Goal: Transaction & Acquisition: Book appointment/travel/reservation

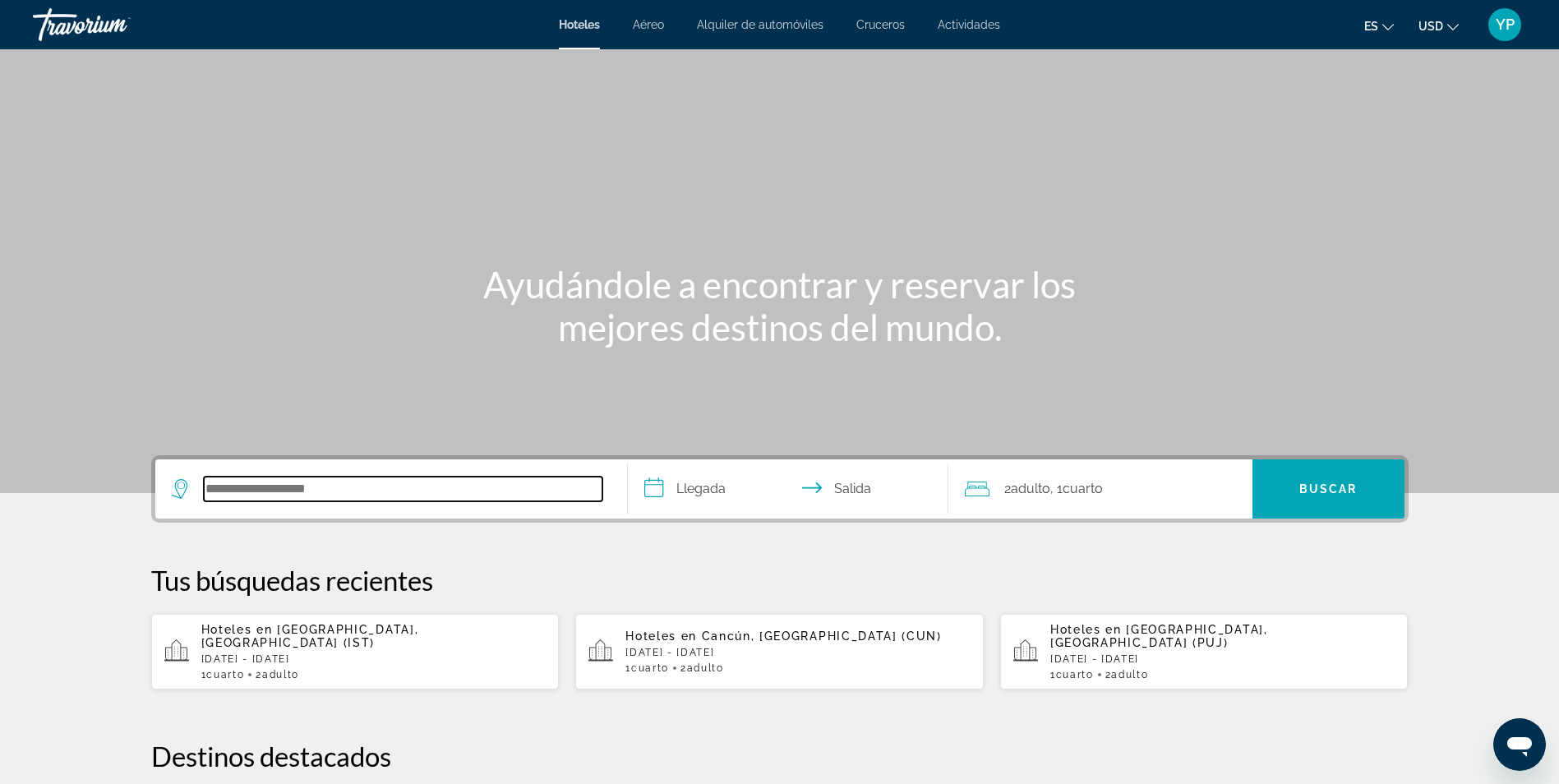
click at [324, 497] on input "Buscar destino de hotel" at bounding box center [403, 489] width 398 height 24
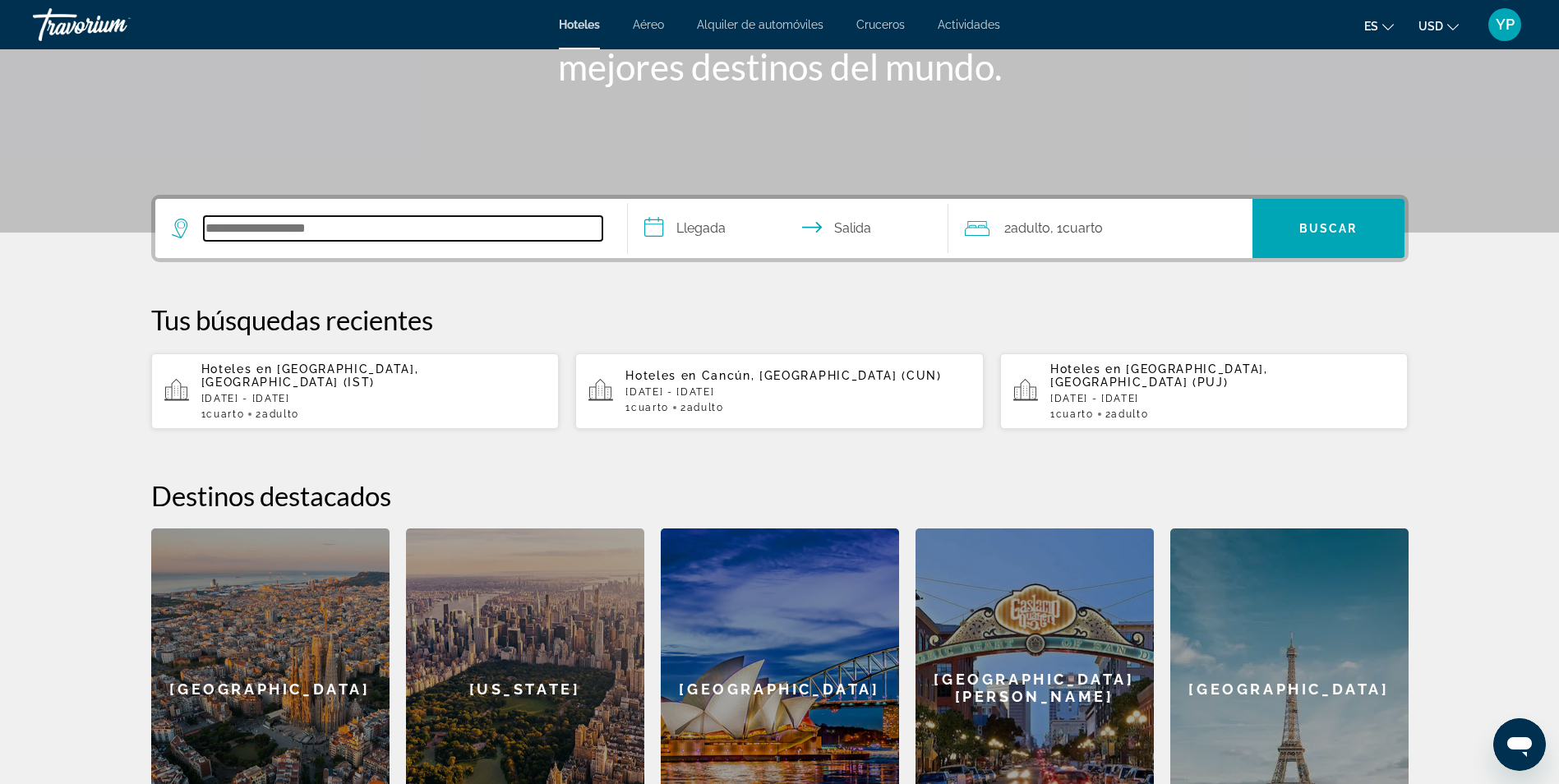
scroll to position [402, 0]
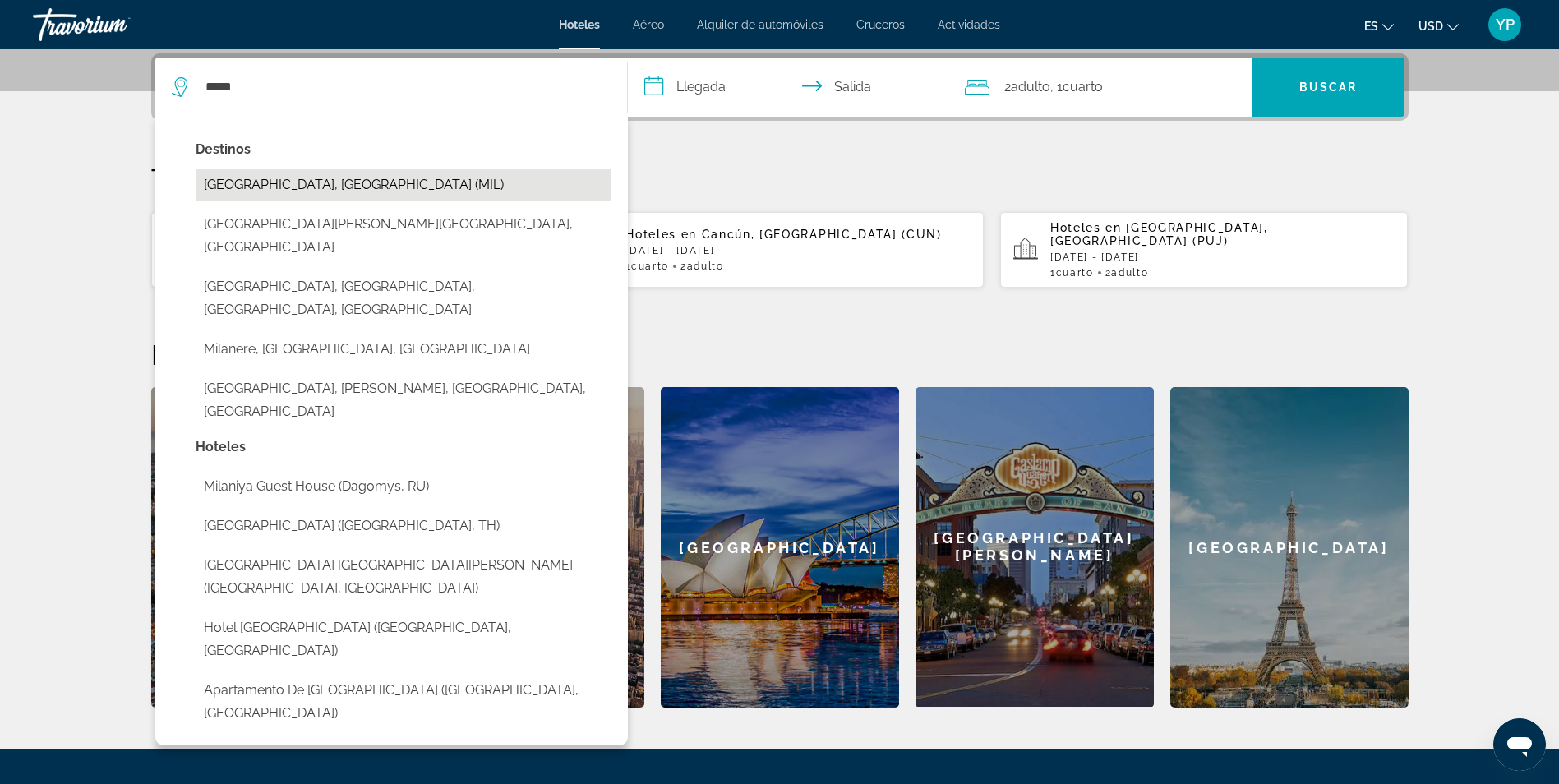
click at [371, 192] on button "[GEOGRAPHIC_DATA], [GEOGRAPHIC_DATA] (MIL)" at bounding box center [403, 184] width 416 height 31
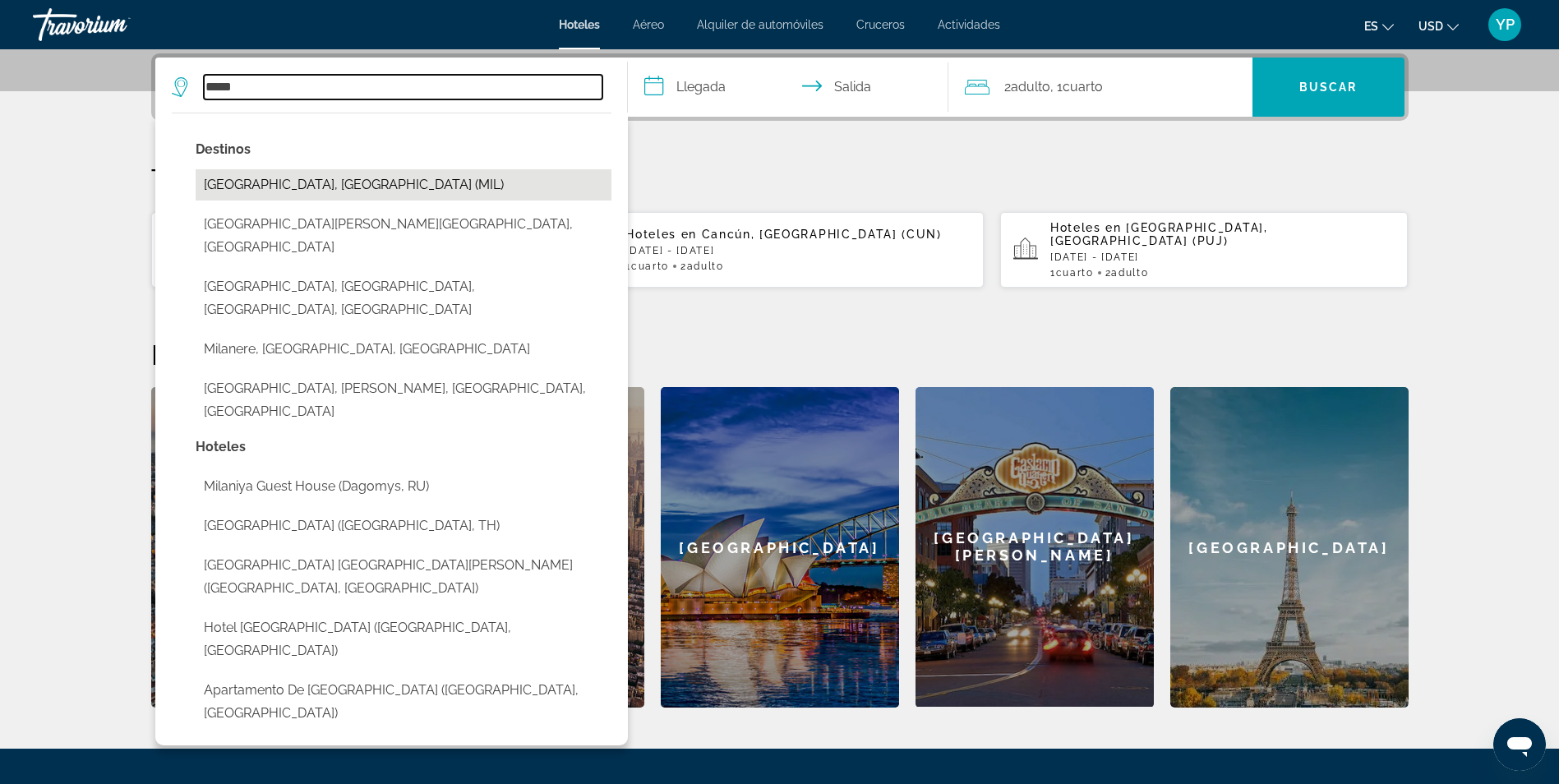
type input "**********"
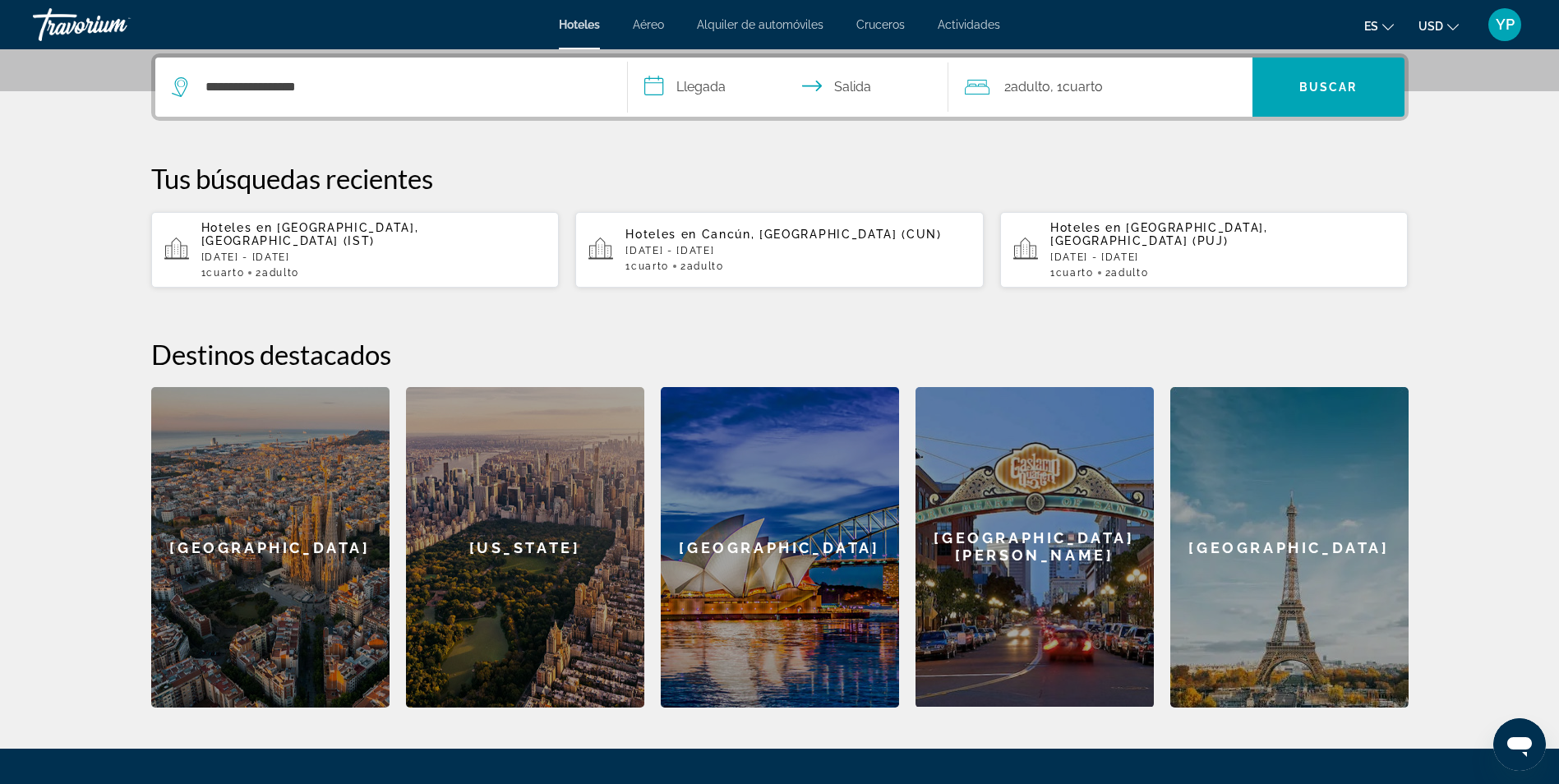
click at [720, 94] on input "**********" at bounding box center [792, 89] width 327 height 64
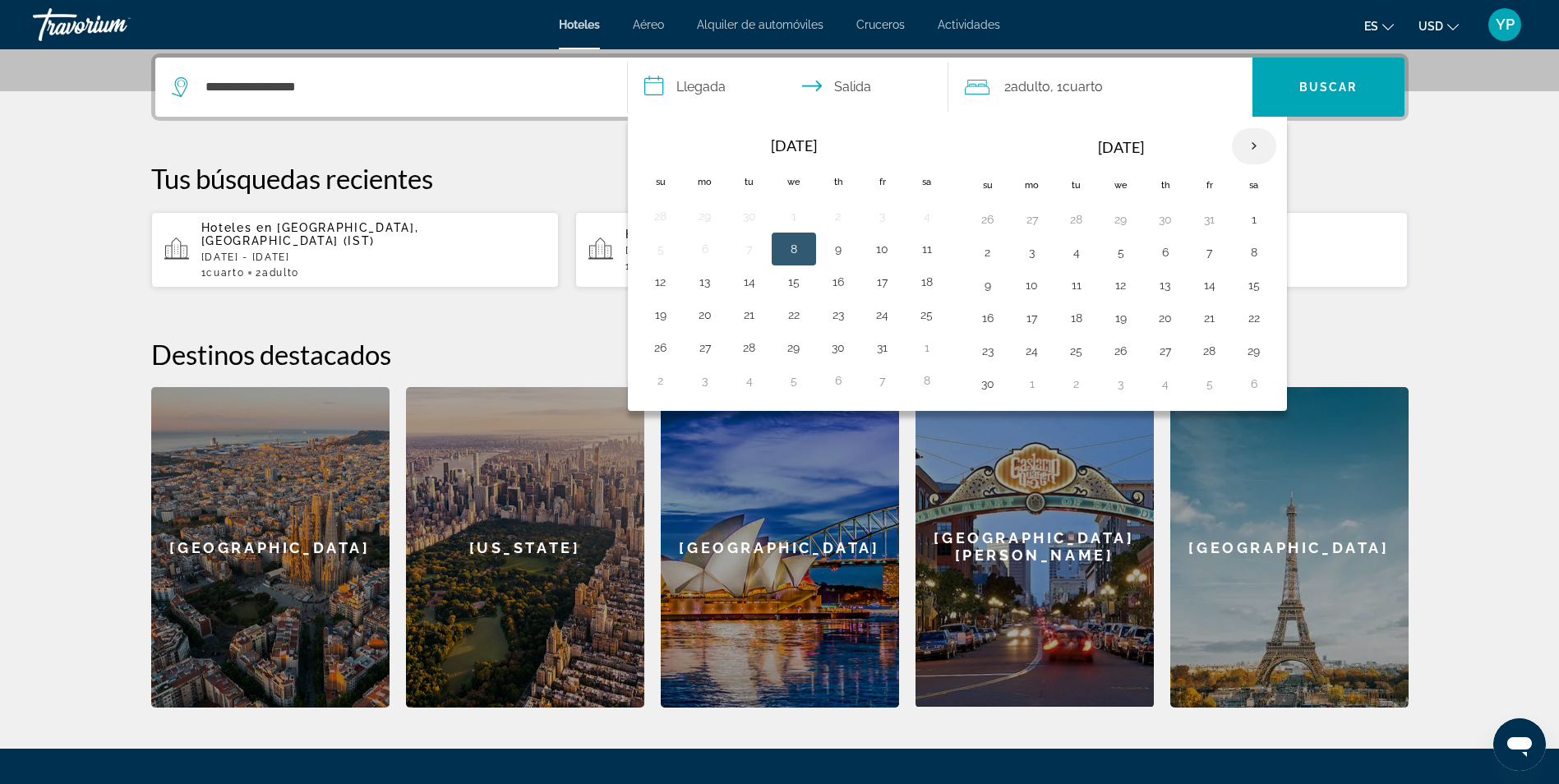
click at [1254, 146] on th "Next month" at bounding box center [1254, 146] width 44 height 37
click at [990, 252] on button "7" at bounding box center [988, 252] width 26 height 23
click at [1211, 254] on button "12" at bounding box center [1210, 252] width 26 height 23
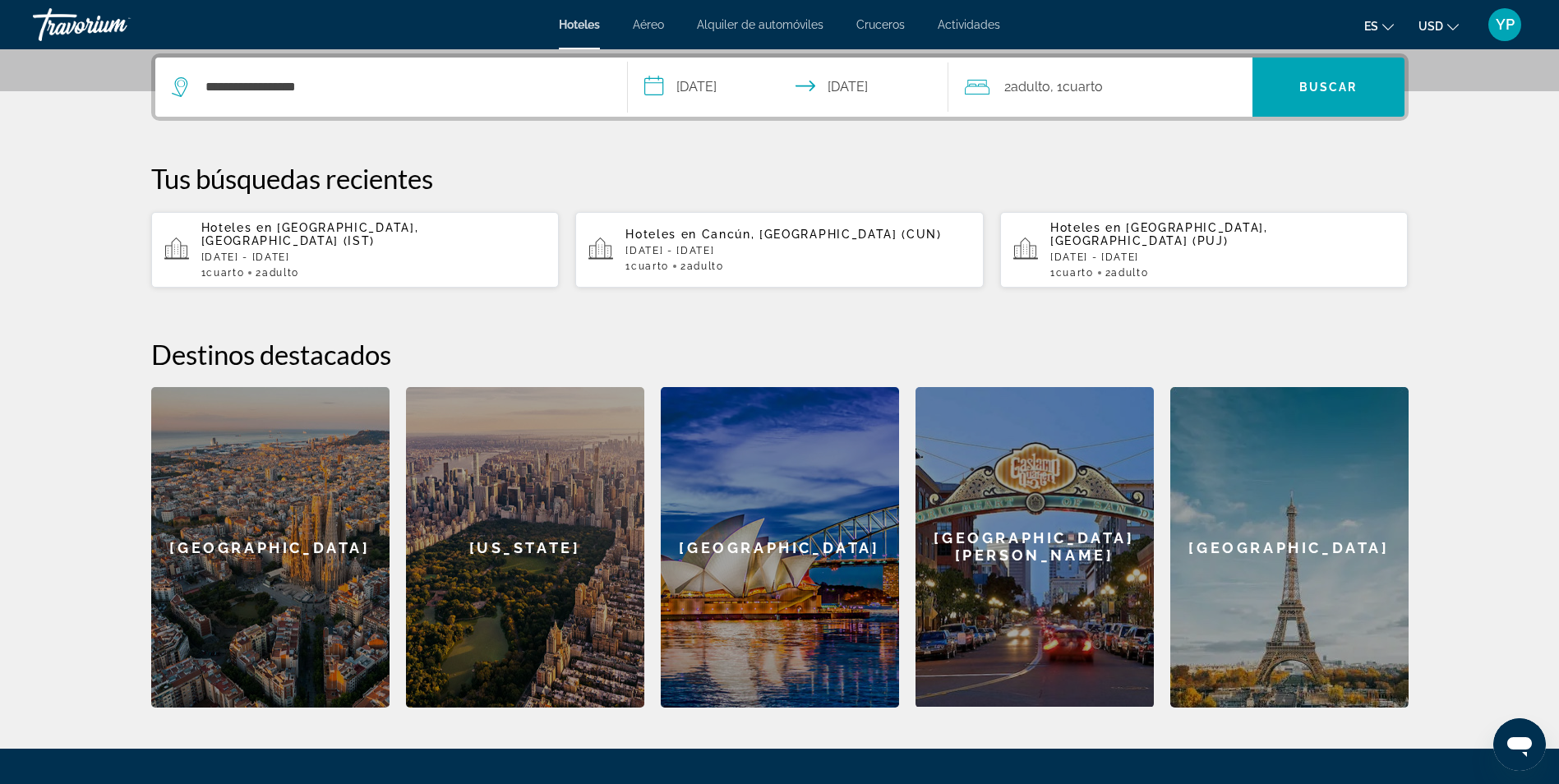
click at [1196, 89] on div "2 Adulto Adulto , 1 Cuarto habitaciones" at bounding box center [1108, 87] width 287 height 23
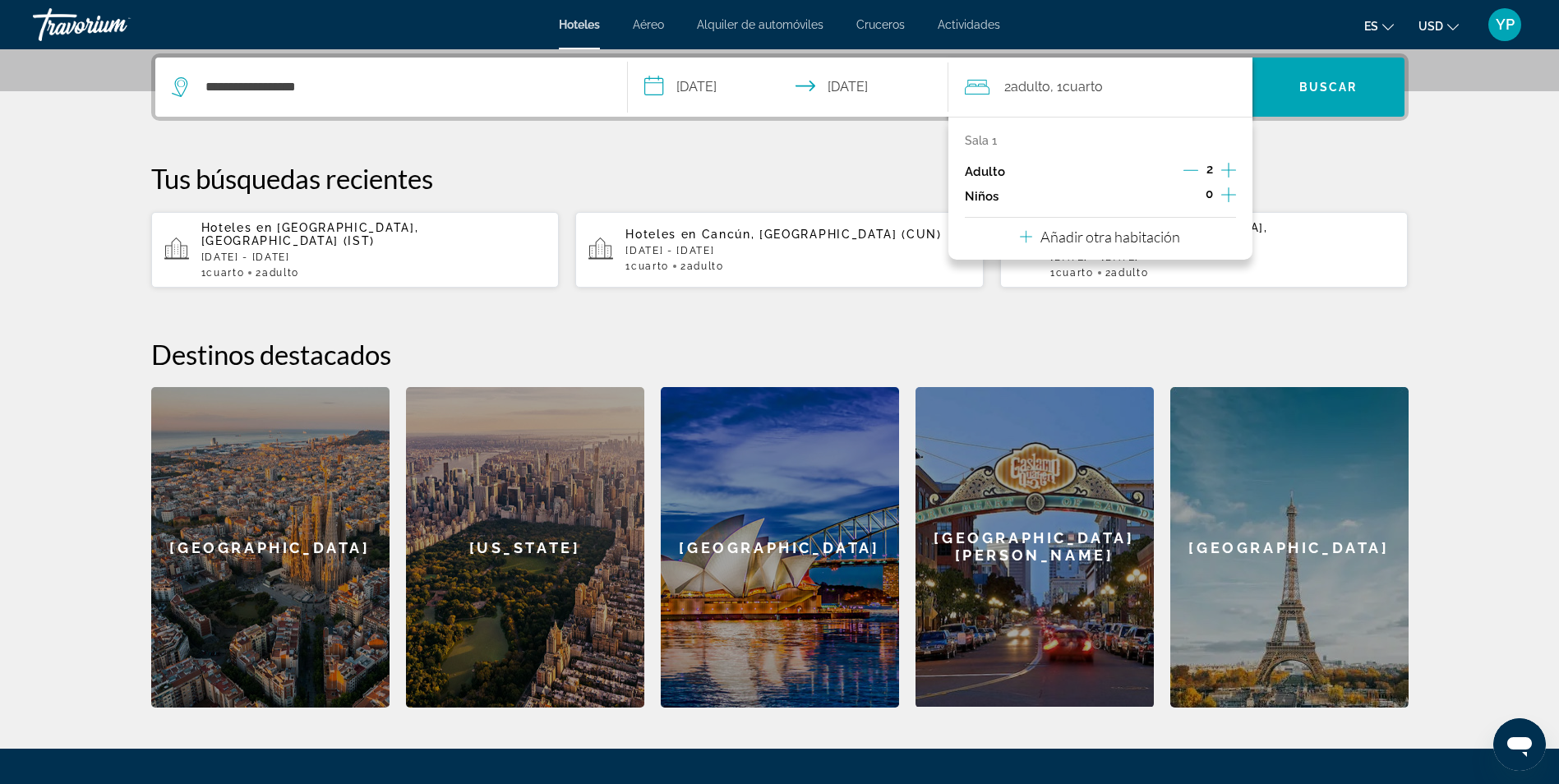
click at [1226, 168] on icon "Incrementar adultos" at bounding box center [1228, 170] width 15 height 20
click at [899, 90] on input "**********" at bounding box center [792, 89] width 327 height 64
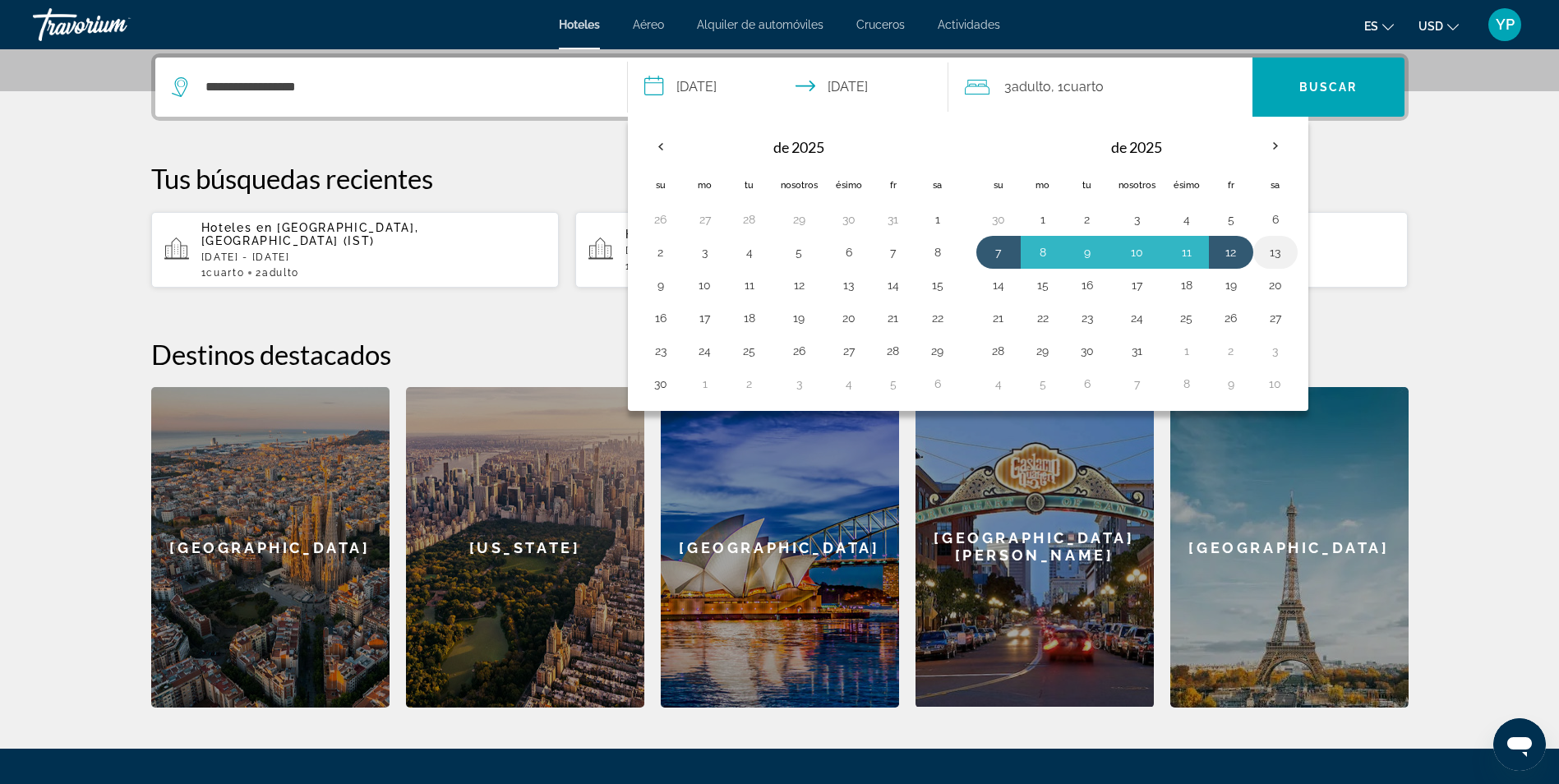
click at [1266, 254] on button "13" at bounding box center [1275, 252] width 26 height 23
click at [986, 254] on button "7" at bounding box center [998, 252] width 26 height 23
type input "**********"
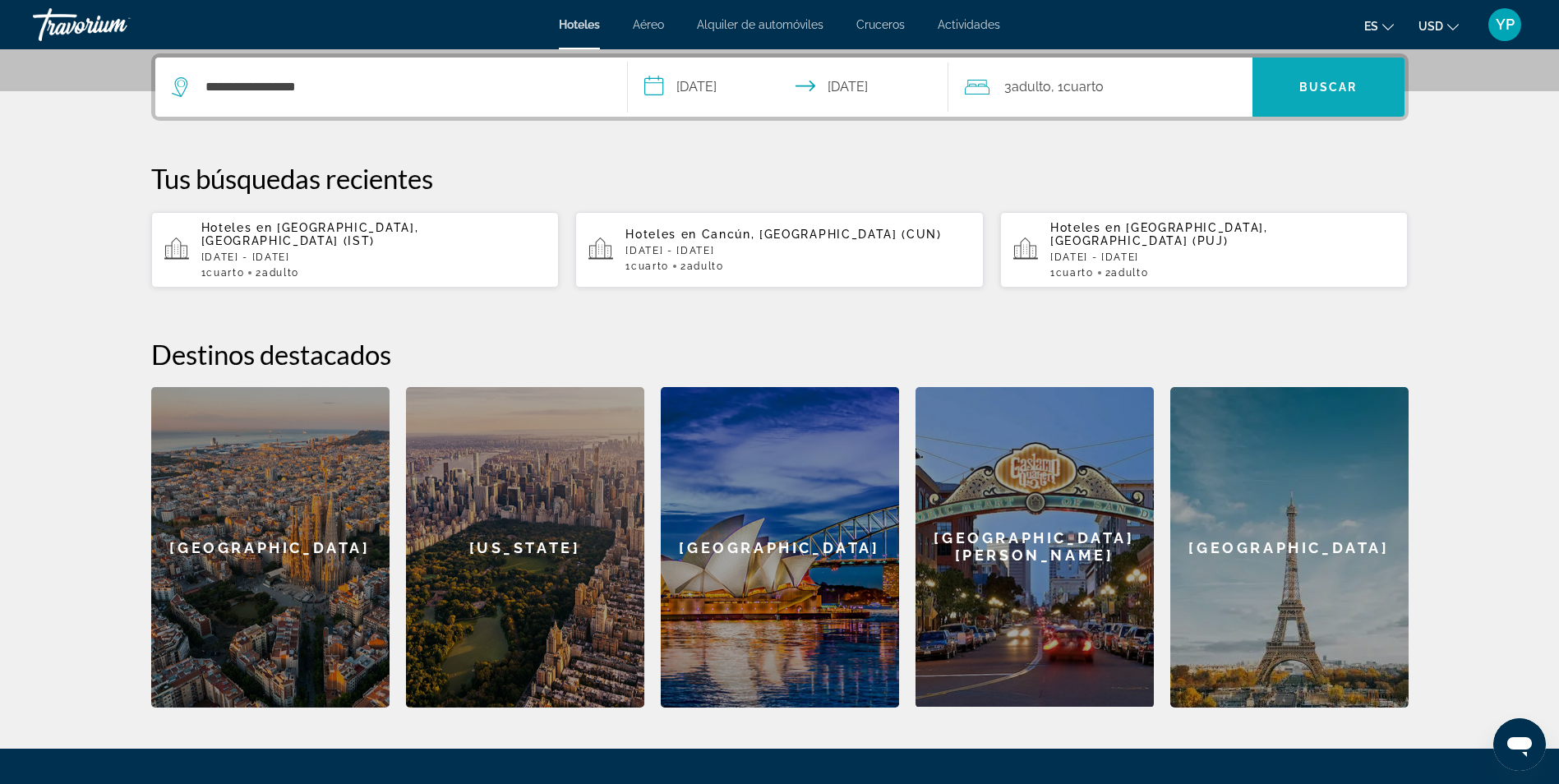
click at [1282, 92] on span "Buscar" at bounding box center [1329, 87] width 152 height 39
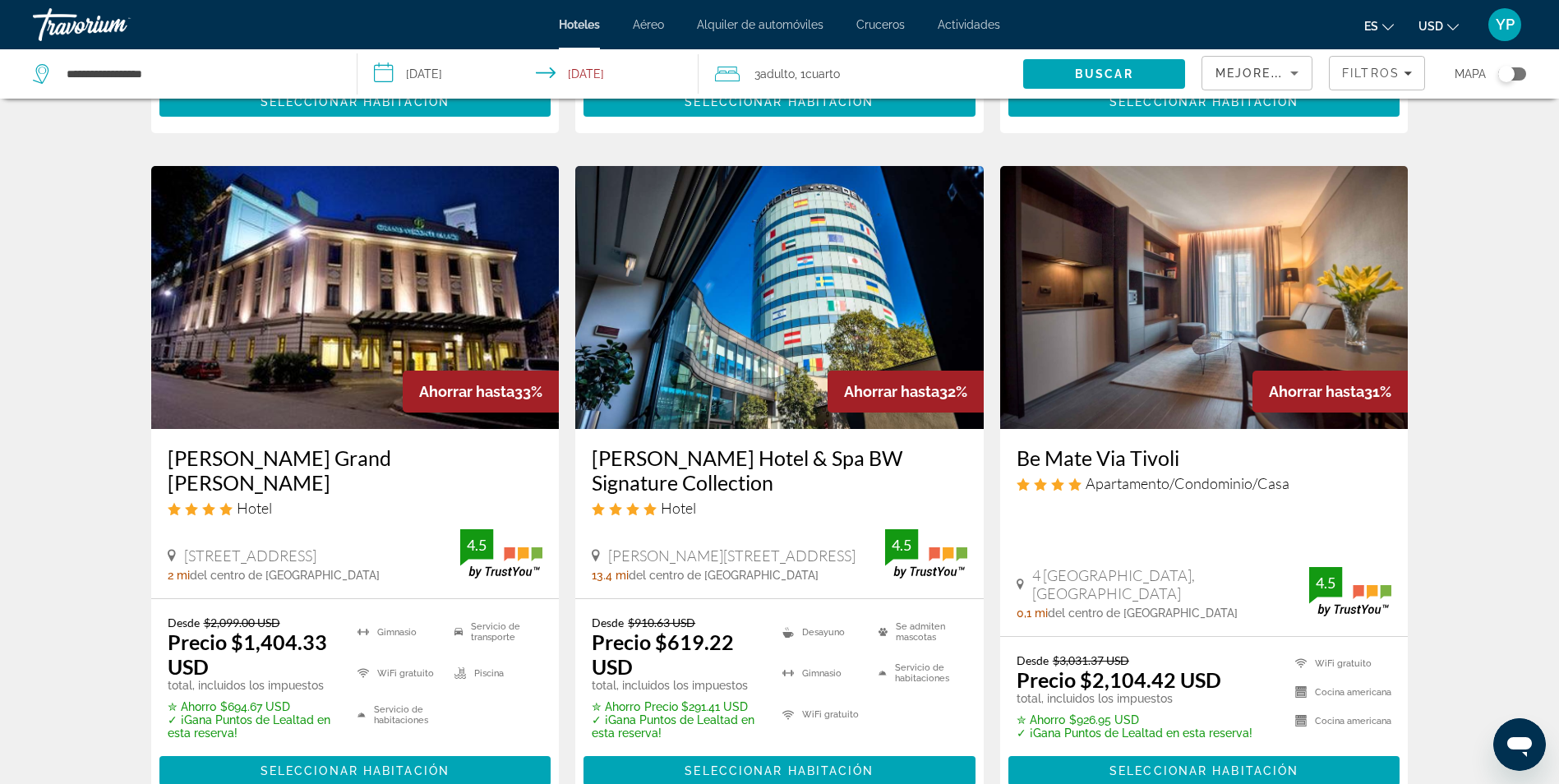
scroll to position [1890, 0]
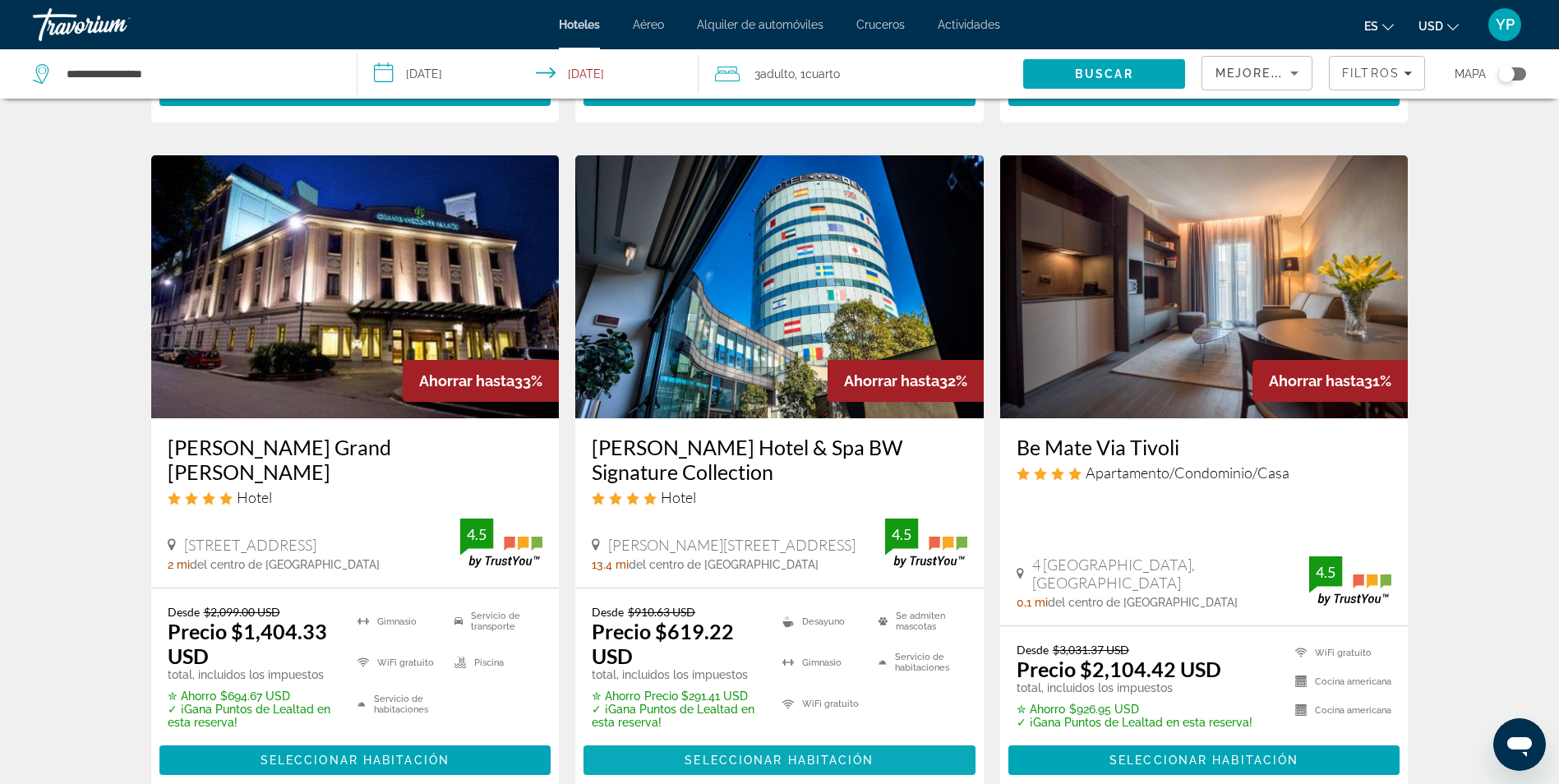
click at [741, 754] on span "Seleccionar habitación" at bounding box center [779, 761] width 189 height 13
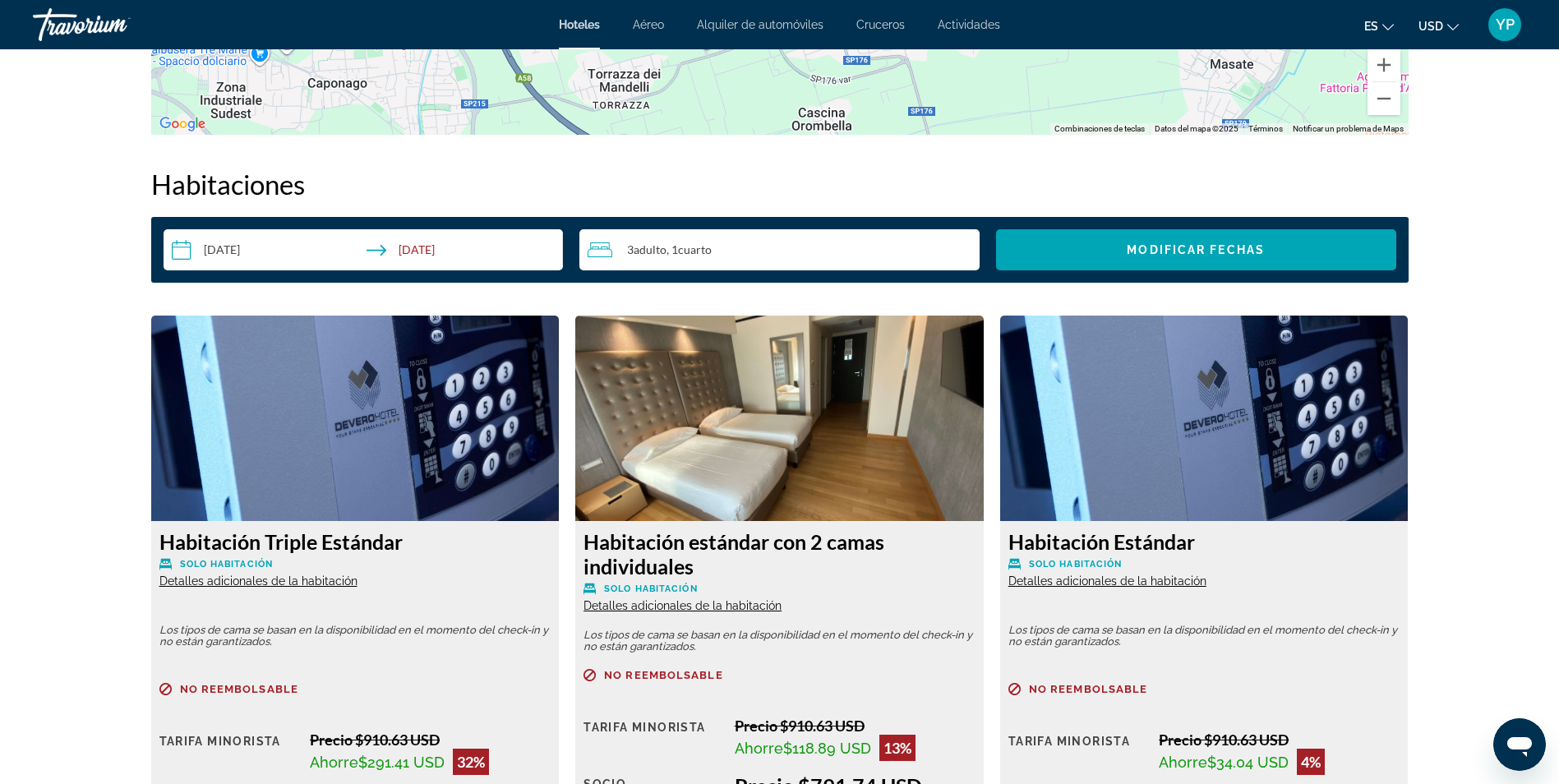
scroll to position [1807, 0]
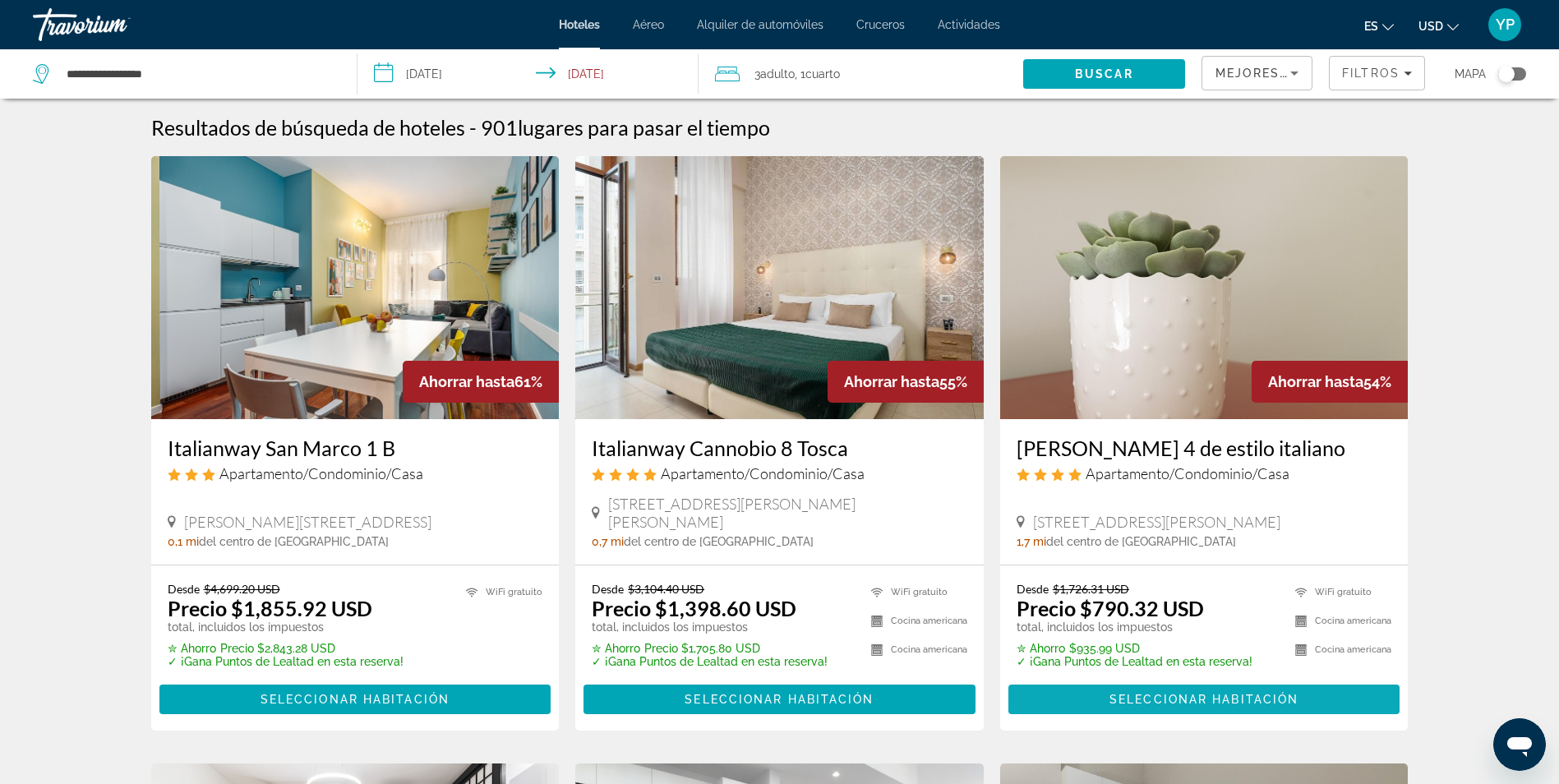
click at [1137, 680] on span "Contenido principal" at bounding box center [1204, 699] width 392 height 39
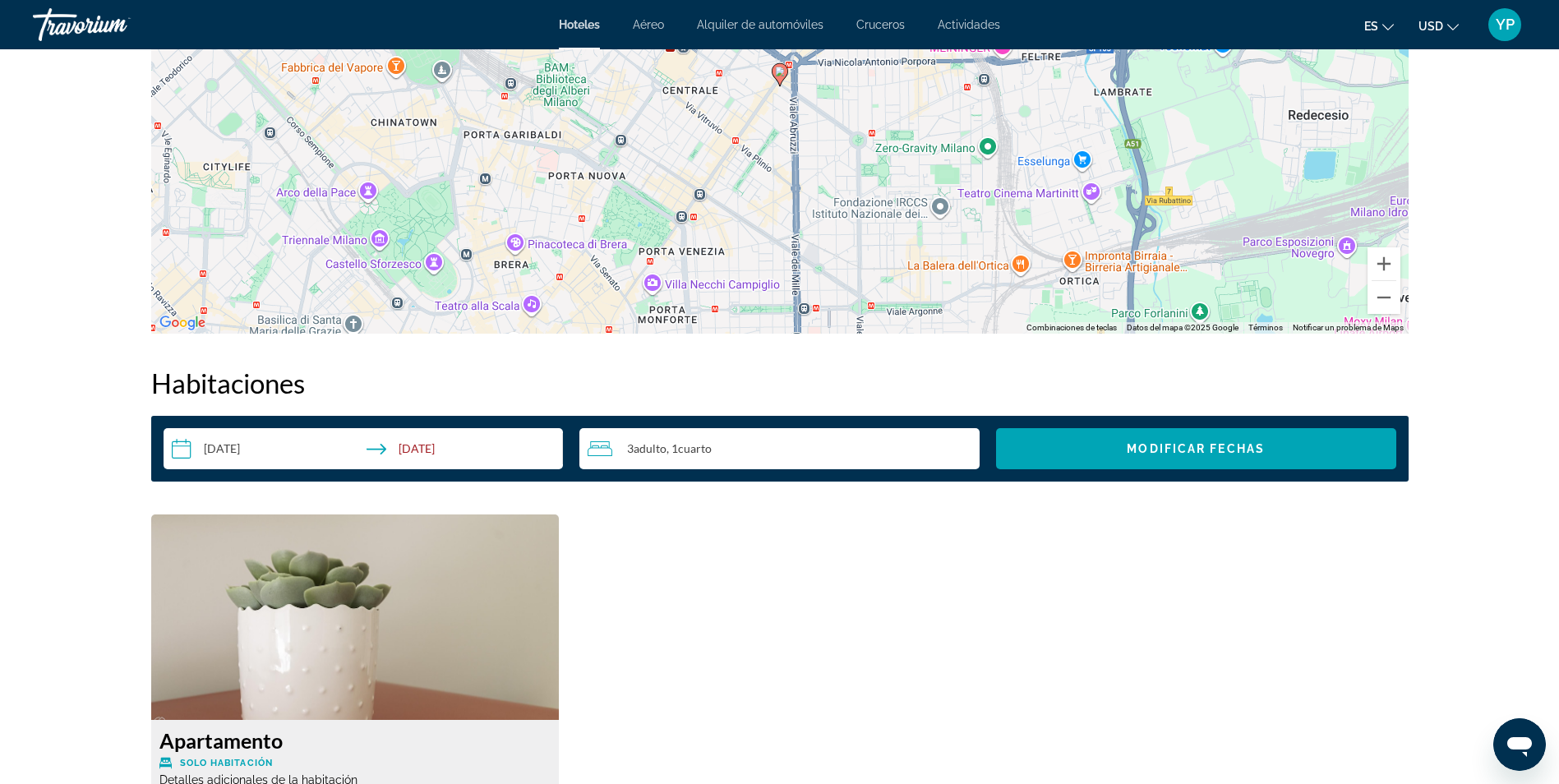
scroll to position [1807, 0]
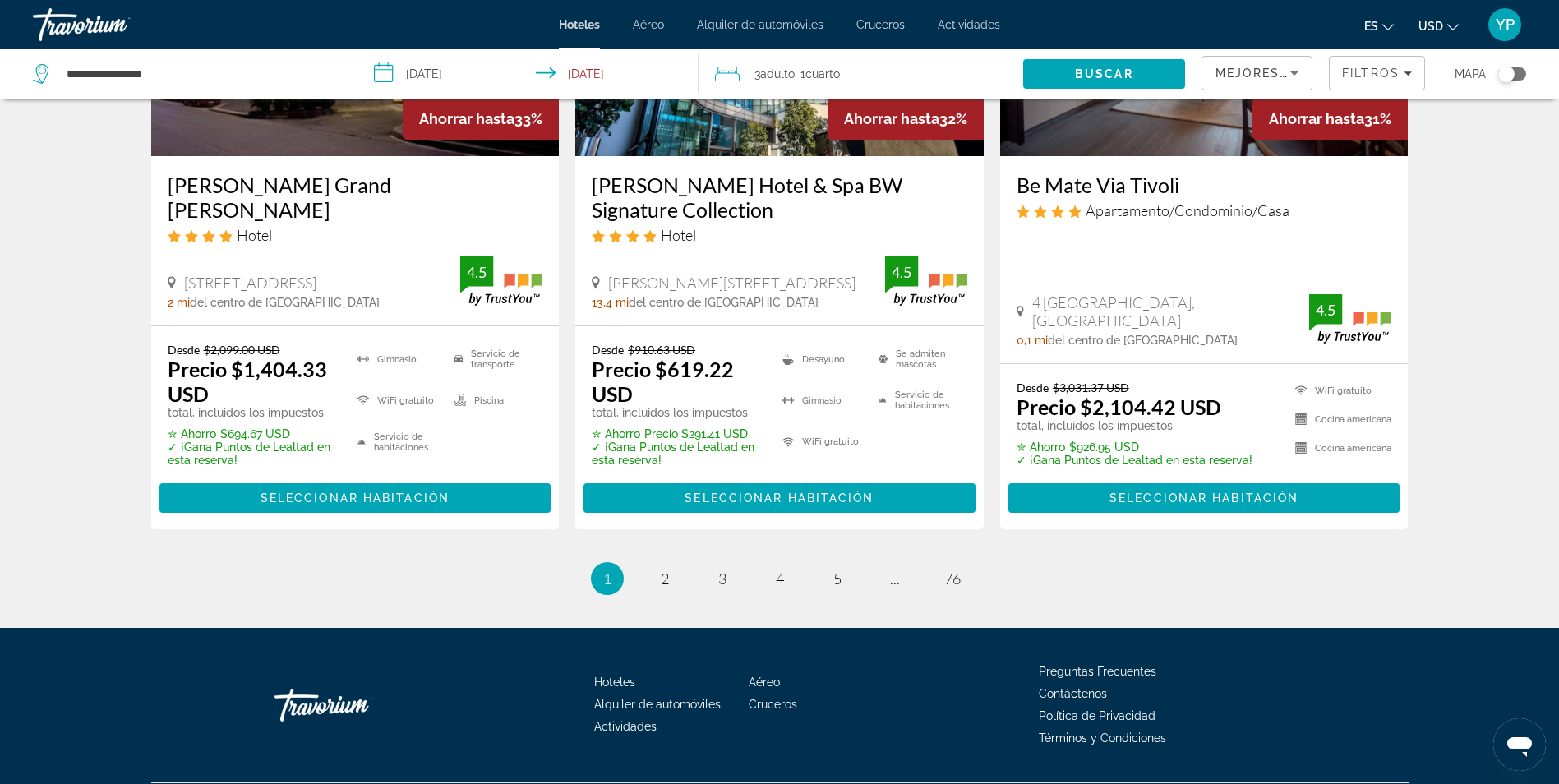
scroll to position [2155, 0]
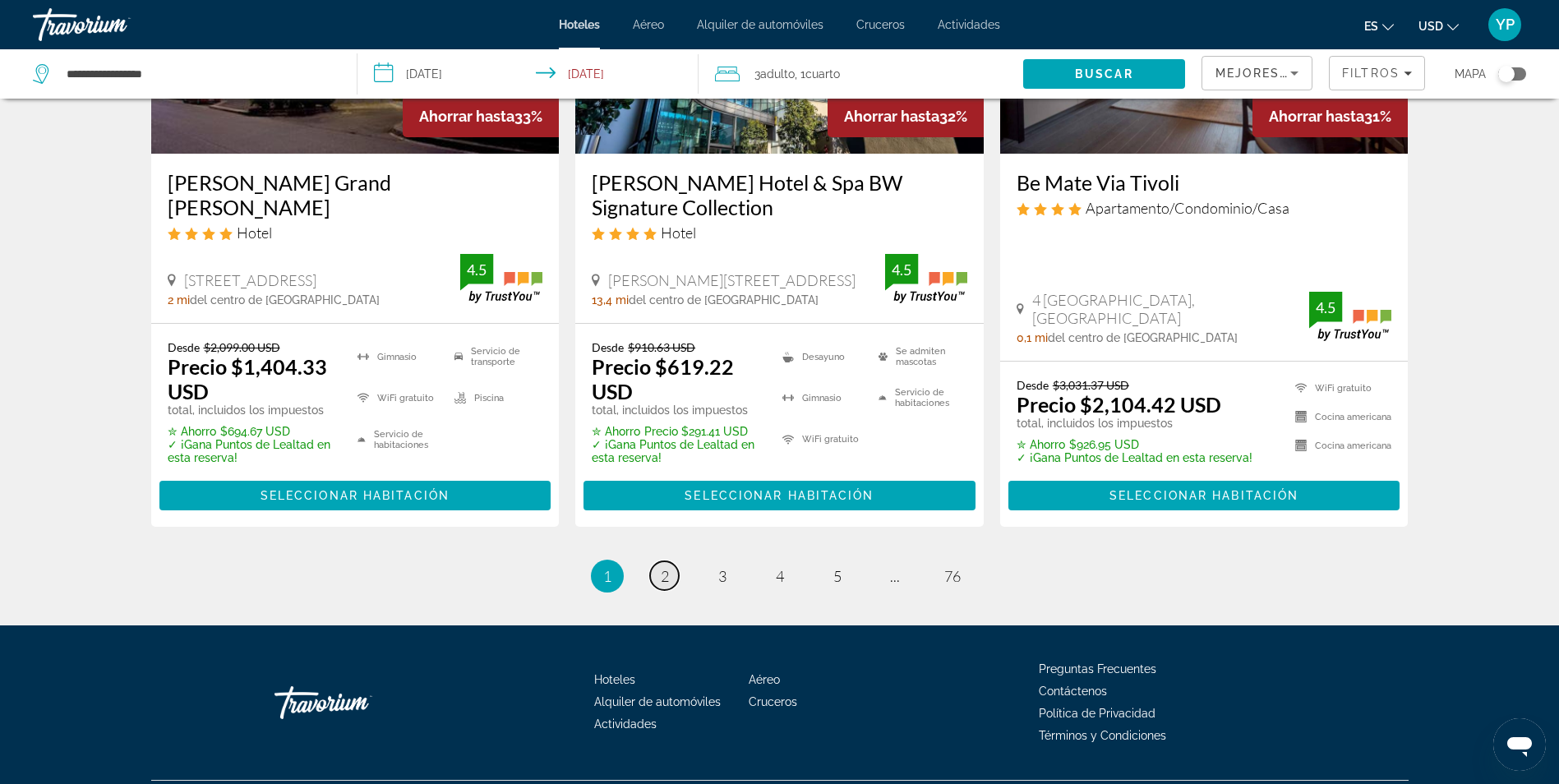
click at [659, 561] on link "página 2" at bounding box center [664, 576] width 29 height 29
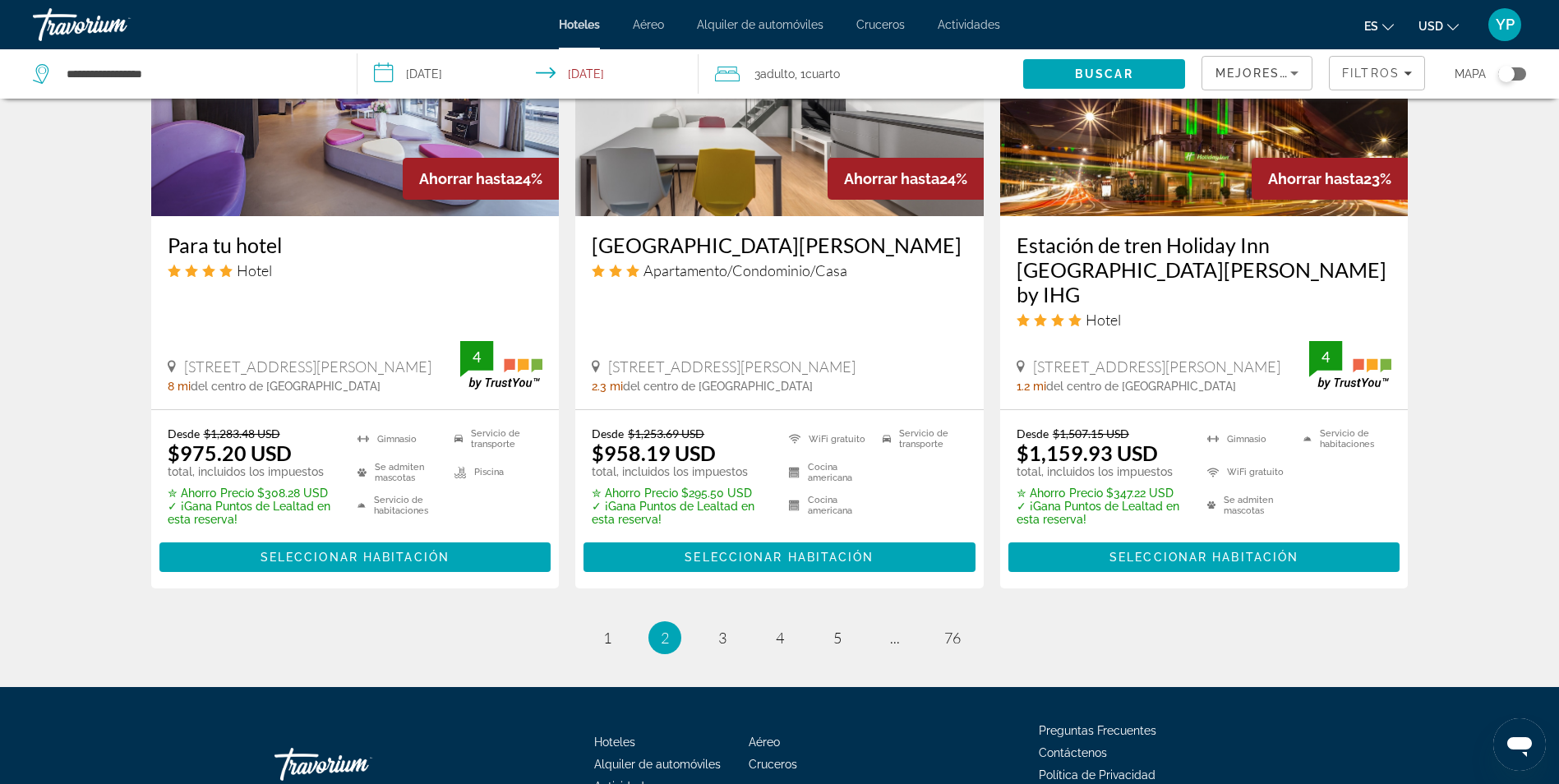
scroll to position [2219, 0]
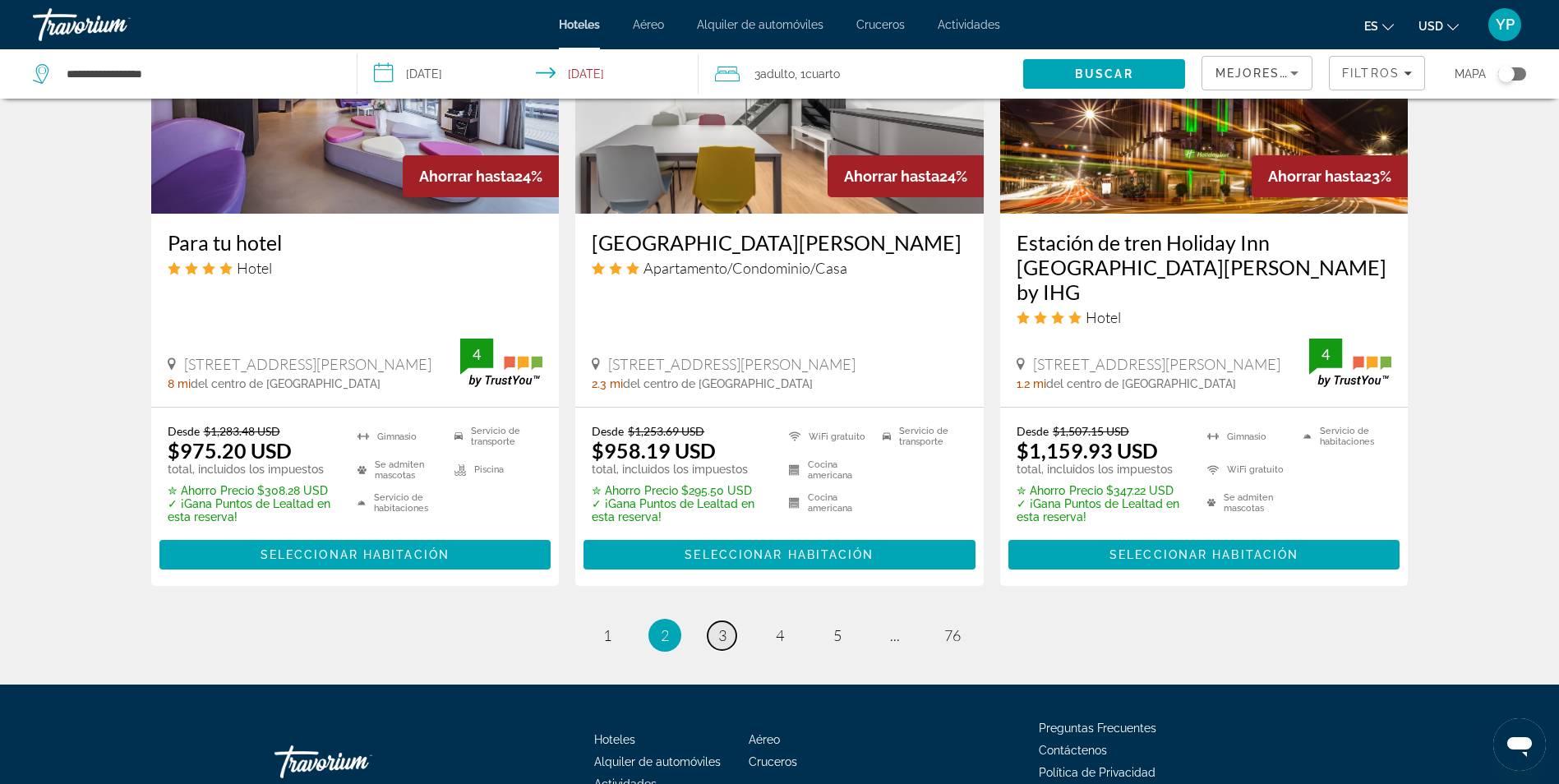
click at [724, 626] on span "3" at bounding box center [722, 635] width 8 height 18
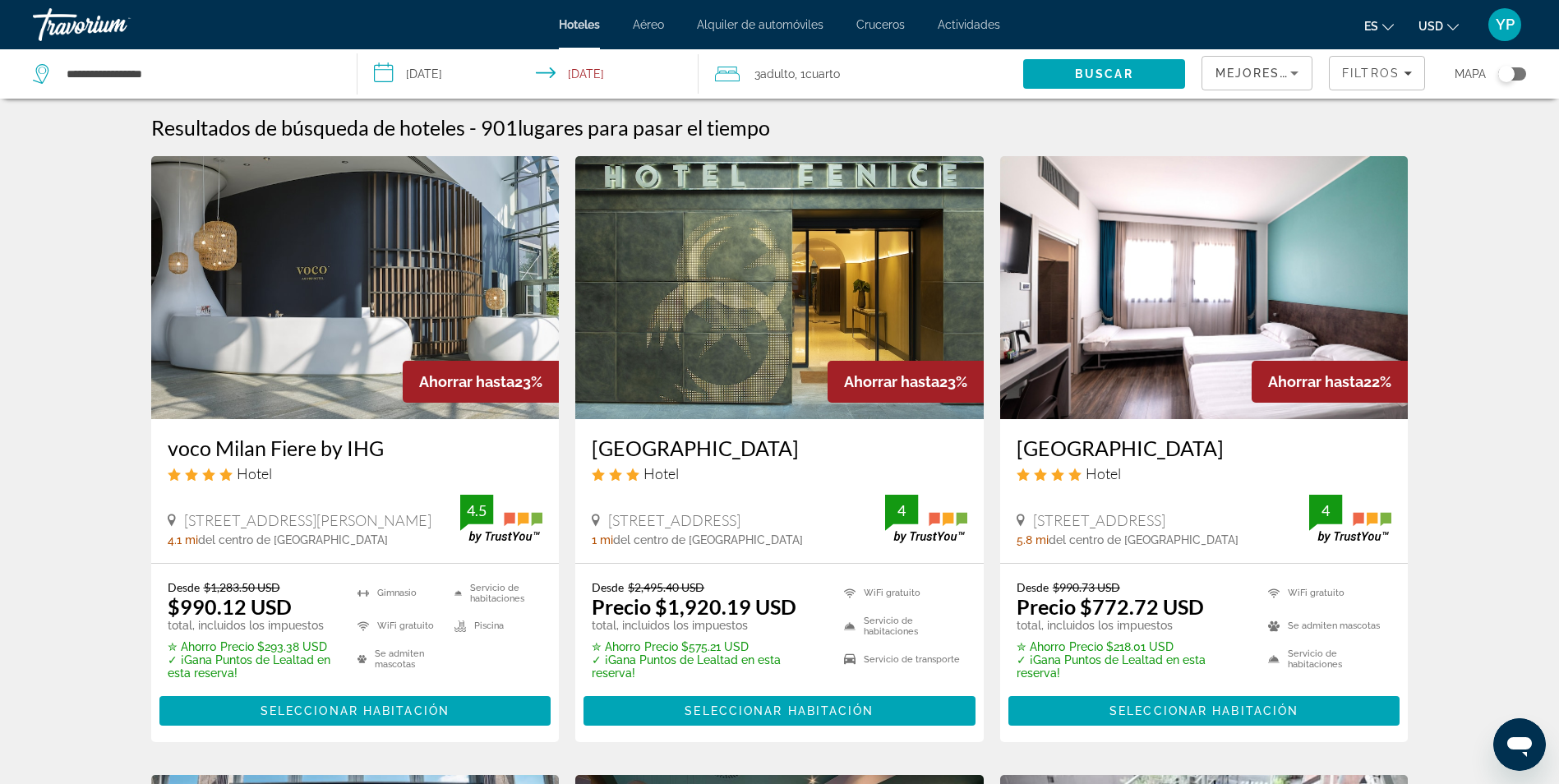
scroll to position [83, 0]
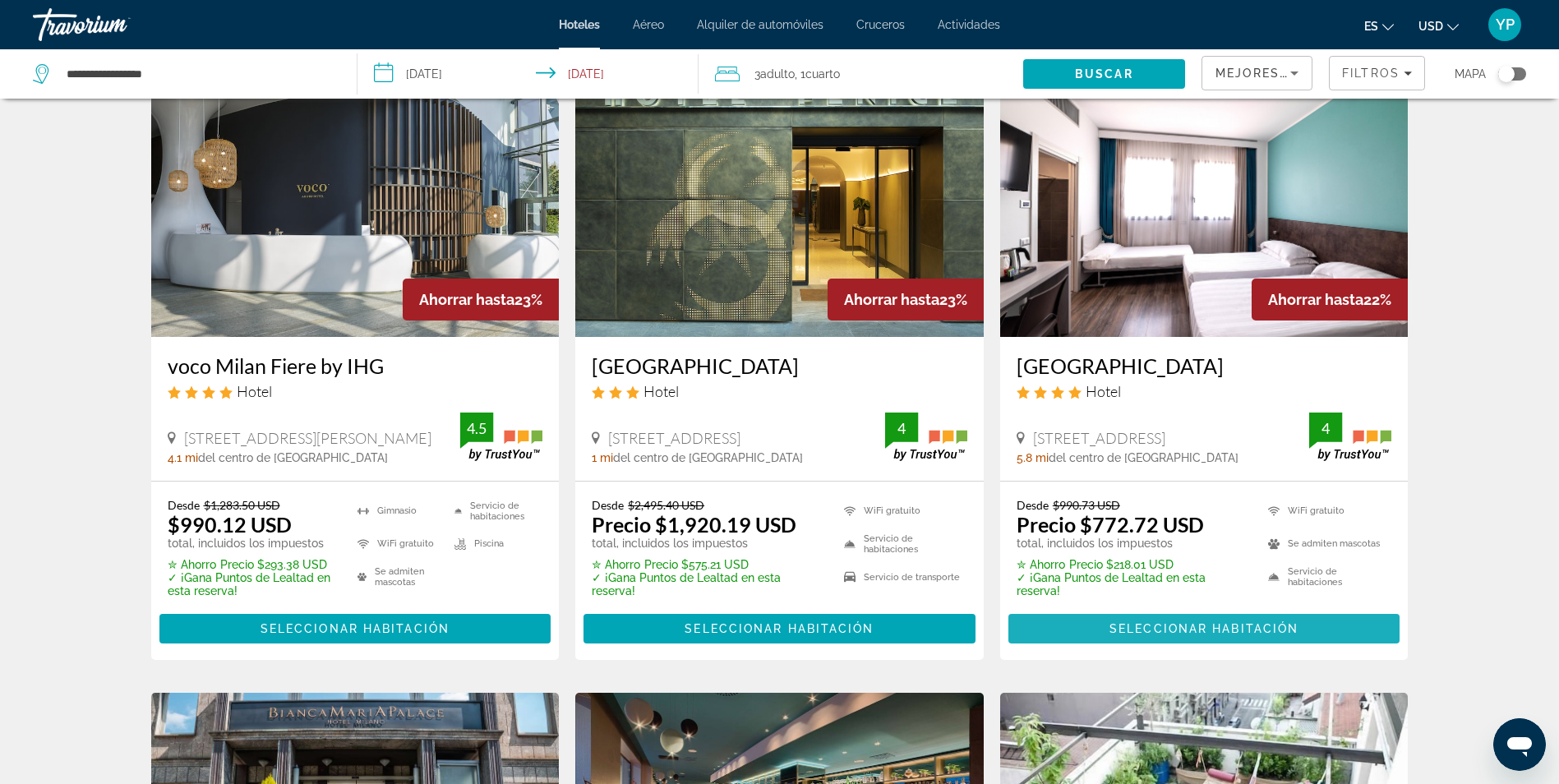
click at [1186, 628] on span "Seleccionar habitación" at bounding box center [1203, 628] width 189 height 13
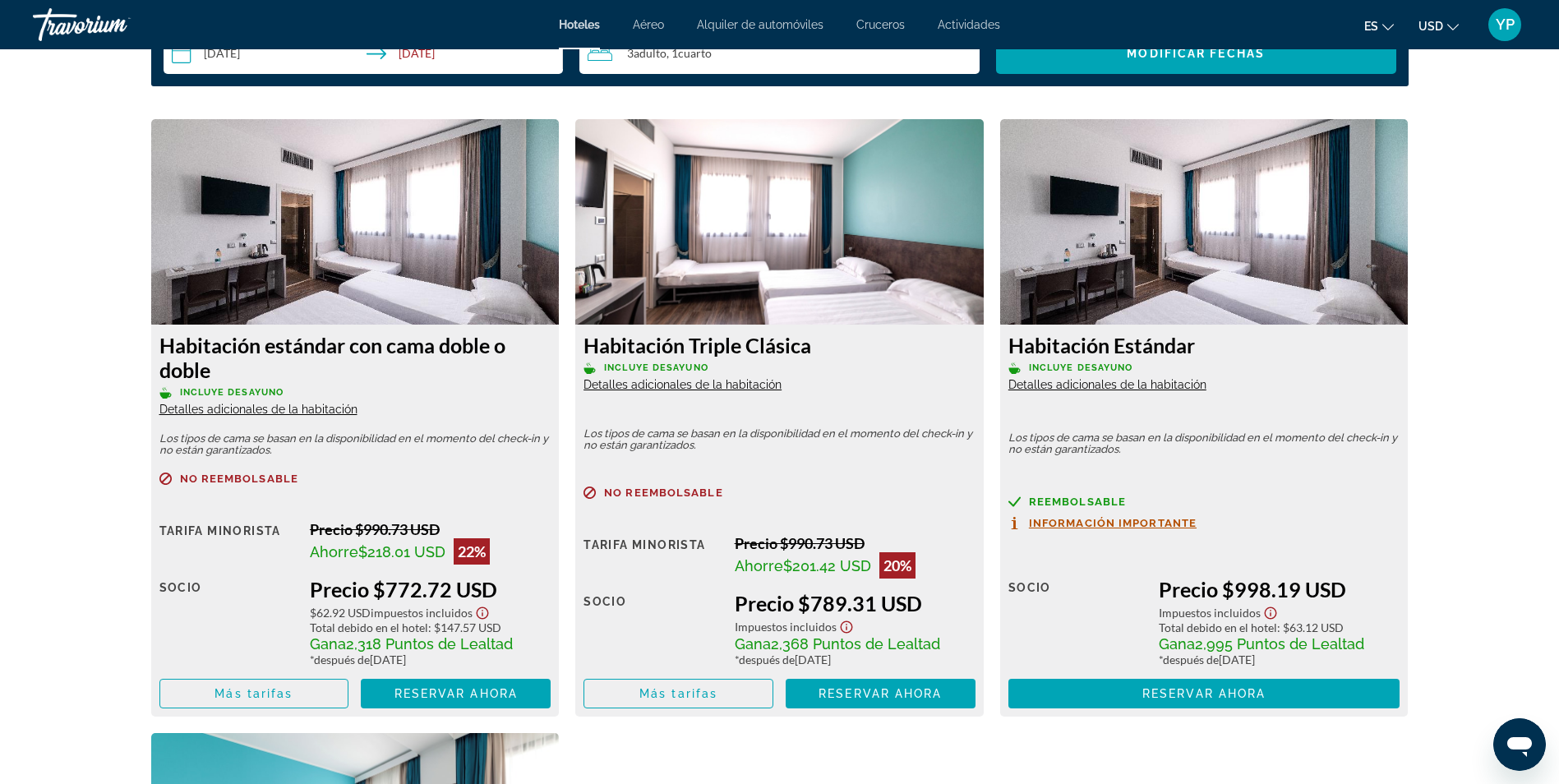
scroll to position [2219, 0]
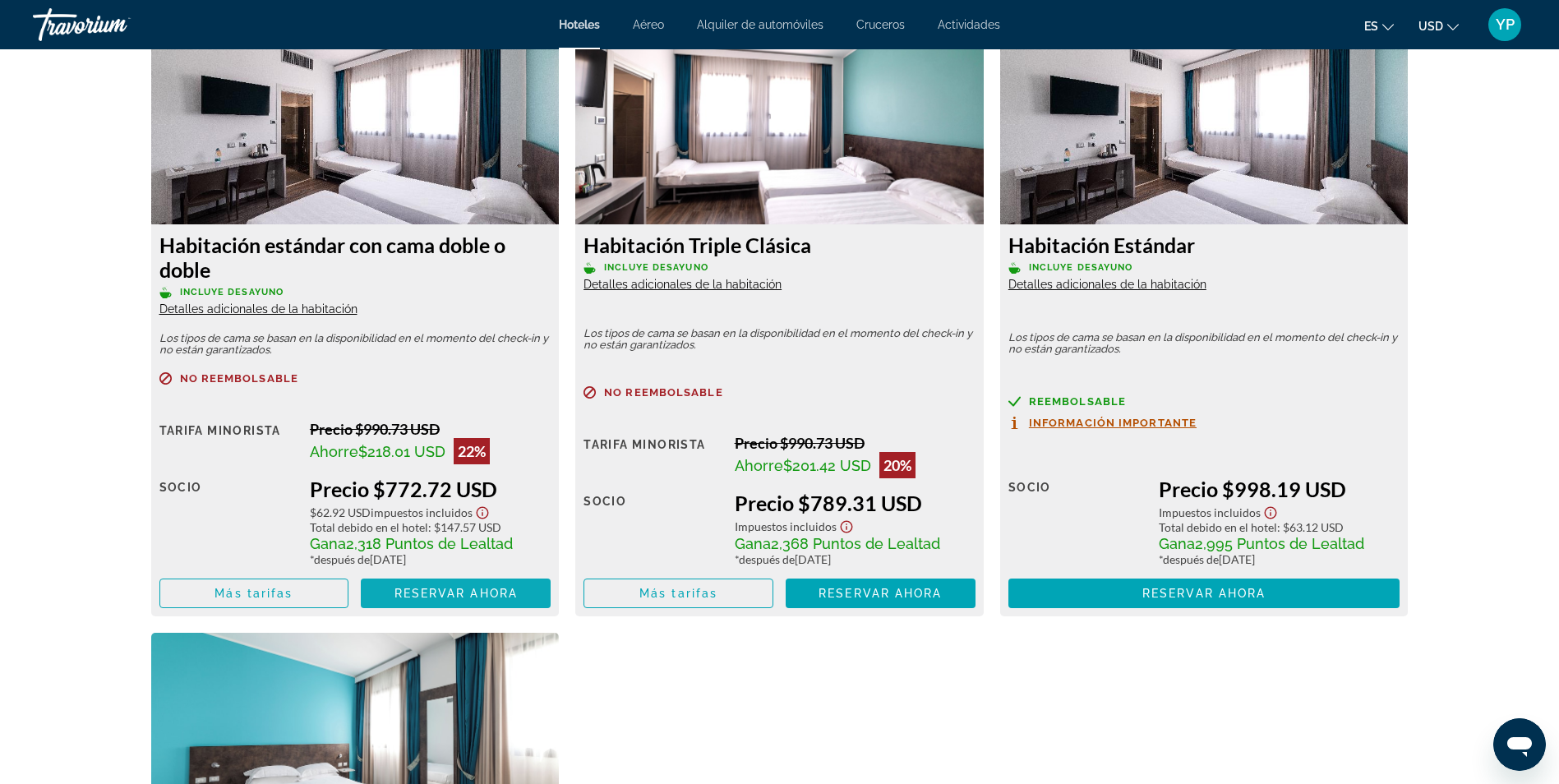
click at [438, 589] on span "Contenido principal" at bounding box center [455, 593] width 190 height 39
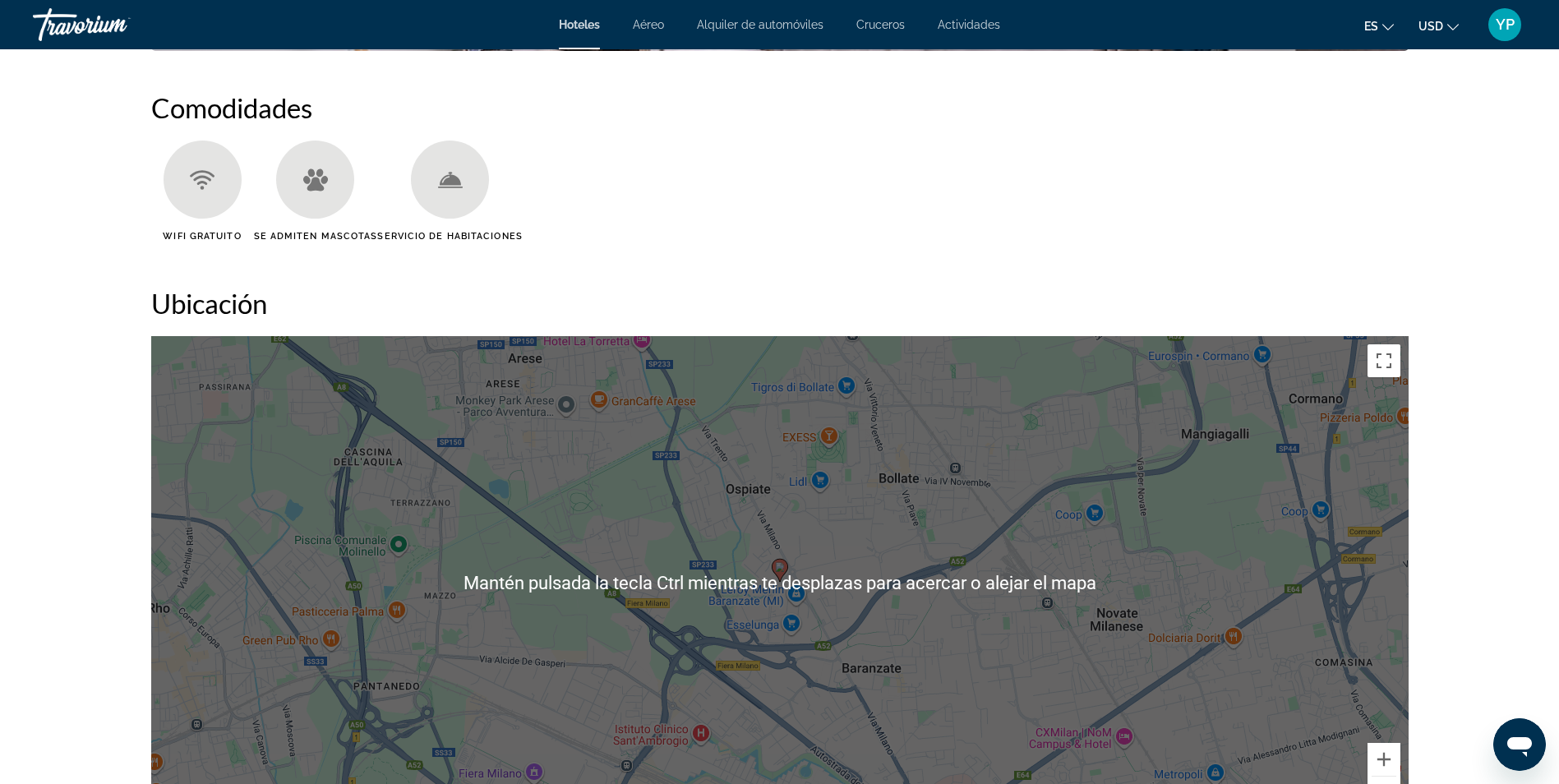
scroll to position [1006, 0]
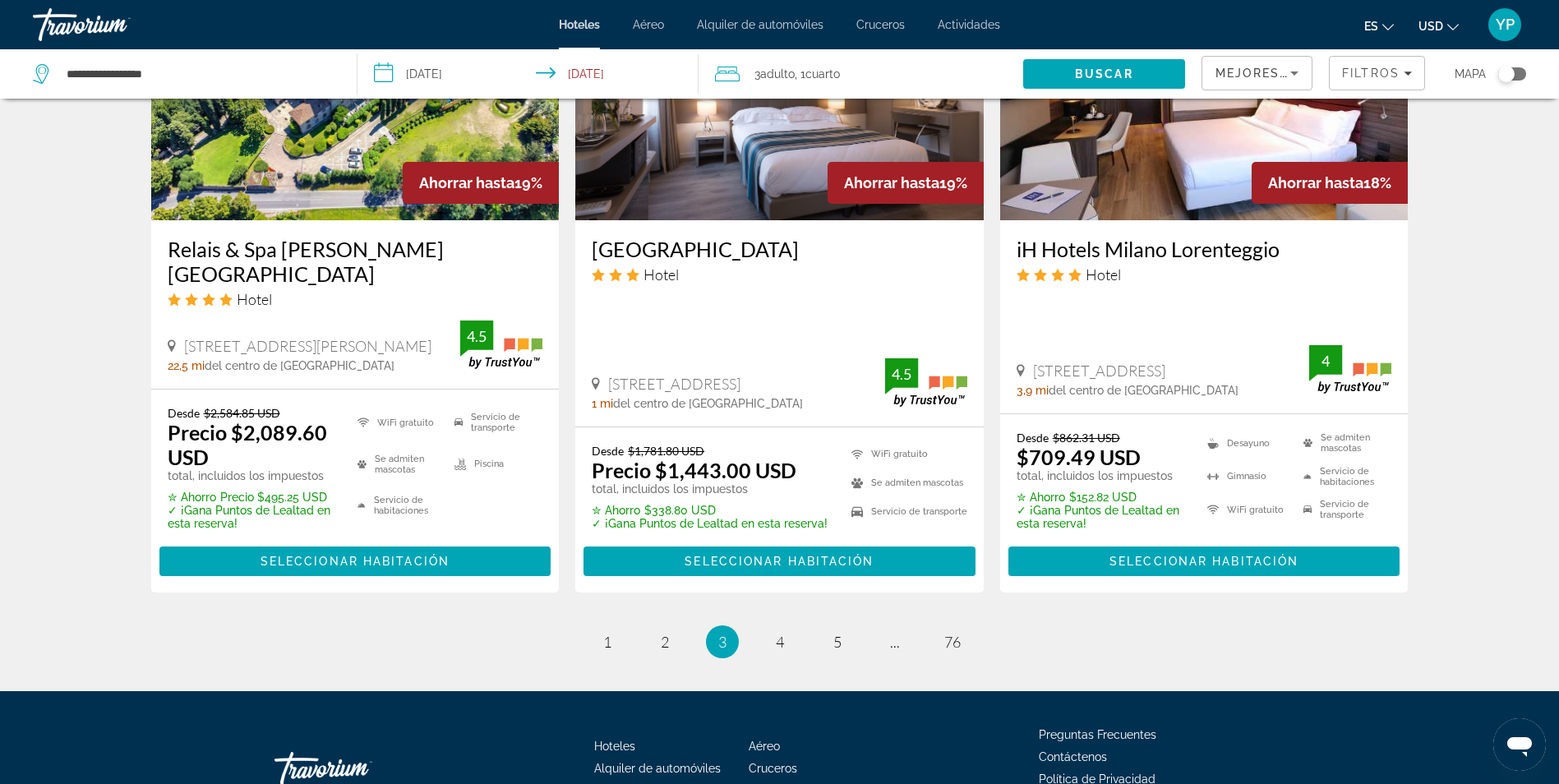
scroll to position [2136, 0]
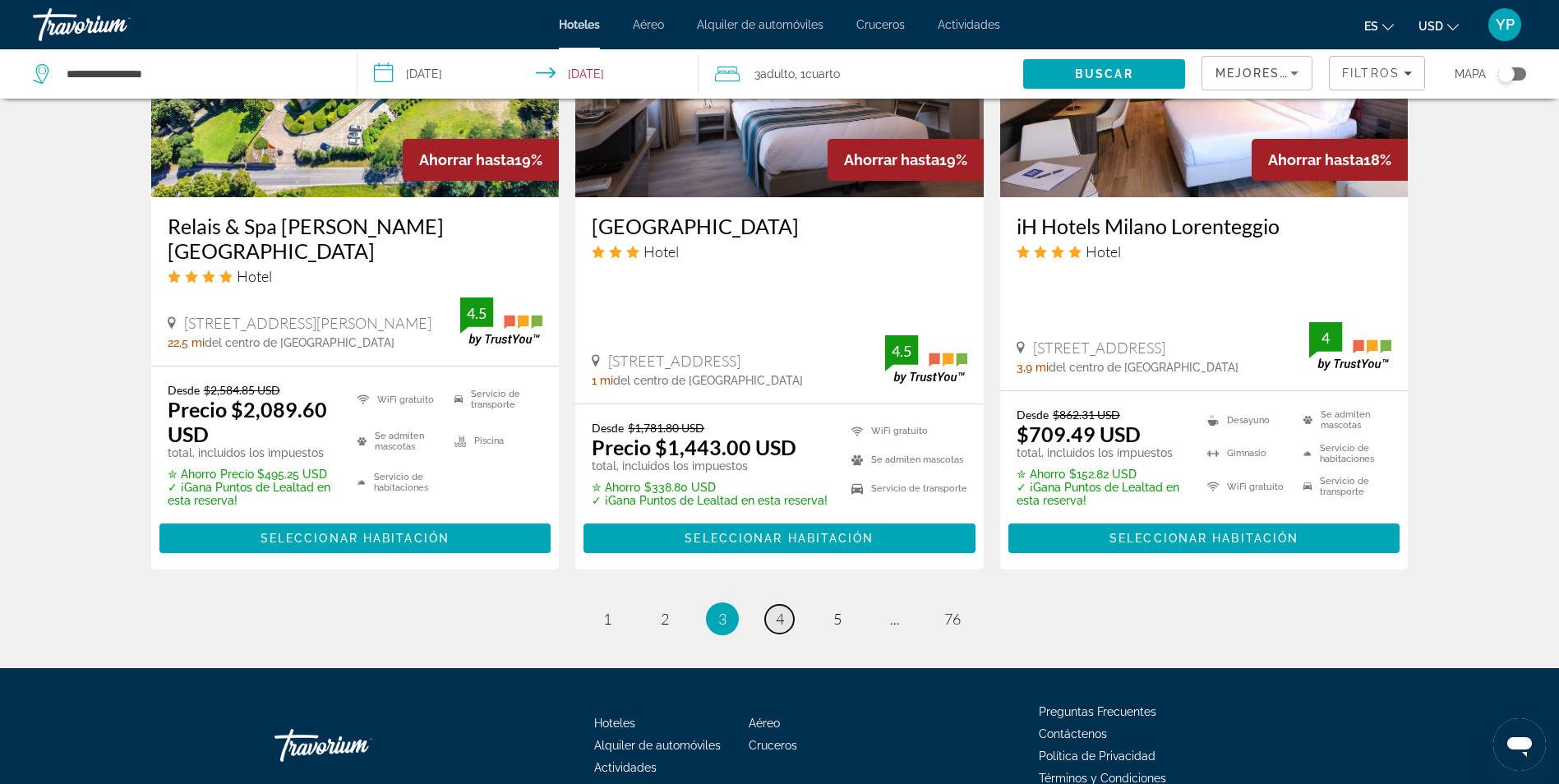
click at [783, 609] on span "4" at bounding box center [780, 618] width 8 height 18
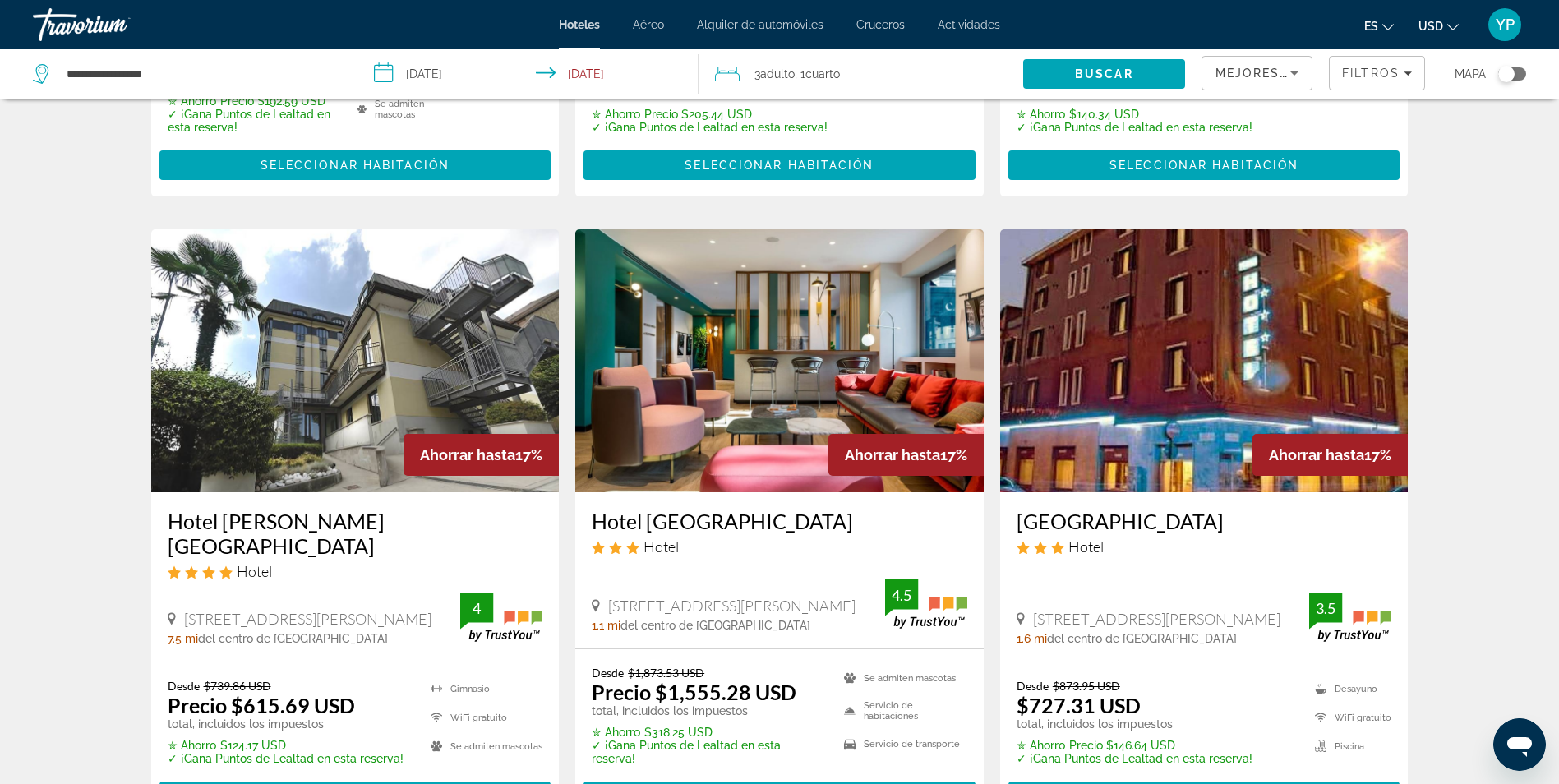
scroll to position [657, 0]
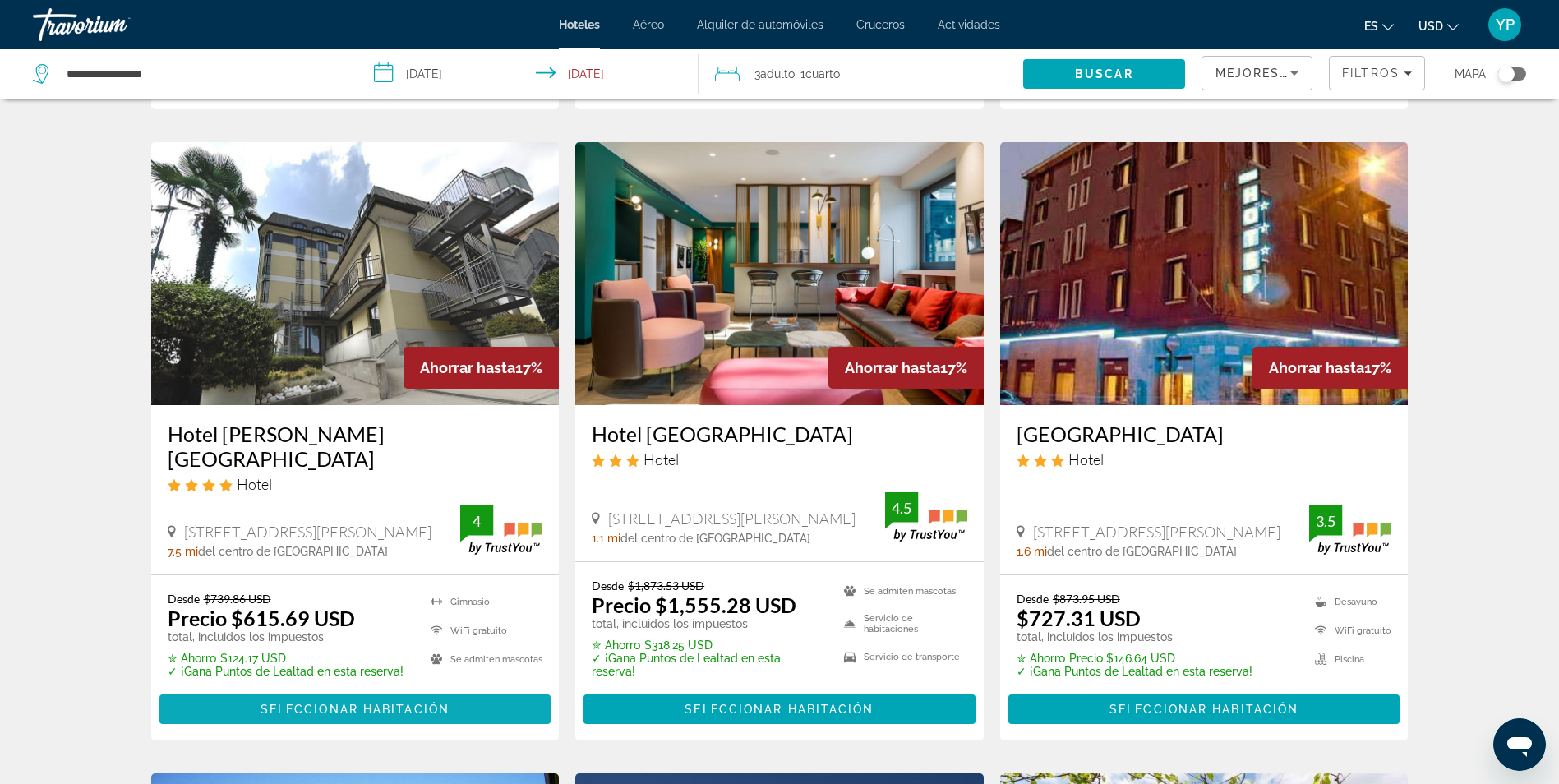
click at [307, 702] on span "Seleccionar habitación" at bounding box center [354, 709] width 189 height 13
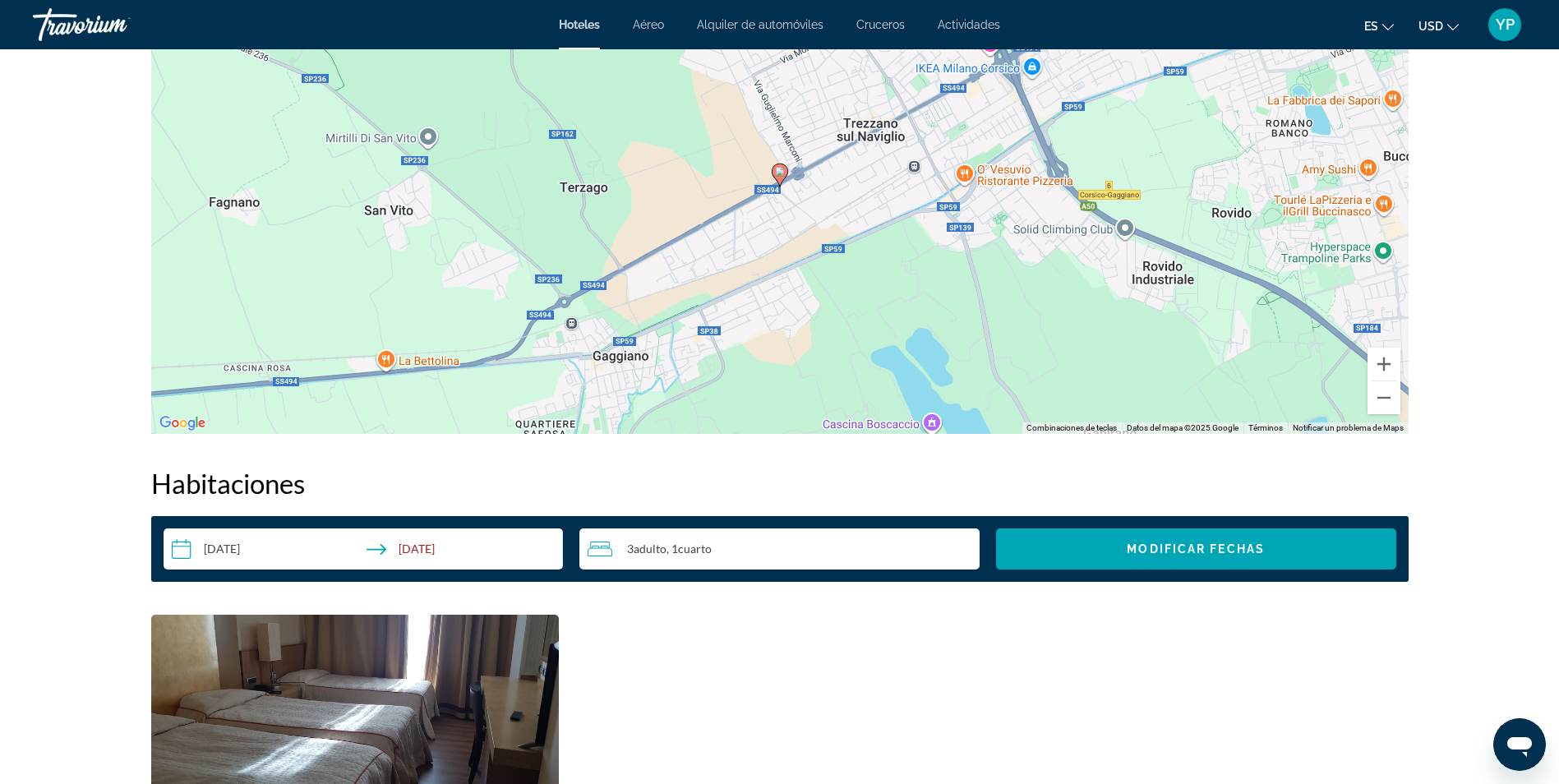
scroll to position [1561, 0]
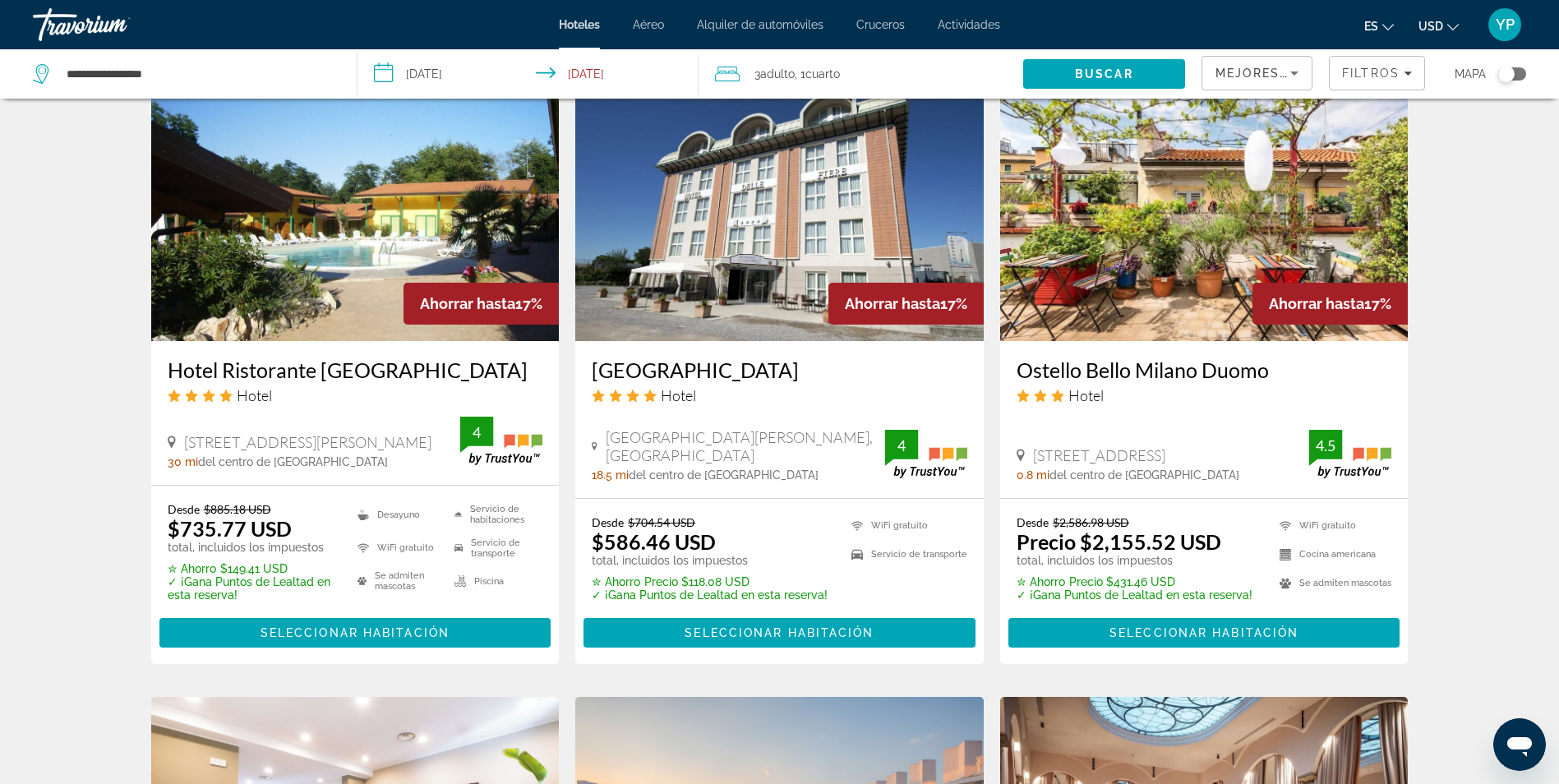
scroll to position [1397, 0]
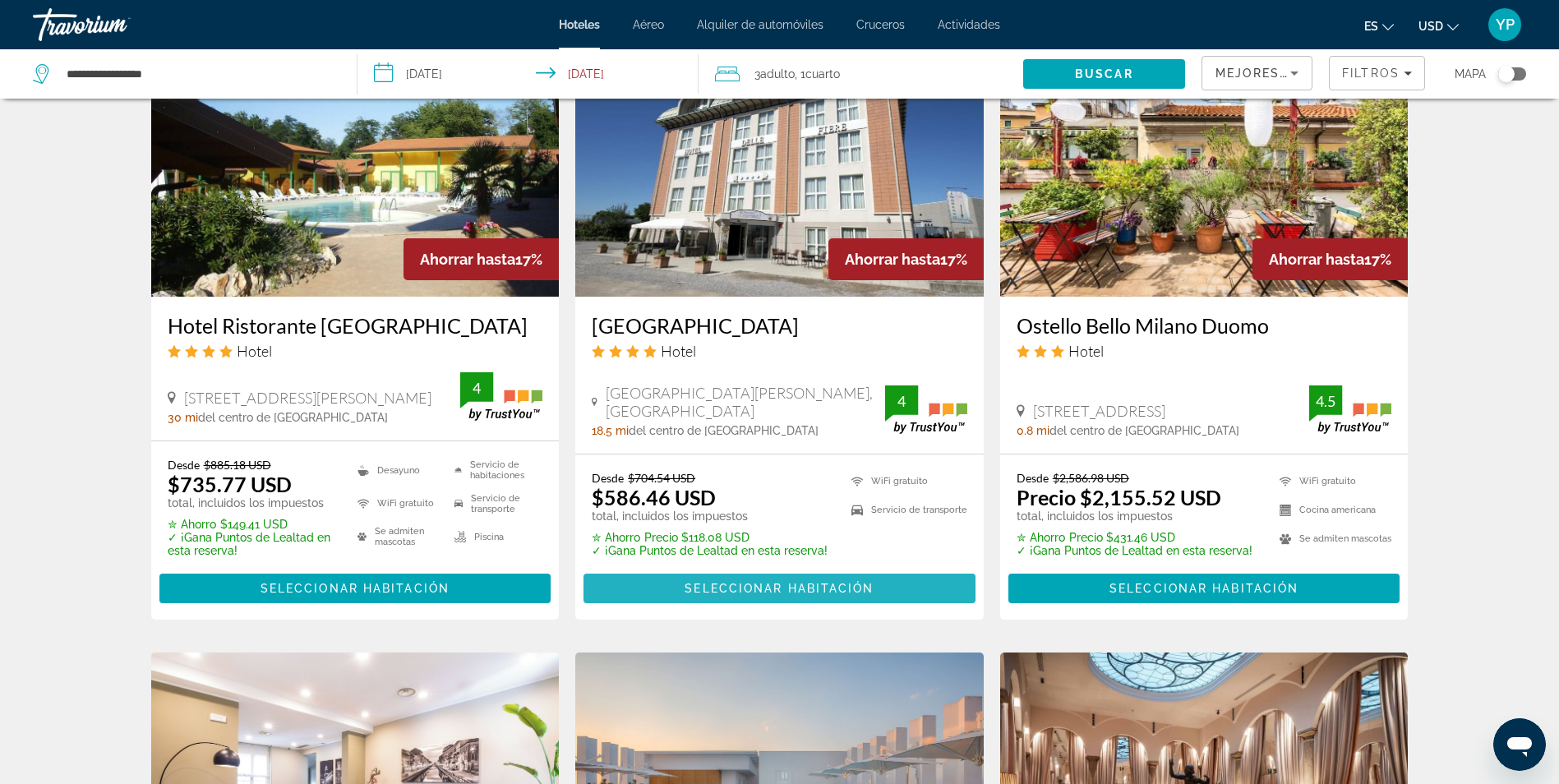
click at [714, 572] on span "Contenido principal" at bounding box center [779, 589] width 392 height 39
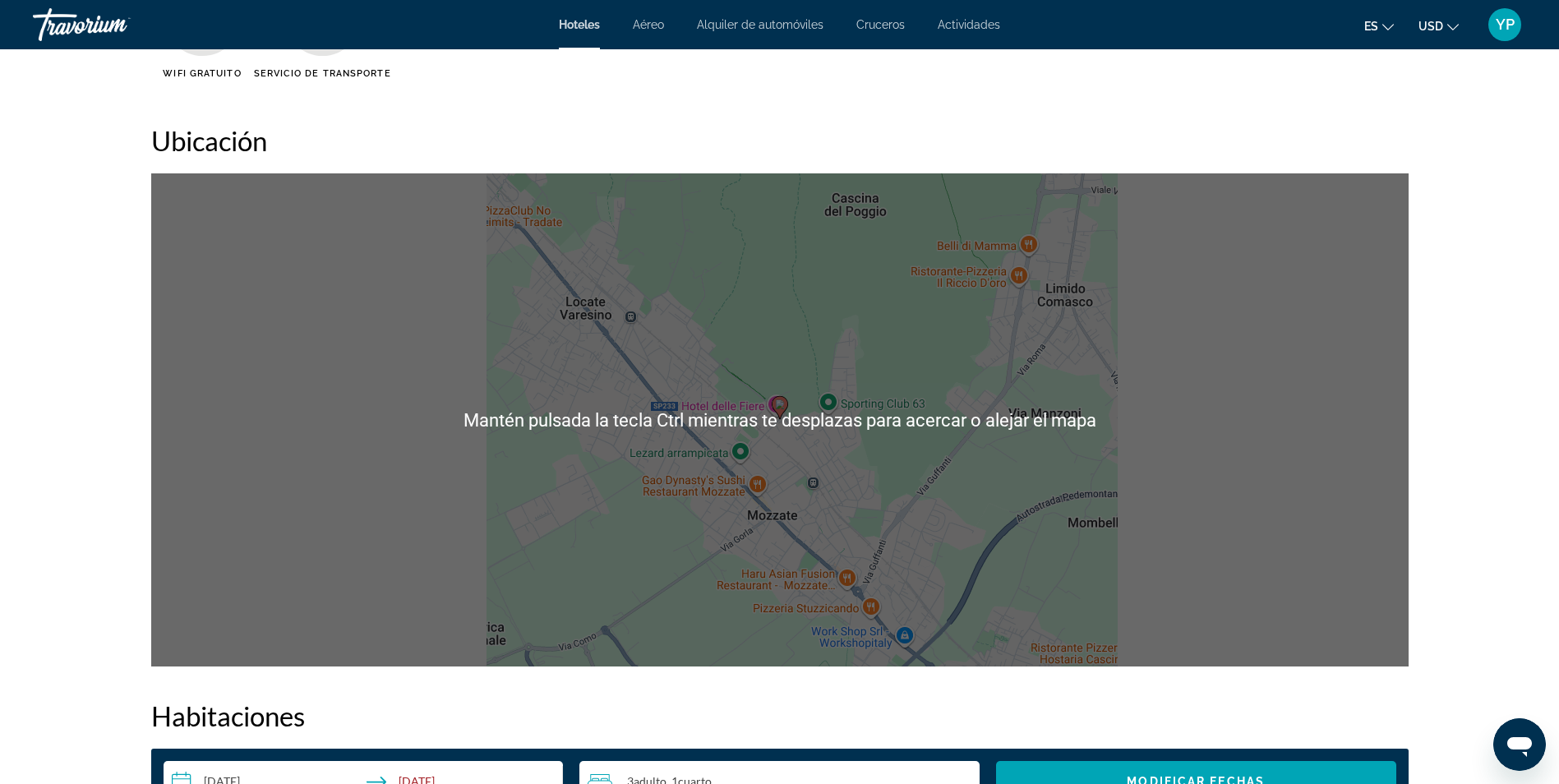
scroll to position [1726, 0]
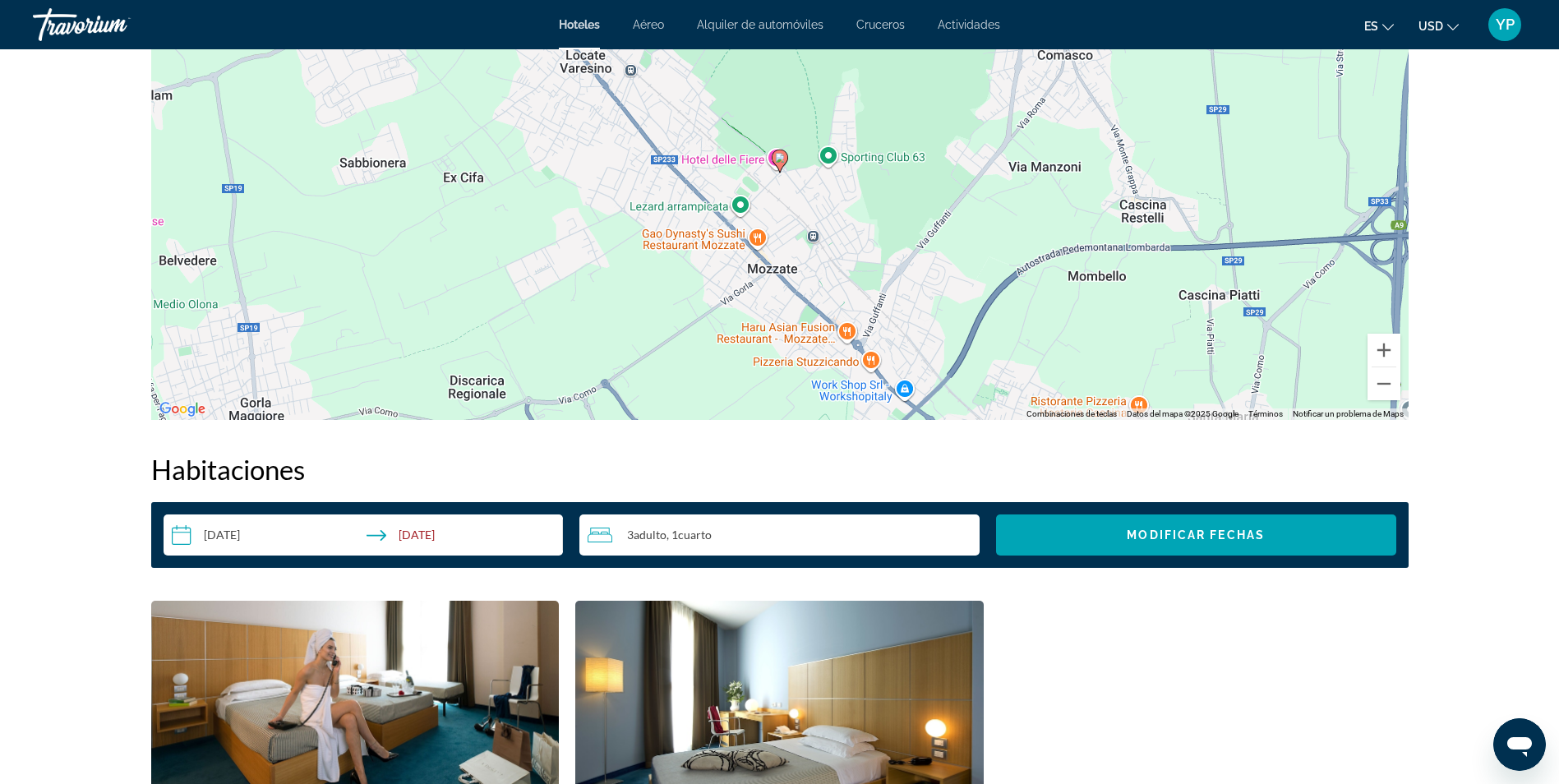
click at [651, 23] on span "Aéreo" at bounding box center [648, 24] width 31 height 13
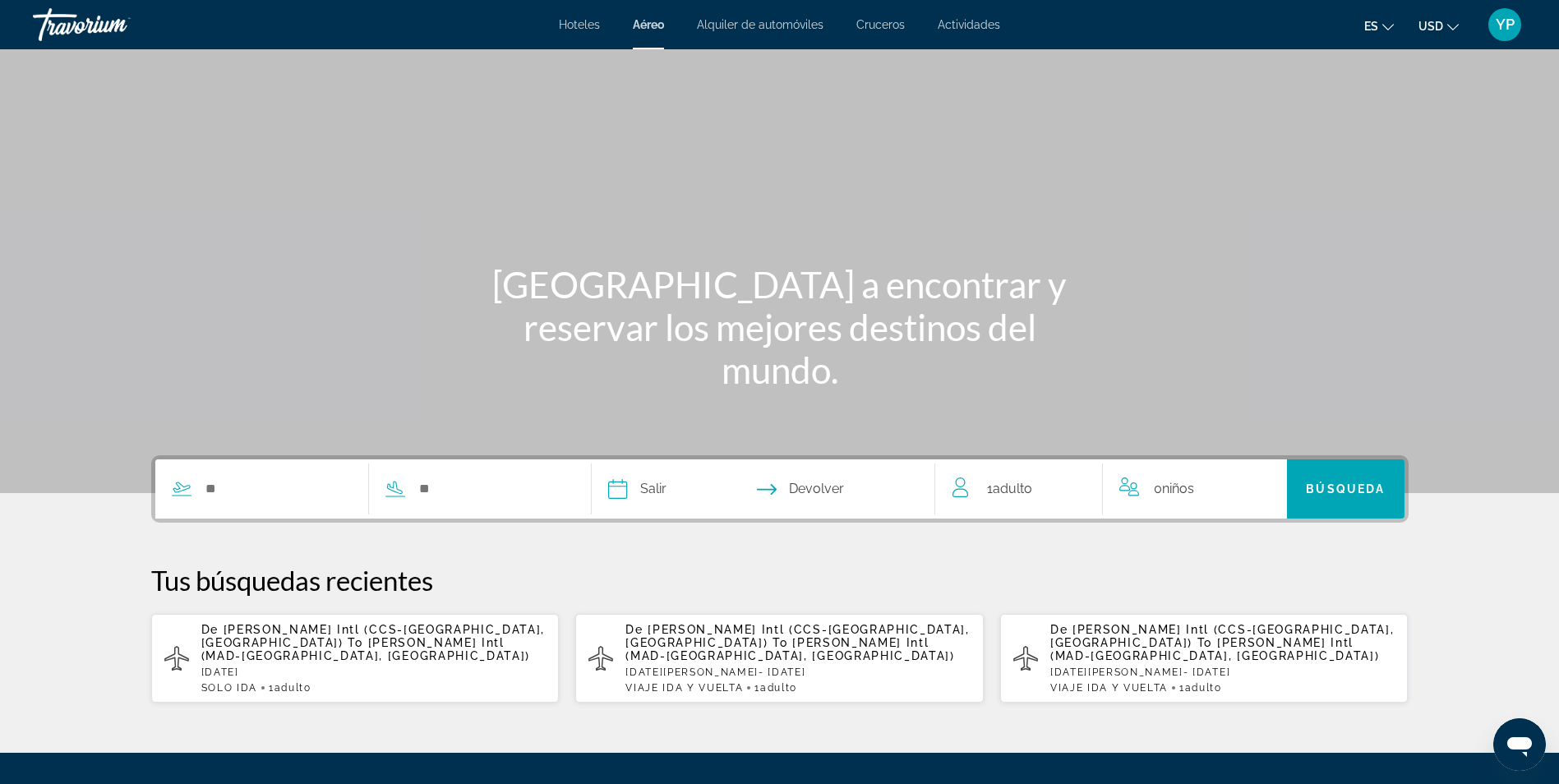
click at [739, 30] on span "Alquiler de automóviles" at bounding box center [760, 24] width 127 height 13
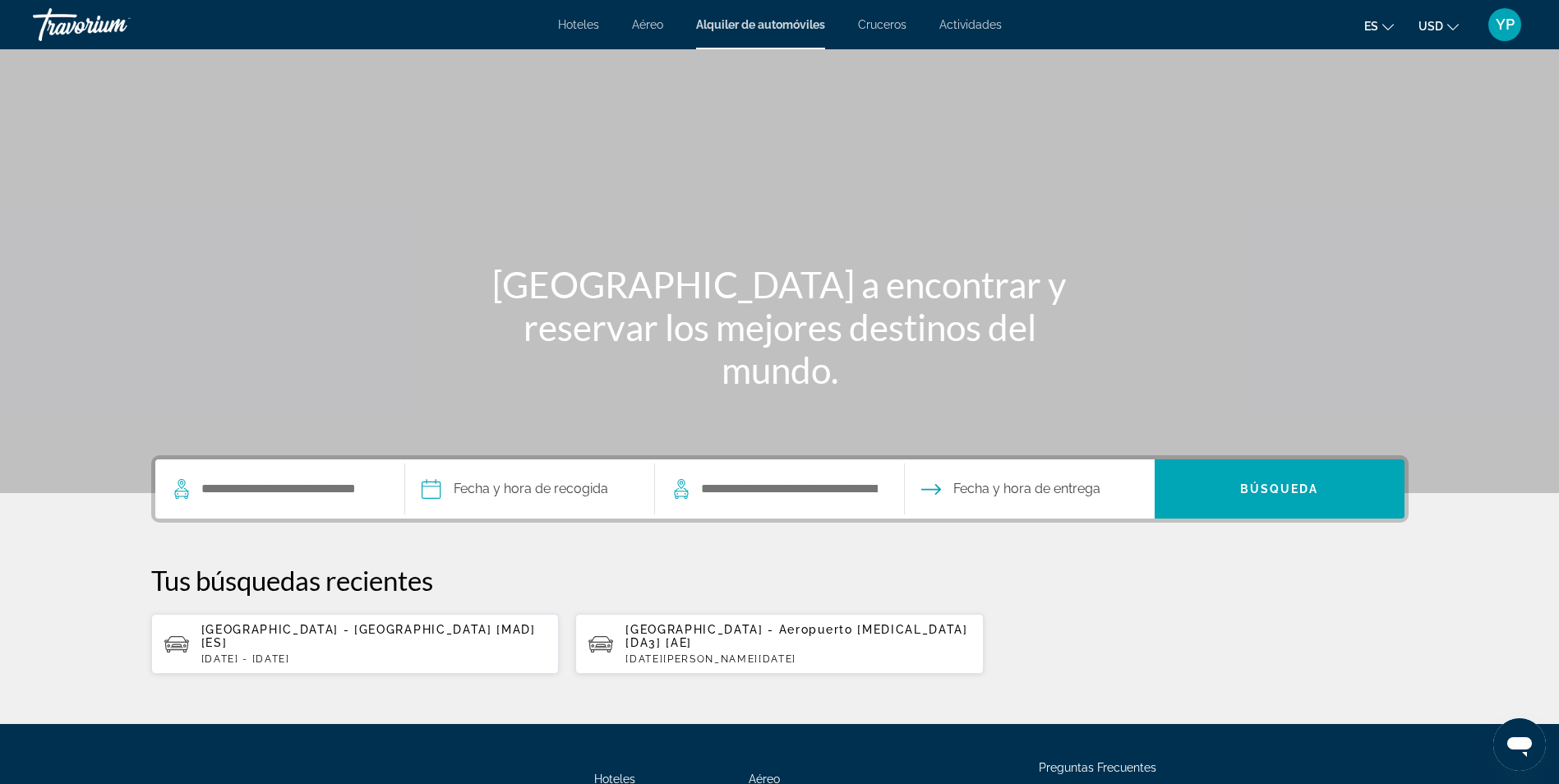
click at [878, 29] on span "Cruceros" at bounding box center [883, 24] width 49 height 13
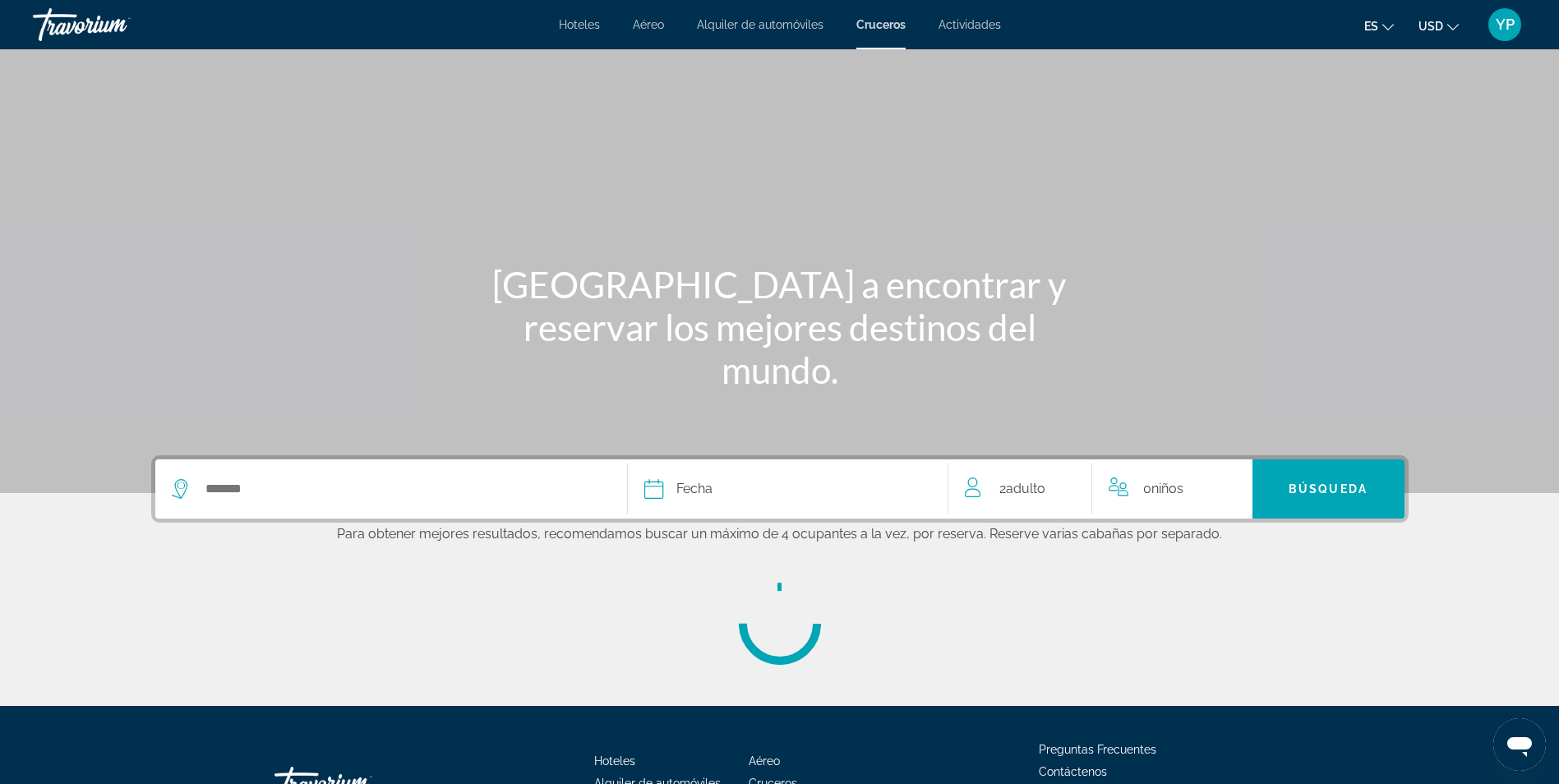
click at [975, 35] on div "Hoteles Aéreo Alquiler de automóviles Cruceros Actividades Hoteles Aéreo Alquil…" at bounding box center [780, 25] width 1559 height 43
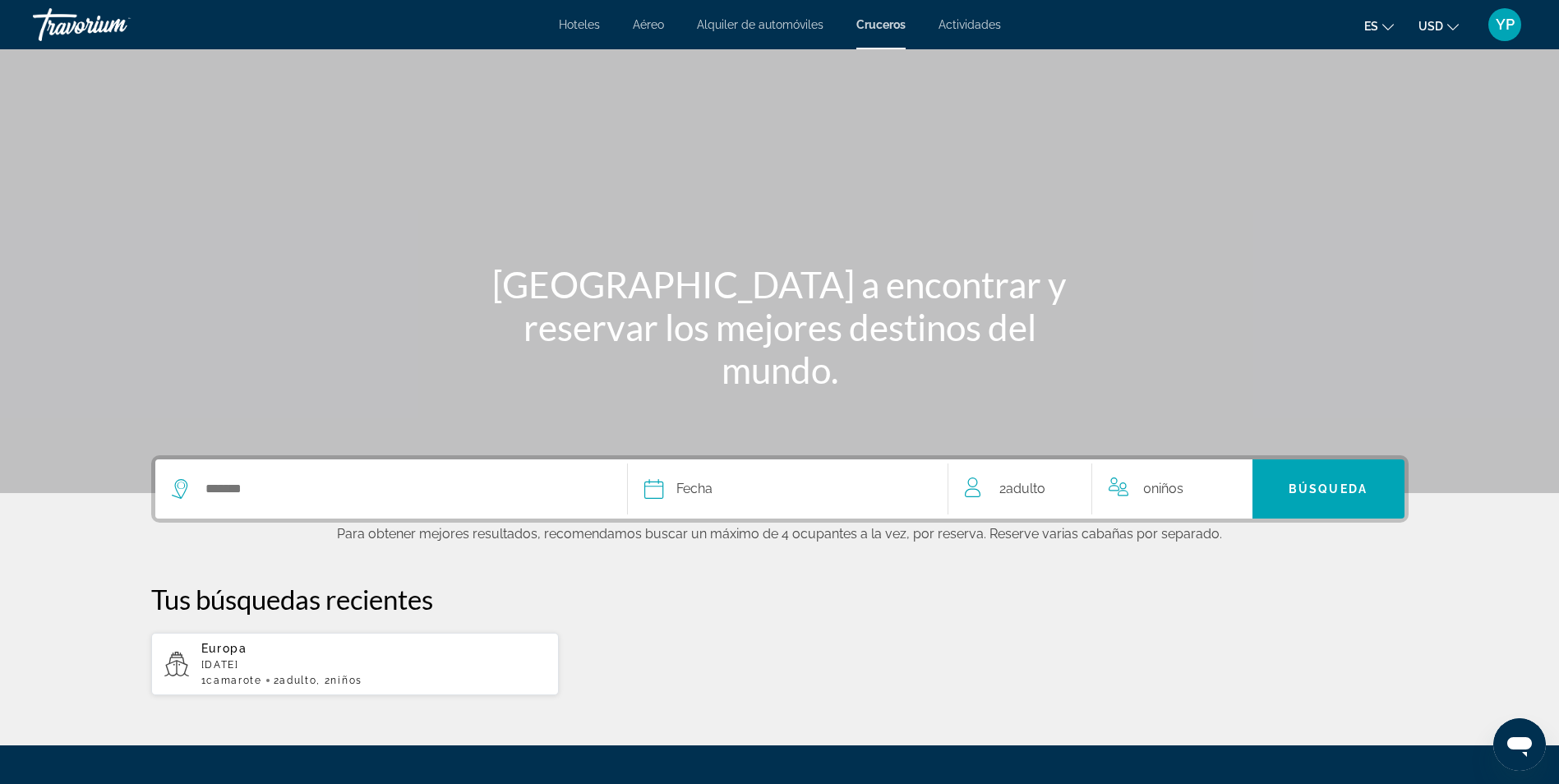
click at [971, 23] on span "Actividades" at bounding box center [969, 24] width 63 height 13
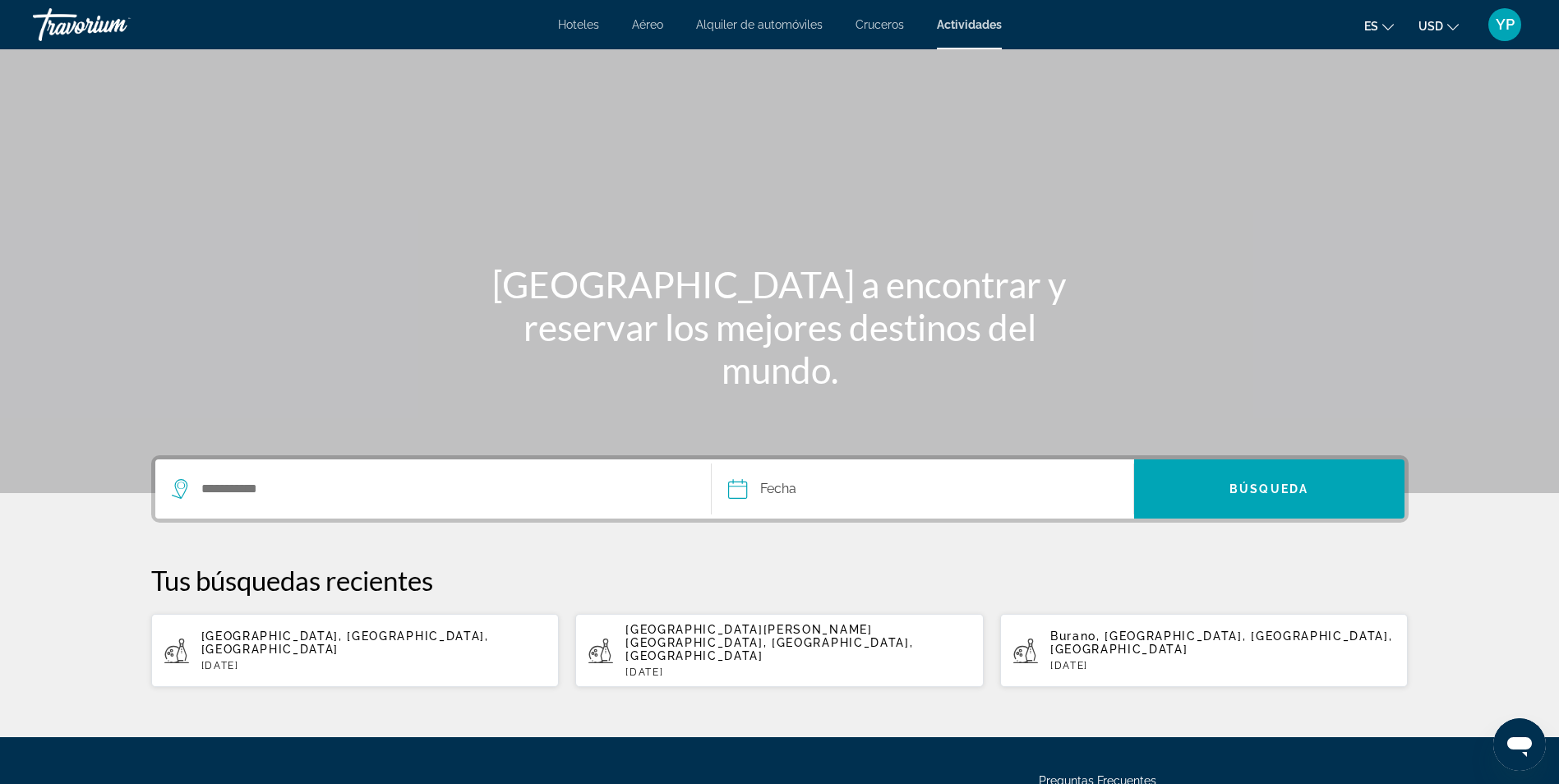
click at [586, 26] on span "Hoteles" at bounding box center [579, 24] width 41 height 13
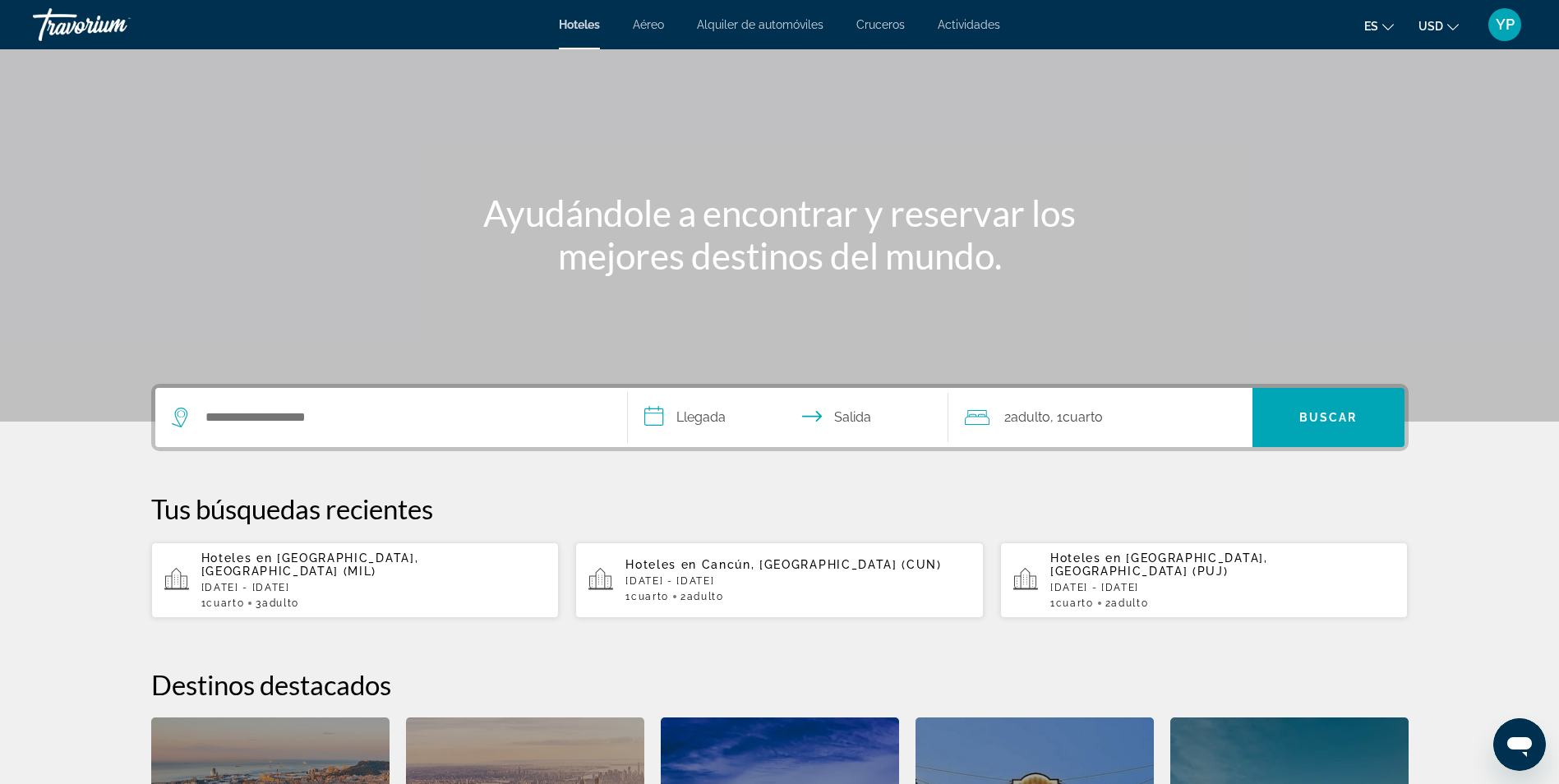
scroll to position [164, 0]
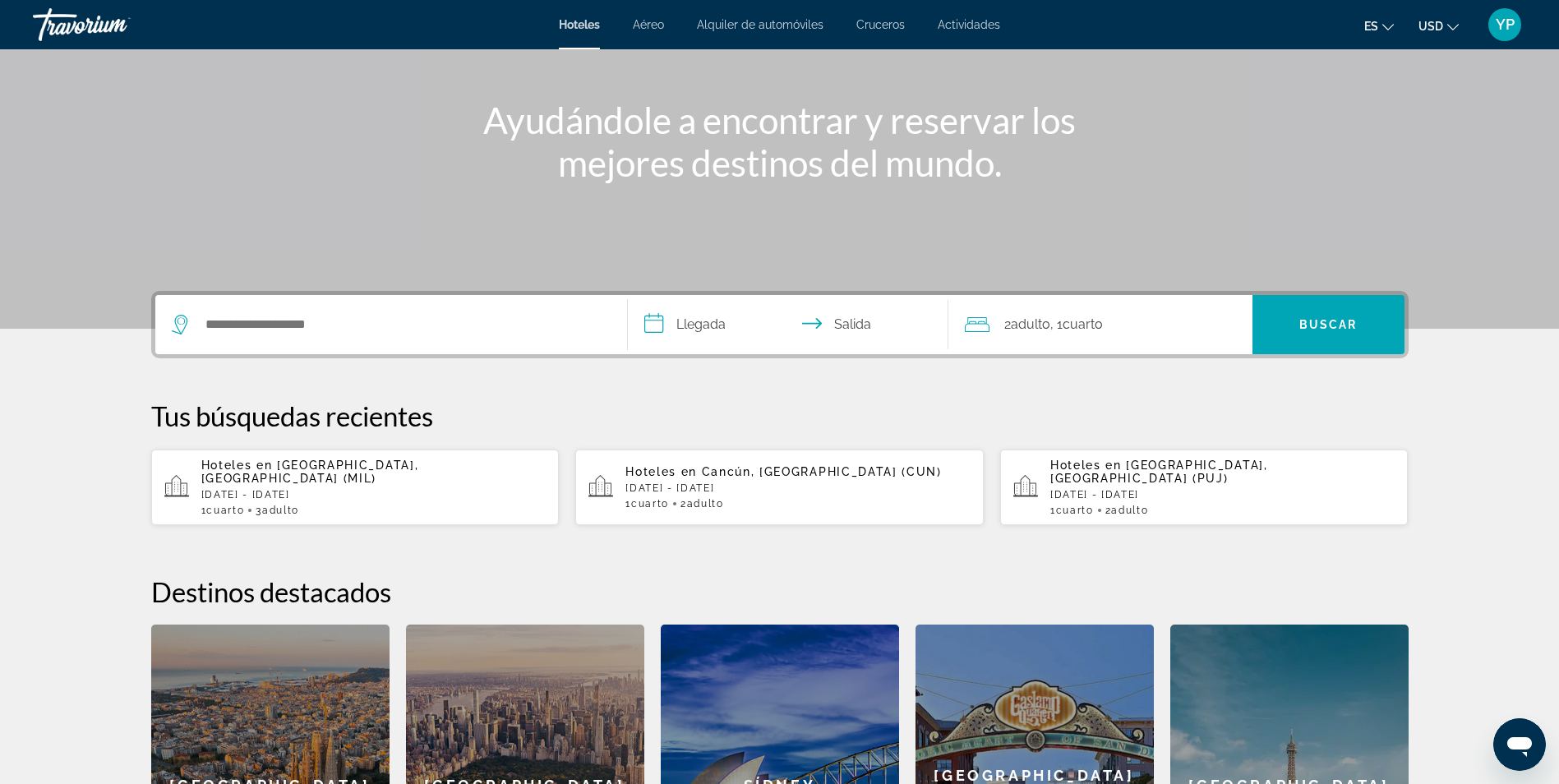
click at [369, 489] on p "dom, 07 dic - sáb, 13 dic" at bounding box center [374, 495] width 346 height 11
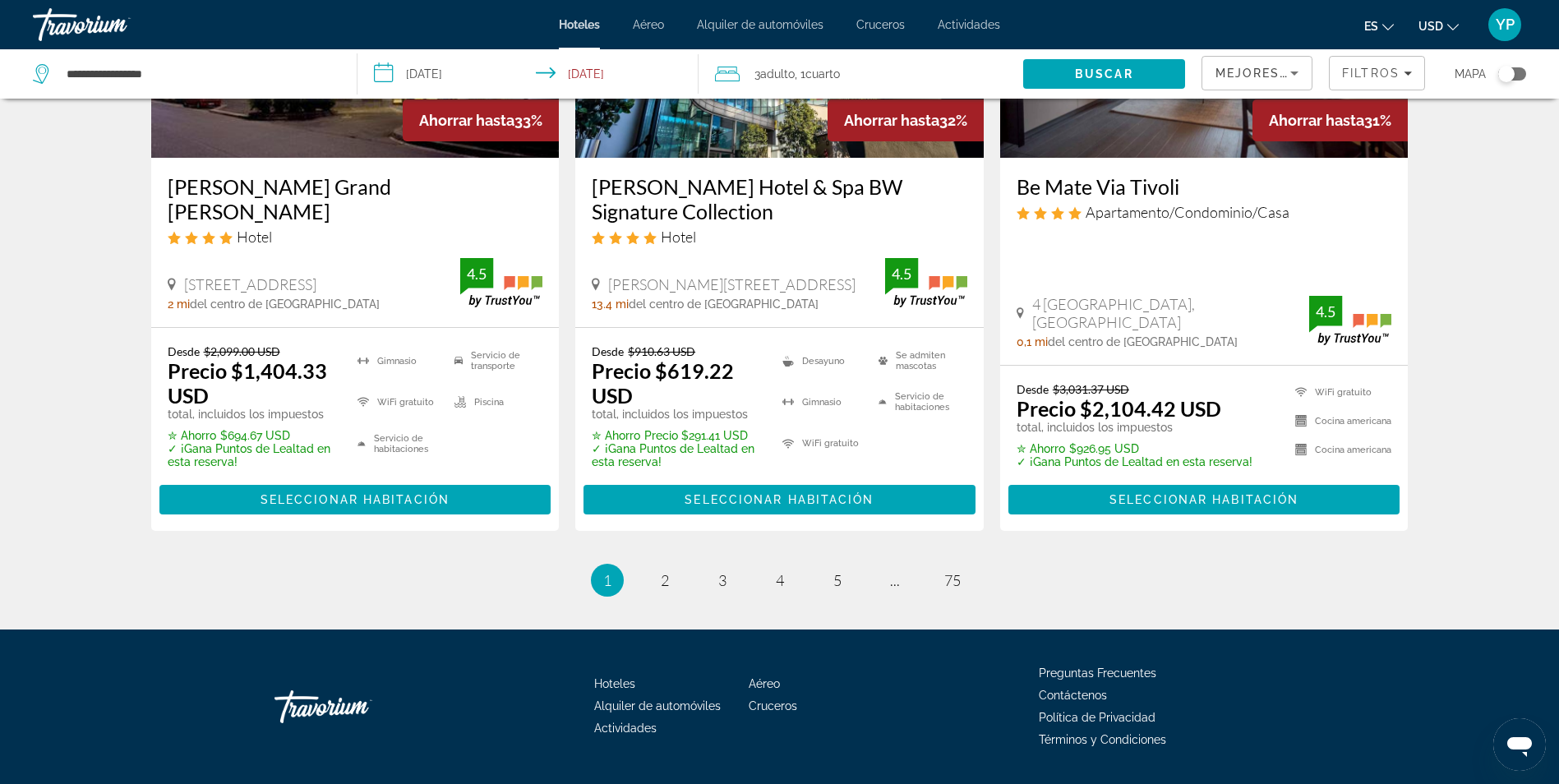
scroll to position [2155, 0]
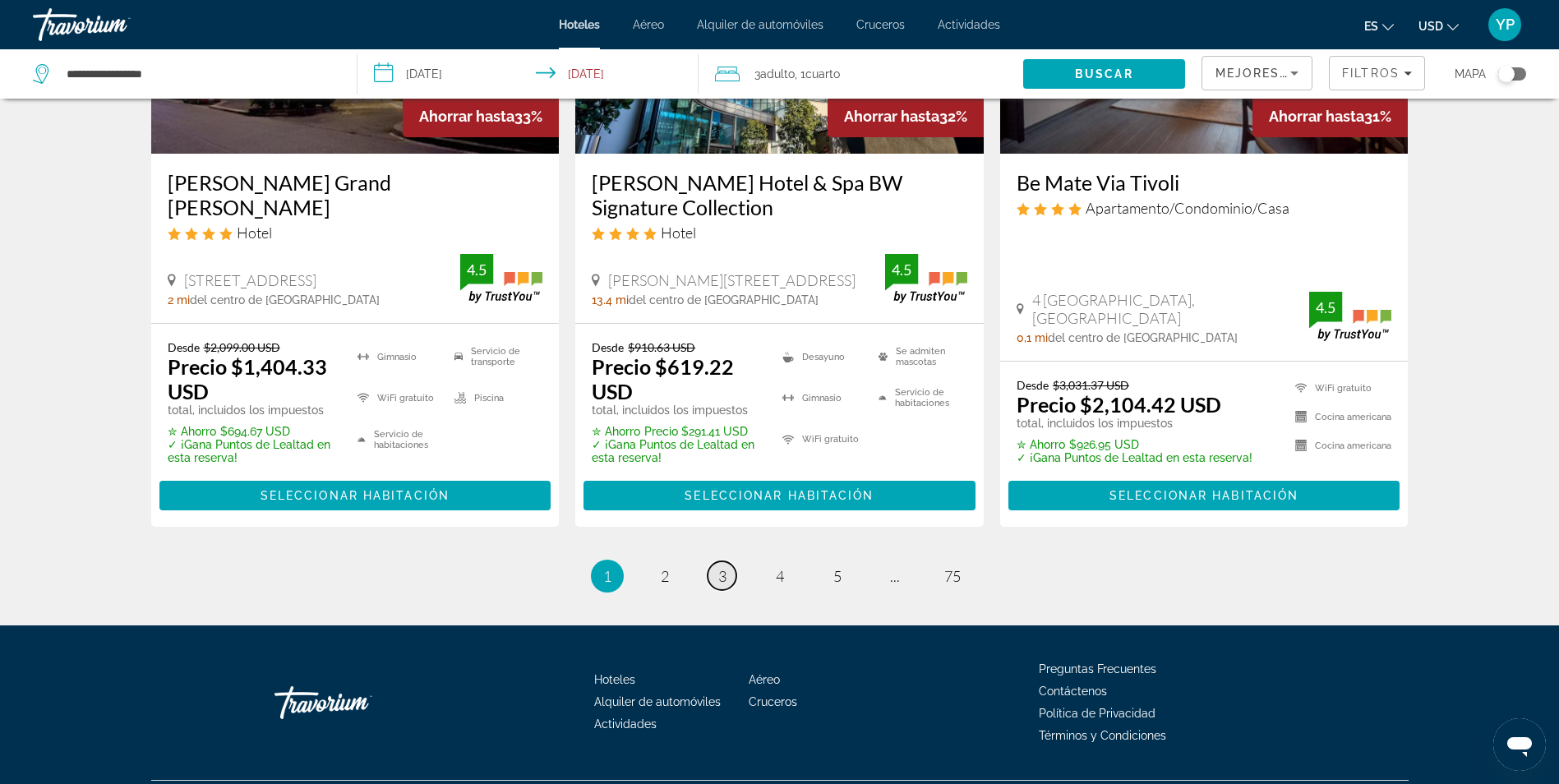
click at [724, 567] on span "3" at bounding box center [722, 576] width 8 height 18
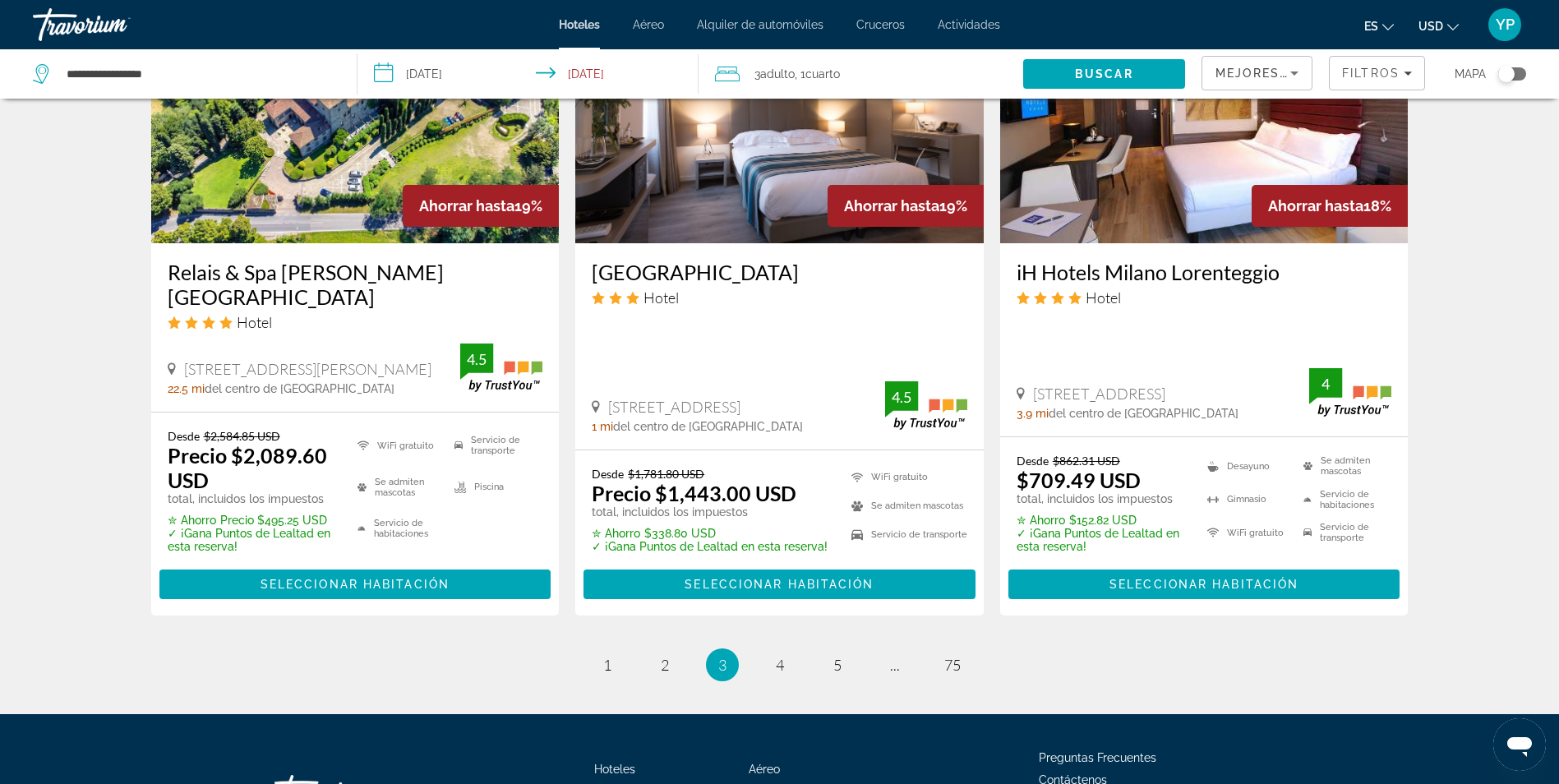
scroll to position [2173, 0]
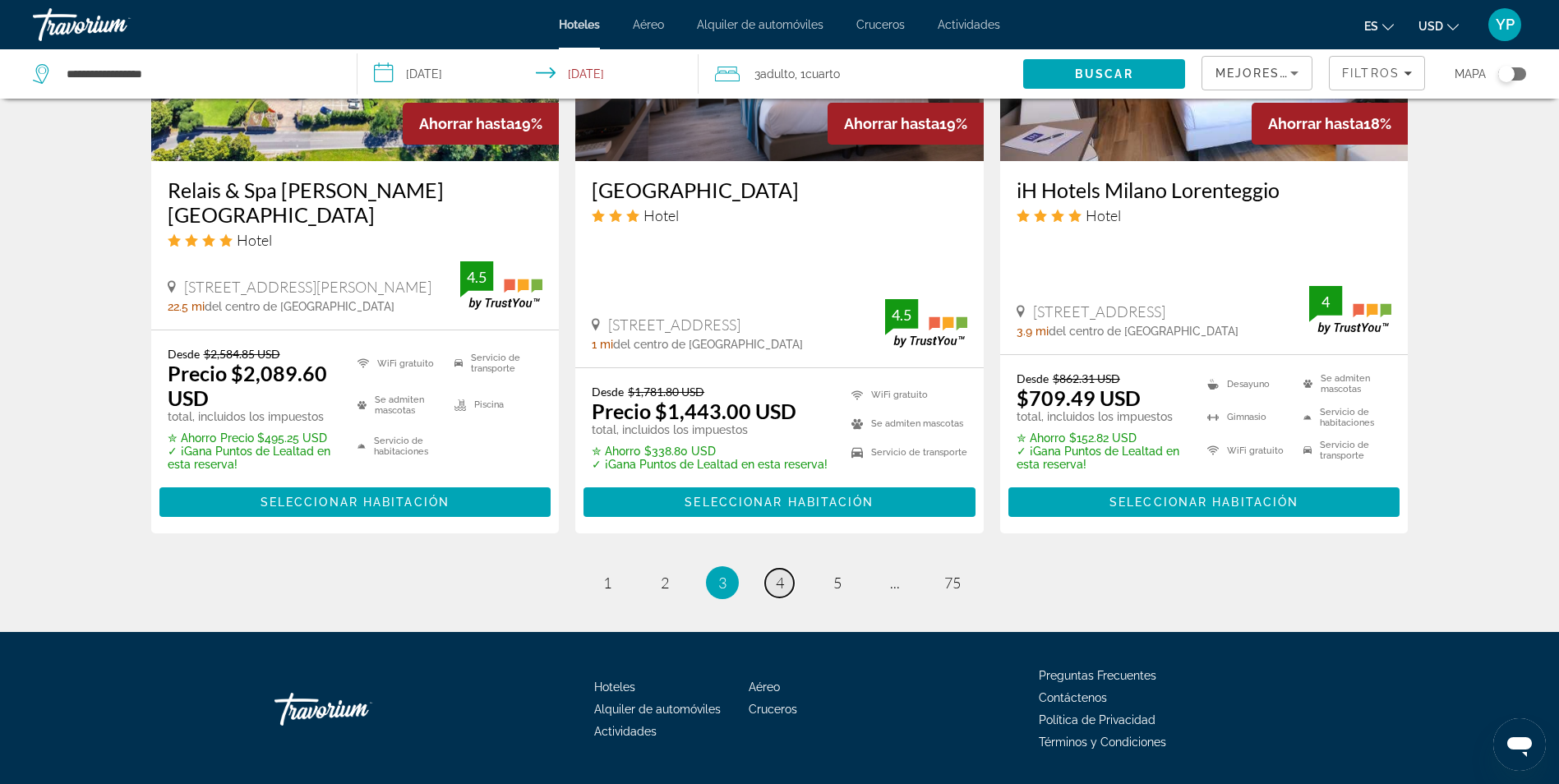
click at [780, 574] on span "4" at bounding box center [780, 582] width 8 height 18
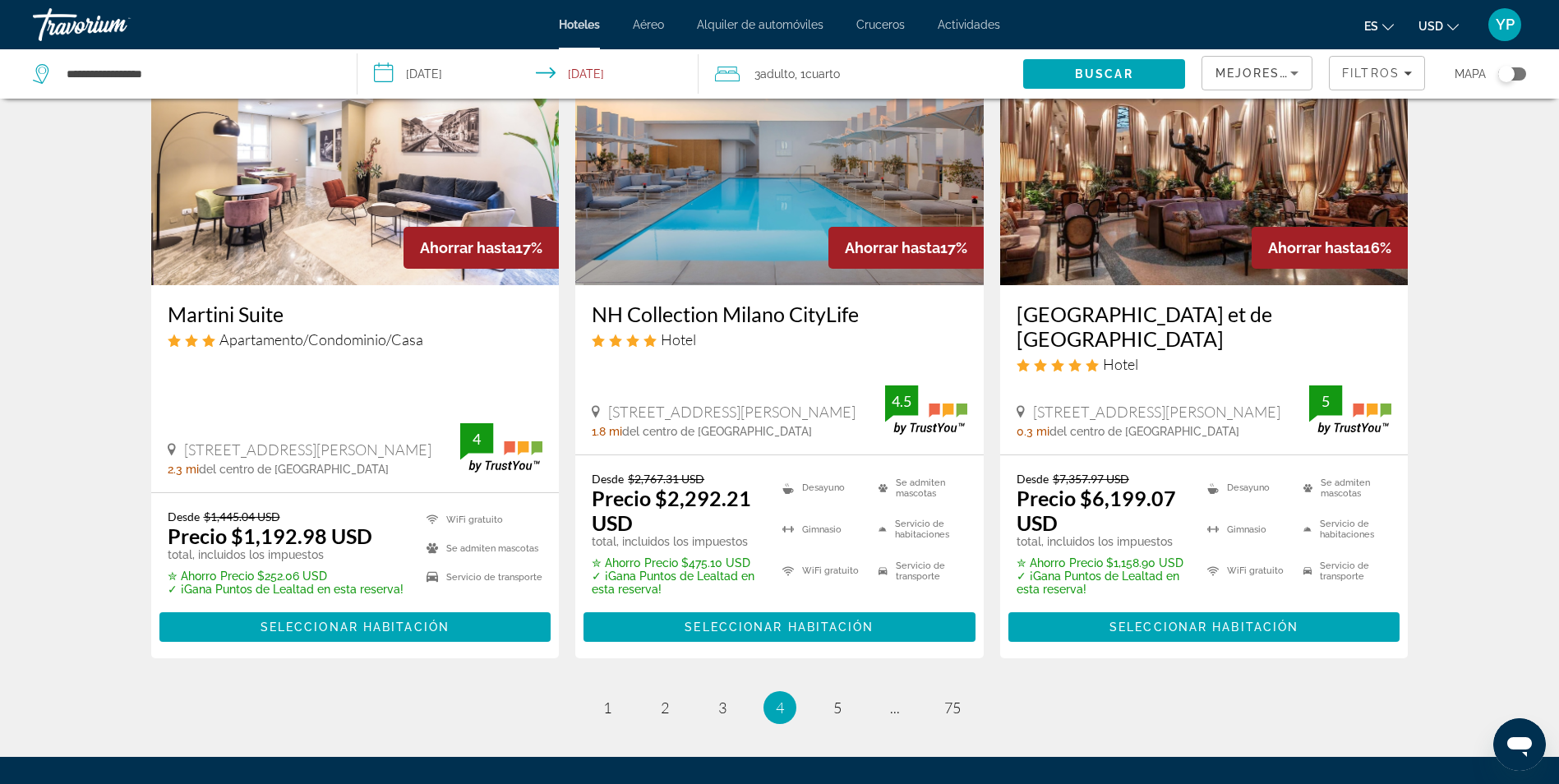
scroll to position [2054, 0]
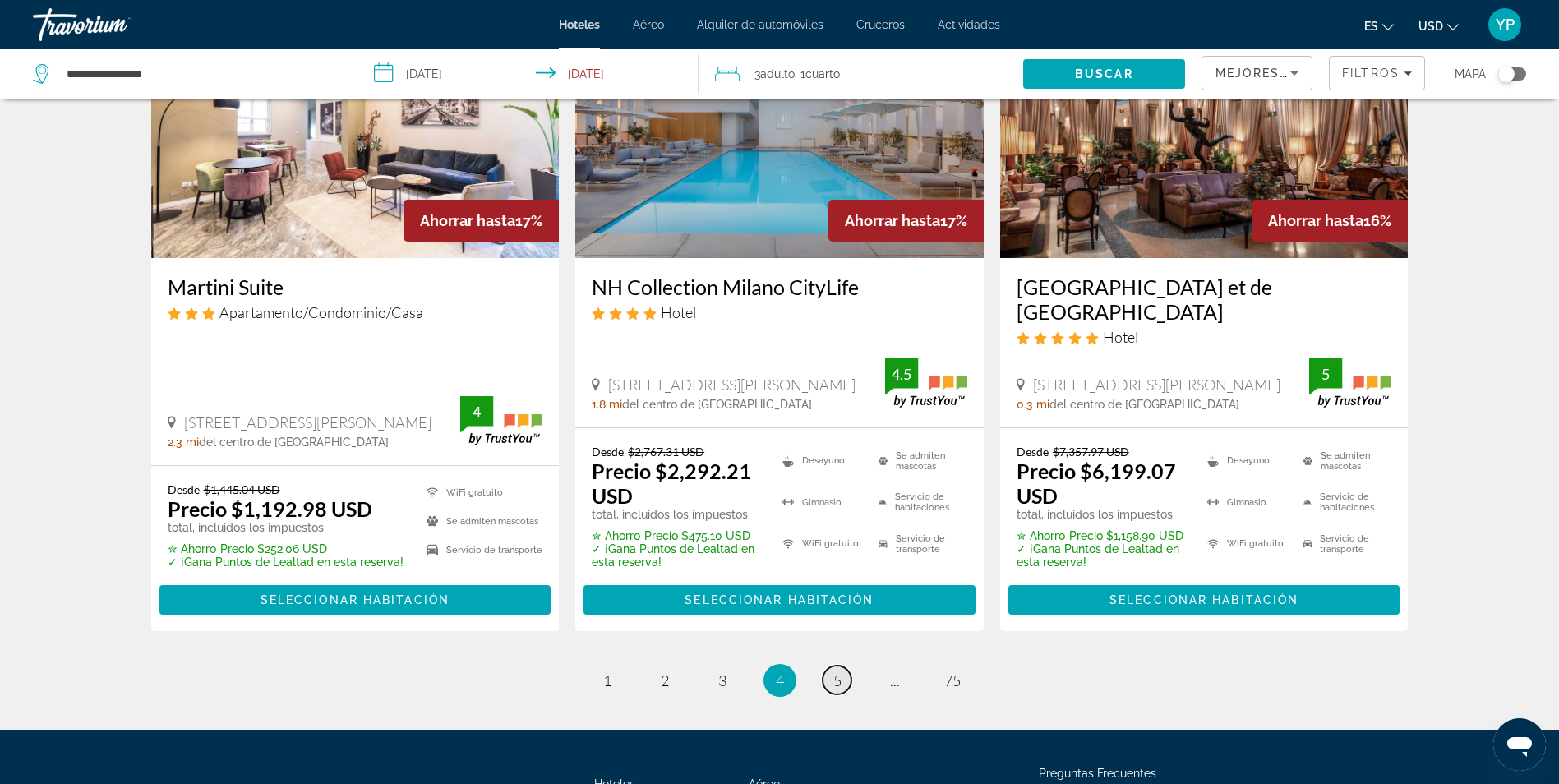
click at [839, 671] on span "5" at bounding box center [837, 680] width 8 height 18
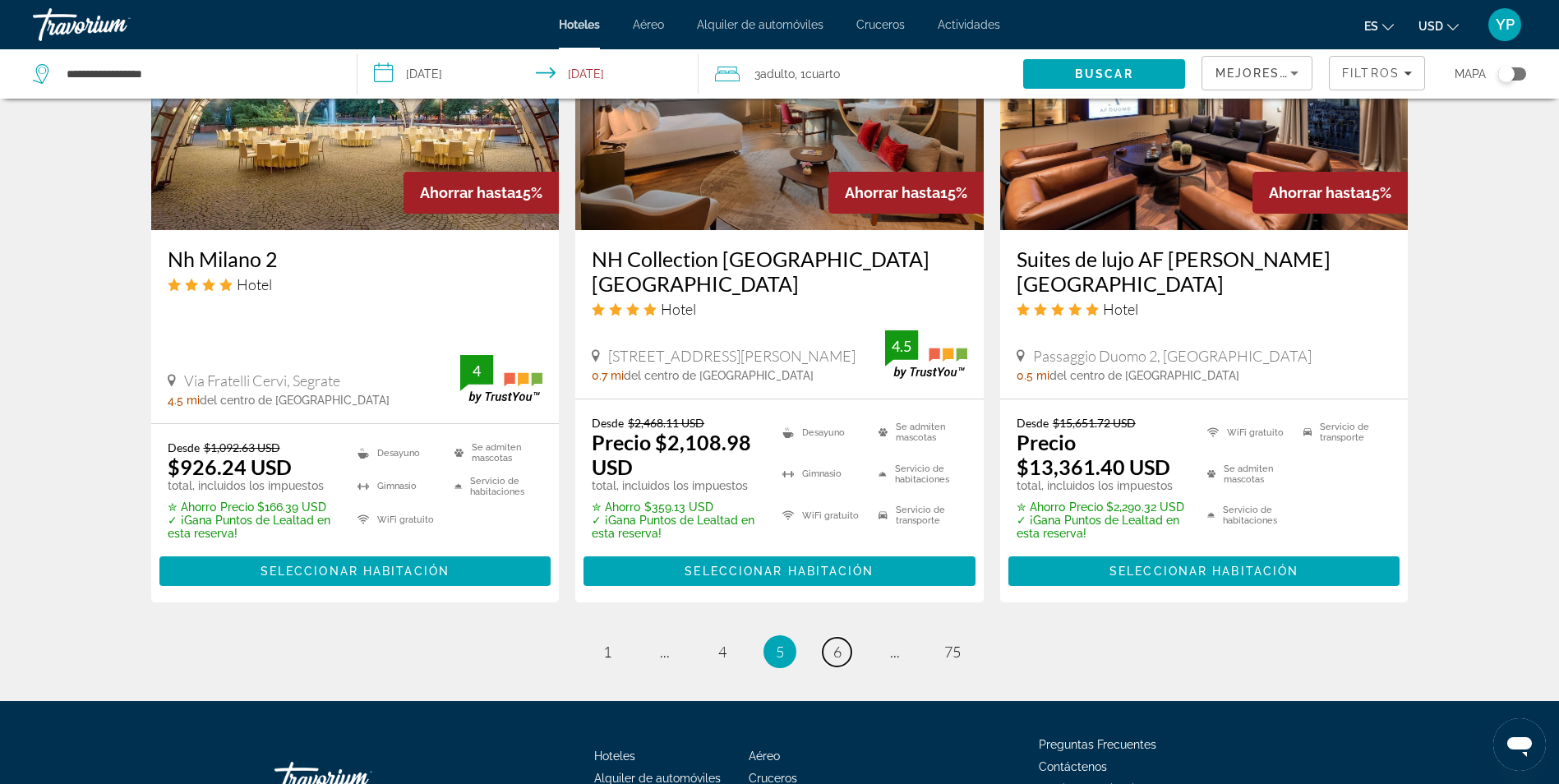
scroll to position [2136, 0]
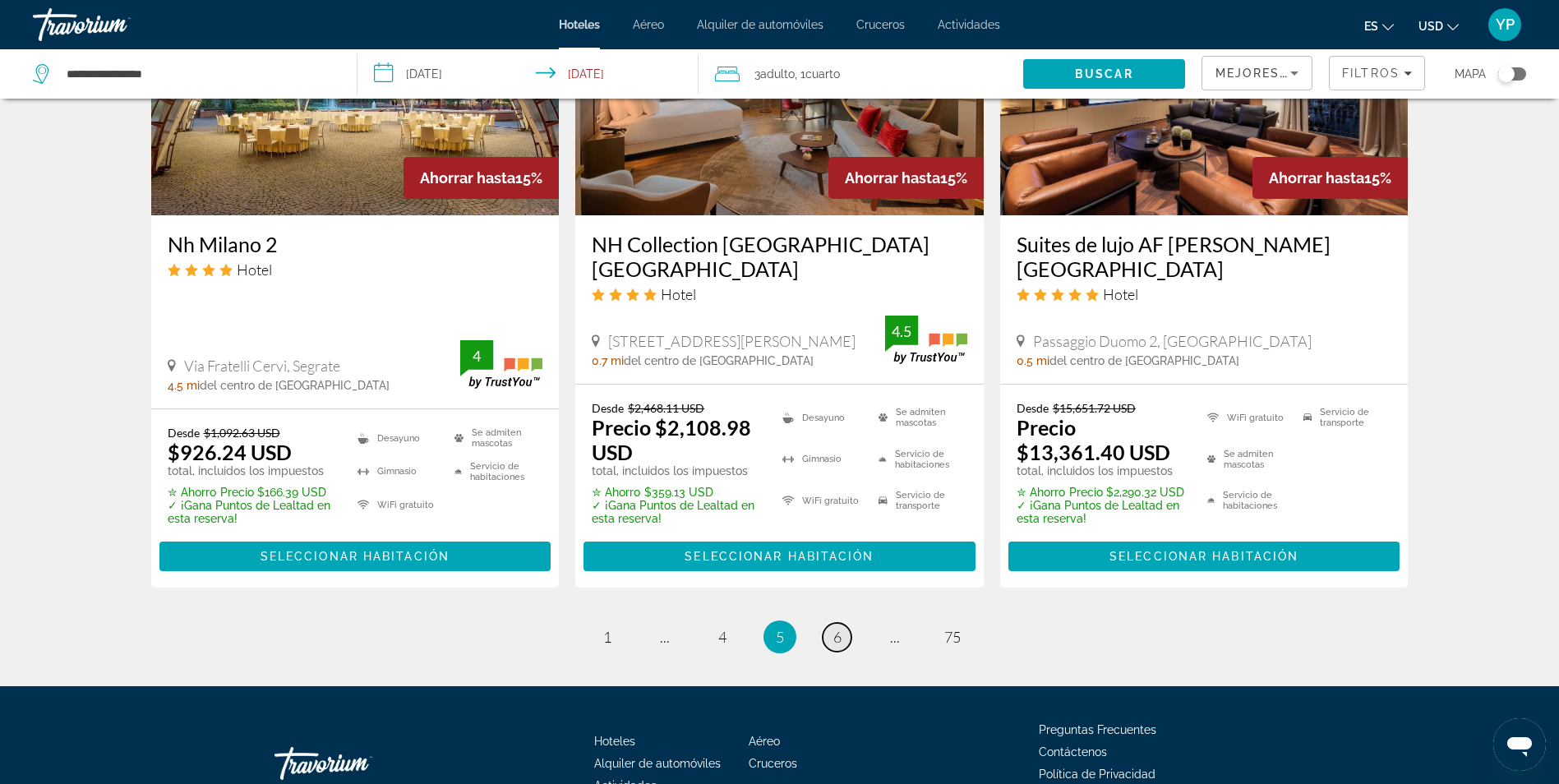
click at [842, 623] on link "página 6" at bounding box center [837, 637] width 29 height 29
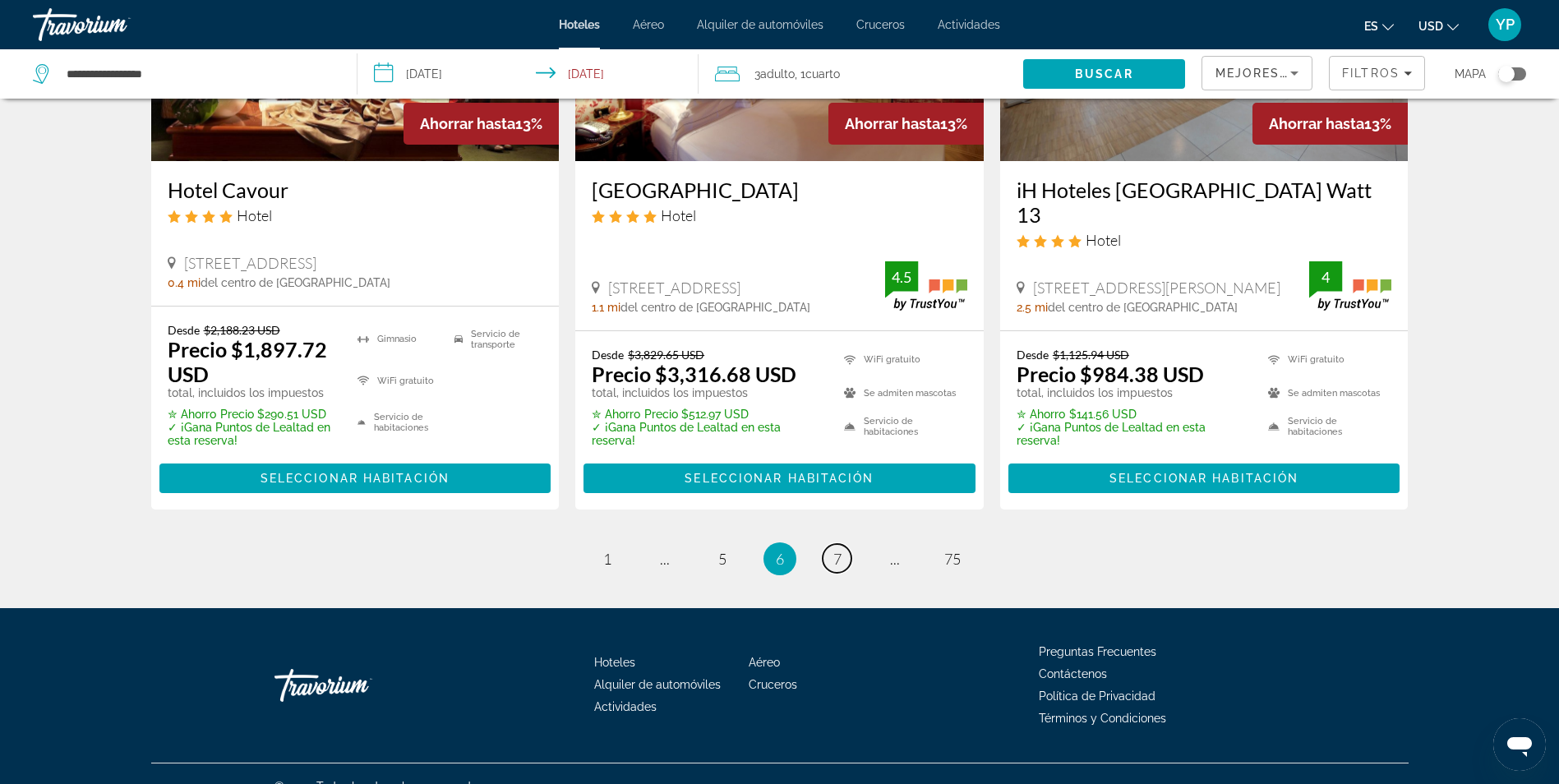
scroll to position [2197, 0]
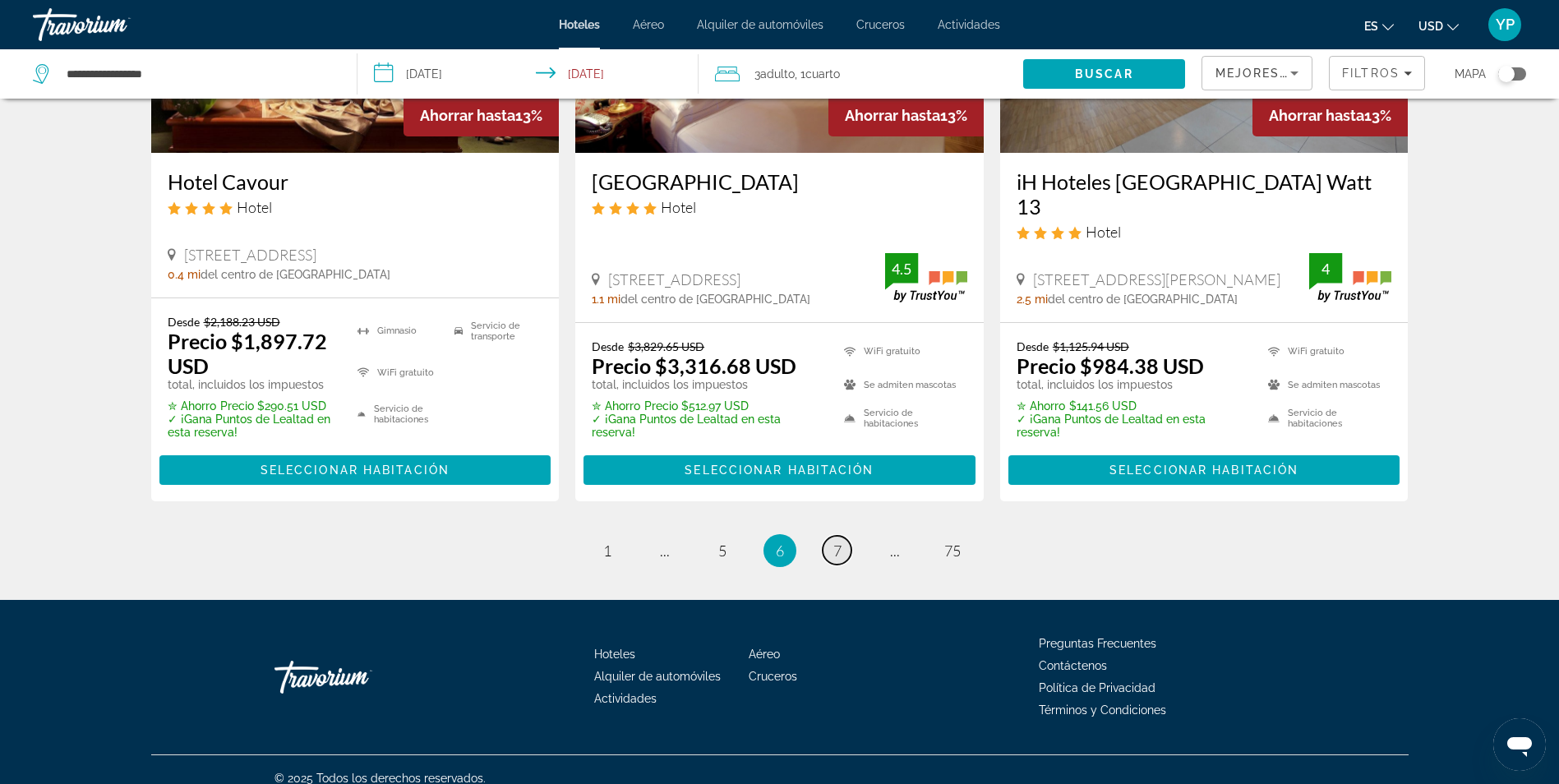
click at [840, 542] on span "7" at bounding box center [837, 550] width 8 height 18
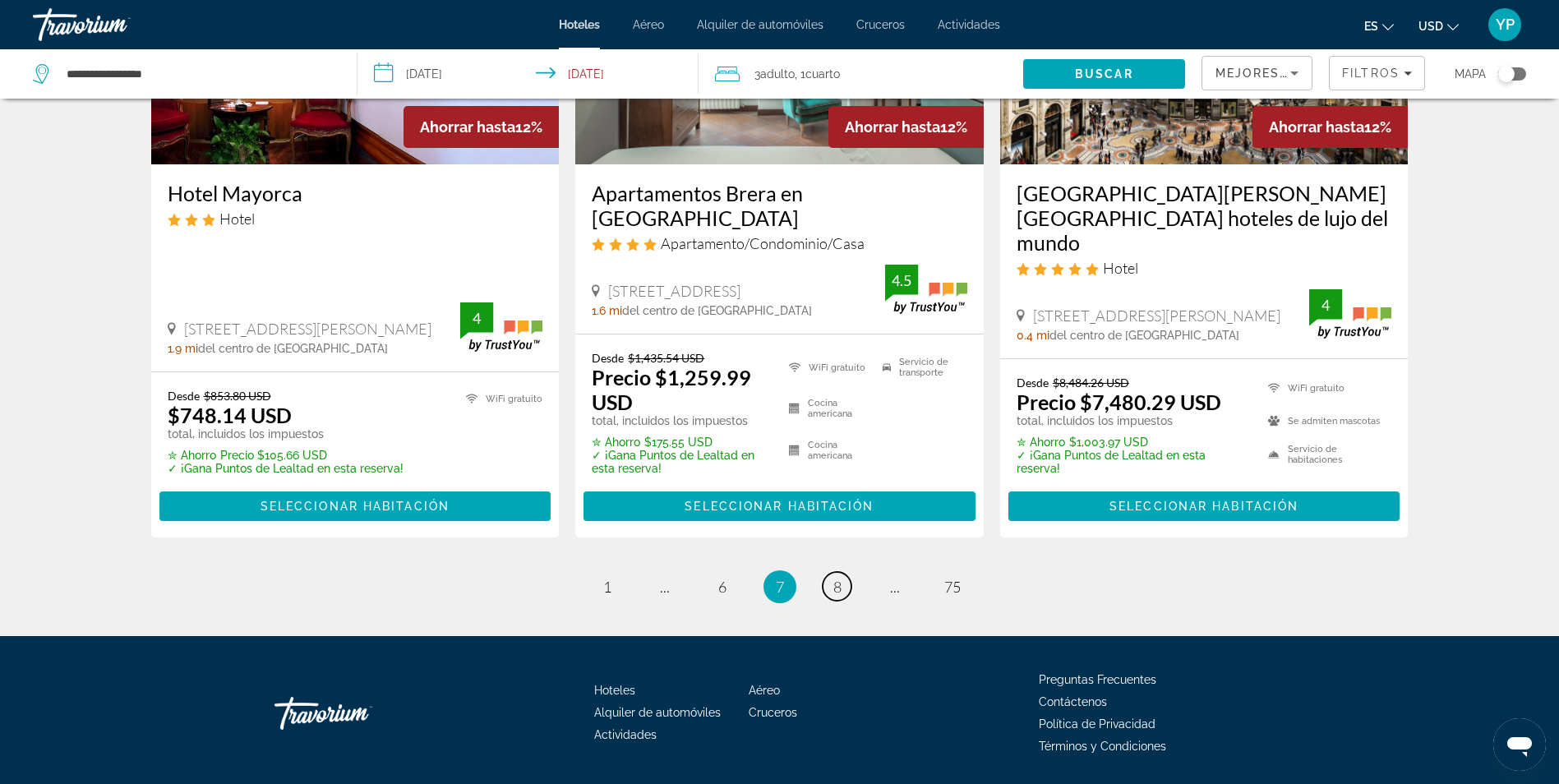
scroll to position [2215, 0]
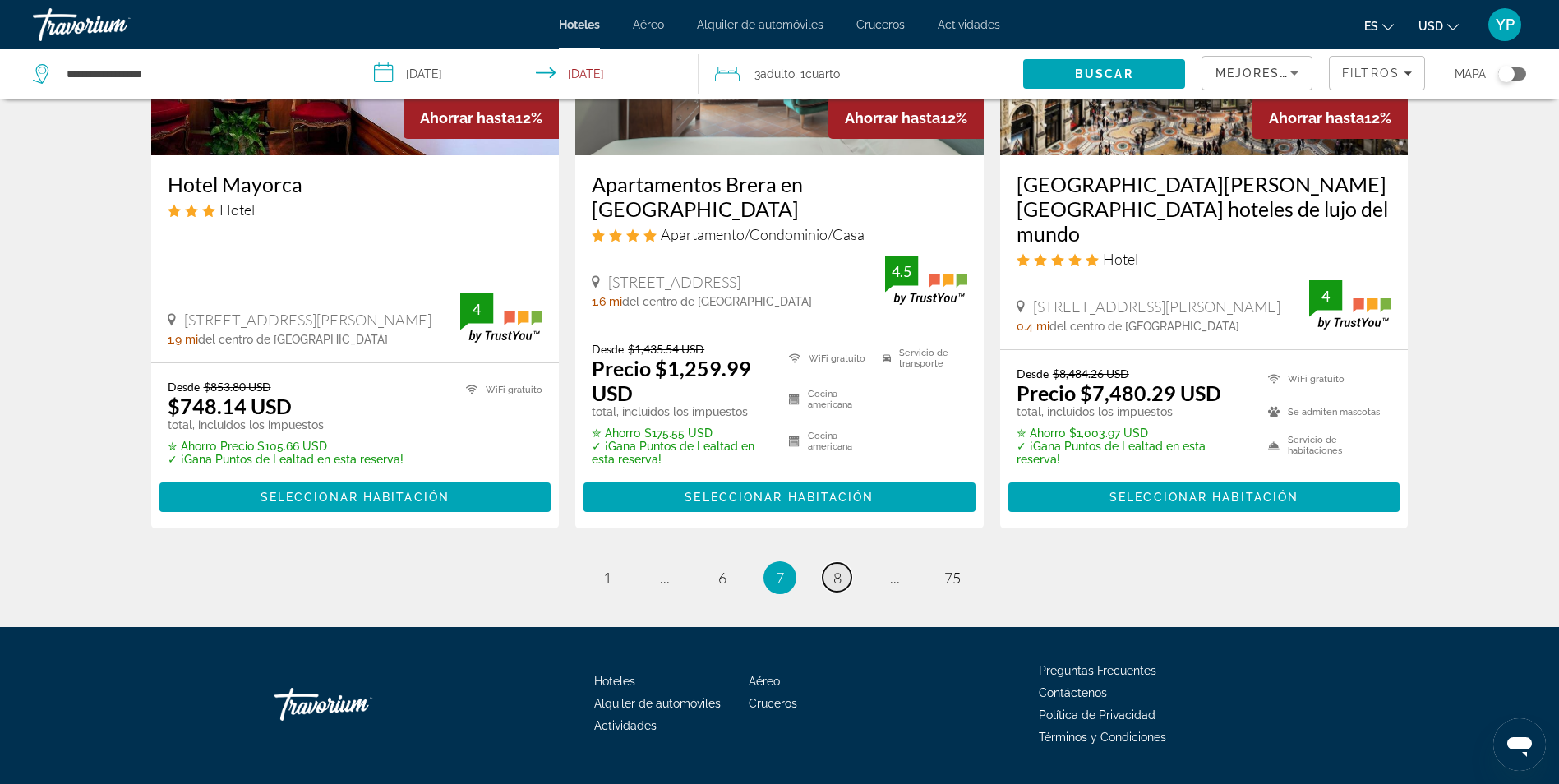
click at [843, 562] on link "página 8" at bounding box center [837, 576] width 29 height 29
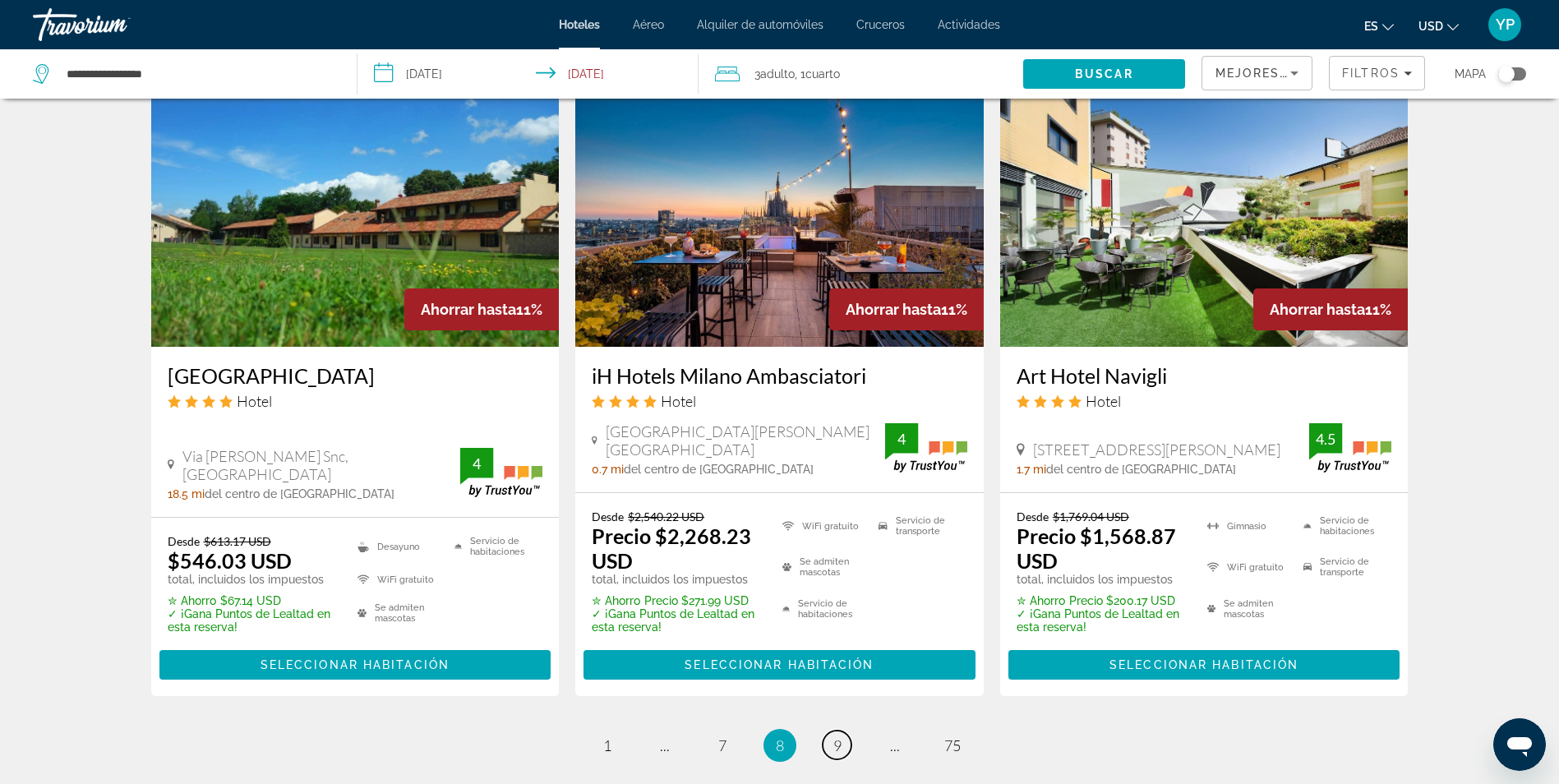
scroll to position [2219, 0]
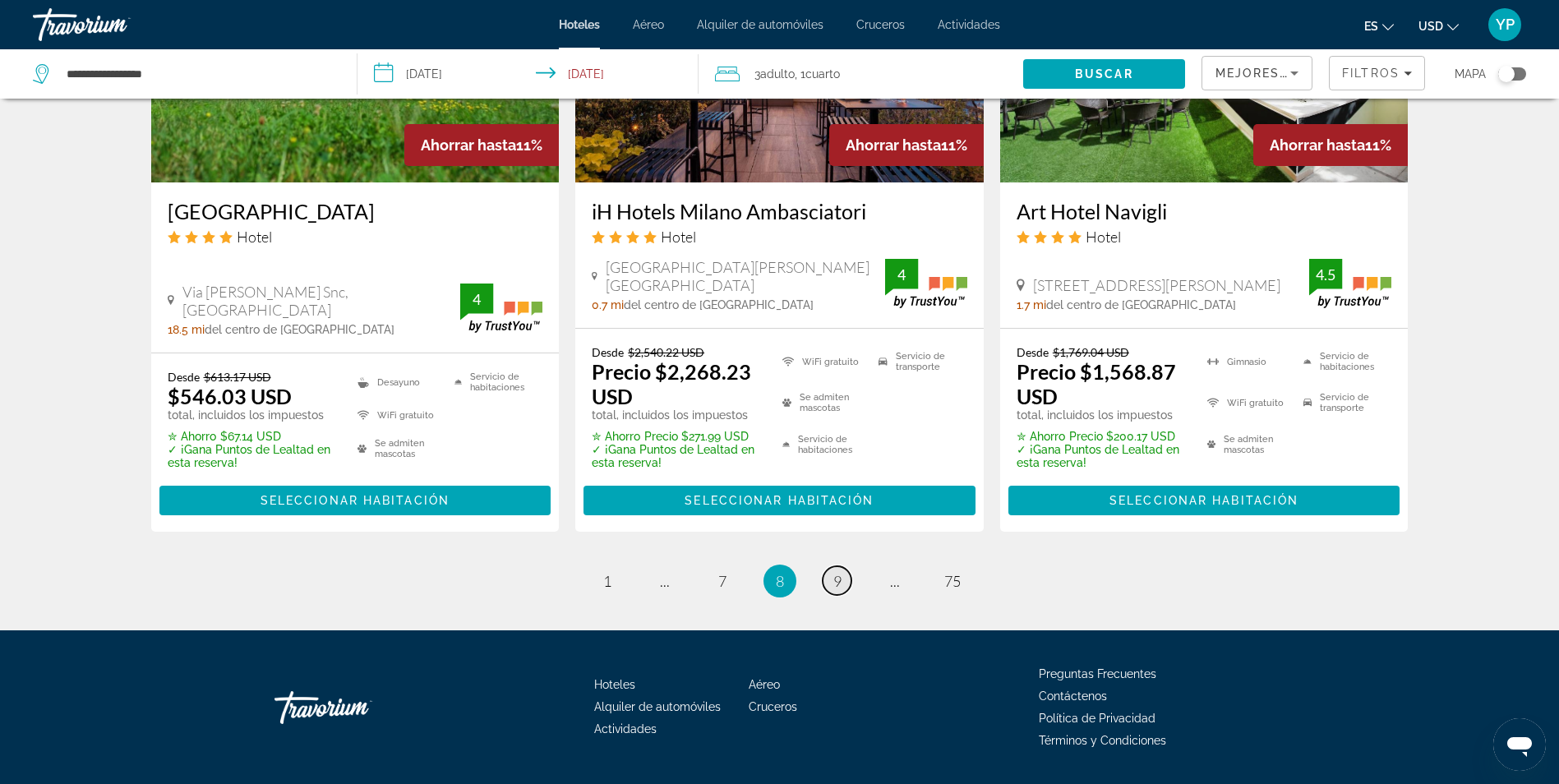
click at [829, 566] on link "página 9" at bounding box center [837, 580] width 29 height 29
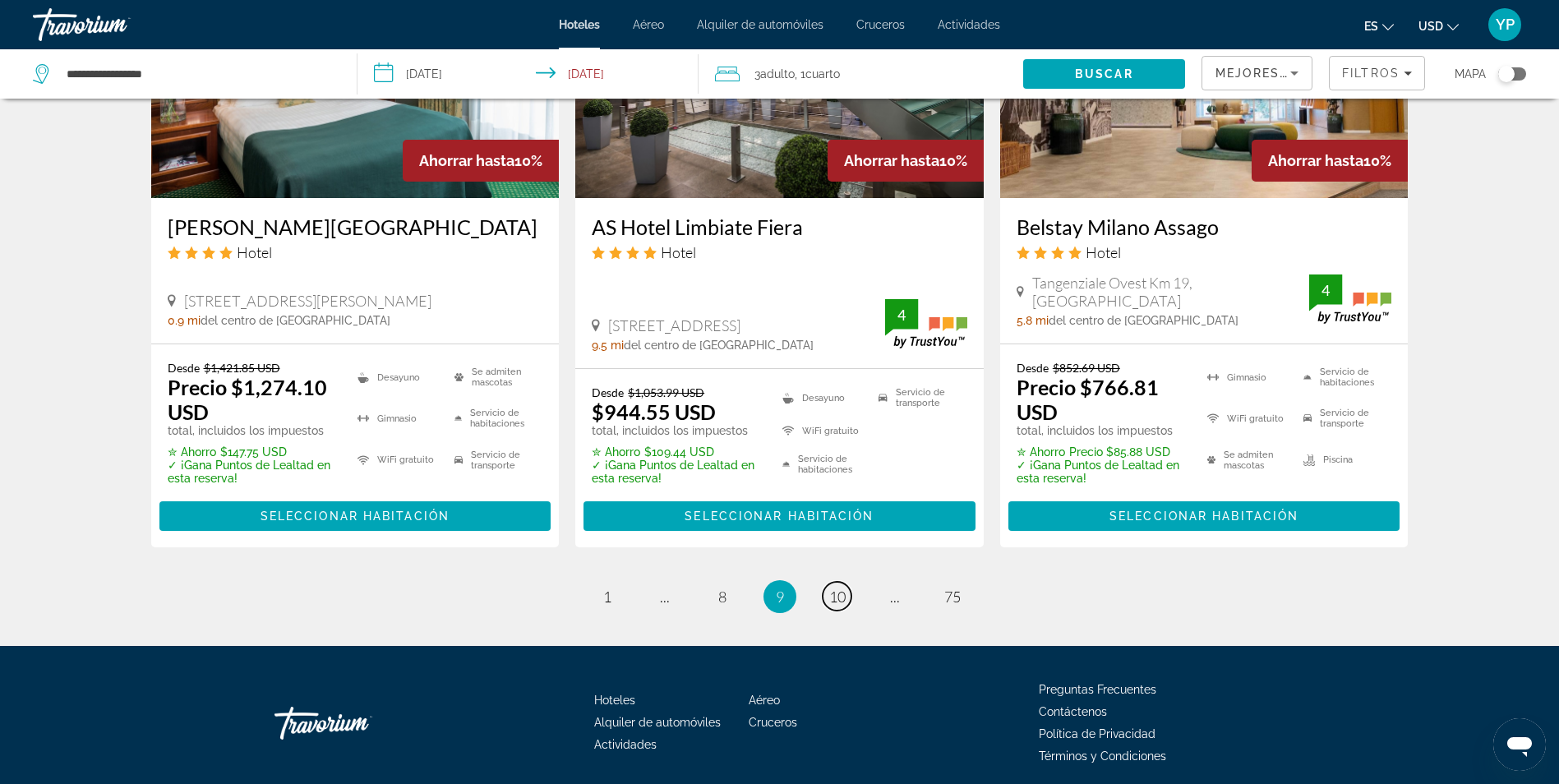
scroll to position [2215, 0]
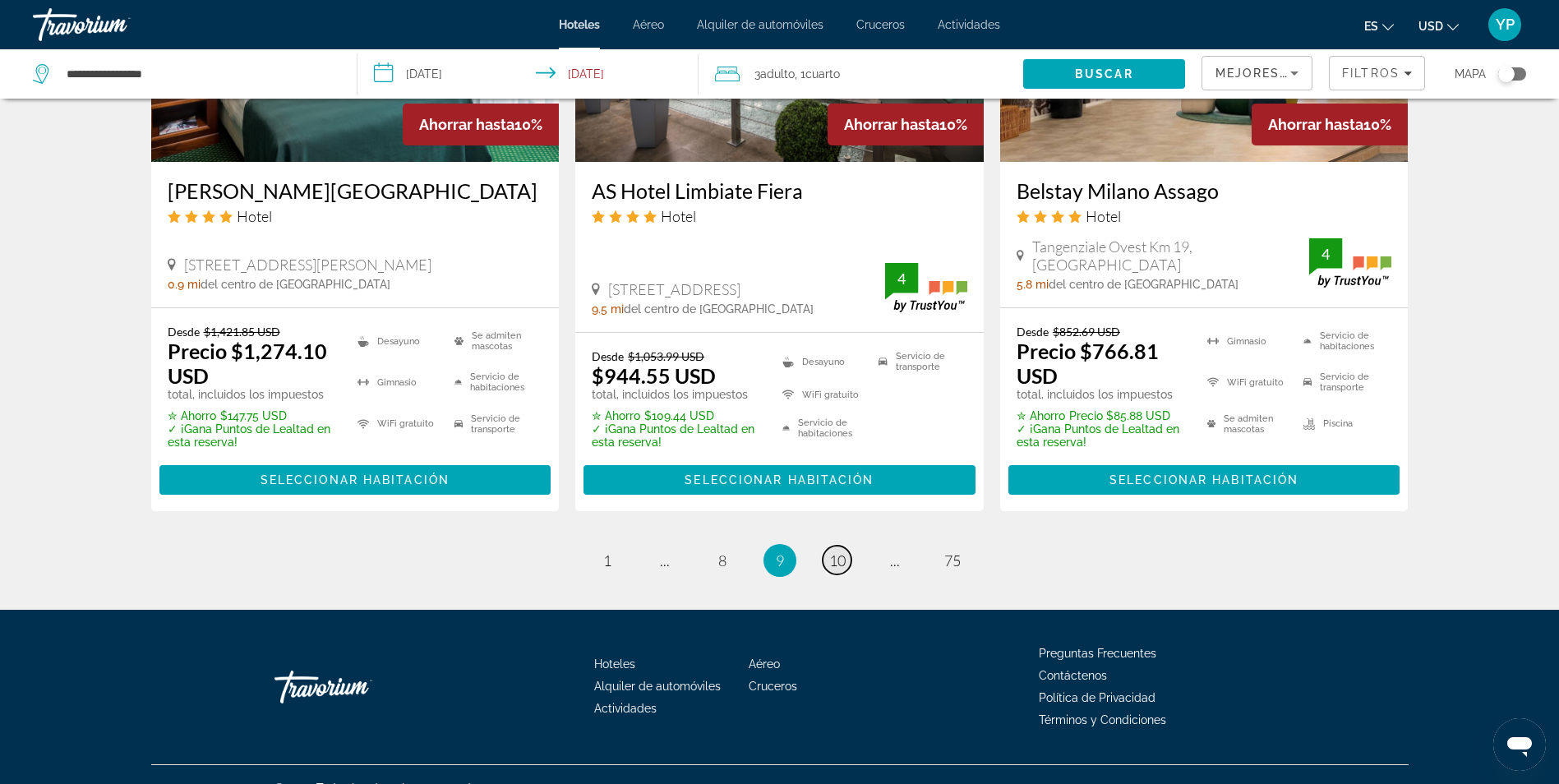
click at [842, 551] on span "10" at bounding box center [838, 560] width 17 height 18
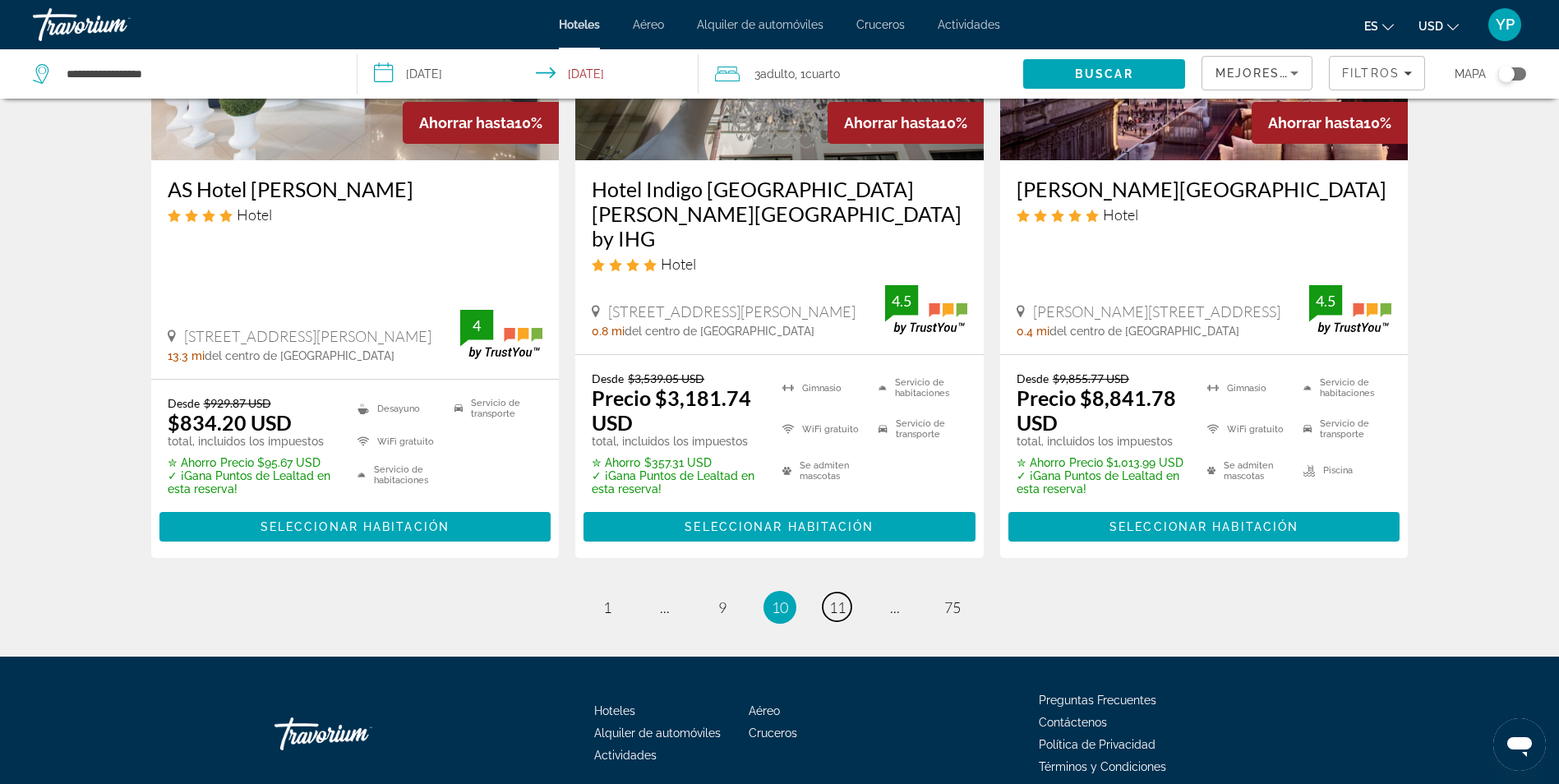
scroll to position [2215, 0]
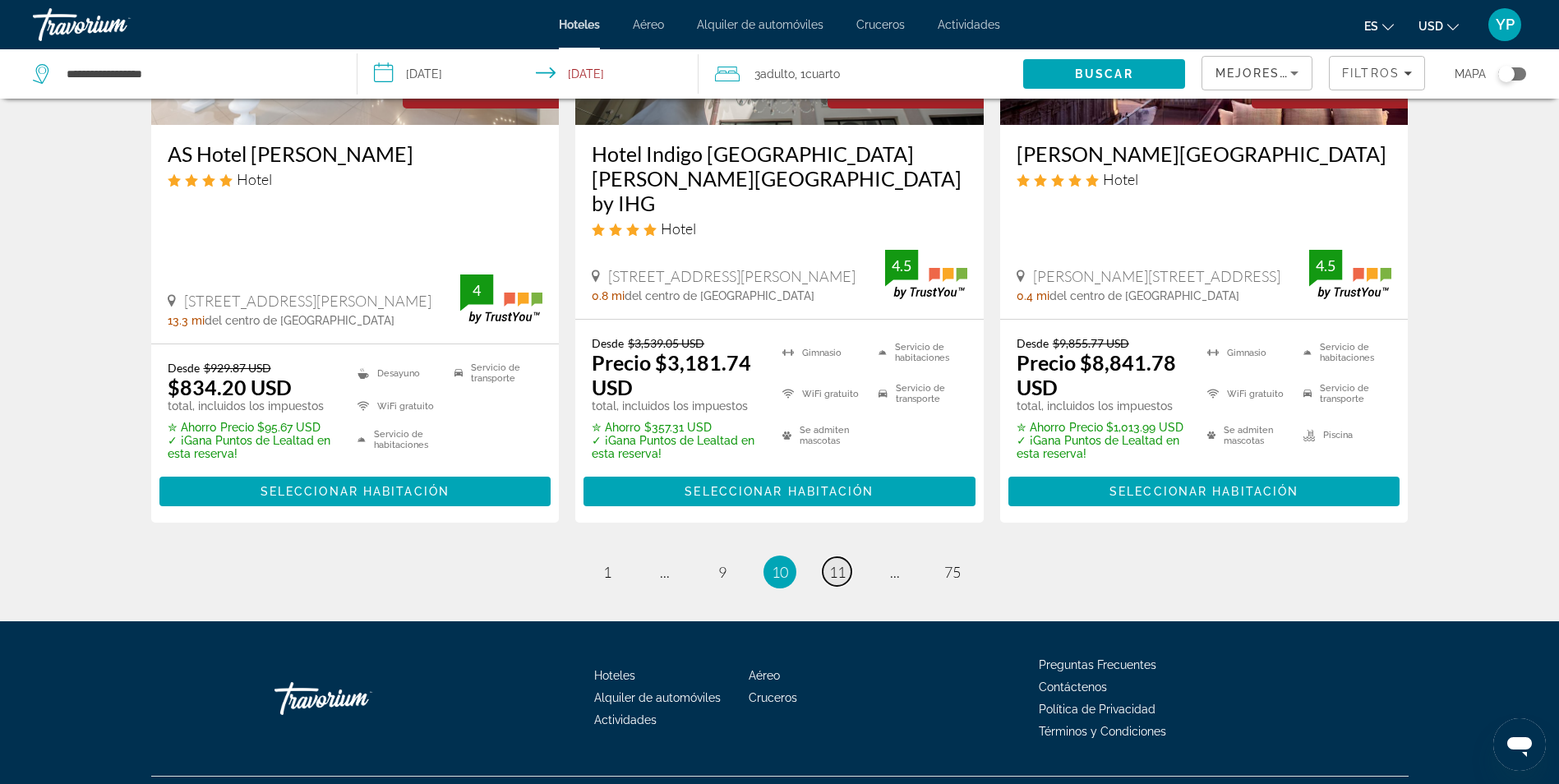
click at [834, 562] on span "11" at bounding box center [838, 571] width 17 height 18
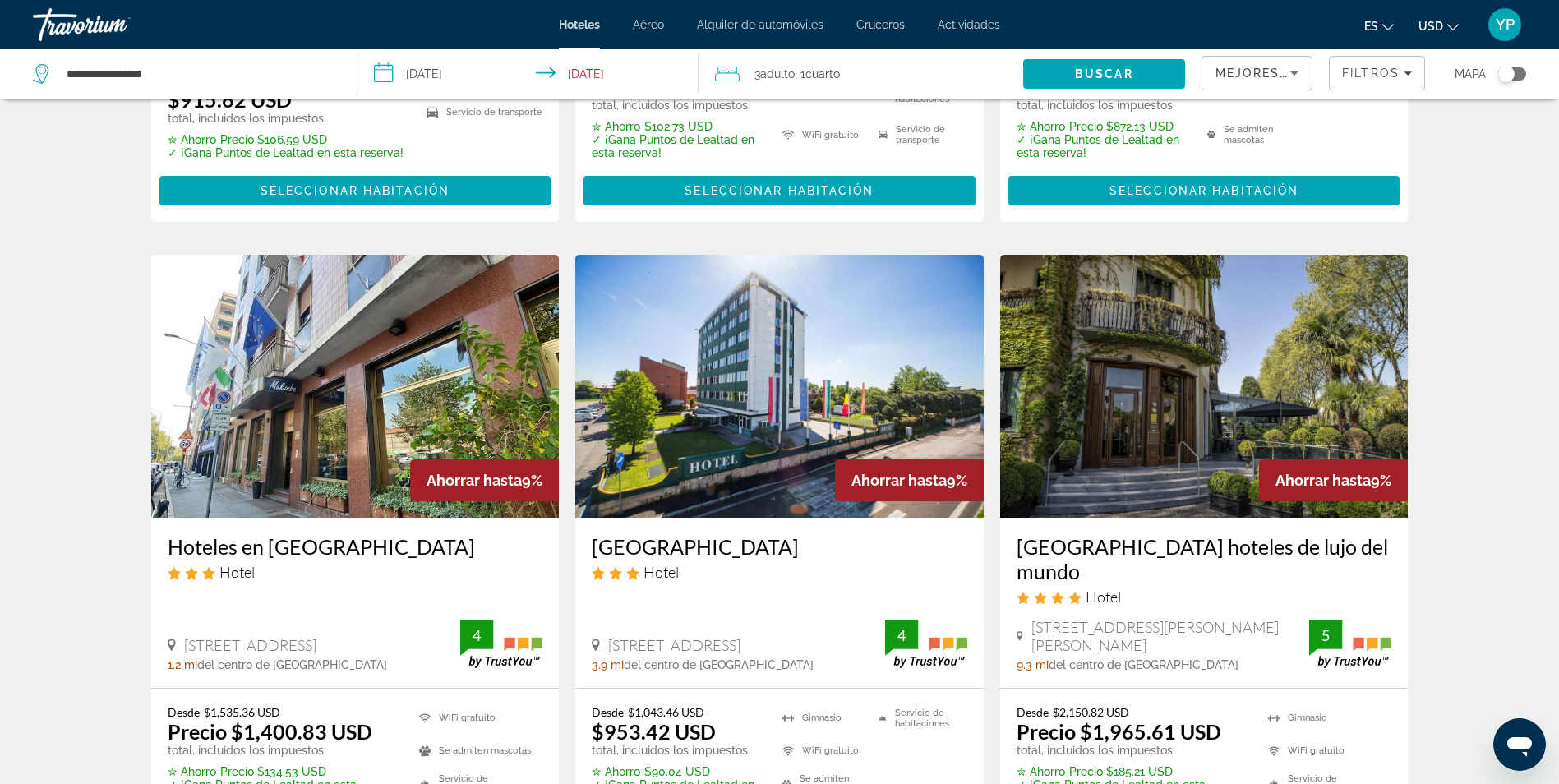
scroll to position [657, 0]
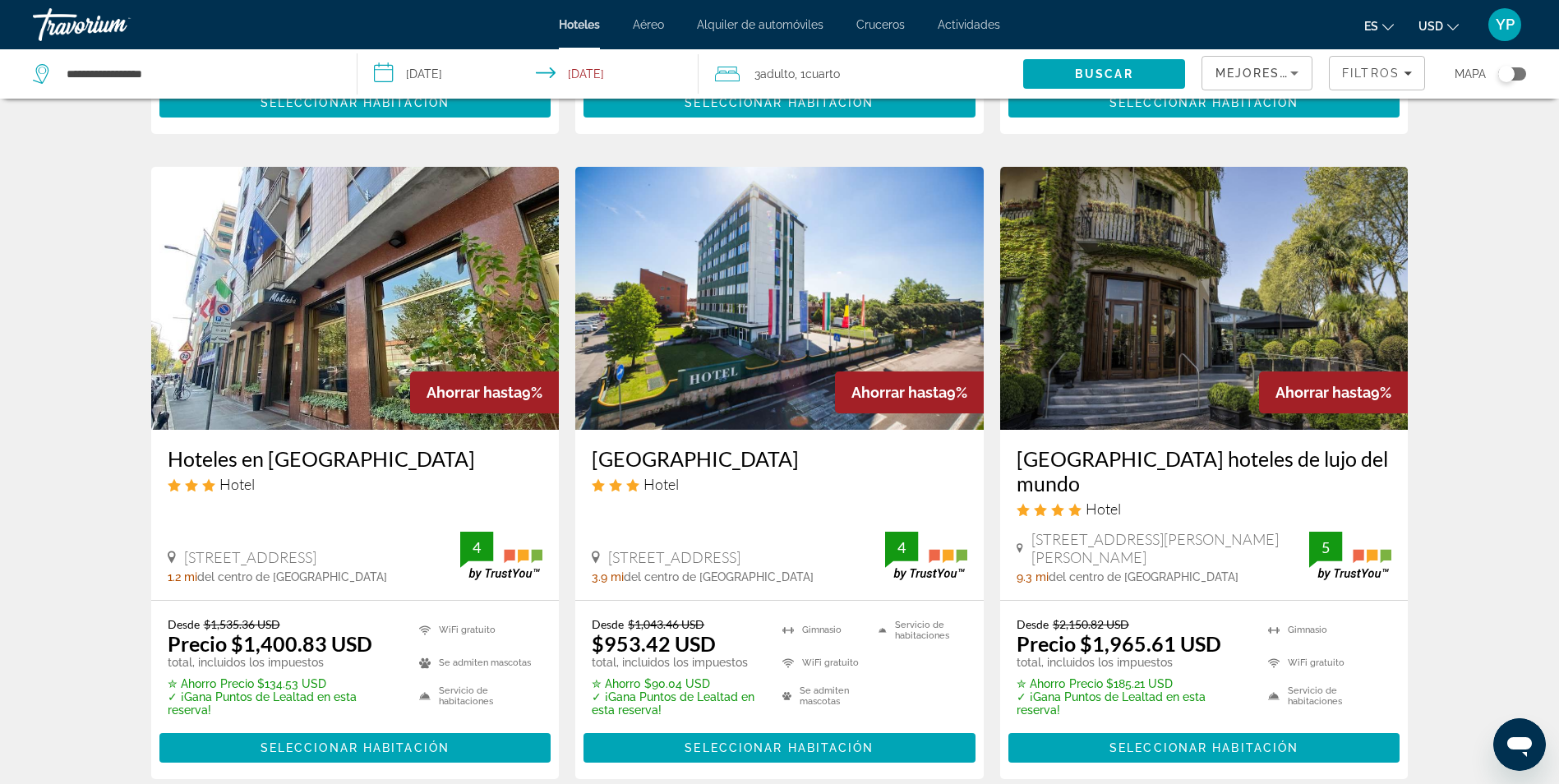
drag, startPoint x: 844, startPoint y: 536, endPoint x: 868, endPoint y: 550, distance: 27.8
click at [861, 547] on div "Hotel Alga Hotel Via del Mare 93, Milán 3.9 mi del centro de Milán del hotel 4" at bounding box center [780, 515] width 409 height 170
click at [1463, 511] on div "Resultados de búsqueda de hoteles - 895 lugares para pasar el tiempo Ahorrar ha…" at bounding box center [780, 794] width 1559 height 2675
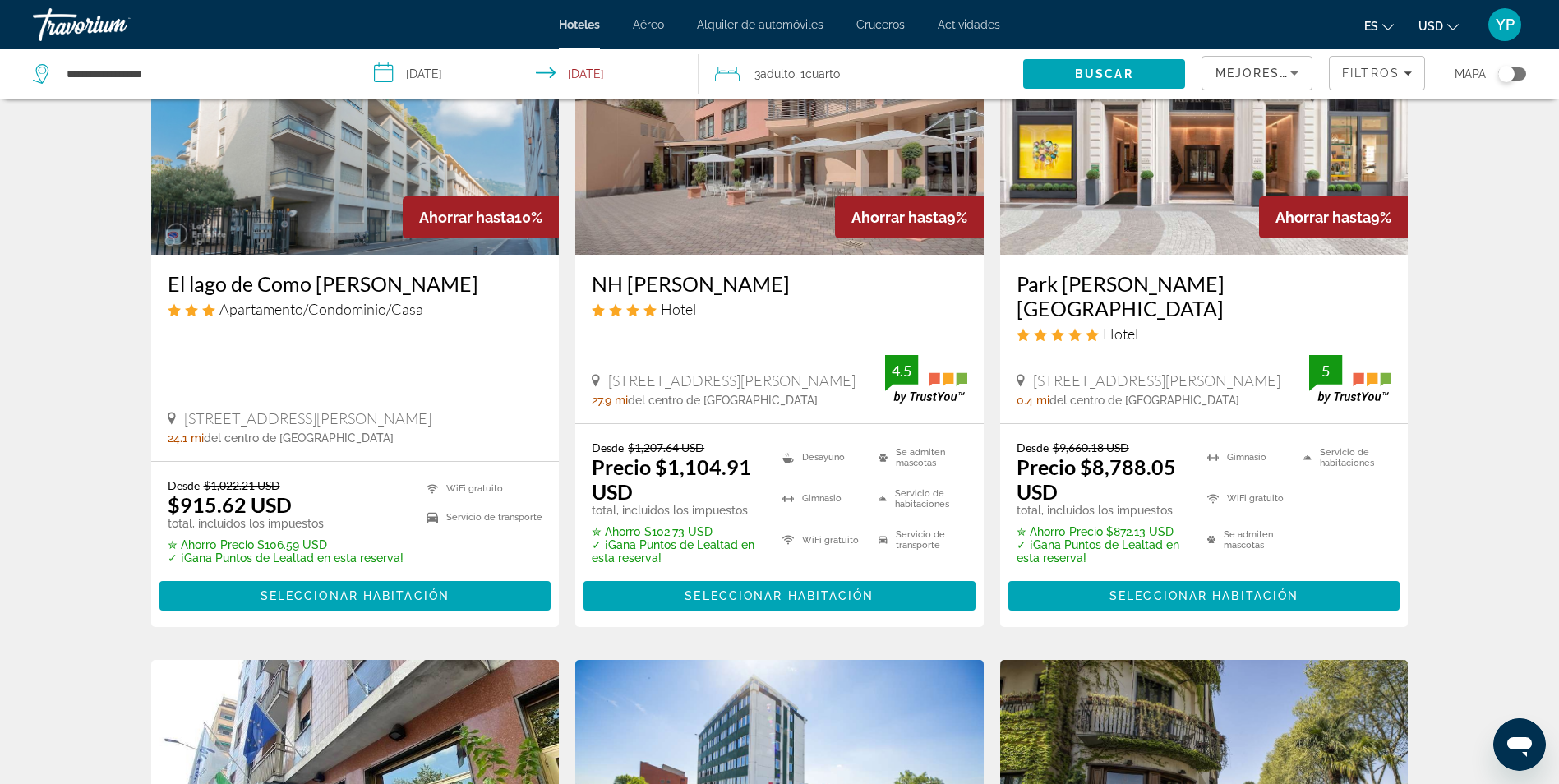
scroll to position [0, 0]
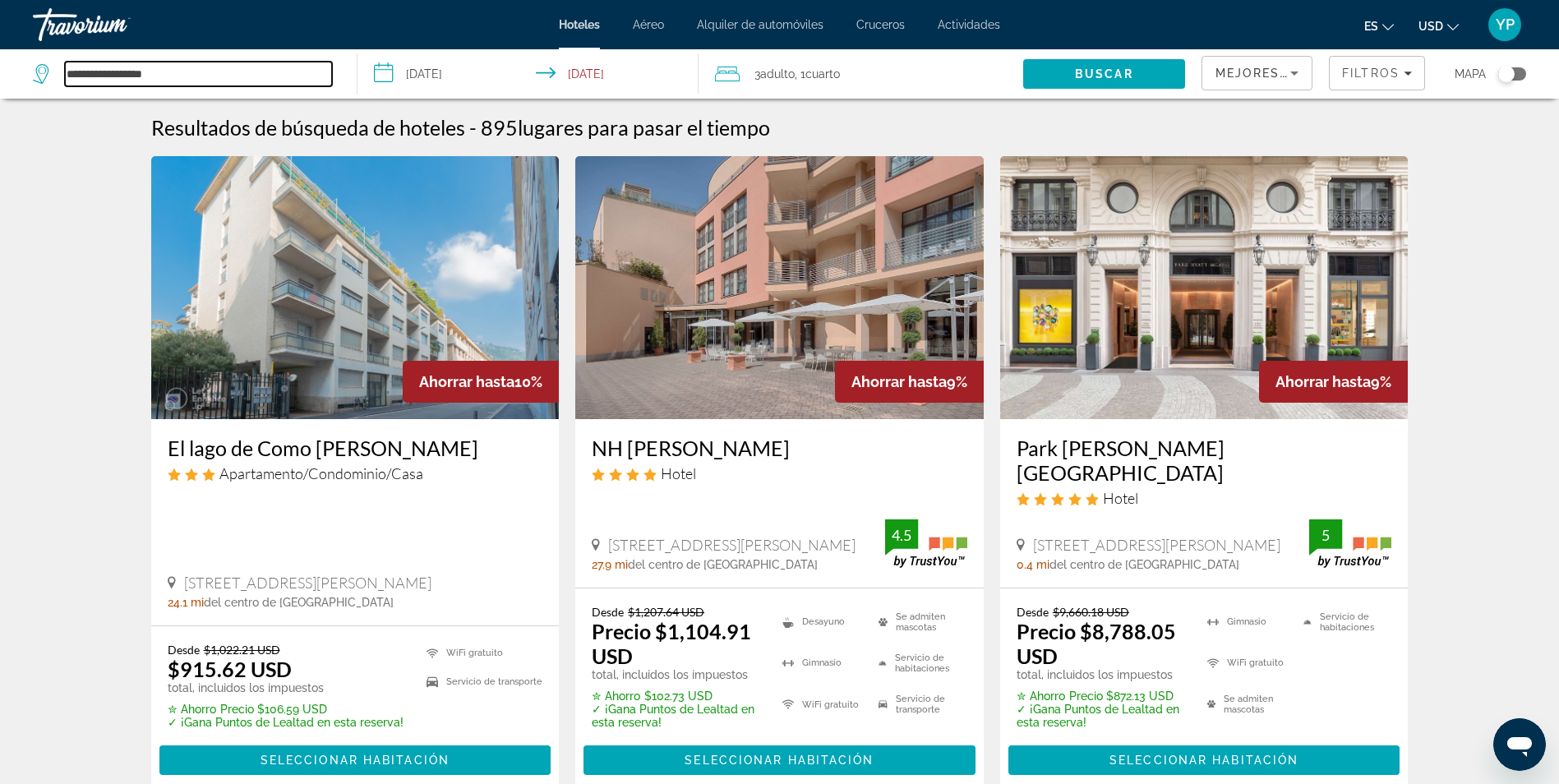
click at [209, 70] on input "**********" at bounding box center [198, 74] width 267 height 24
type input "*"
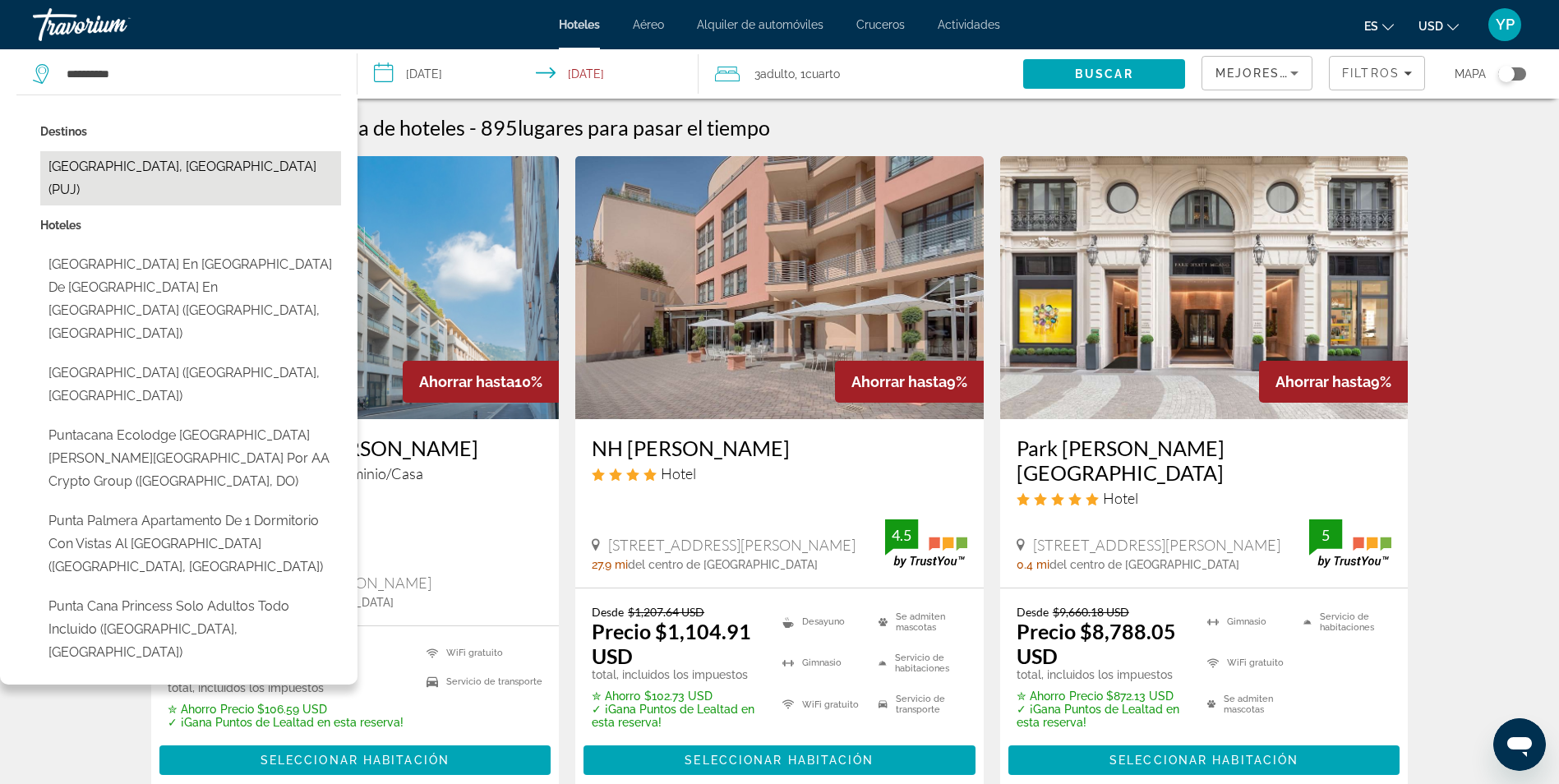
click at [210, 167] on button "Punta Cana, República Dominicana (PUJ)" at bounding box center [191, 178] width 301 height 54
type input "**********"
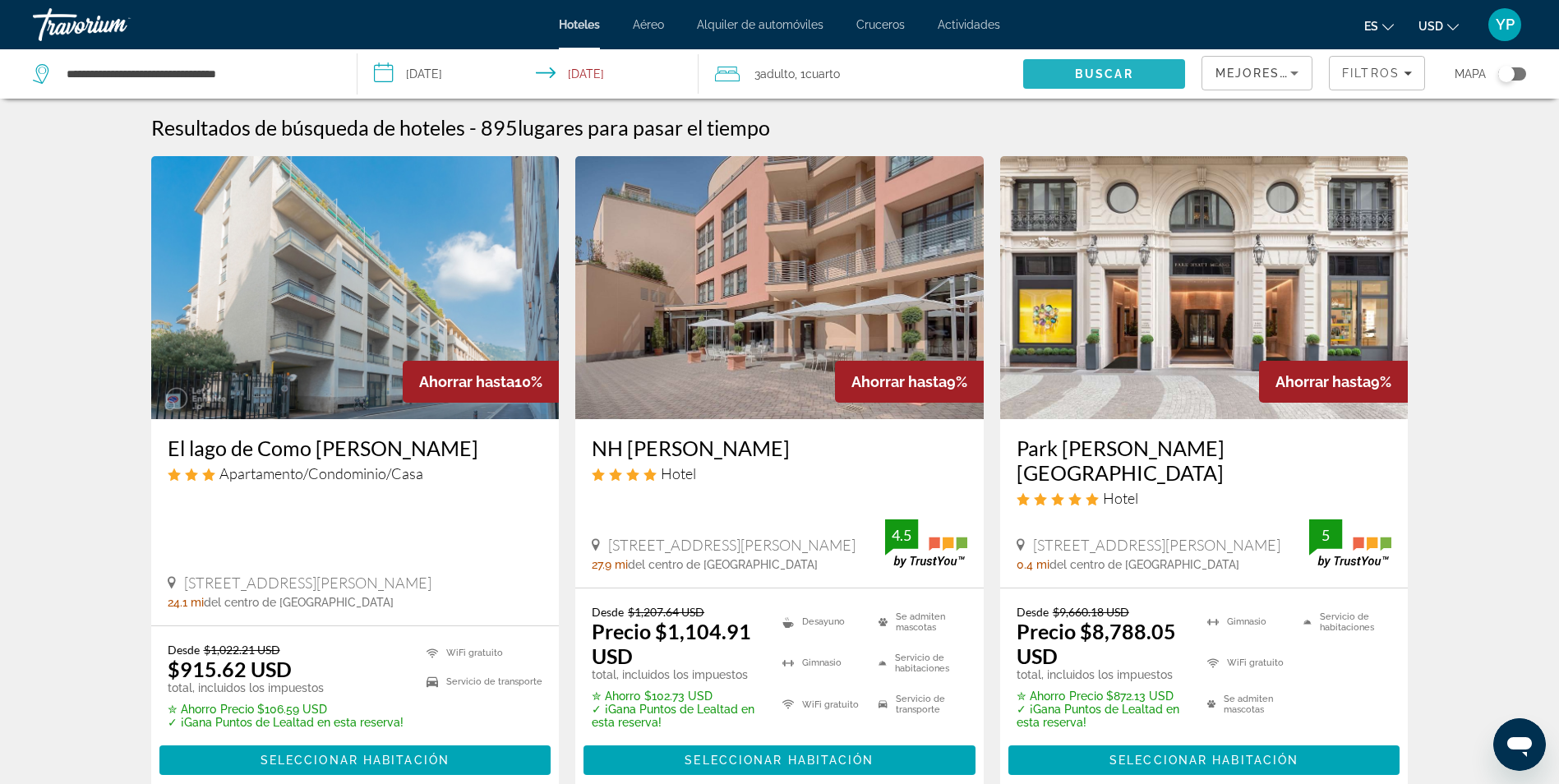
click at [1149, 75] on span "Buscar" at bounding box center [1104, 74] width 162 height 39
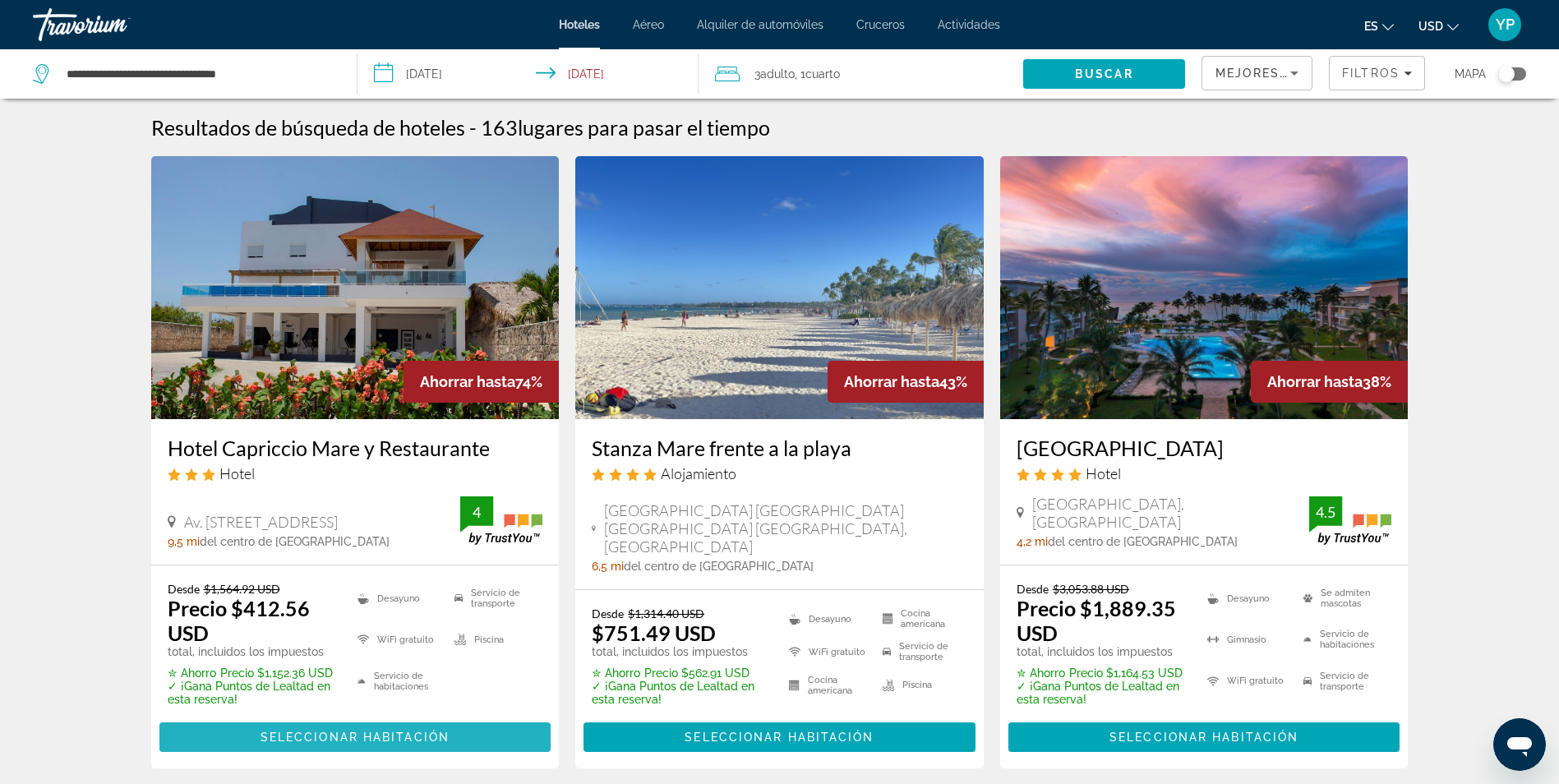
click at [355, 730] on span "Seleccionar habitación" at bounding box center [354, 737] width 189 height 13
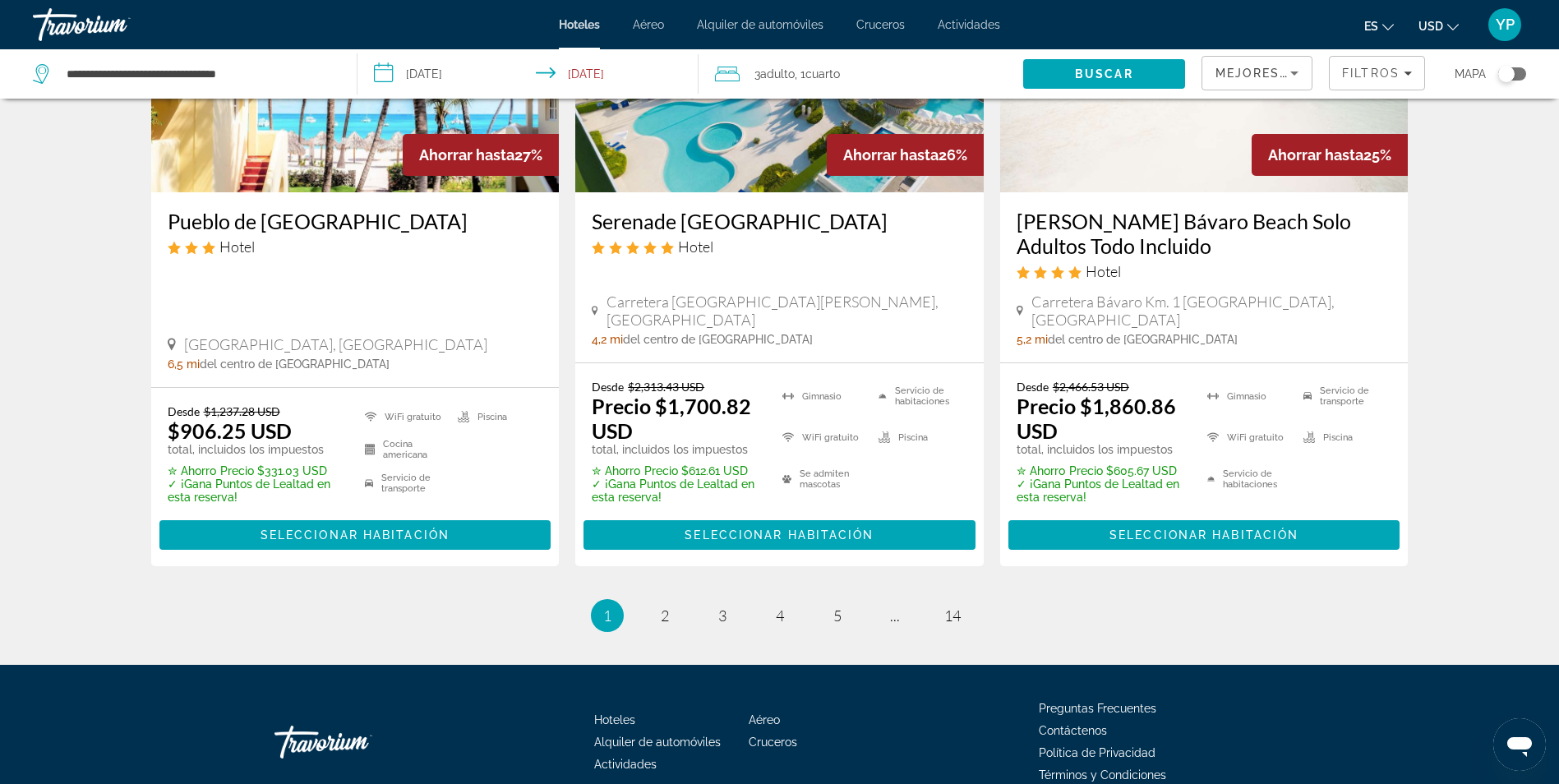
scroll to position [2249, 0]
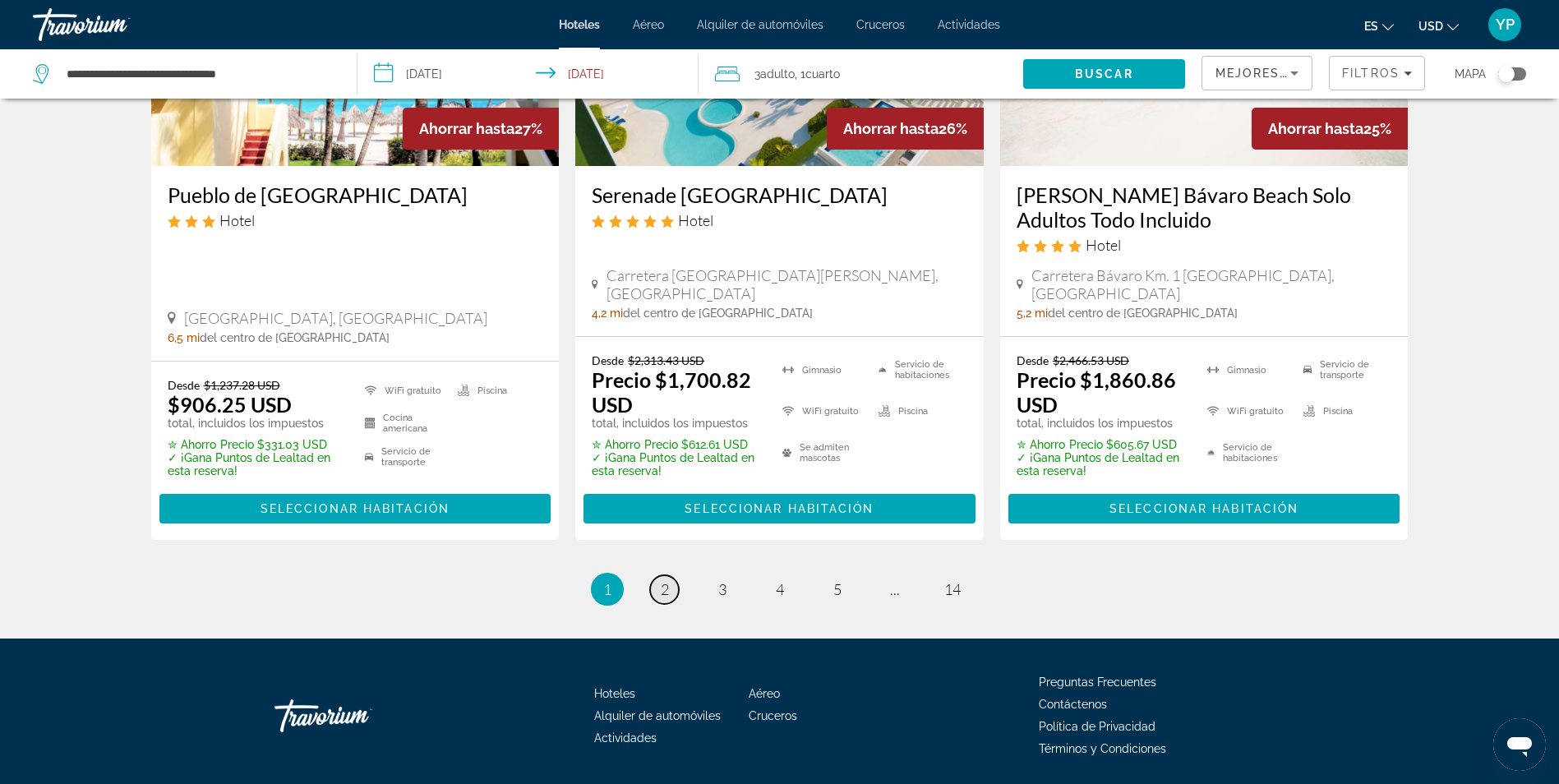
click at [661, 580] on span "2" at bounding box center [665, 589] width 8 height 18
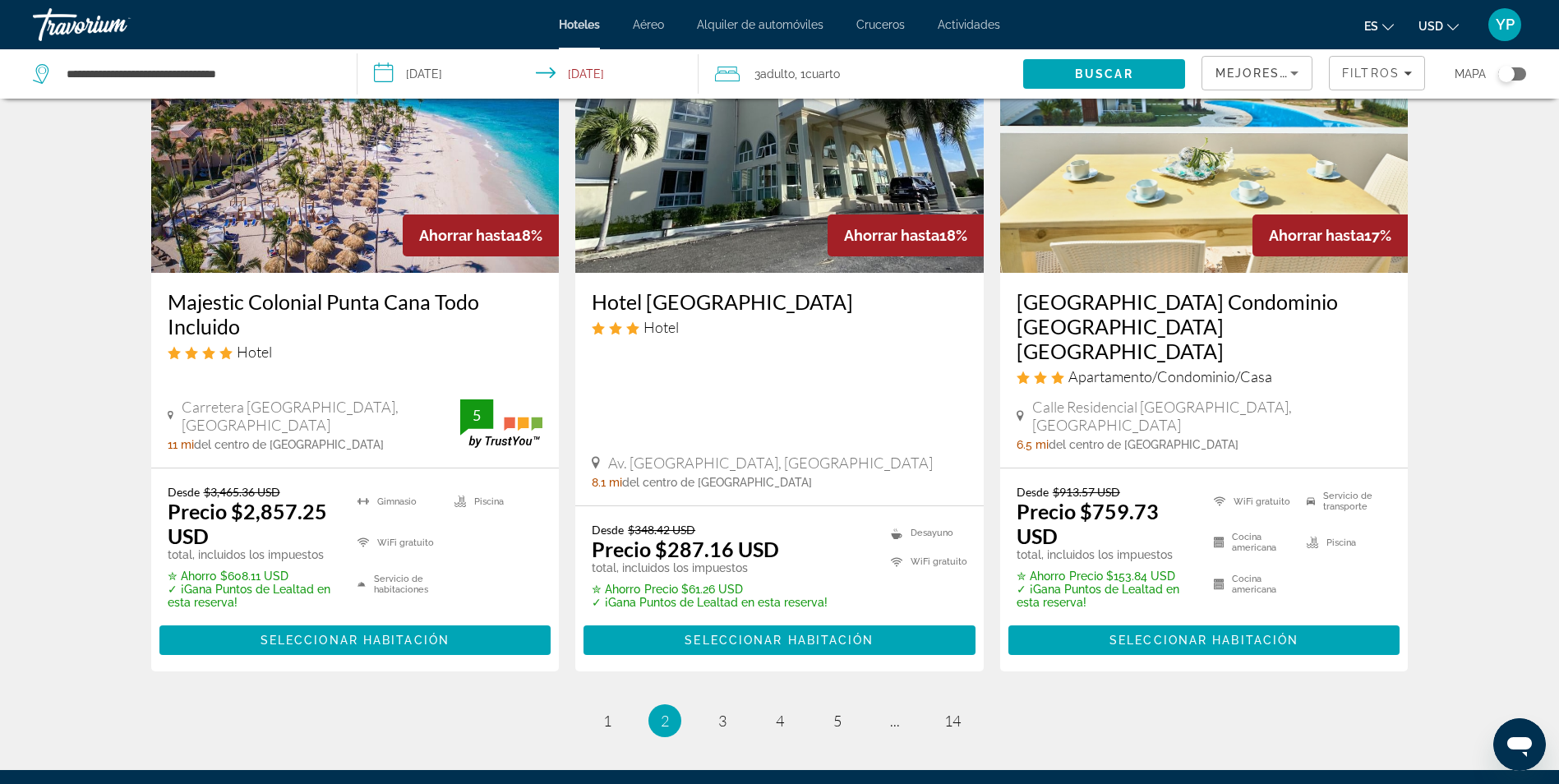
scroll to position [2219, 0]
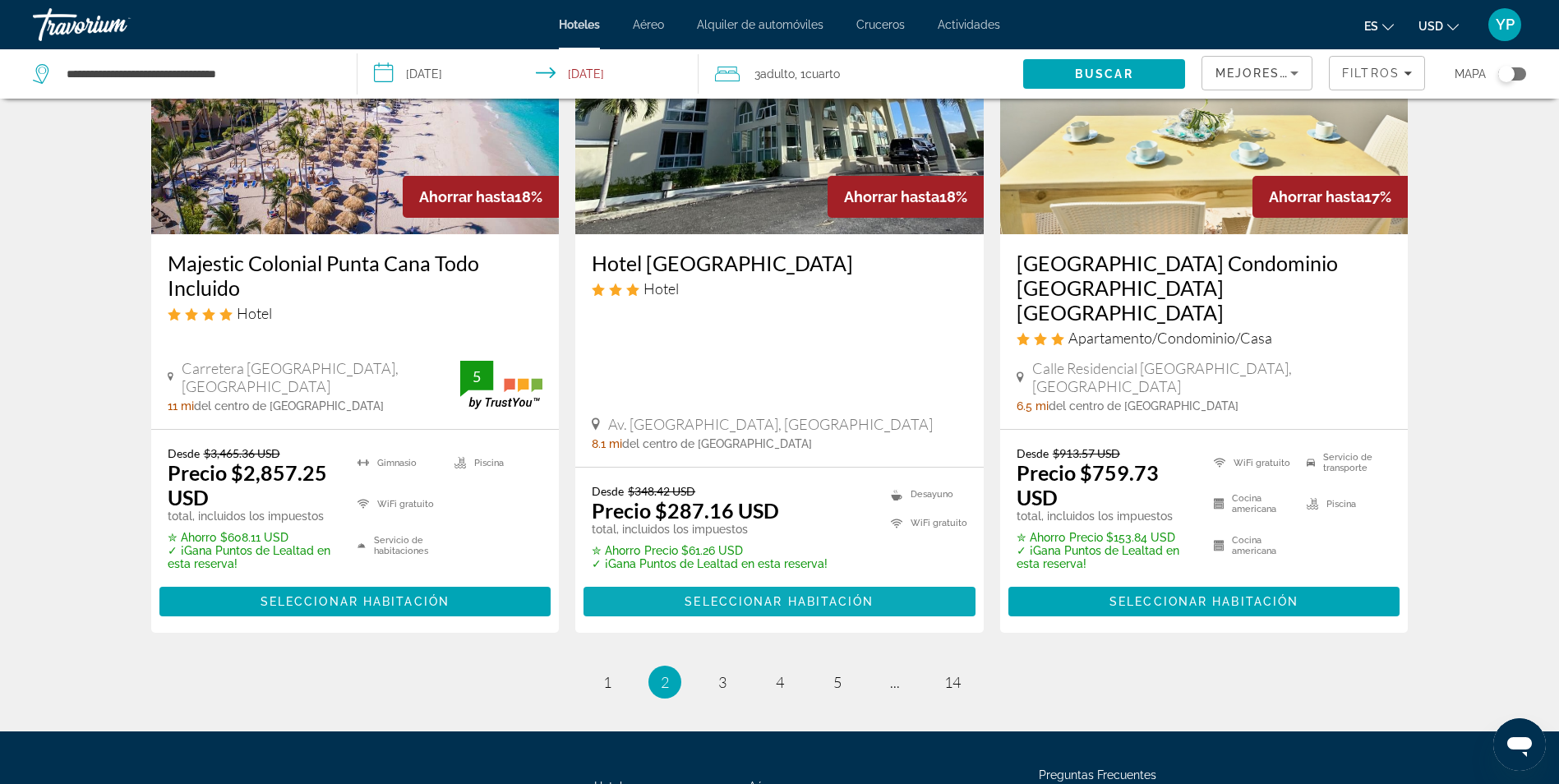
click at [696, 595] on span "Seleccionar habitación" at bounding box center [779, 602] width 189 height 13
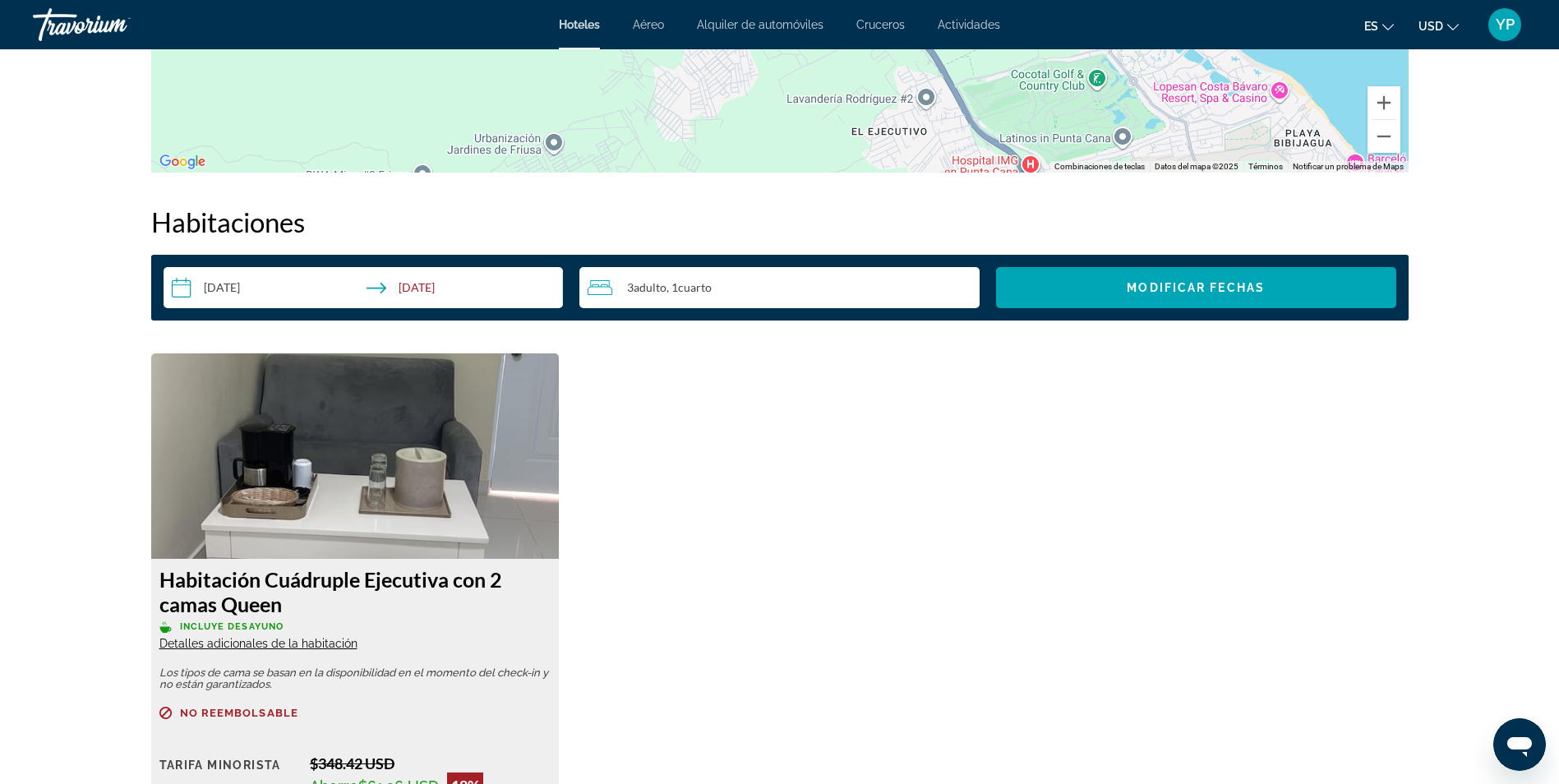
scroll to position [1972, 0]
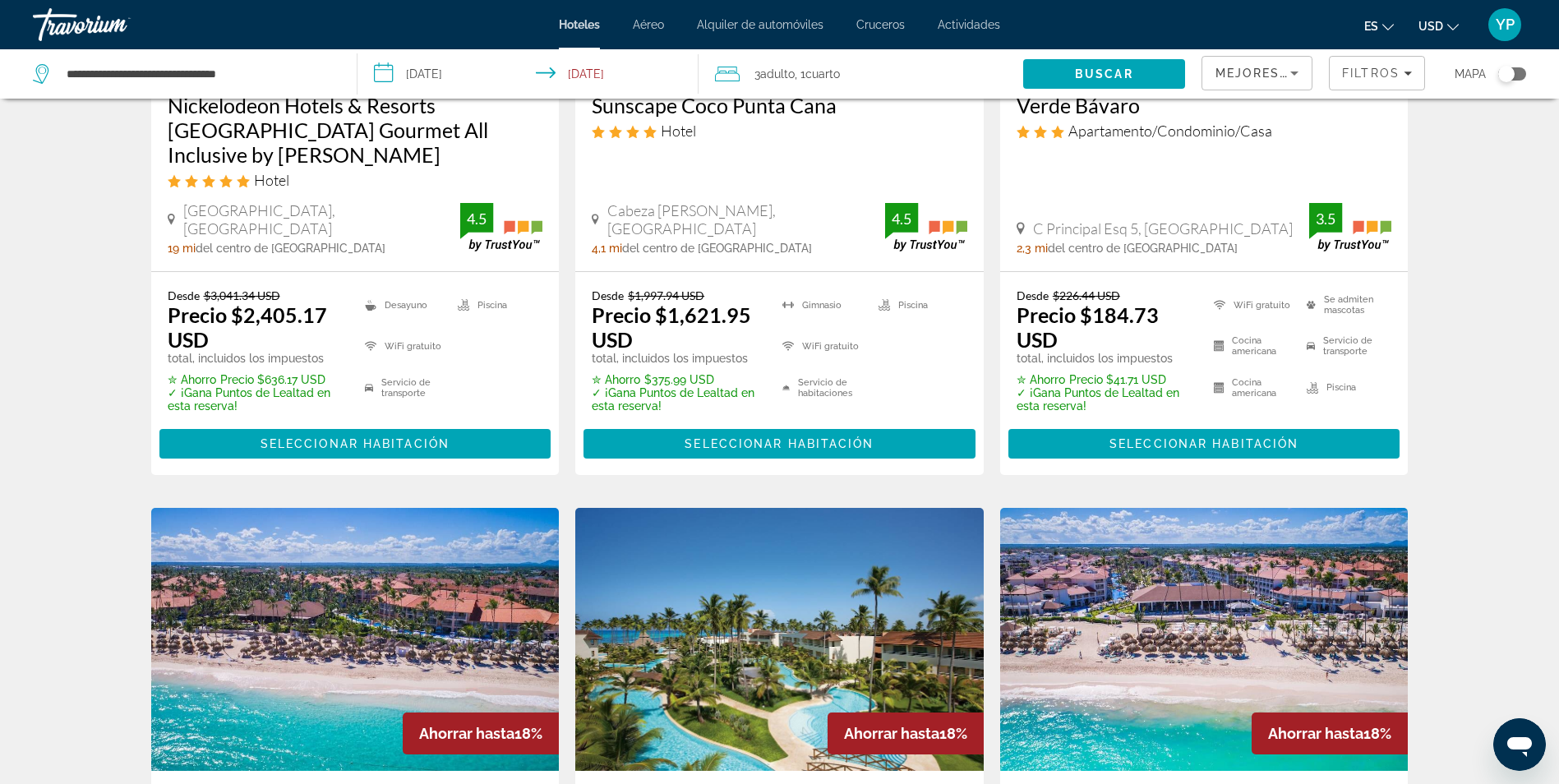
scroll to position [904, 0]
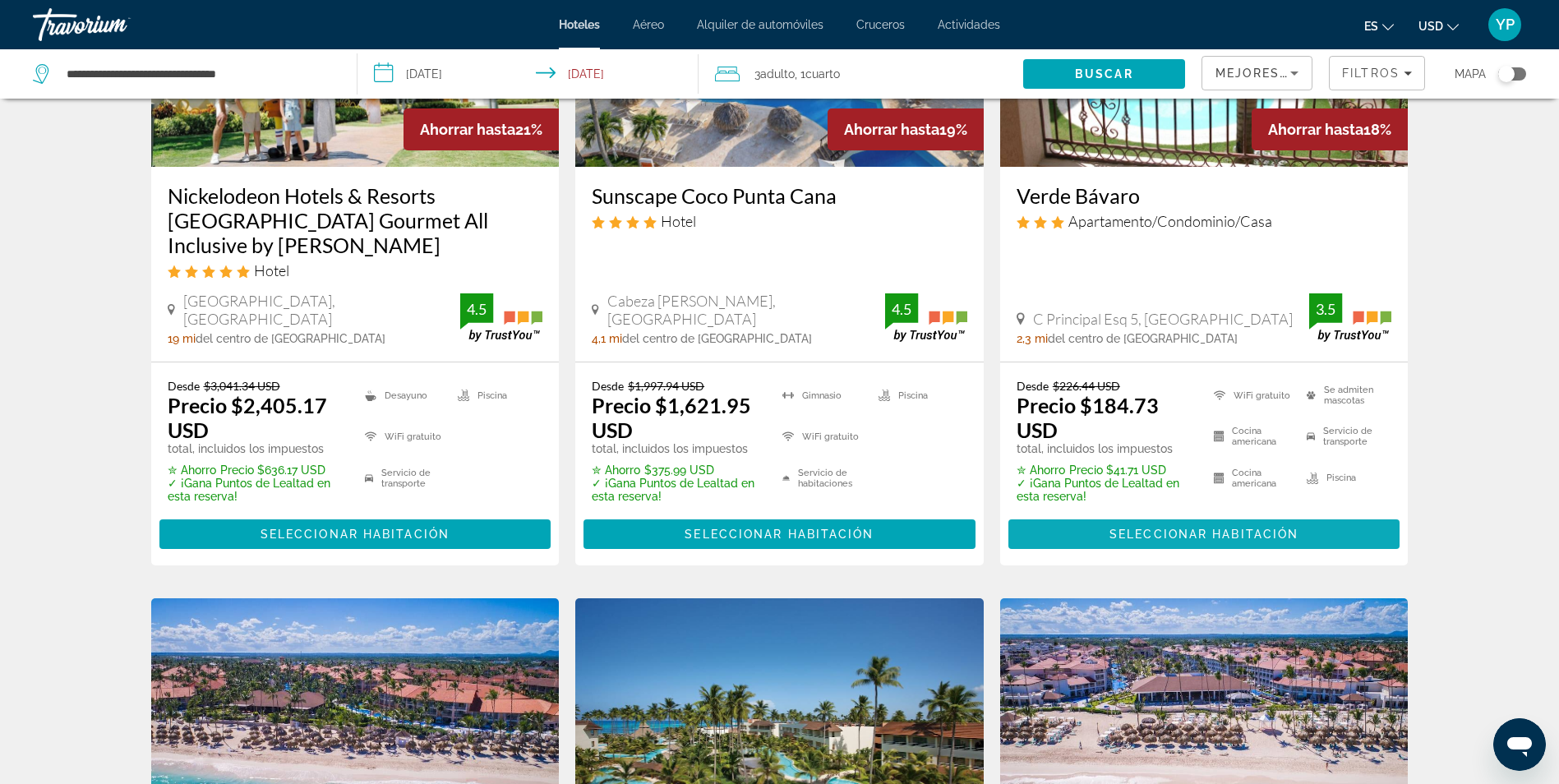
click at [1210, 528] on span "Seleccionar habitación" at bounding box center [1203, 534] width 189 height 13
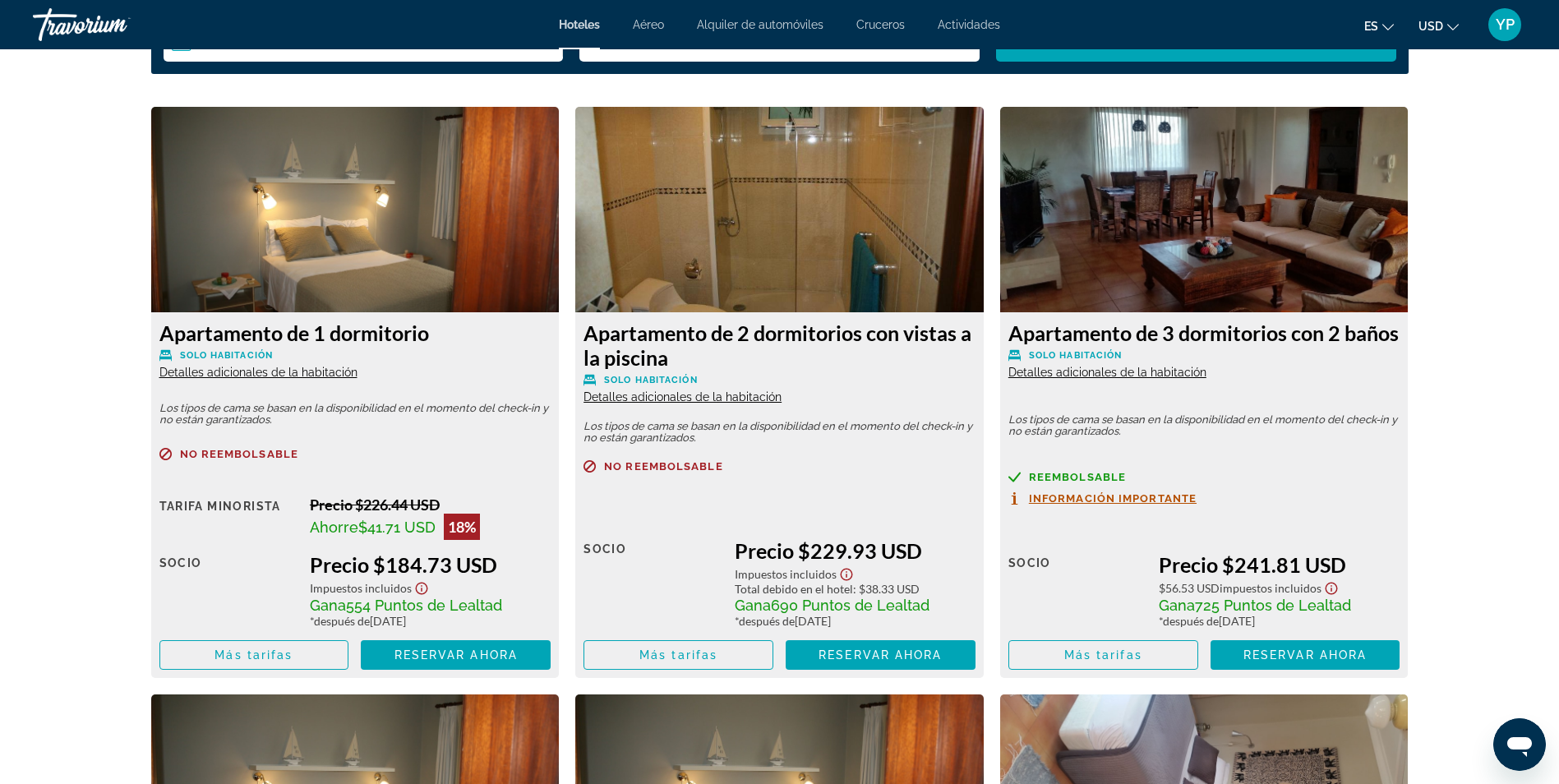
scroll to position [2219, 0]
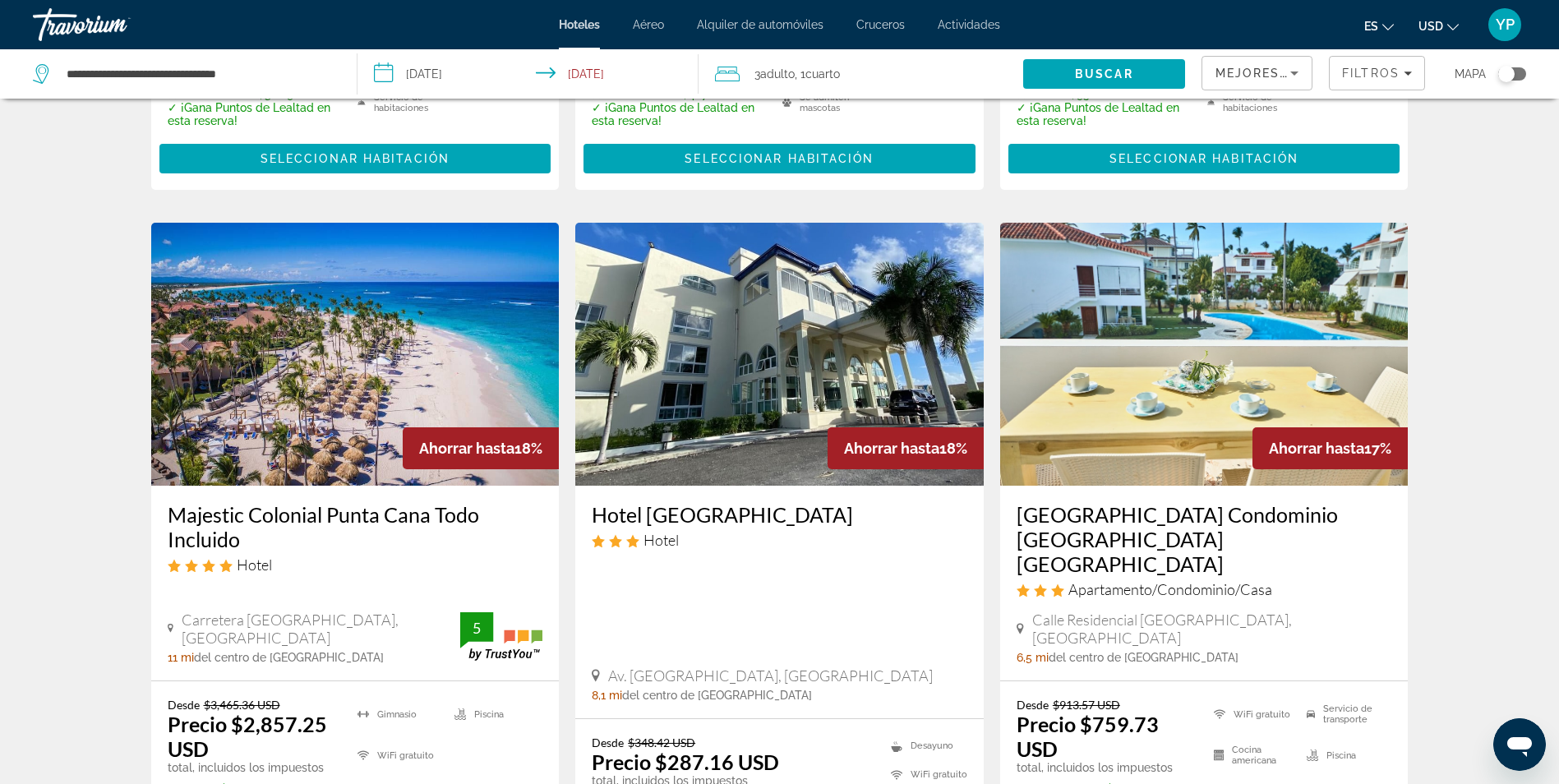
scroll to position [2296, 0]
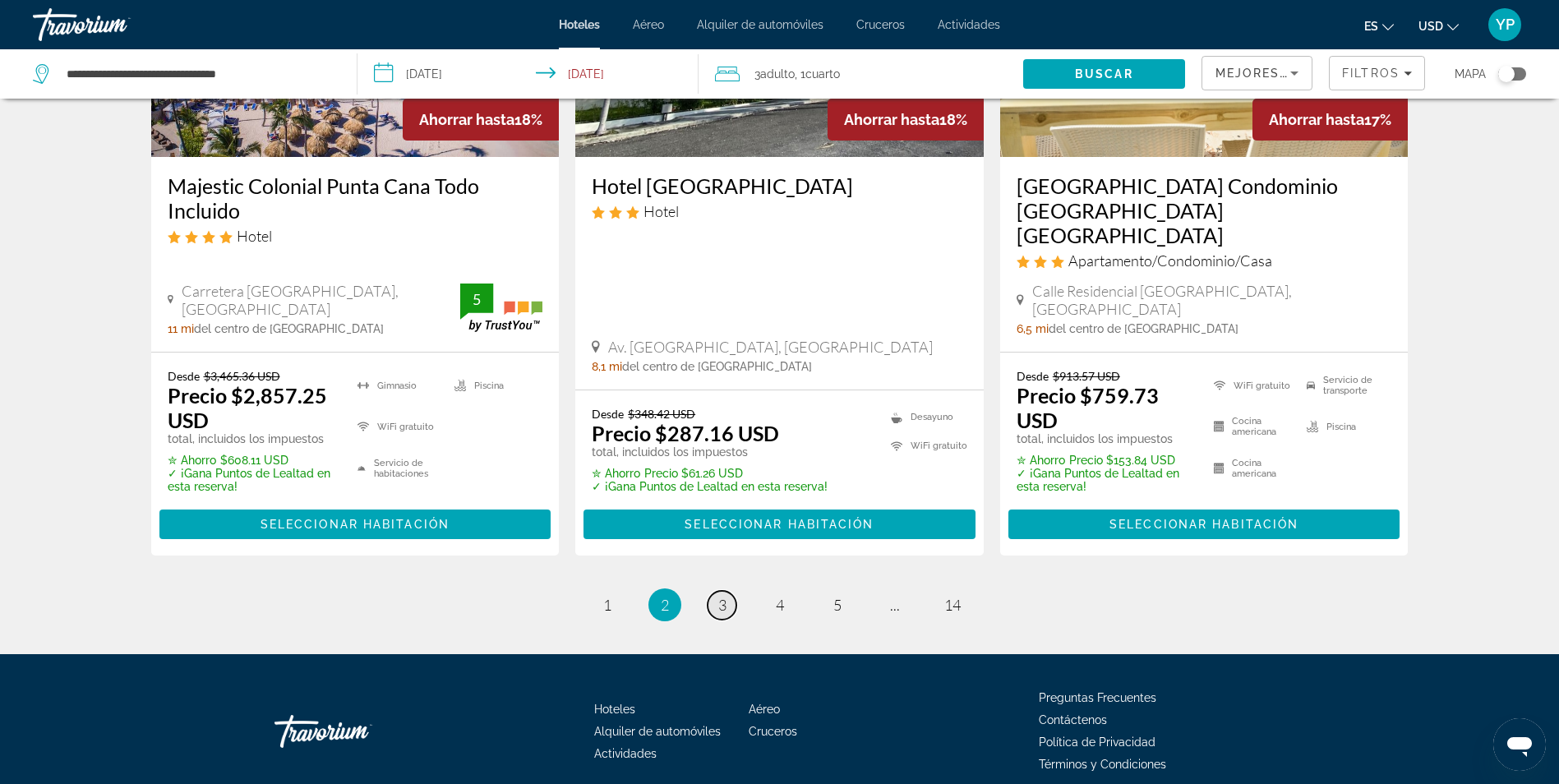
click at [722, 595] on span "3" at bounding box center [722, 604] width 8 height 18
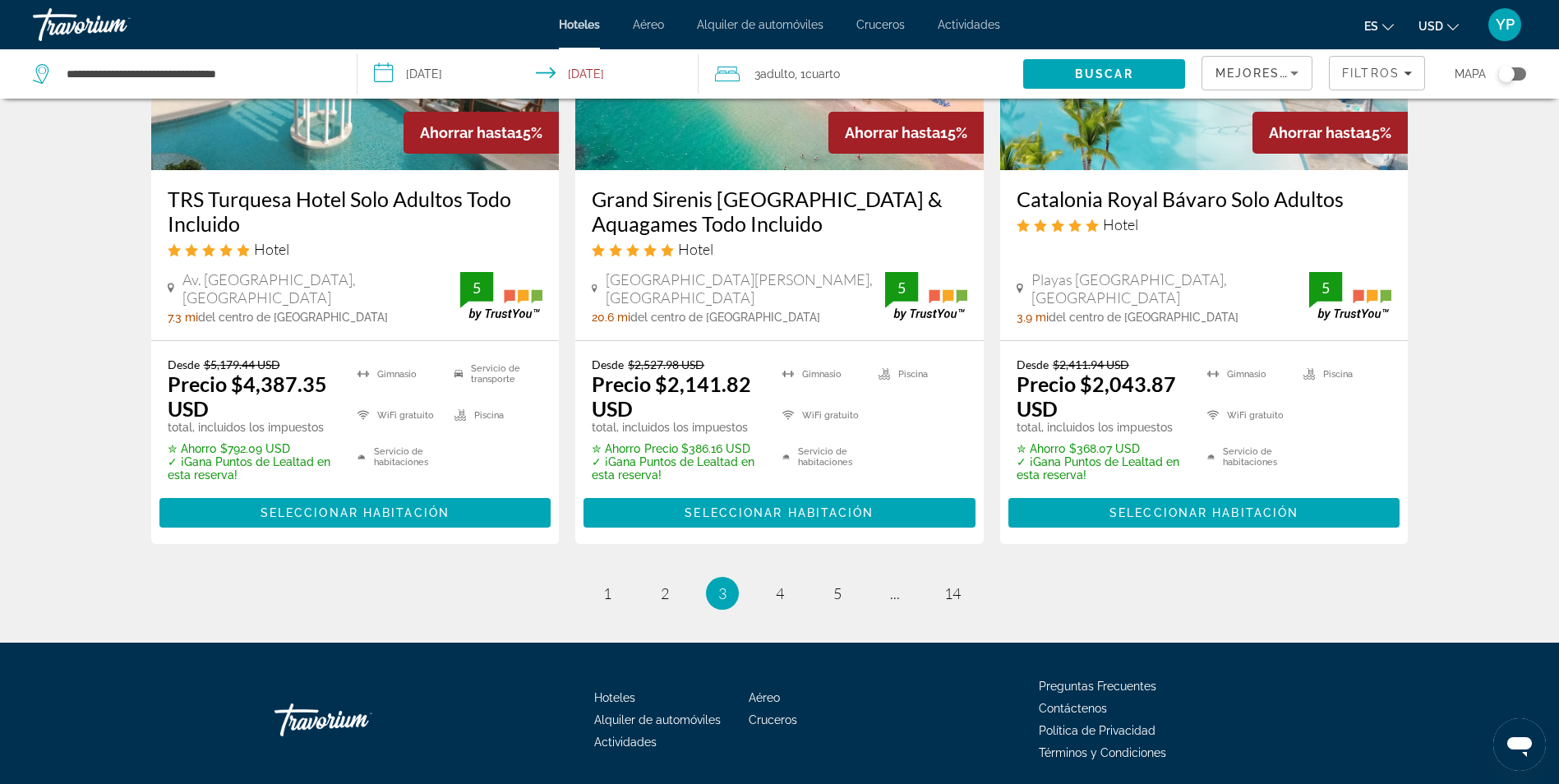
scroll to position [2219, 0]
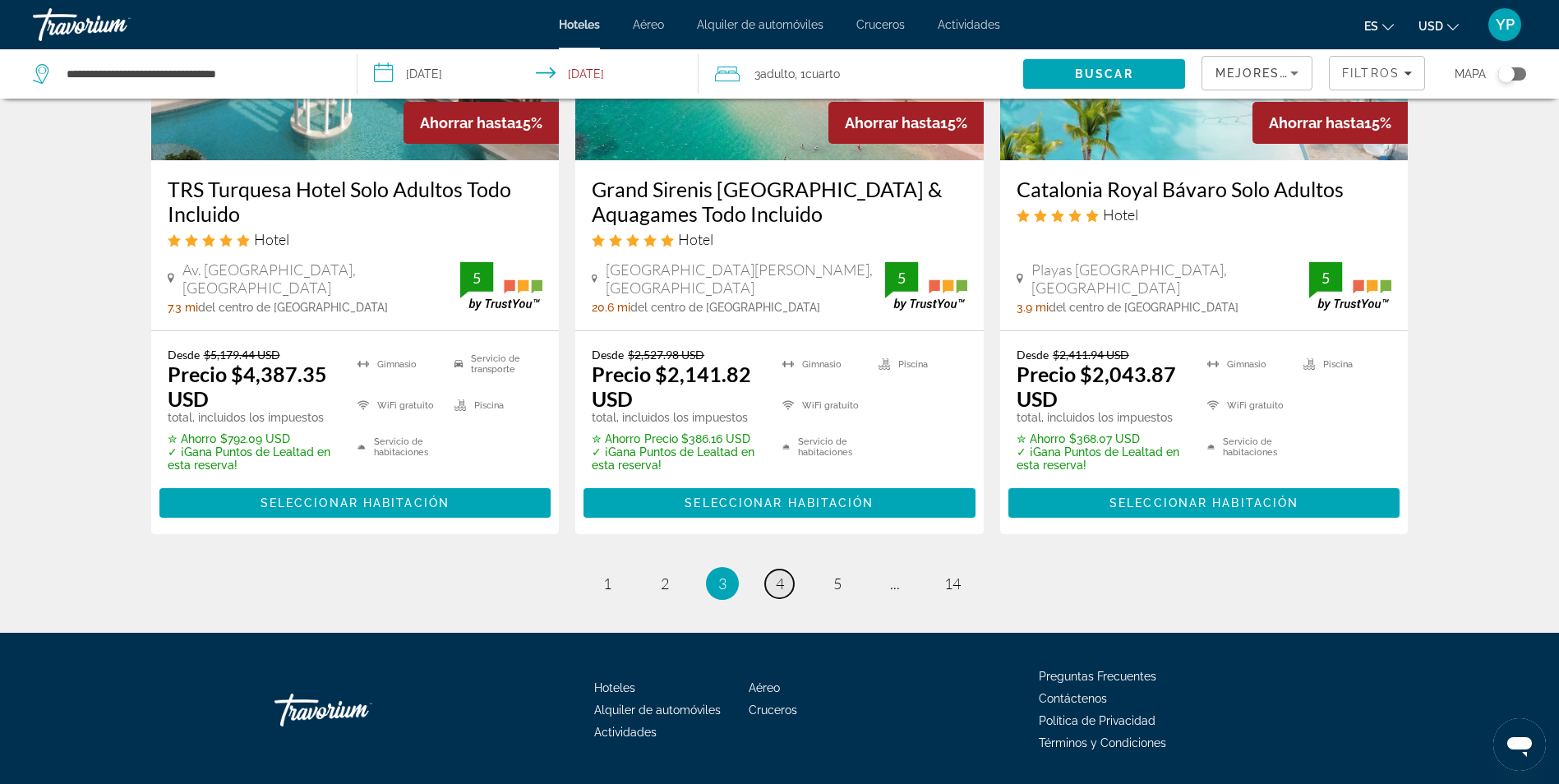
click at [776, 580] on span "4" at bounding box center [780, 583] width 8 height 18
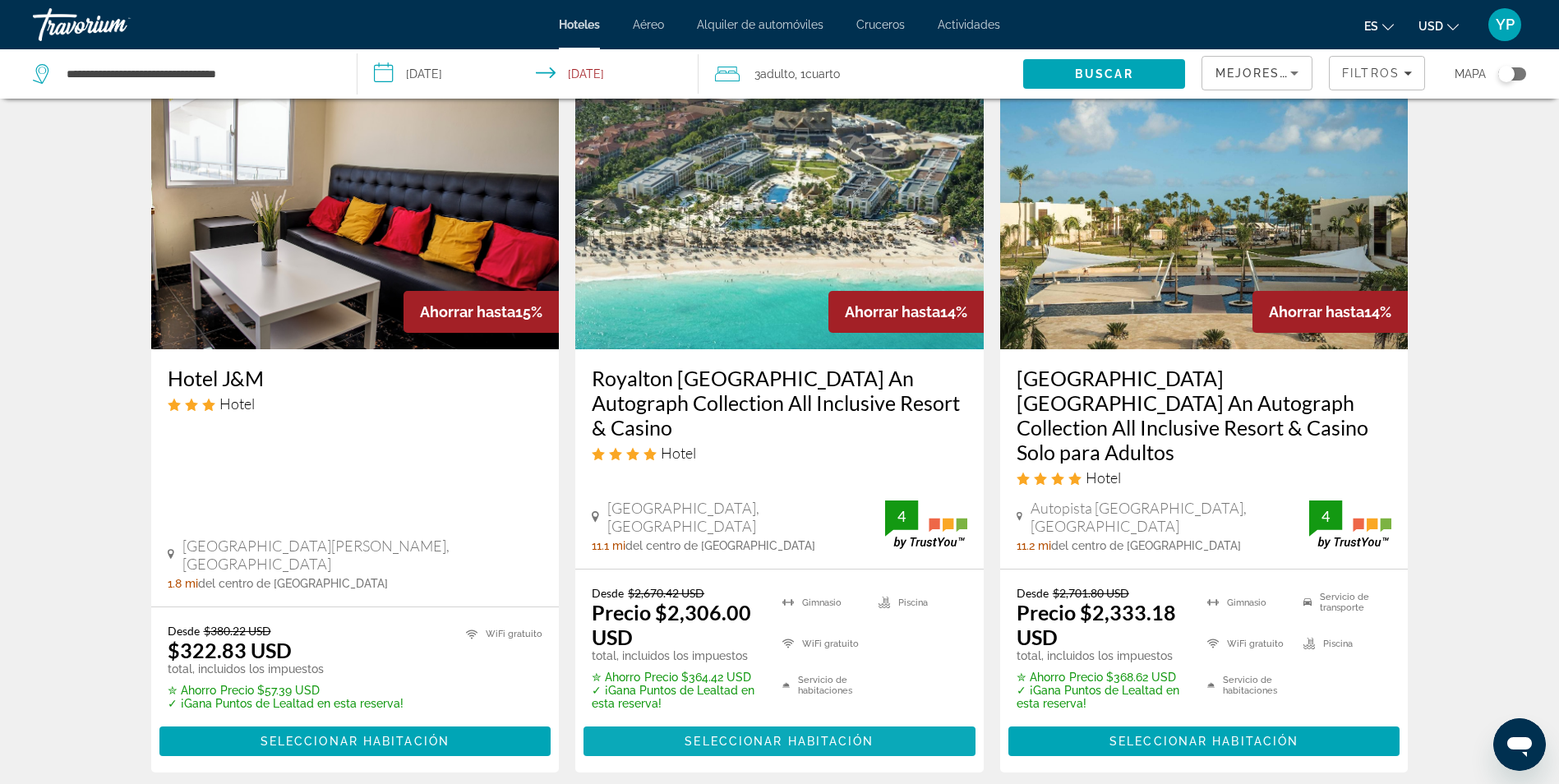
scroll to position [740, 0]
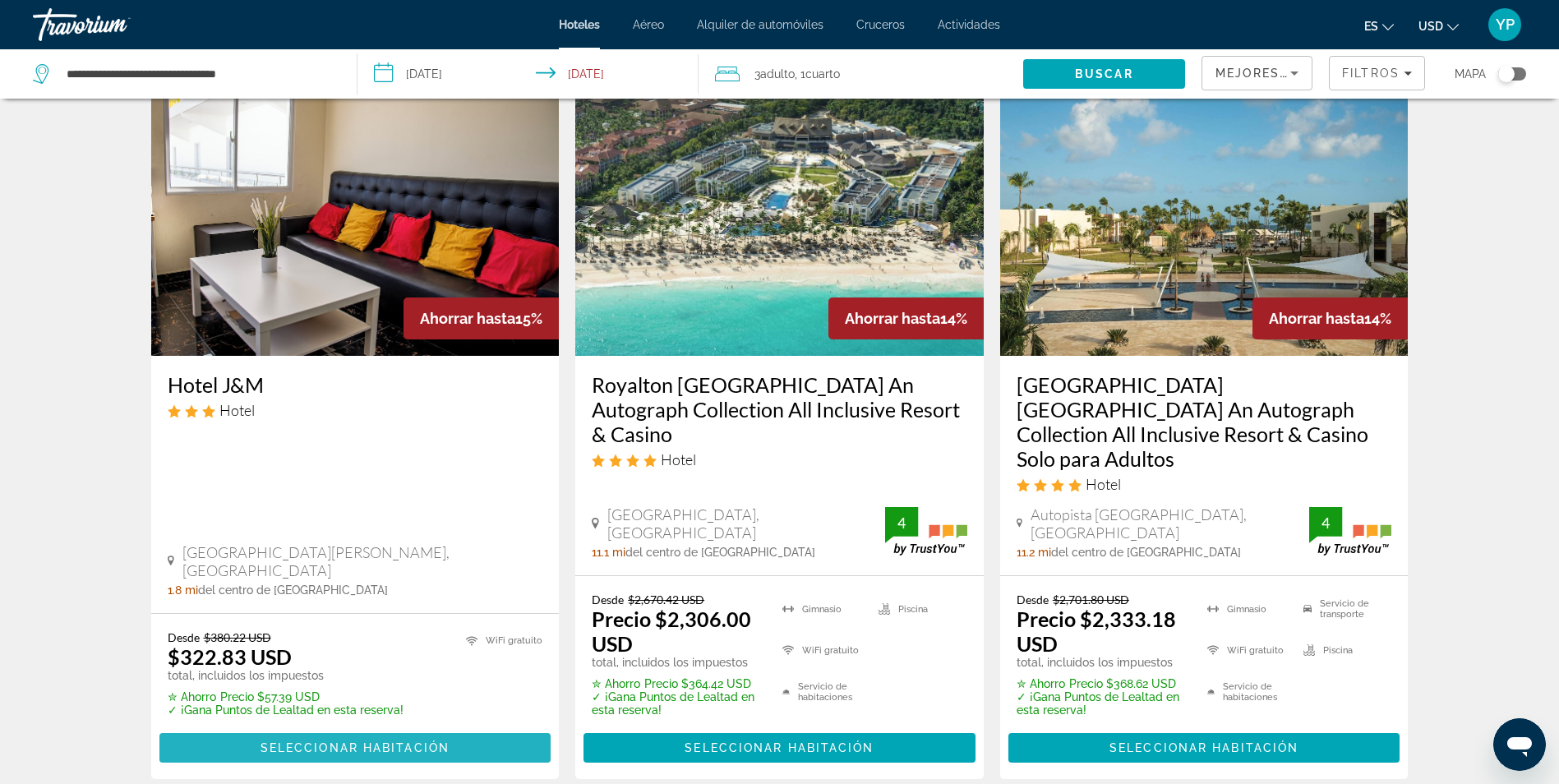
click at [330, 741] on span "Seleccionar habitación" at bounding box center [354, 747] width 189 height 13
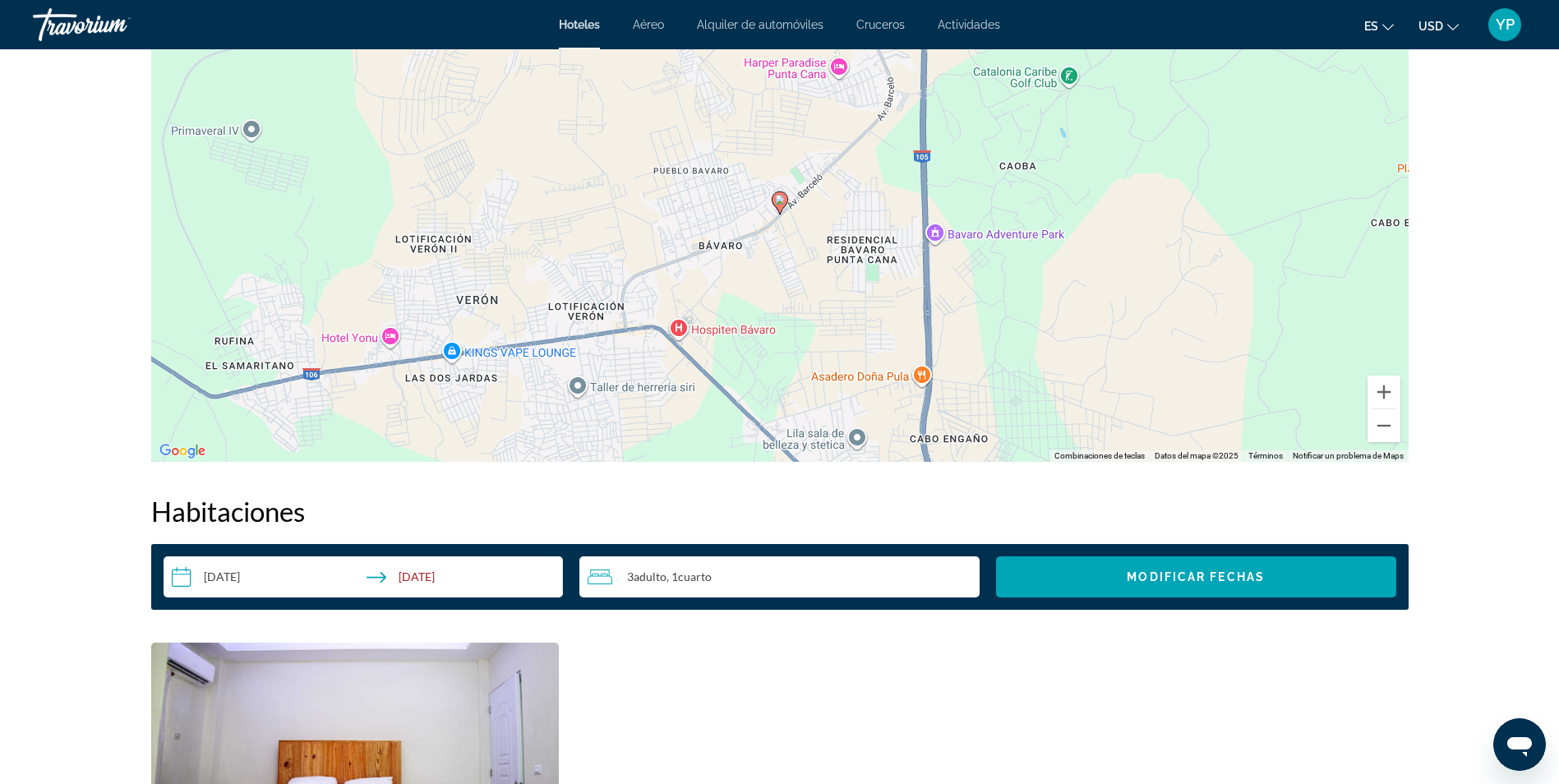
scroll to position [1479, 0]
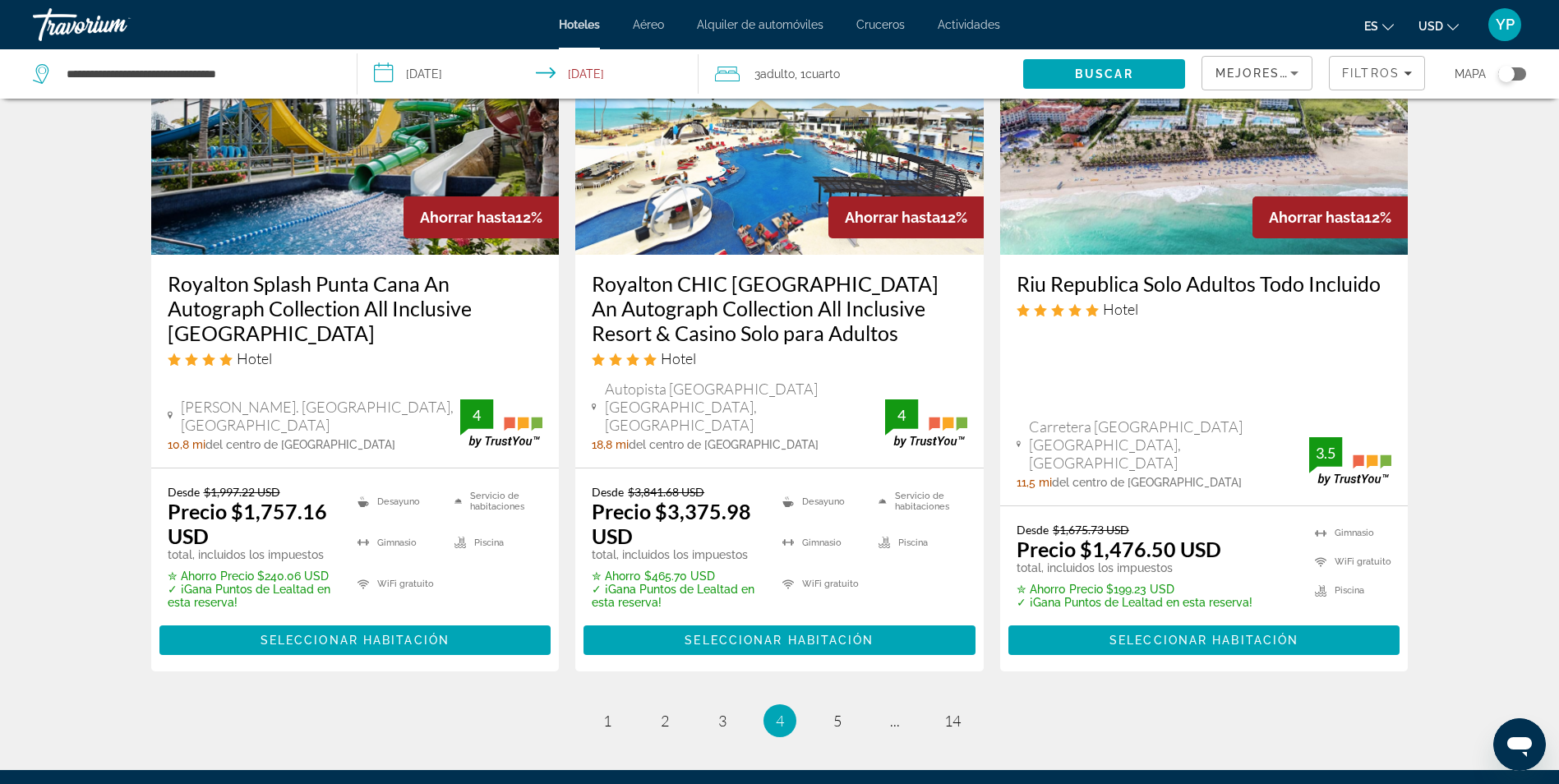
scroll to position [2366, 0]
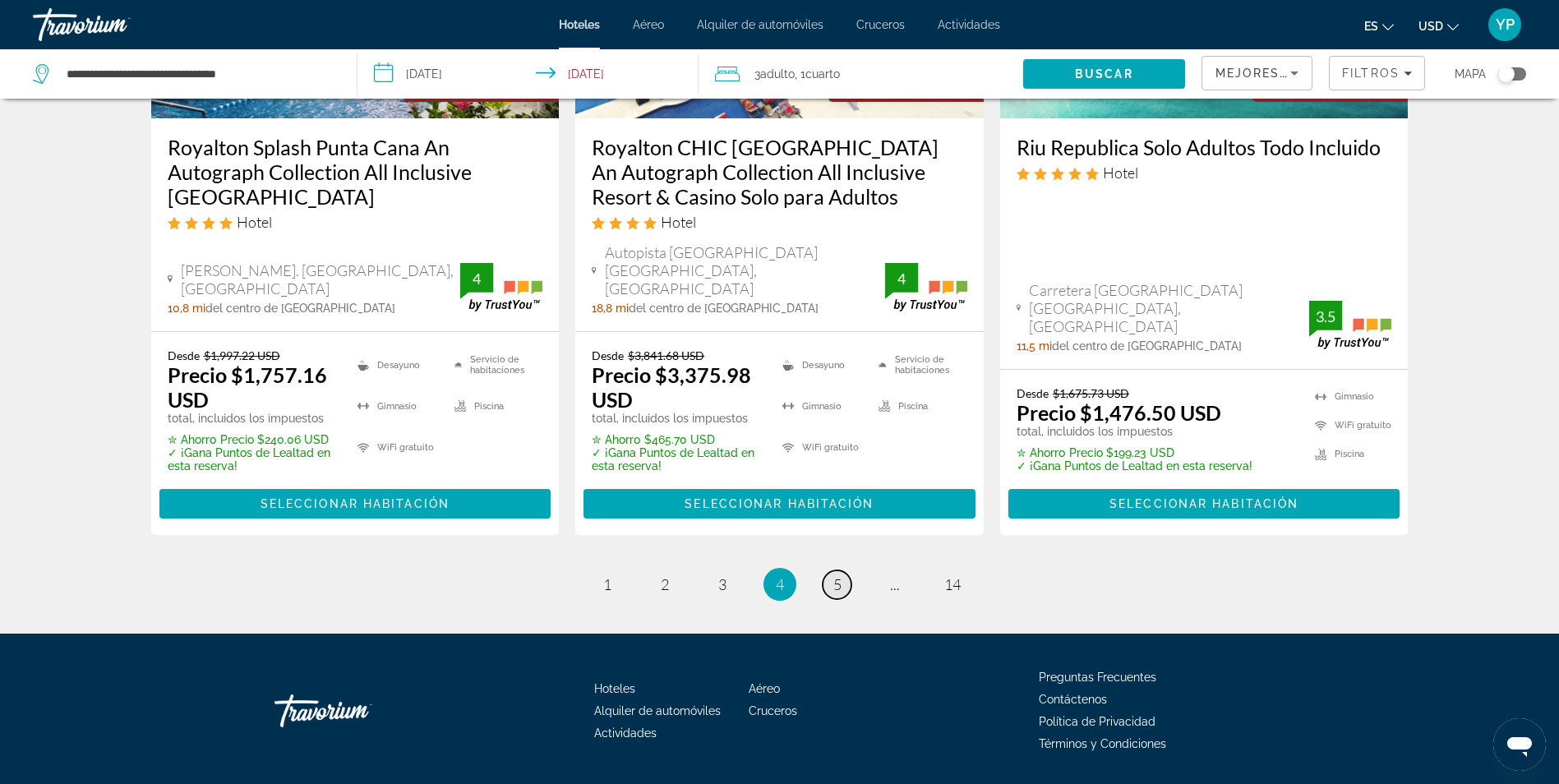
click at [844, 570] on link "página 5" at bounding box center [837, 584] width 29 height 29
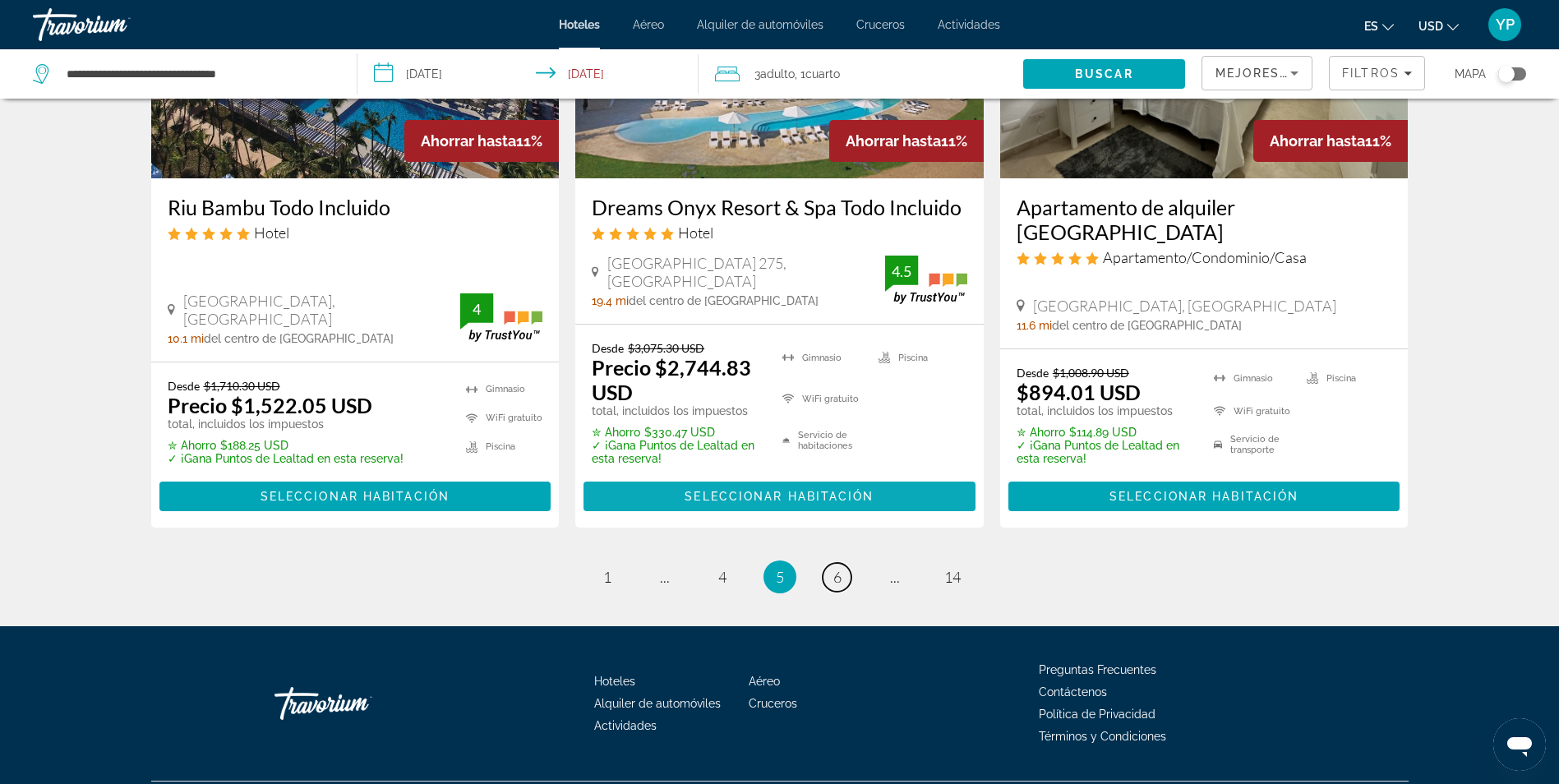
scroll to position [2248, 0]
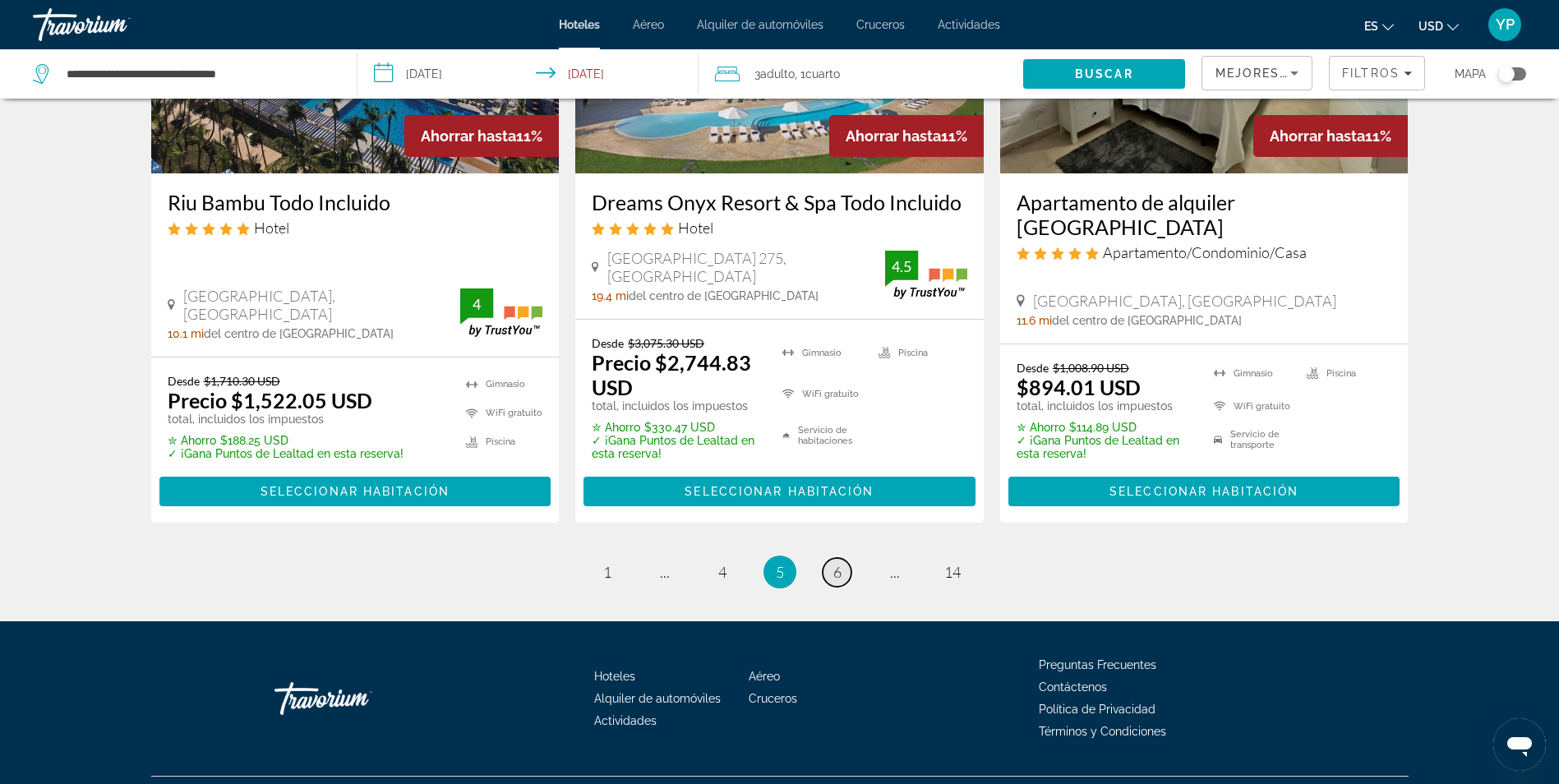
click at [833, 562] on span "6" at bounding box center [837, 571] width 8 height 18
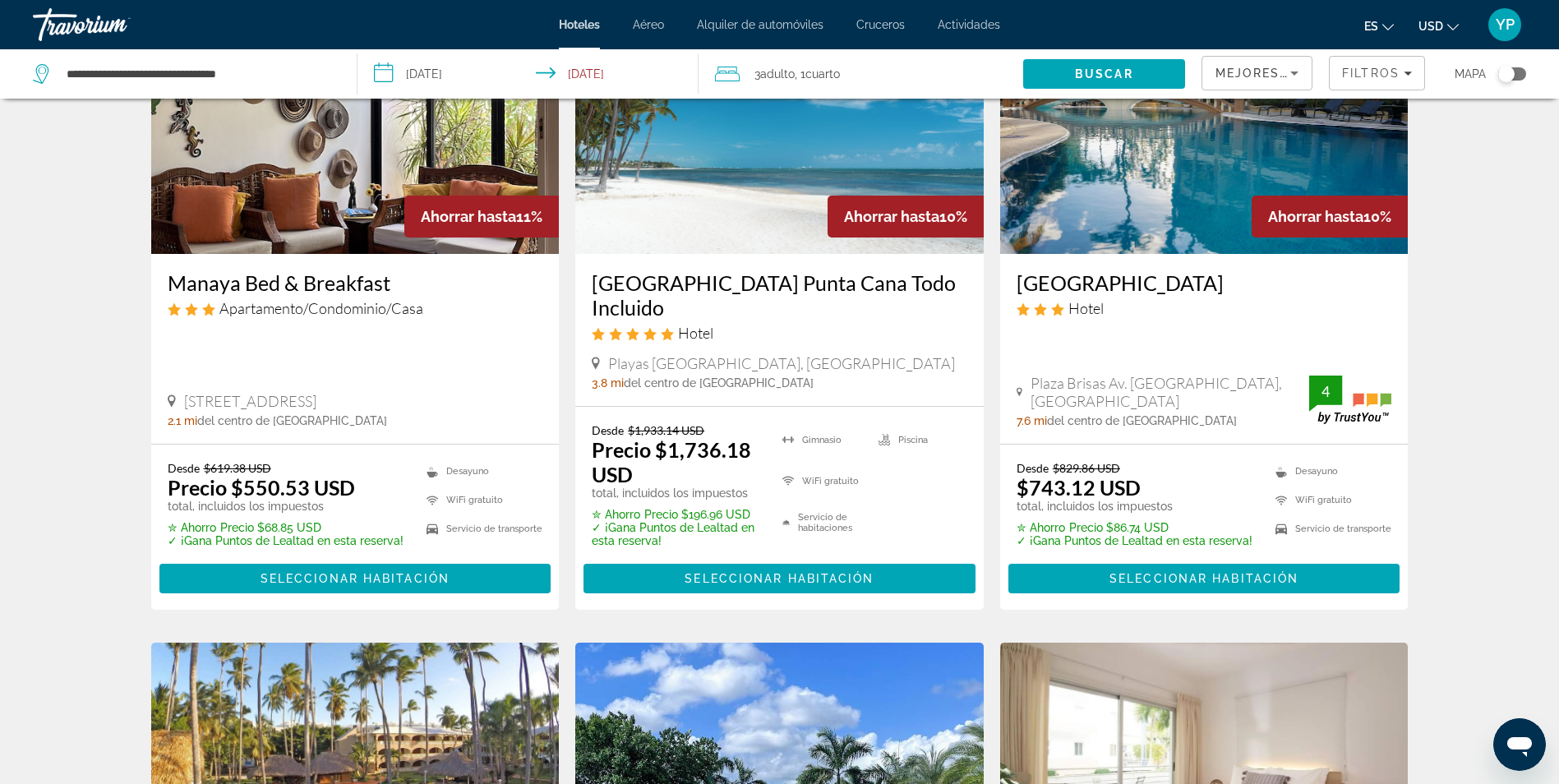
scroll to position [164, 0]
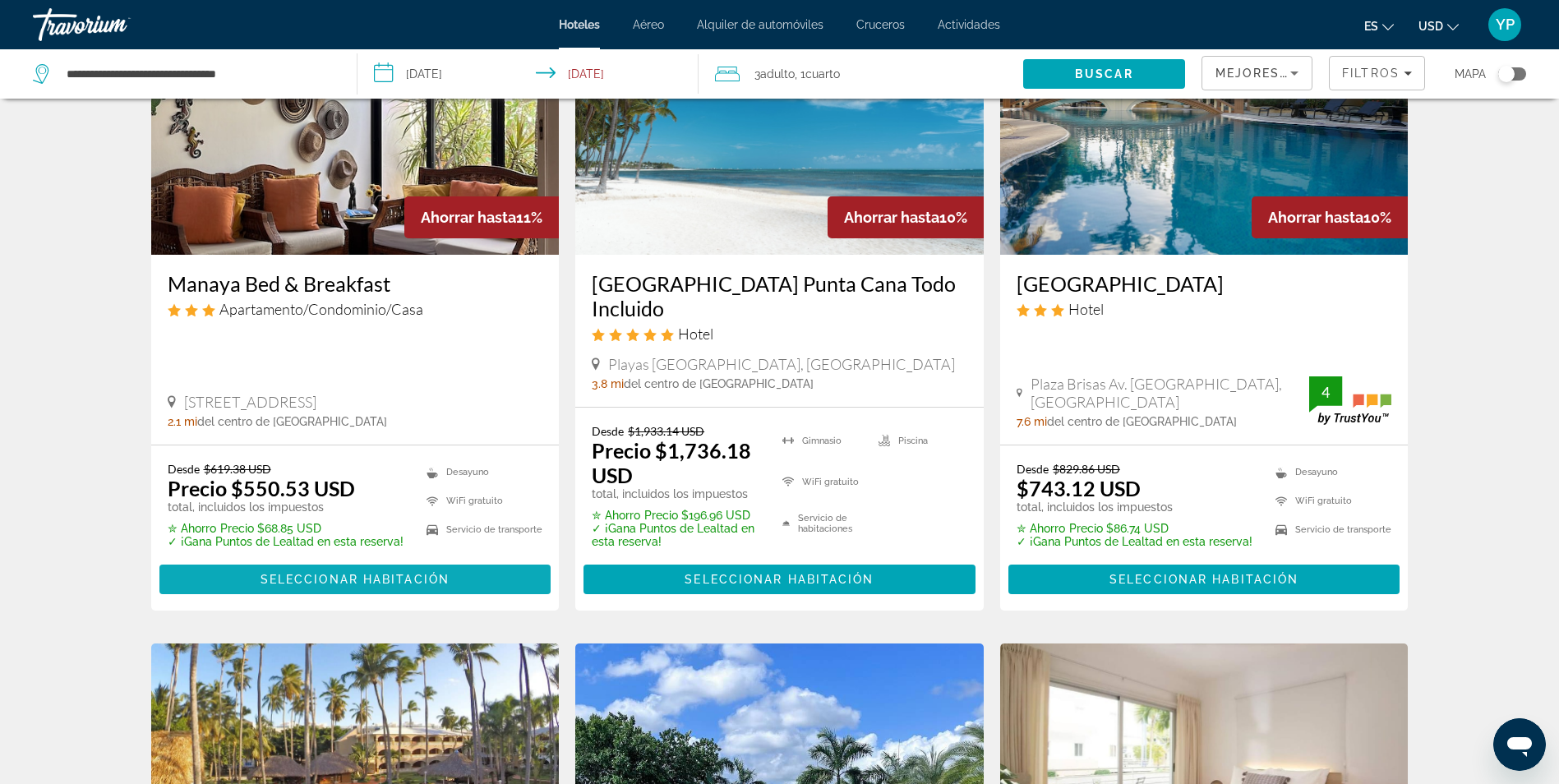
click at [383, 573] on span "Seleccionar habitación" at bounding box center [354, 579] width 189 height 13
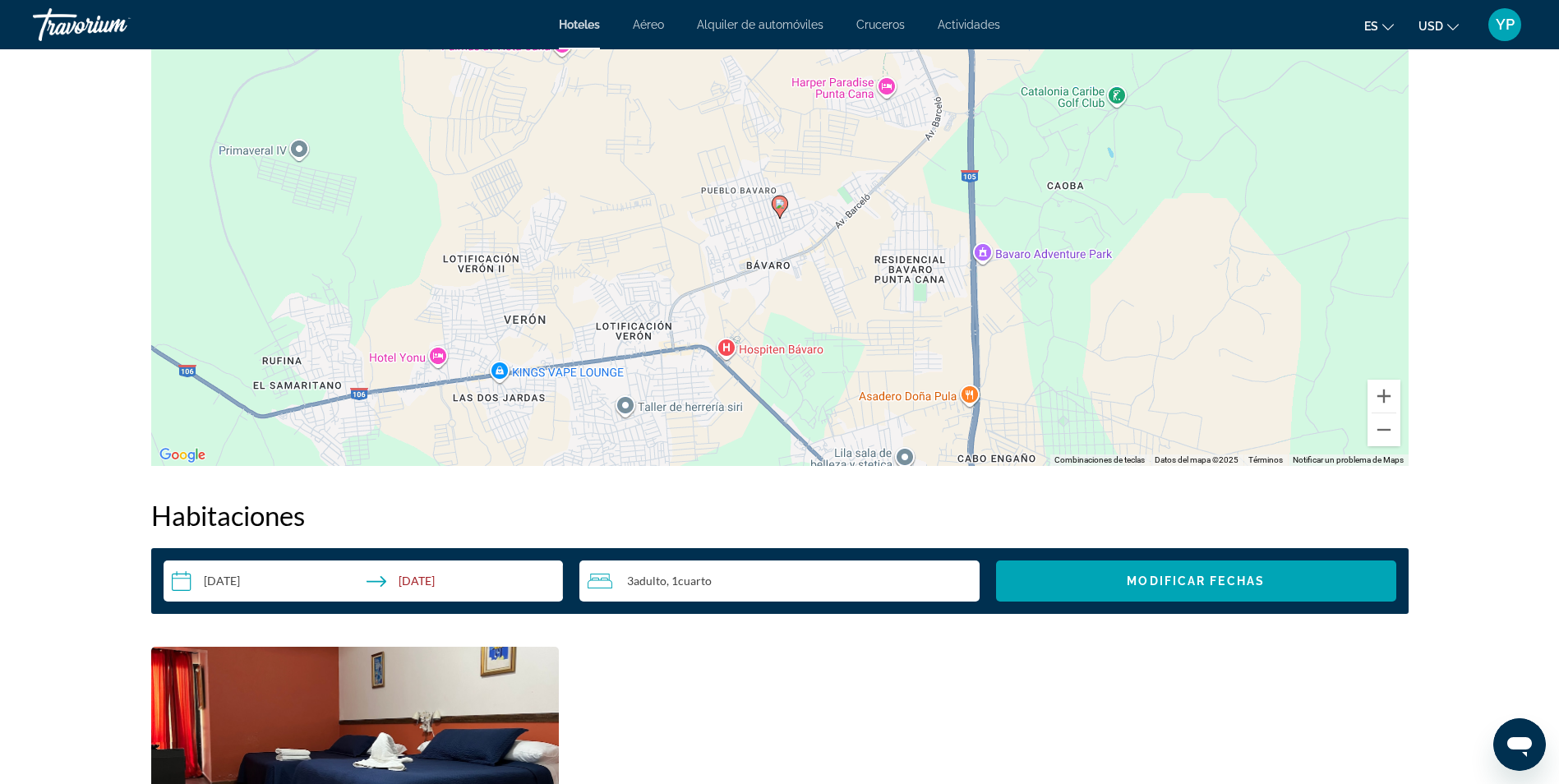
scroll to position [1479, 0]
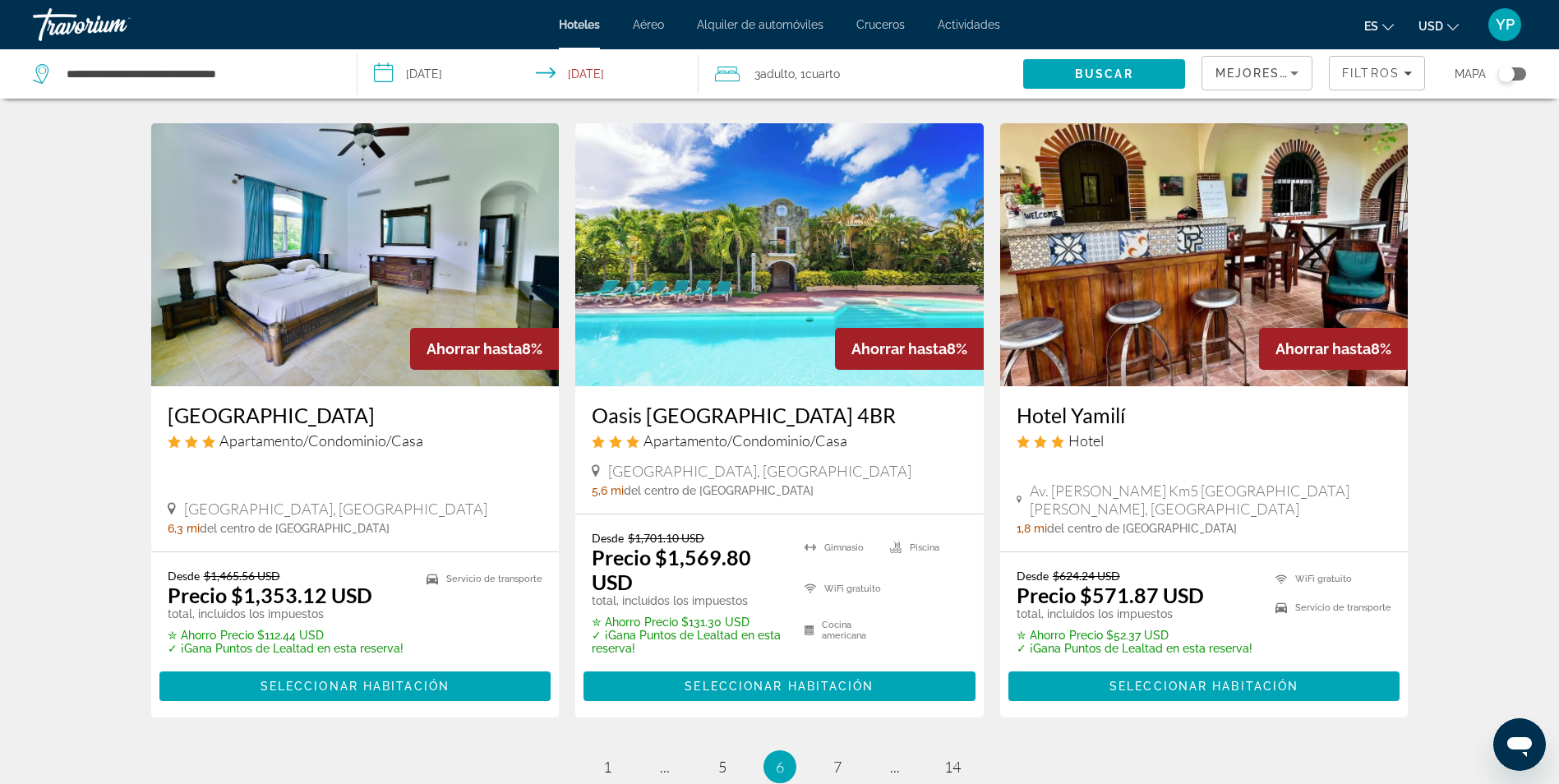
scroll to position [2067, 0]
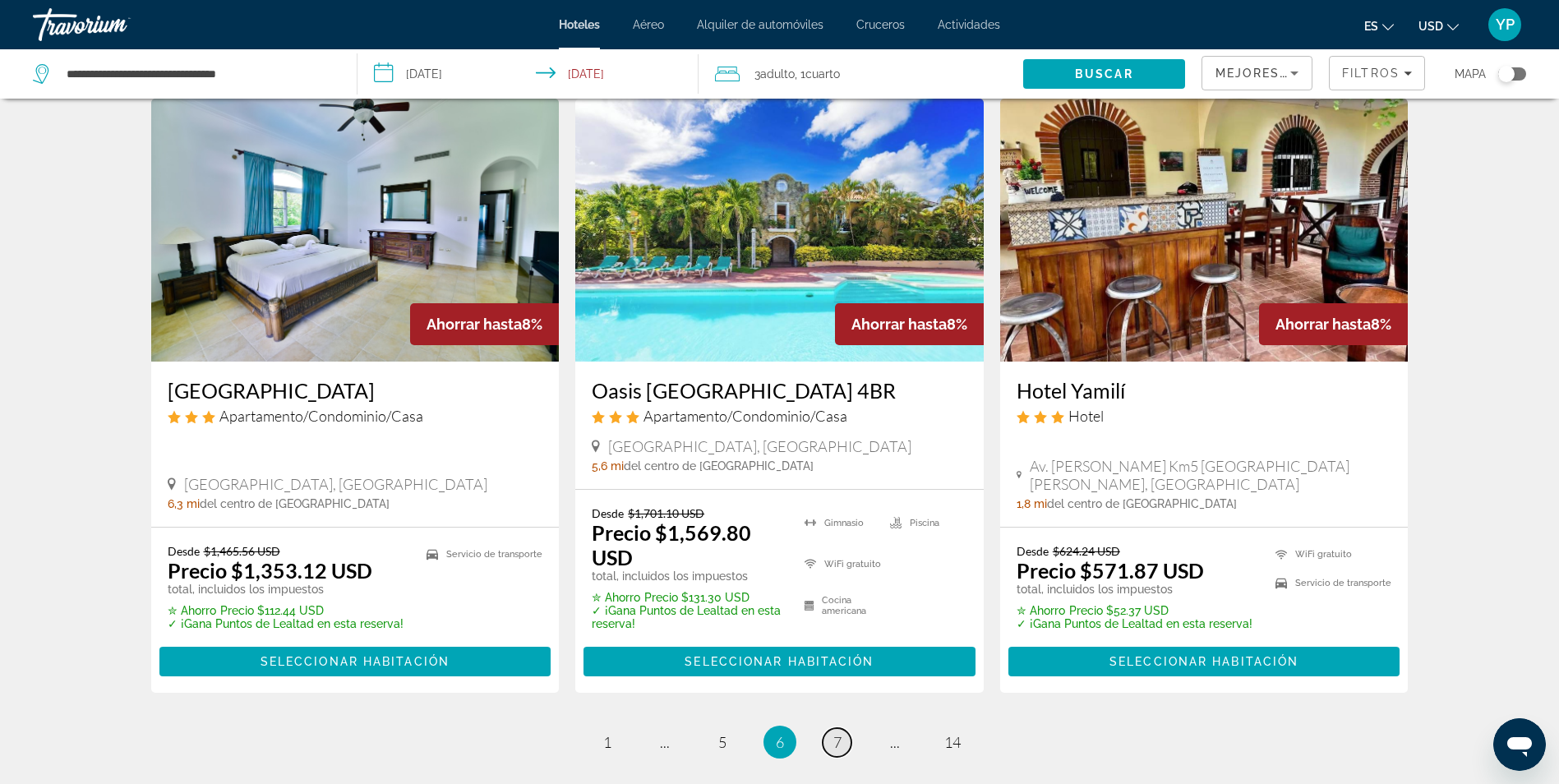
click at [833, 728] on link "página 7" at bounding box center [837, 742] width 29 height 29
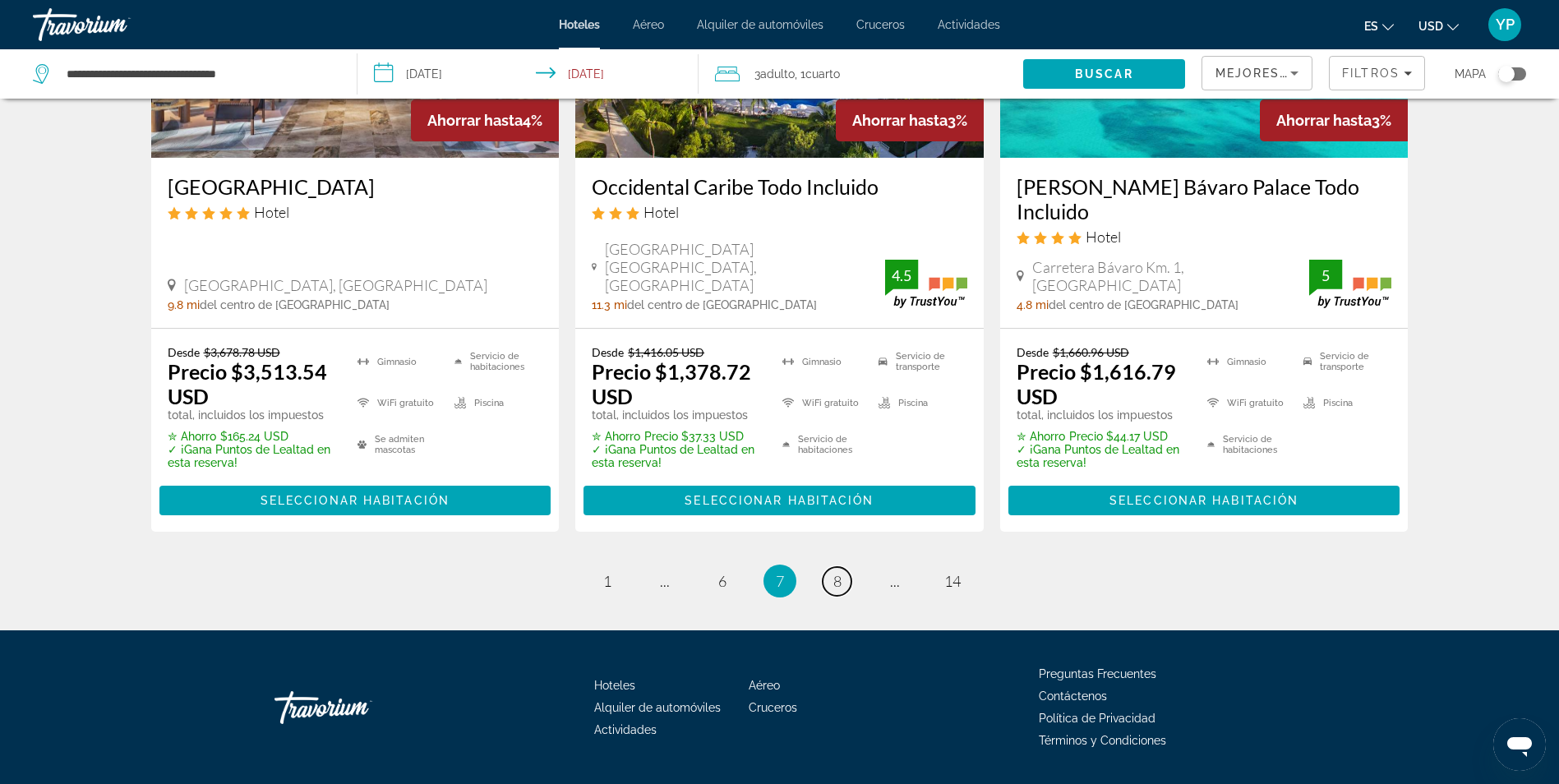
scroll to position [2224, 0]
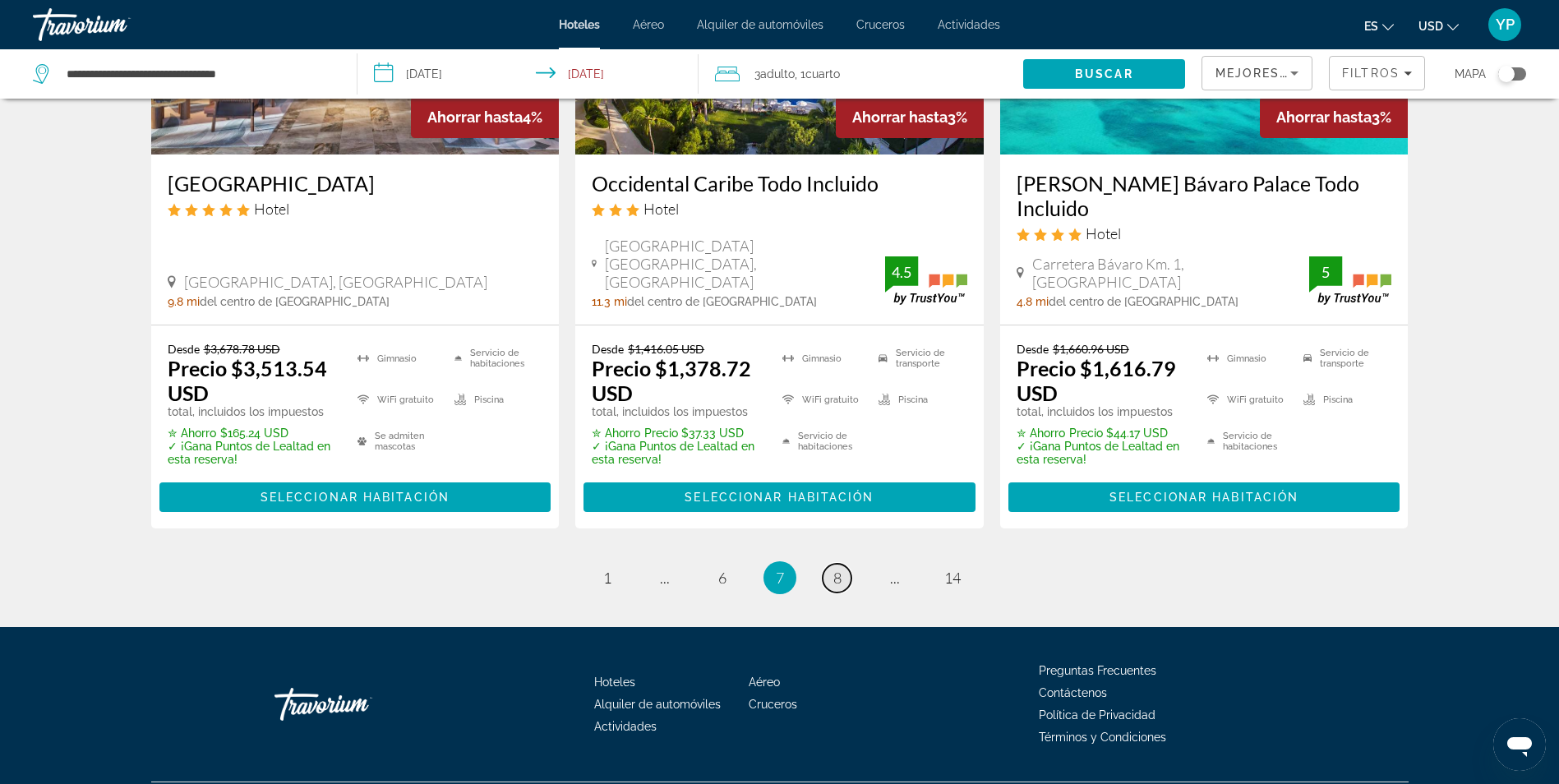
click at [840, 569] on span "8" at bounding box center [837, 577] width 8 height 18
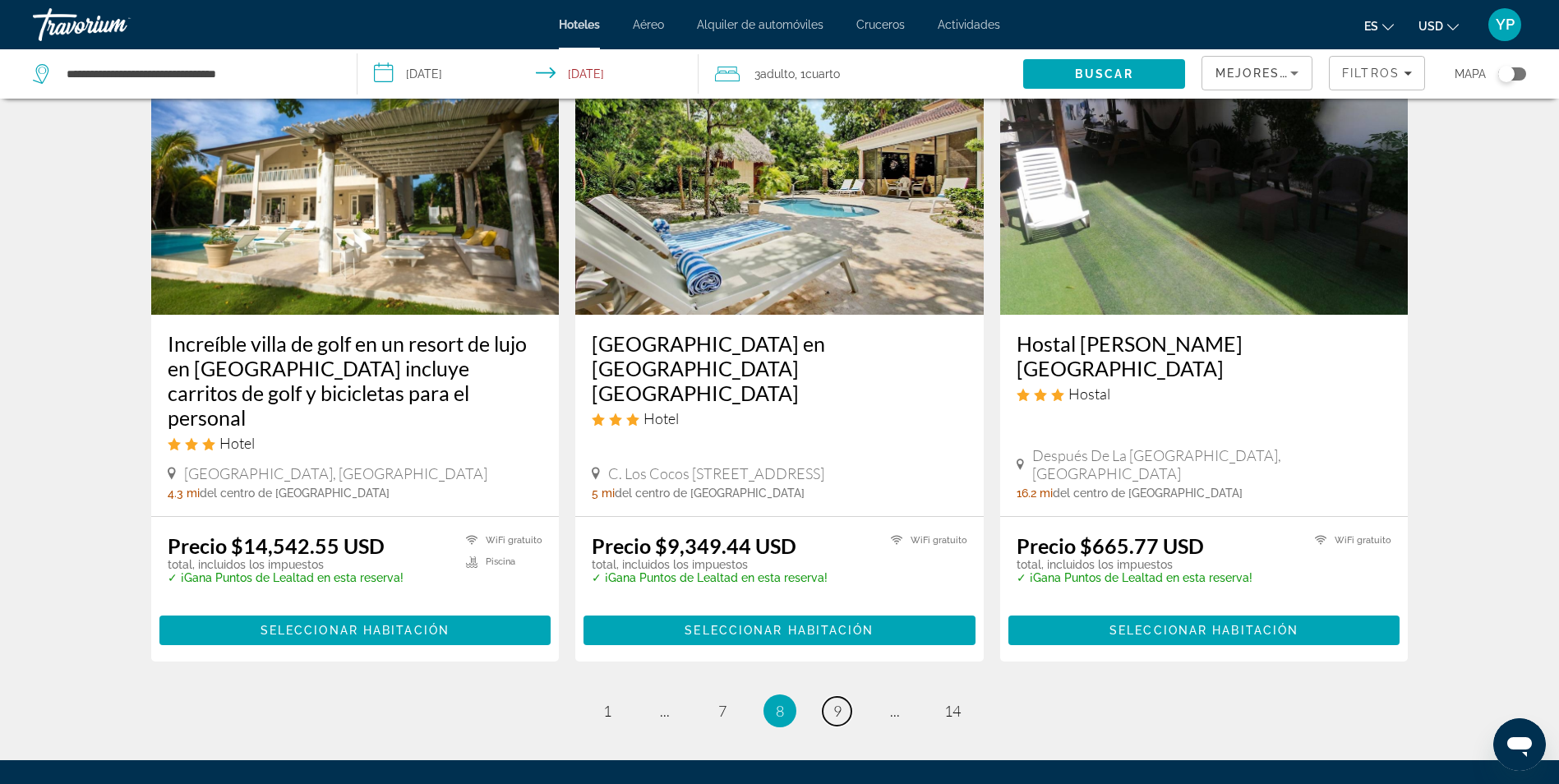
scroll to position [2054, 0]
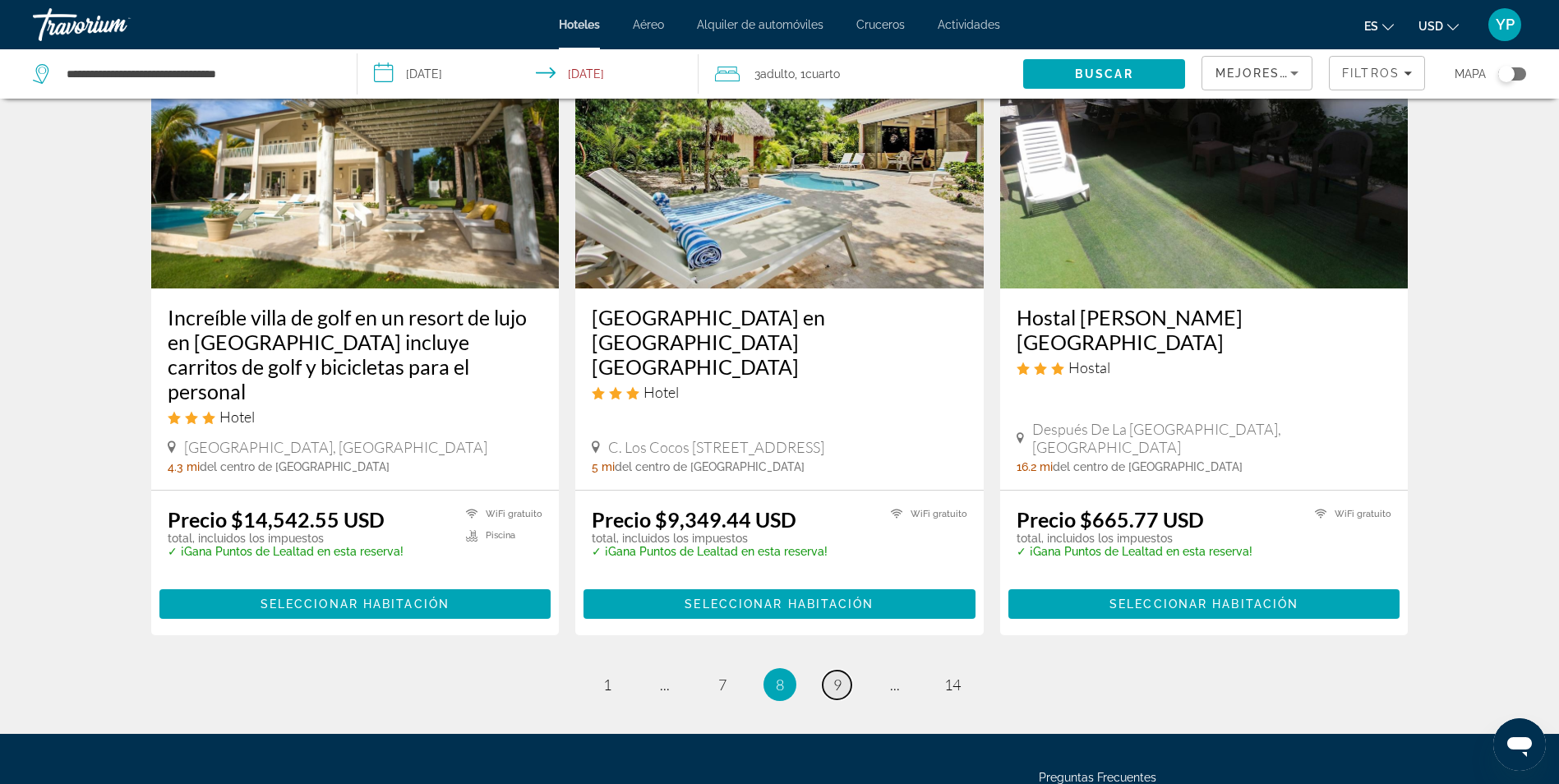
click at [837, 675] on span "9" at bounding box center [837, 684] width 8 height 18
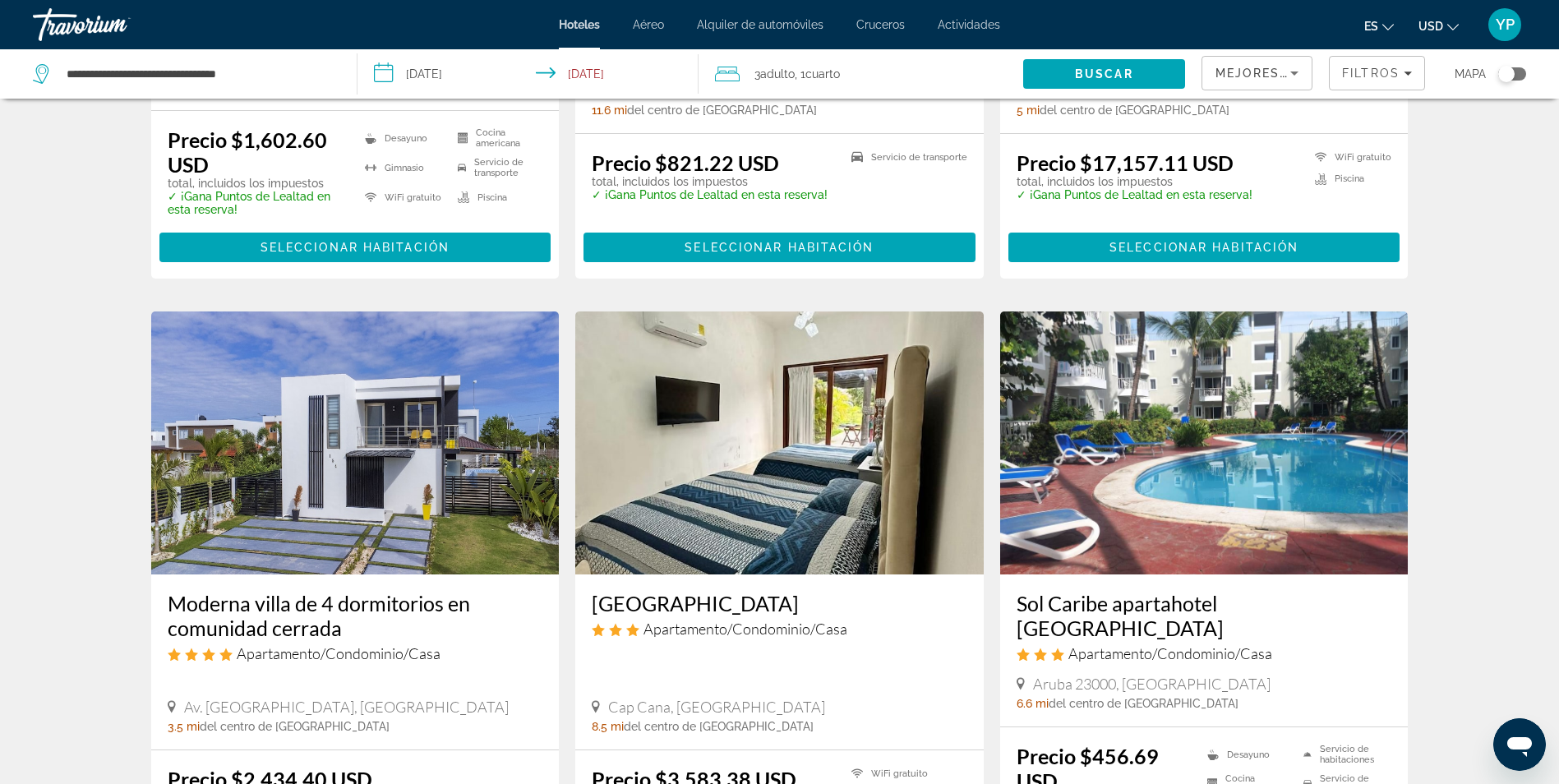
scroll to position [1233, 0]
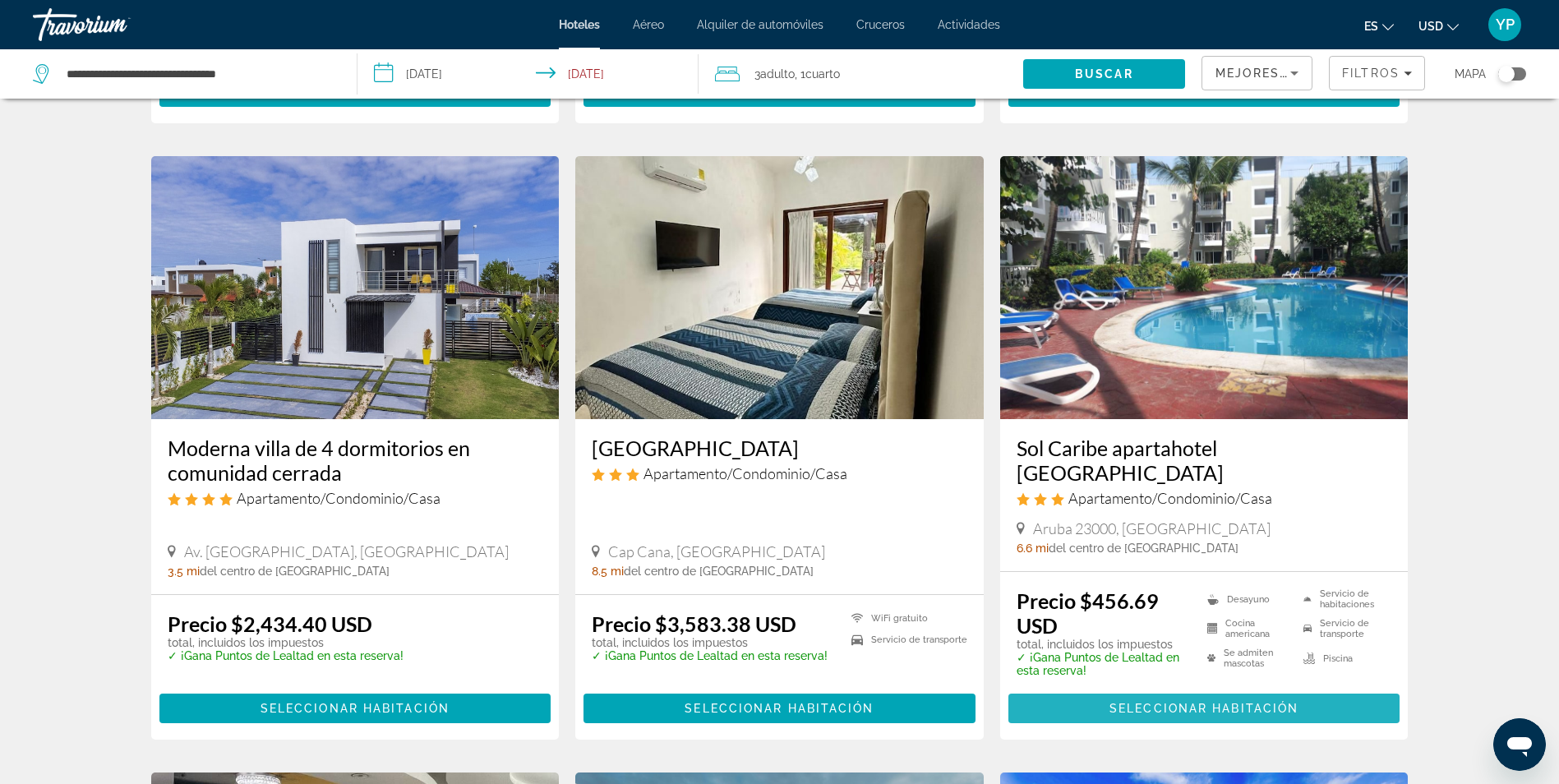
click at [1180, 701] on span "Seleccionar habitación" at bounding box center [1203, 708] width 189 height 13
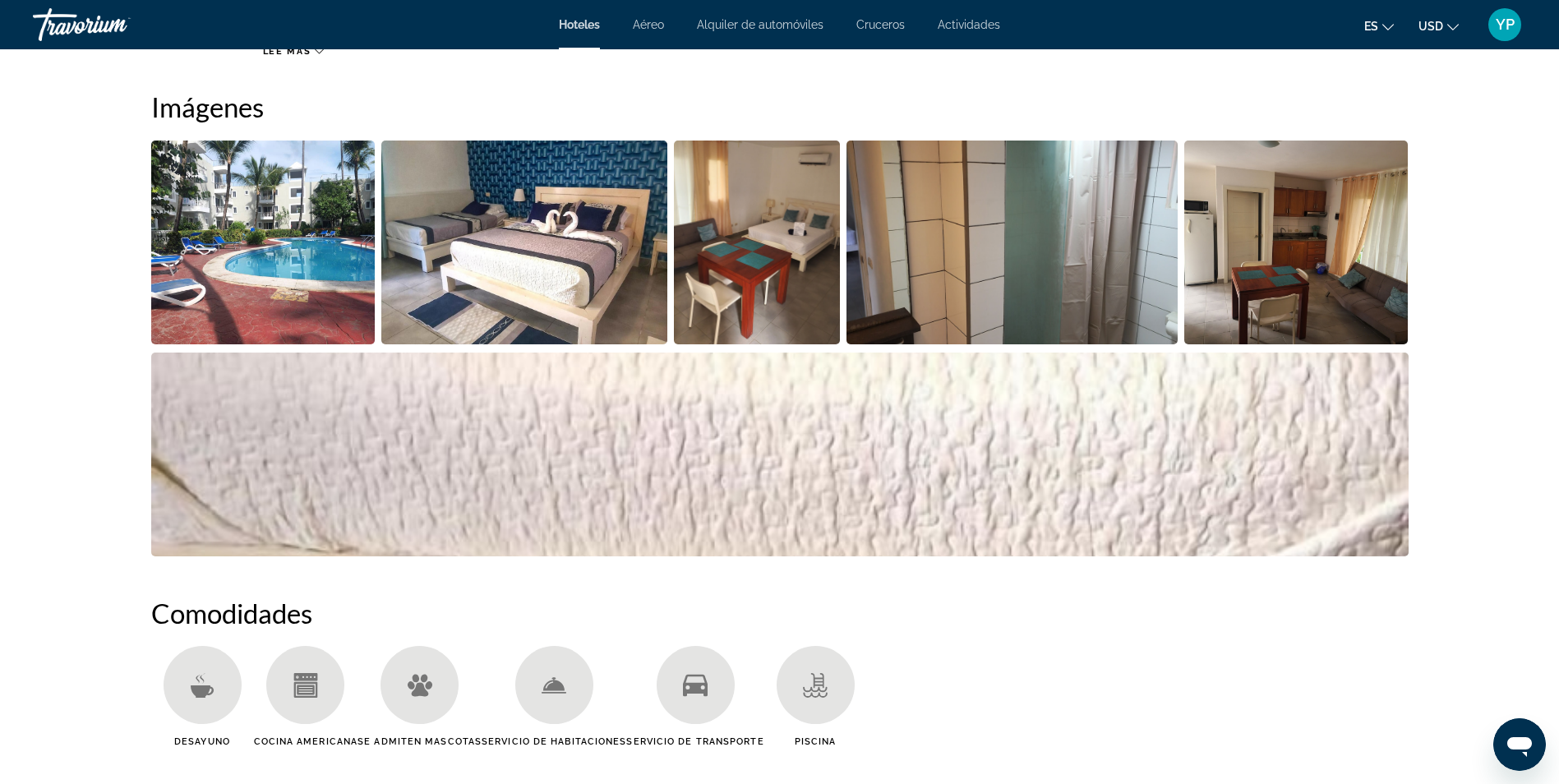
scroll to position [632, 0]
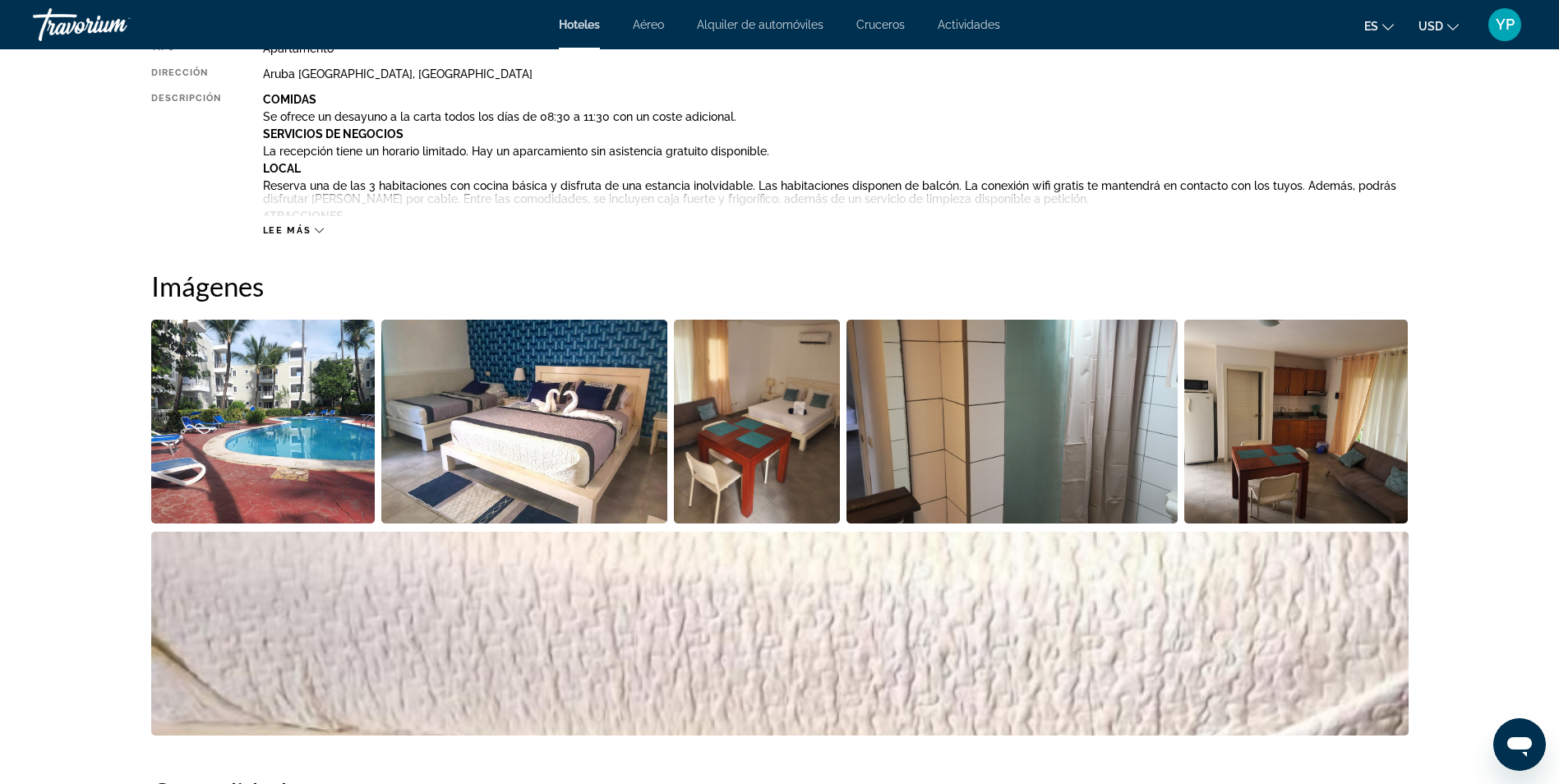
click at [263, 407] on img "Abrir control deslizante de imagen a pantalla completa" at bounding box center [263, 421] width 224 height 204
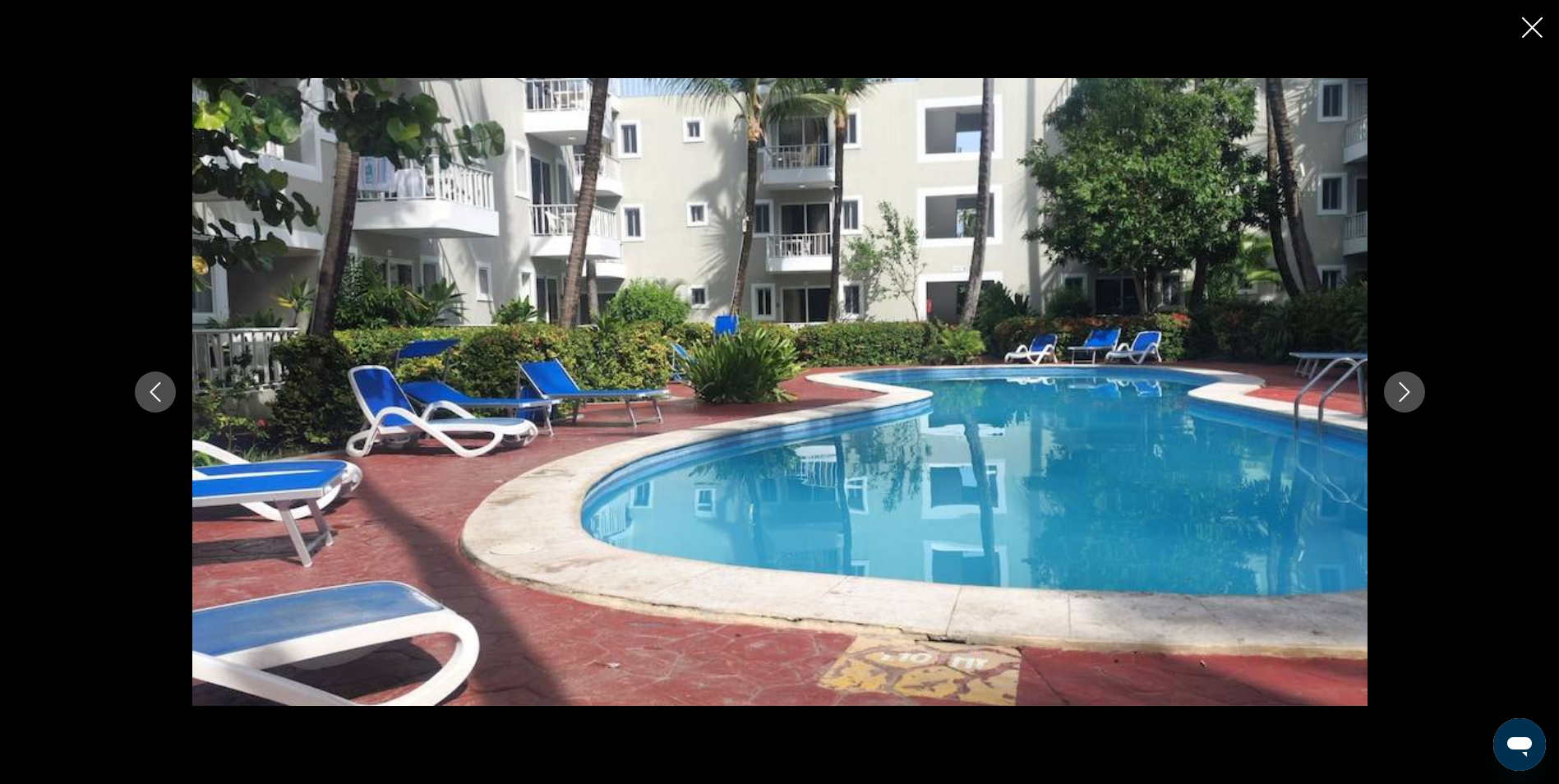
click at [1420, 393] on button "Siguiente imagen" at bounding box center [1405, 392] width 41 height 41
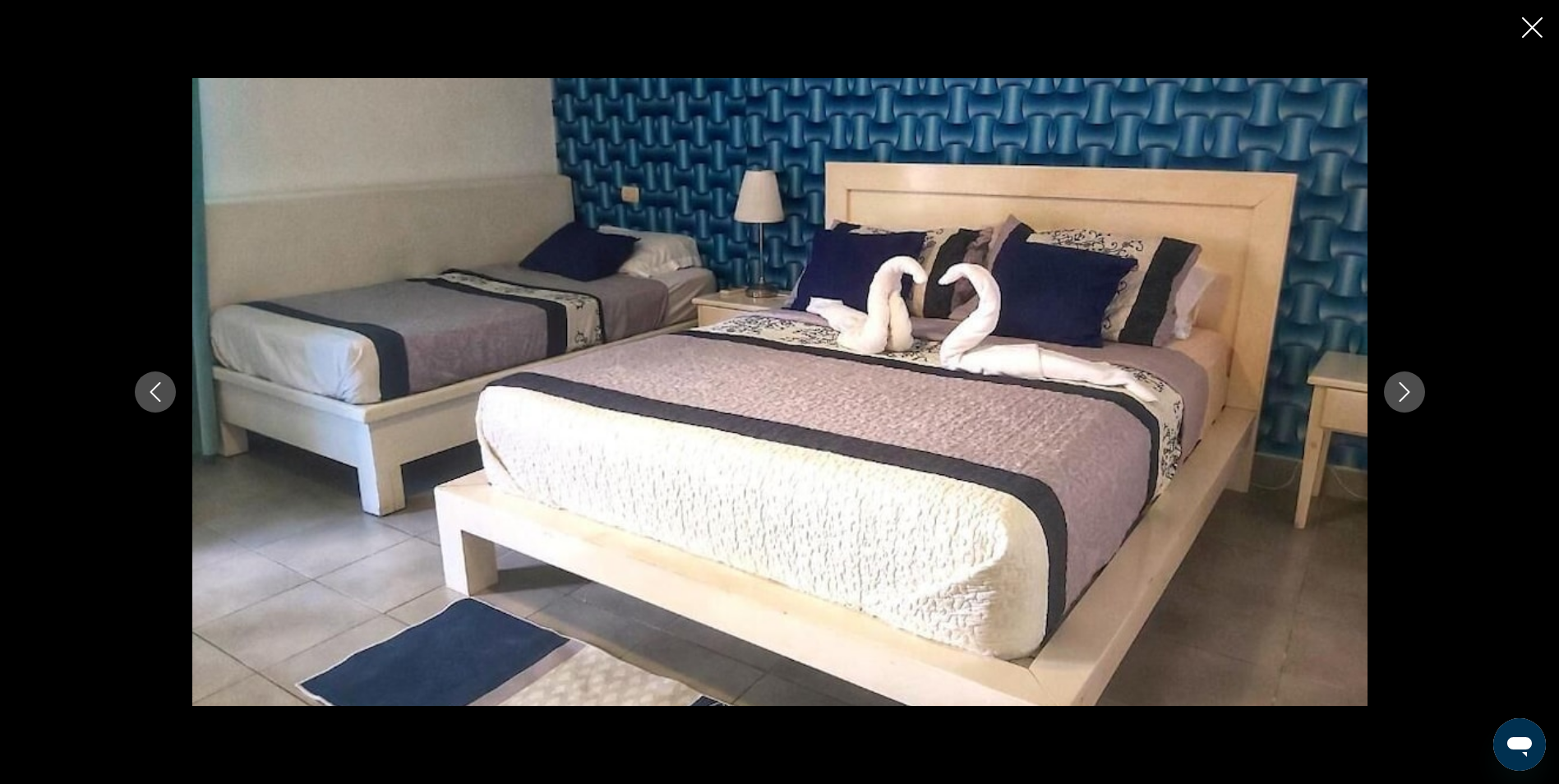
click at [1419, 392] on button "Siguiente imagen" at bounding box center [1405, 392] width 41 height 41
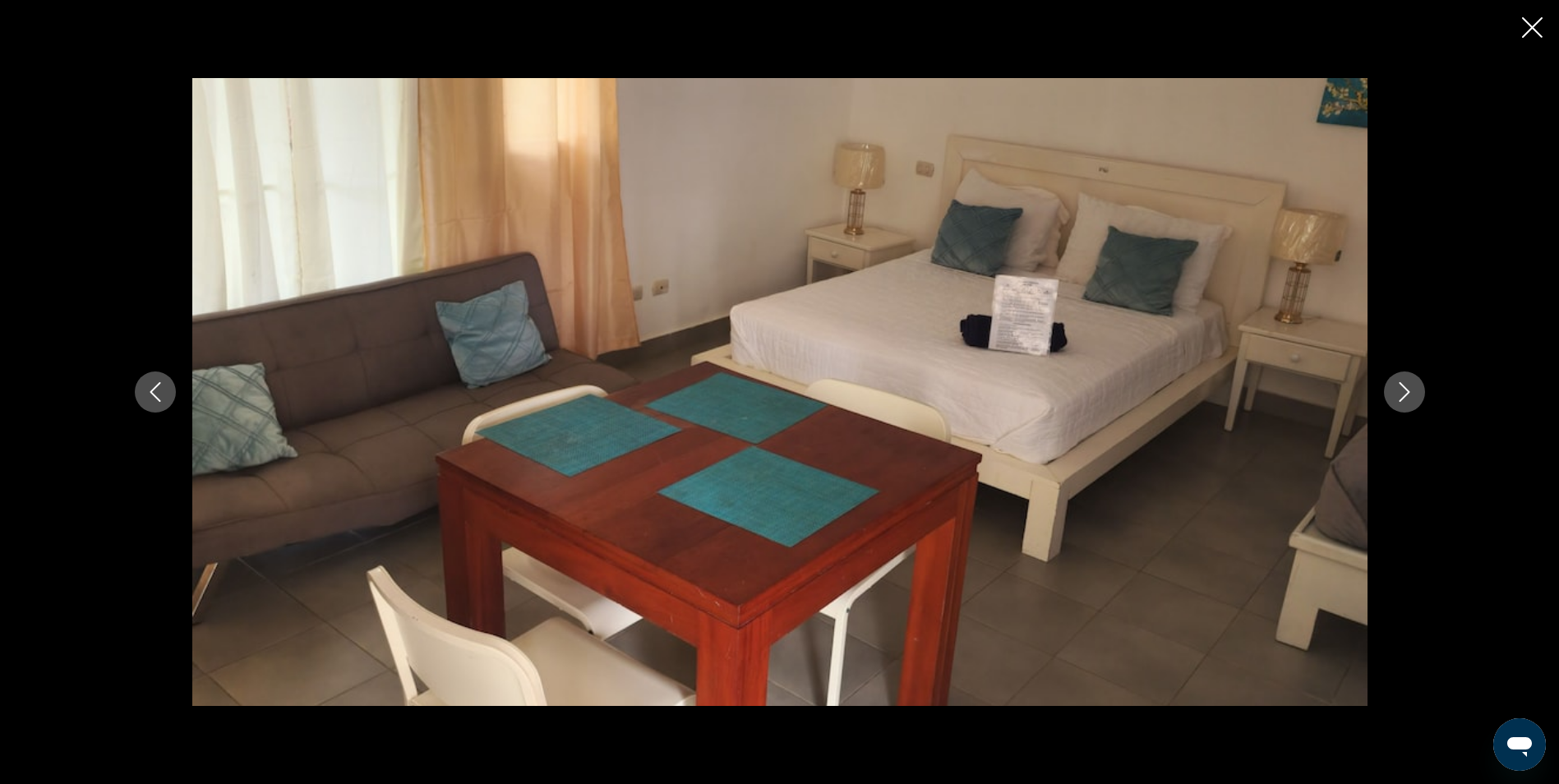
click at [1419, 392] on button "Siguiente imagen" at bounding box center [1405, 392] width 41 height 41
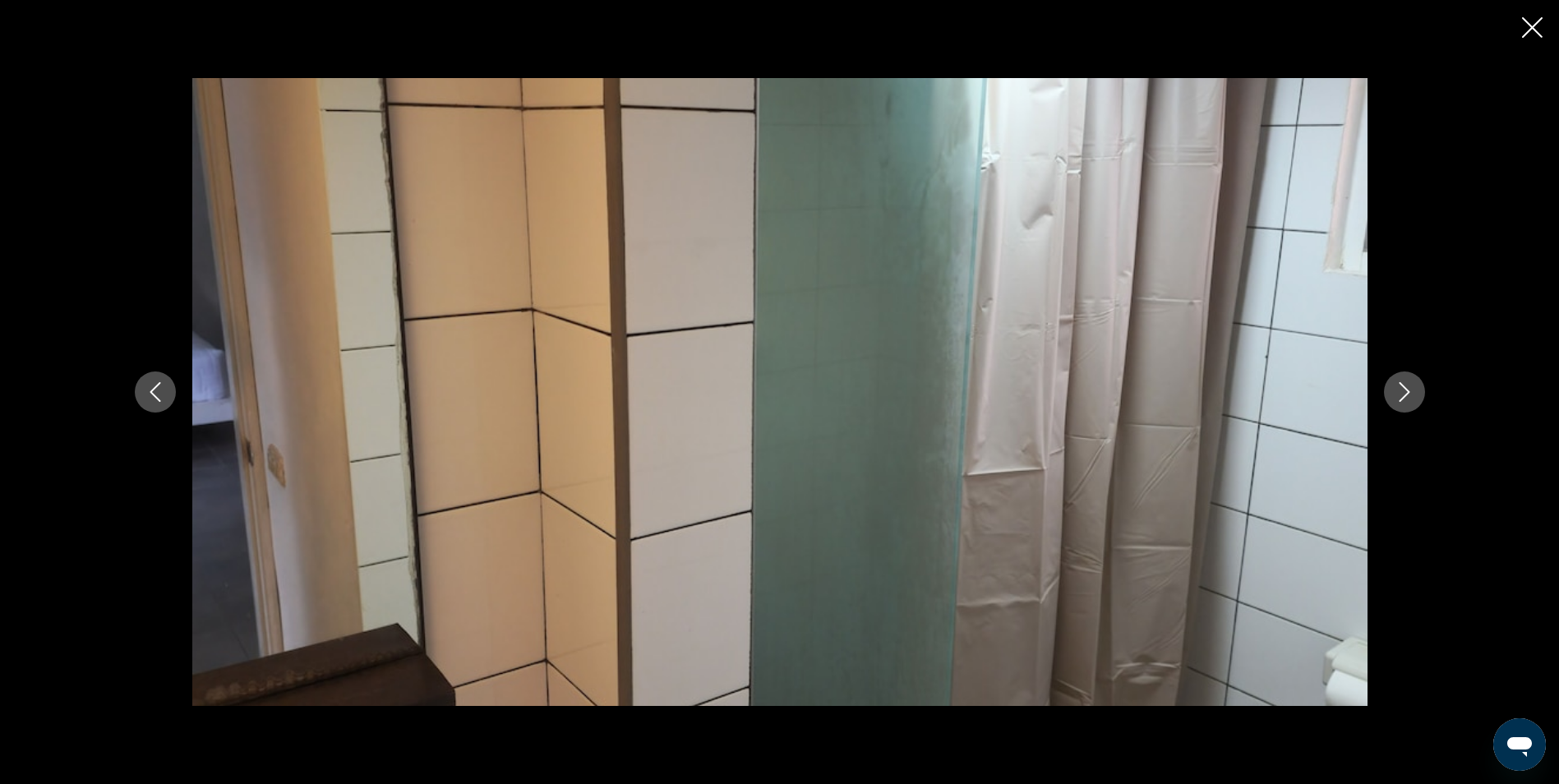
click at [1419, 392] on button "Siguiente imagen" at bounding box center [1405, 392] width 41 height 41
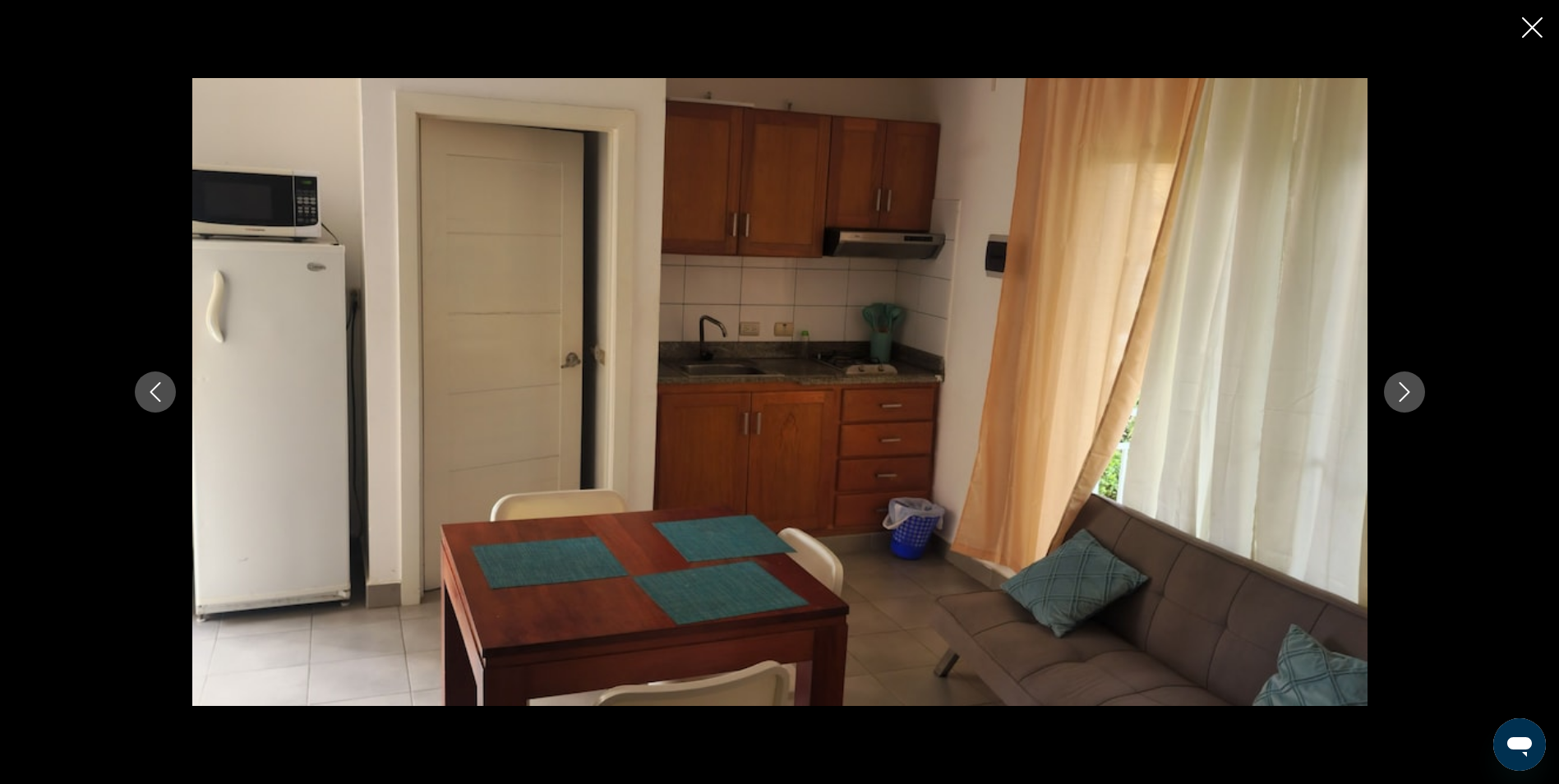
click at [1419, 392] on button "Siguiente imagen" at bounding box center [1405, 392] width 41 height 41
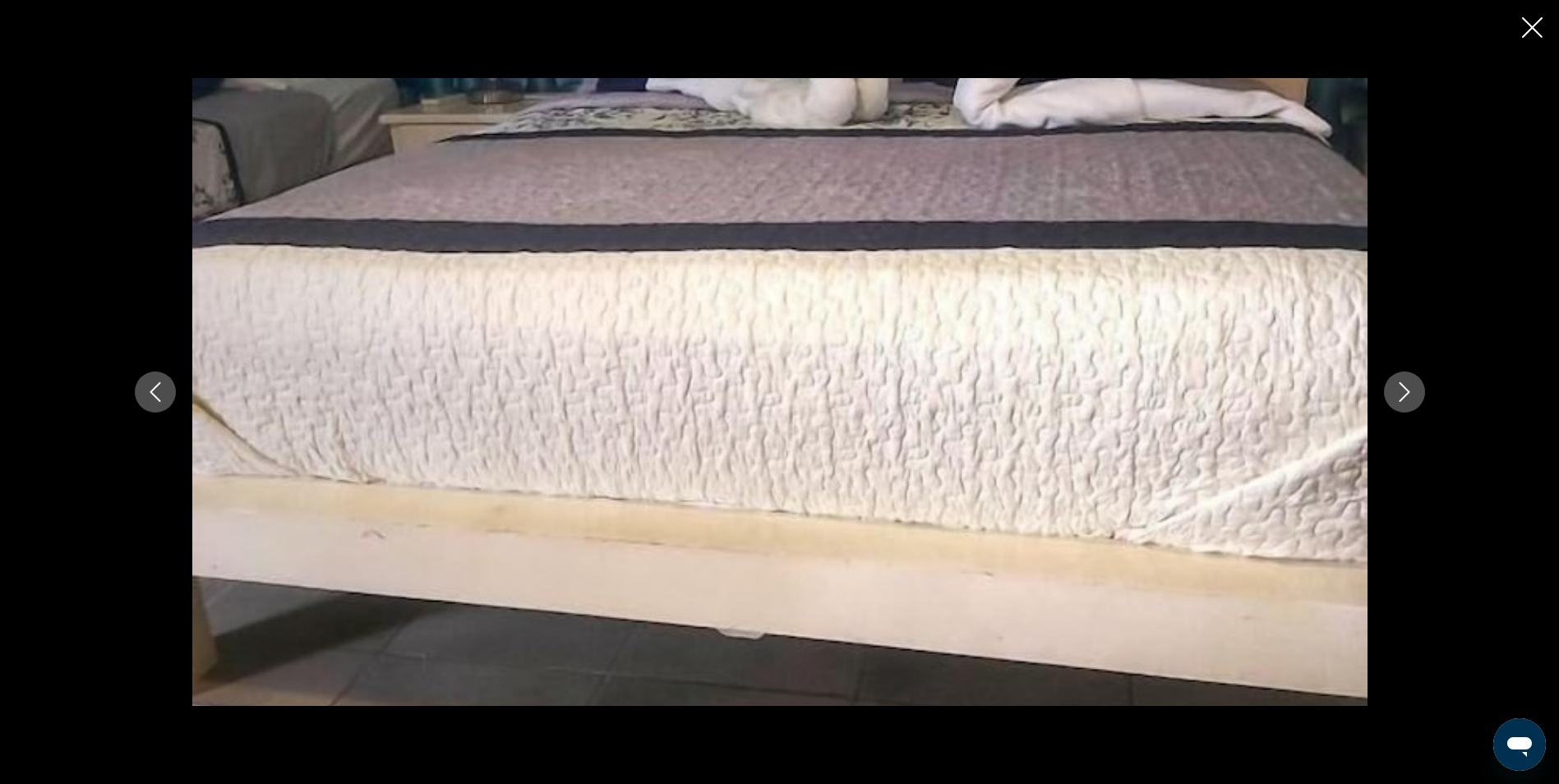
click at [1419, 392] on button "Siguiente imagen" at bounding box center [1405, 392] width 41 height 41
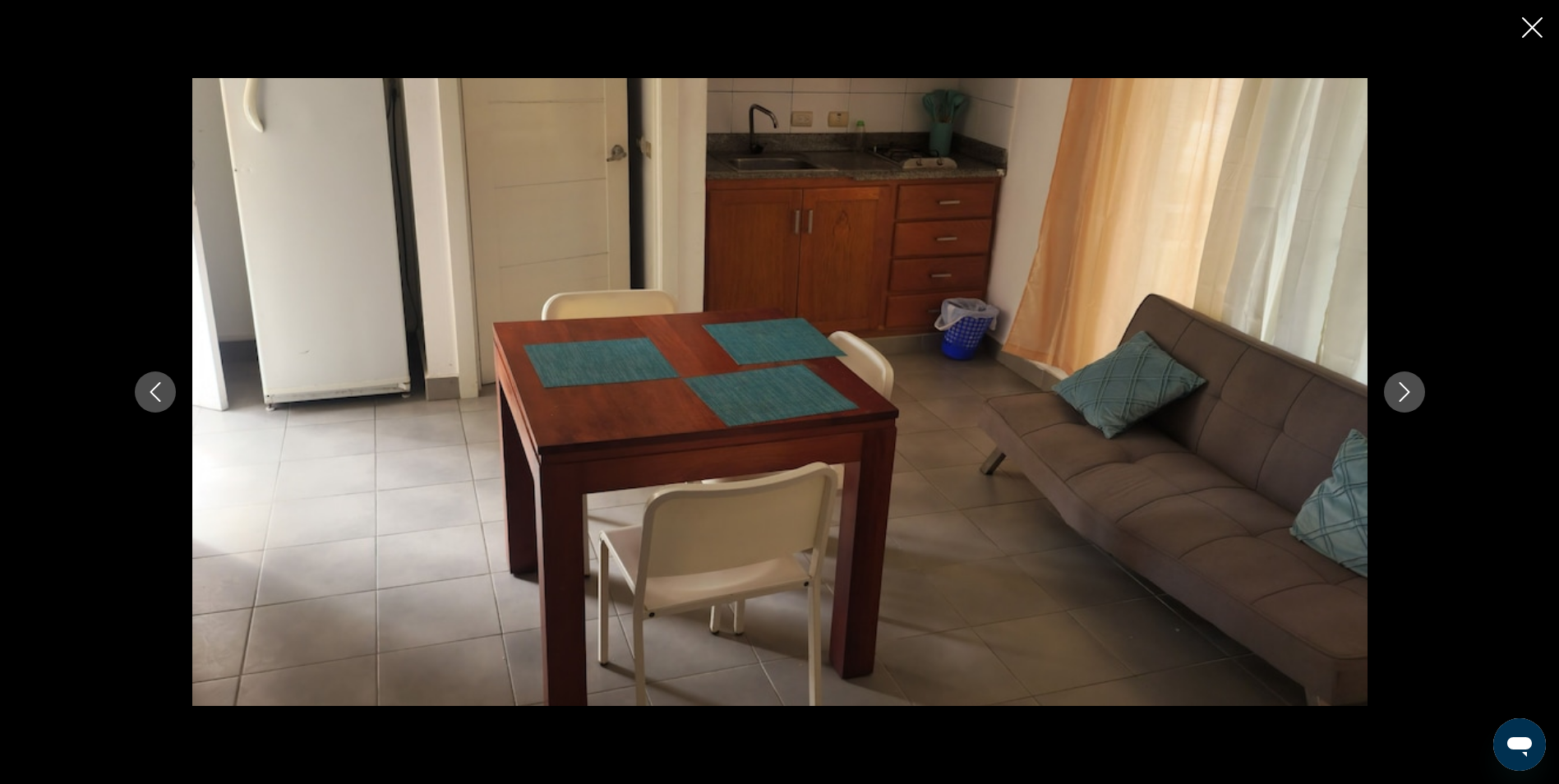
click at [1526, 33] on icon "Cerrar presentación de diapositivas" at bounding box center [1533, 27] width 21 height 21
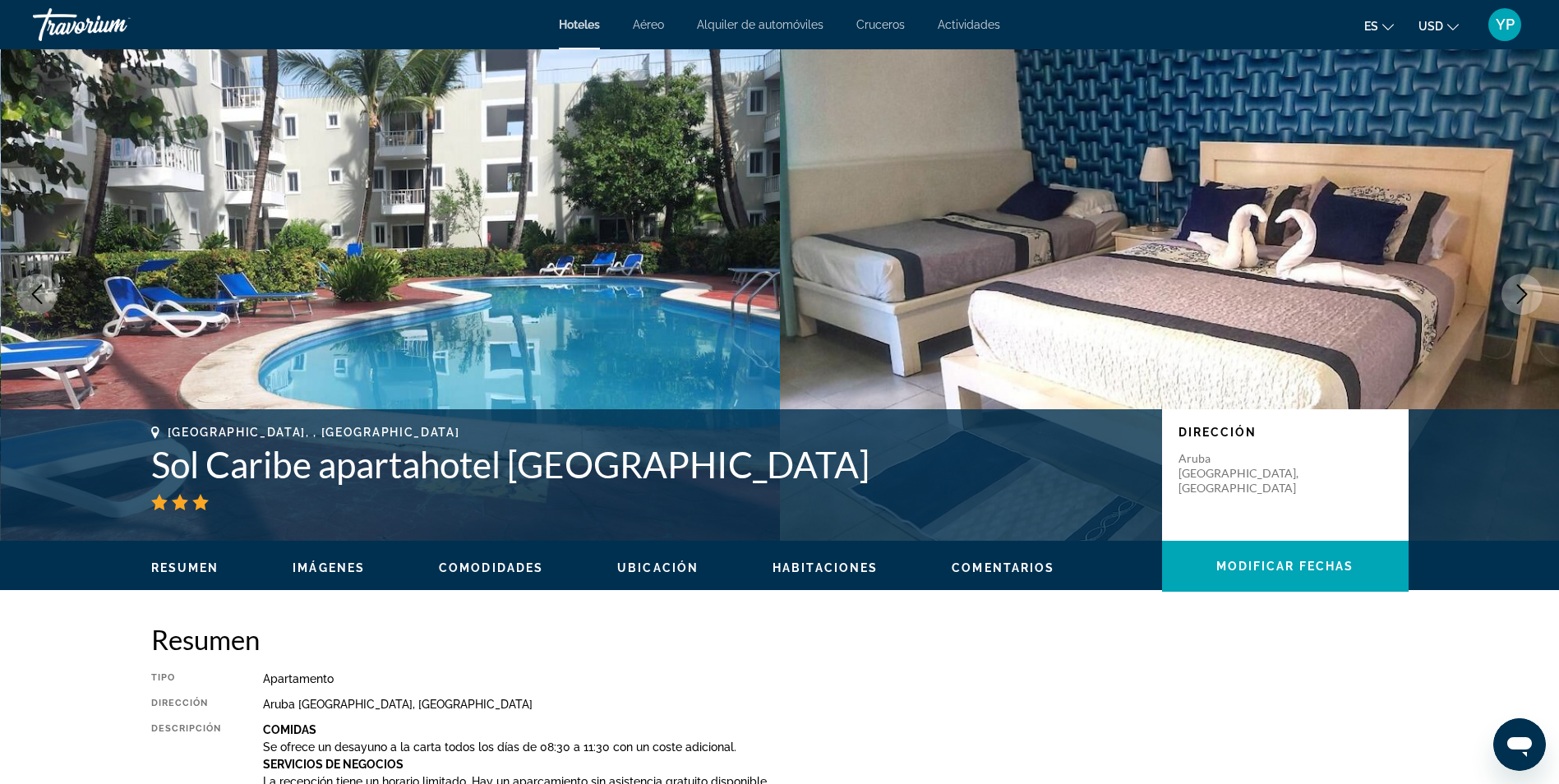
scroll to position [0, 0]
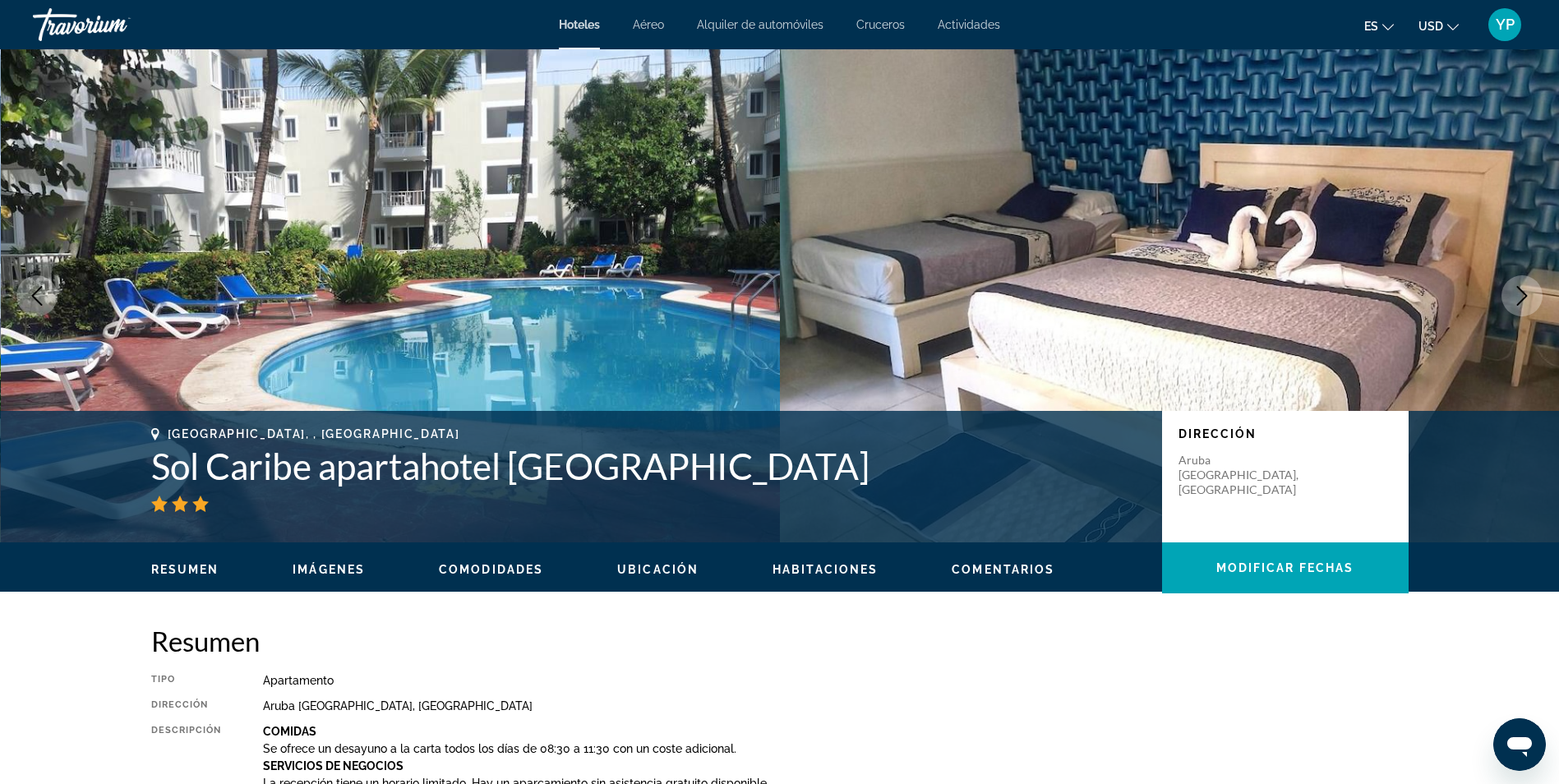
click at [973, 26] on span "Actividades" at bounding box center [969, 24] width 63 height 13
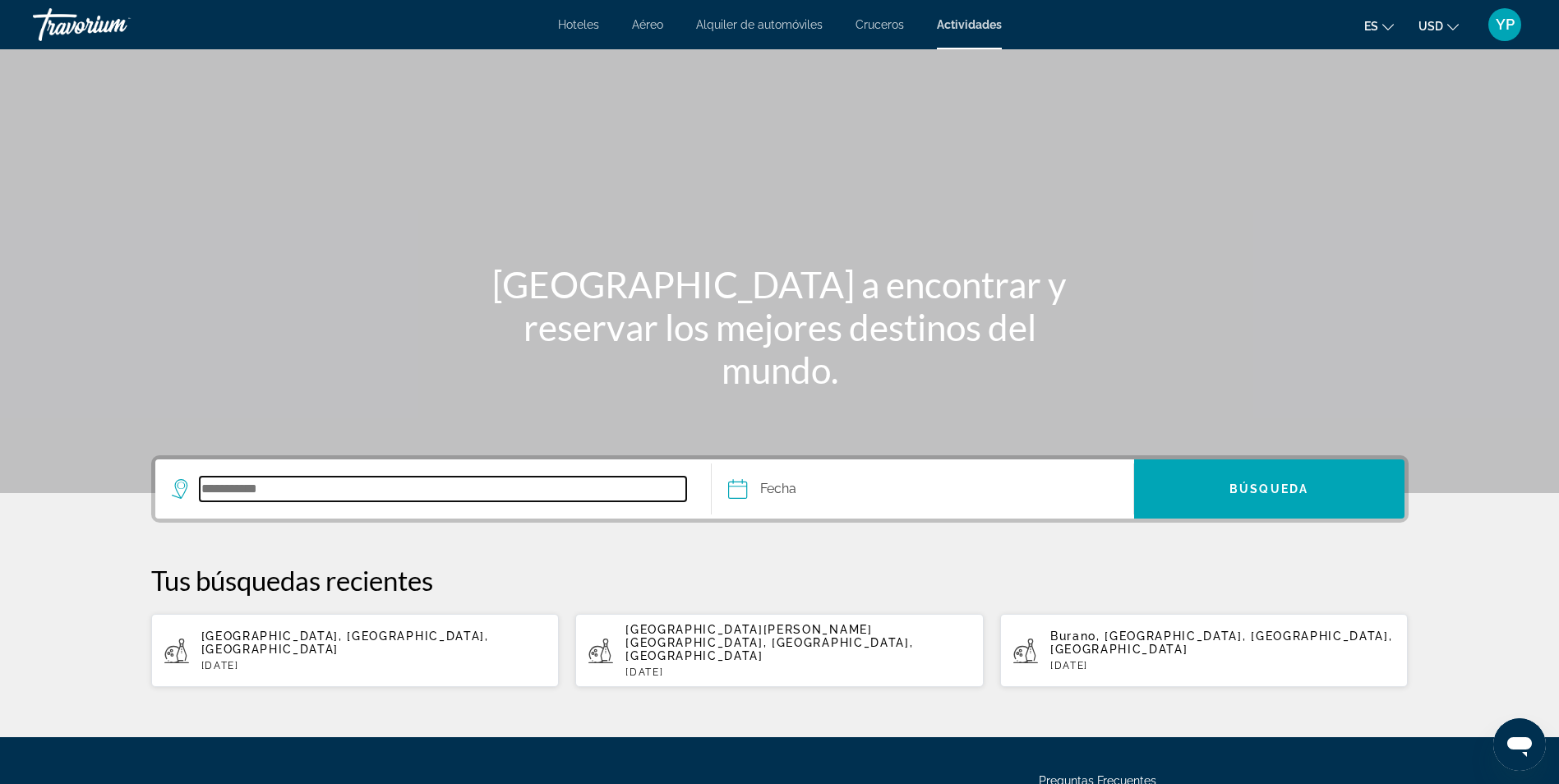
click at [332, 485] on input "Buscar destino" at bounding box center [443, 489] width 487 height 24
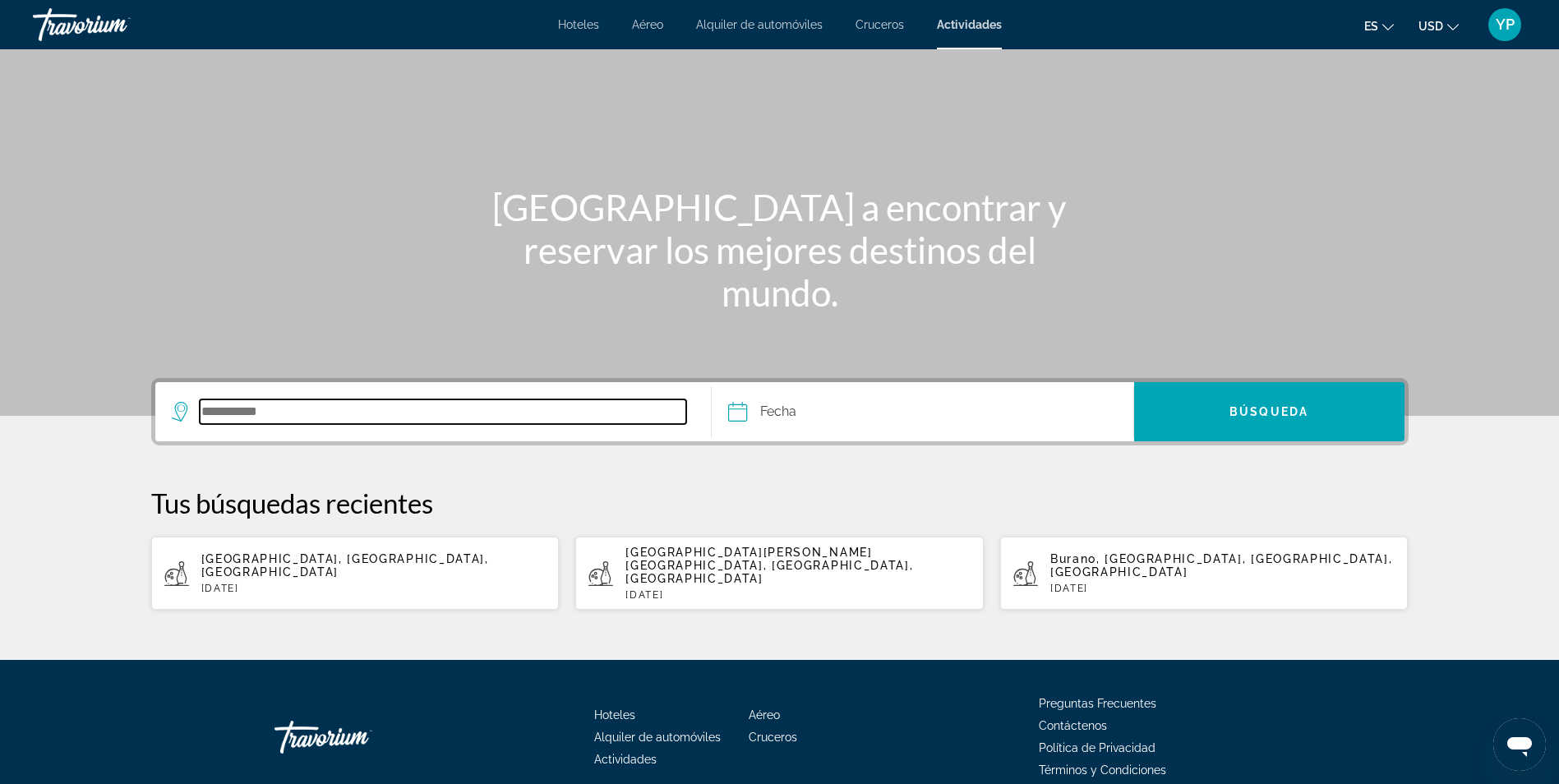
scroll to position [129, 0]
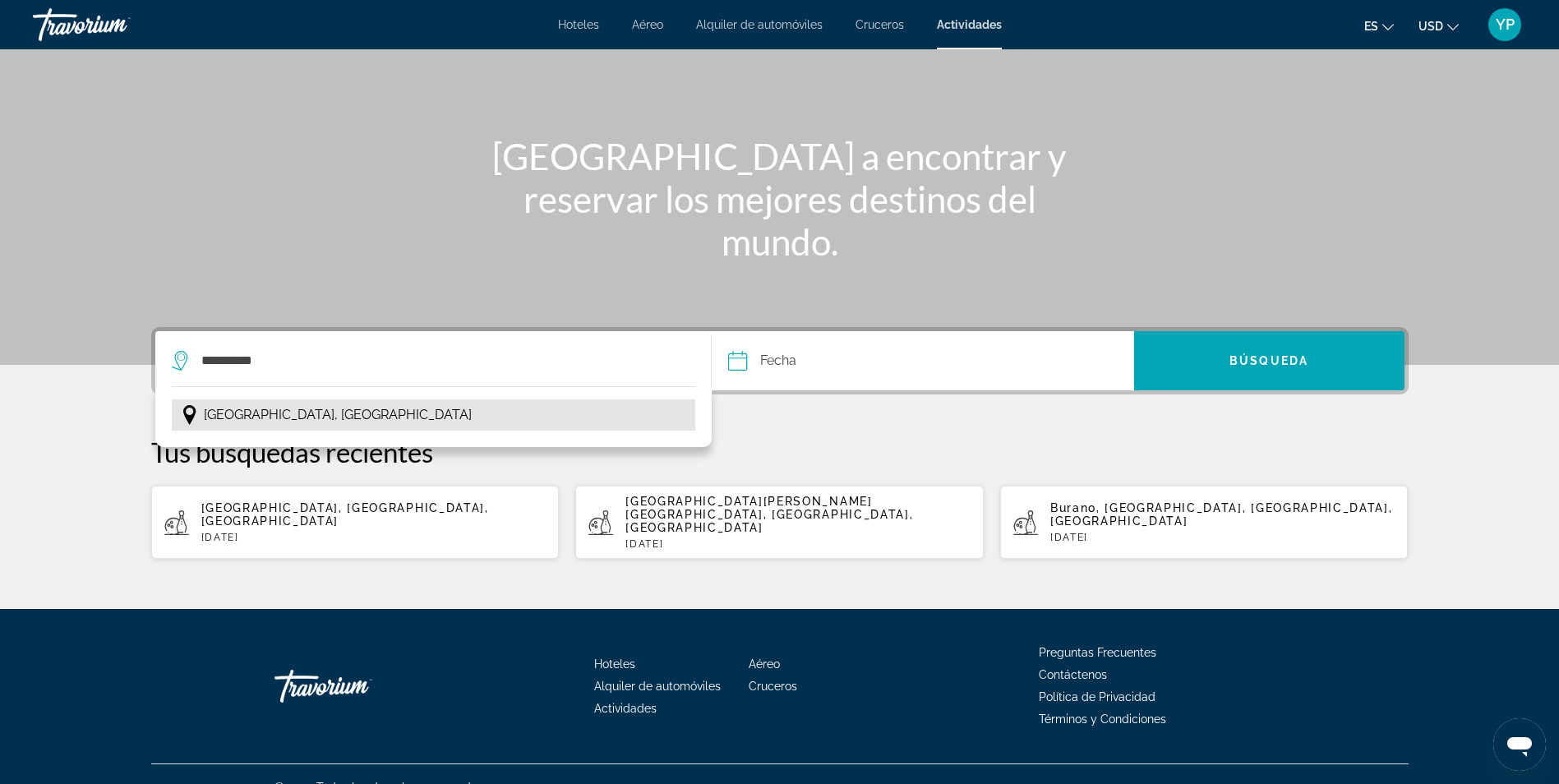
click at [525, 419] on button "[GEOGRAPHIC_DATA], [GEOGRAPHIC_DATA]" at bounding box center [434, 414] width 524 height 31
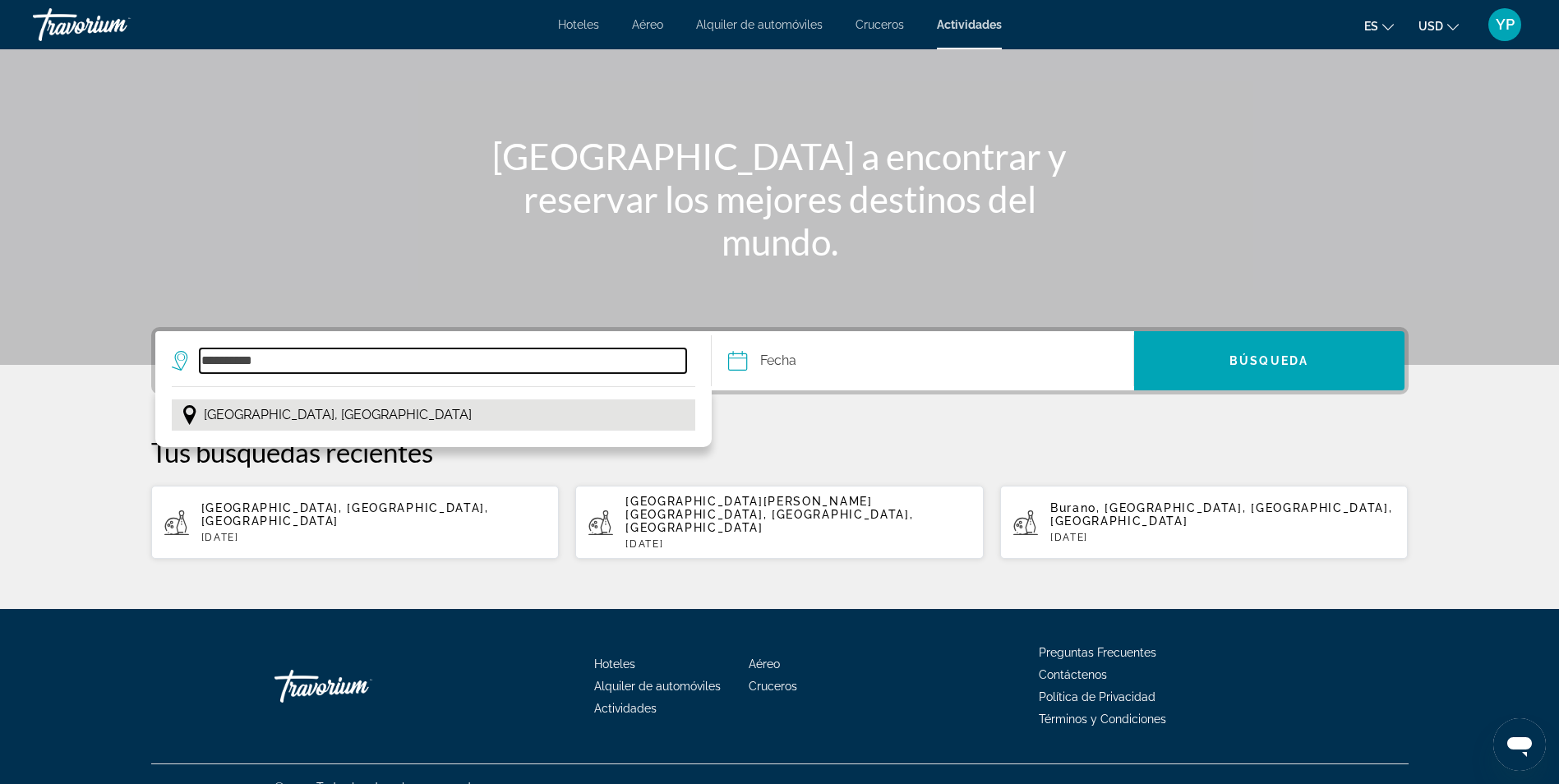
type input "**********"
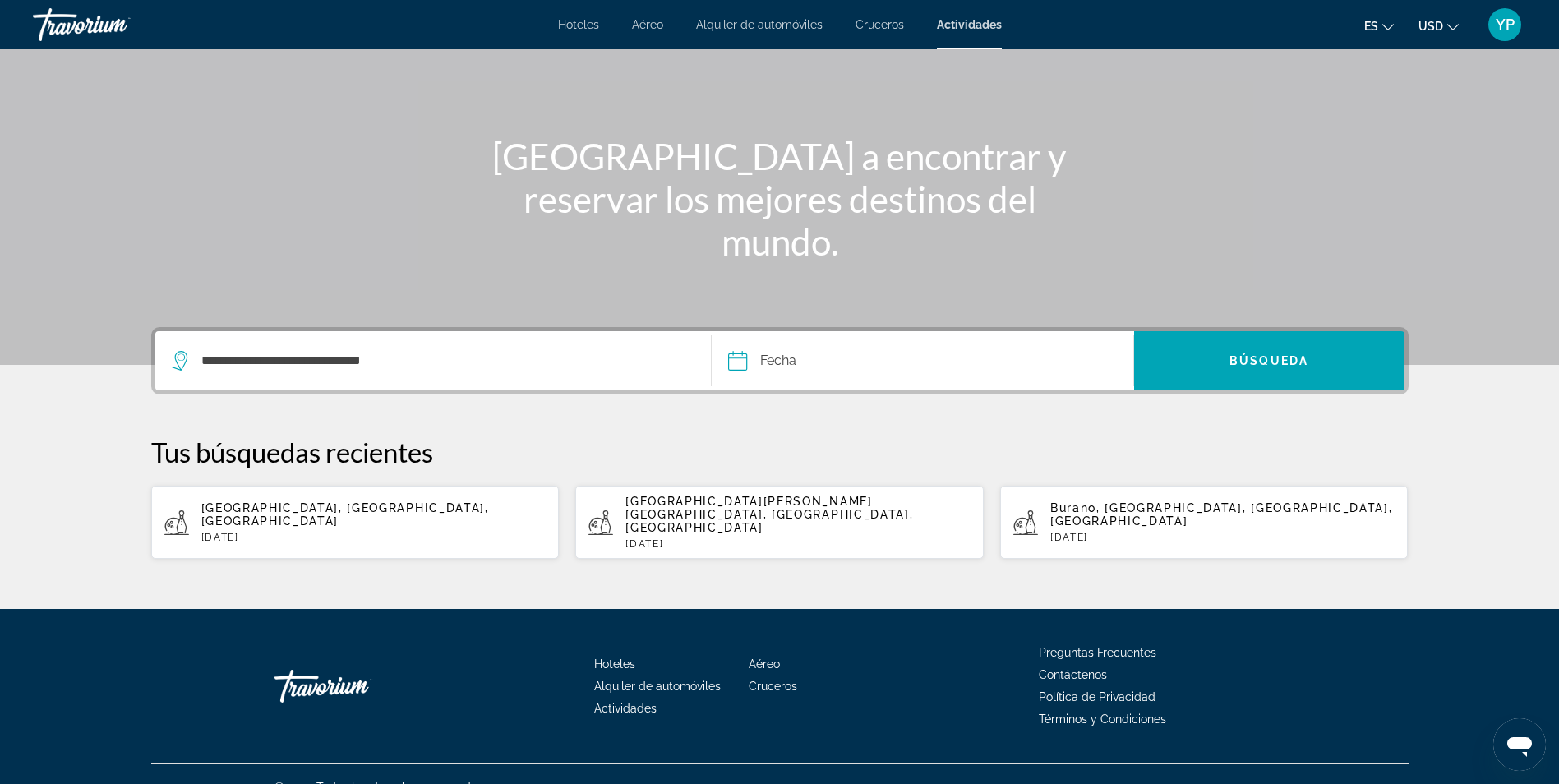
click at [885, 348] on input "Fecha" at bounding box center [828, 363] width 208 height 64
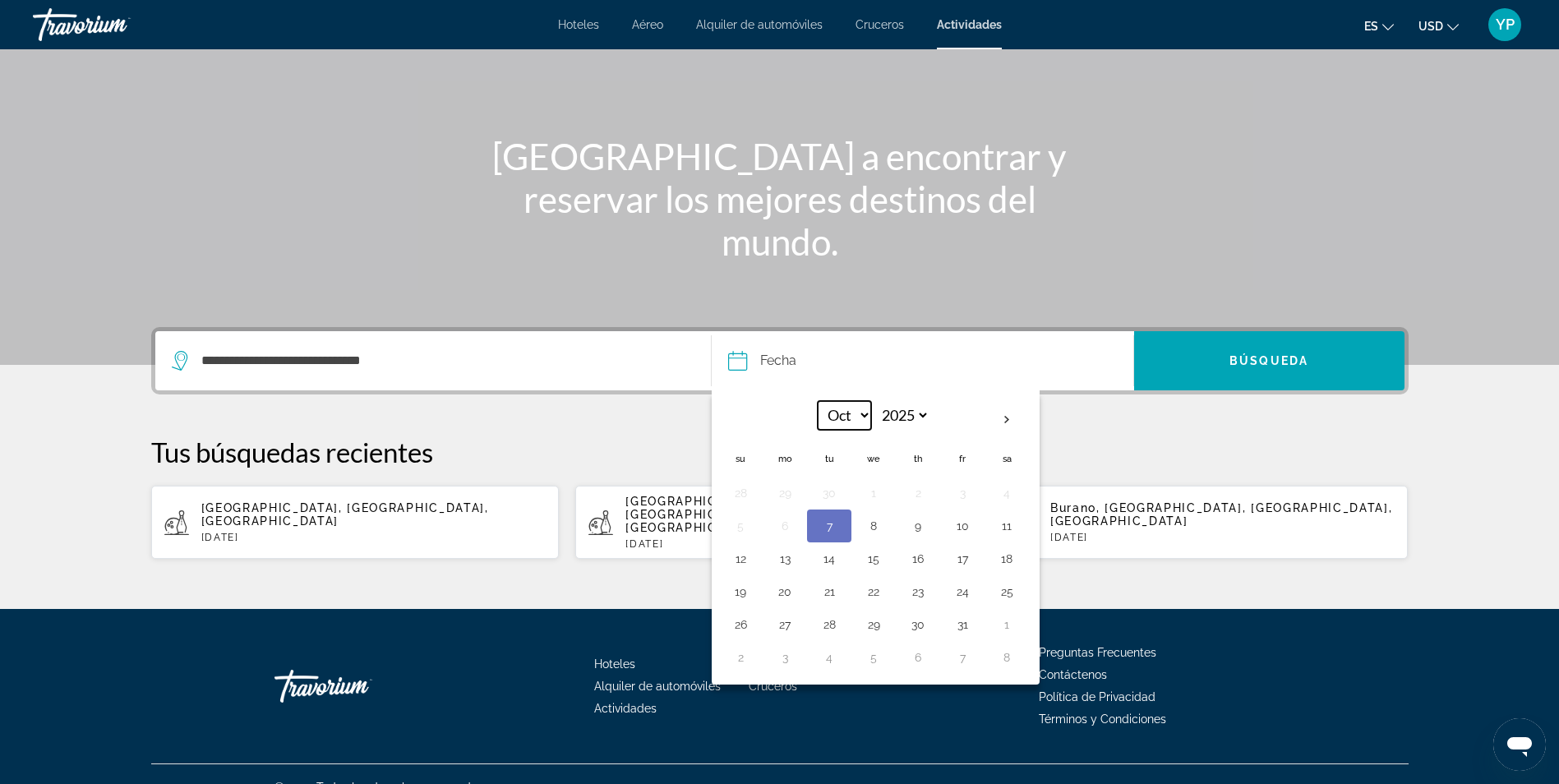
click at [867, 411] on select "*** *** *** *** *** *** *** *** *** *** *** ***" at bounding box center [844, 415] width 54 height 29
select select "**"
click at [818, 401] on select "*** *** *** *** *** *** *** *** *** *** *** ***" at bounding box center [844, 415] width 54 height 29
click at [780, 530] on button "8" at bounding box center [785, 526] width 26 height 23
type input "**********"
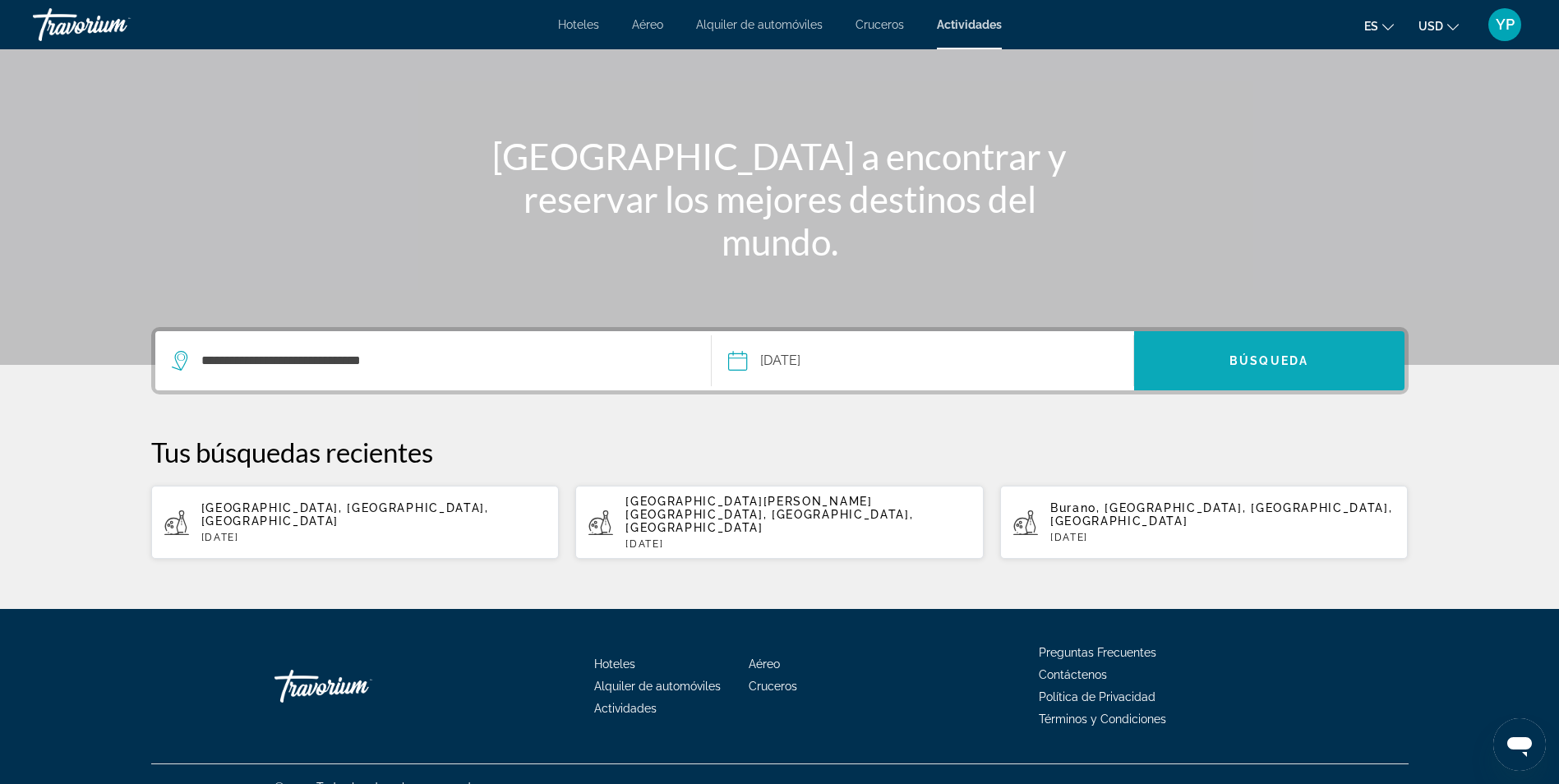
click at [1279, 358] on span "Búsqueda" at bounding box center [1269, 361] width 79 height 13
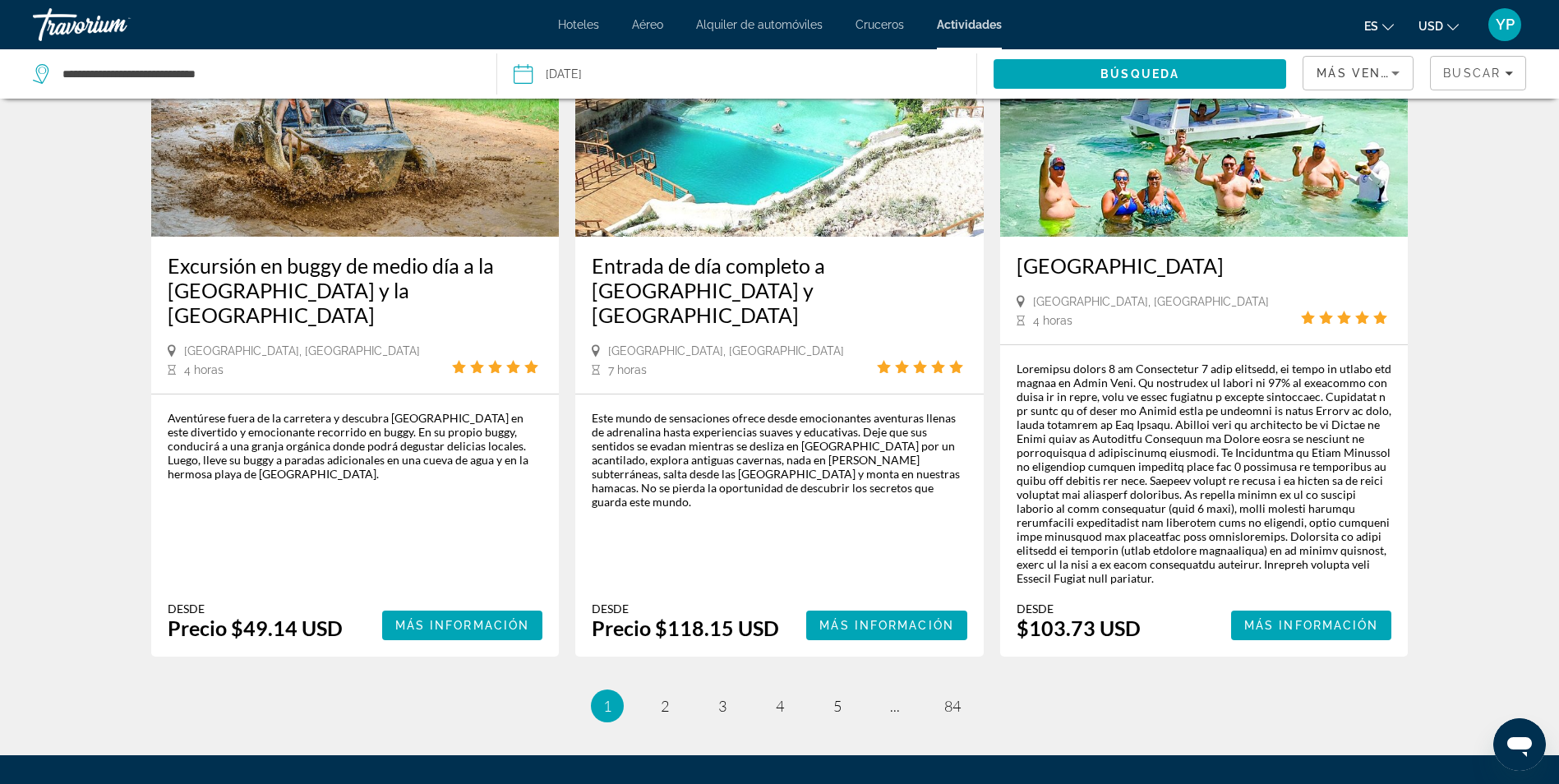
scroll to position [2422, 0]
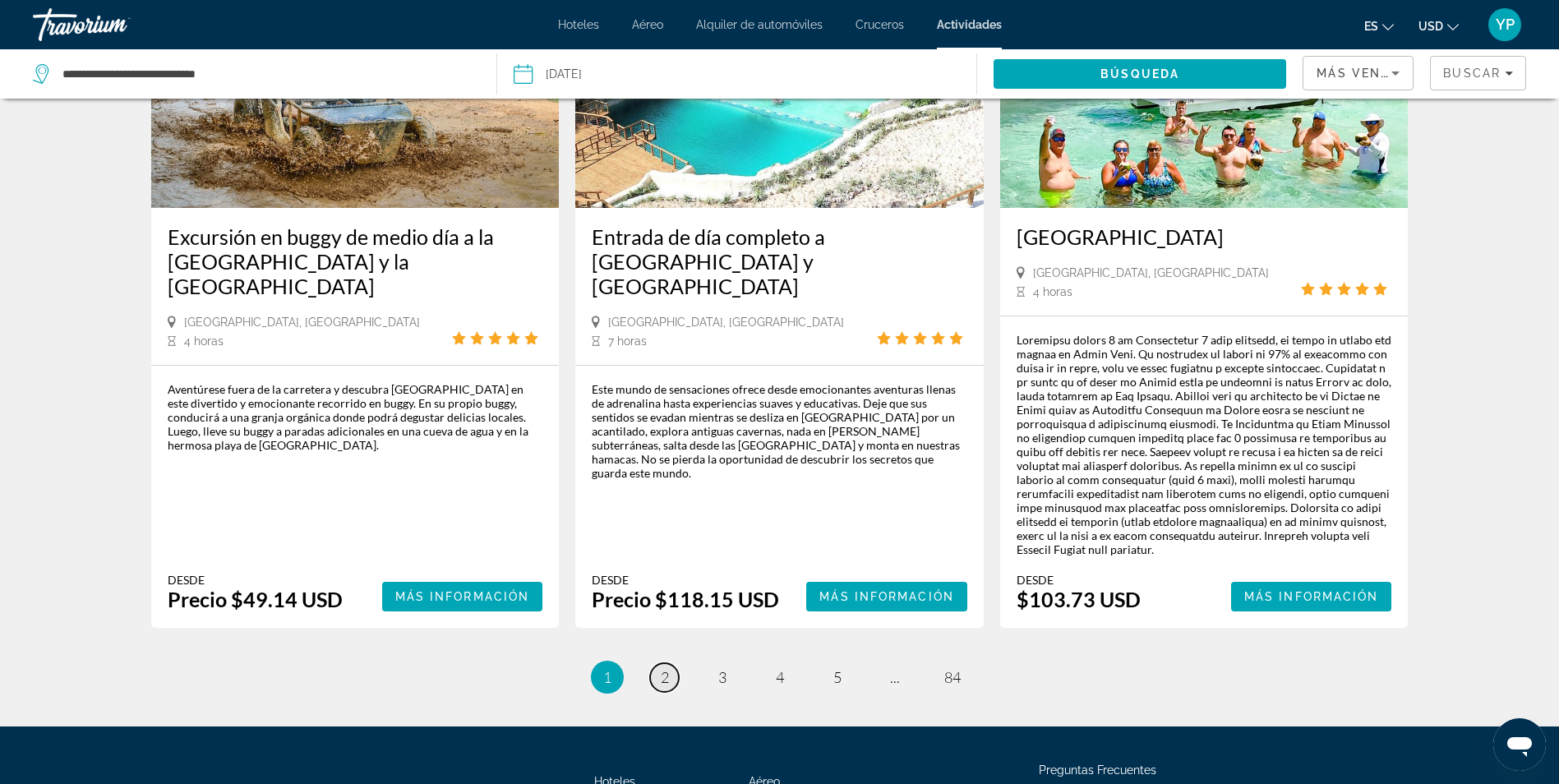
click at [665, 668] on span "2" at bounding box center [665, 676] width 8 height 18
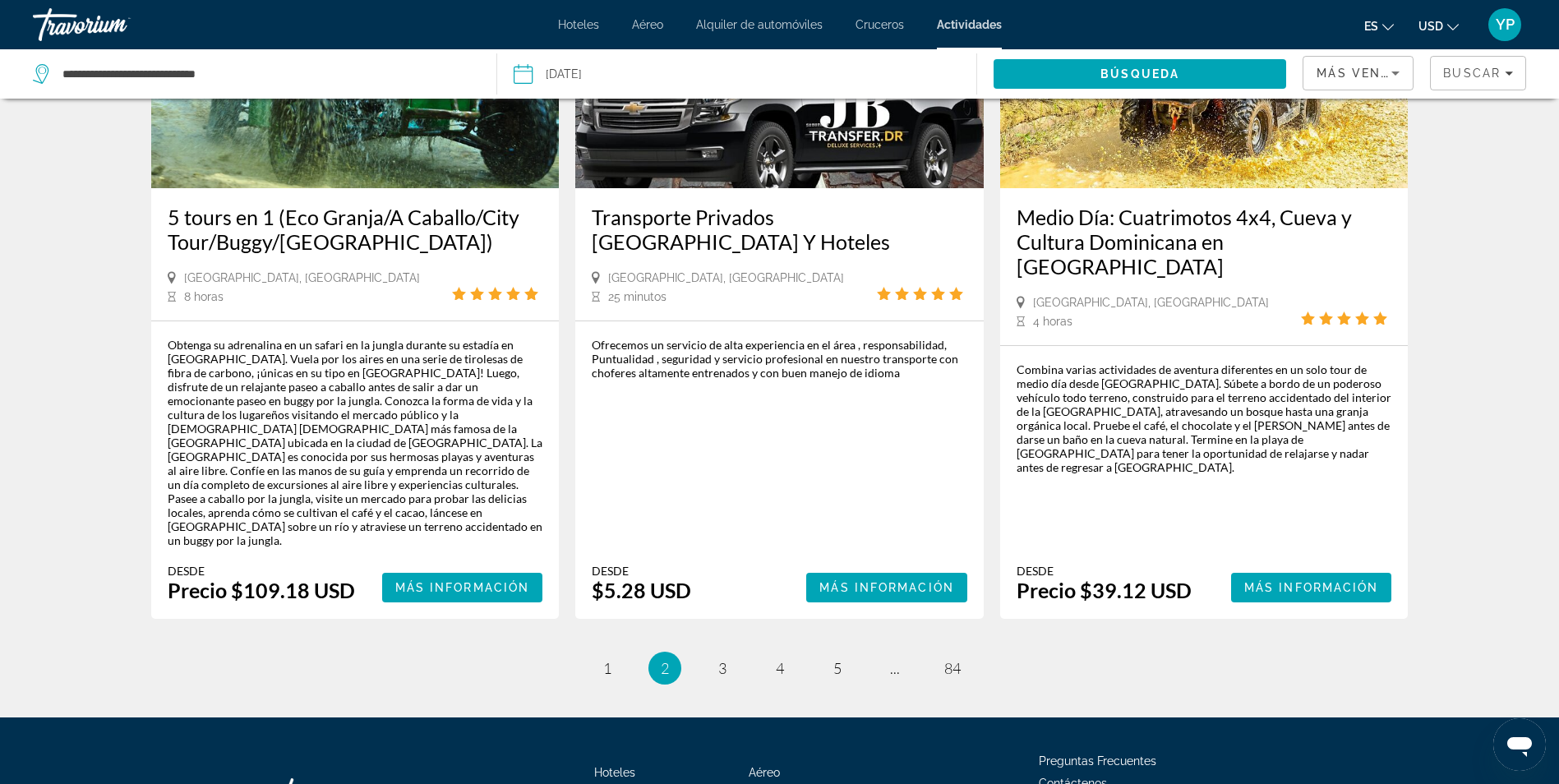
scroll to position [2465, 0]
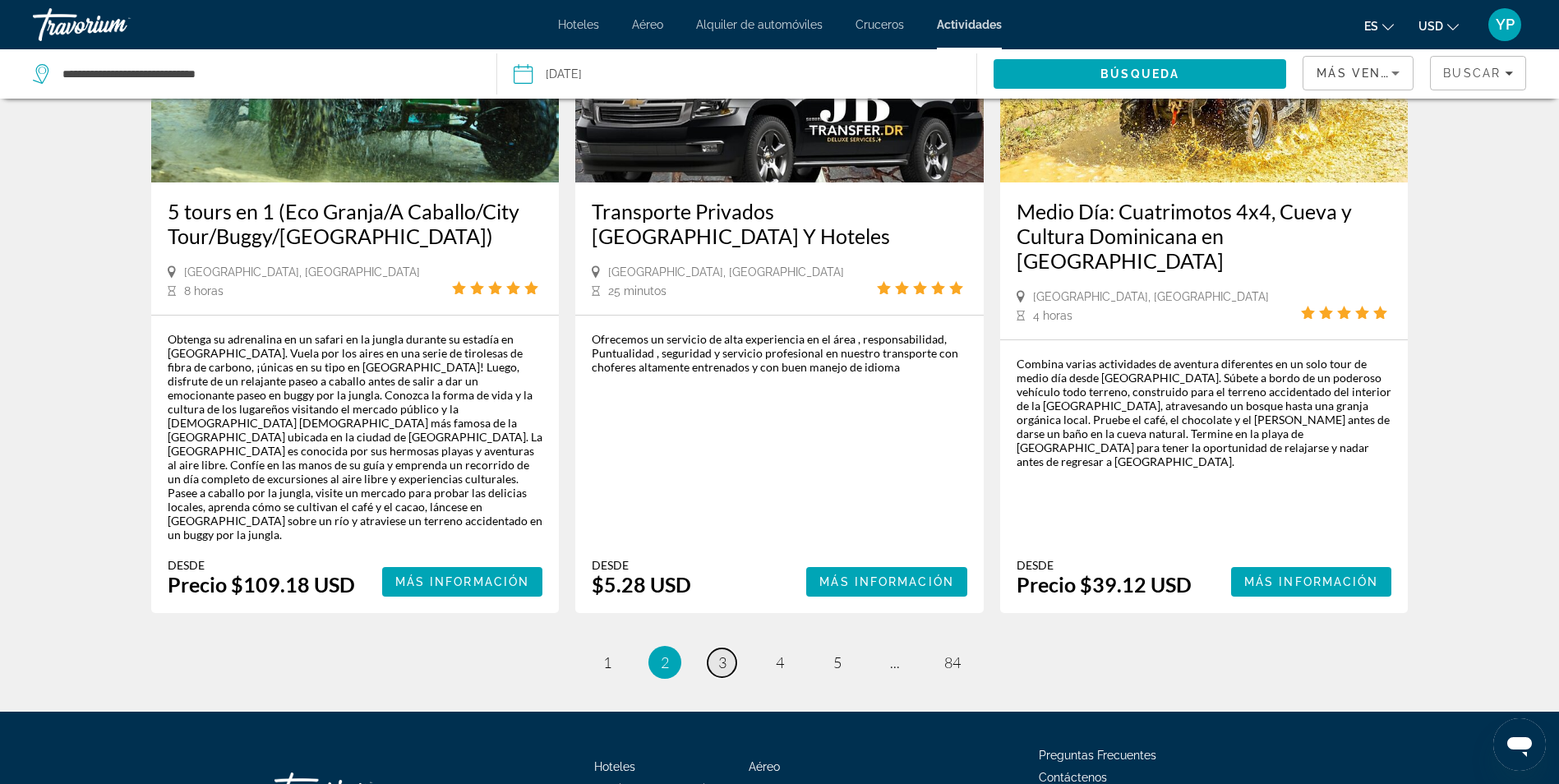
click at [721, 653] on span "3" at bounding box center [722, 662] width 8 height 18
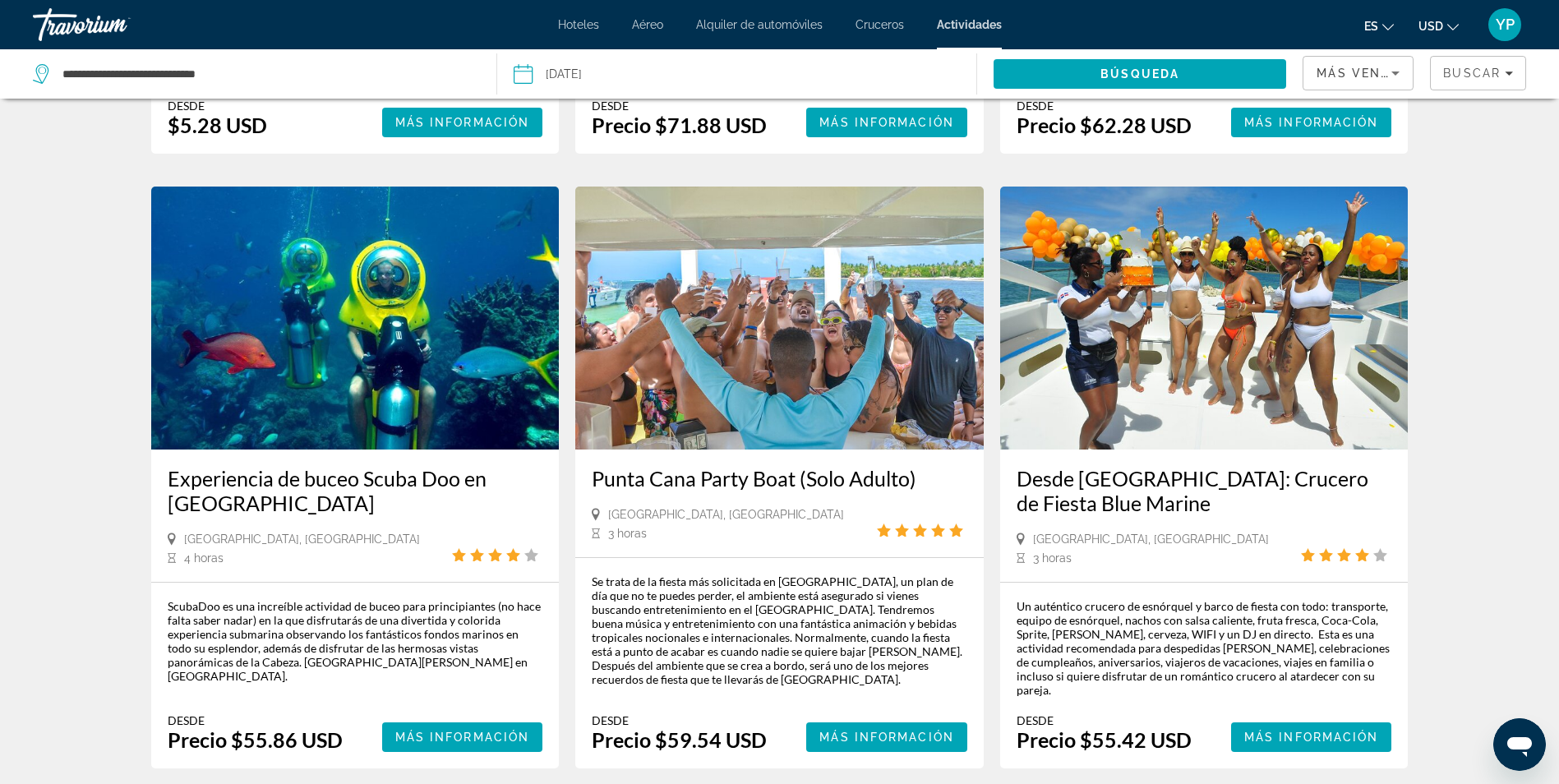
scroll to position [2219, 0]
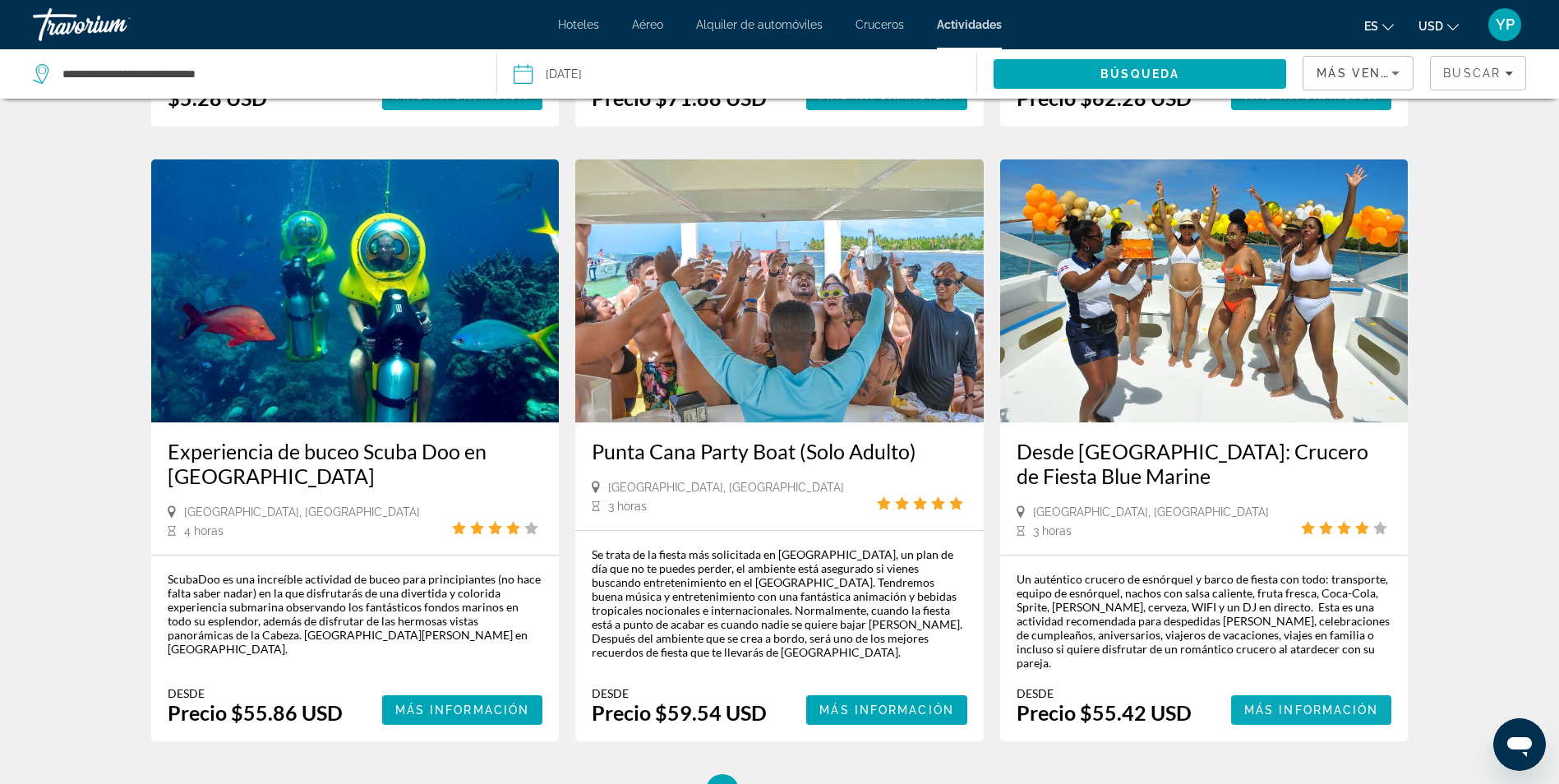
click at [1276, 703] on span "Más información" at bounding box center [1312, 710] width 135 height 13
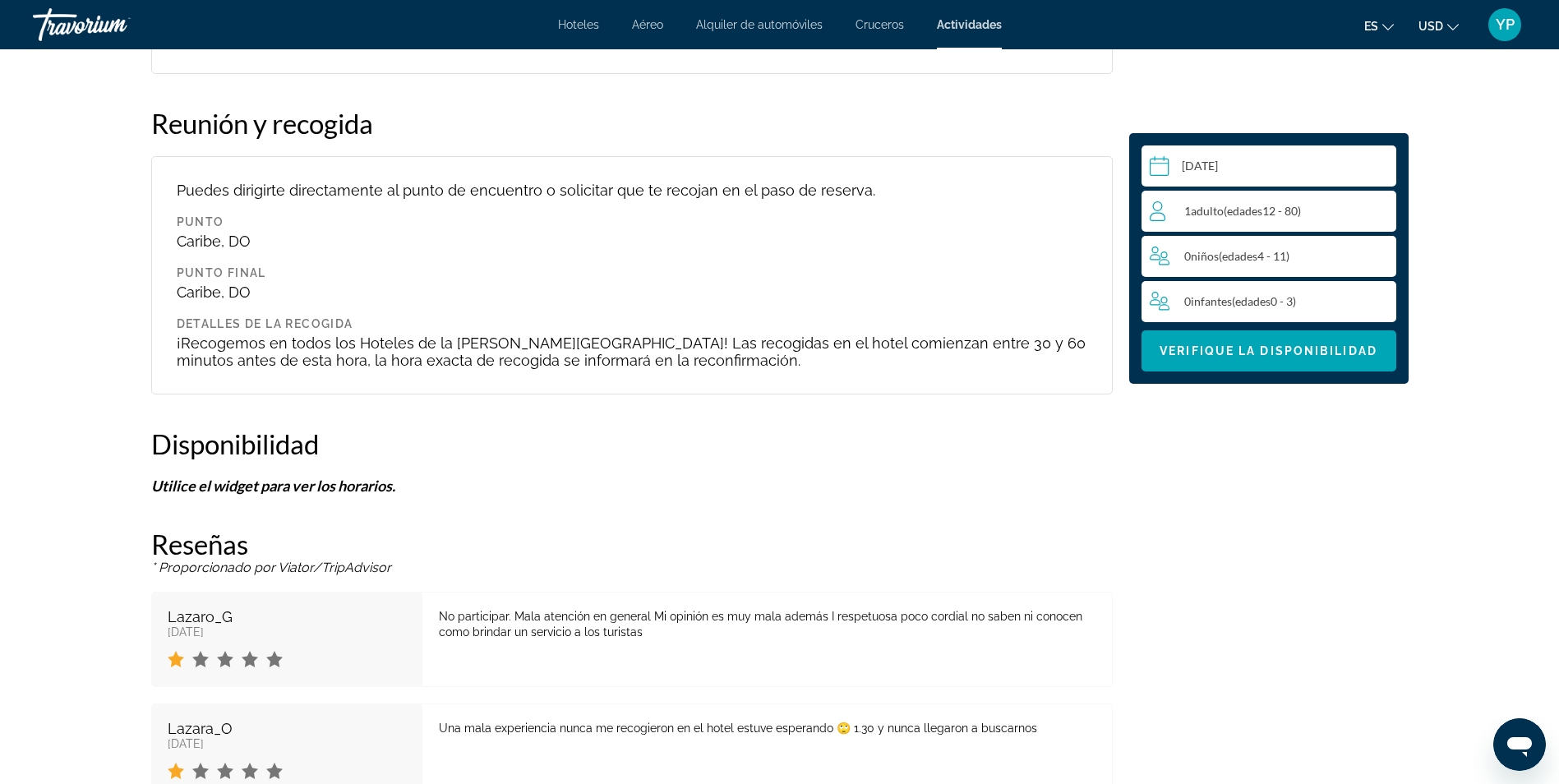
scroll to position [1676, 0]
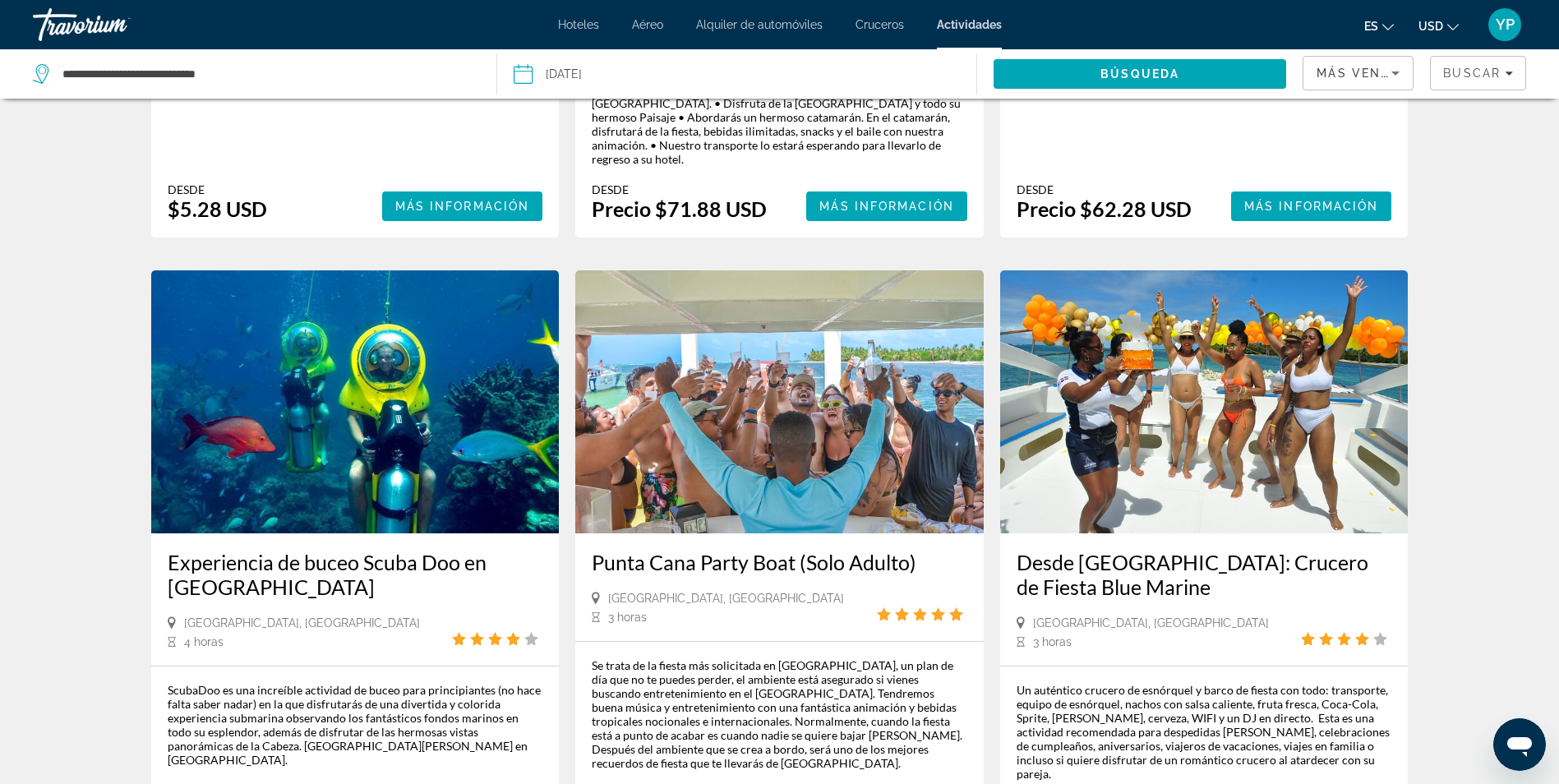
scroll to position [2136, 0]
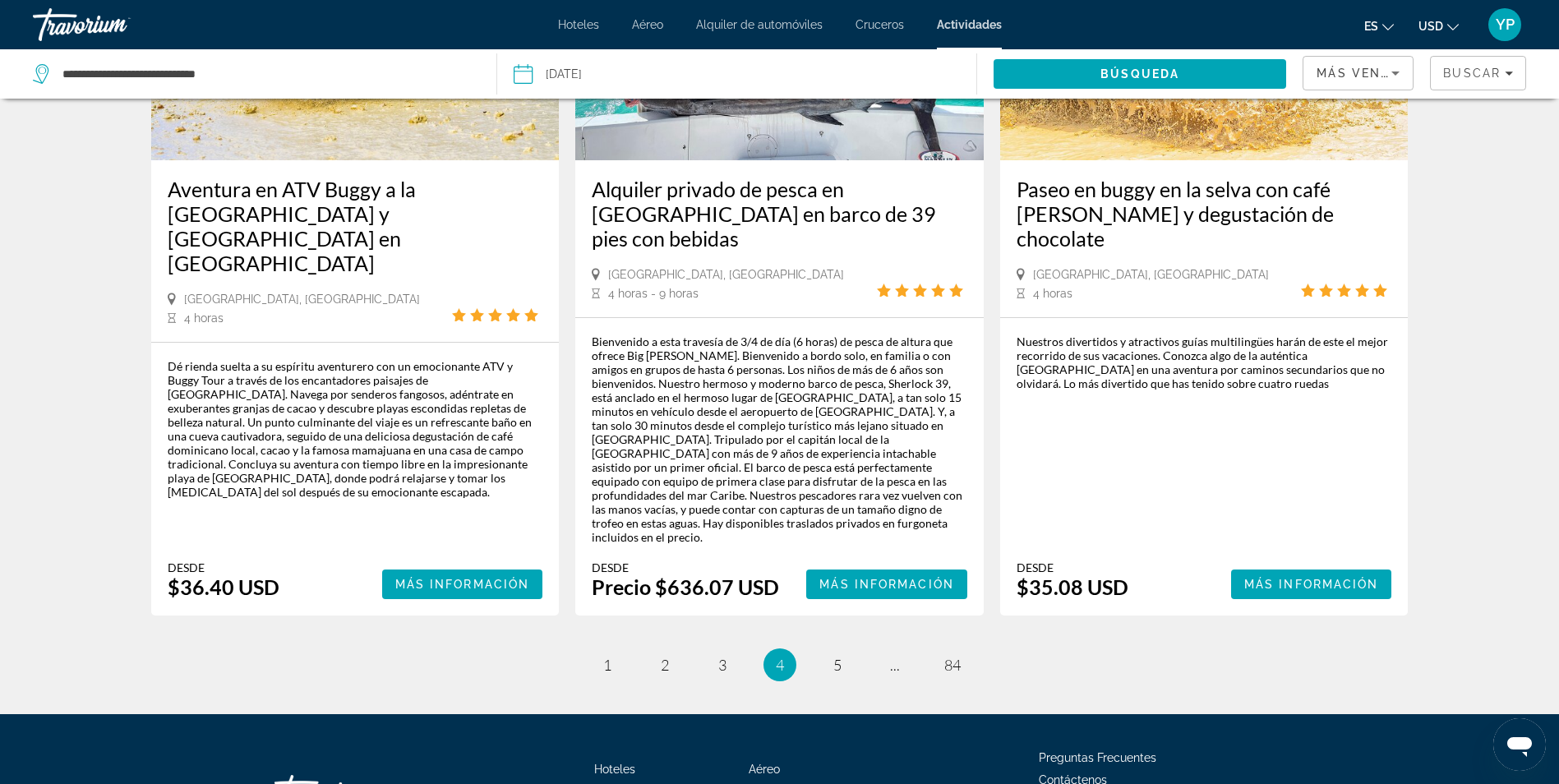
scroll to position [2447, 0]
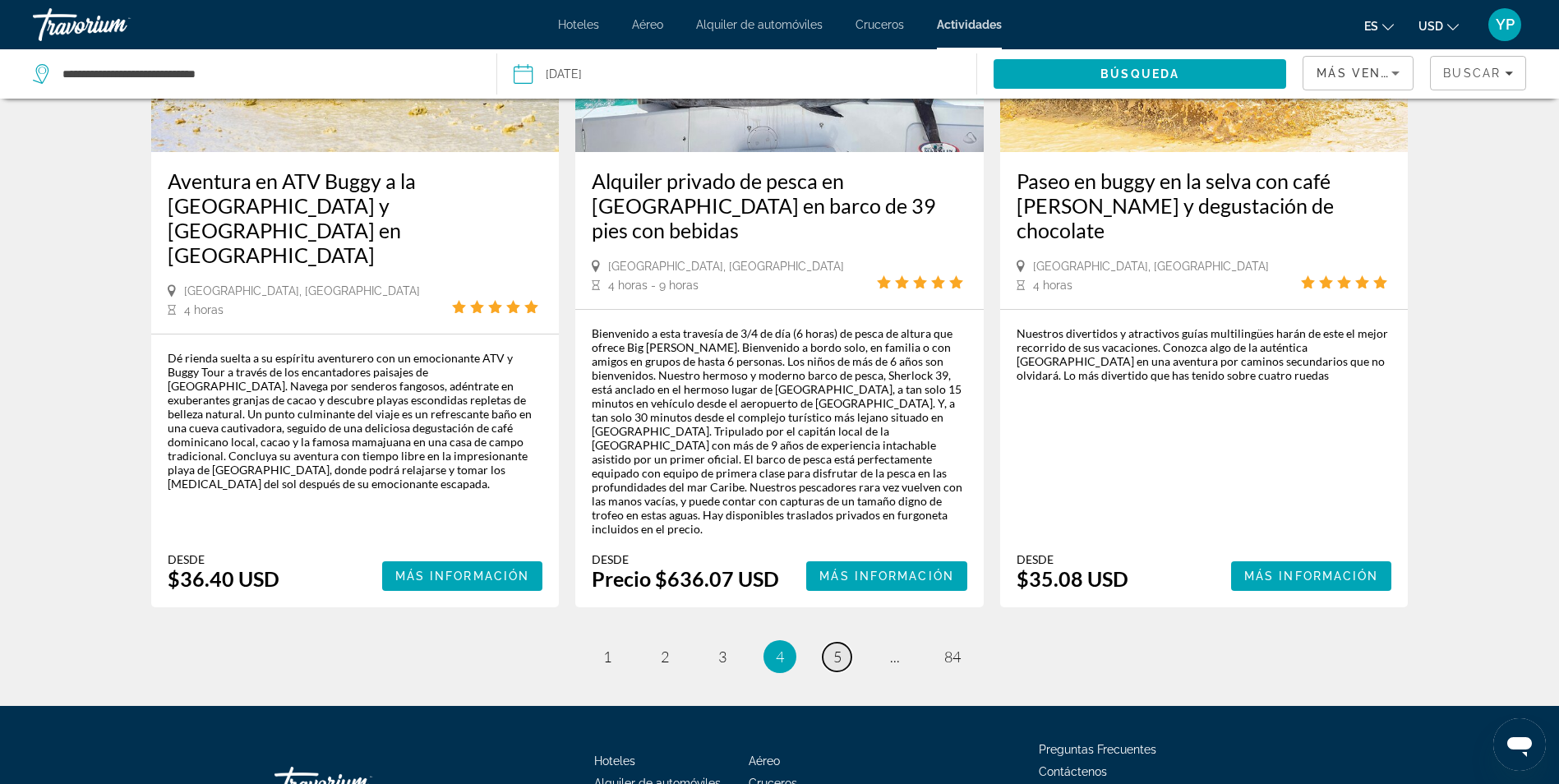
click at [834, 648] on span "5" at bounding box center [837, 656] width 8 height 18
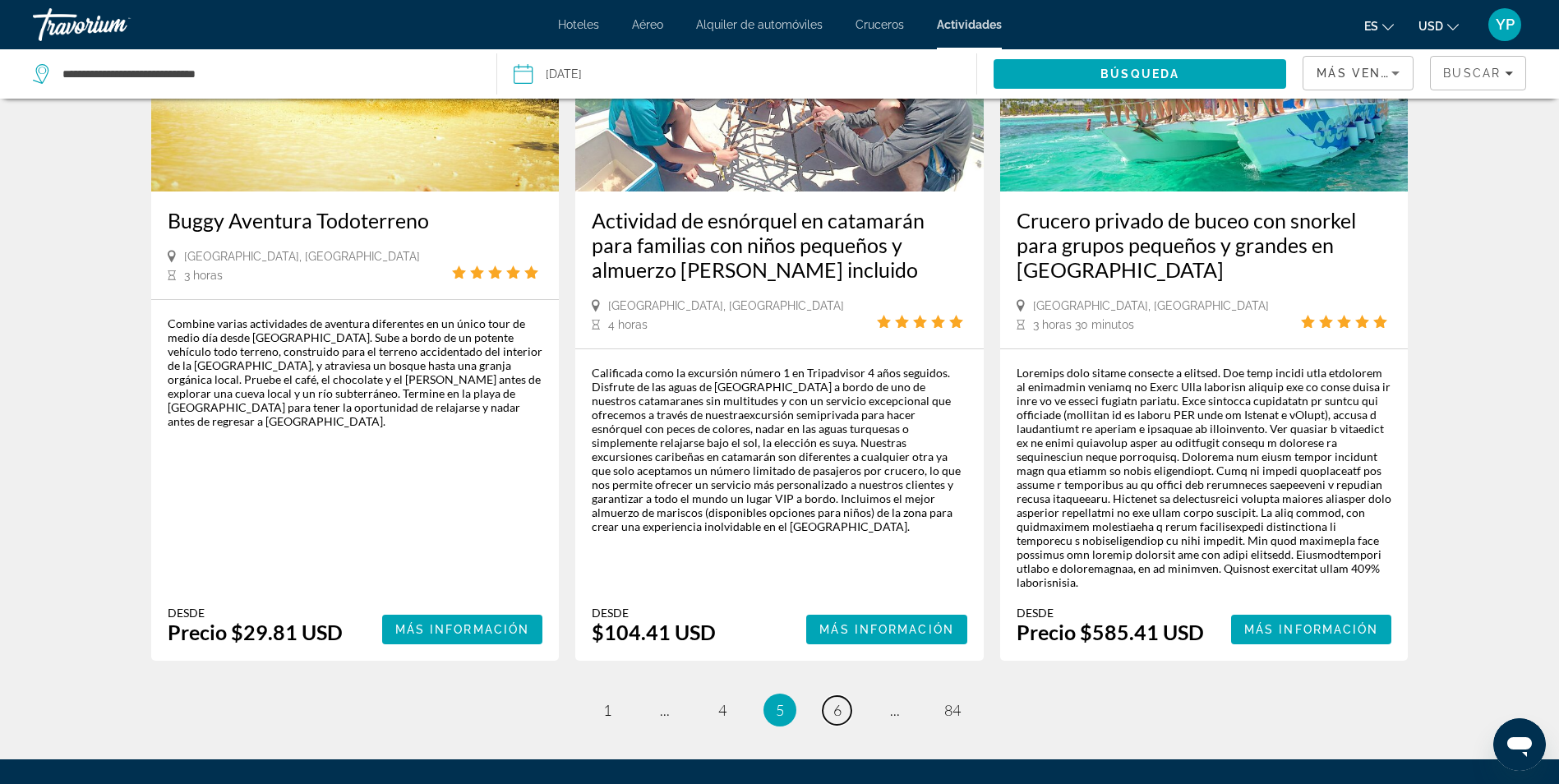
scroll to position [2418, 0]
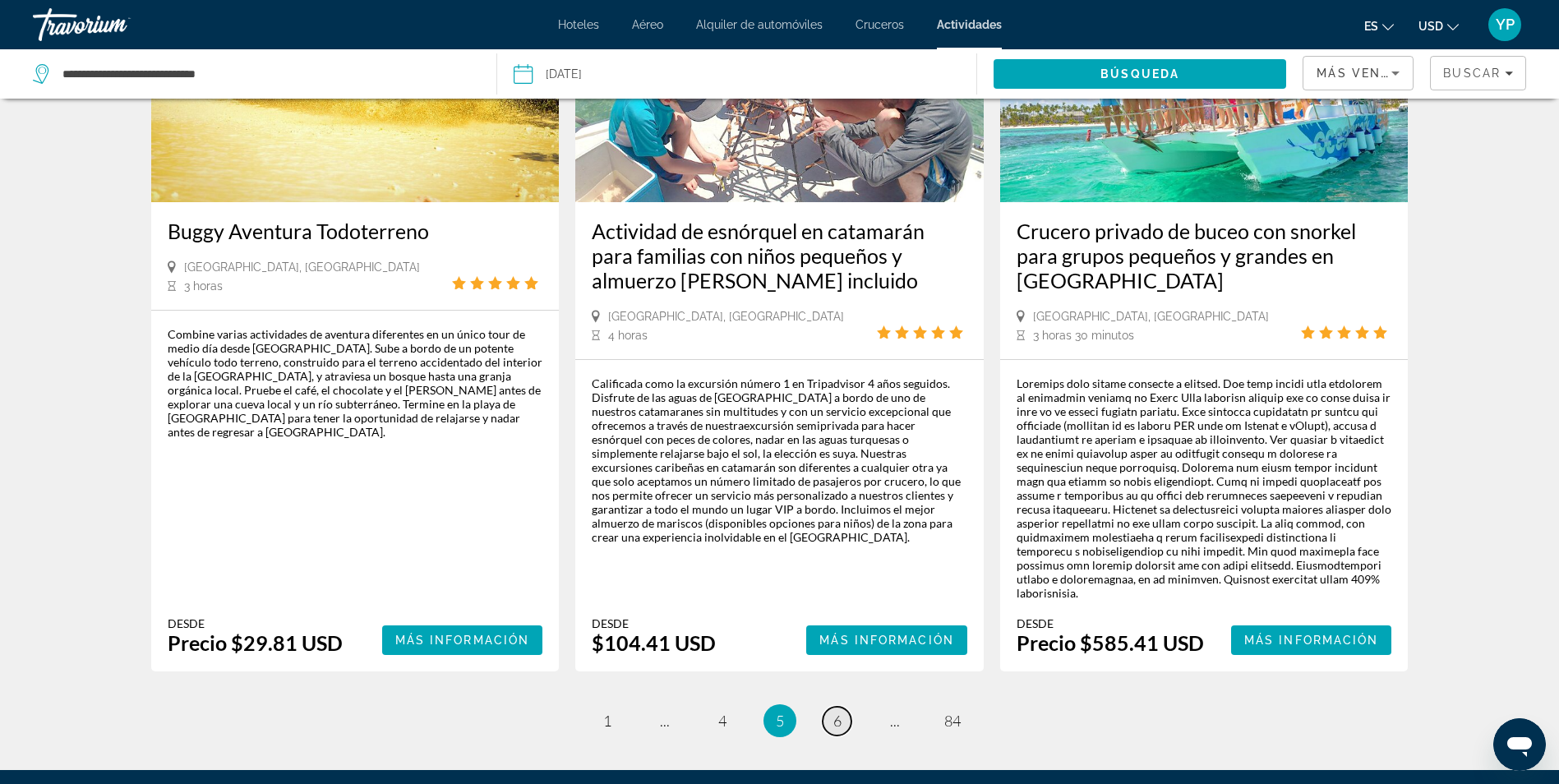
click at [830, 707] on link "página 6" at bounding box center [837, 721] width 29 height 29
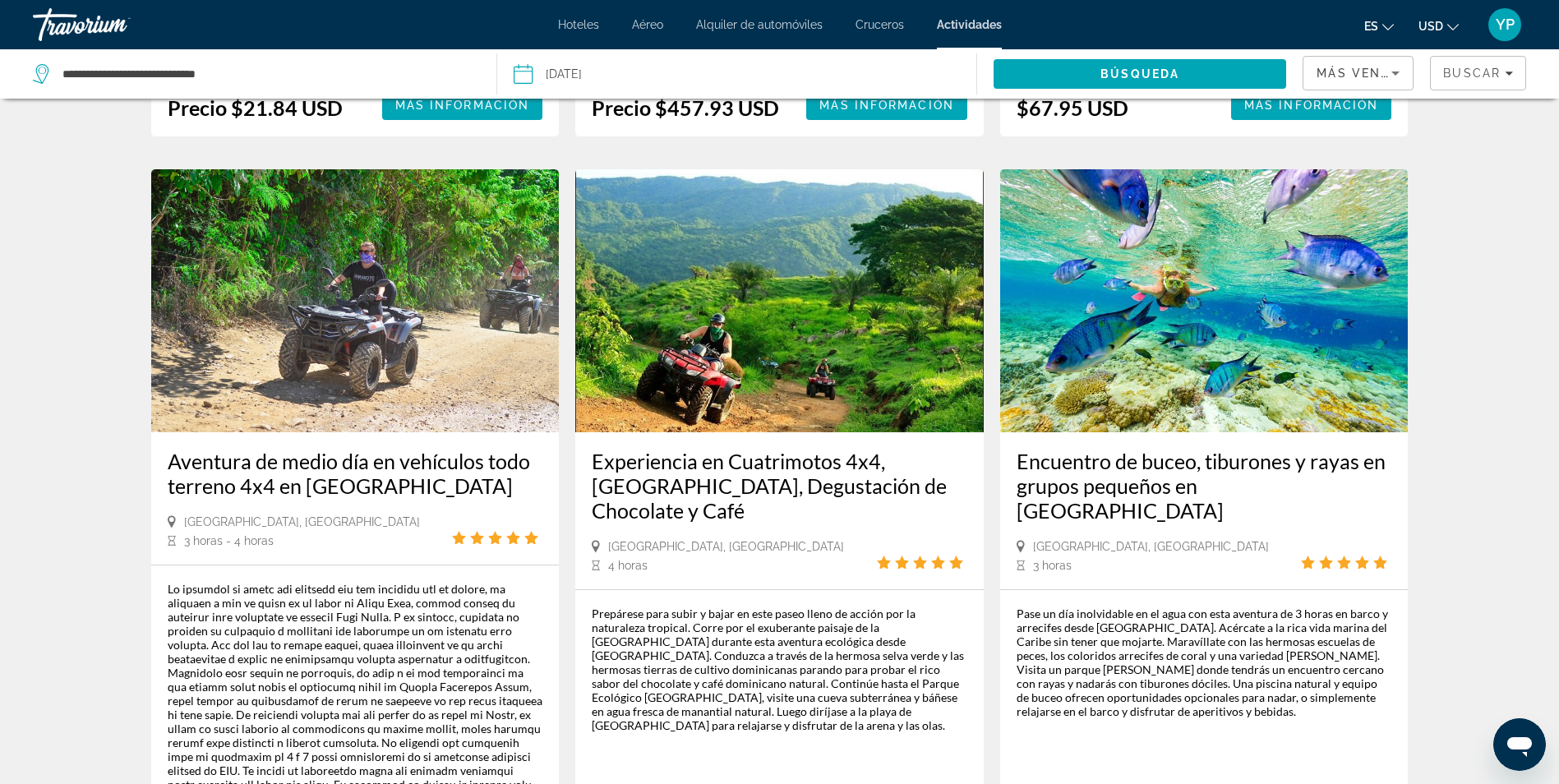
scroll to position [2517, 0]
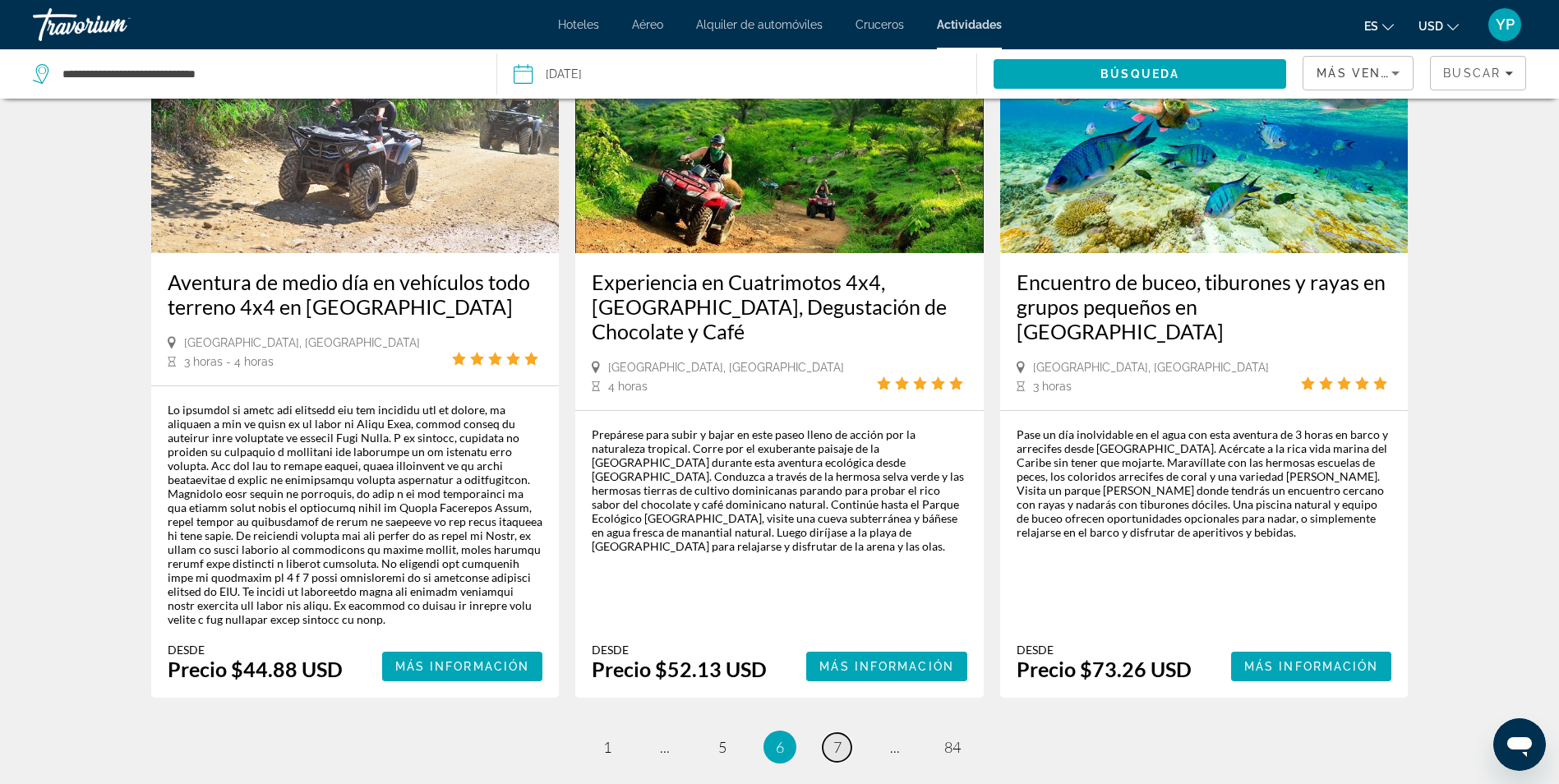
click at [841, 733] on link "página 7" at bounding box center [837, 747] width 29 height 29
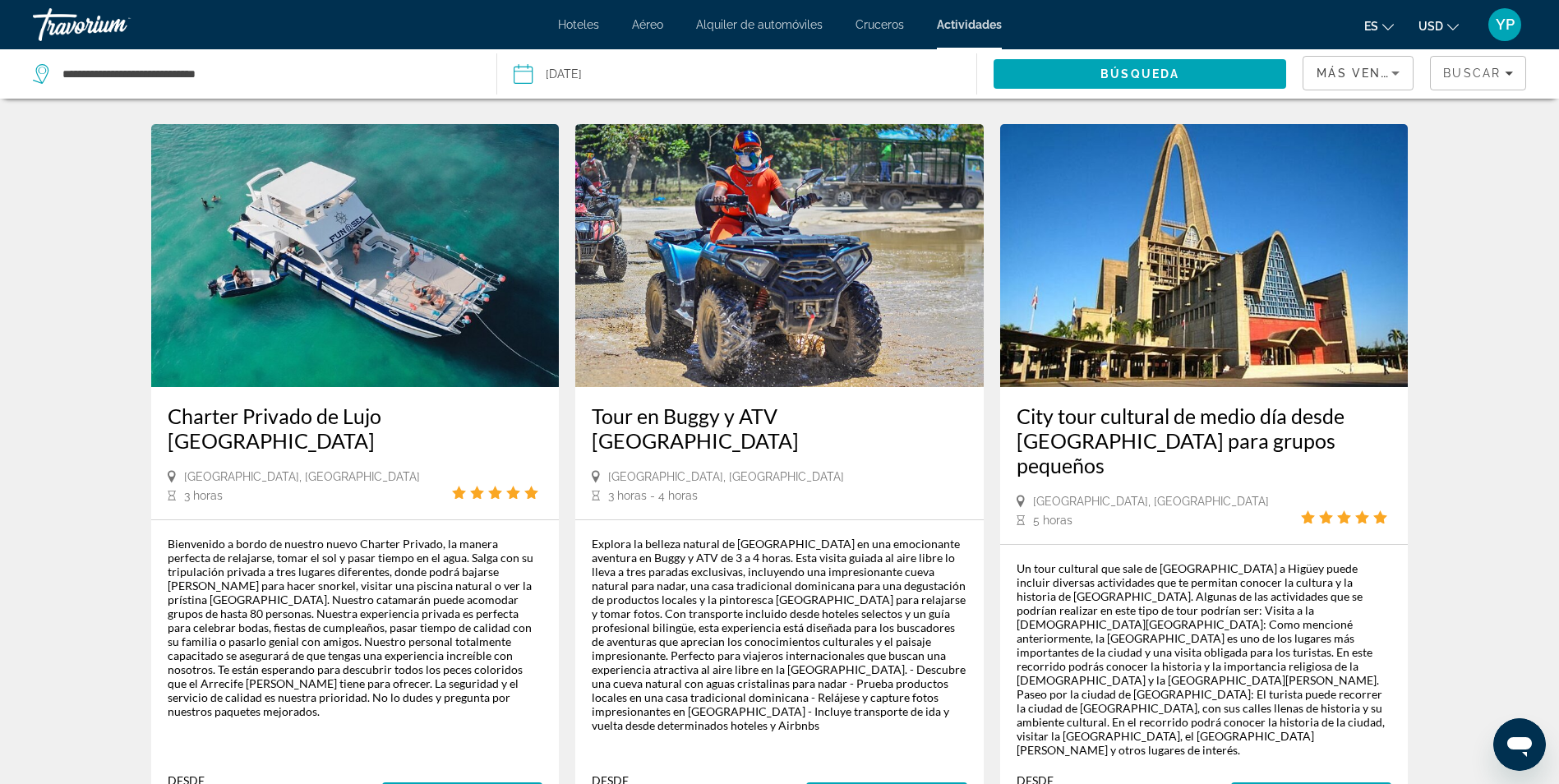
scroll to position [2419, 0]
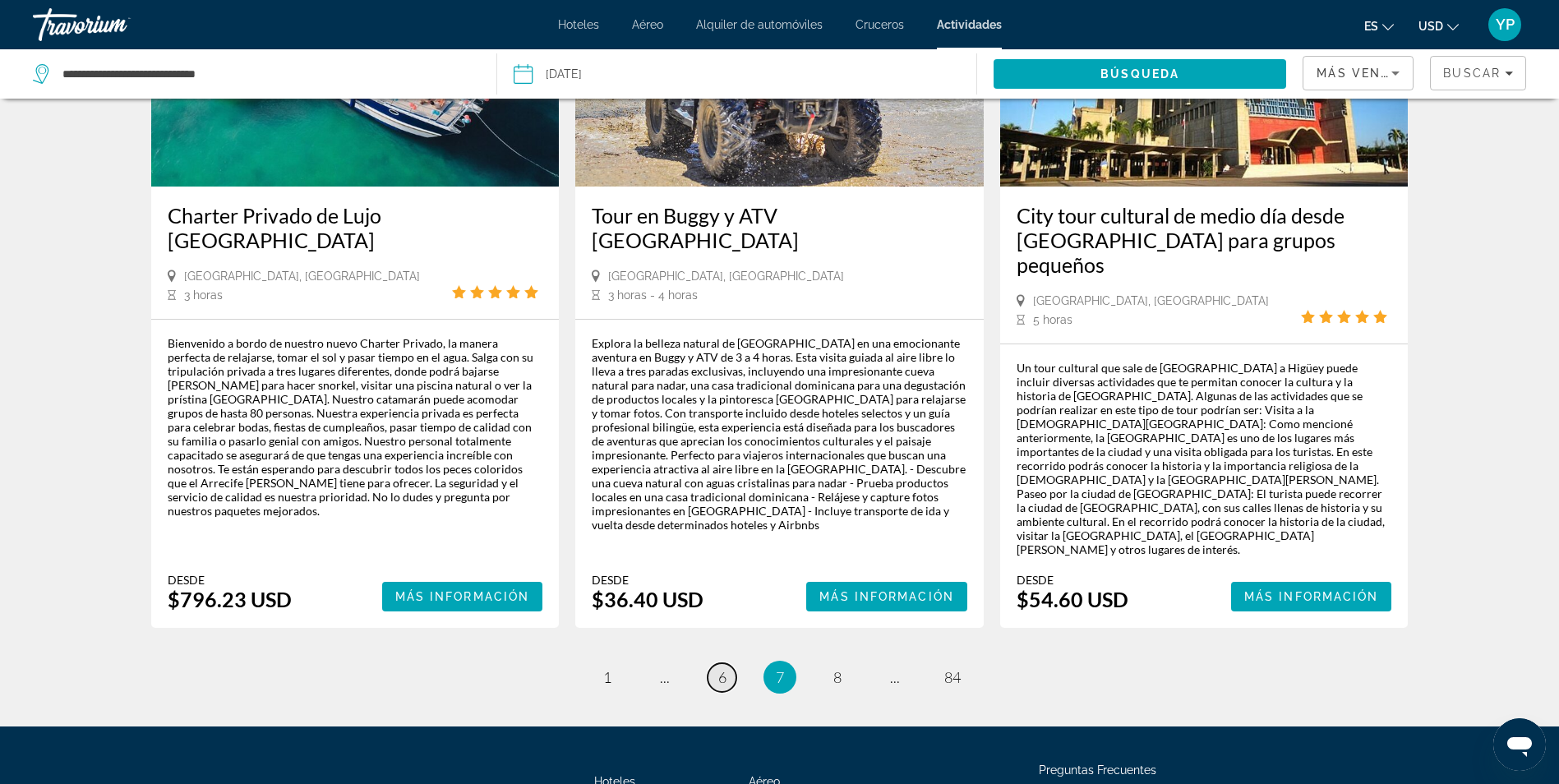
click at [724, 668] on span "6" at bounding box center [722, 676] width 8 height 18
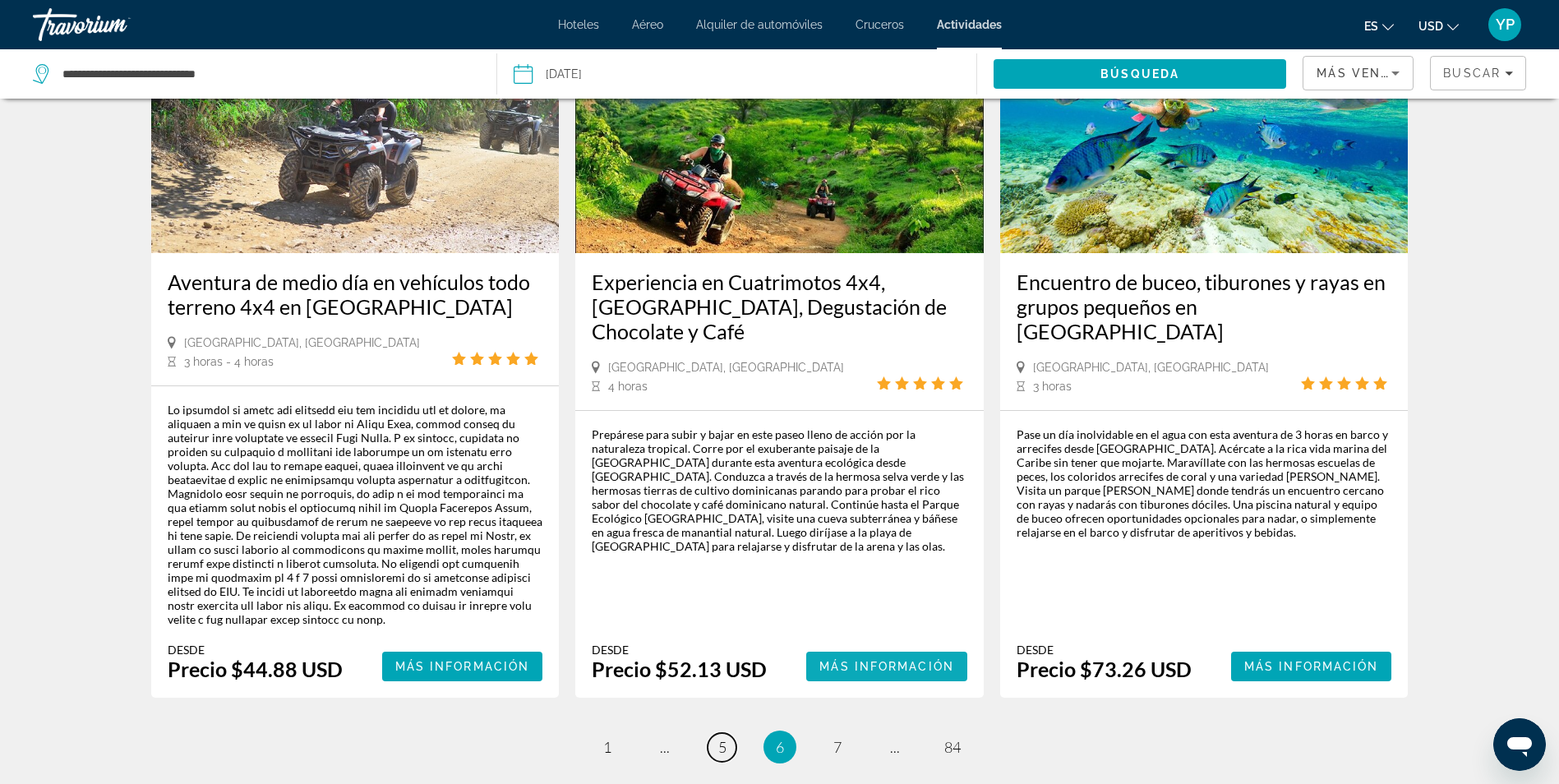
scroll to position [2435, 0]
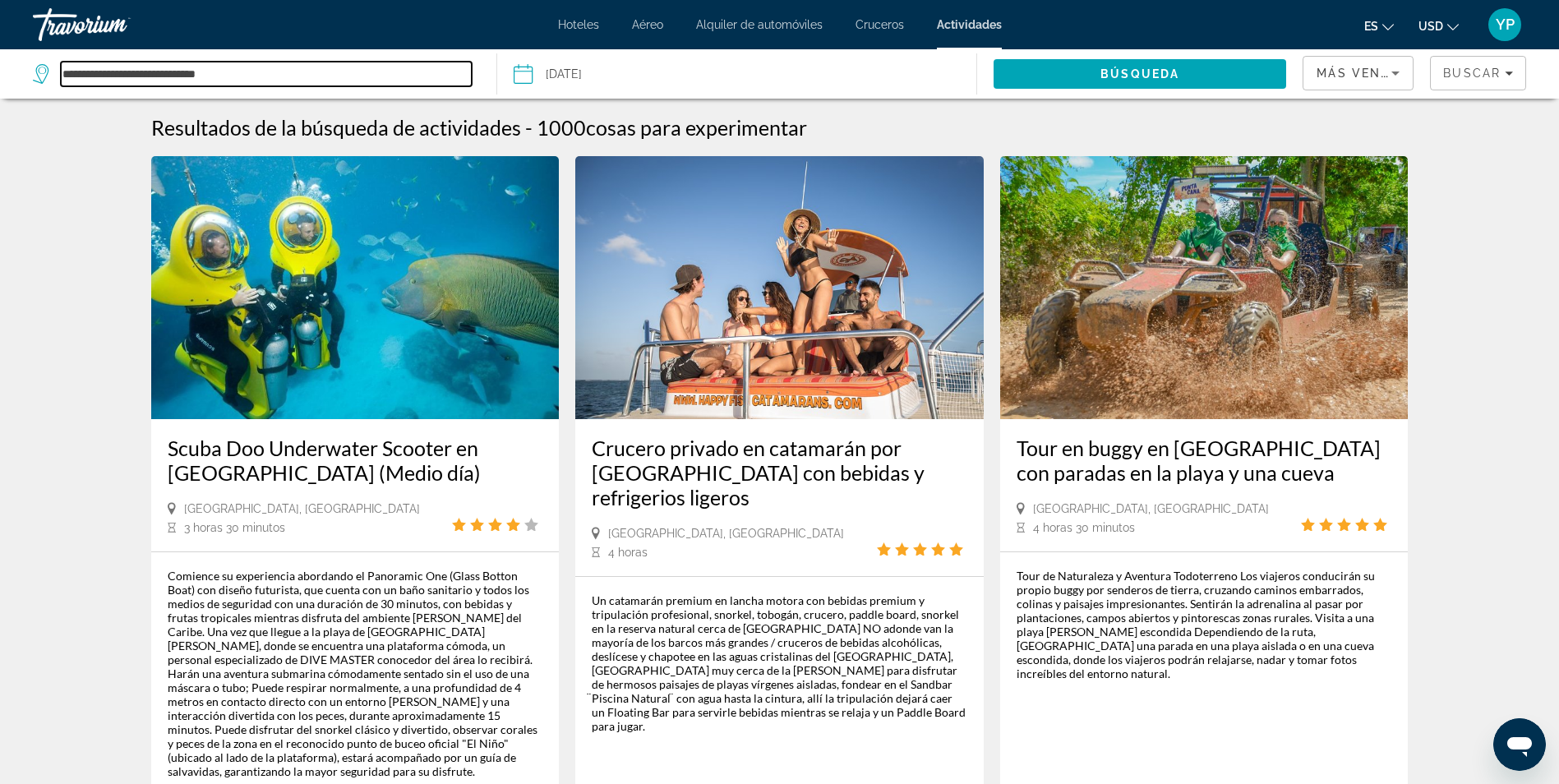
click at [335, 72] on input "**********" at bounding box center [267, 74] width 411 height 24
type input "*"
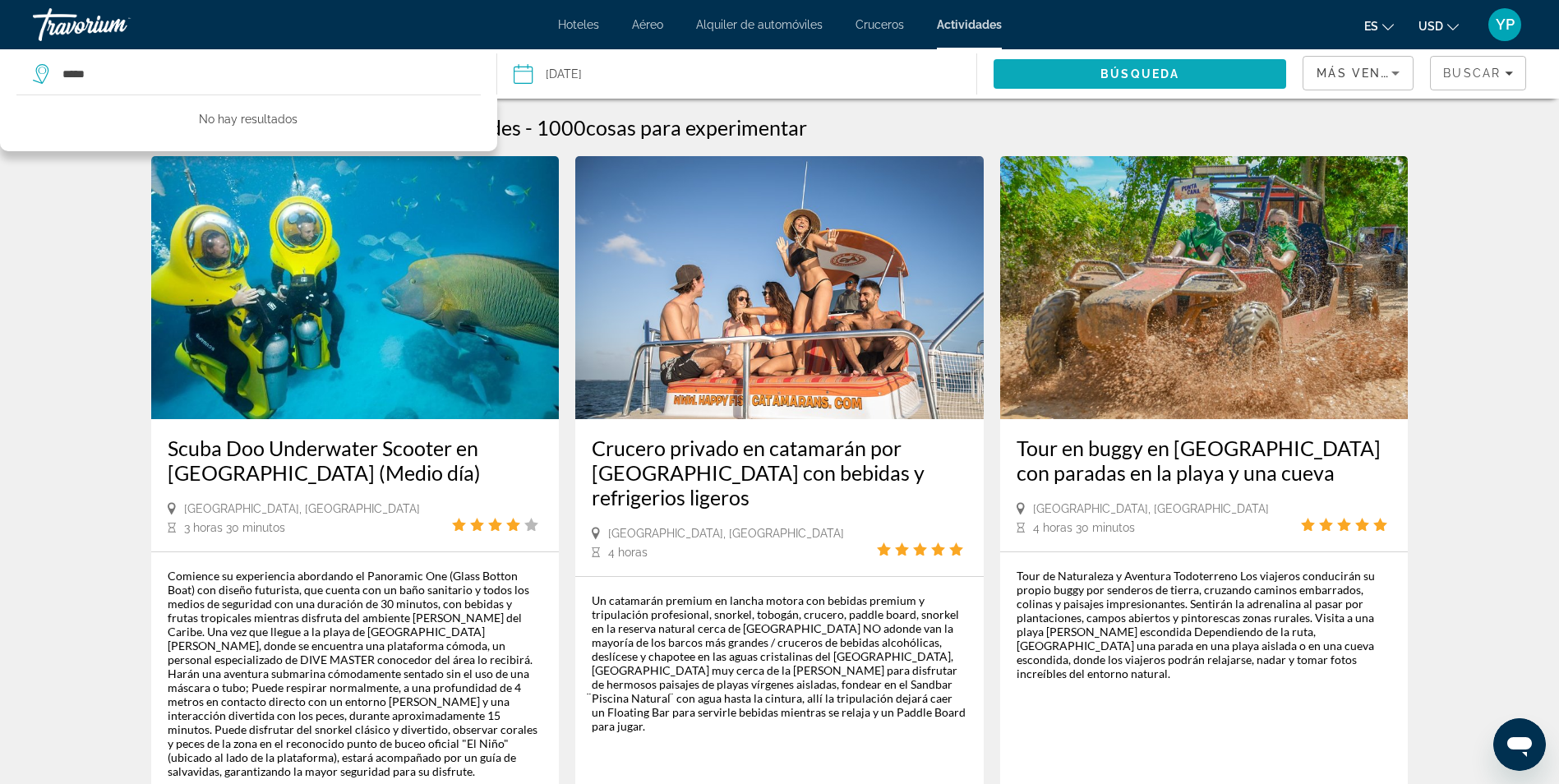
click at [1188, 79] on span "Buscar" at bounding box center [1140, 74] width 293 height 39
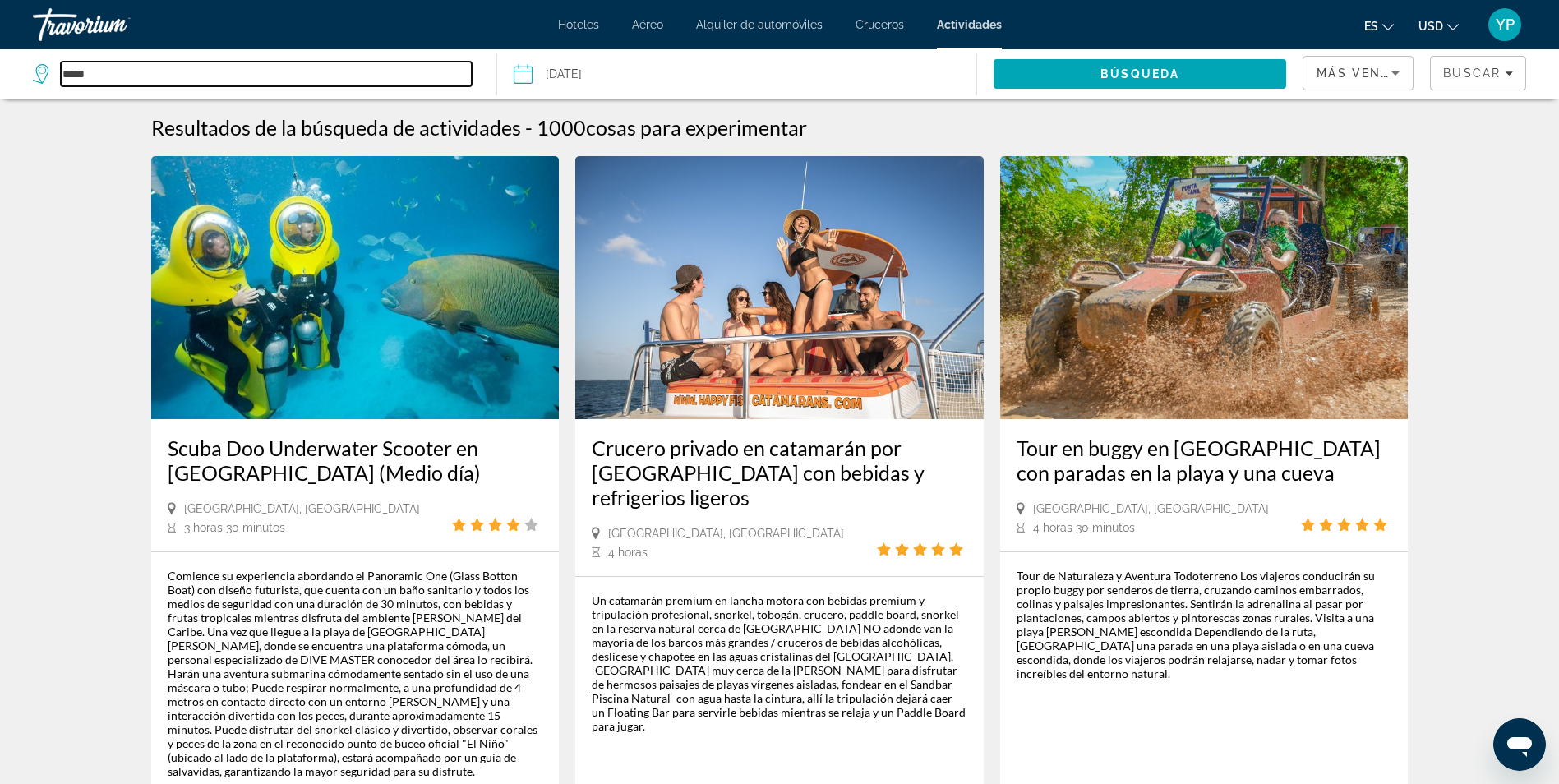
click at [296, 83] on input "*****" at bounding box center [267, 74] width 411 height 24
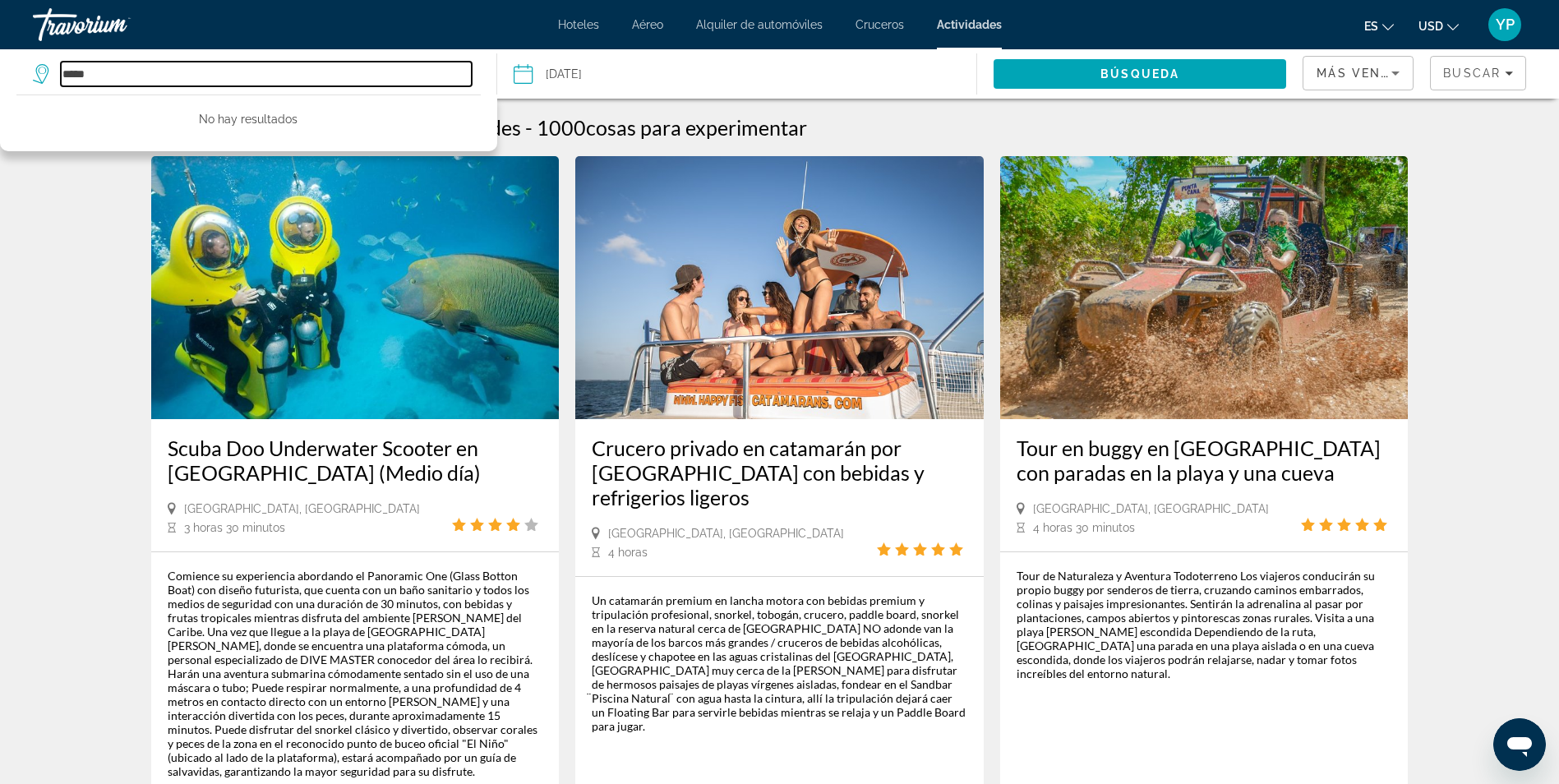
click at [295, 83] on input "*****" at bounding box center [267, 74] width 411 height 24
type input "*"
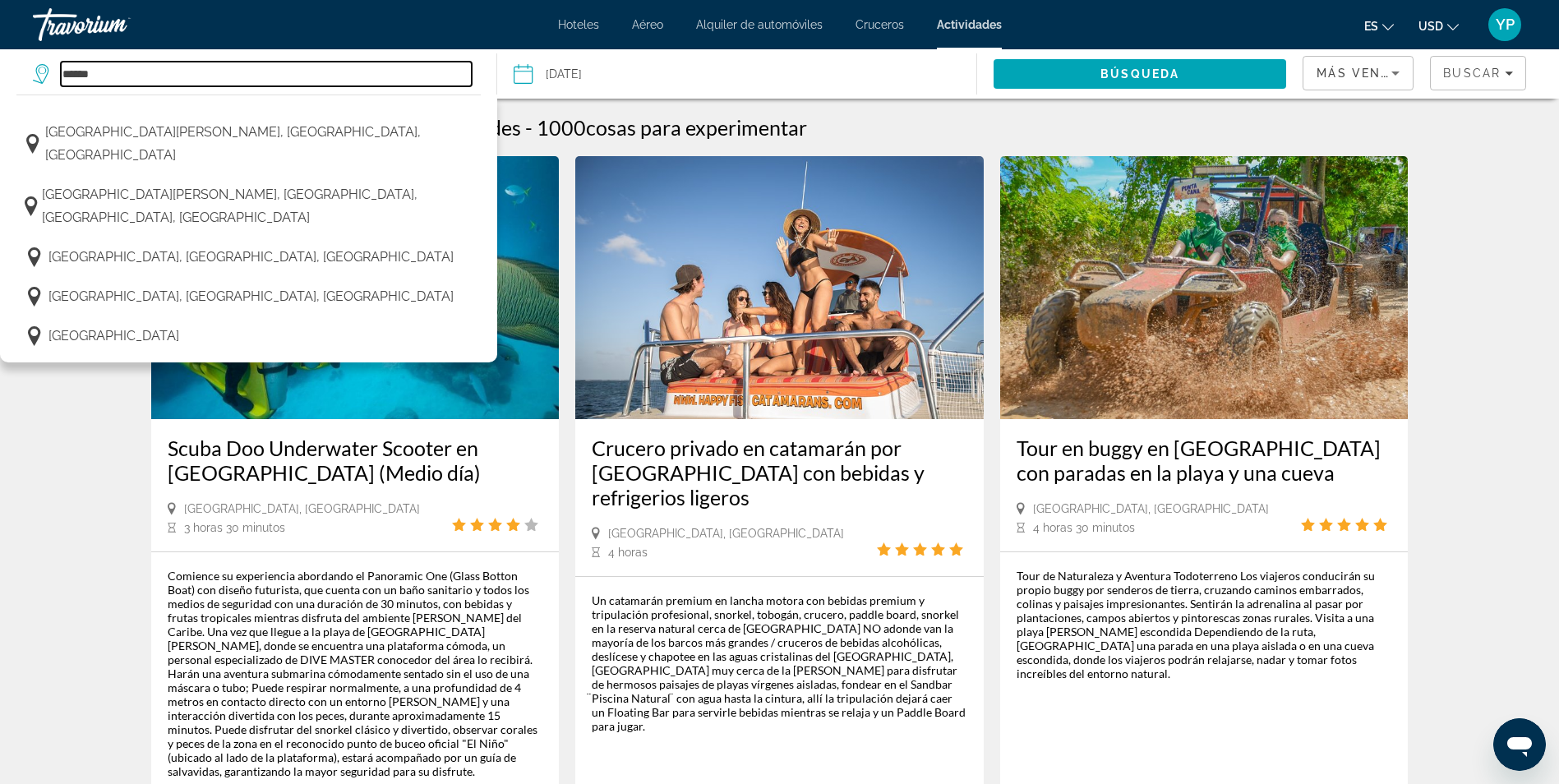
scroll to position [1972, 0]
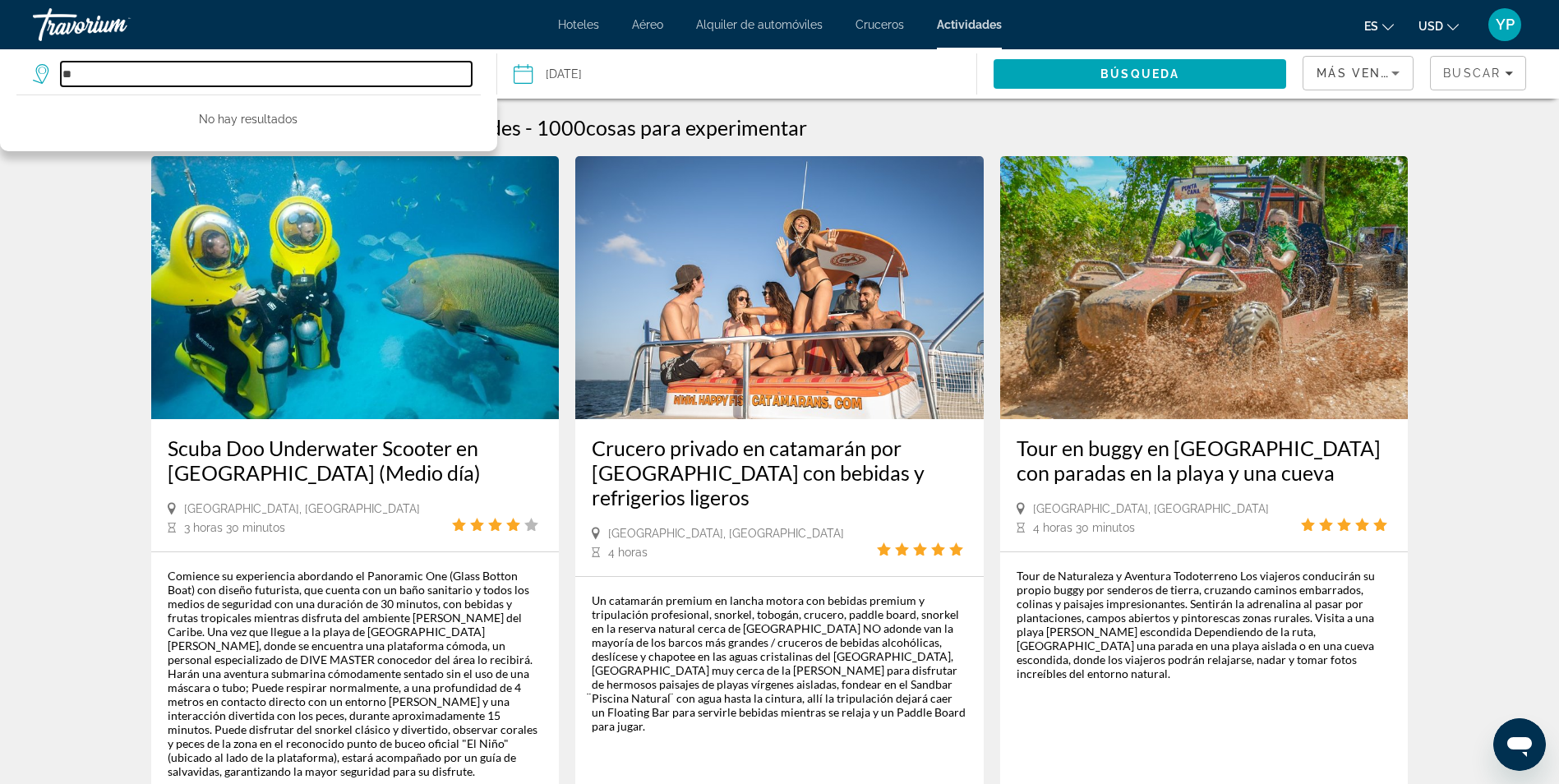
type input "*"
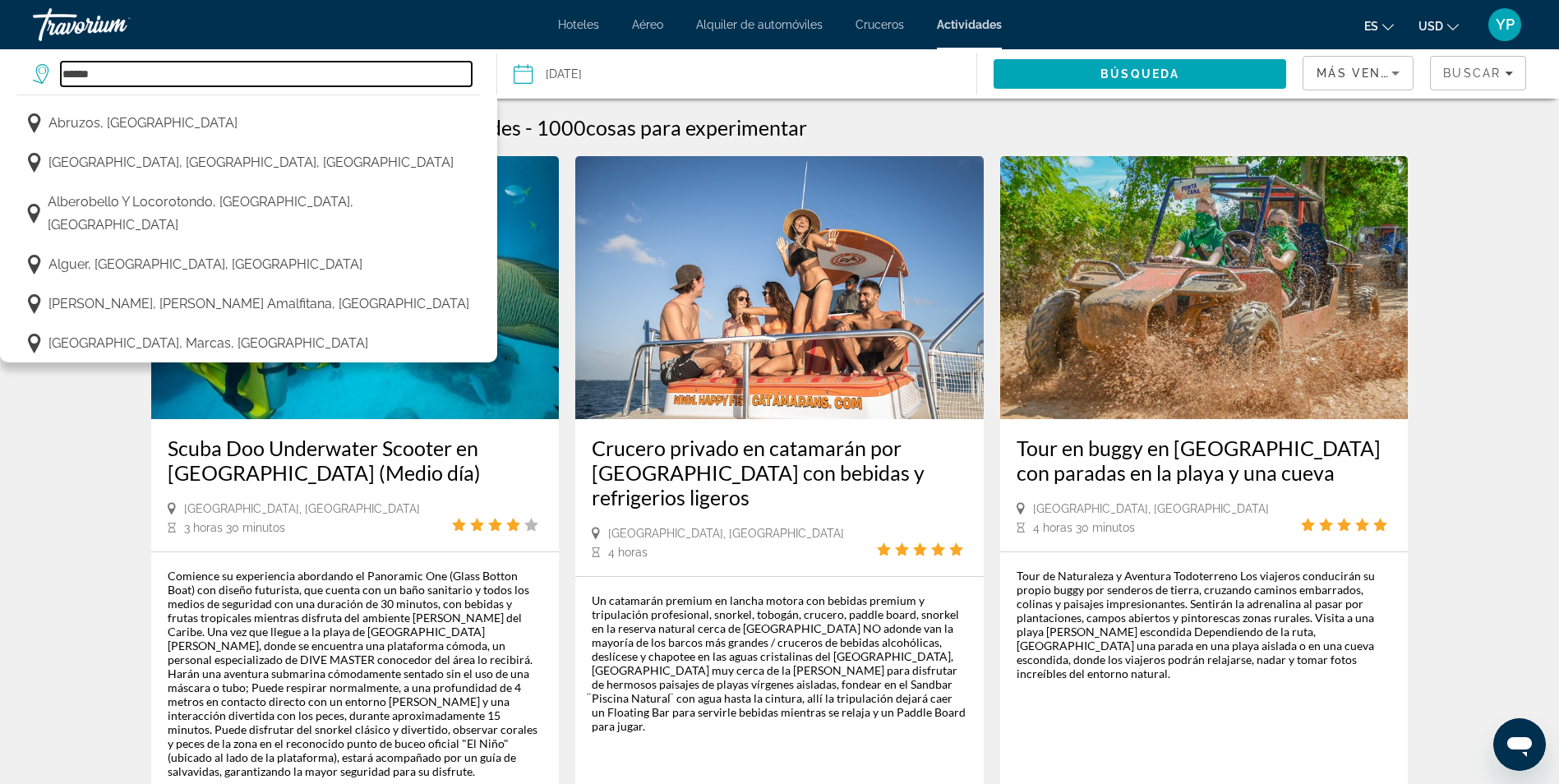
type input "******"
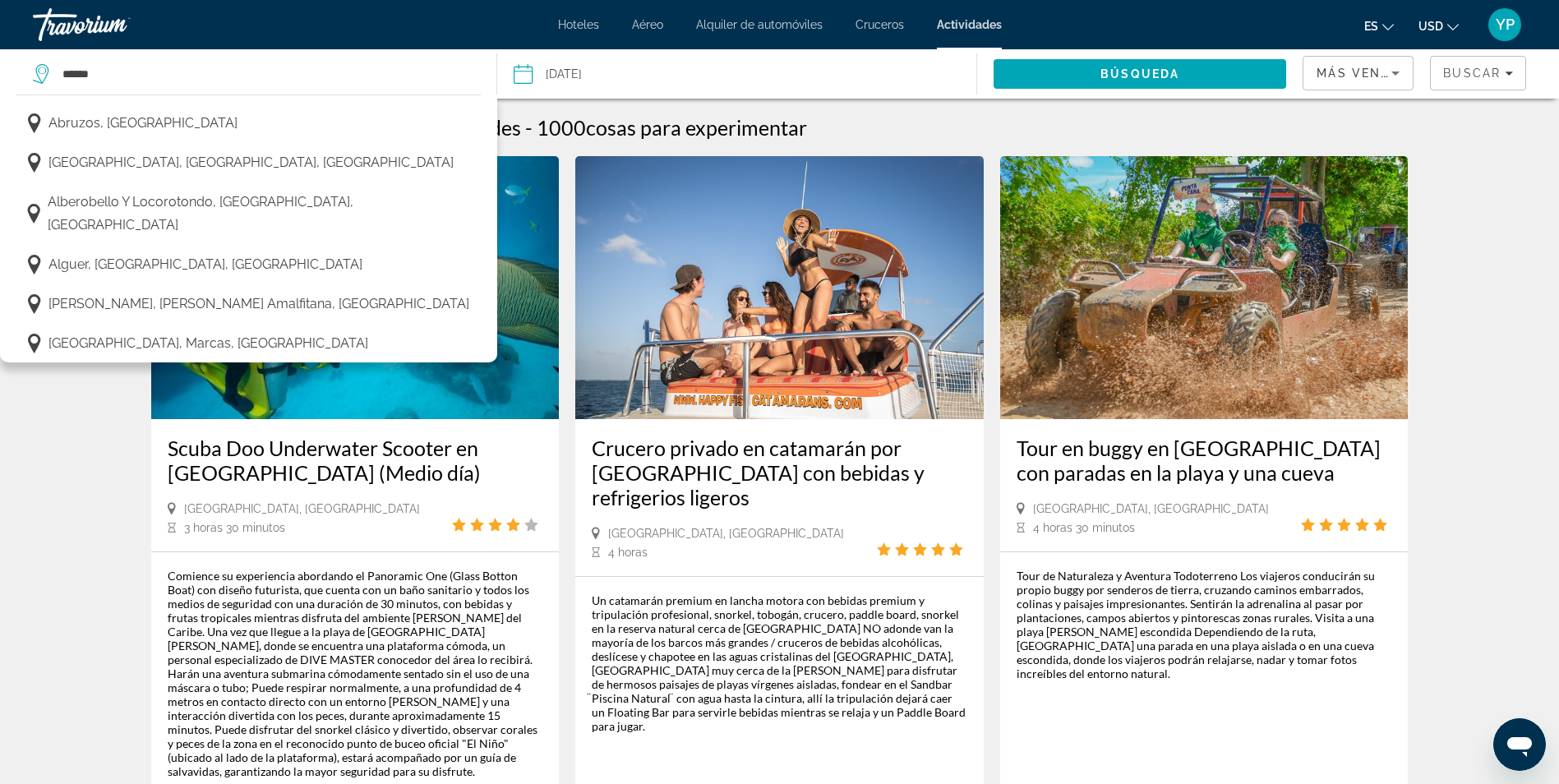
click at [774, 62] on button "Fecha Dic 8, 2025 Navigation placeholder Oct *** *** *** *** *** *** *** *** **…" at bounding box center [746, 74] width 464 height 50
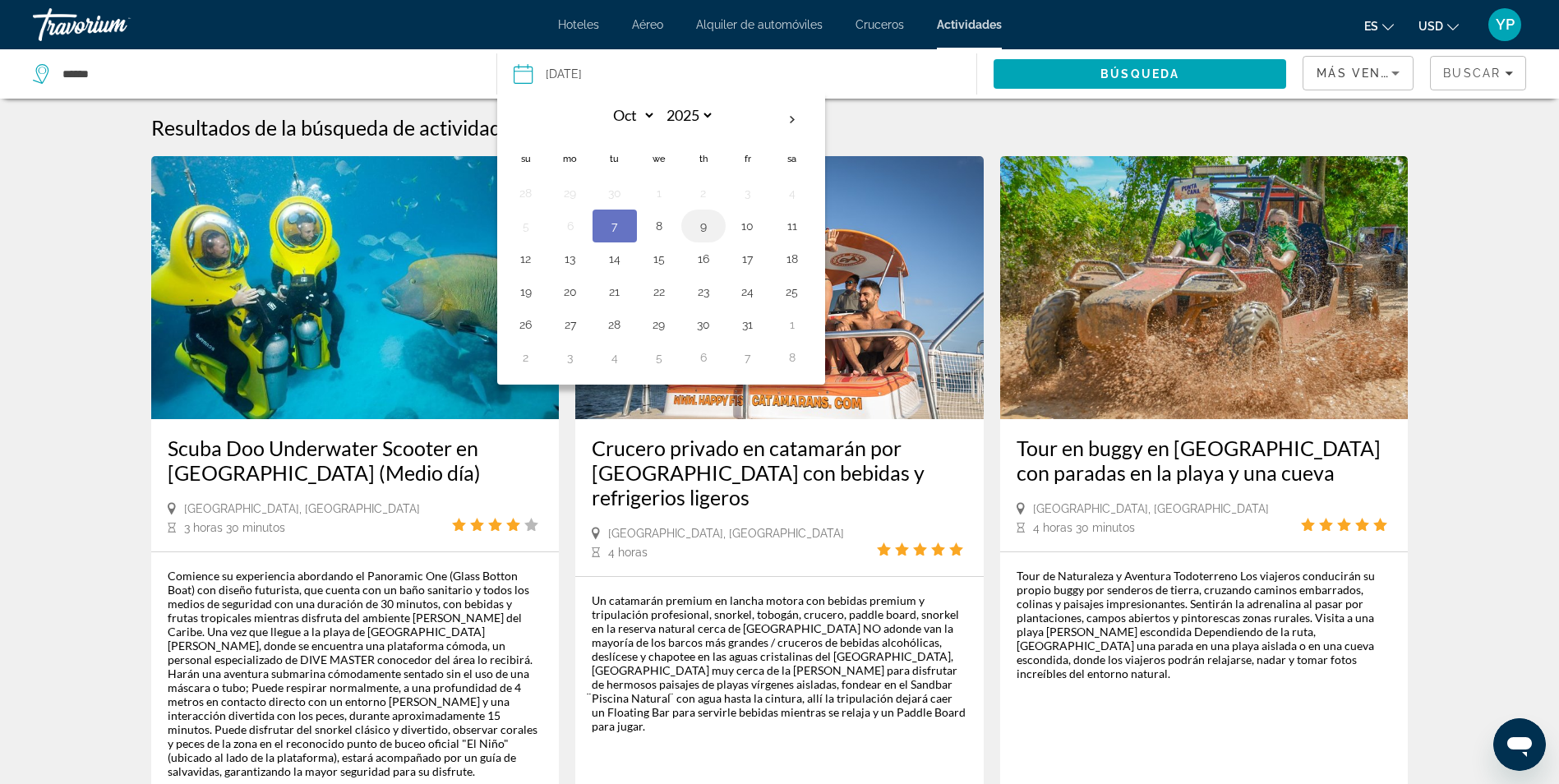
click at [704, 230] on button "9" at bounding box center [703, 225] width 26 height 23
type input "**********"
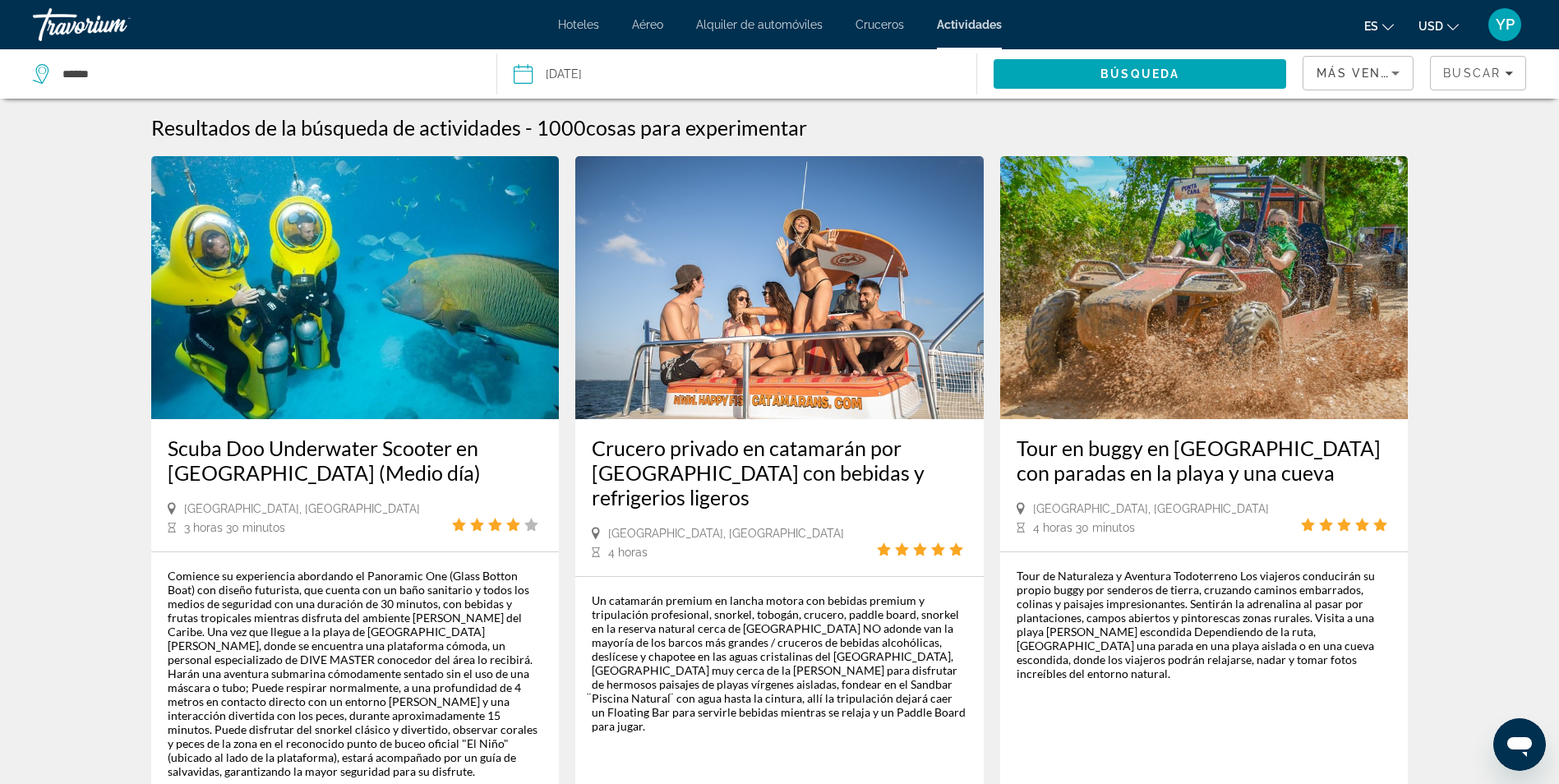
click at [340, 58] on div "******" at bounding box center [256, 74] width 447 height 50
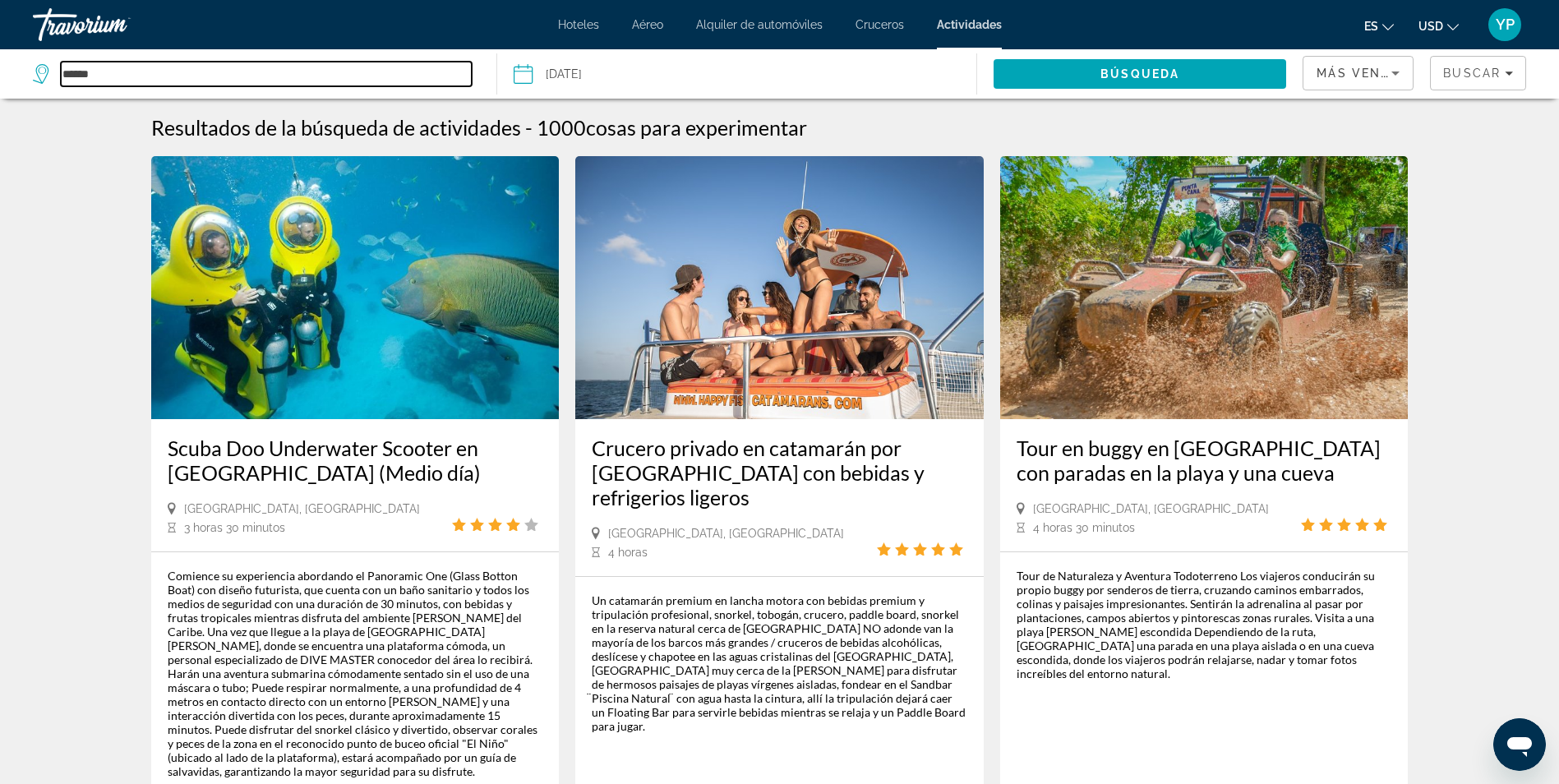
click at [334, 62] on input "******" at bounding box center [267, 74] width 411 height 24
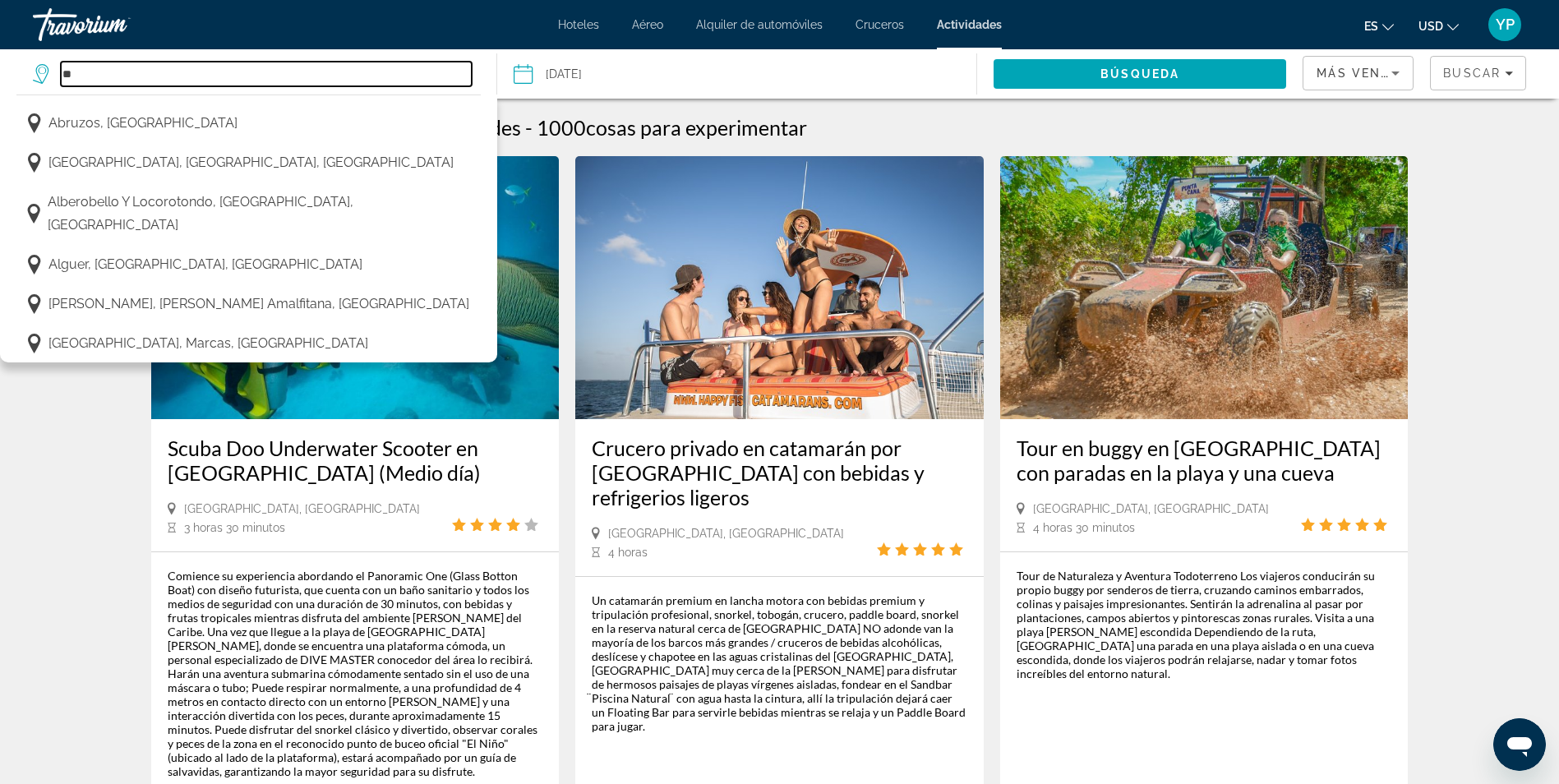
type input "*"
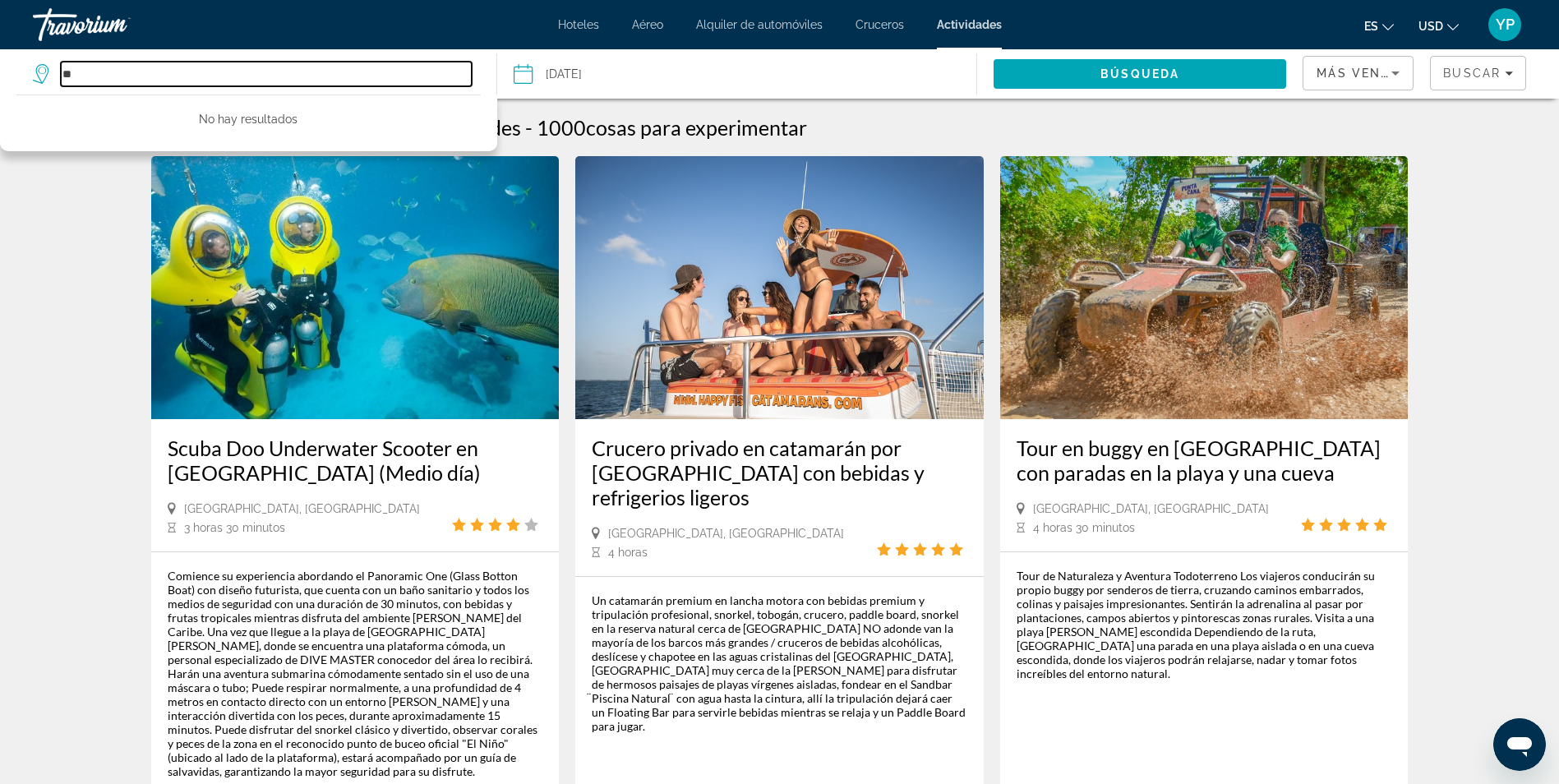
type input "*"
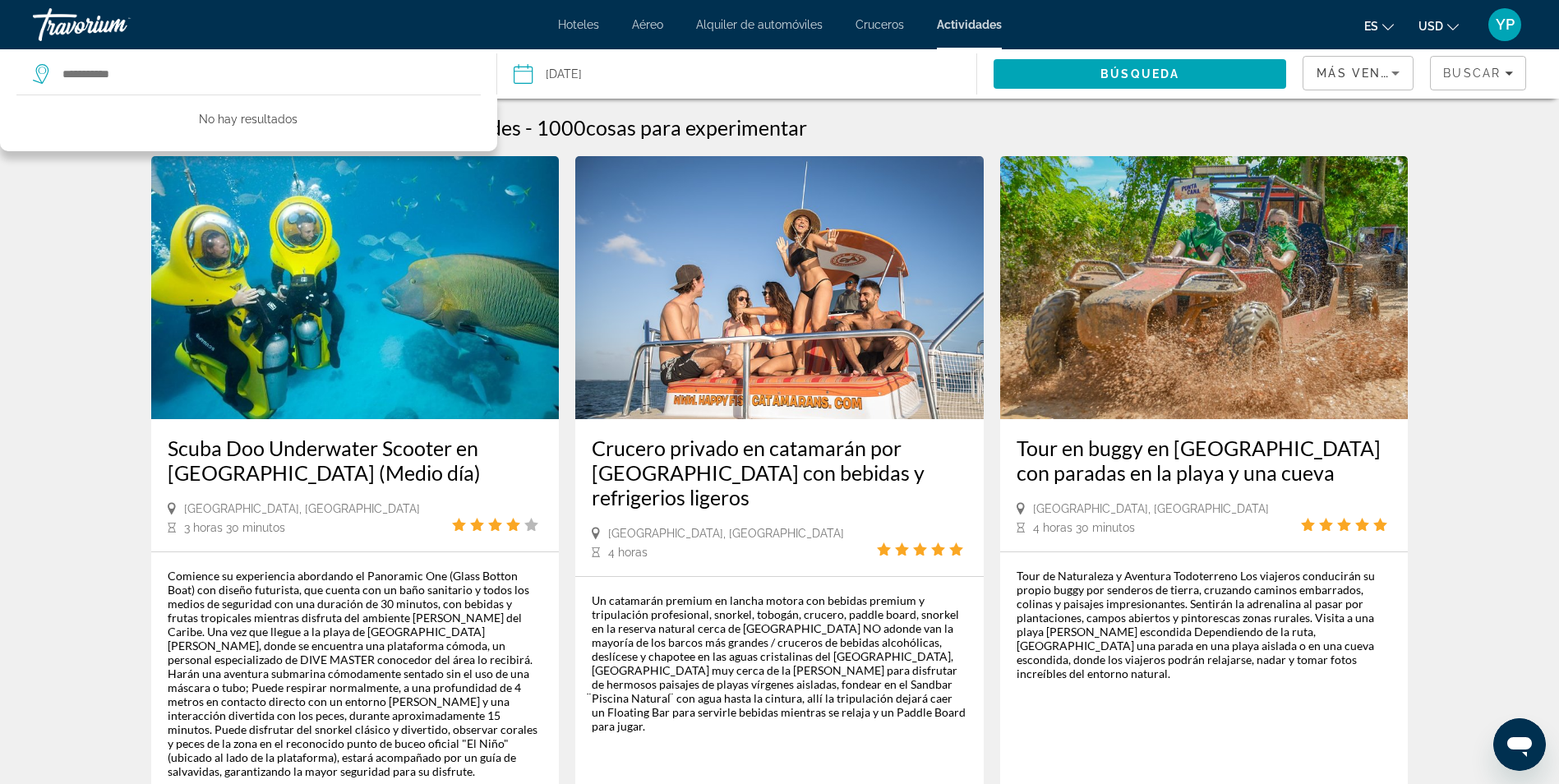
click at [628, 76] on input "**********" at bounding box center [629, 77] width 239 height 54
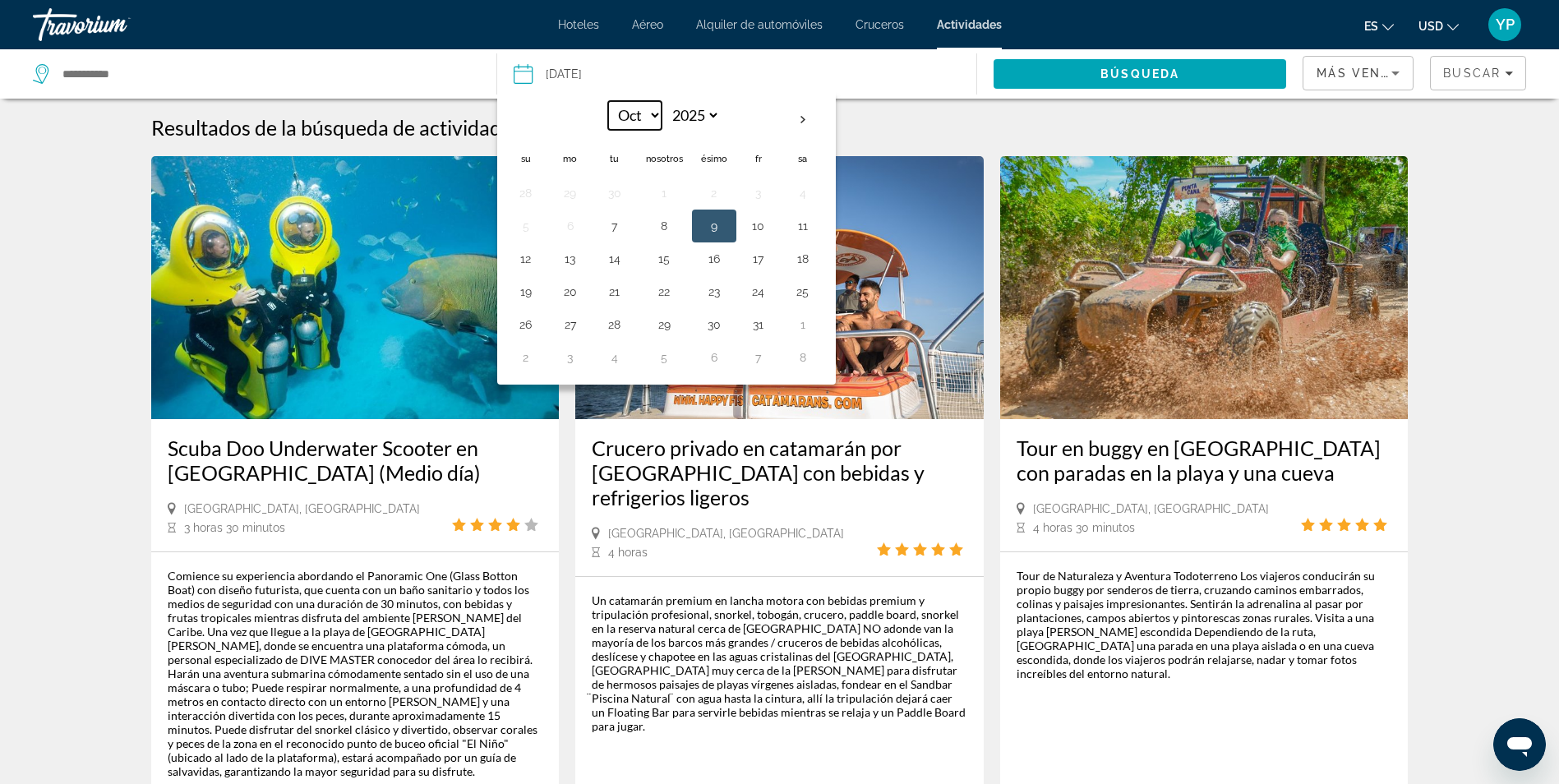
click at [655, 113] on select "*** *** ********* *** **** *** *** *** *** *** *** ***" at bounding box center [635, 115] width 54 height 29
select select "**"
click at [609, 101] on select "*** *** ********* *** **** *** *** *** *** *** *** ***" at bounding box center [635, 115] width 54 height 29
click at [569, 225] on button "8" at bounding box center [570, 225] width 26 height 23
type input "**********"
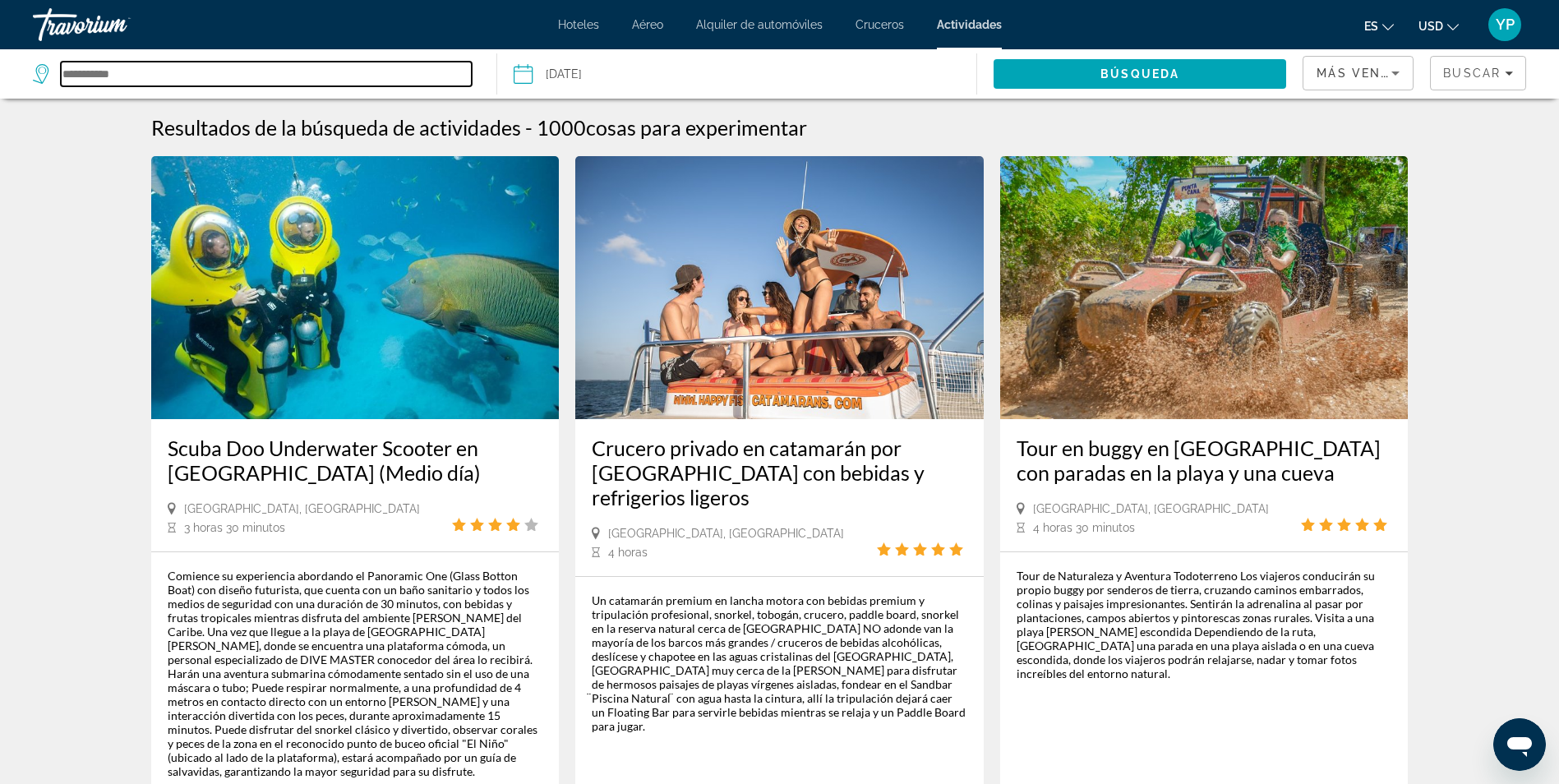
click at [284, 79] on input "Buscar destino" at bounding box center [267, 74] width 411 height 24
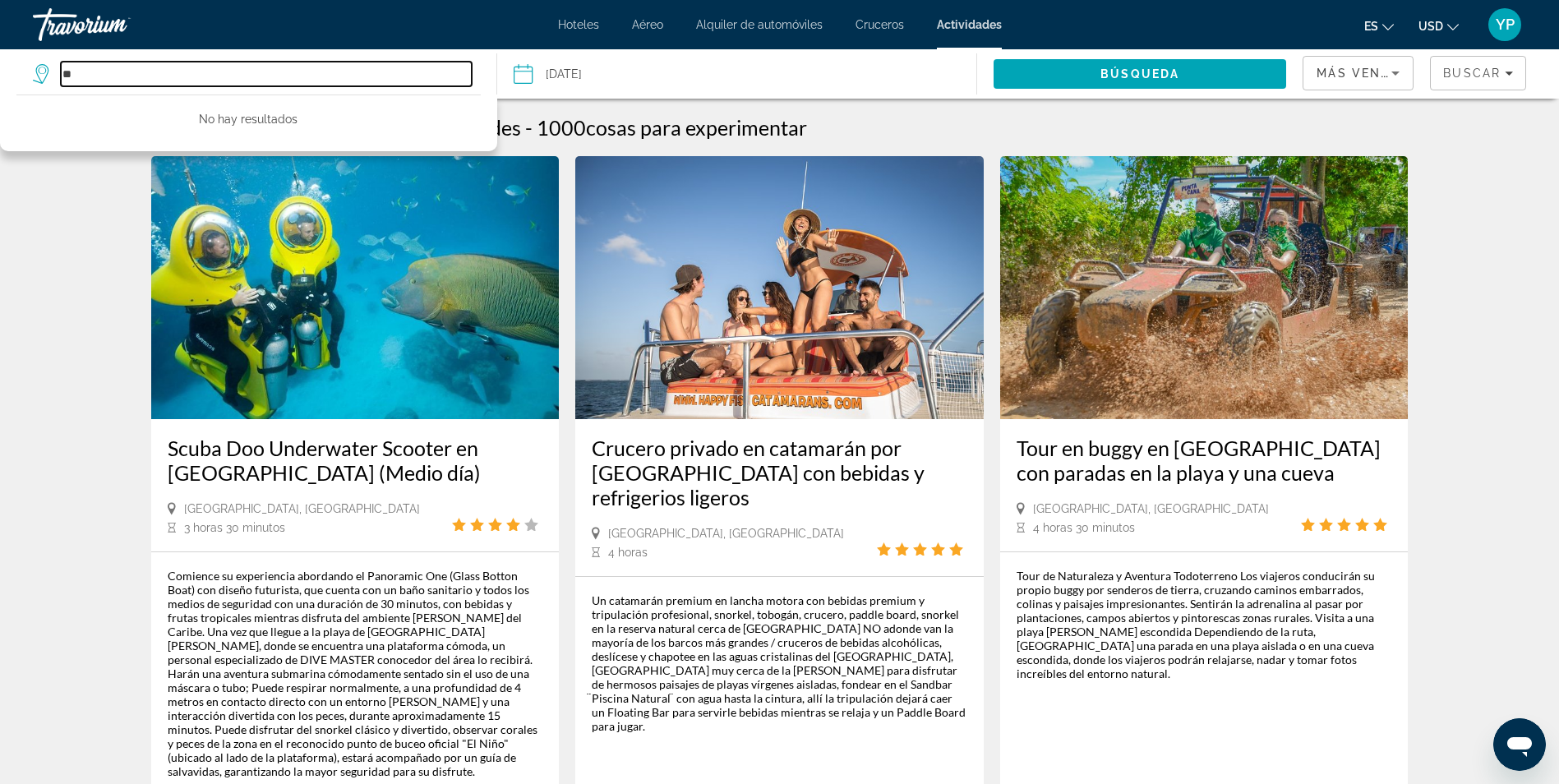
type input "*"
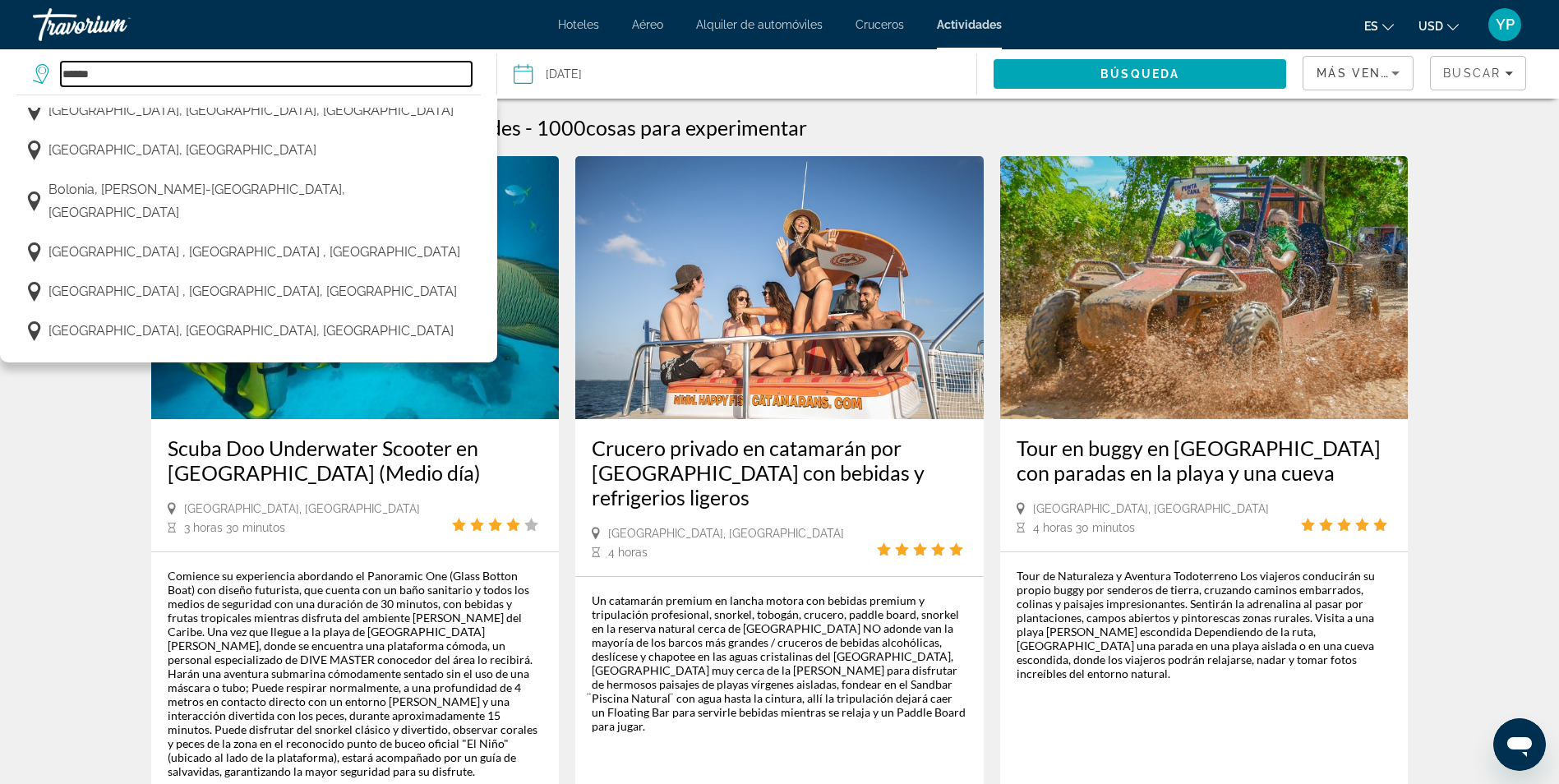
scroll to position [657, 0]
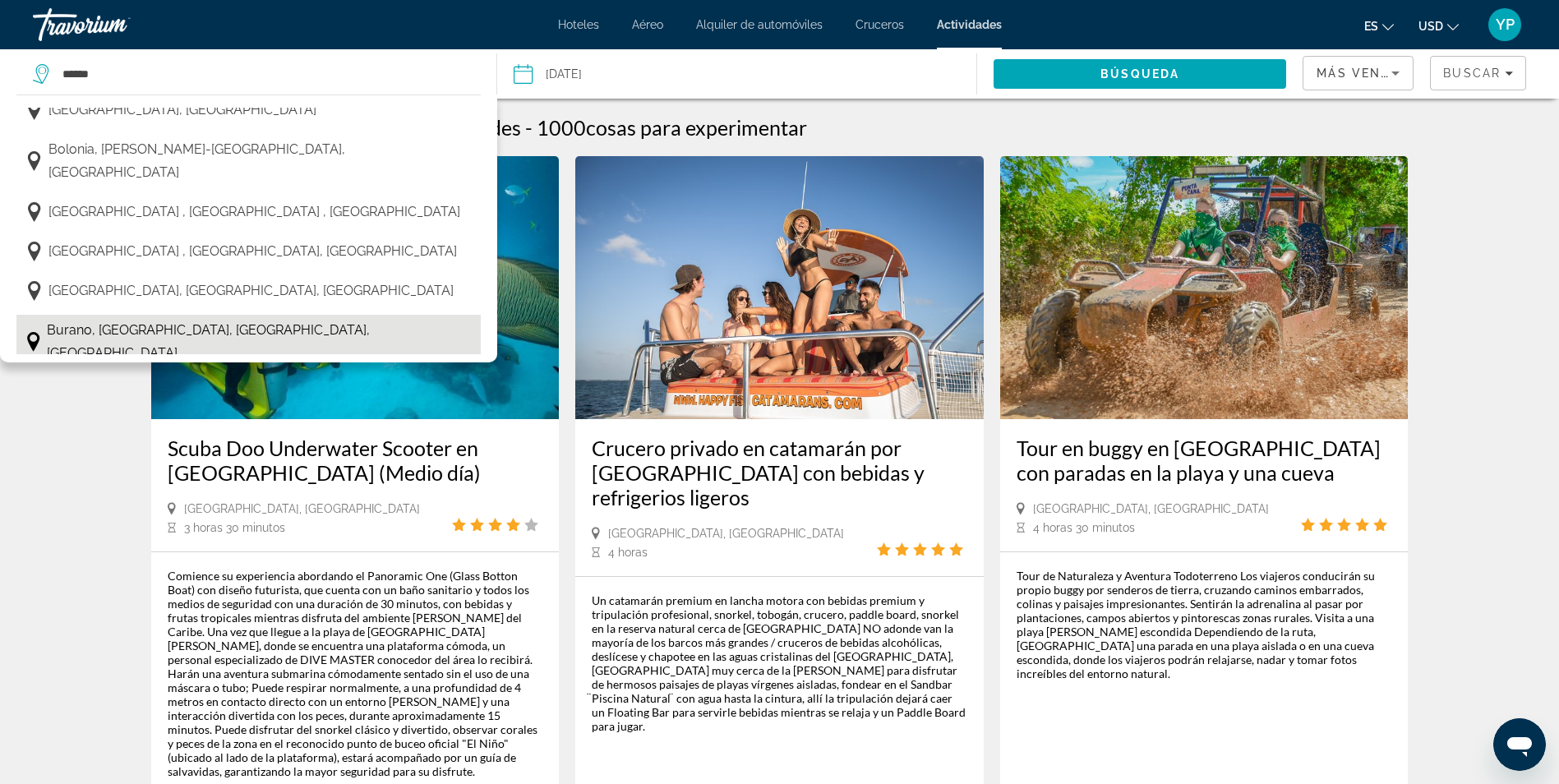
click at [155, 319] on span "[PERSON_NAME][GEOGRAPHIC_DATA], [GEOGRAPHIC_DATA], [GEOGRAPHIC_DATA]" at bounding box center [259, 342] width 424 height 46
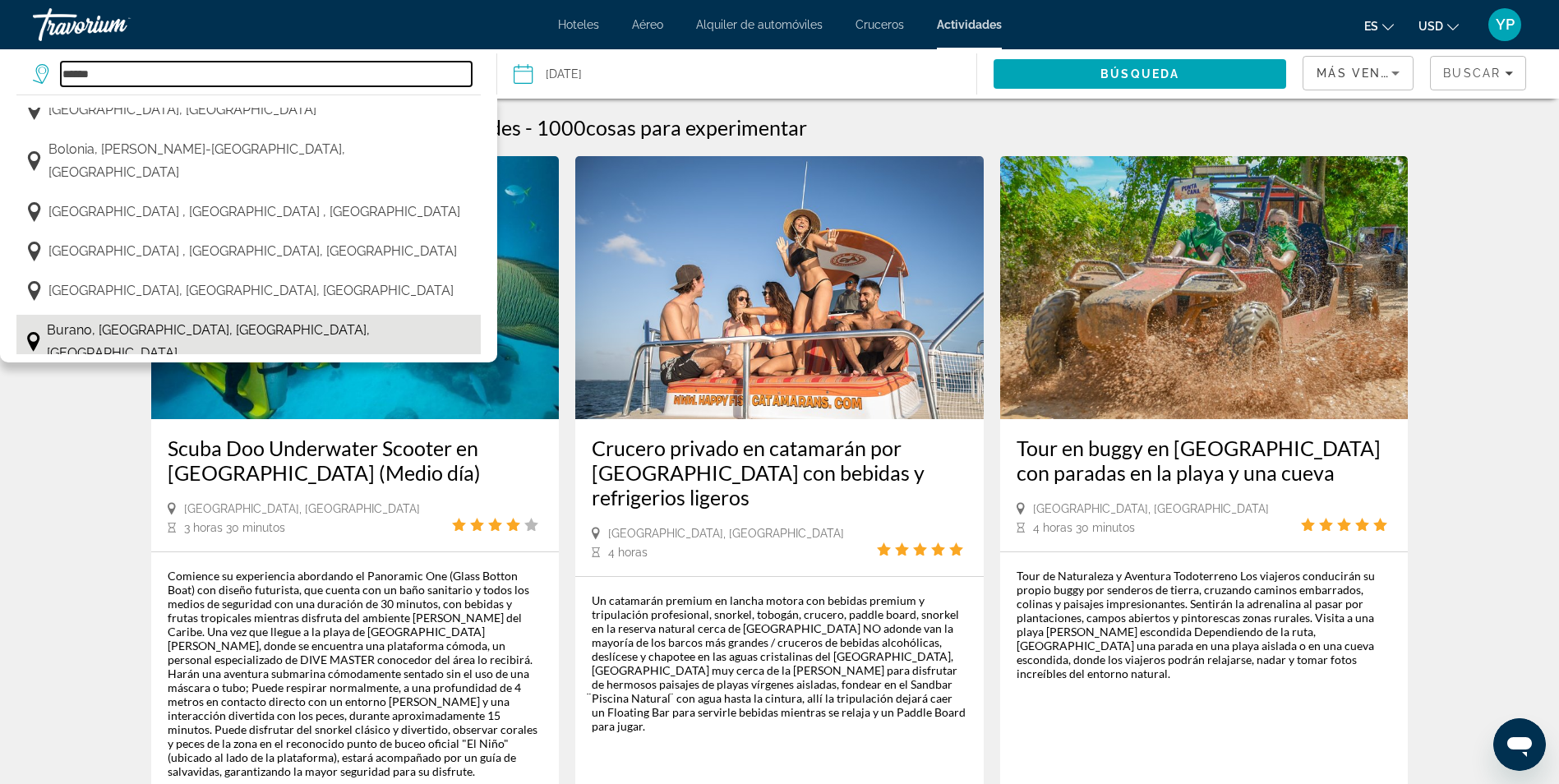
type input "**********"
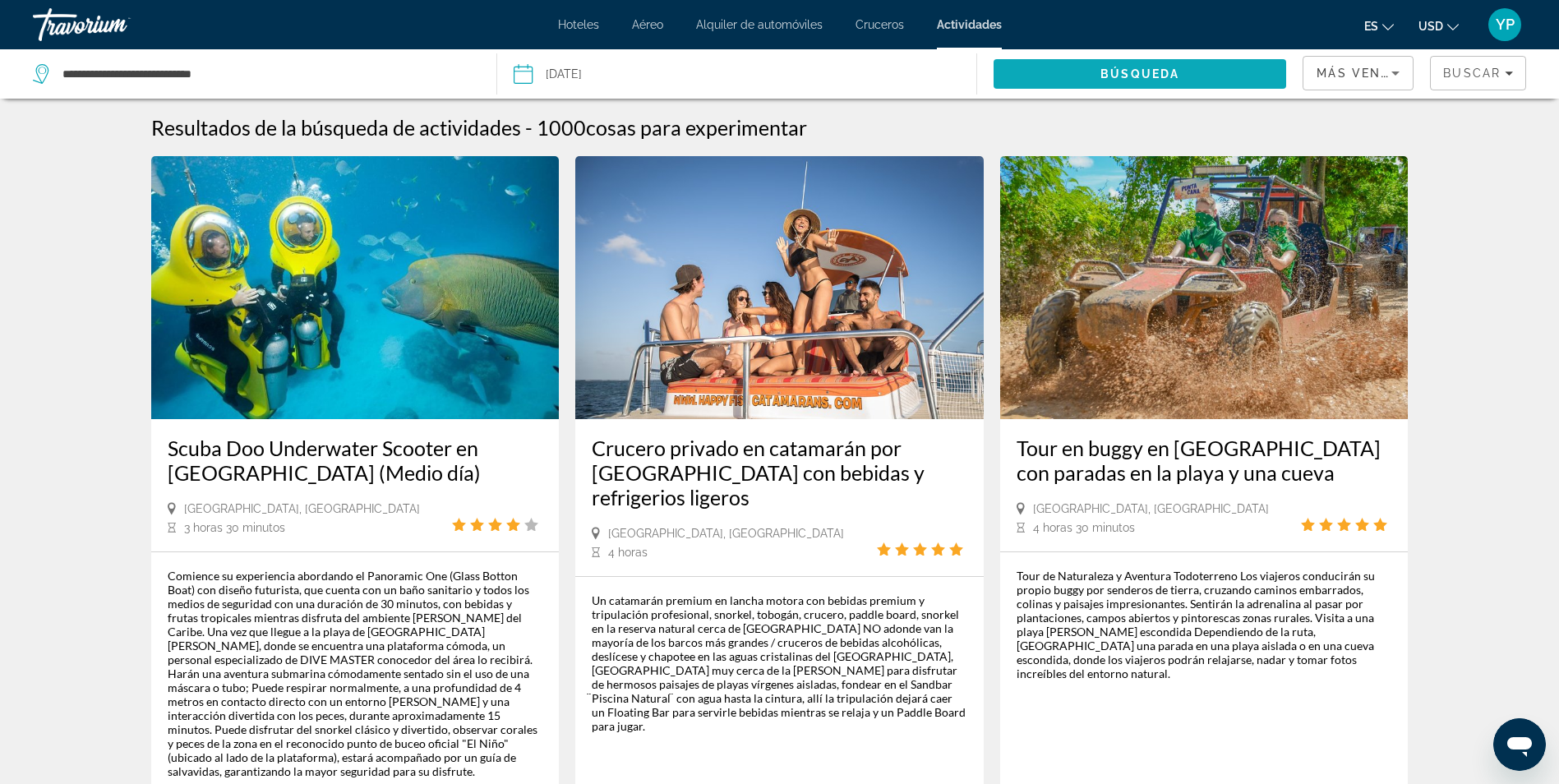
click at [1094, 76] on span "Buscar" at bounding box center [1140, 74] width 293 height 39
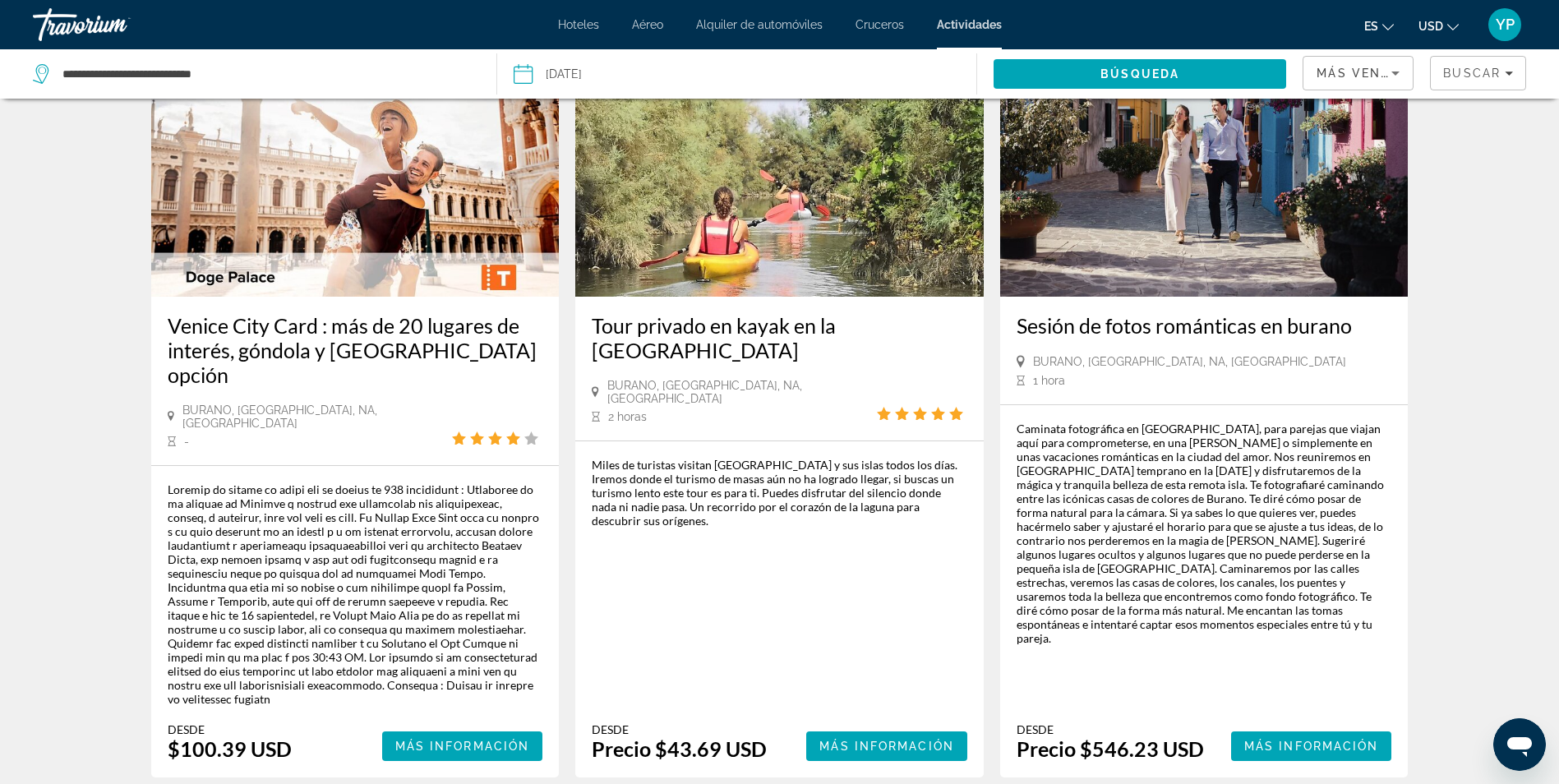
scroll to position [164, 0]
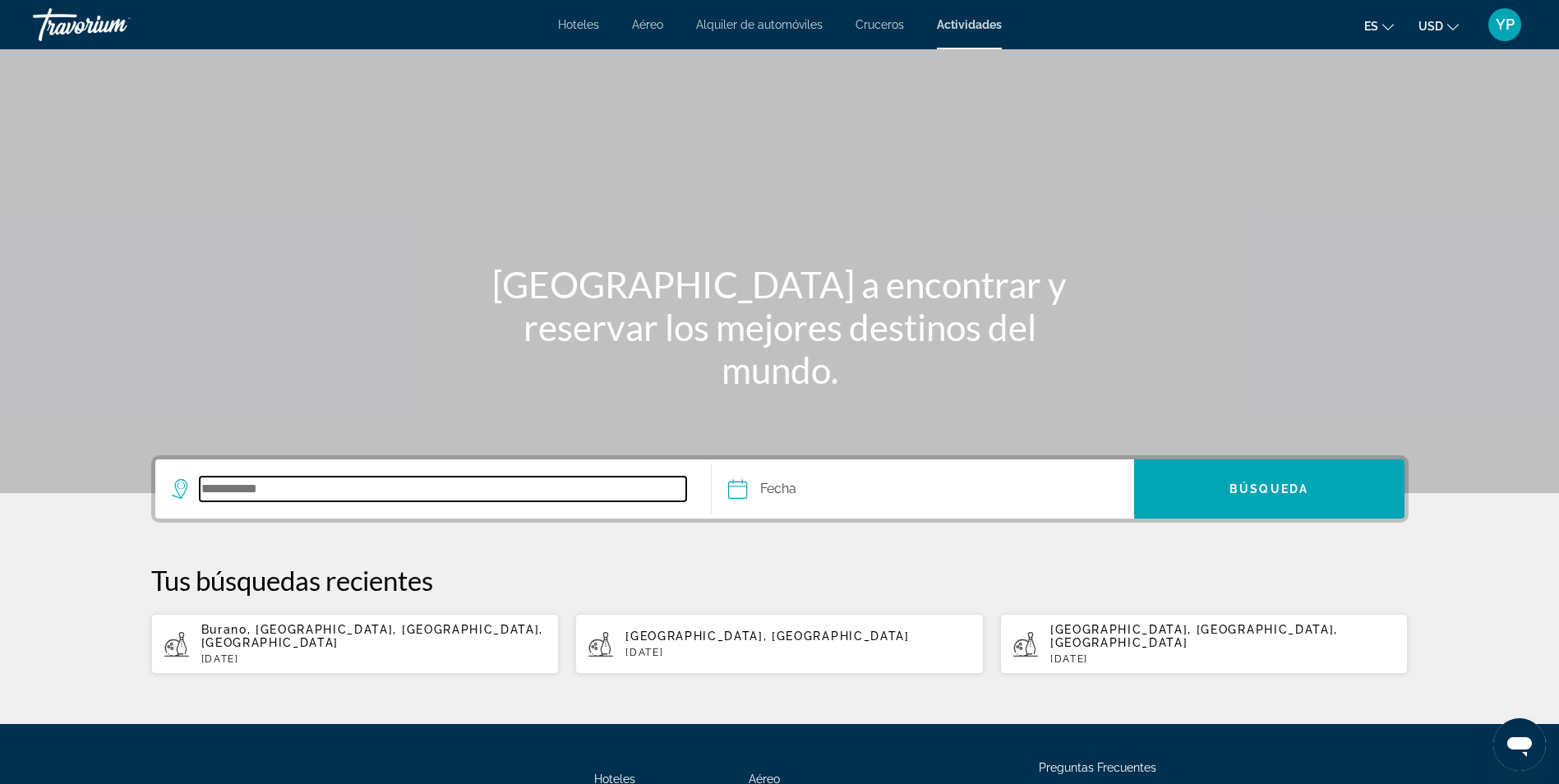
click at [363, 480] on input "Buscar destino" at bounding box center [443, 489] width 487 height 24
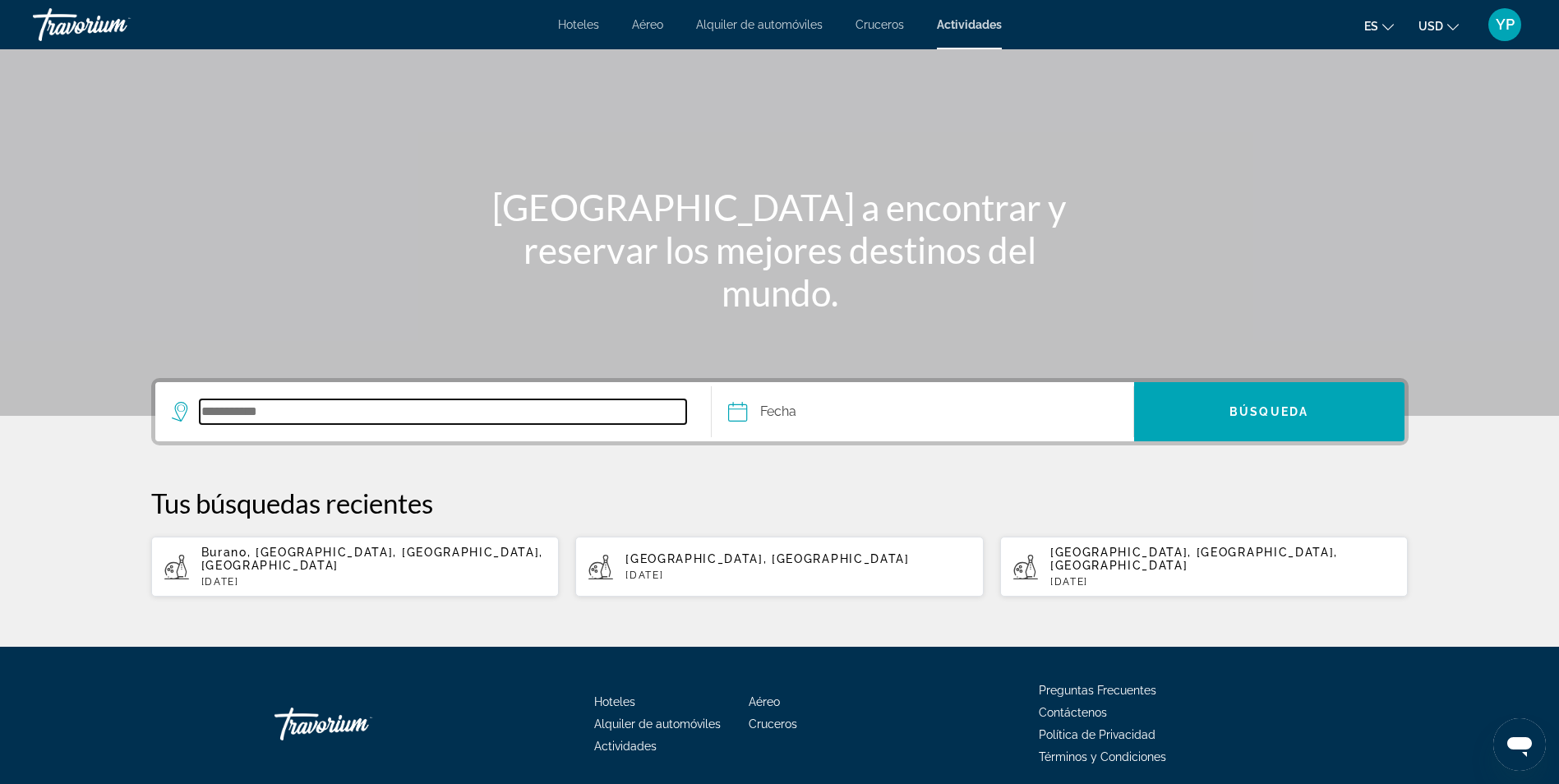
scroll to position [129, 0]
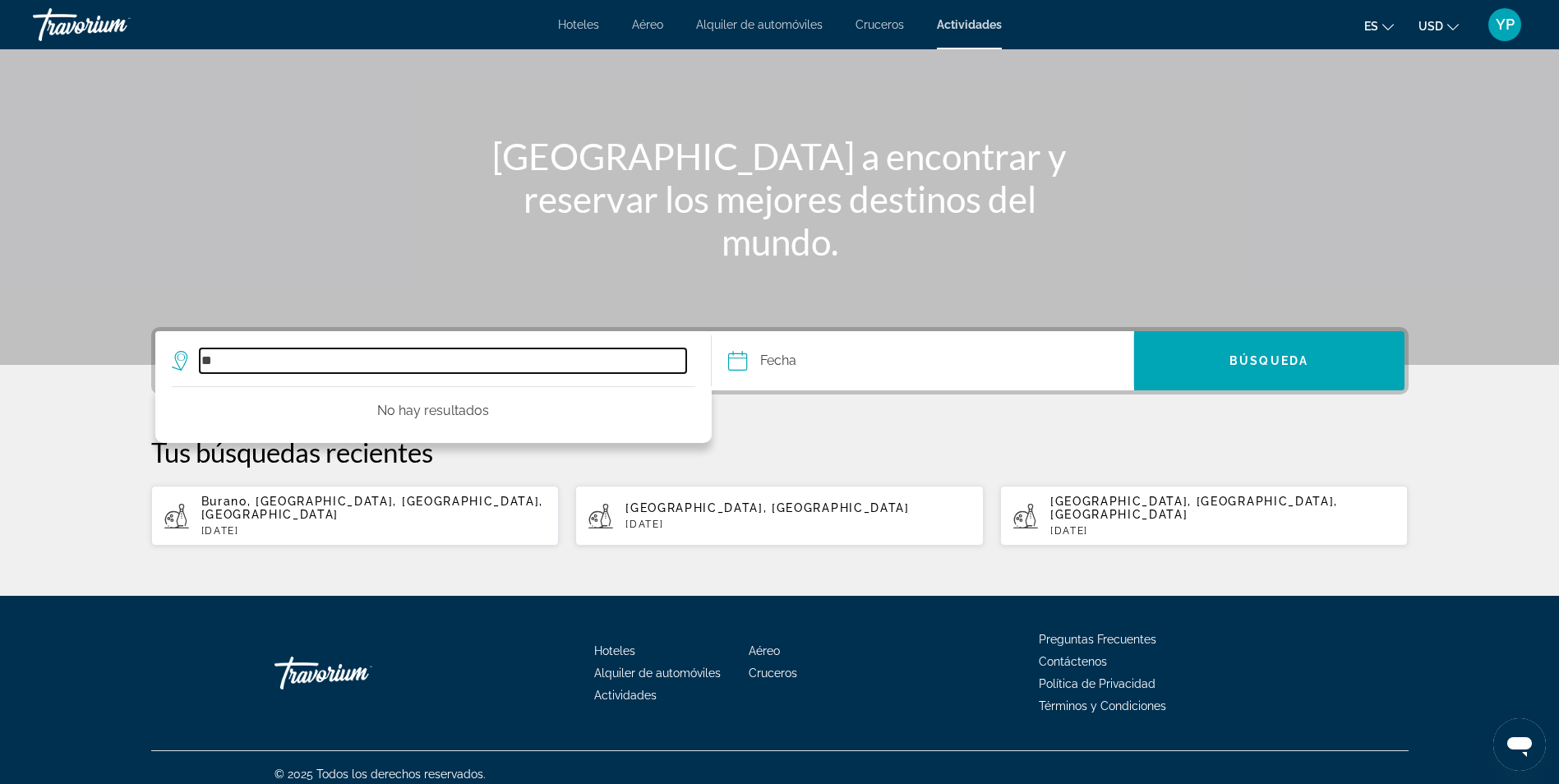
type input "*"
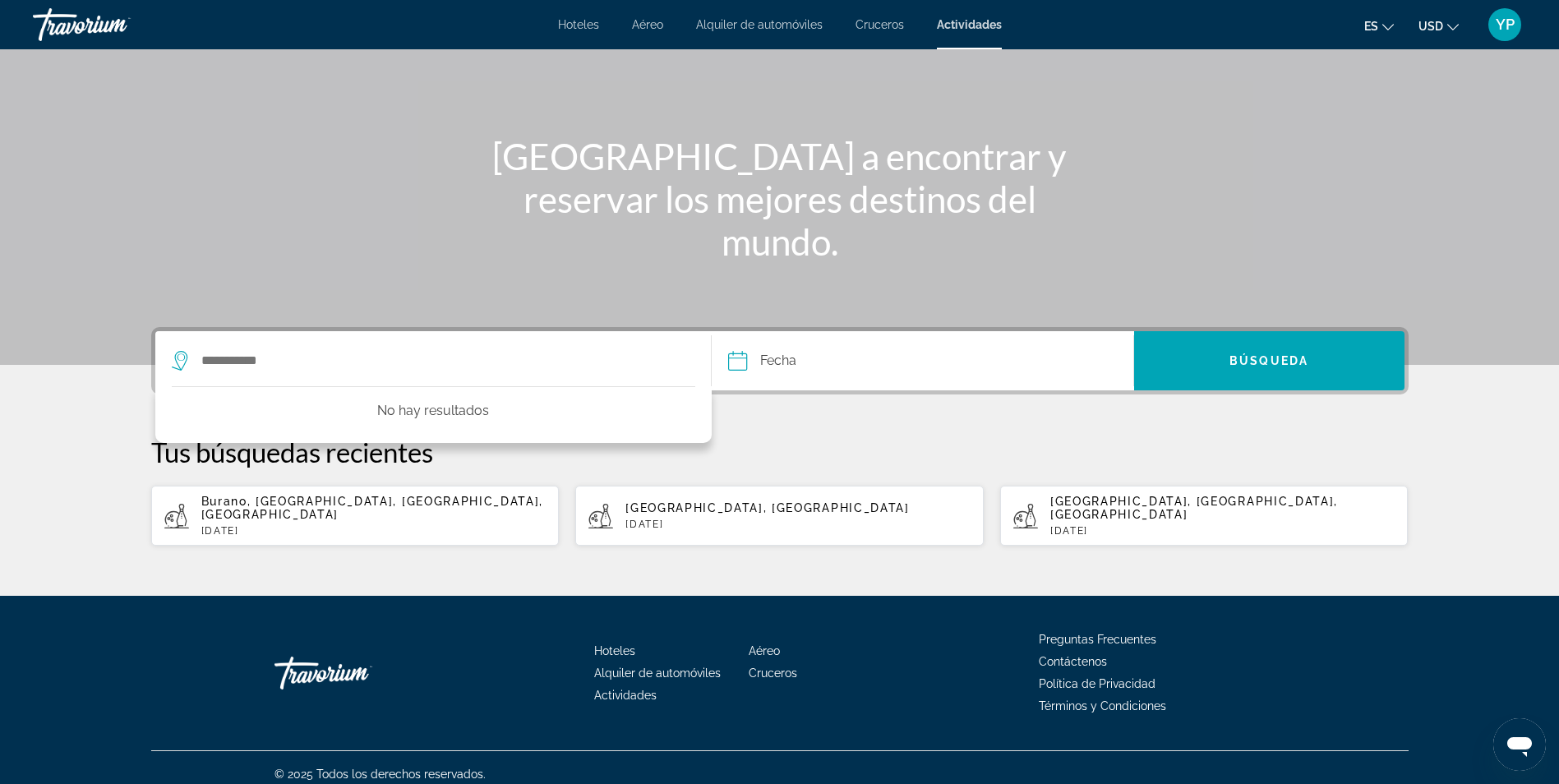
click at [894, 23] on span "Cruceros" at bounding box center [880, 24] width 49 height 13
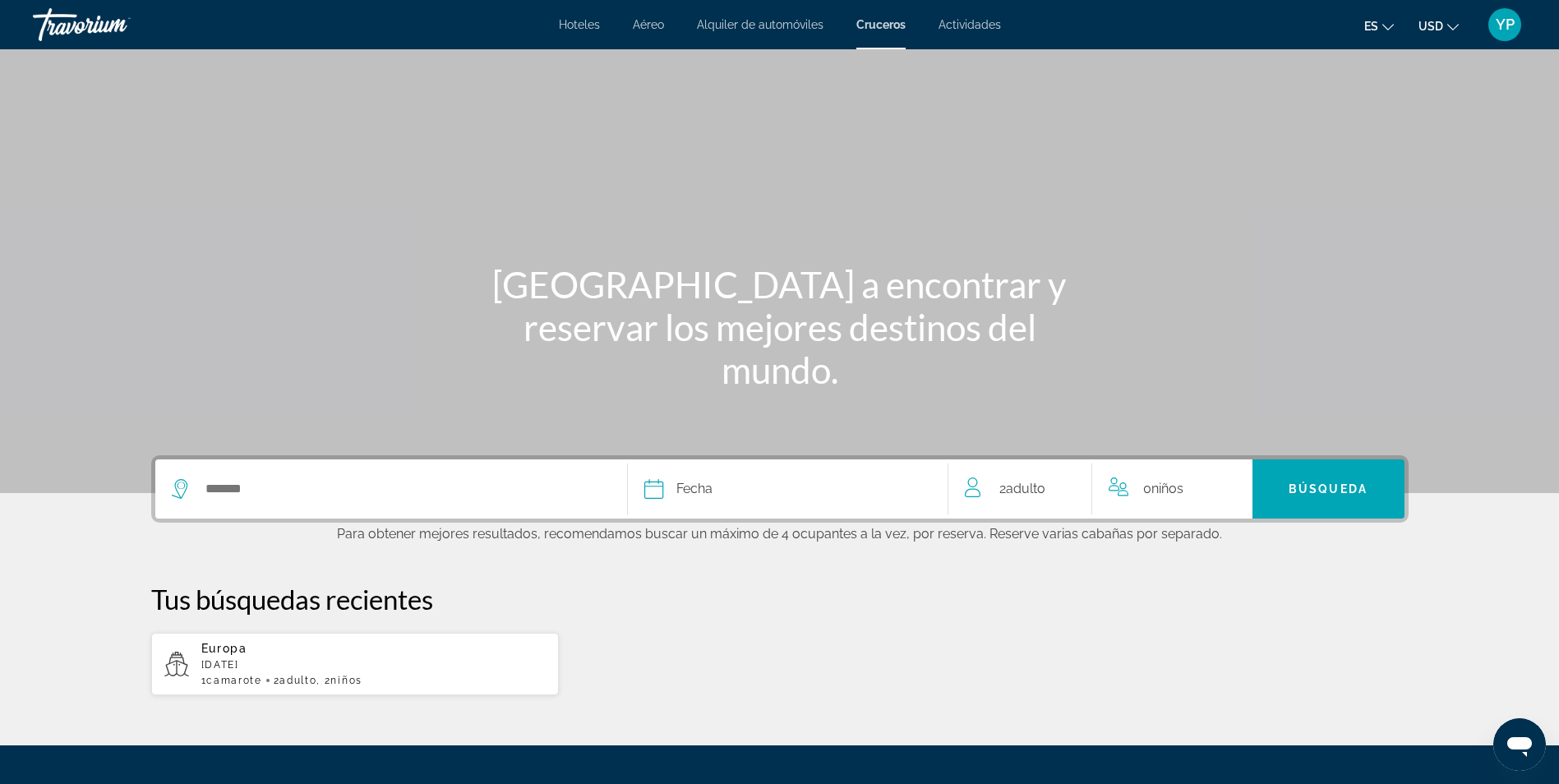
click at [964, 23] on span "Actividades" at bounding box center [969, 24] width 63 height 13
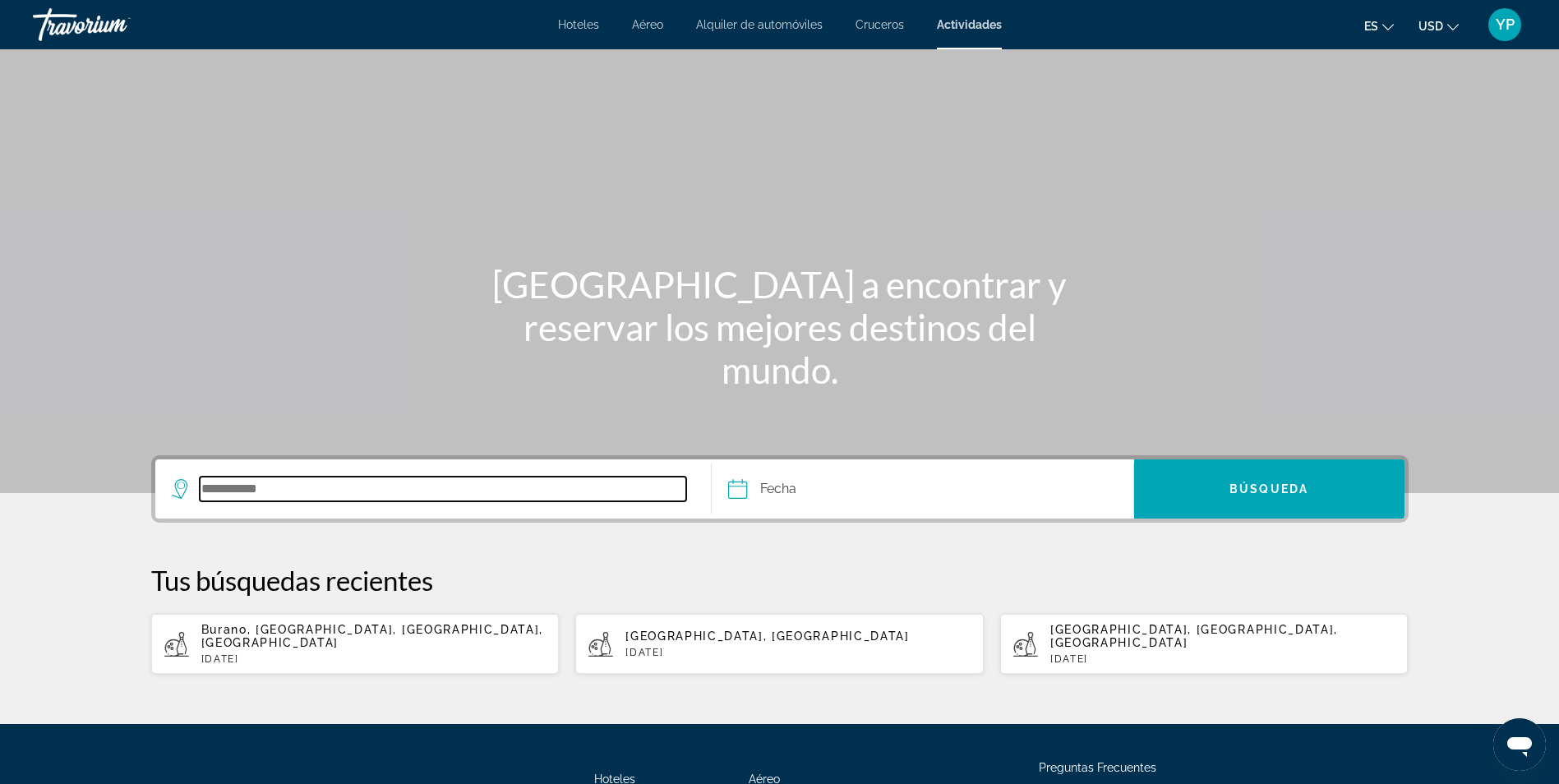
click at [270, 489] on input "Buscar destino" at bounding box center [443, 489] width 487 height 24
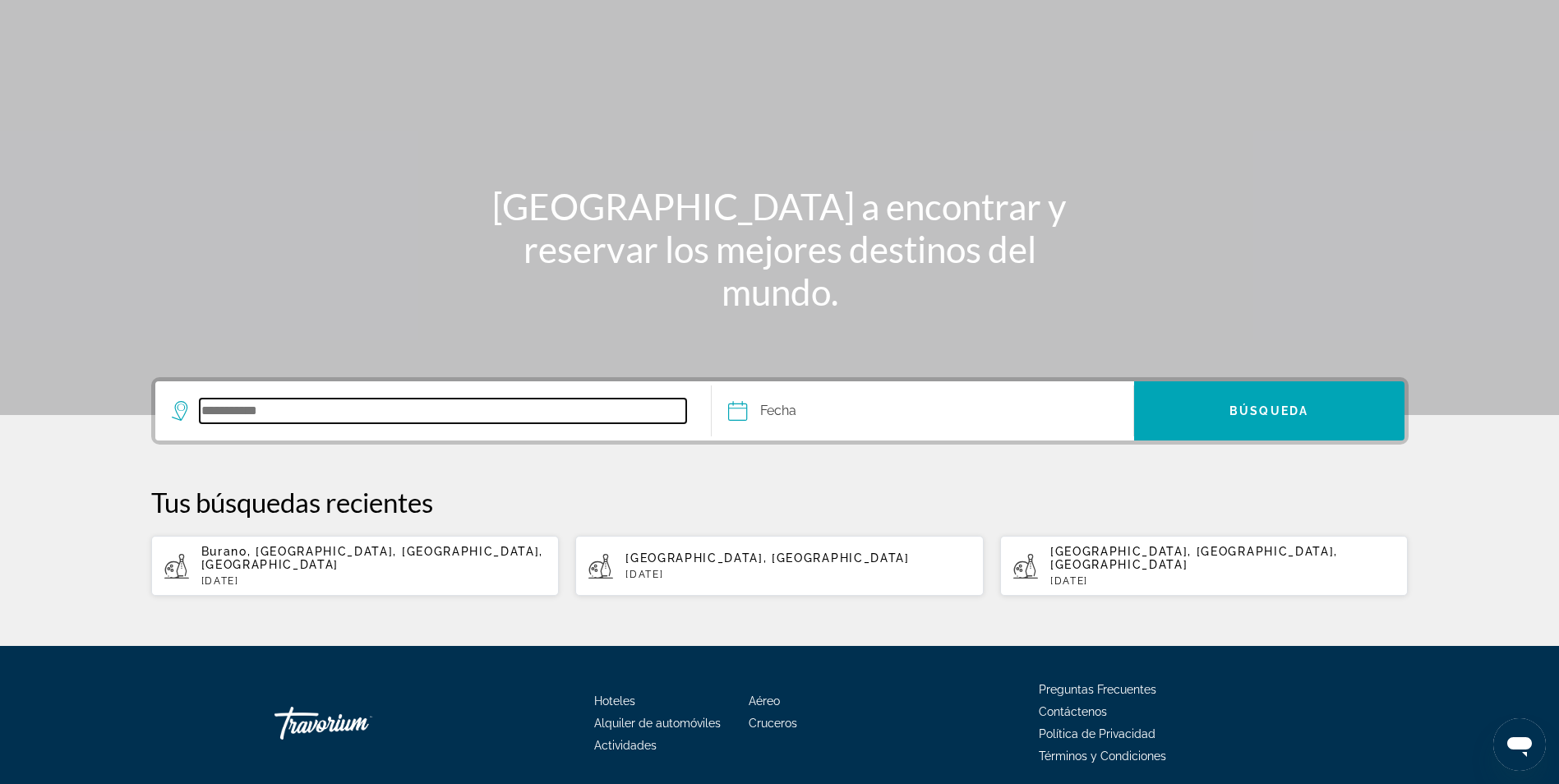
scroll to position [129, 0]
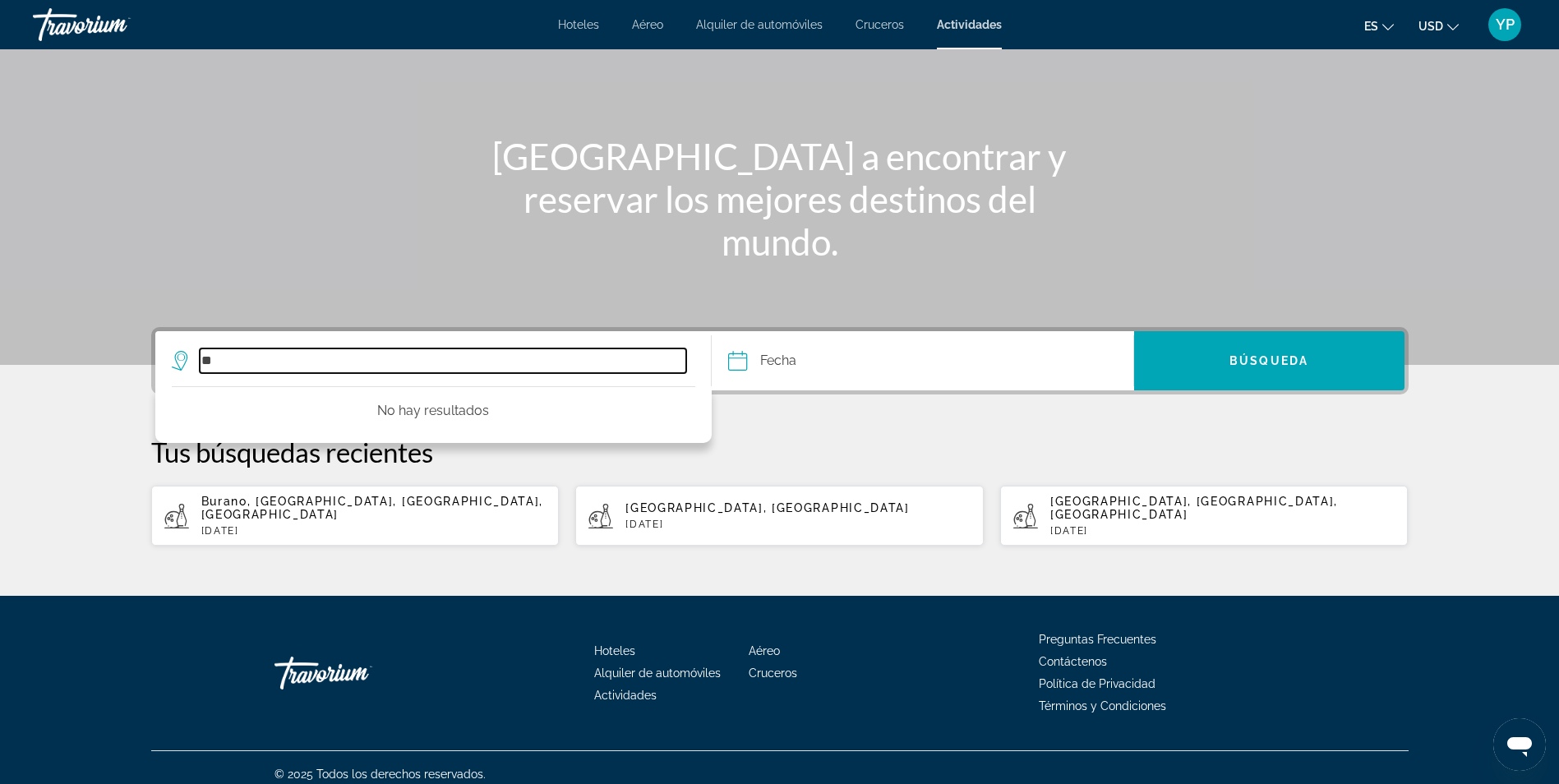
type input "*"
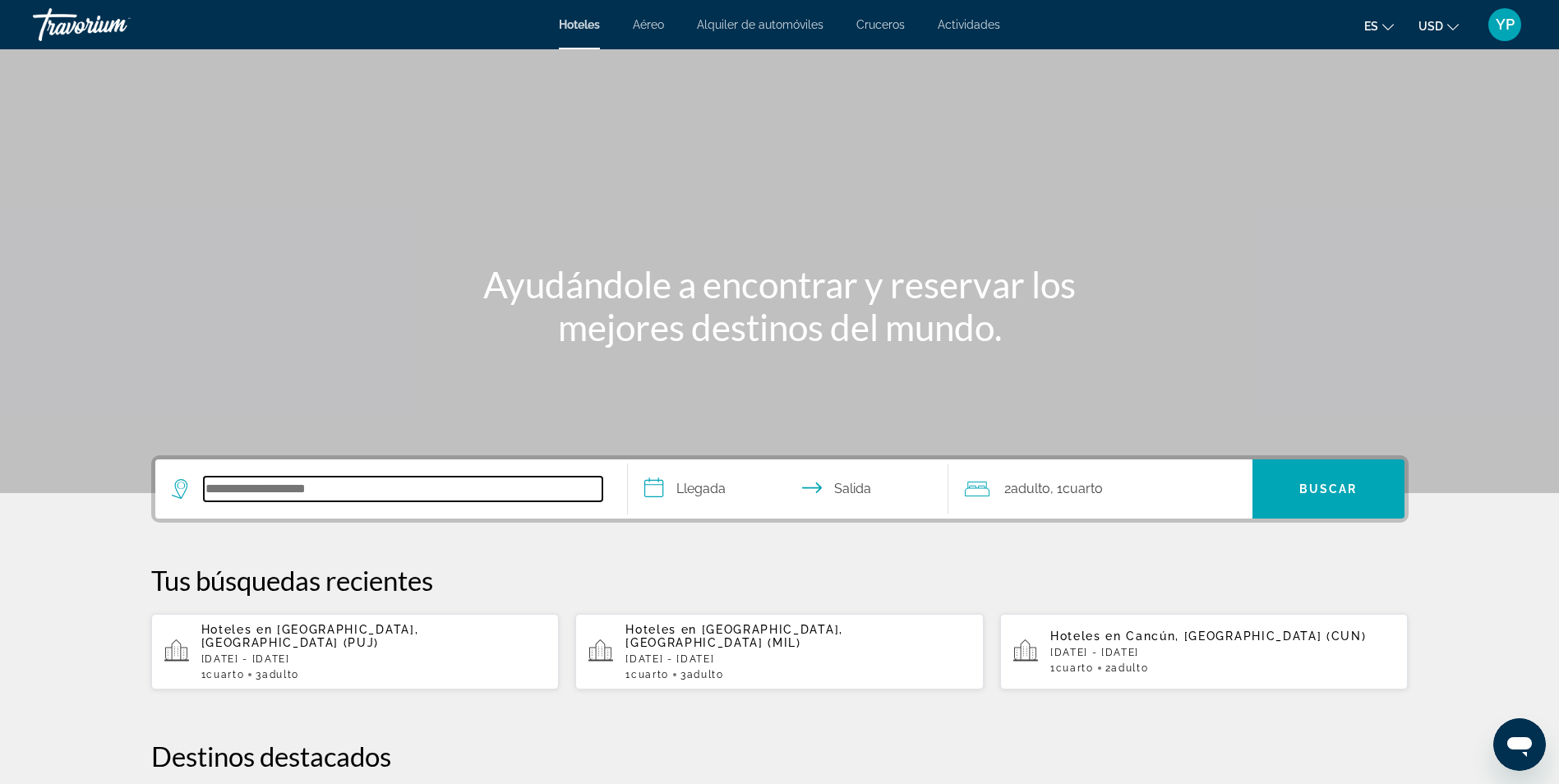
click at [400, 483] on input "Buscar destino de hotel" at bounding box center [403, 489] width 398 height 24
click at [973, 22] on span "Actividades" at bounding box center [969, 24] width 63 height 13
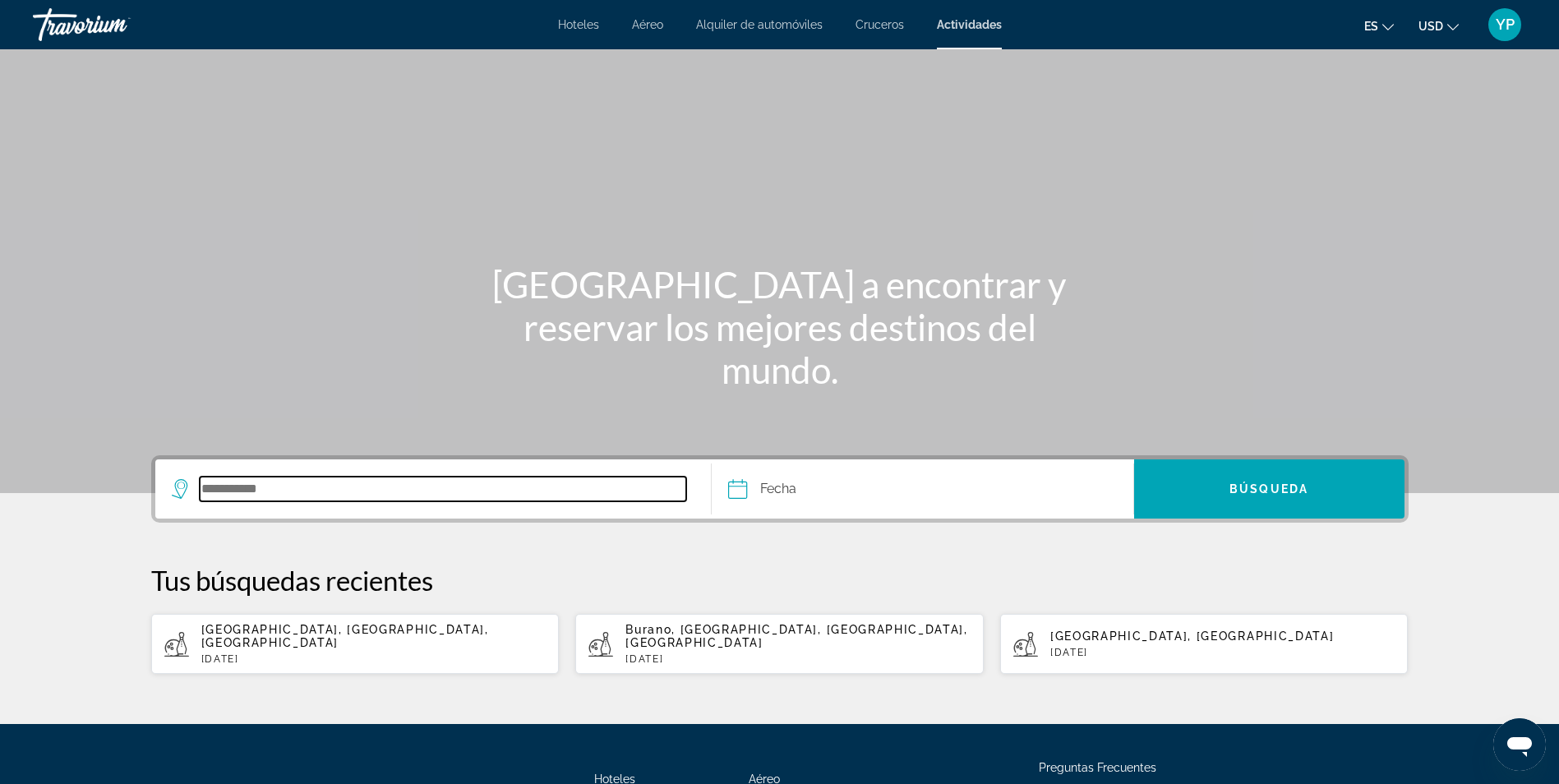
click at [397, 490] on input "Buscar destino" at bounding box center [443, 489] width 487 height 24
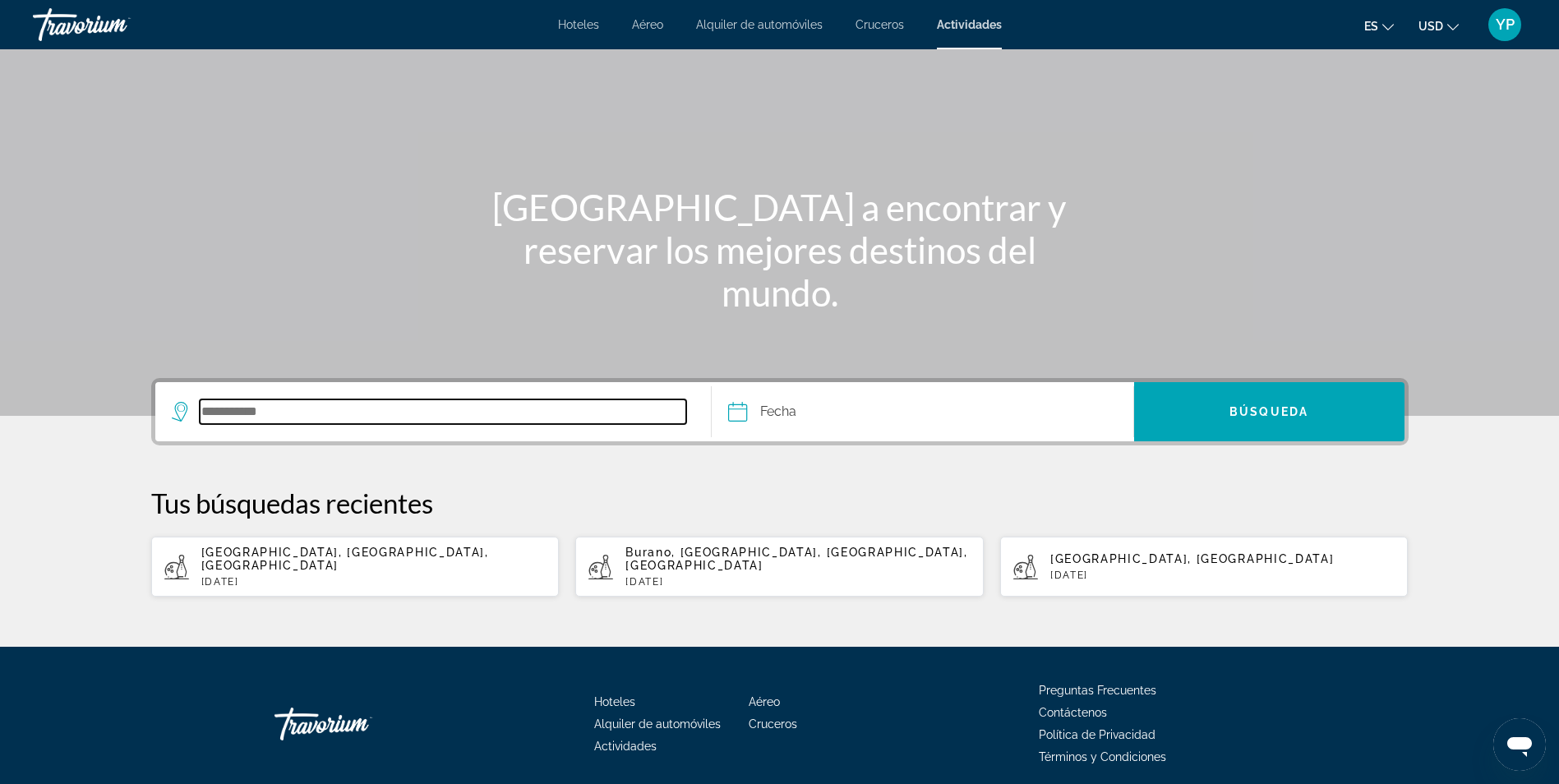
scroll to position [129, 0]
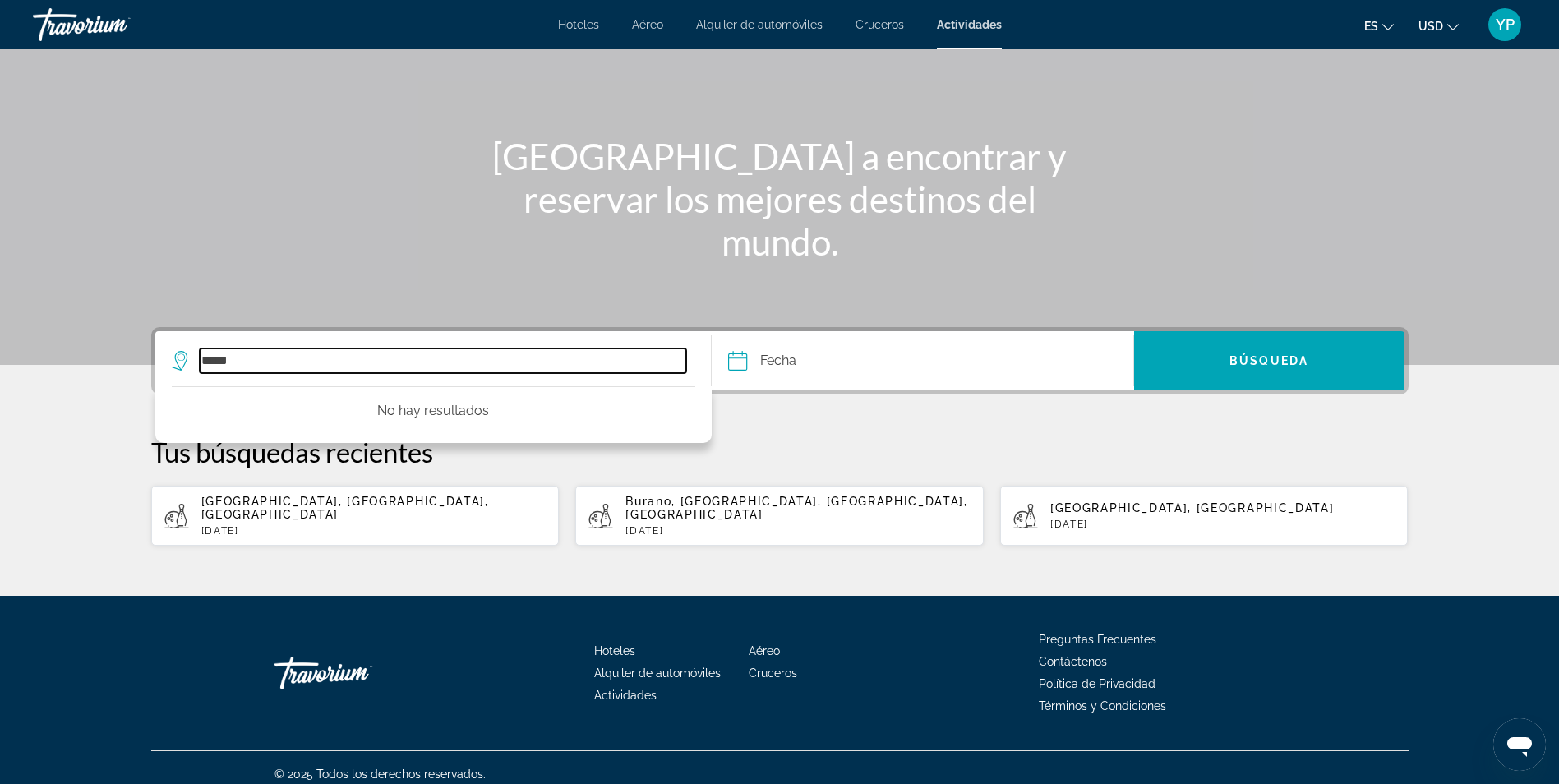
click at [411, 364] on input "*****" at bounding box center [443, 361] width 487 height 24
type input "*"
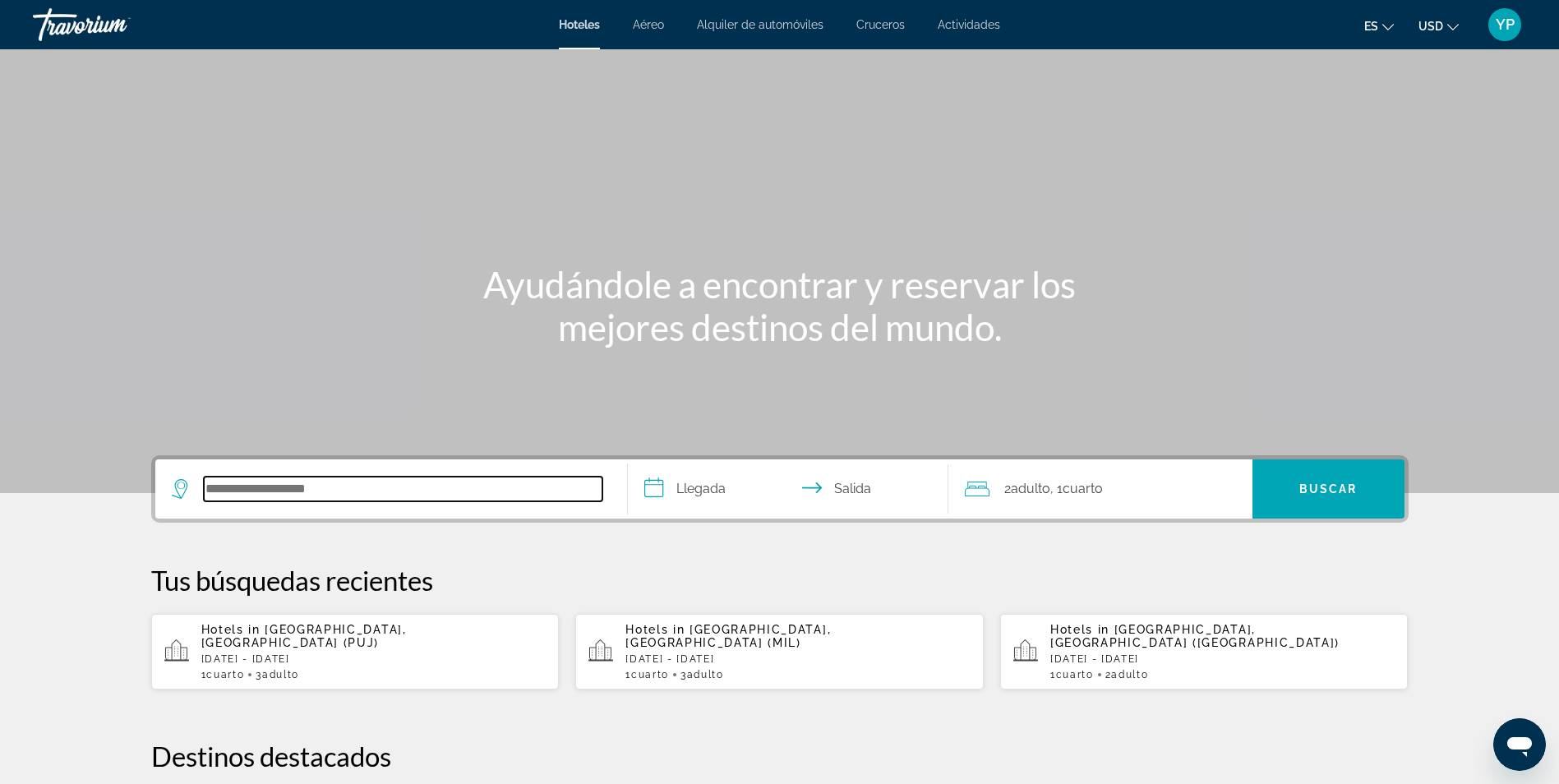
click at [369, 484] on input "Search hotel destination" at bounding box center [403, 489] width 398 height 24
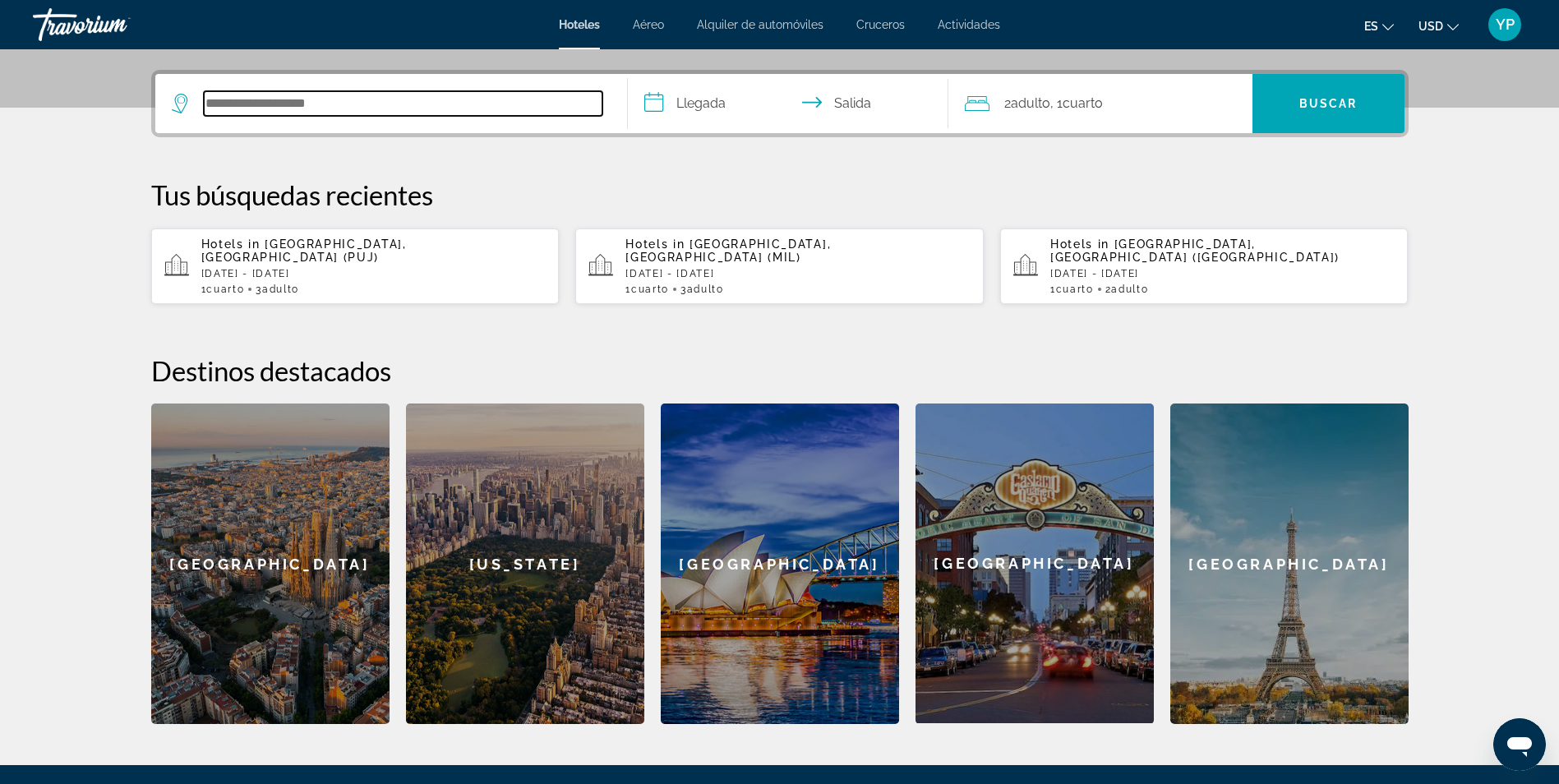
scroll to position [402, 0]
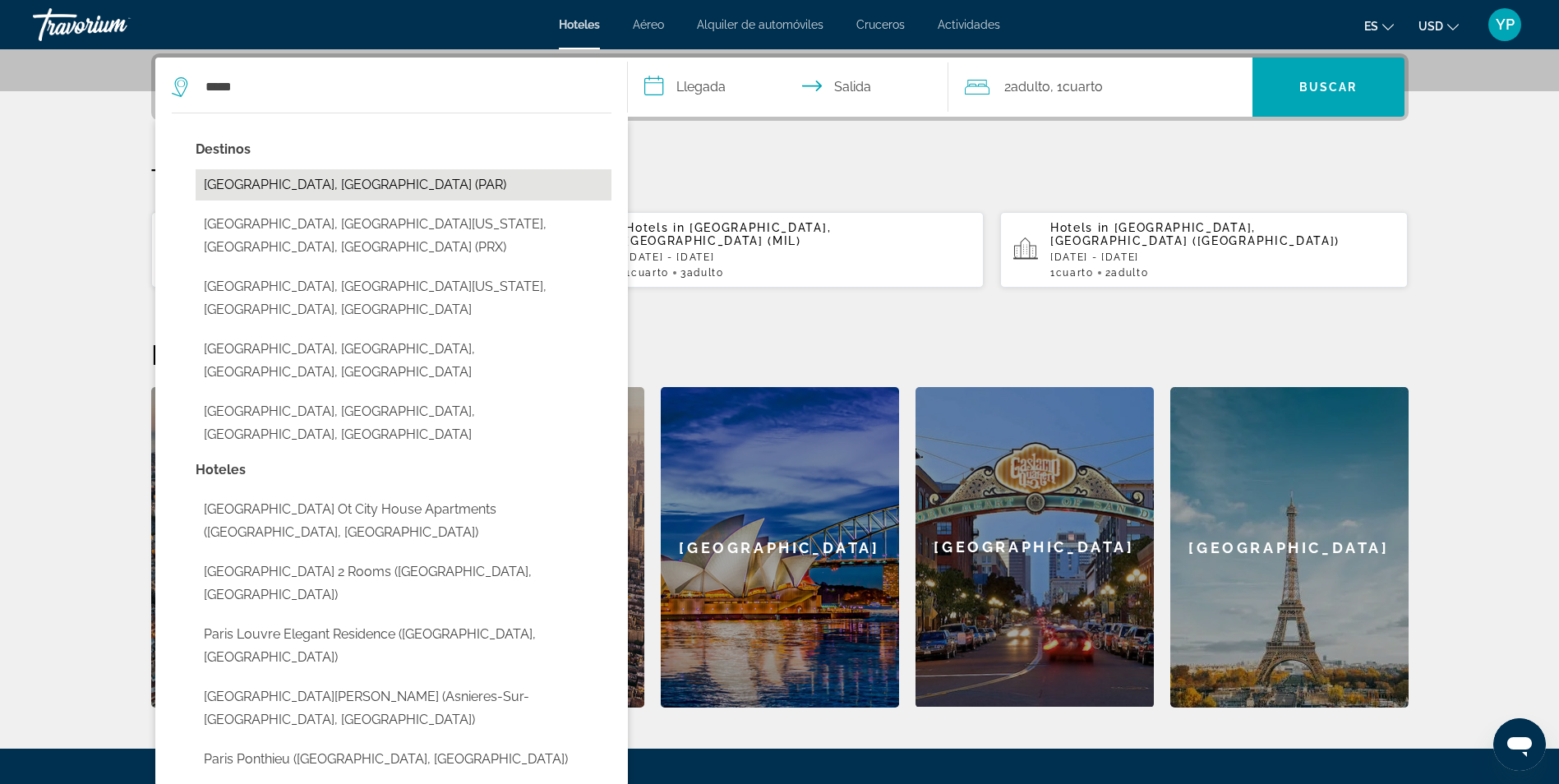
click at [341, 194] on button "[GEOGRAPHIC_DATA], [GEOGRAPHIC_DATA] (PAR)" at bounding box center [403, 184] width 416 height 31
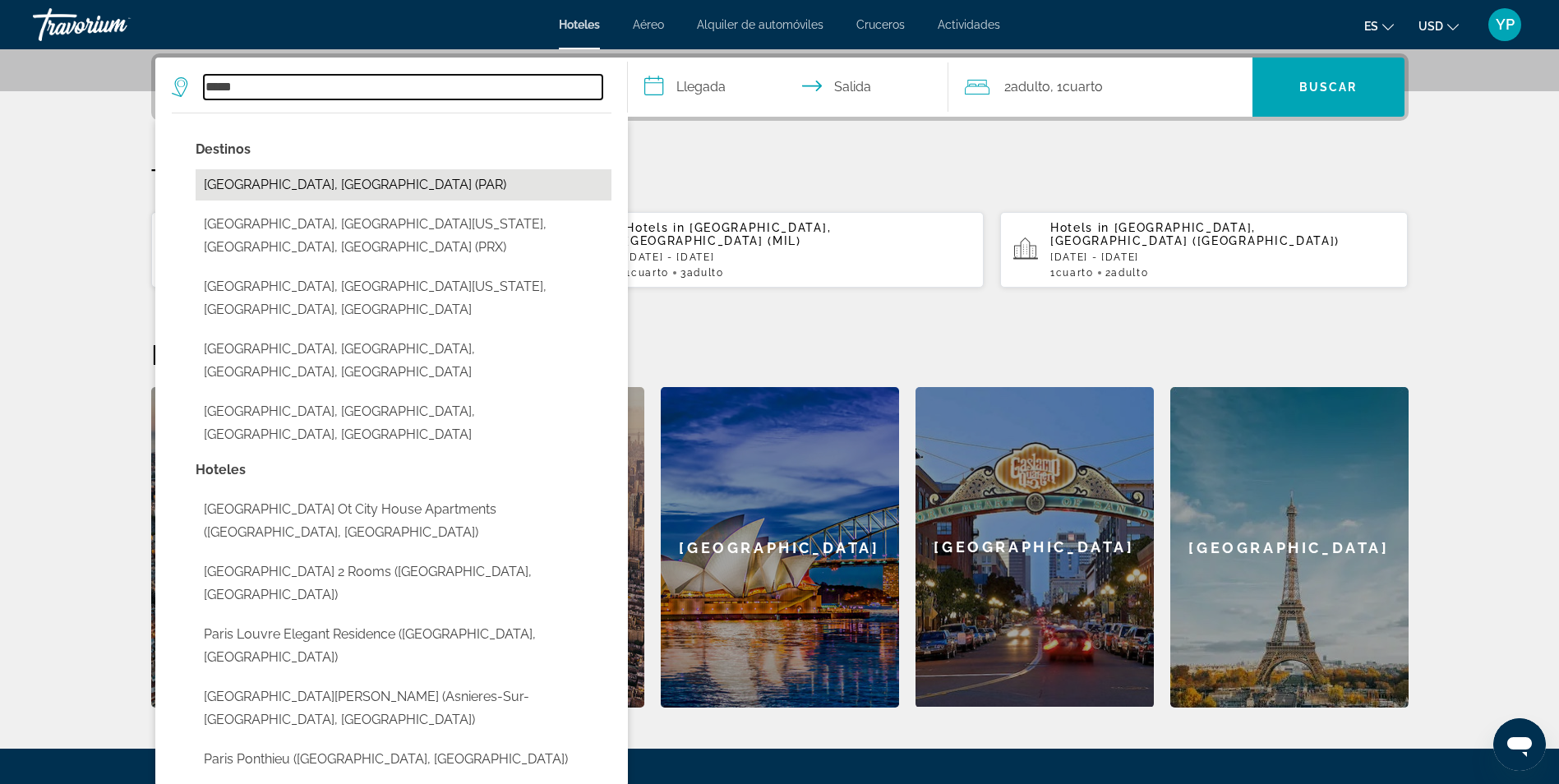
type input "**********"
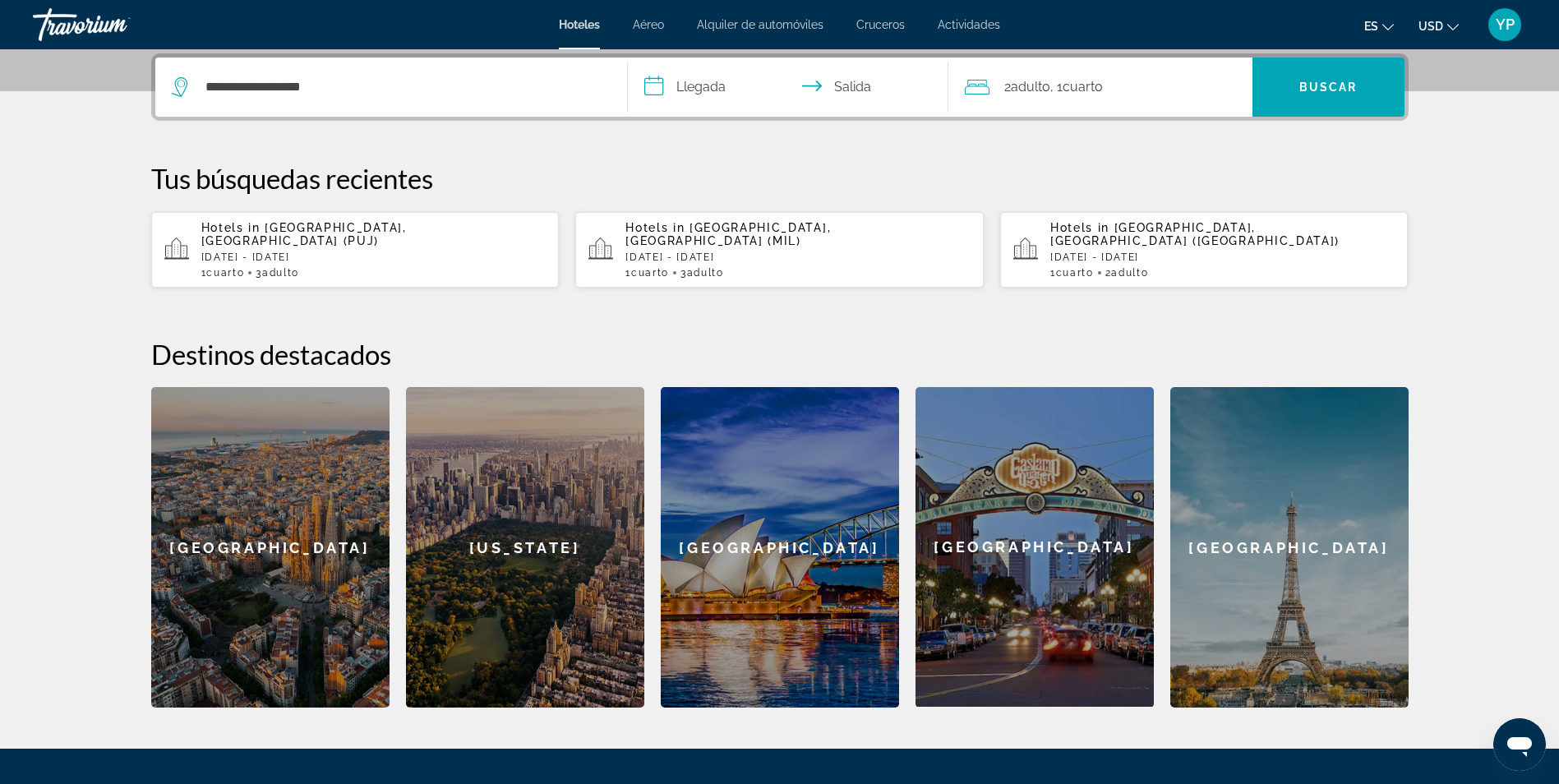
click at [721, 92] on input "**********" at bounding box center [792, 89] width 327 height 64
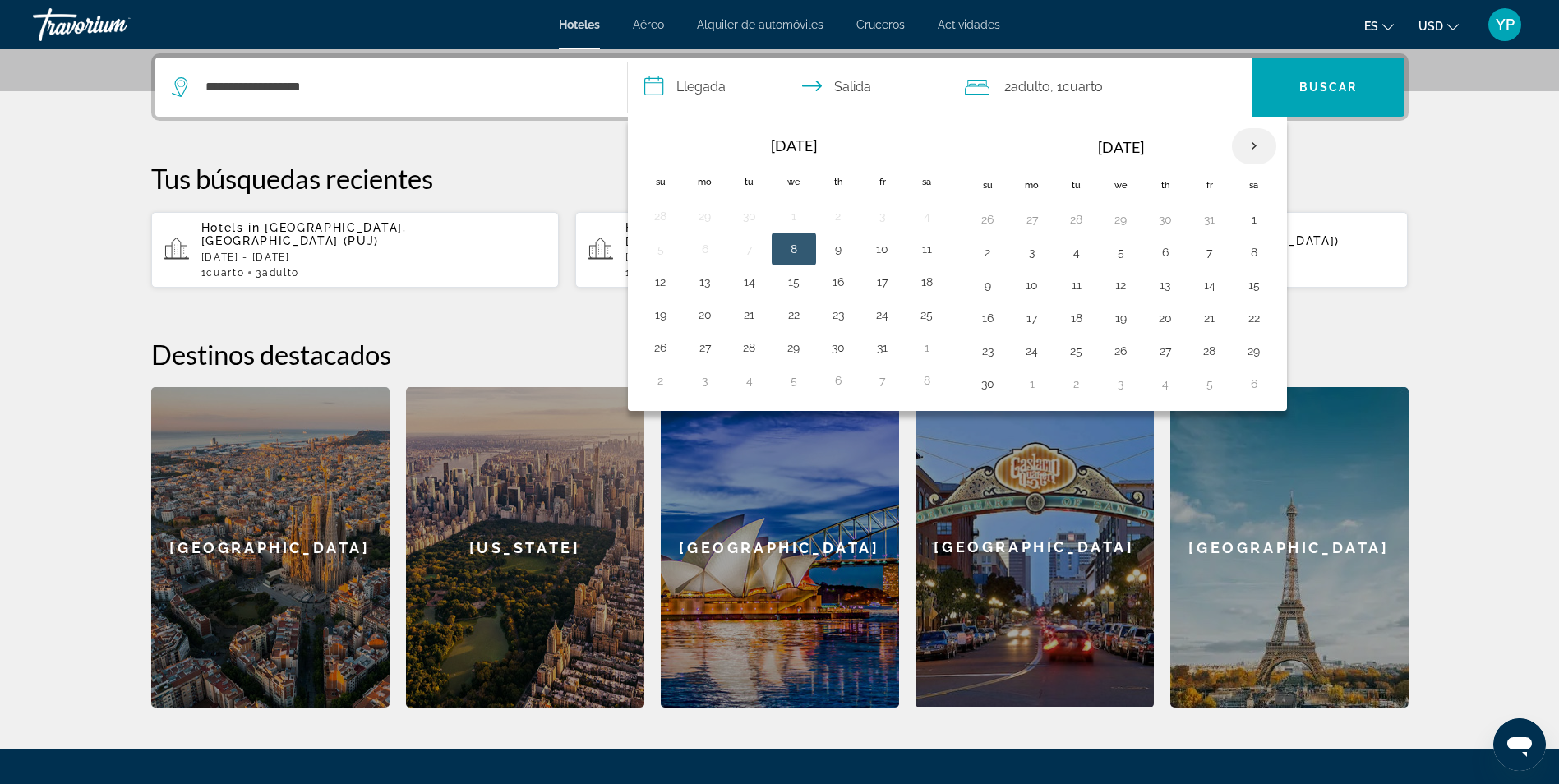
click at [1254, 145] on th "Next month" at bounding box center [1254, 146] width 44 height 37
click at [994, 253] on button "7" at bounding box center [988, 252] width 26 height 23
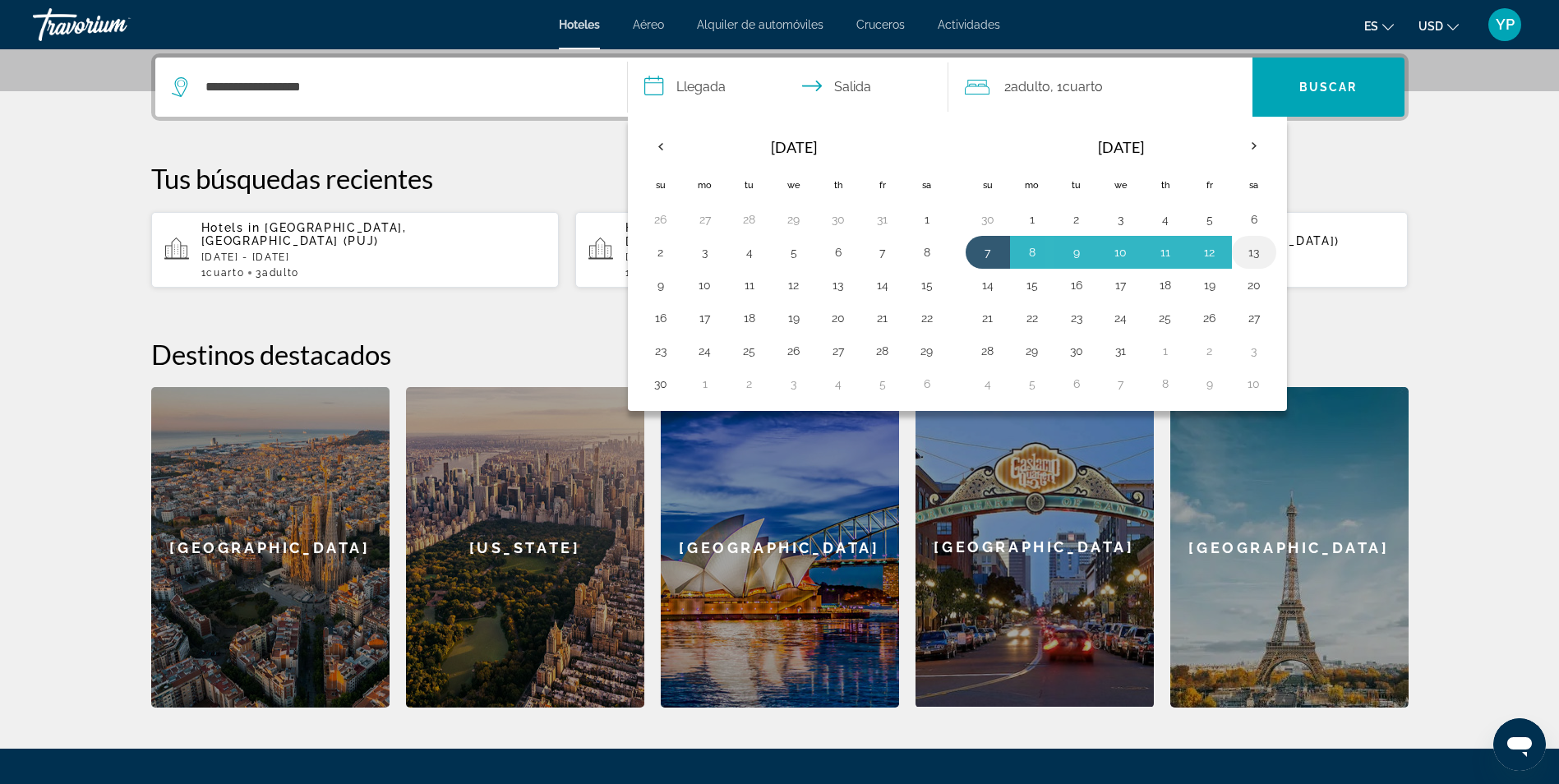
click at [1254, 246] on button "13" at bounding box center [1254, 252] width 26 height 23
type input "**********"
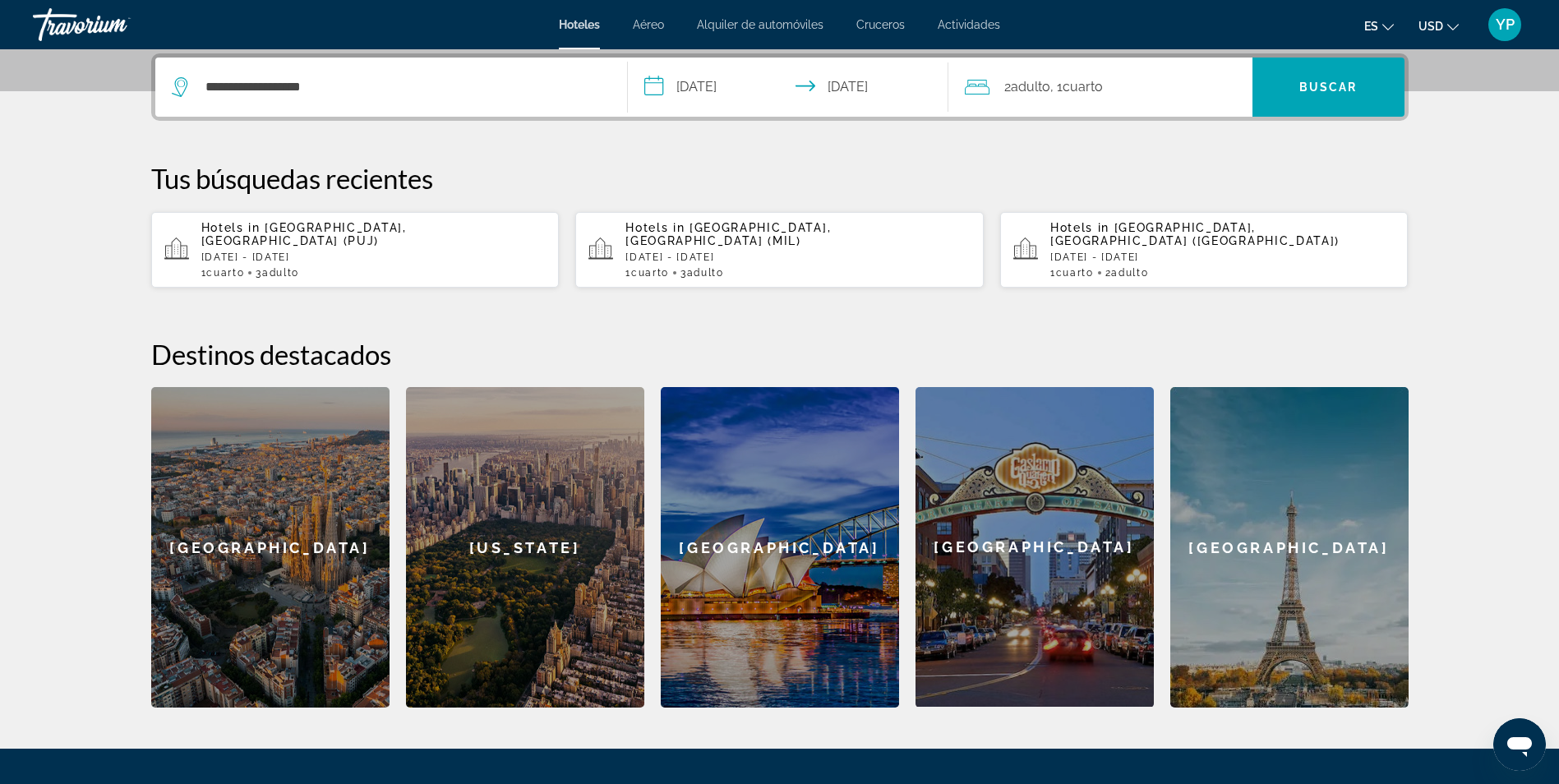
click at [1206, 92] on div "2 Adulto Adulto , 1 Cuarto habitaciones" at bounding box center [1108, 87] width 287 height 23
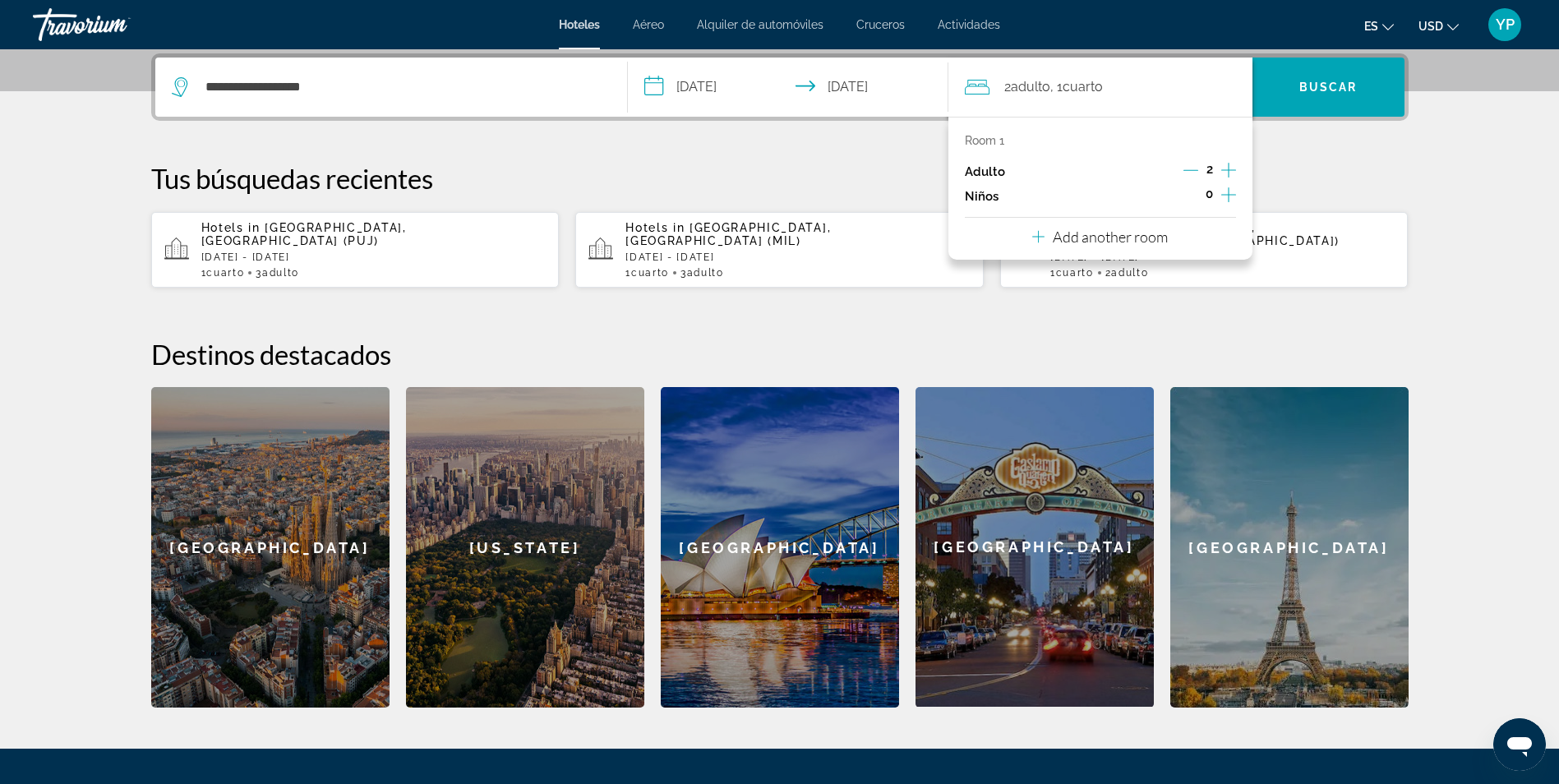
click at [1229, 177] on icon "Increment adults" at bounding box center [1228, 170] width 15 height 20
click at [1312, 100] on span "Search" at bounding box center [1329, 87] width 152 height 39
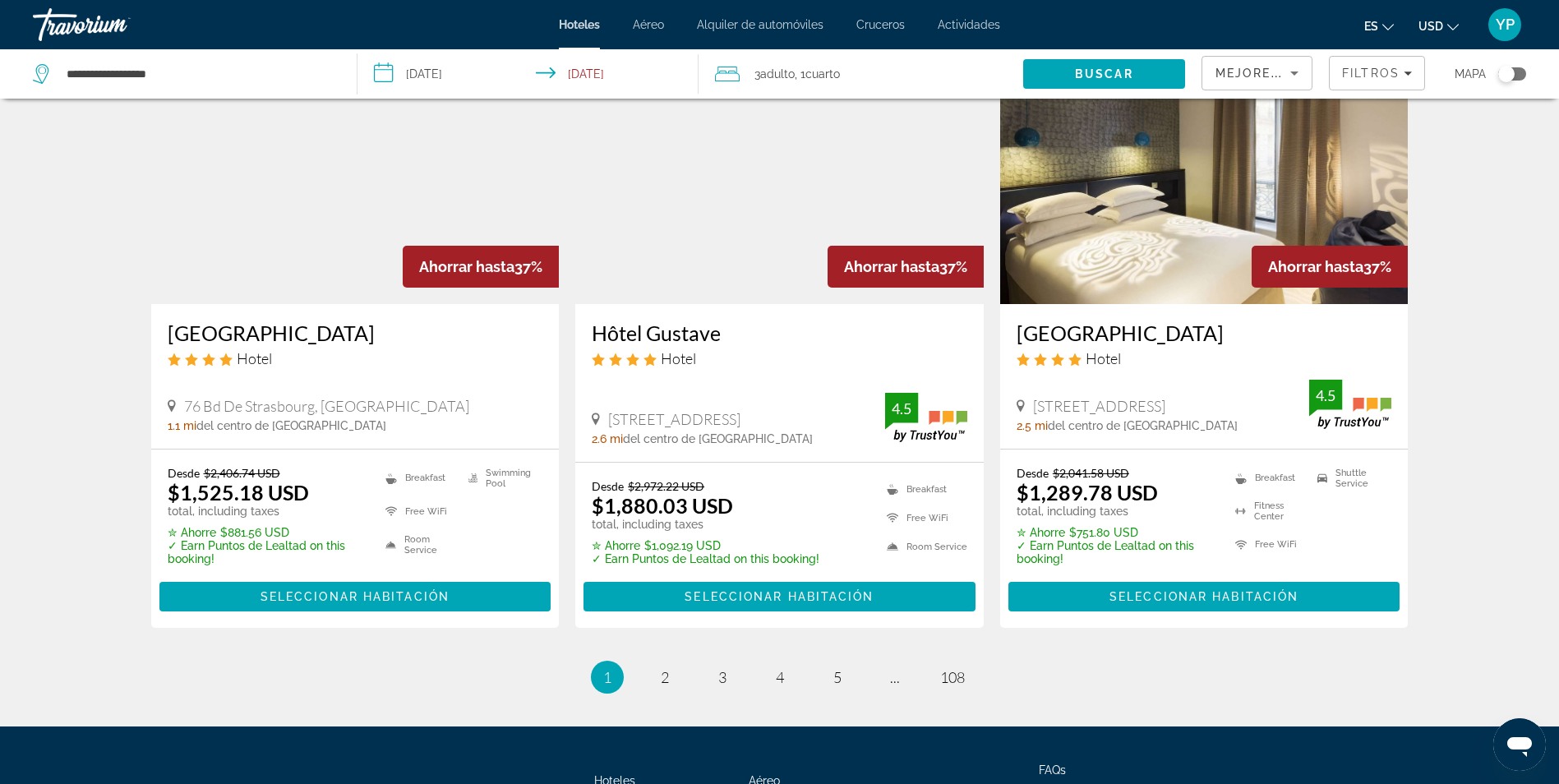
scroll to position [2115, 0]
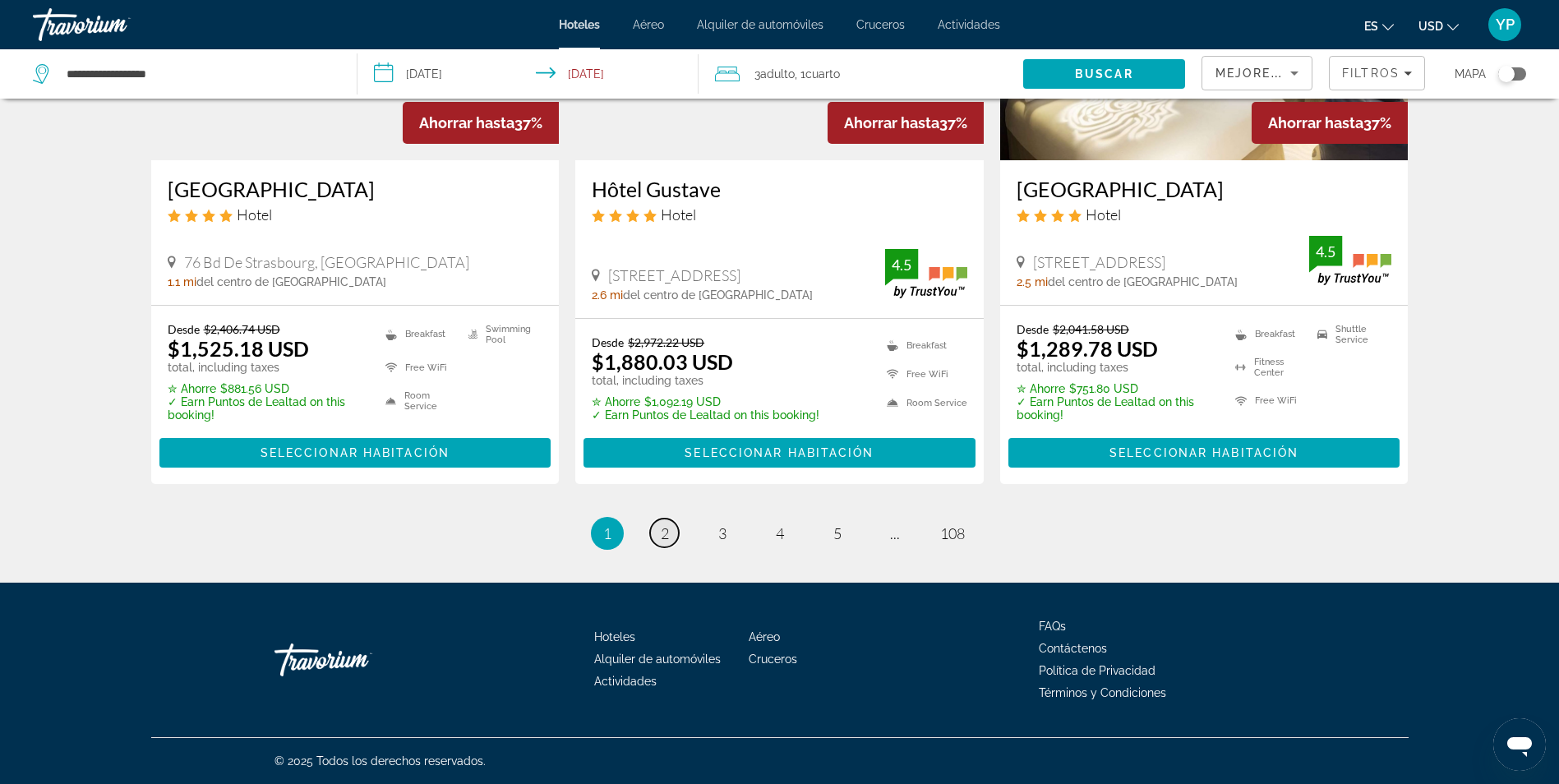
click at [656, 537] on link "page 2" at bounding box center [664, 532] width 29 height 29
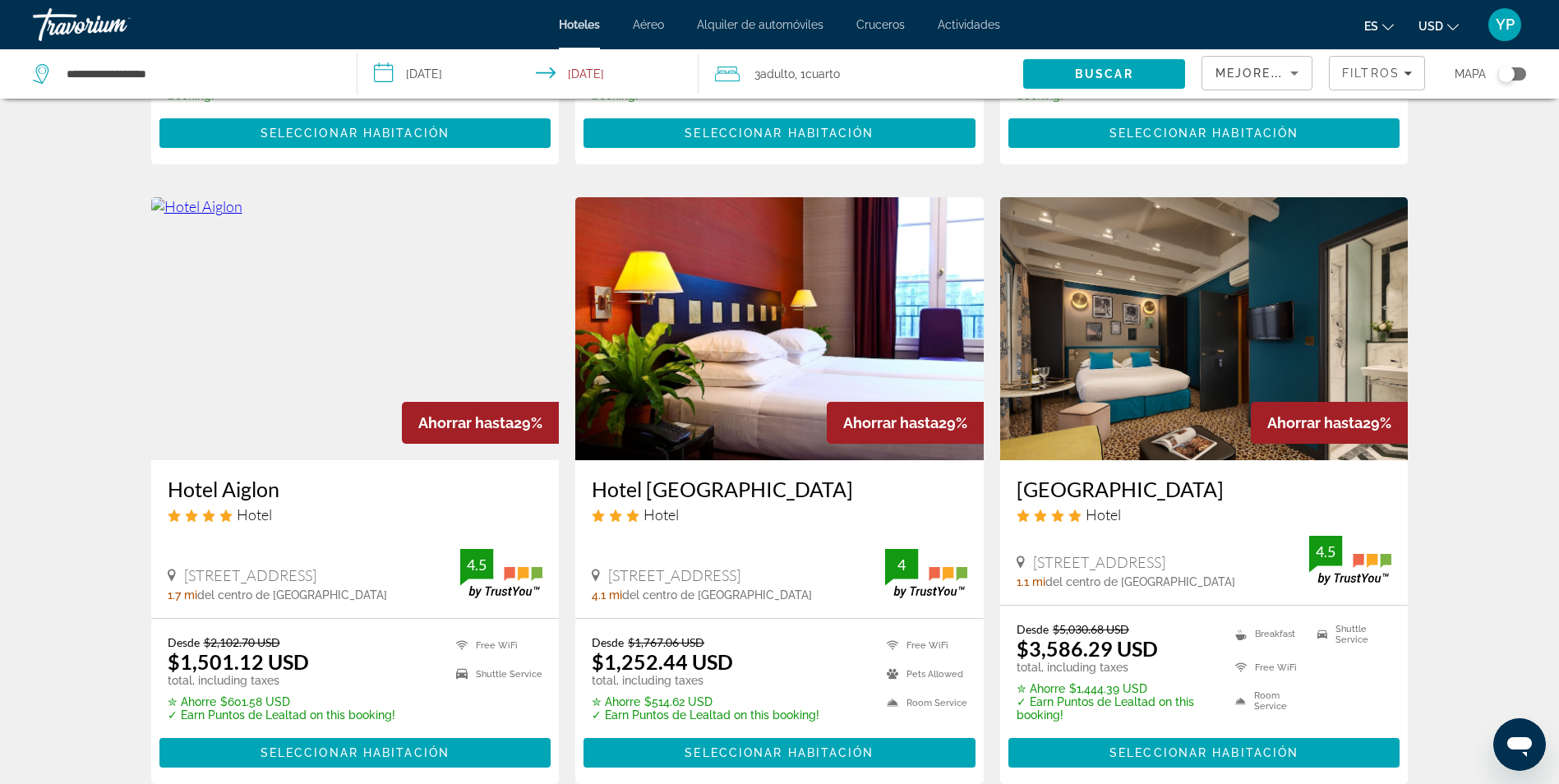
scroll to position [2136, 0]
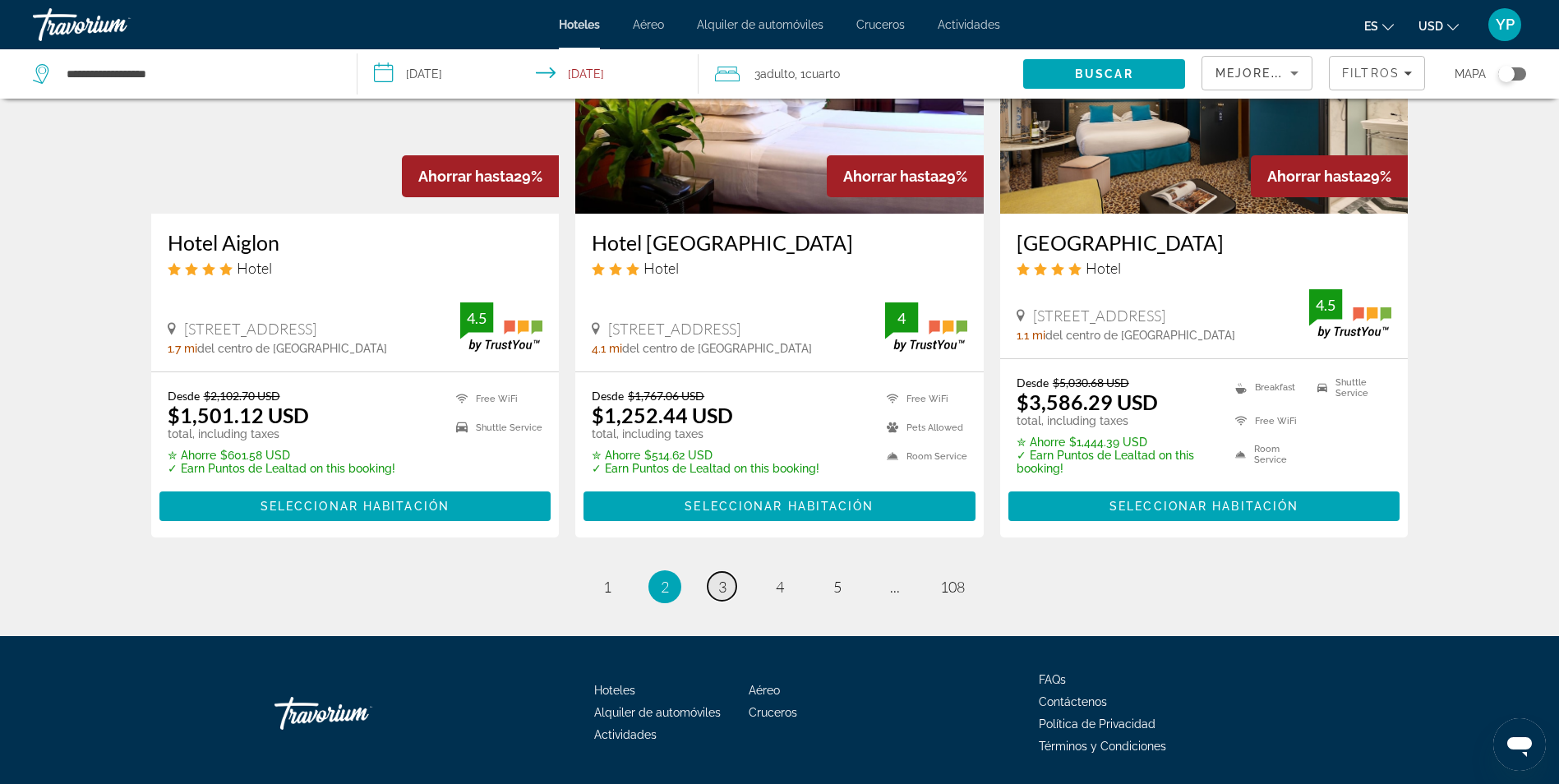
click at [718, 577] on span "3" at bounding box center [722, 586] width 8 height 18
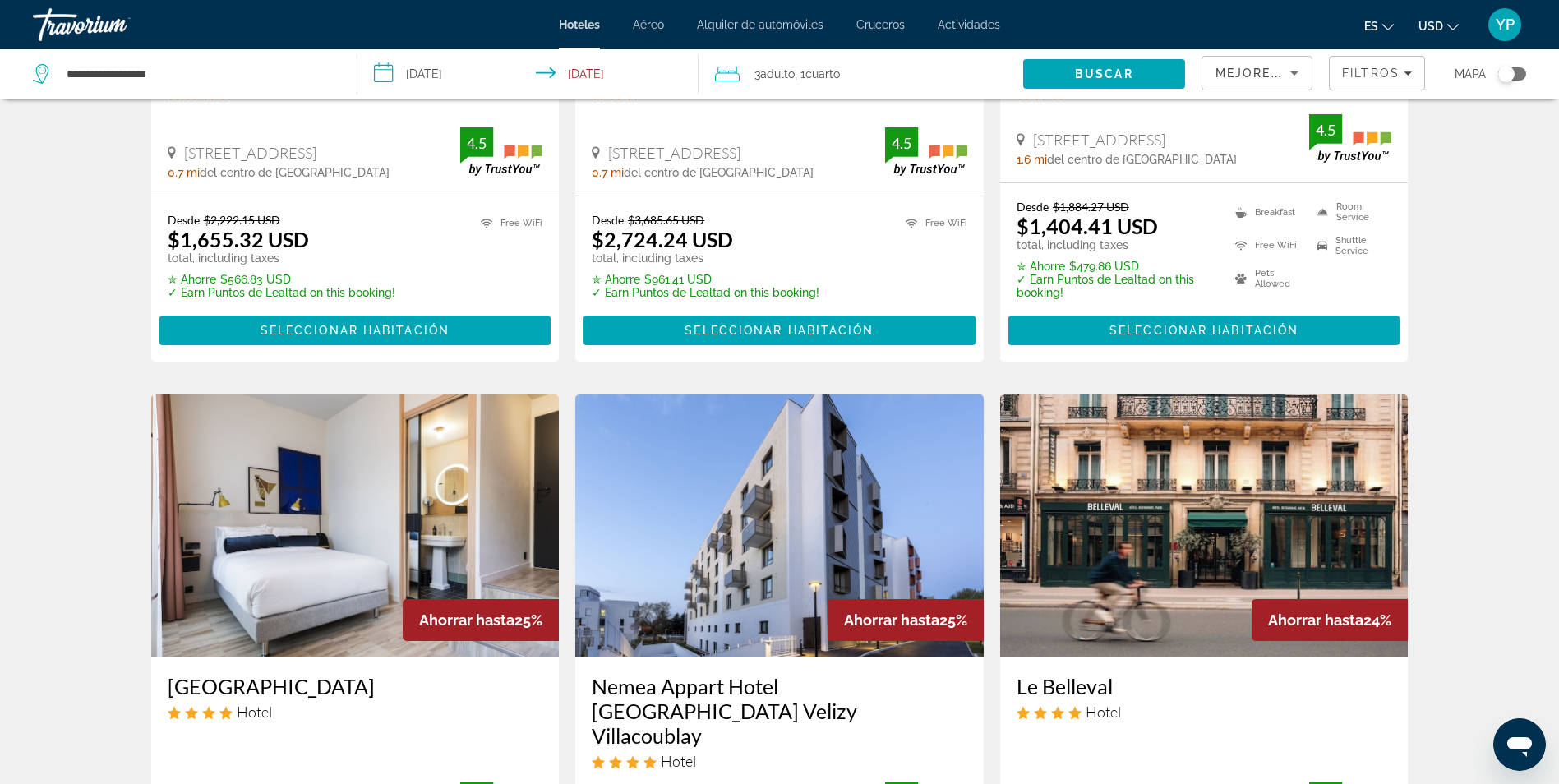
scroll to position [1972, 0]
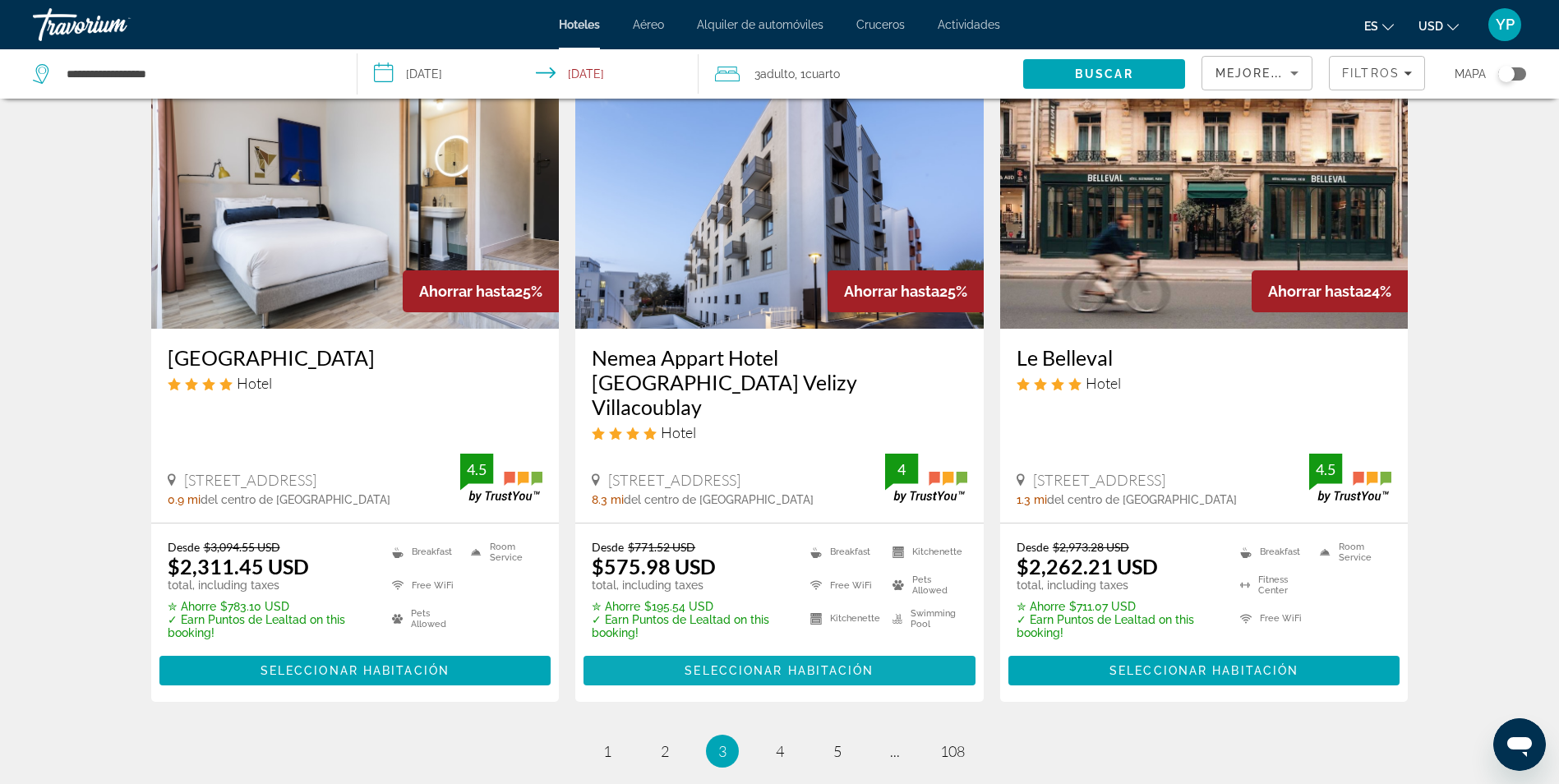
click at [714, 664] on span "Seleccionar habitación" at bounding box center [779, 670] width 189 height 13
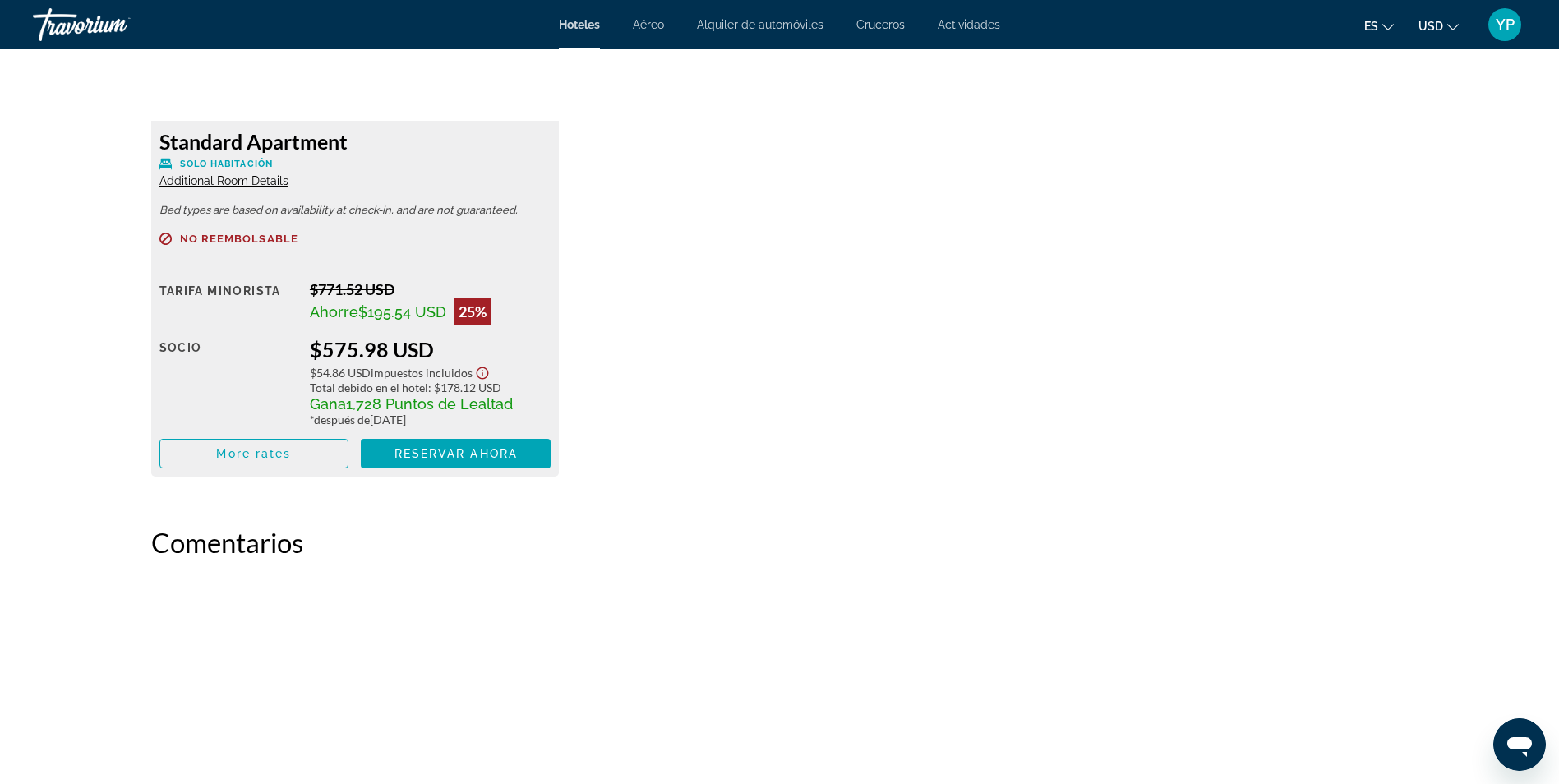
scroll to position [2358, 0]
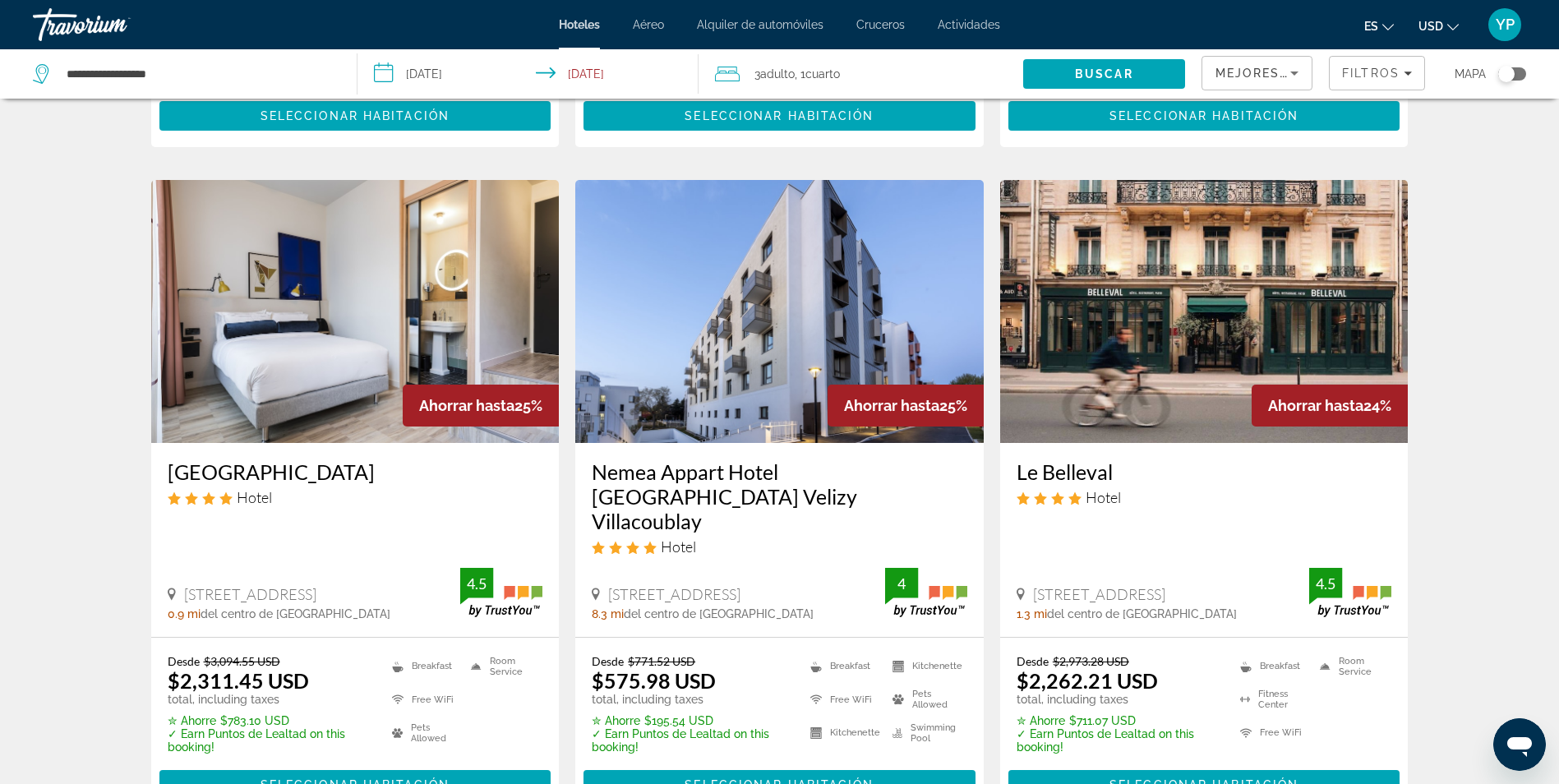
scroll to position [1972, 0]
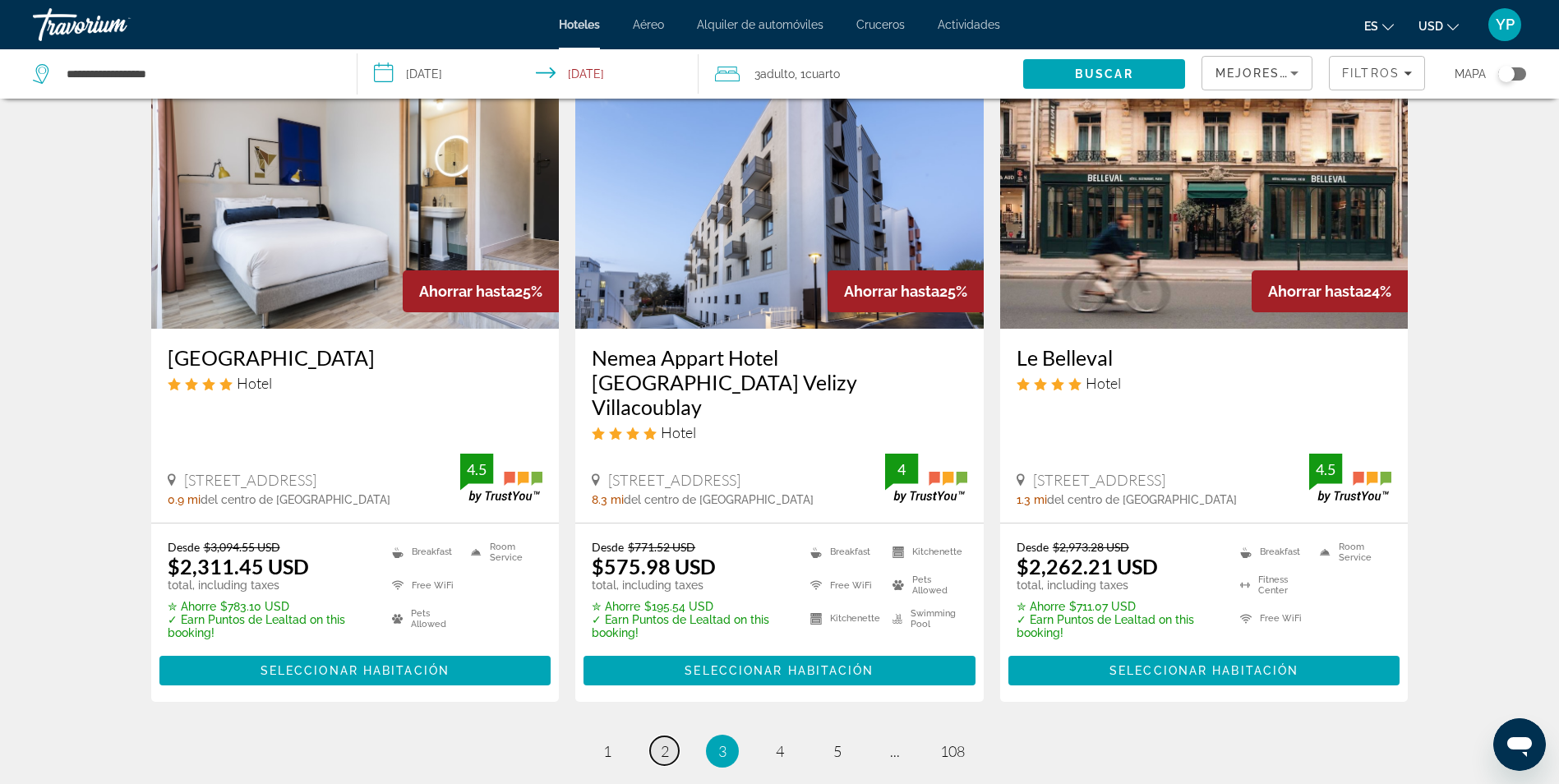
click at [671, 736] on link "page 2" at bounding box center [664, 750] width 29 height 29
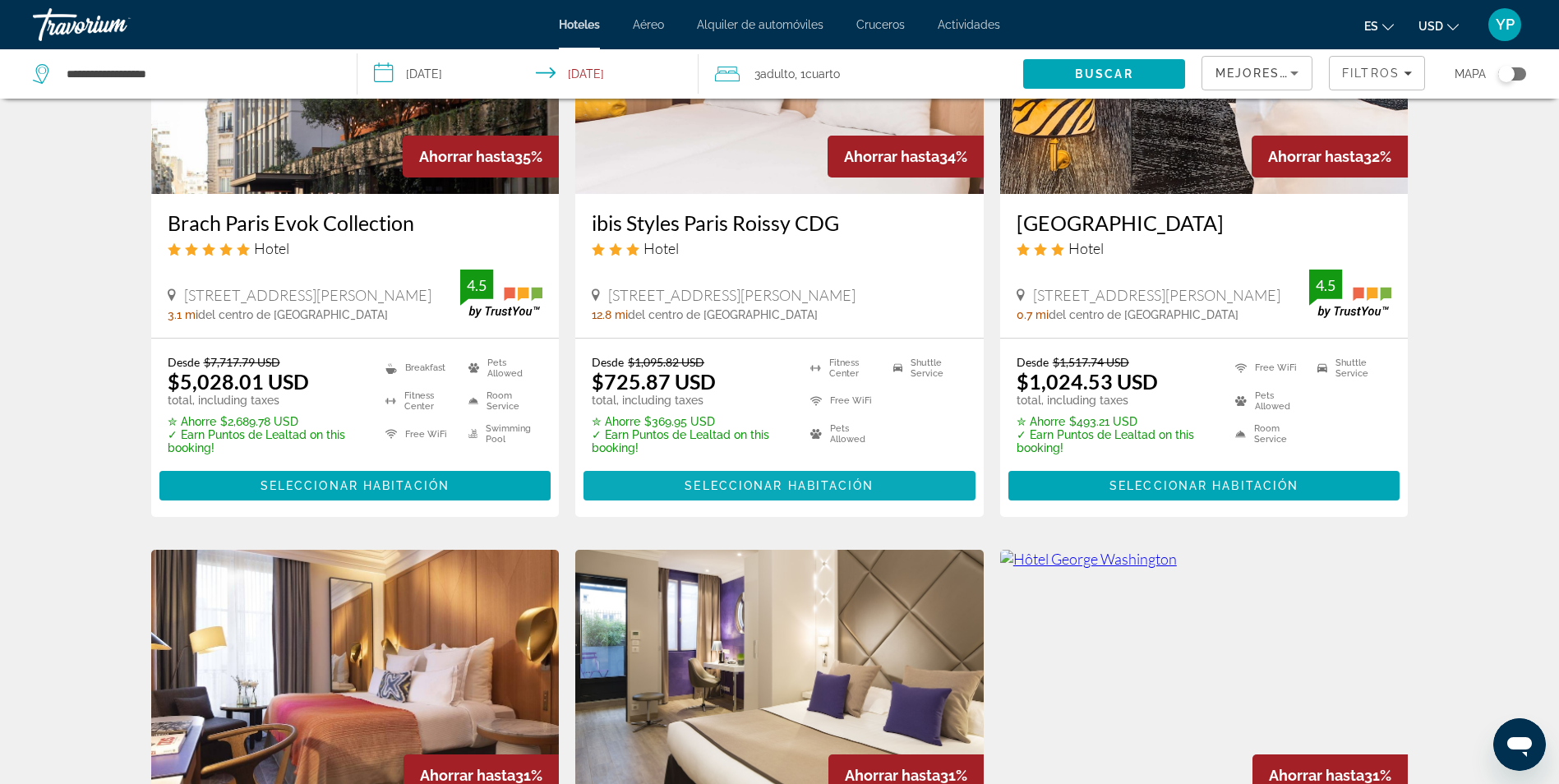
scroll to position [83, 0]
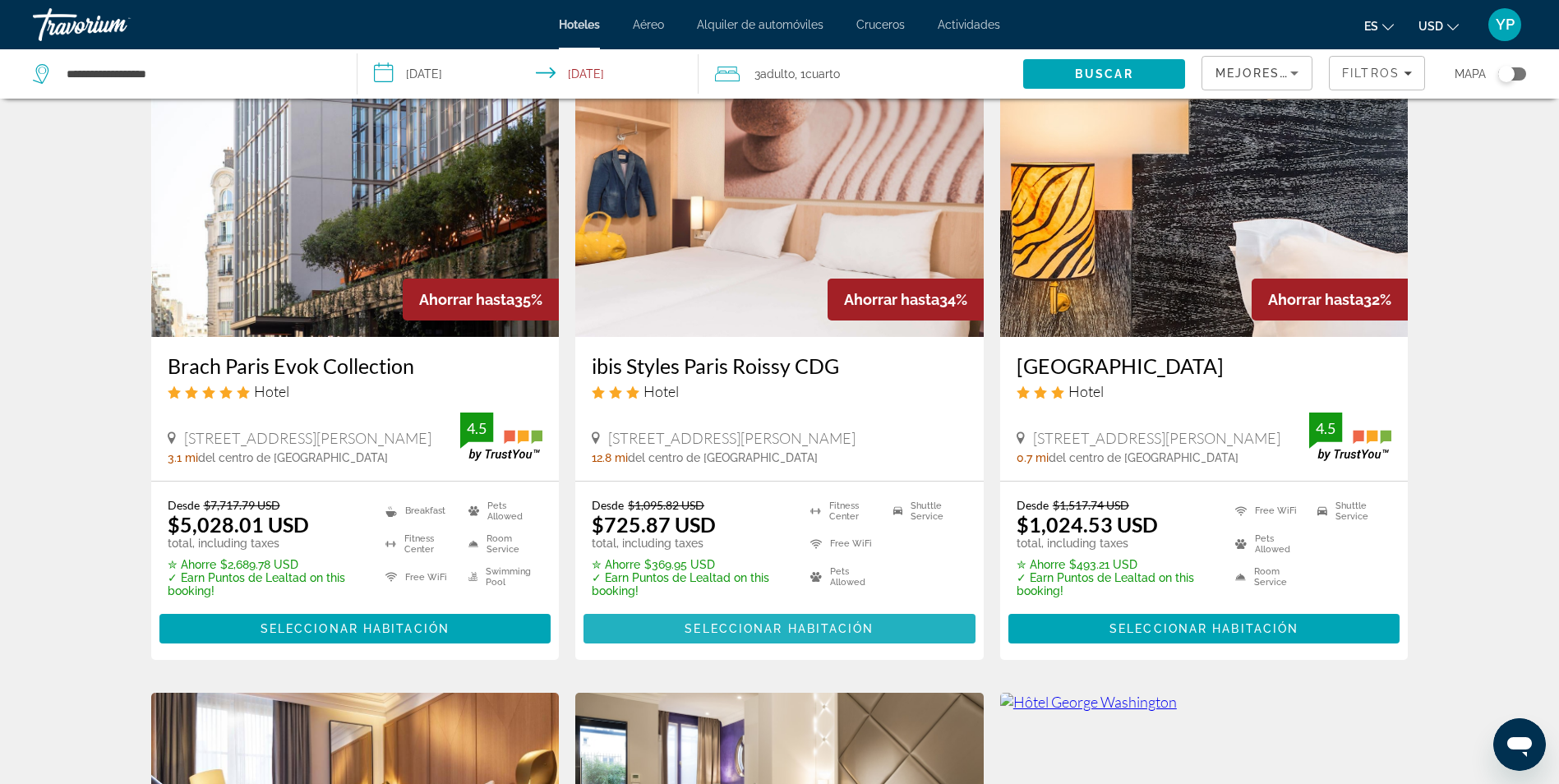
click at [705, 623] on span "Seleccionar habitación" at bounding box center [779, 628] width 189 height 13
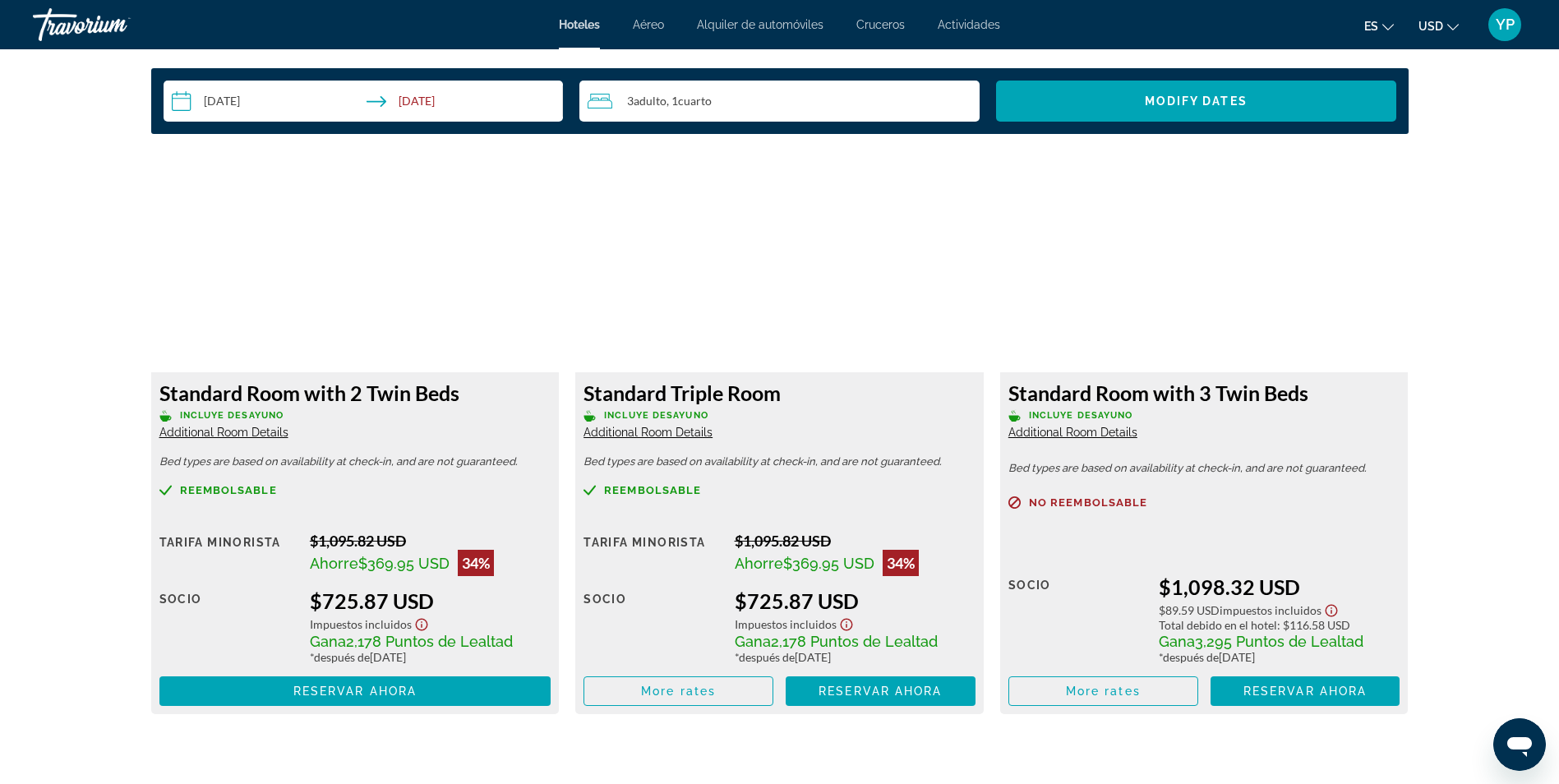
scroll to position [1972, 0]
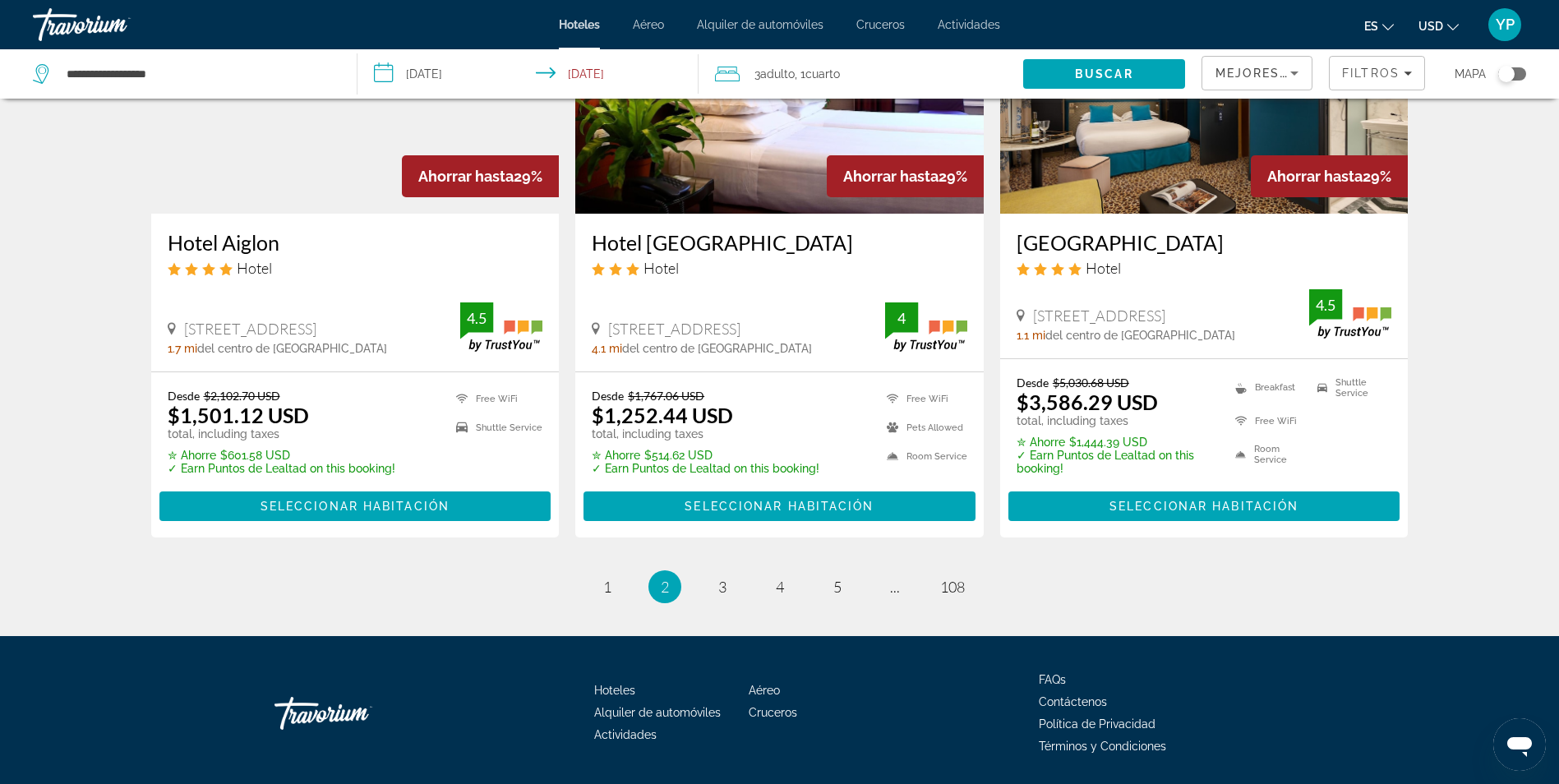
scroll to position [2141, 0]
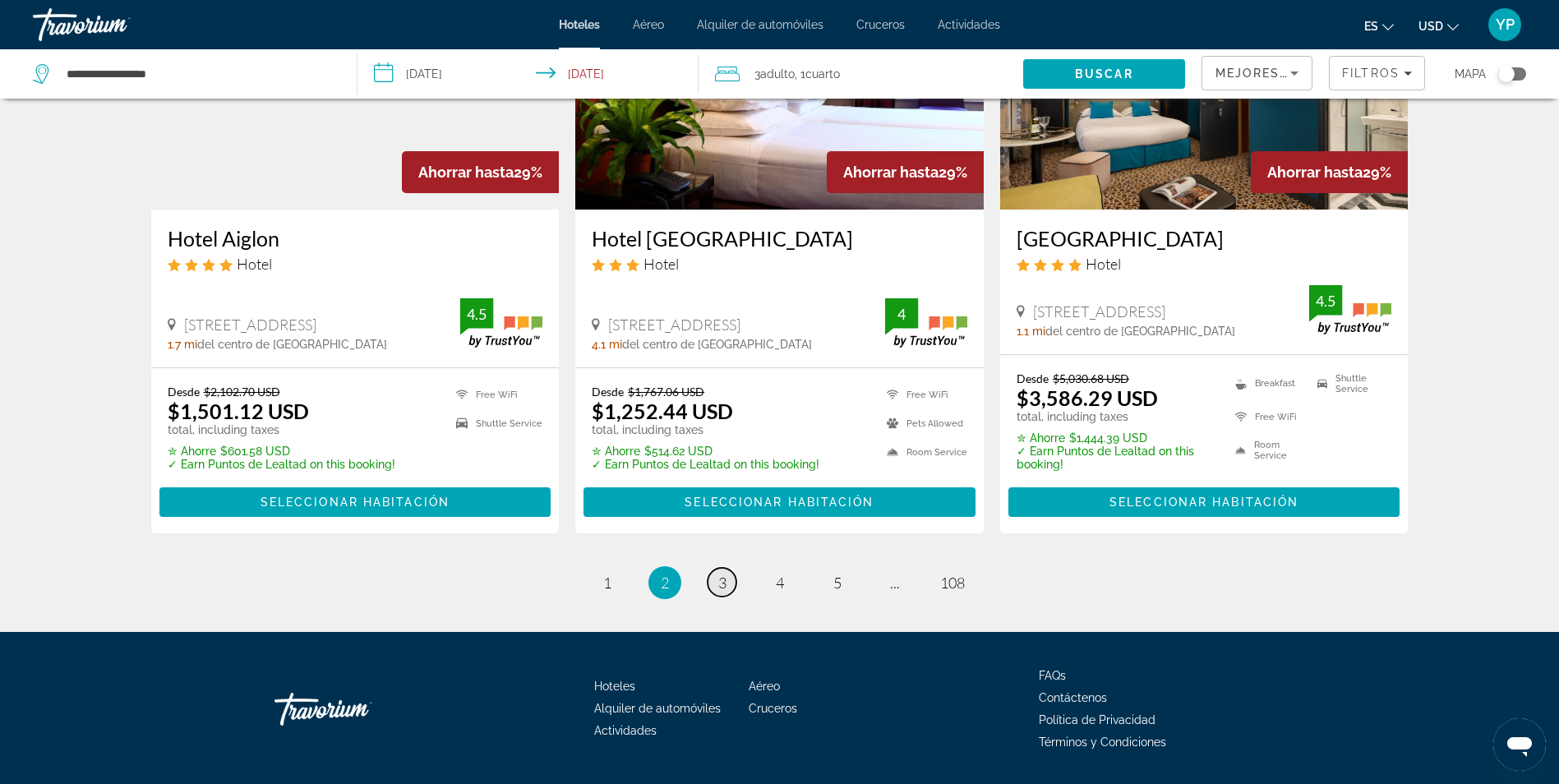
click at [728, 568] on link "page 3" at bounding box center [721, 582] width 29 height 29
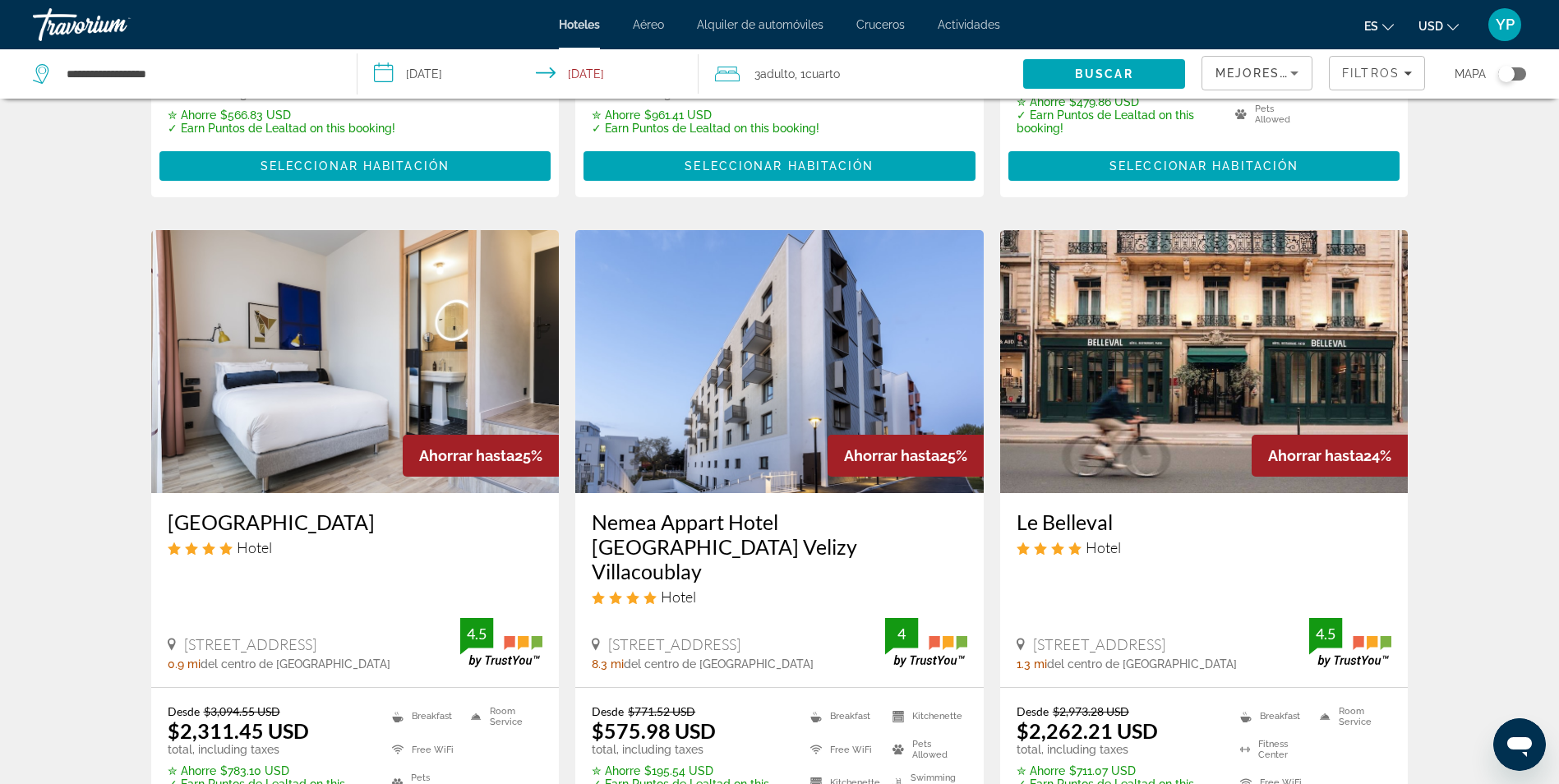
scroll to position [2054, 0]
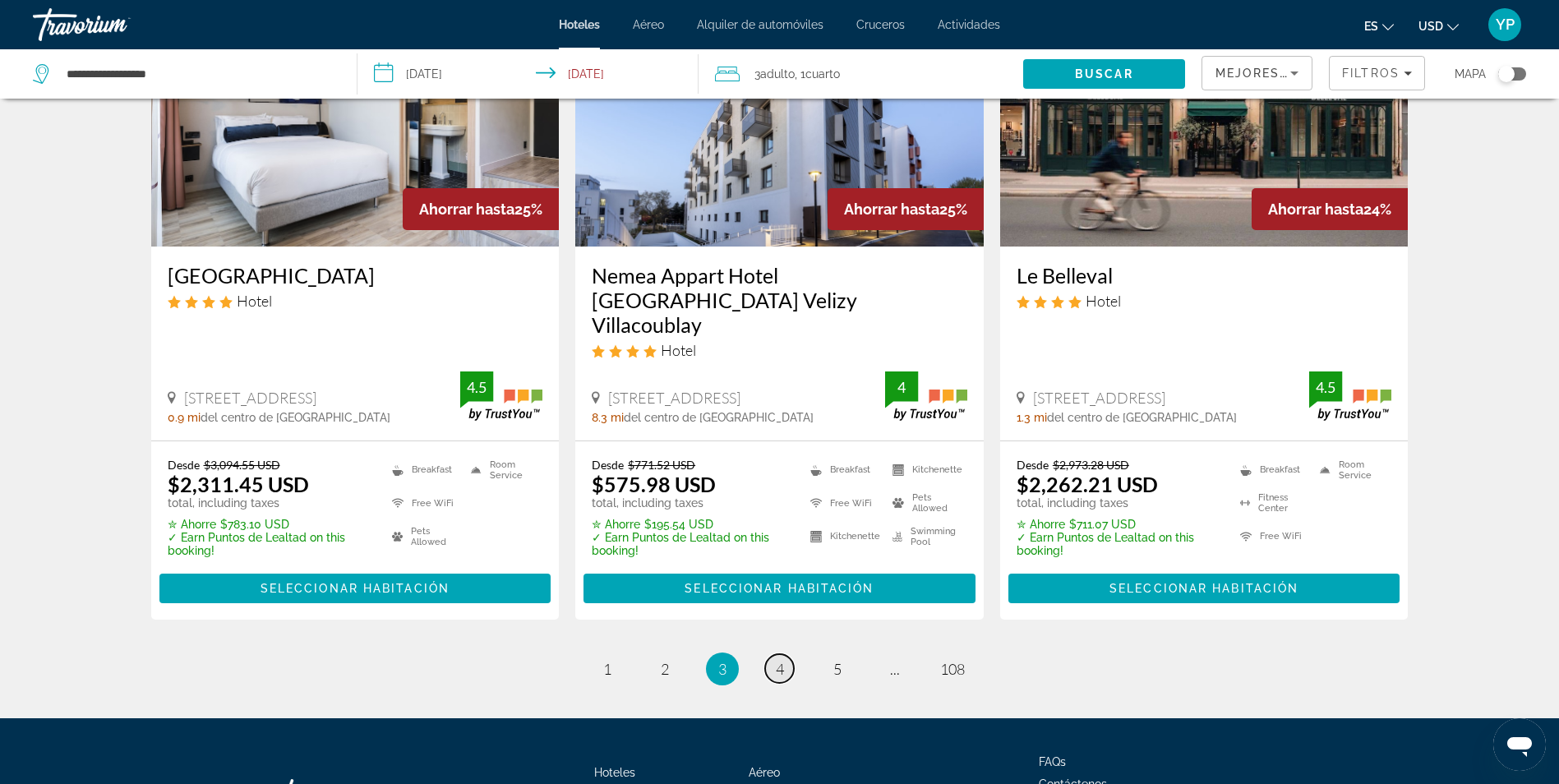
click at [773, 654] on link "page 4" at bounding box center [780, 669] width 29 height 29
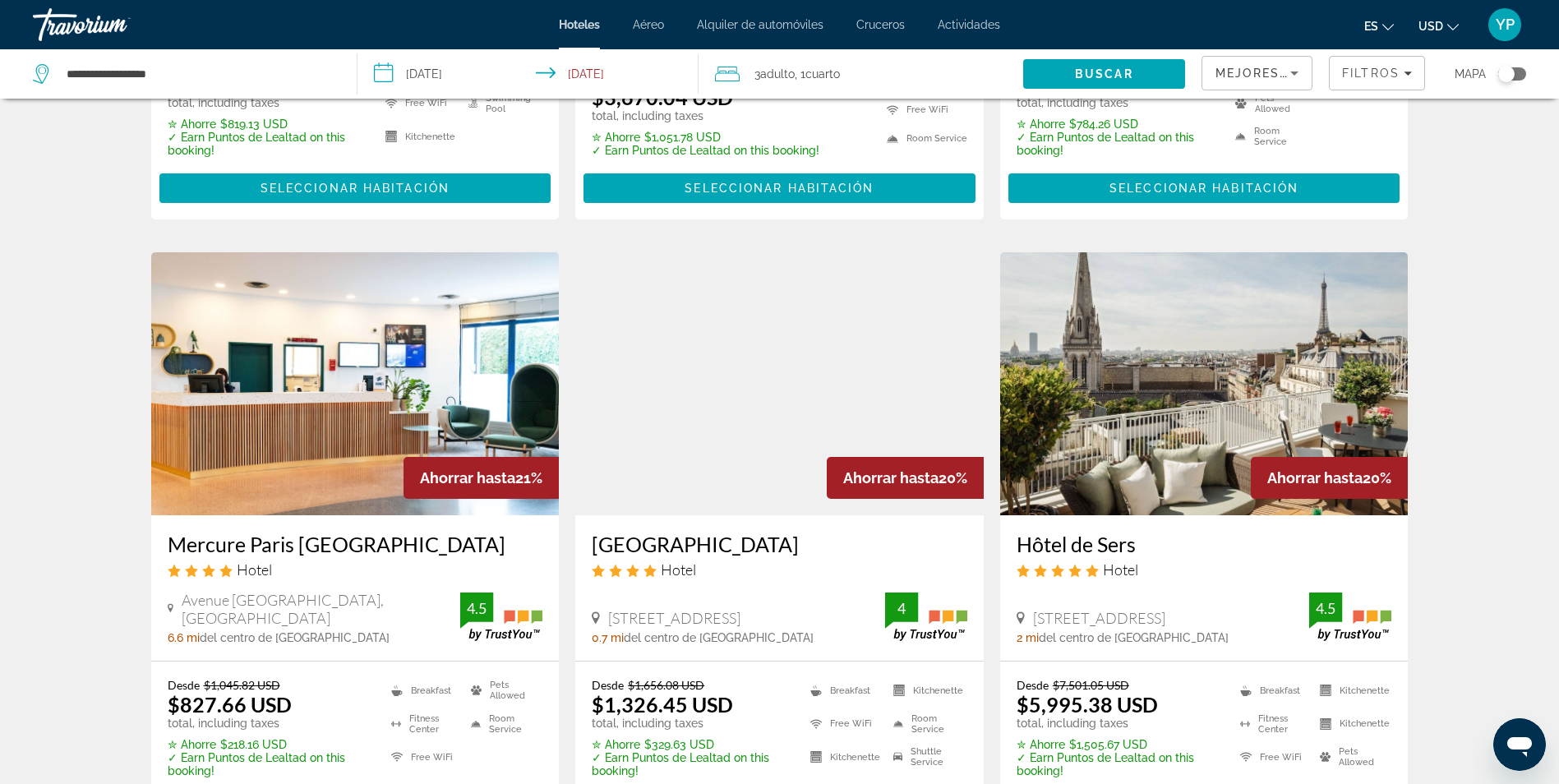
scroll to position [1890, 0]
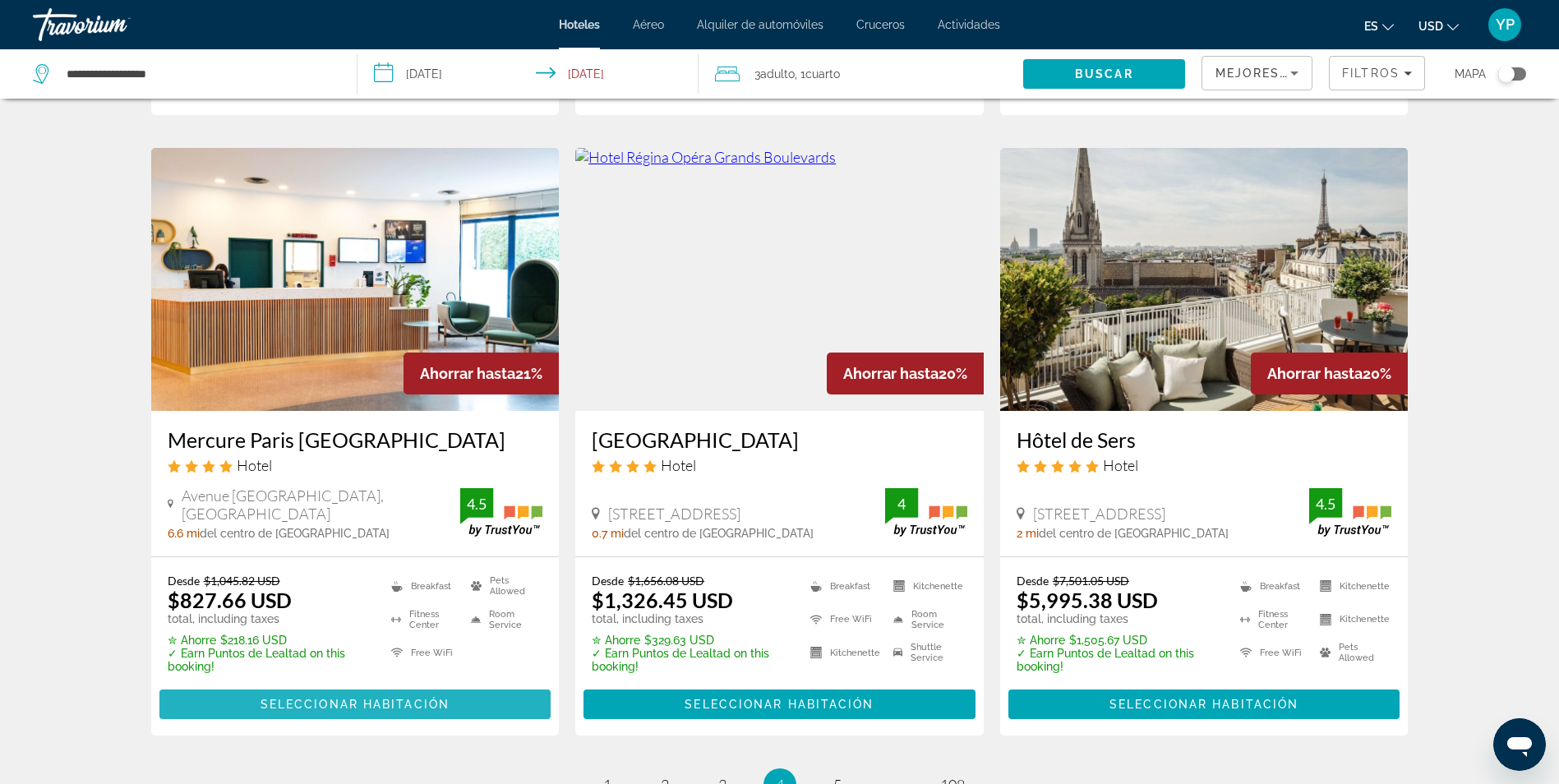
click at [332, 701] on span "Seleccionar habitación" at bounding box center [354, 704] width 189 height 13
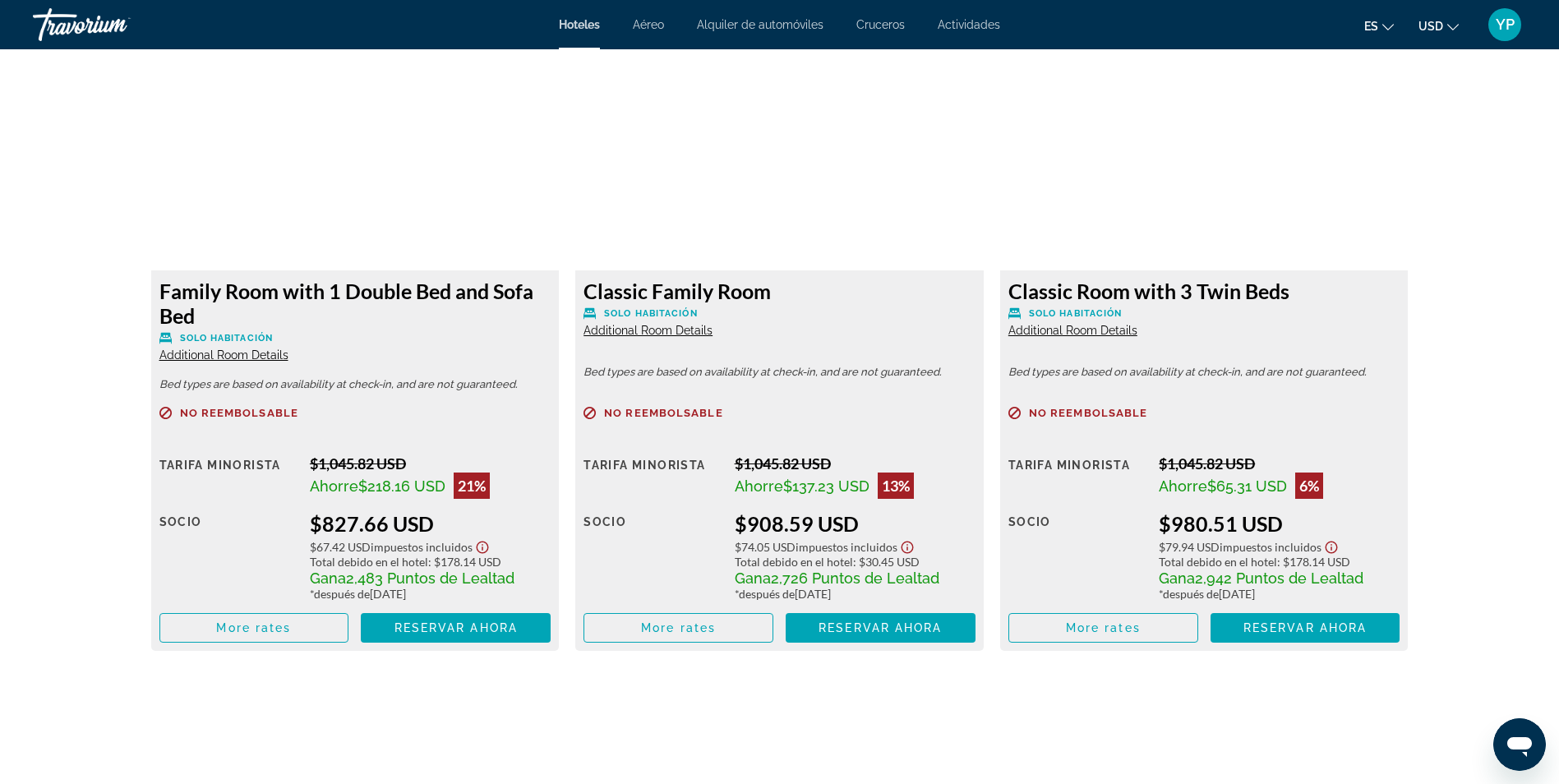
scroll to position [2221, 0]
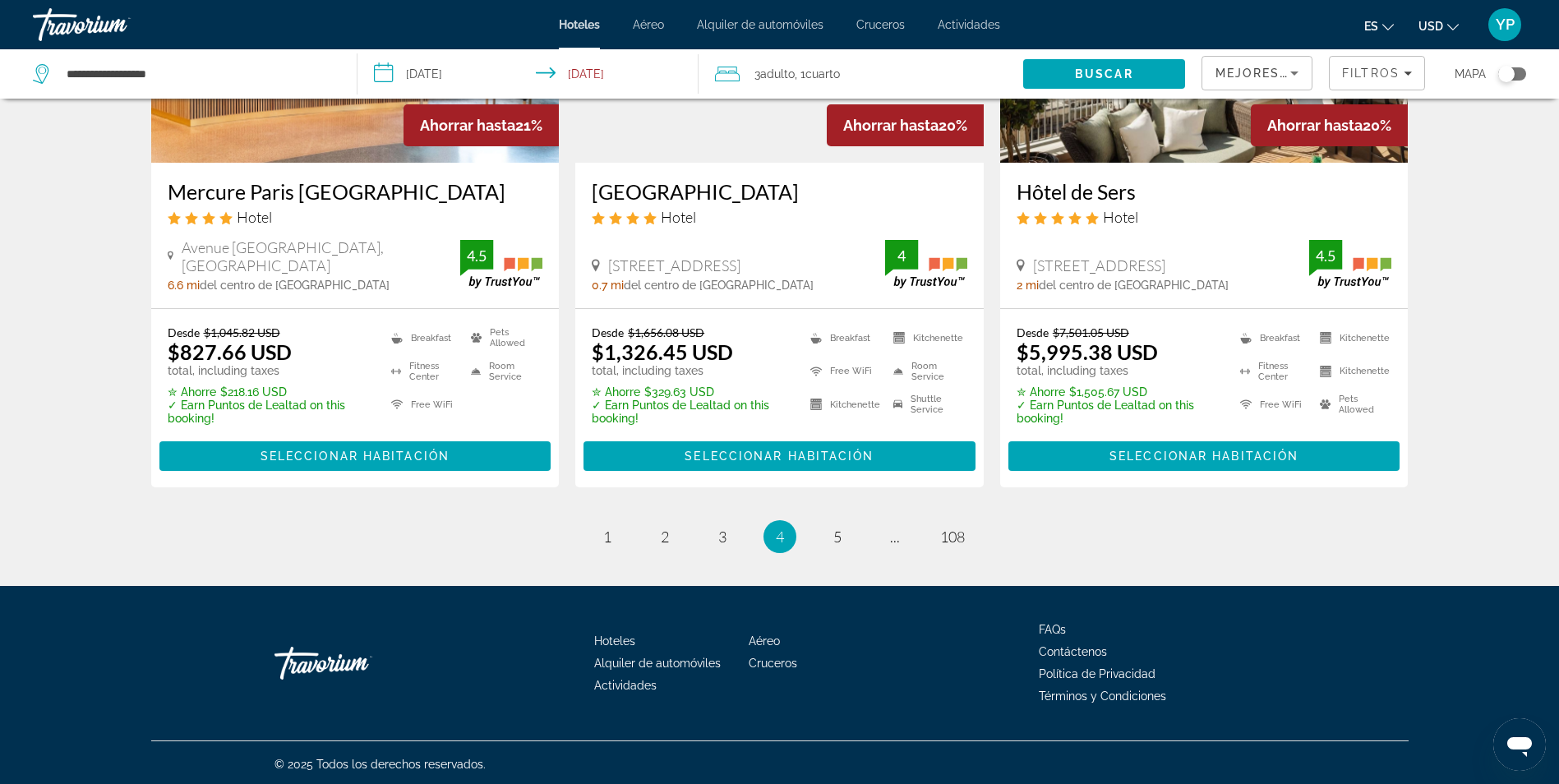
scroll to position [2142, 0]
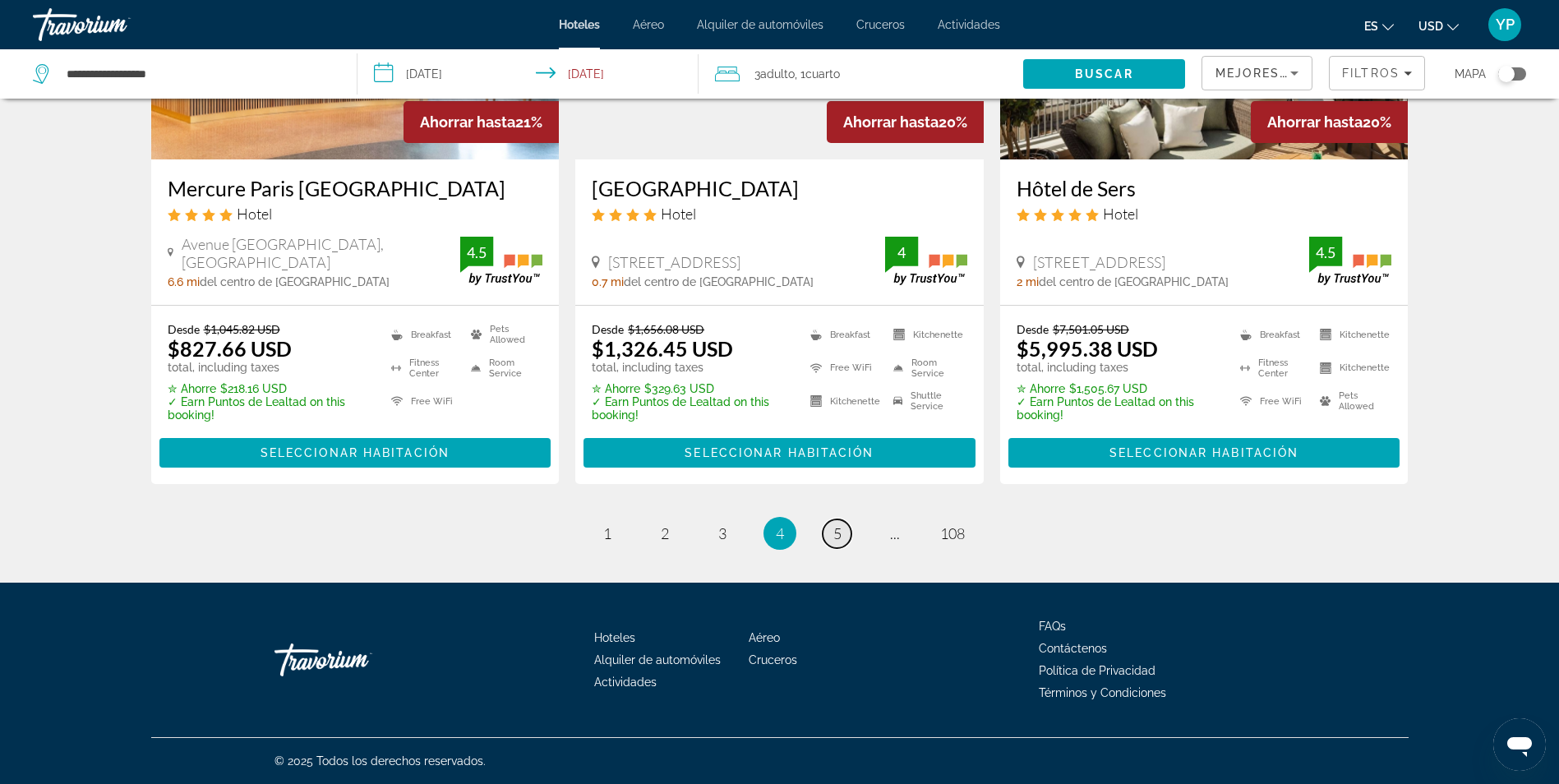
click at [835, 534] on span "5" at bounding box center [837, 532] width 8 height 18
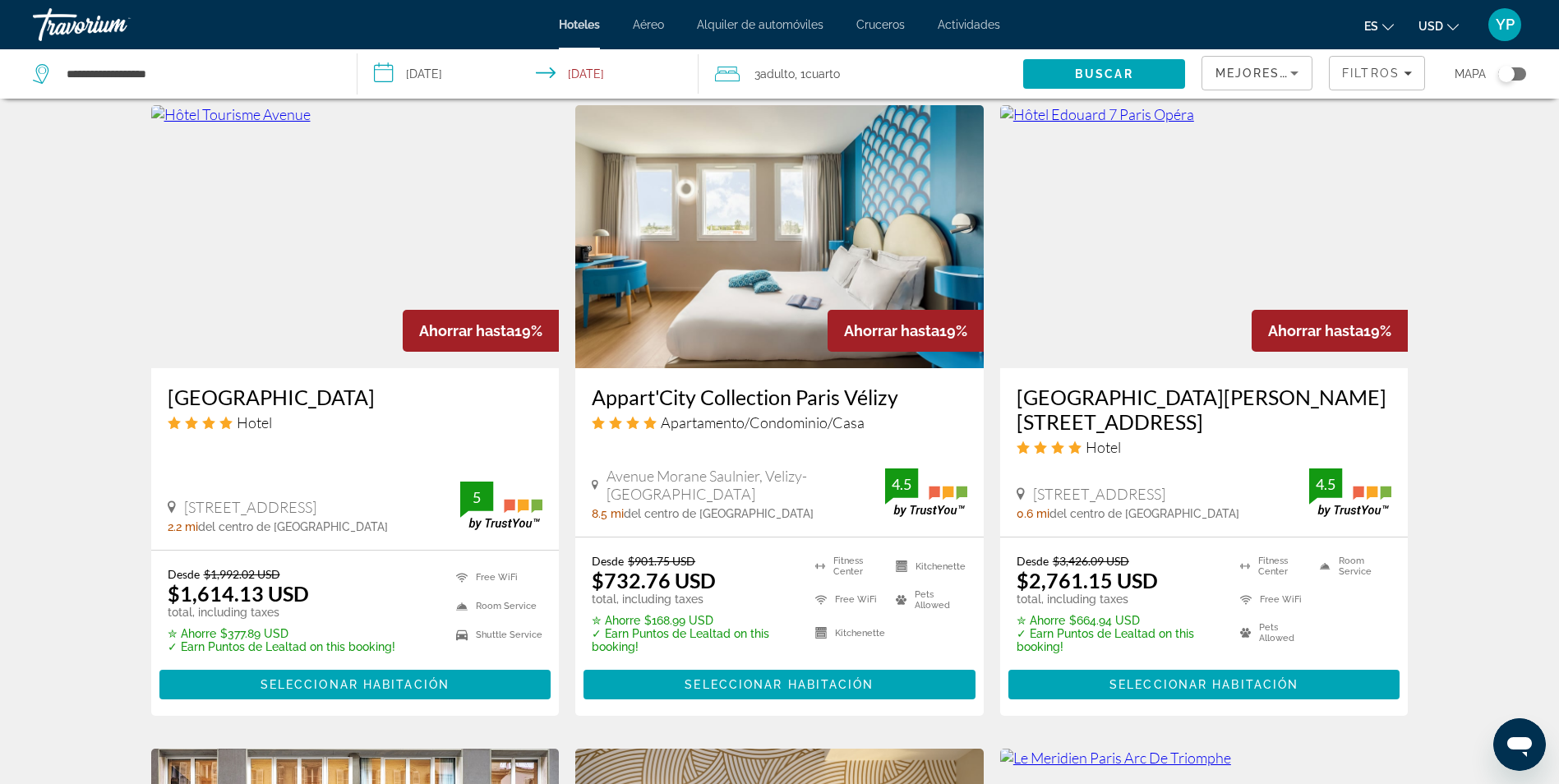
scroll to position [1479, 0]
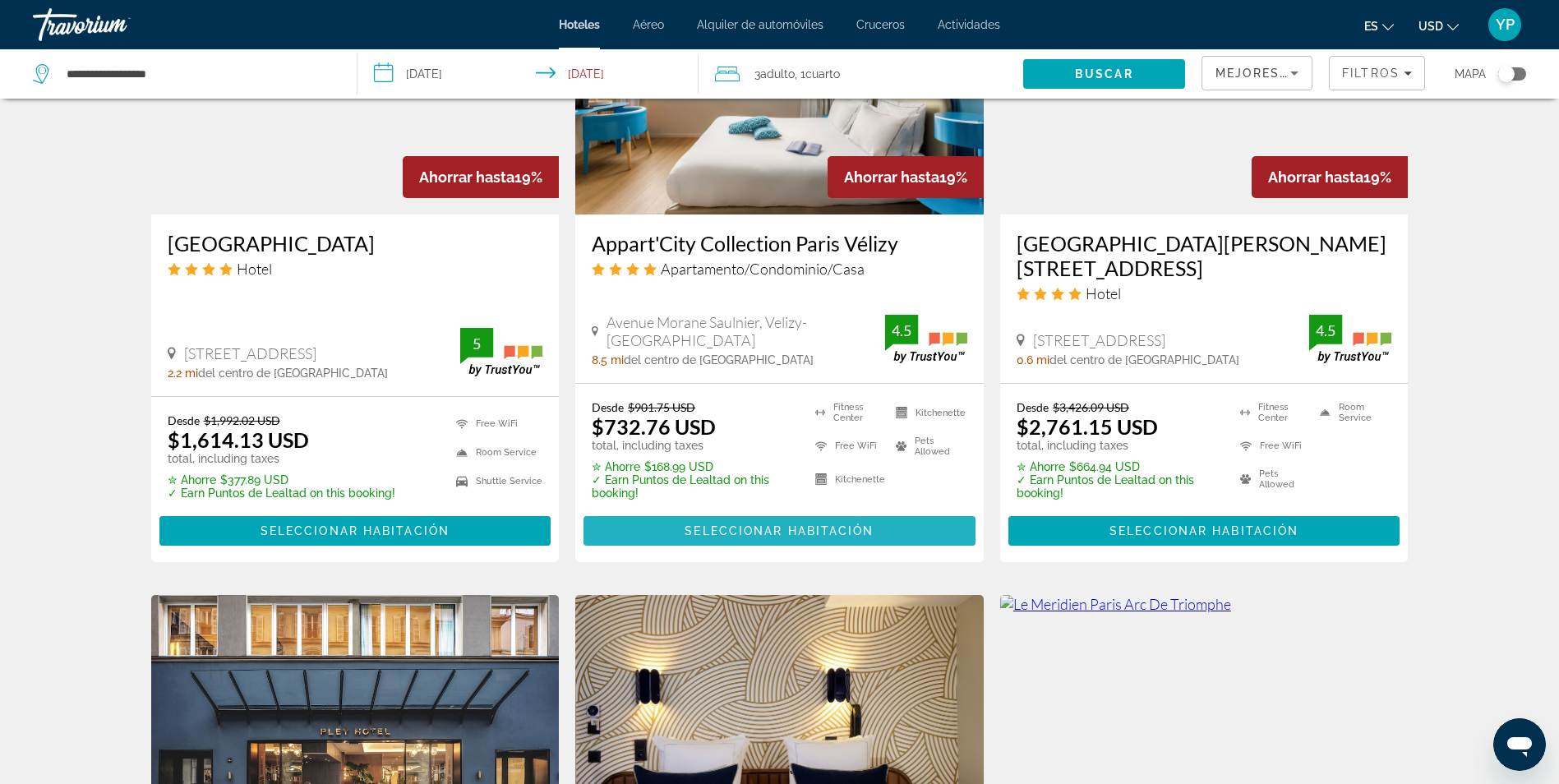
click at [774, 524] on span "Seleccionar habitación" at bounding box center [779, 530] width 189 height 13
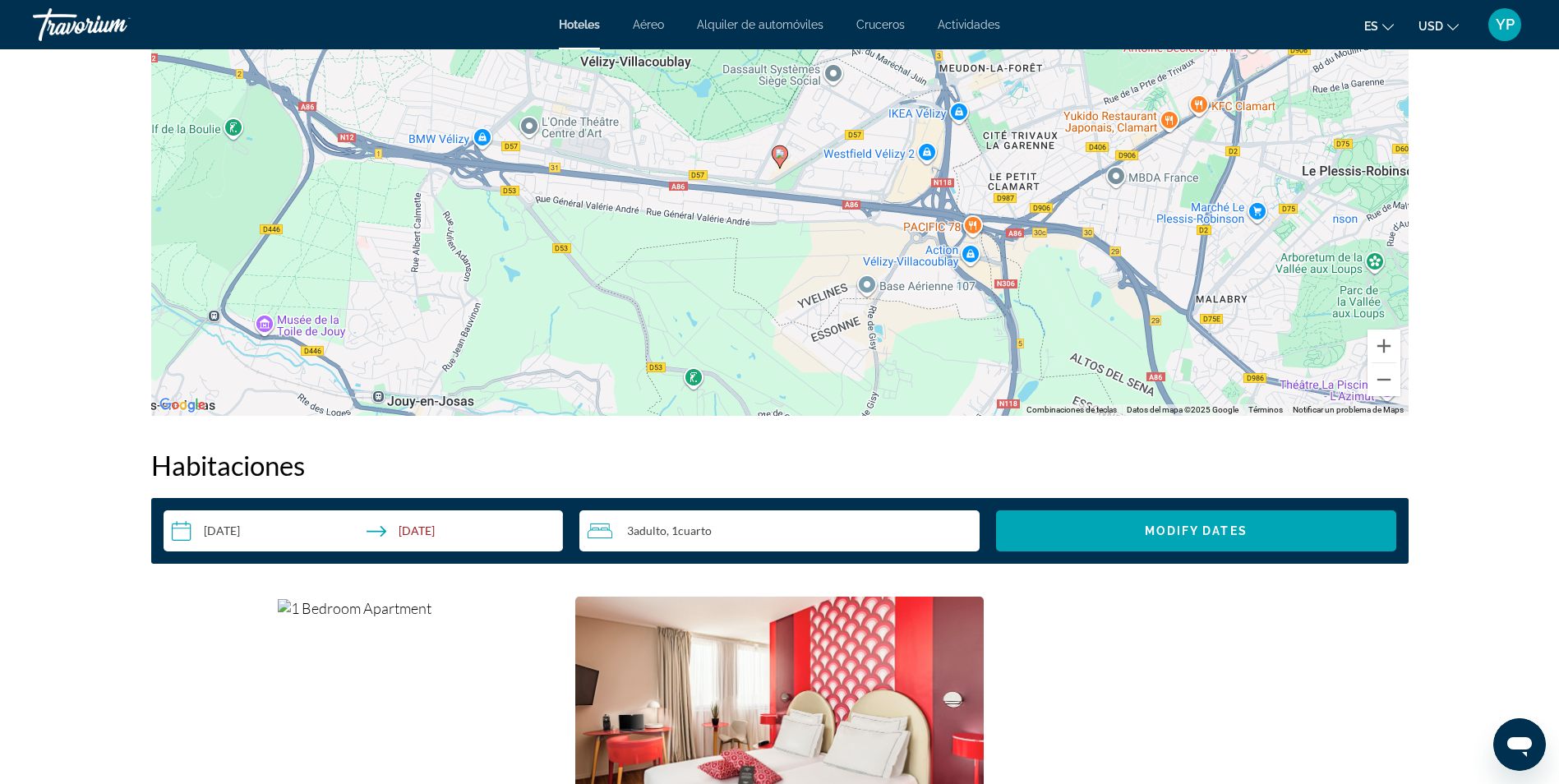
scroll to position [1726, 0]
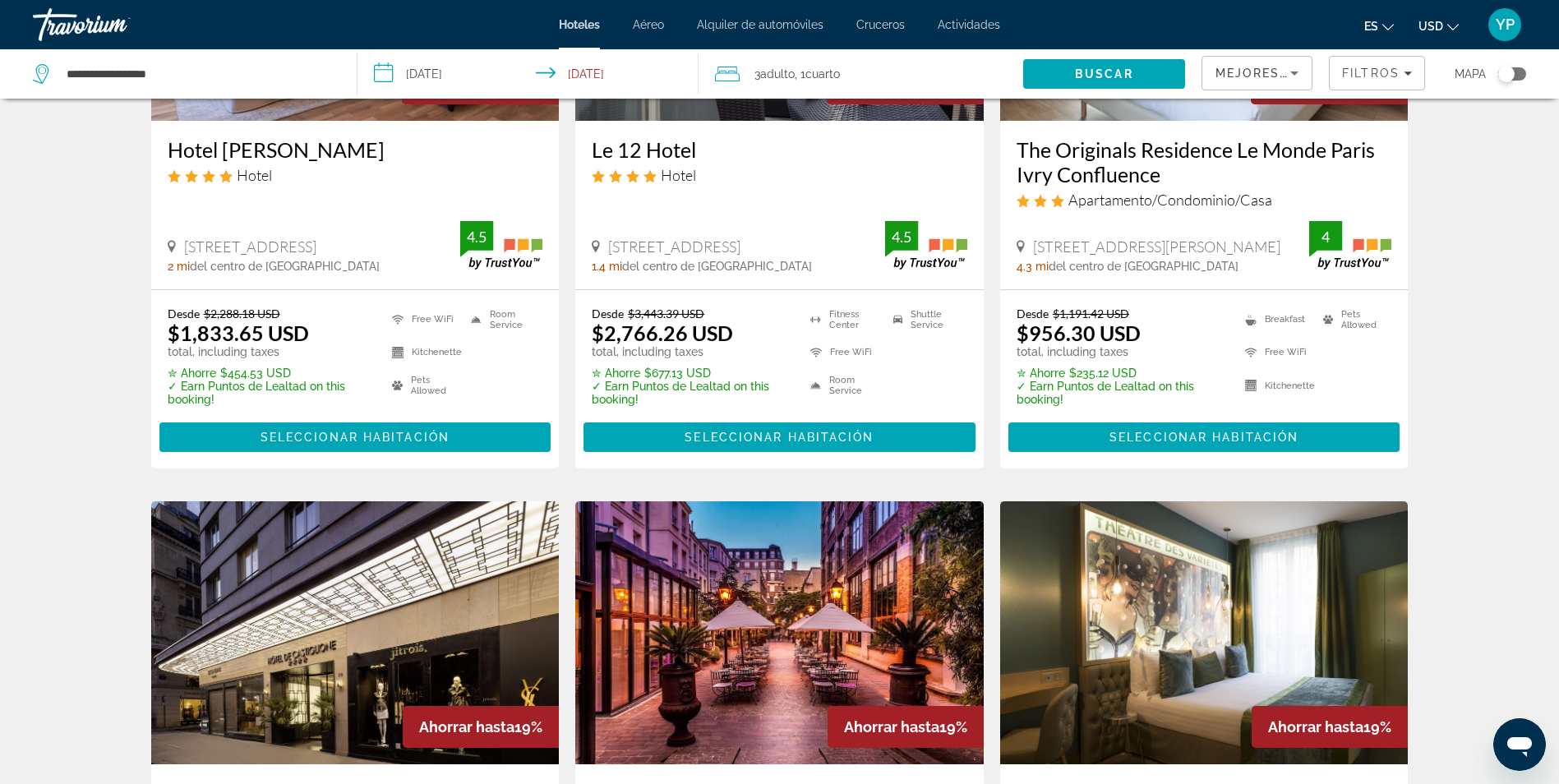
scroll to position [83, 0]
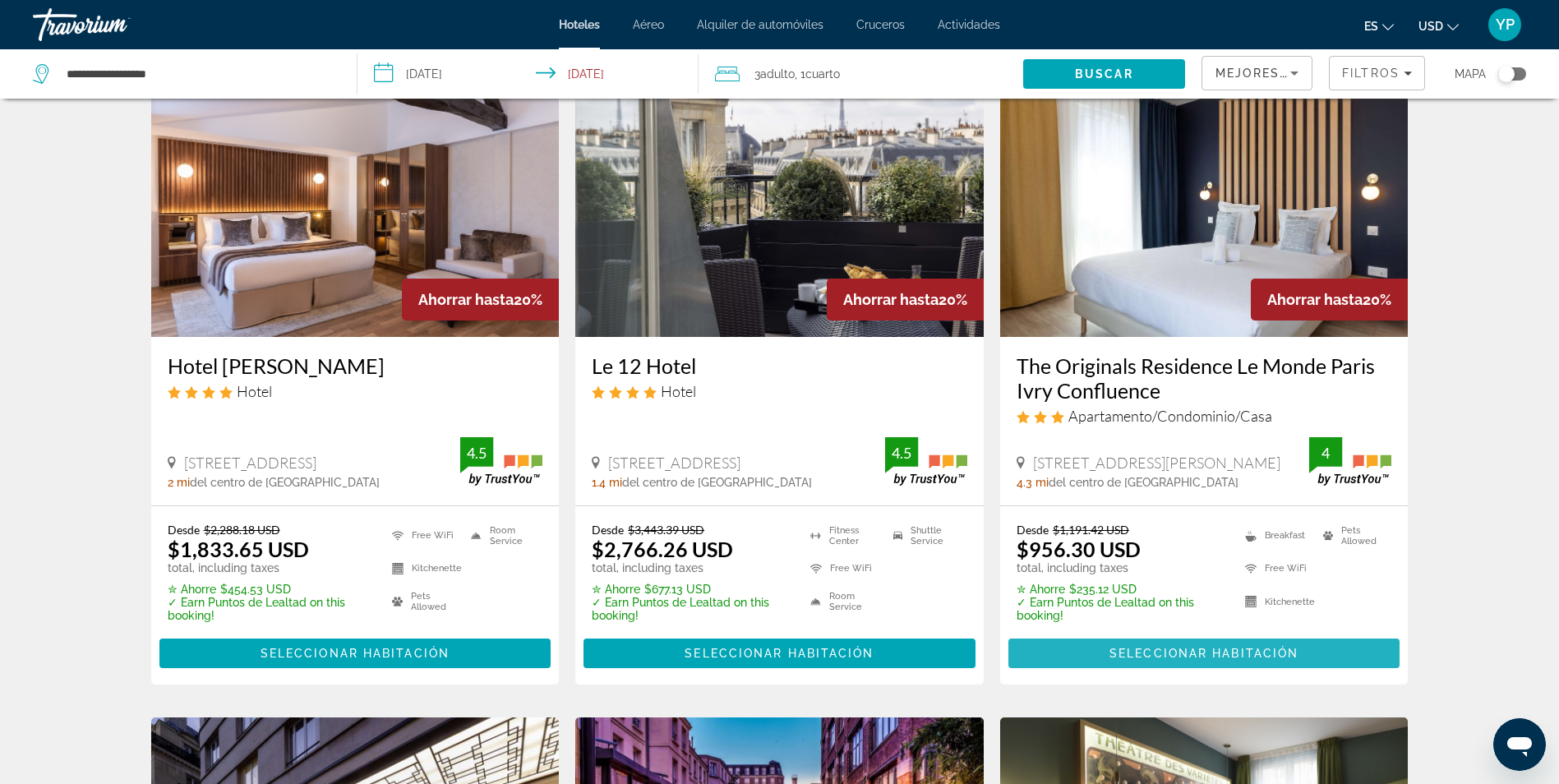
click at [1185, 657] on span "Seleccionar habitación" at bounding box center [1203, 653] width 189 height 13
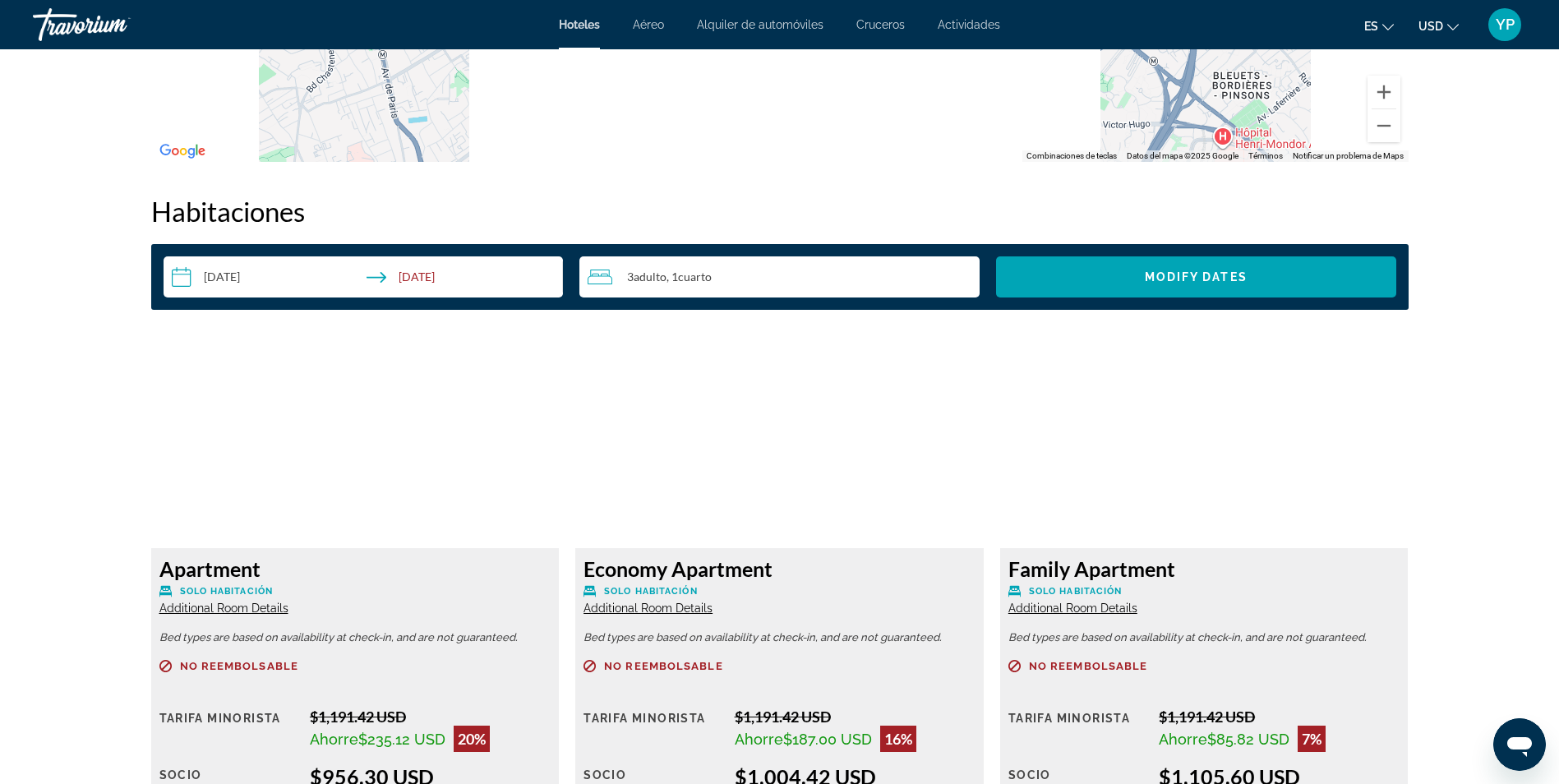
scroll to position [1890, 0]
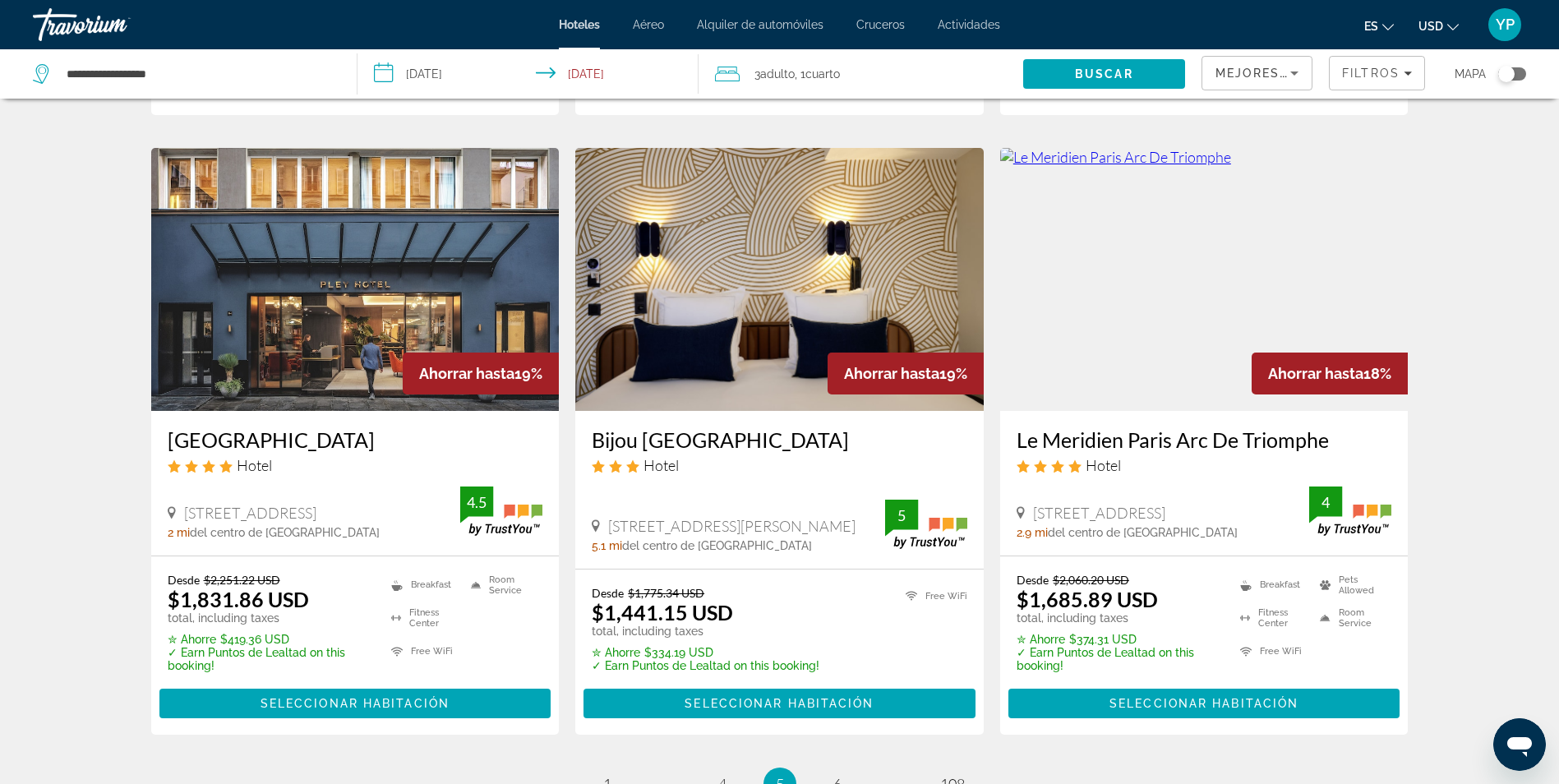
scroll to position [1972, 0]
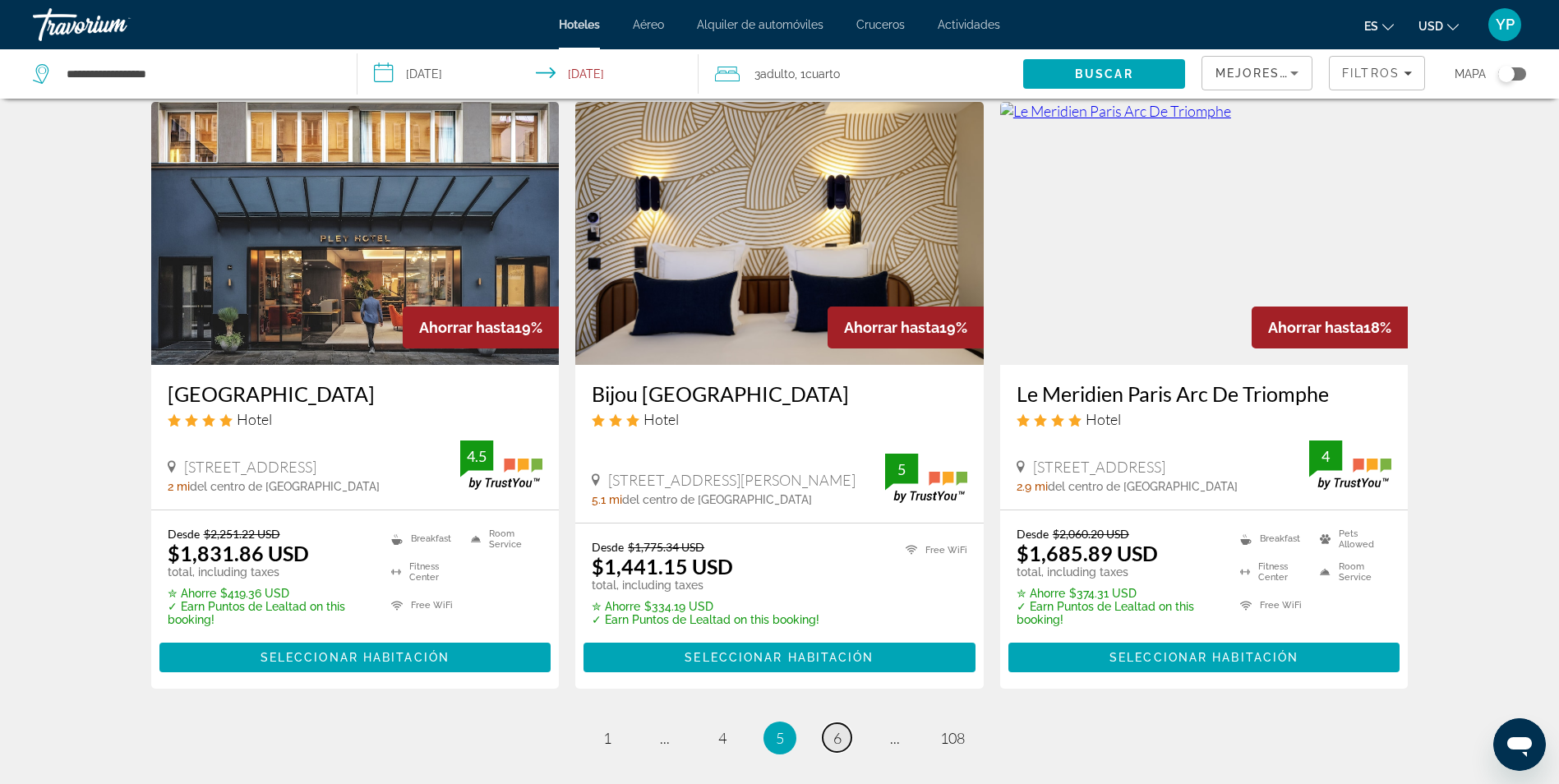
click at [843, 723] on link "page 6" at bounding box center [837, 737] width 29 height 29
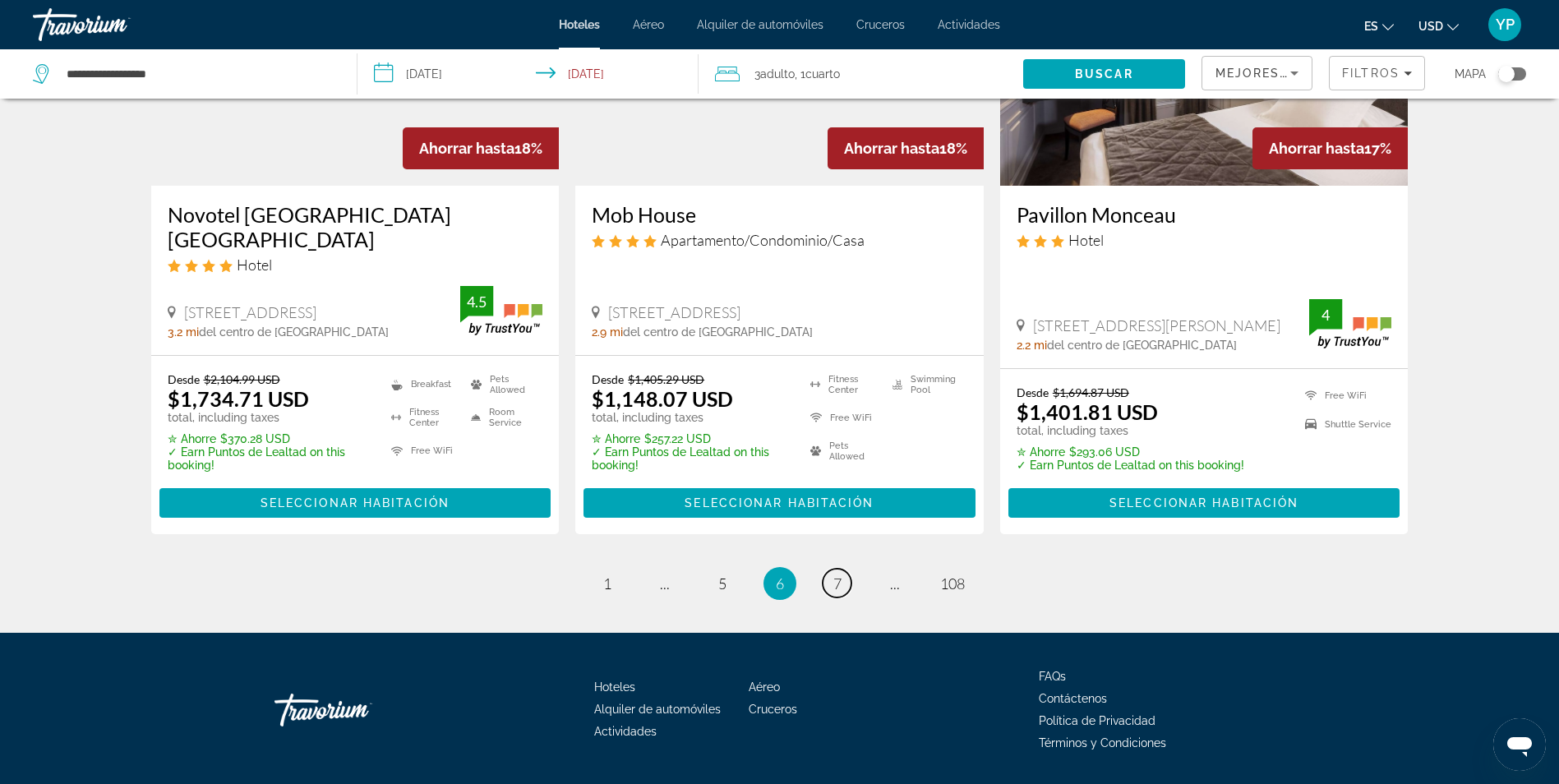
scroll to position [2115, 0]
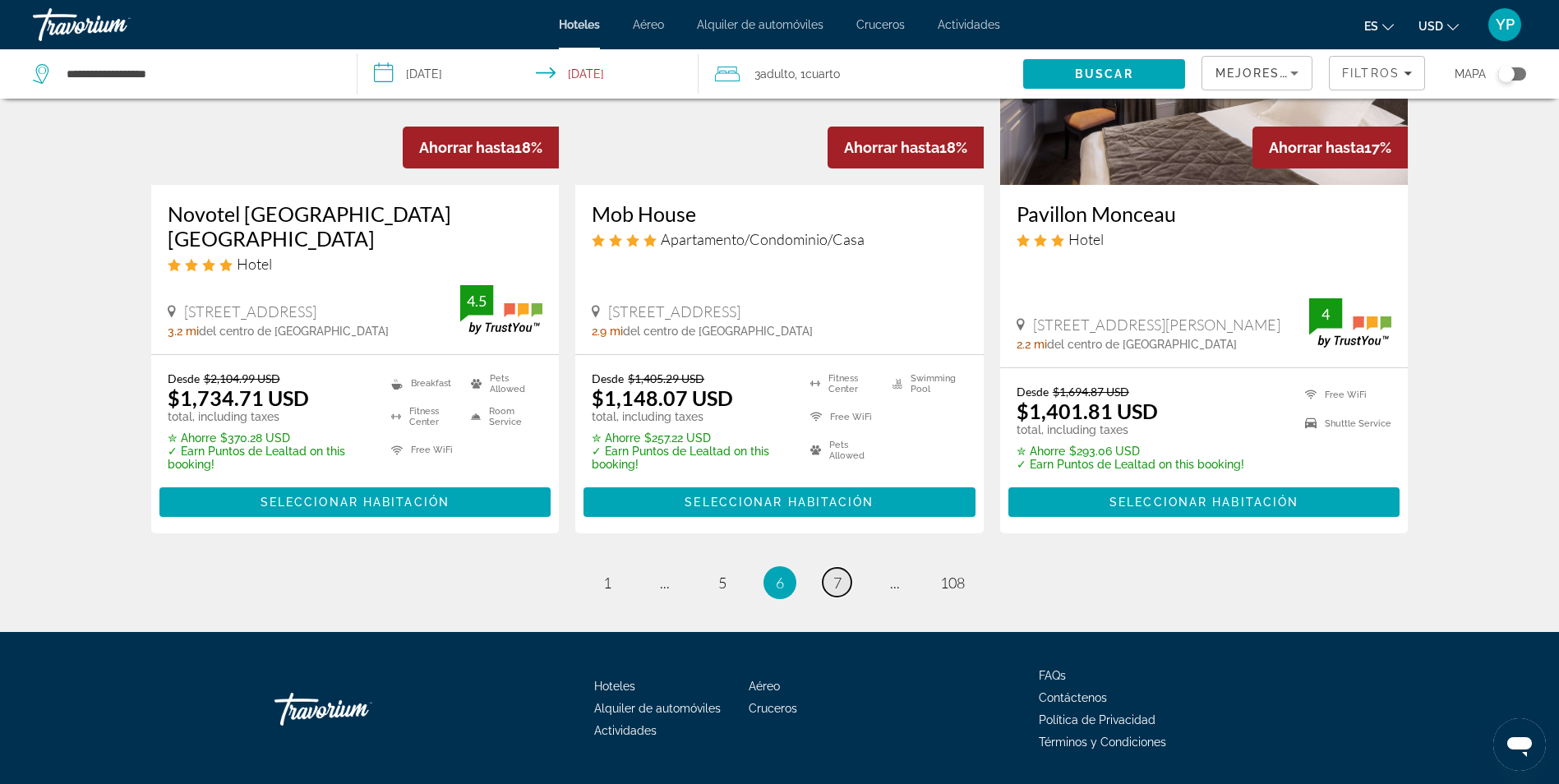
click at [830, 568] on link "page 7" at bounding box center [837, 582] width 29 height 29
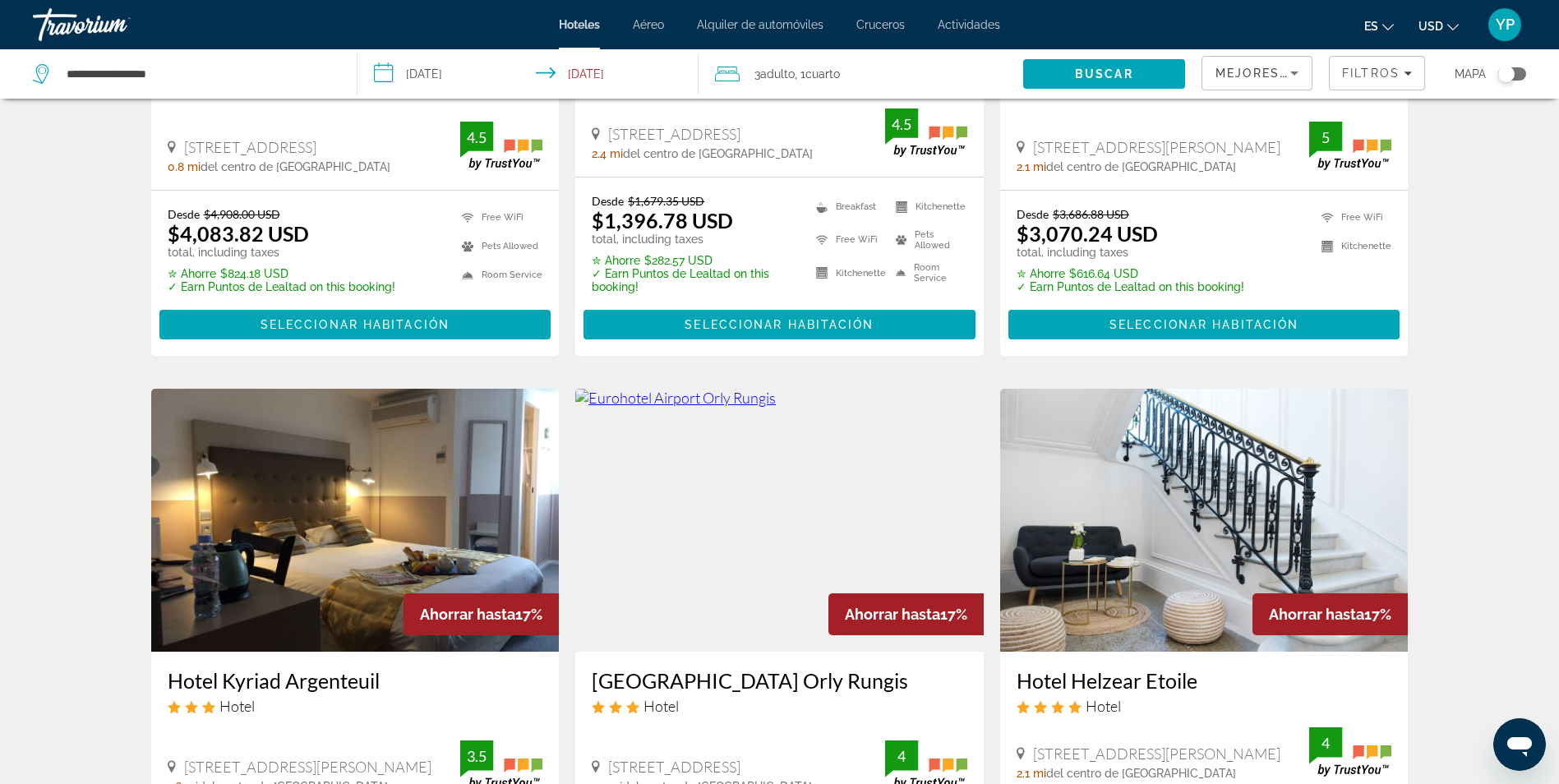
scroll to position [657, 0]
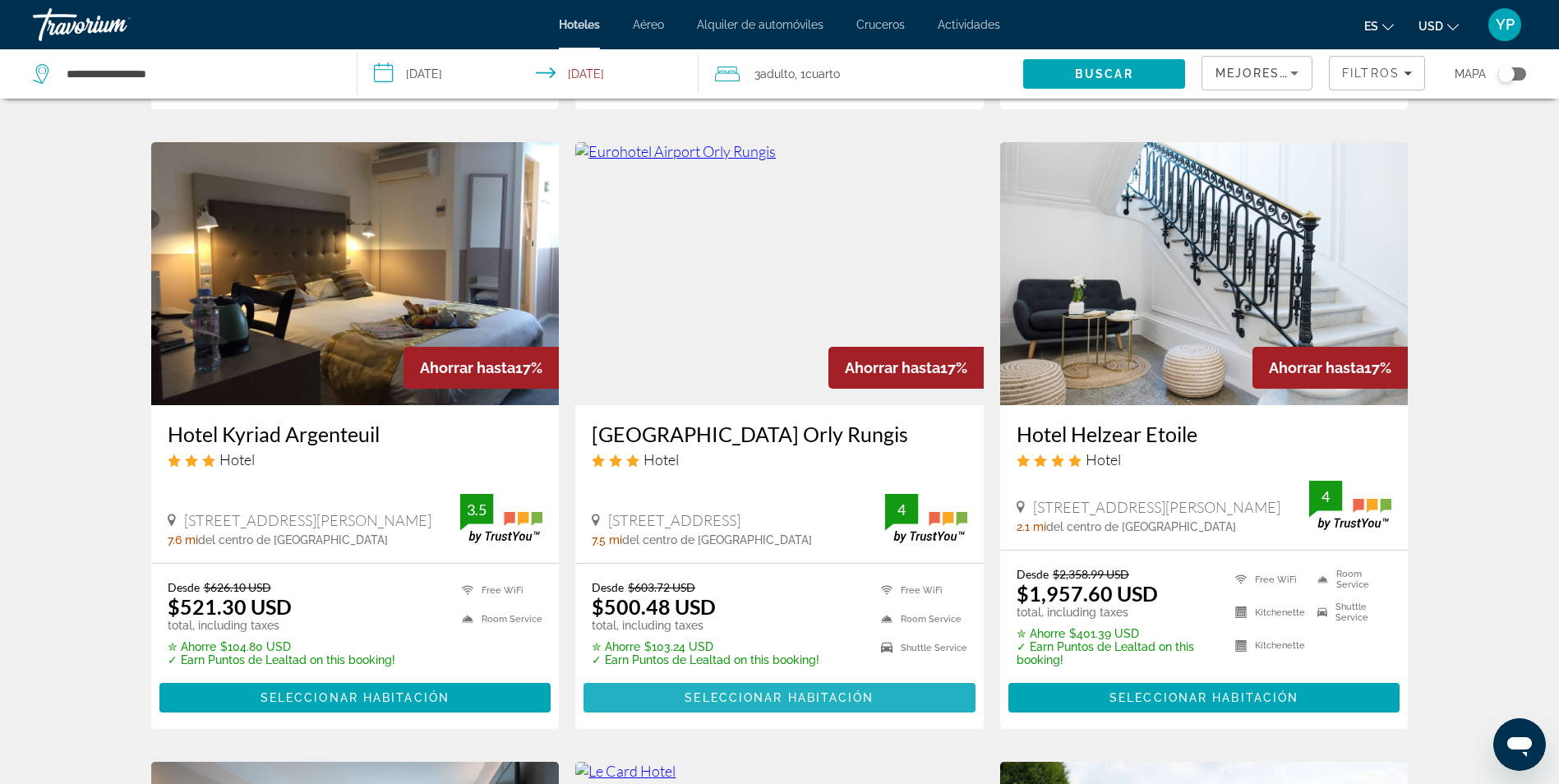
click at [806, 691] on span "Seleccionar habitación" at bounding box center [779, 698] width 189 height 13
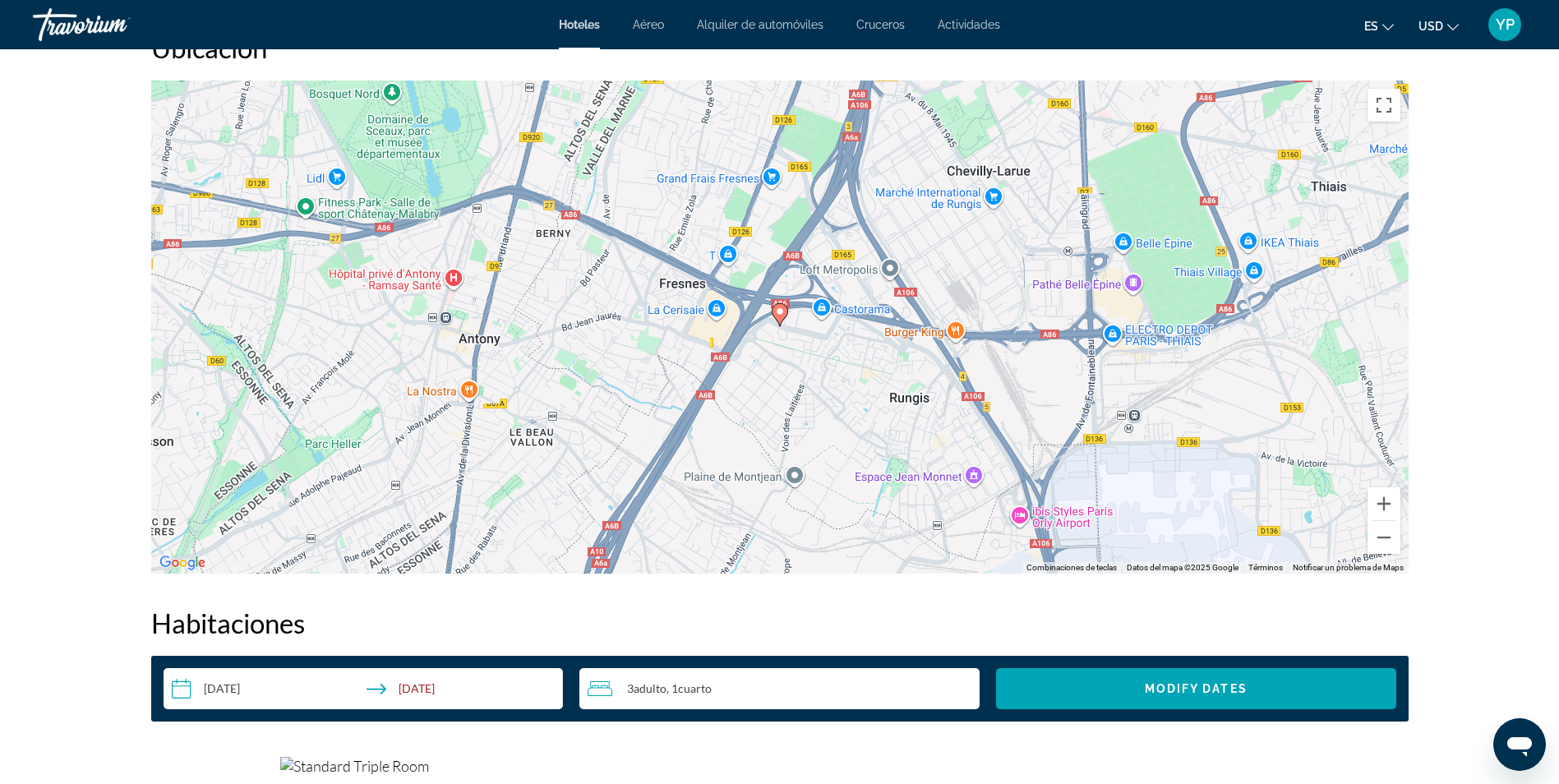
scroll to position [1561, 0]
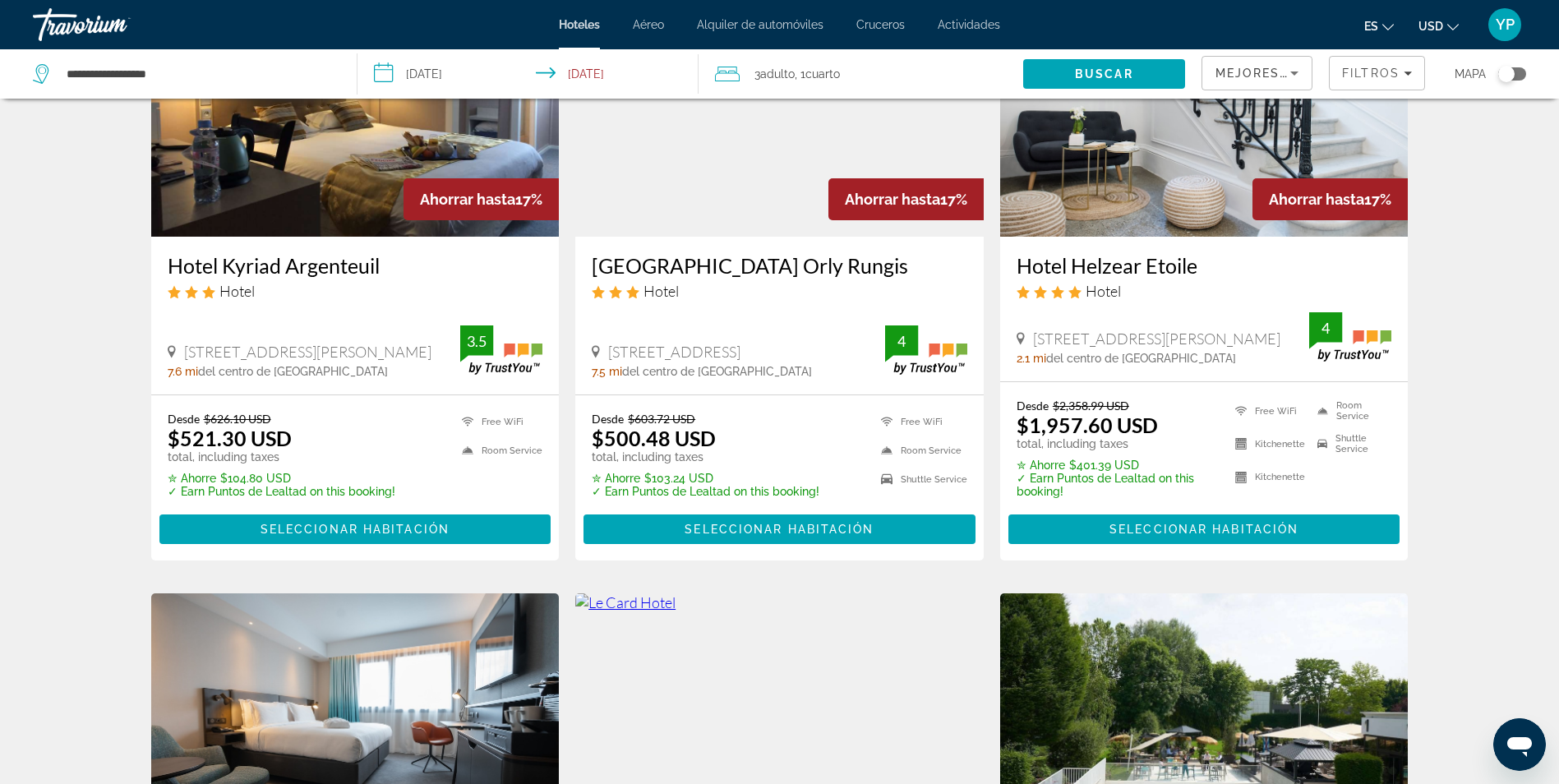
scroll to position [904, 0]
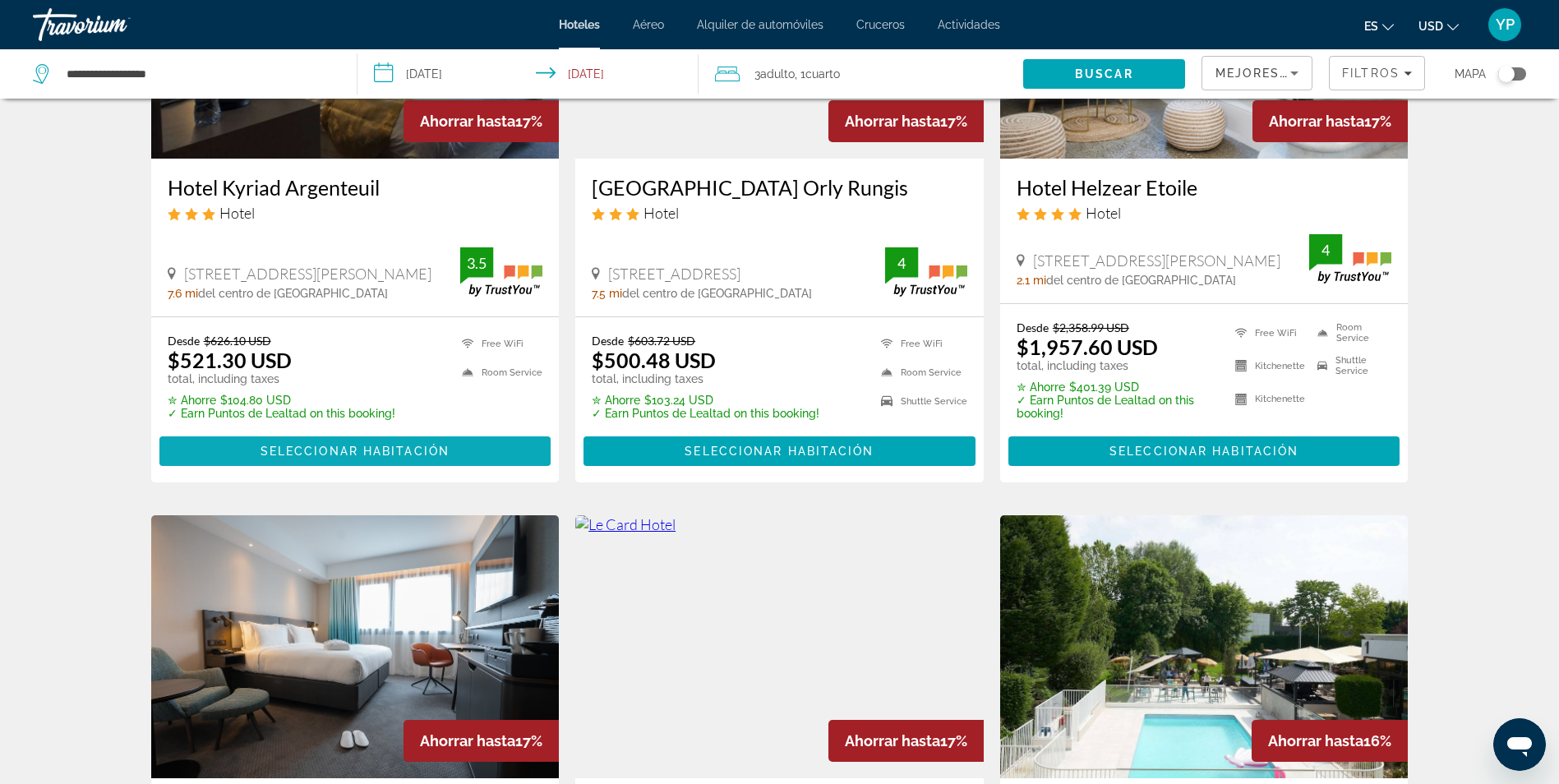
click at [349, 444] on span "Seleccionar habitación" at bounding box center [354, 451] width 189 height 13
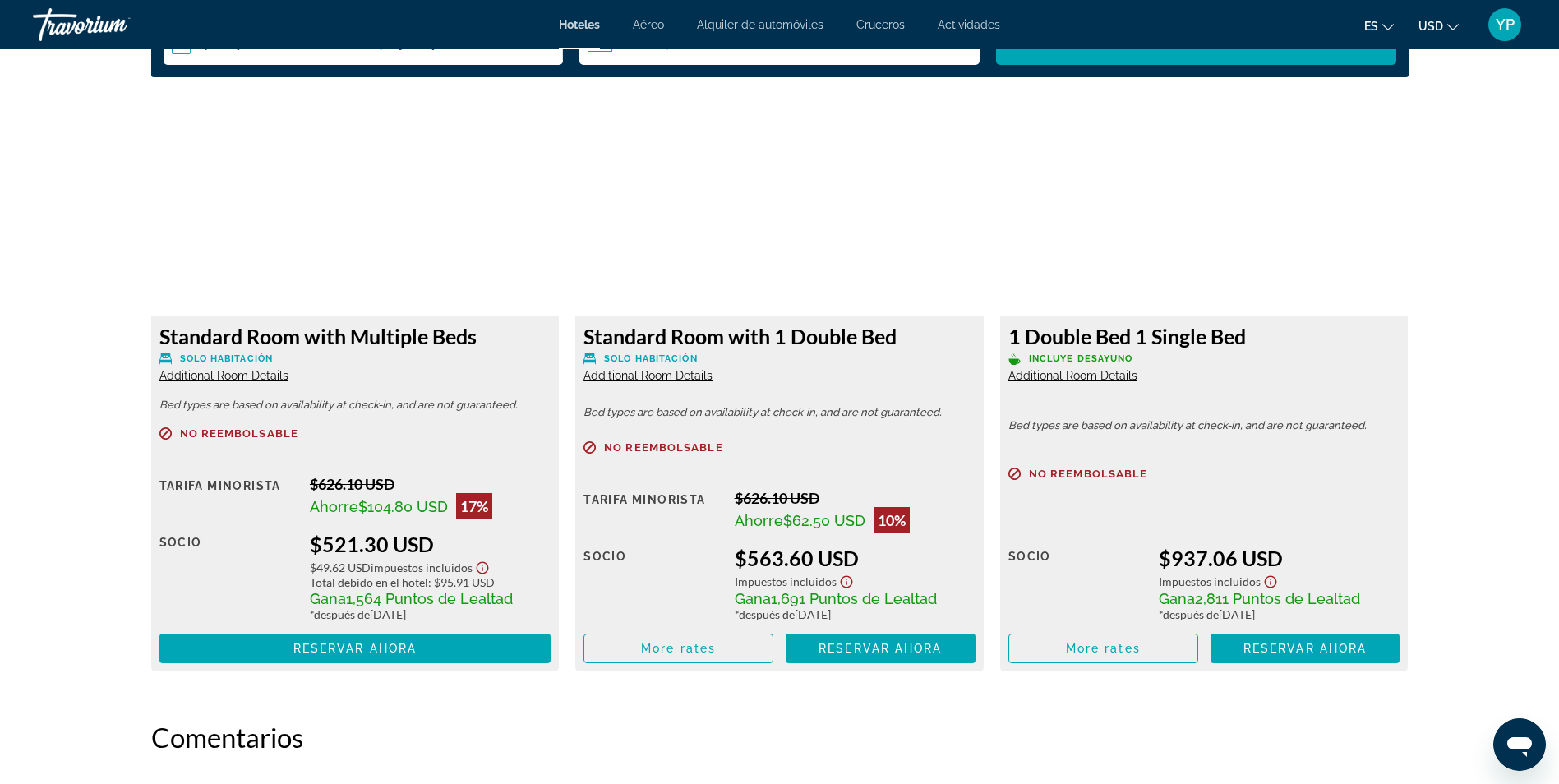
scroll to position [2219, 0]
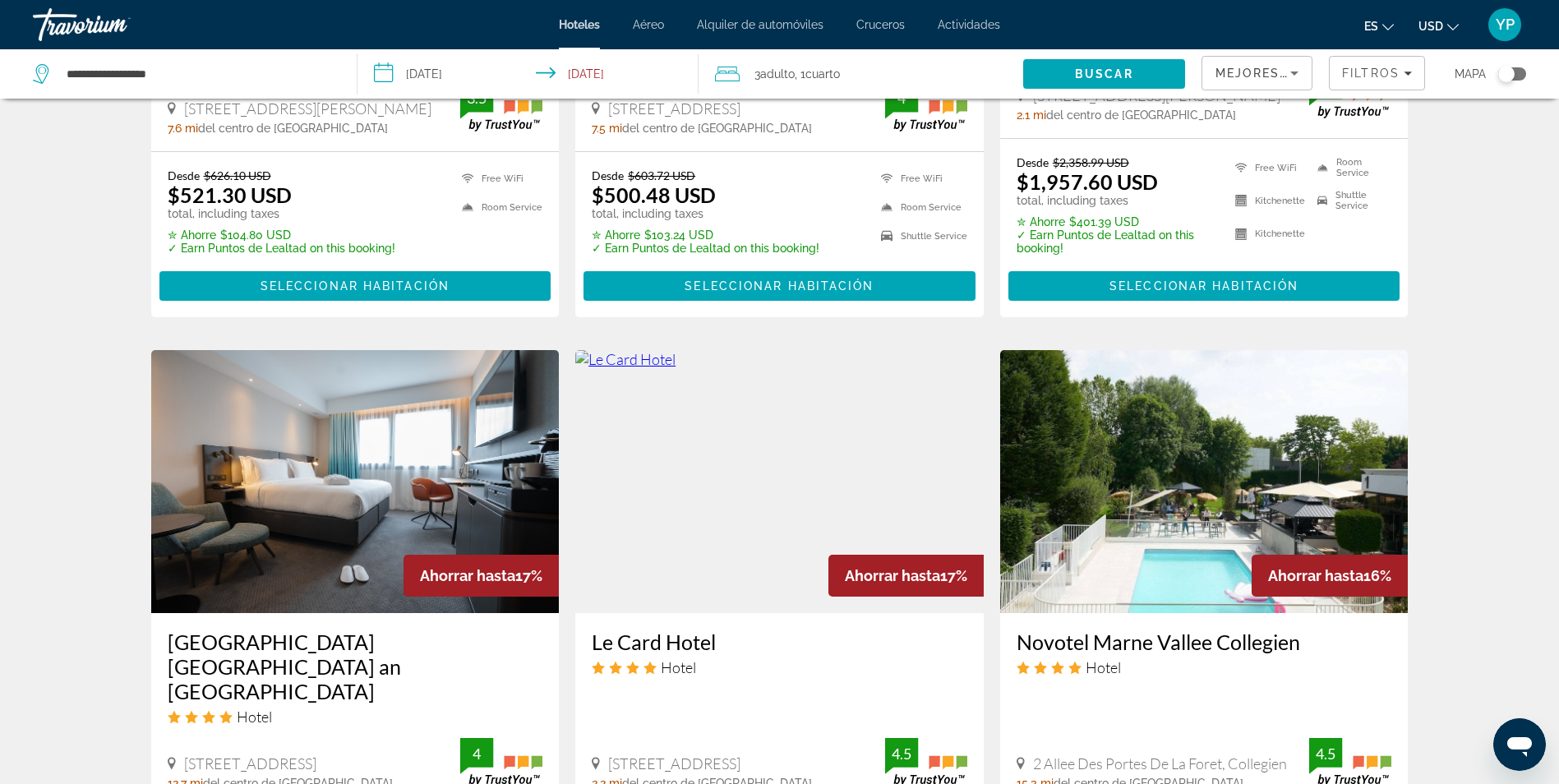
scroll to position [1233, 0]
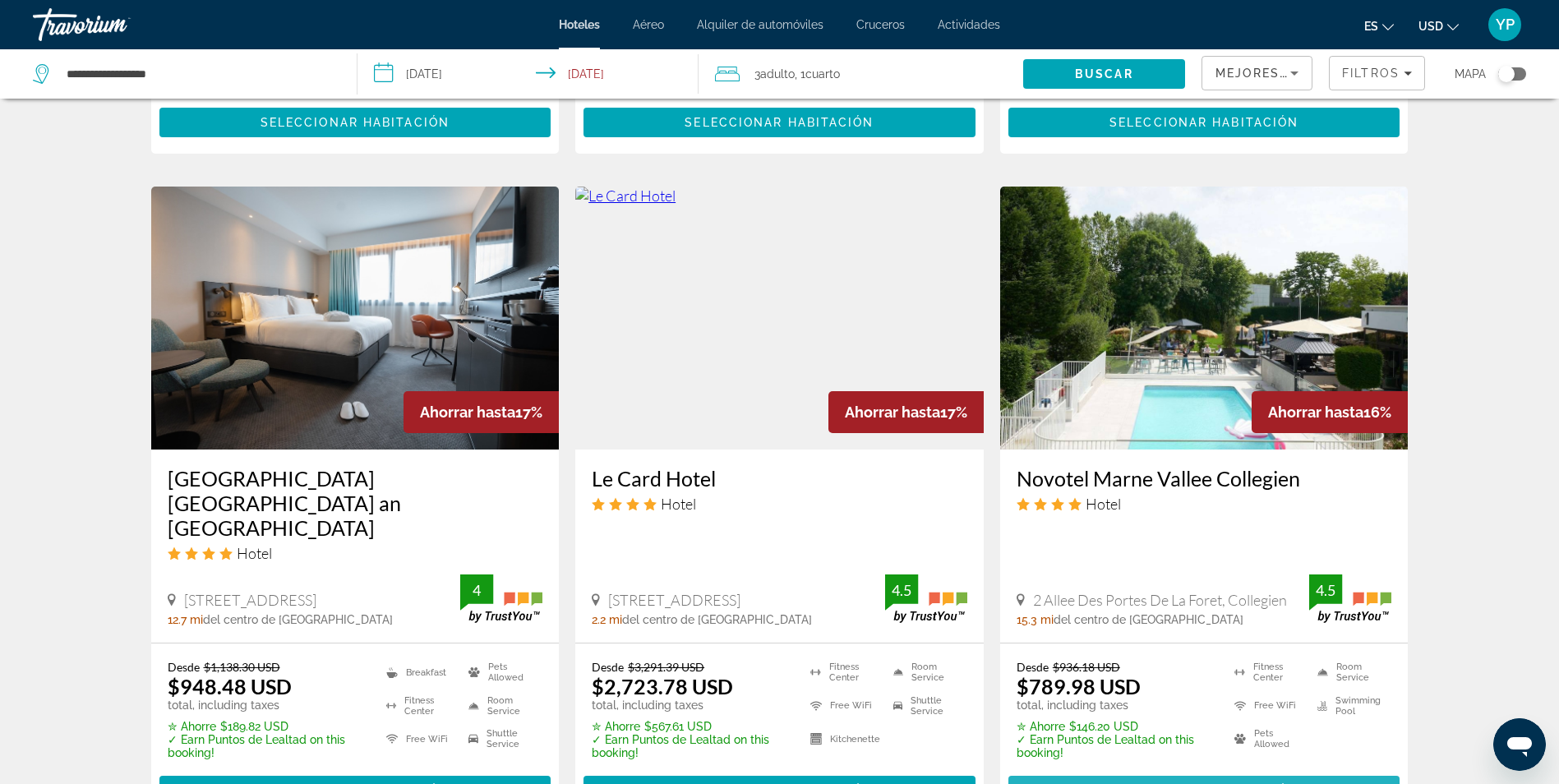
click at [1233, 783] on span "Seleccionar habitación" at bounding box center [1203, 791] width 189 height 13
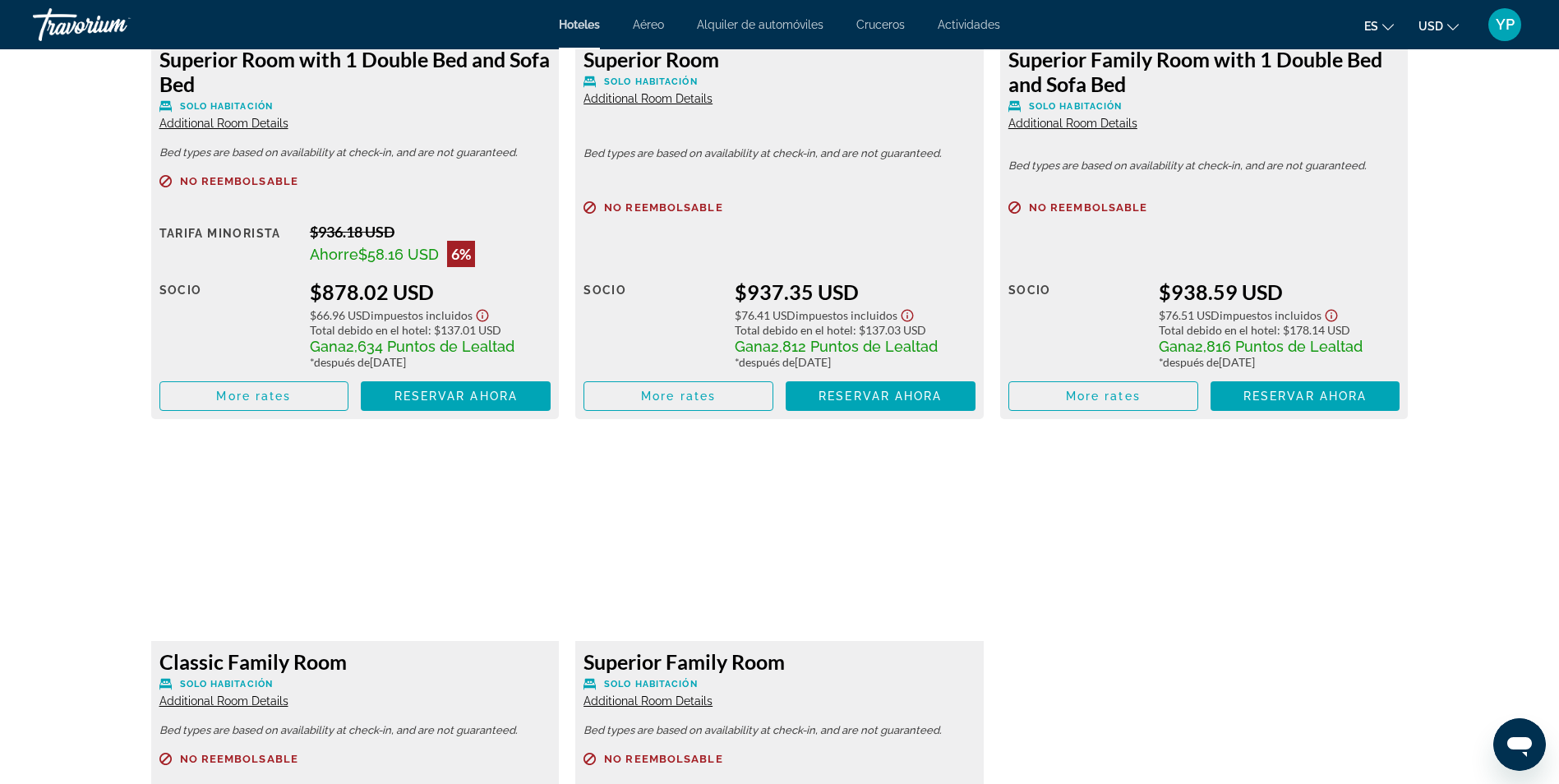
scroll to position [3944, 0]
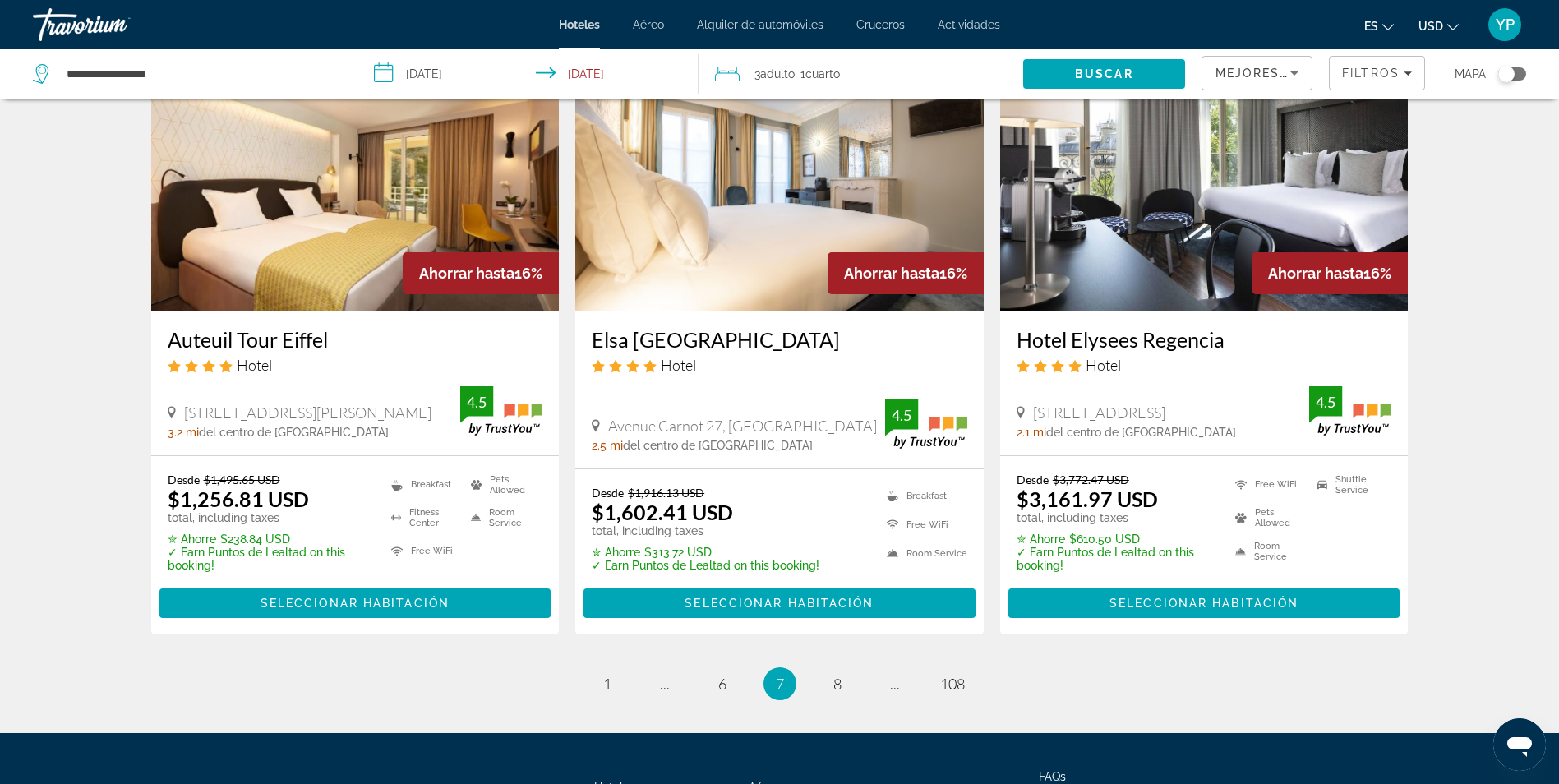
scroll to position [2054, 0]
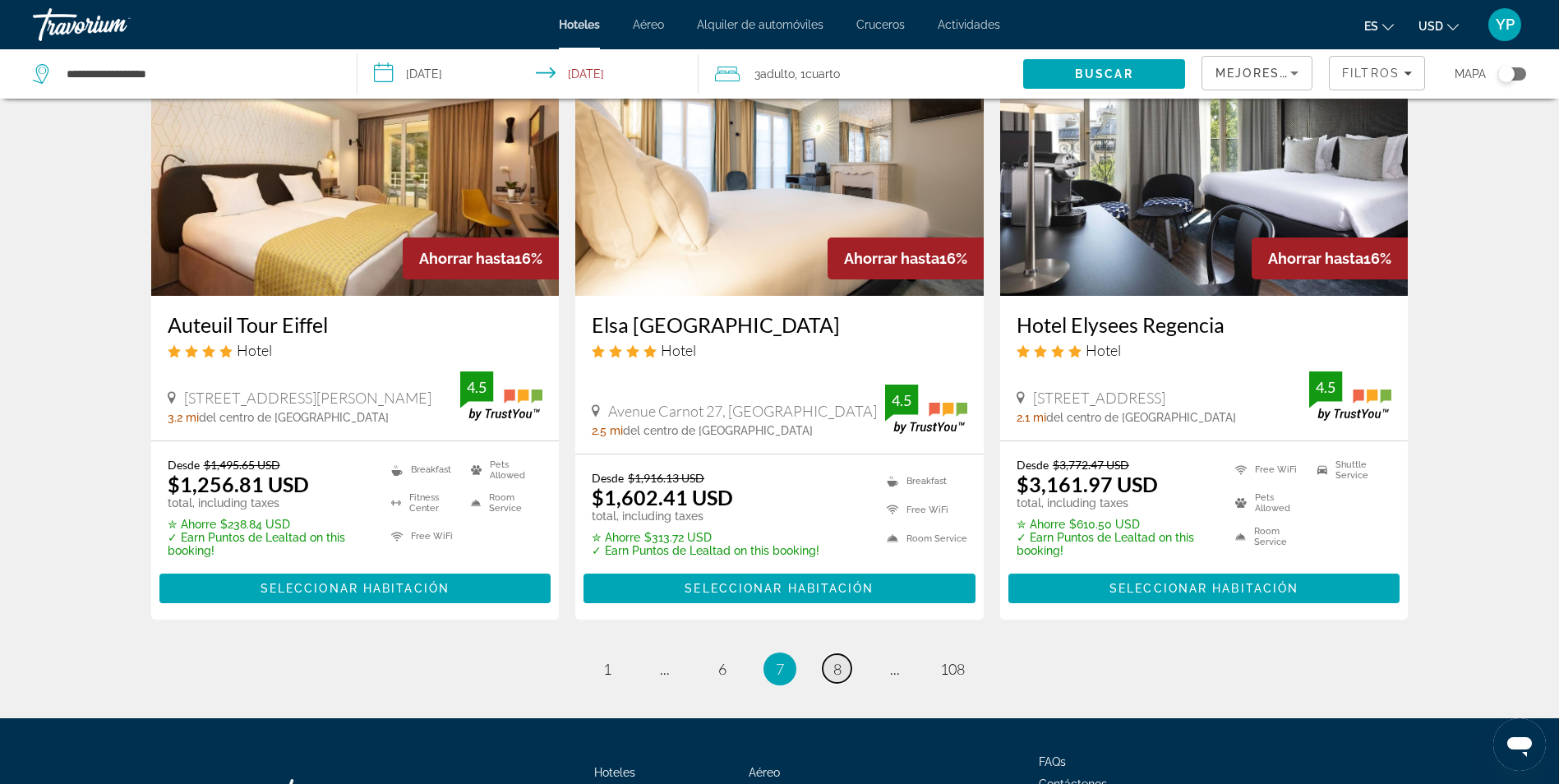
click at [844, 654] on link "page 8" at bounding box center [837, 669] width 29 height 29
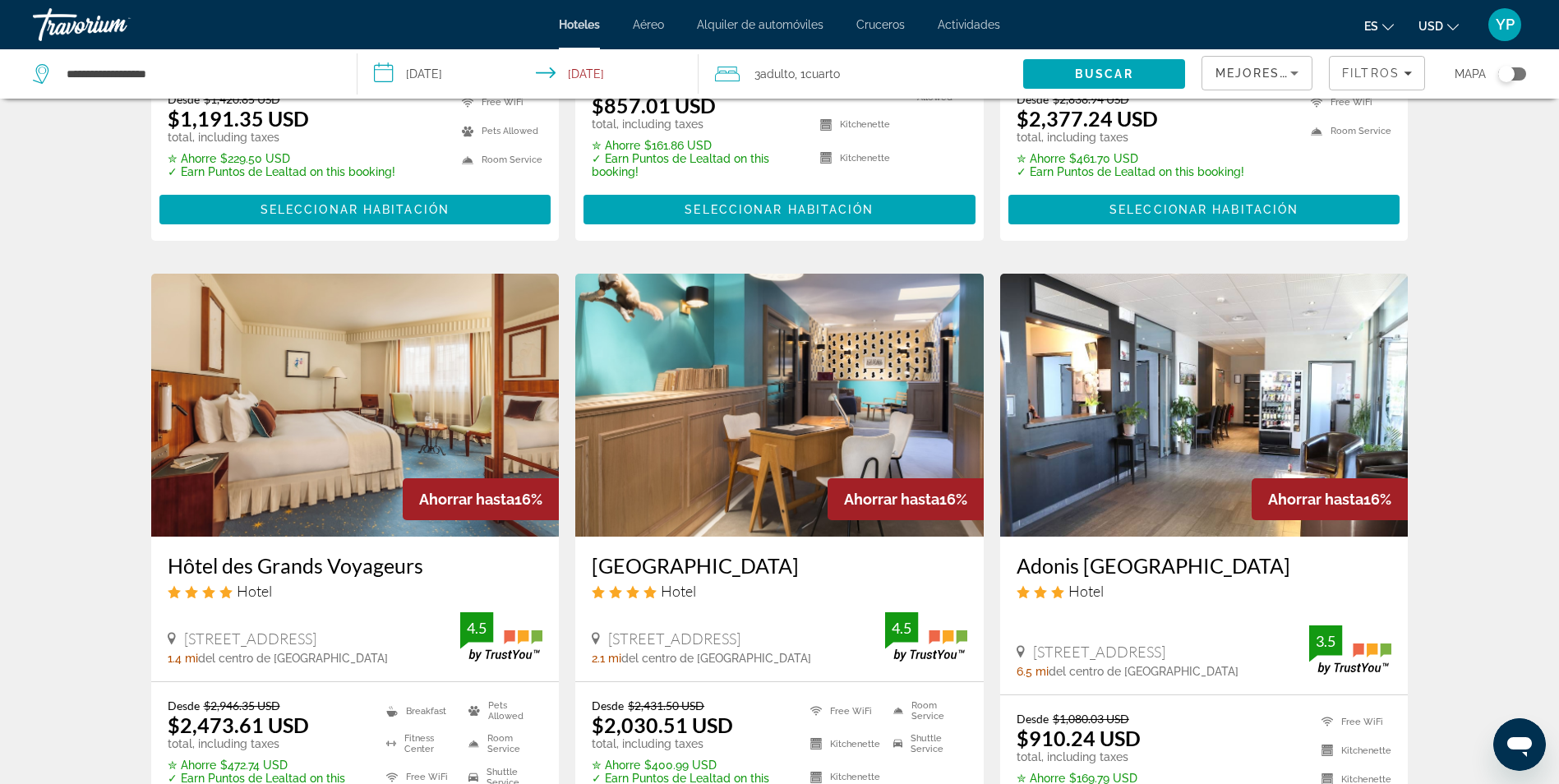
scroll to position [657, 0]
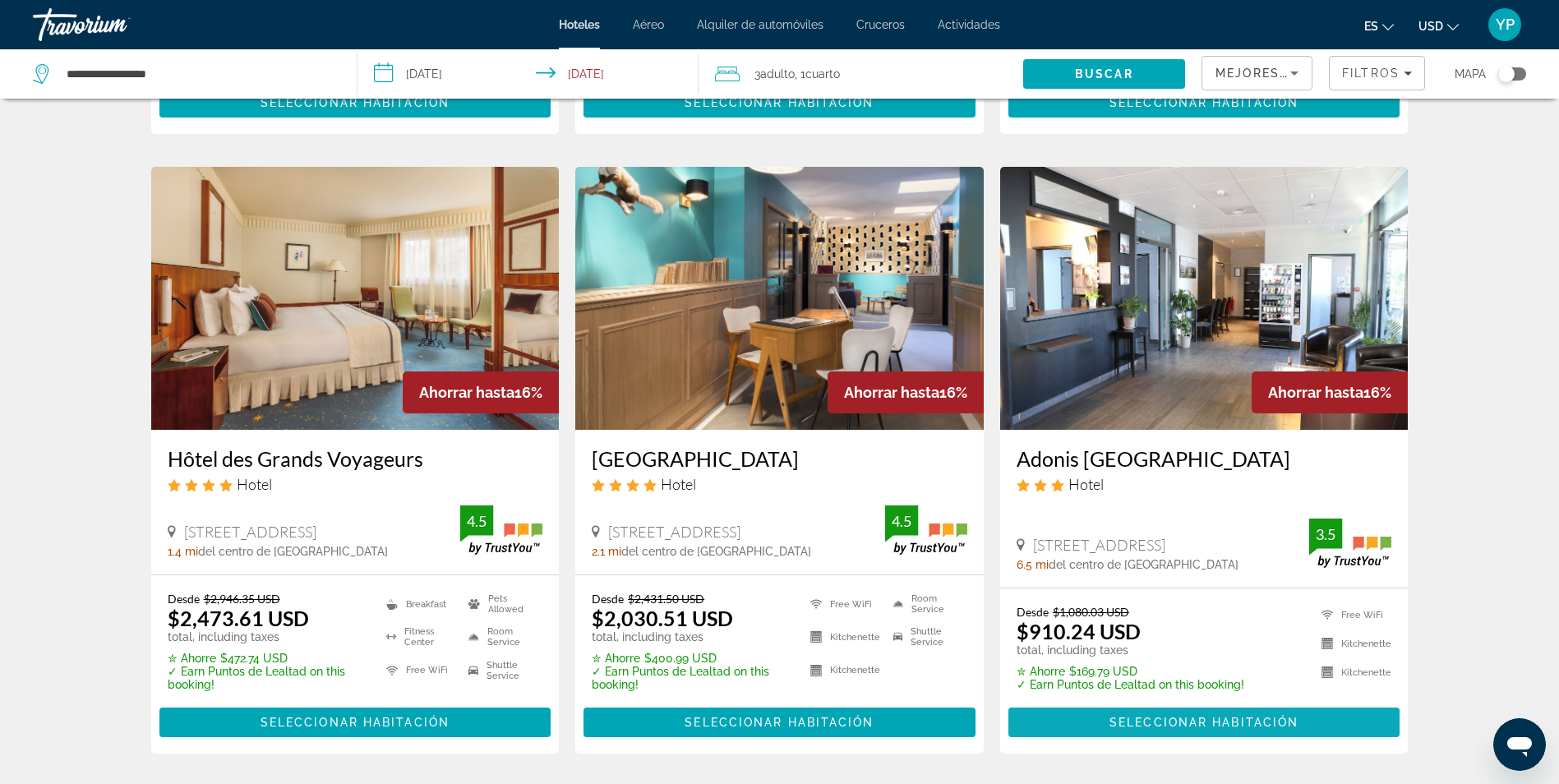
click at [1178, 715] on span "Seleccionar habitación" at bounding box center [1203, 722] width 189 height 13
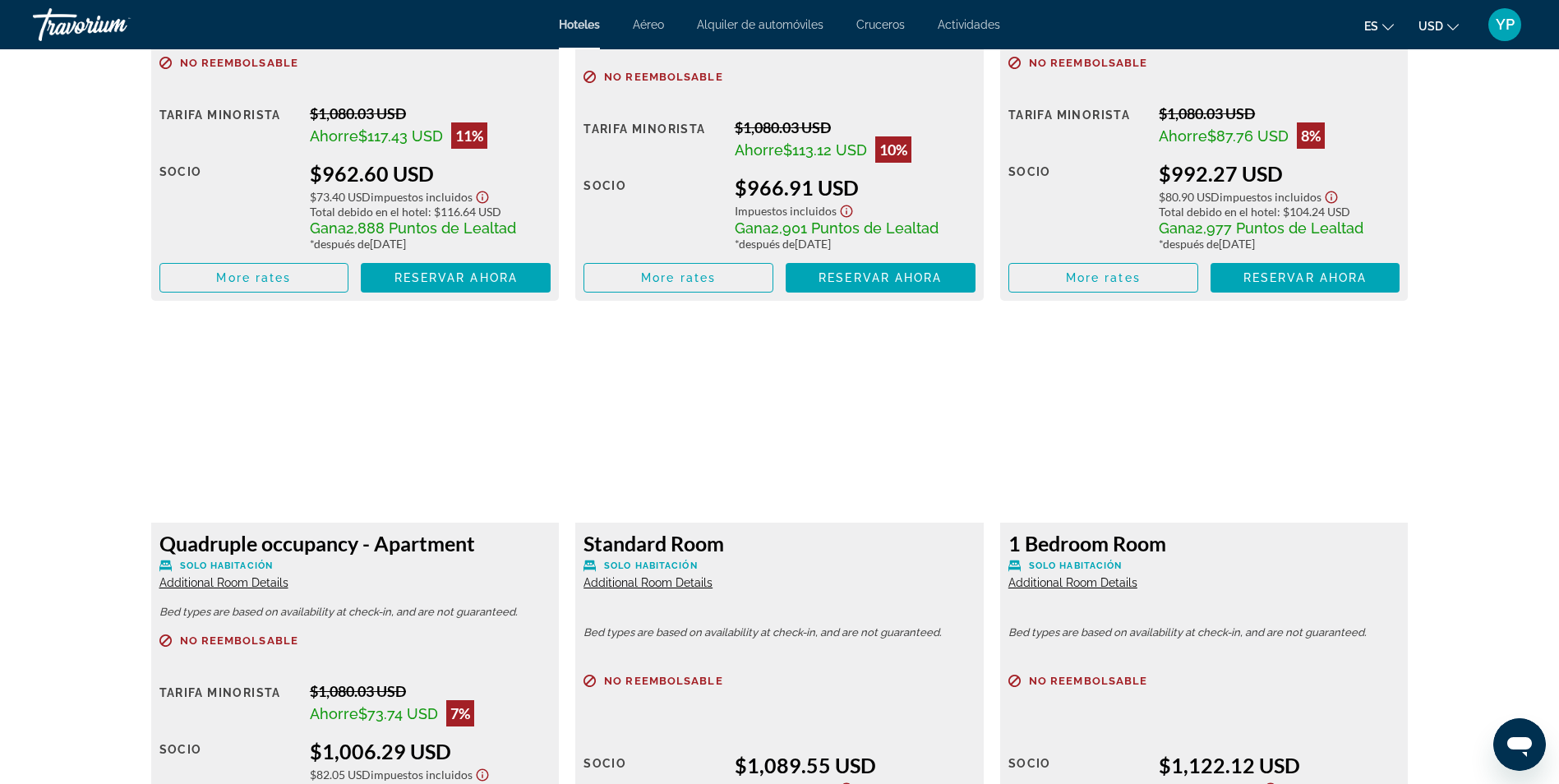
scroll to position [3327, 0]
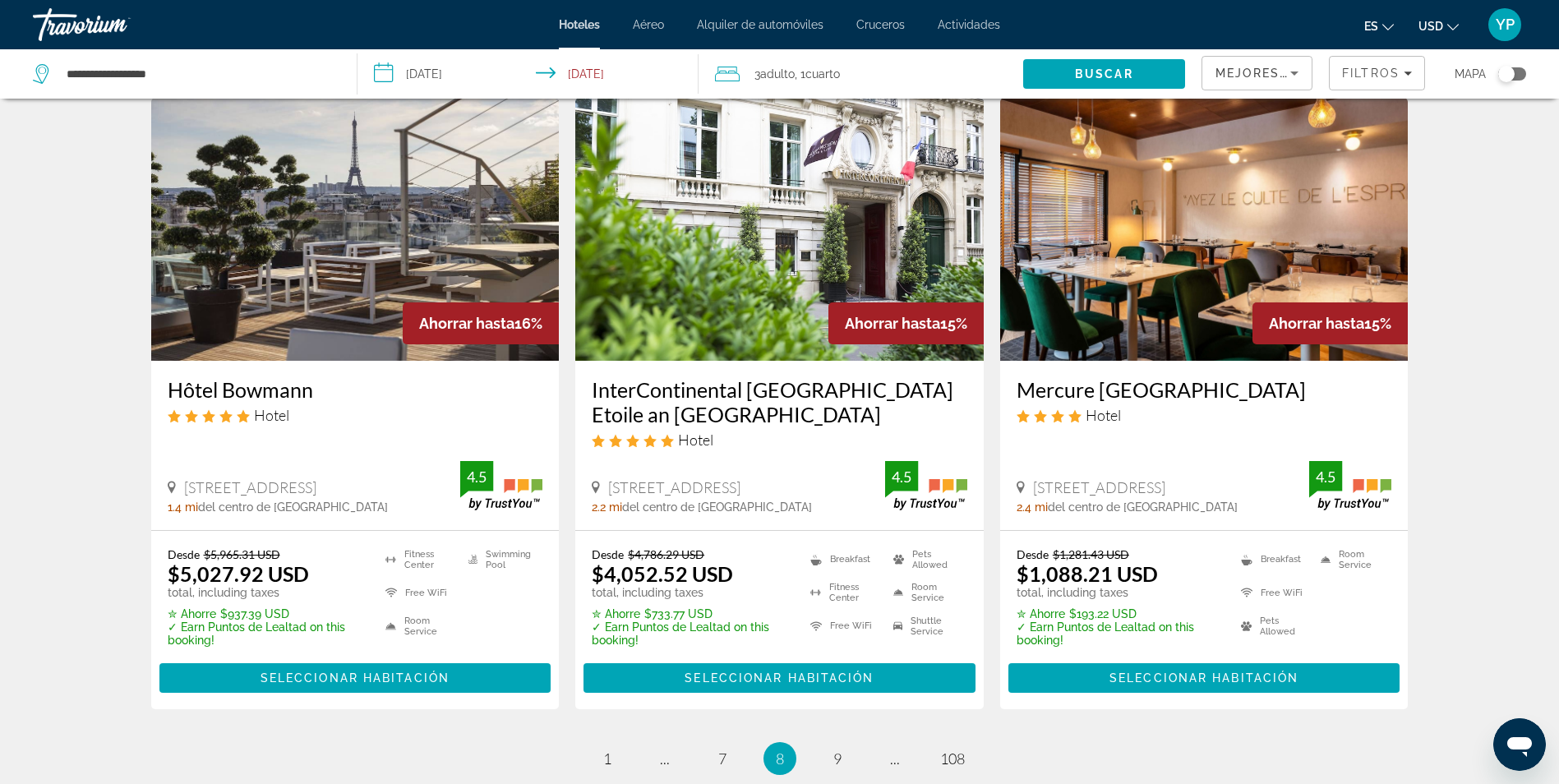
scroll to position [2054, 0]
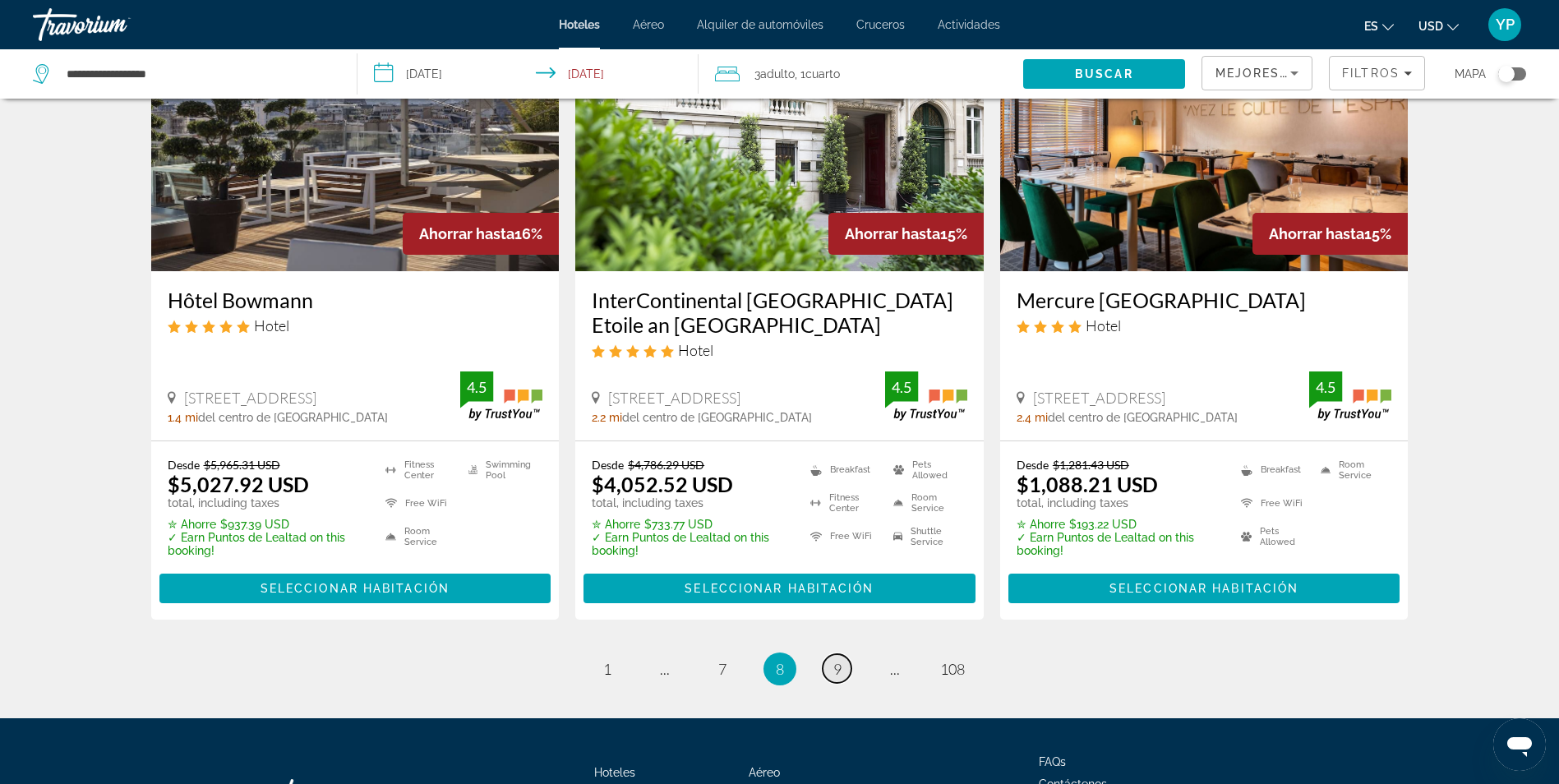
click at [844, 654] on link "page 9" at bounding box center [837, 669] width 29 height 29
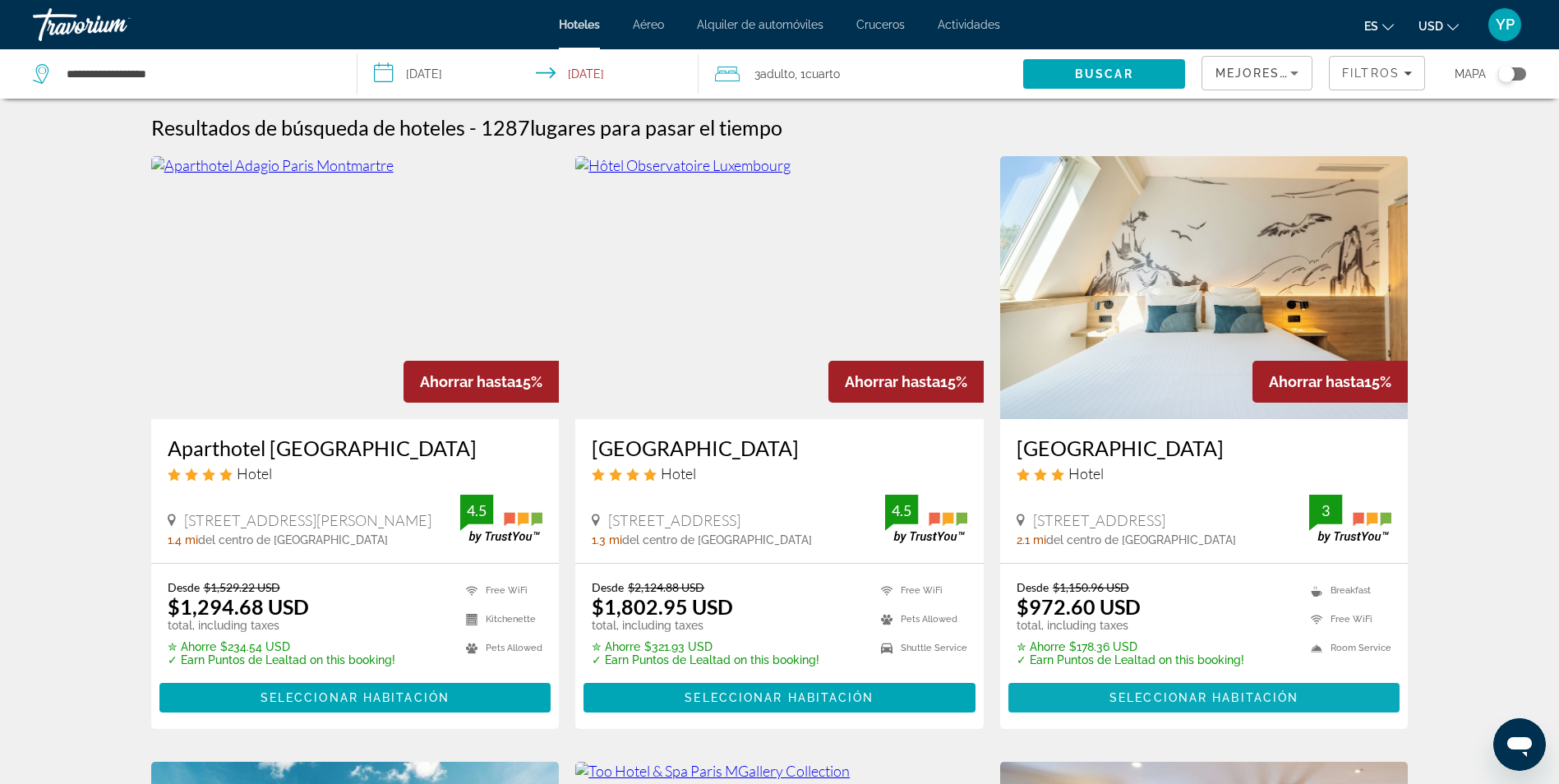
click at [1152, 687] on span "Main content" at bounding box center [1204, 698] width 392 height 39
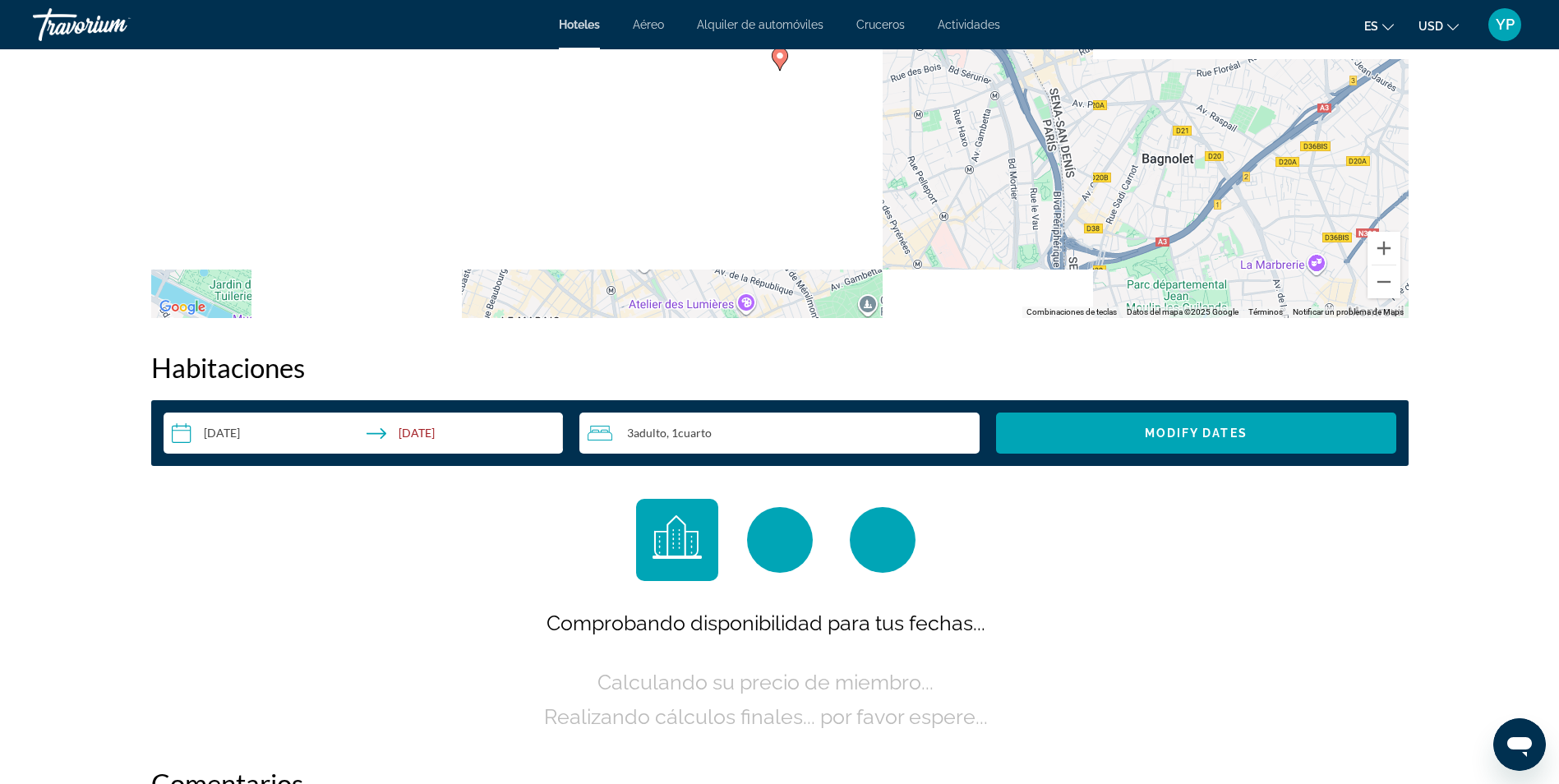
scroll to position [1972, 0]
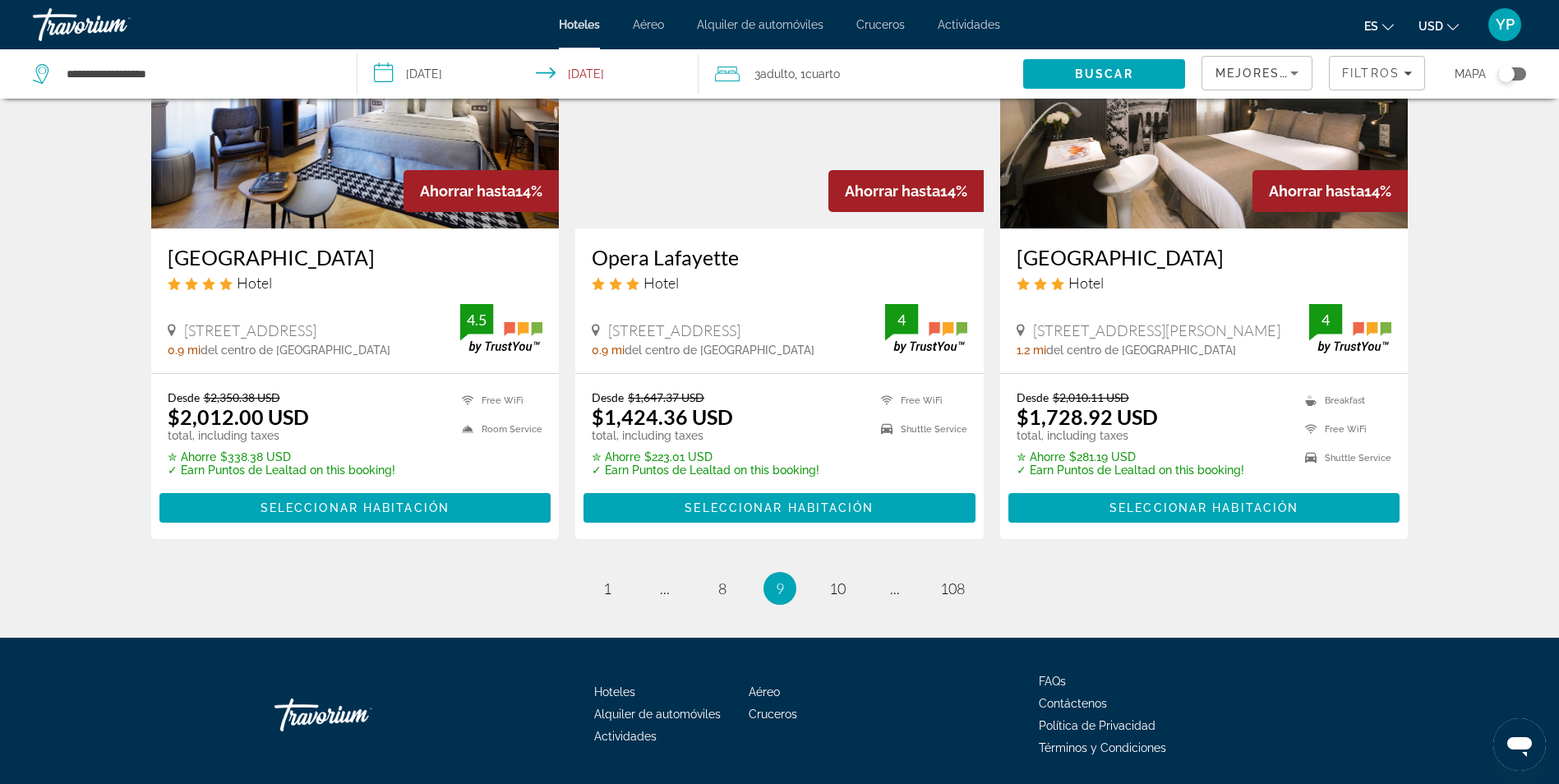
scroll to position [2114, 0]
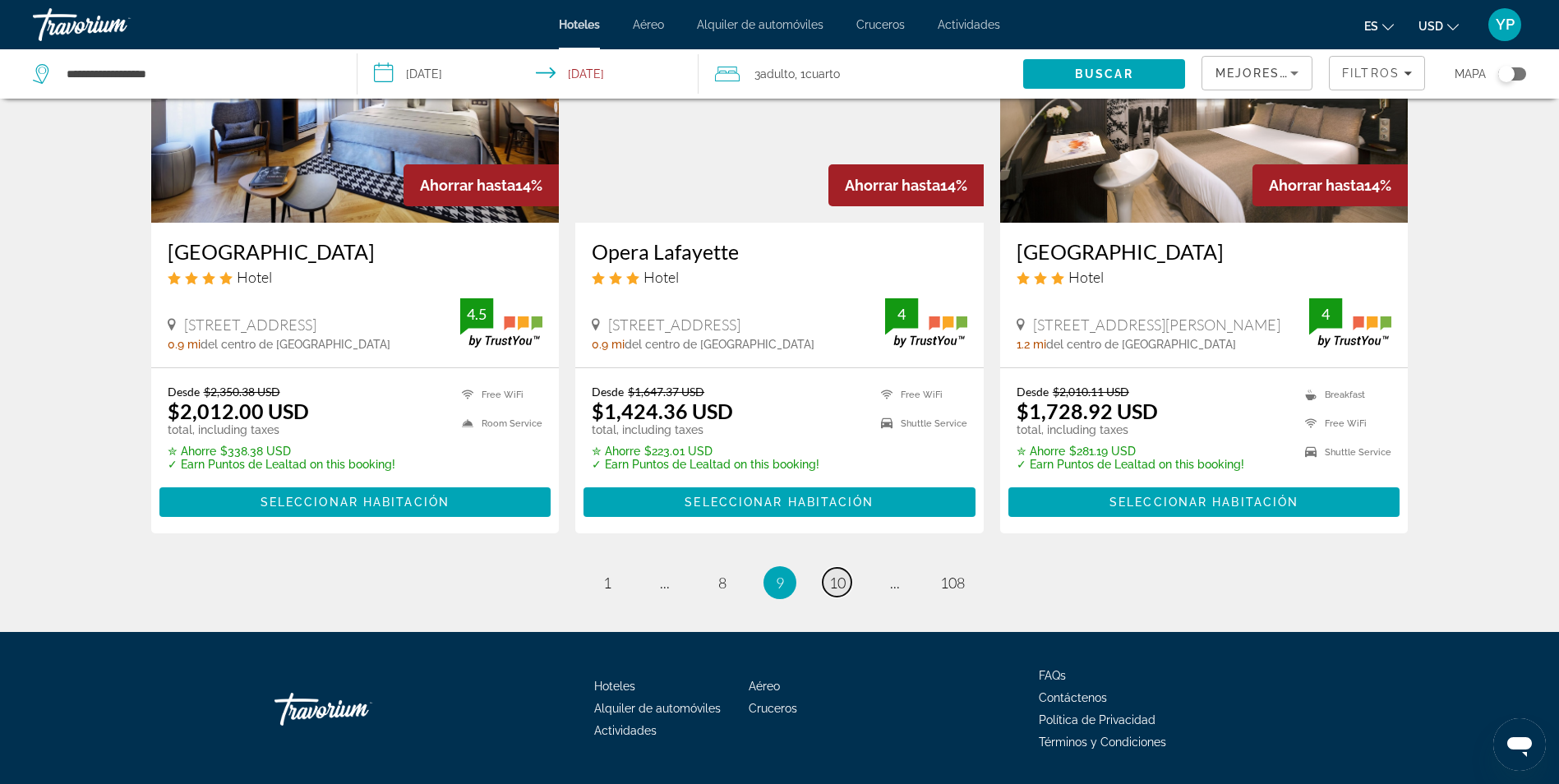
click at [841, 568] on link "page 10" at bounding box center [837, 582] width 29 height 29
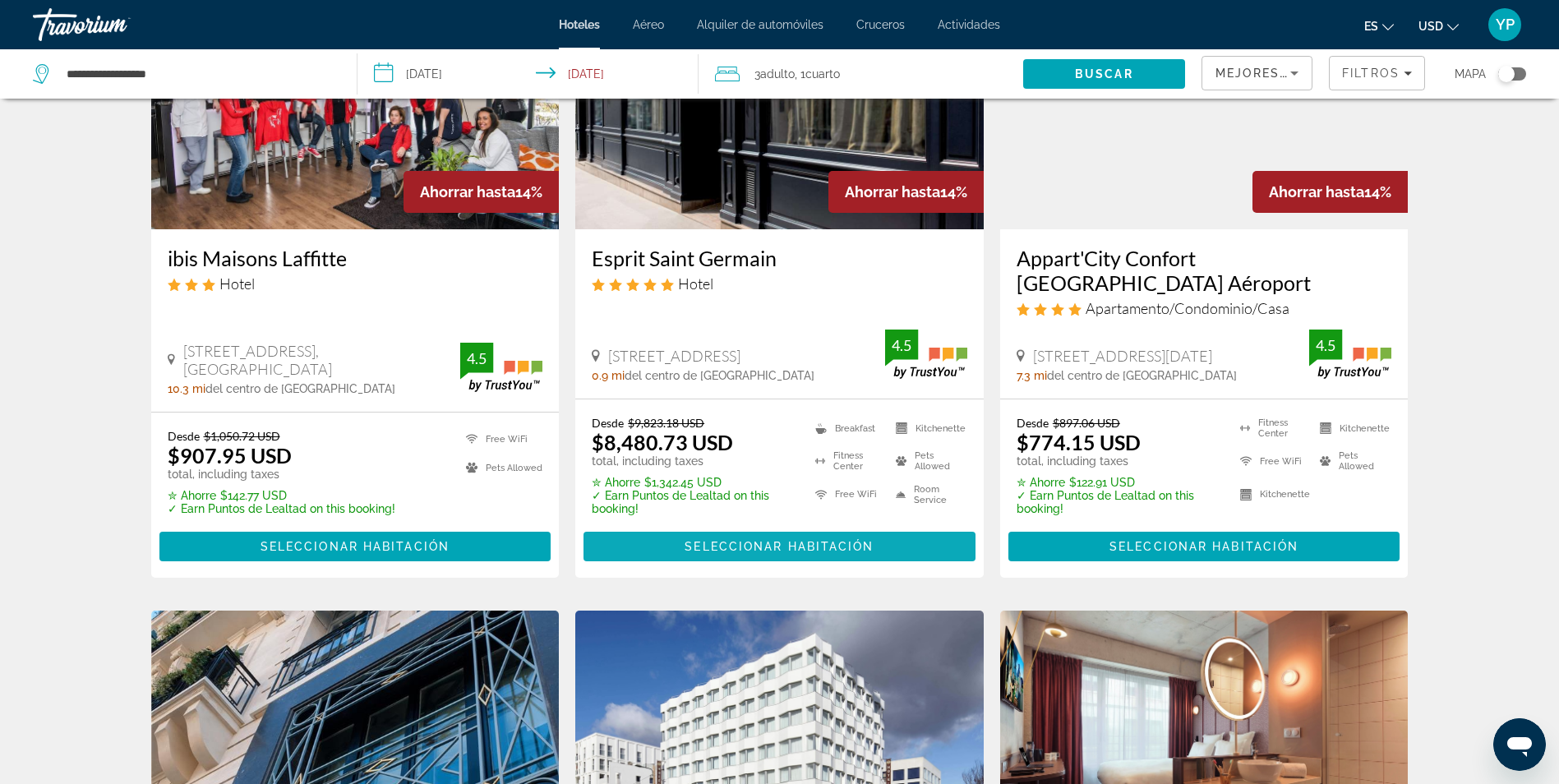
scroll to position [822, 0]
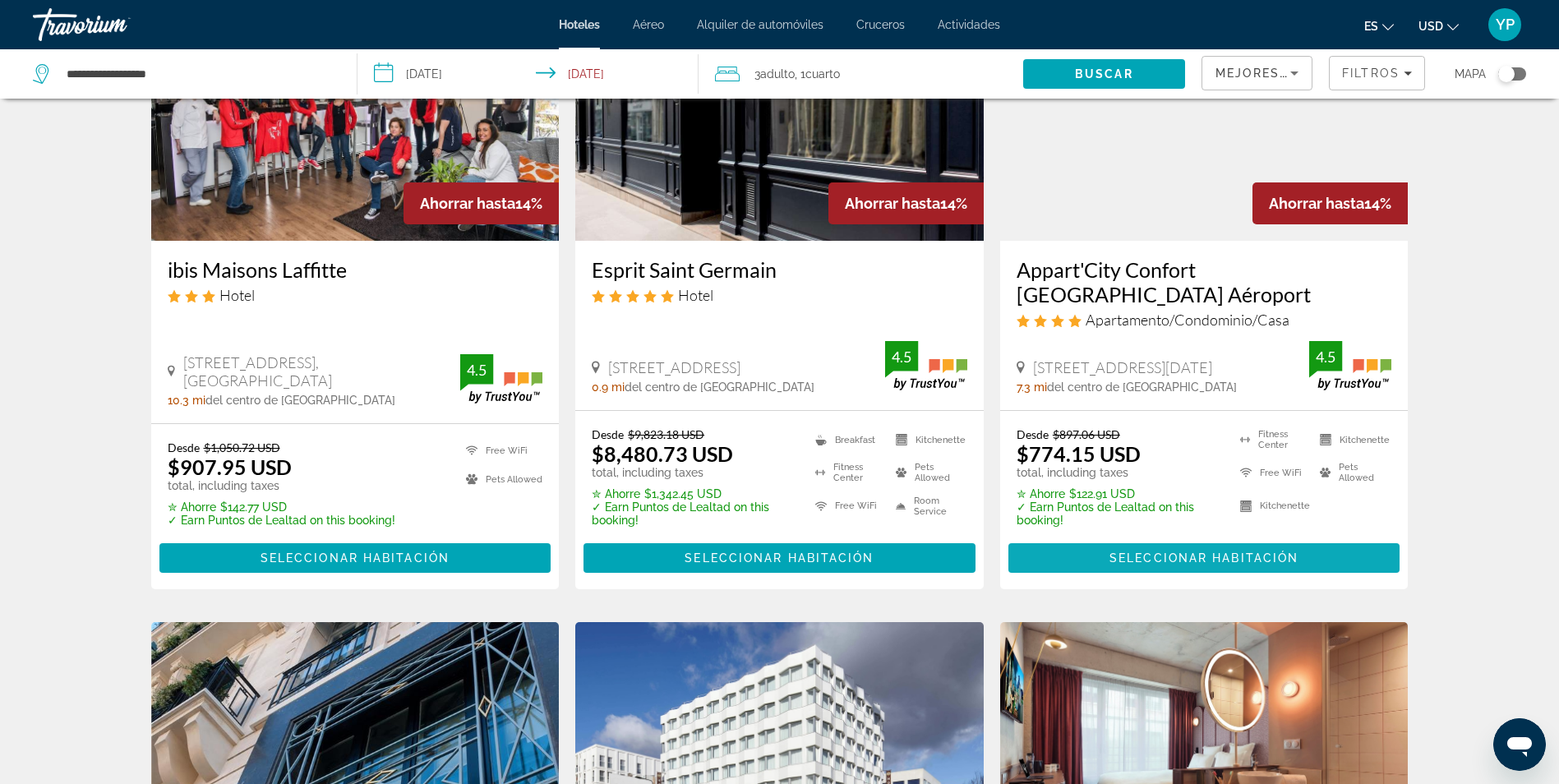
click at [1119, 551] on span "Seleccionar habitación" at bounding box center [1203, 558] width 189 height 13
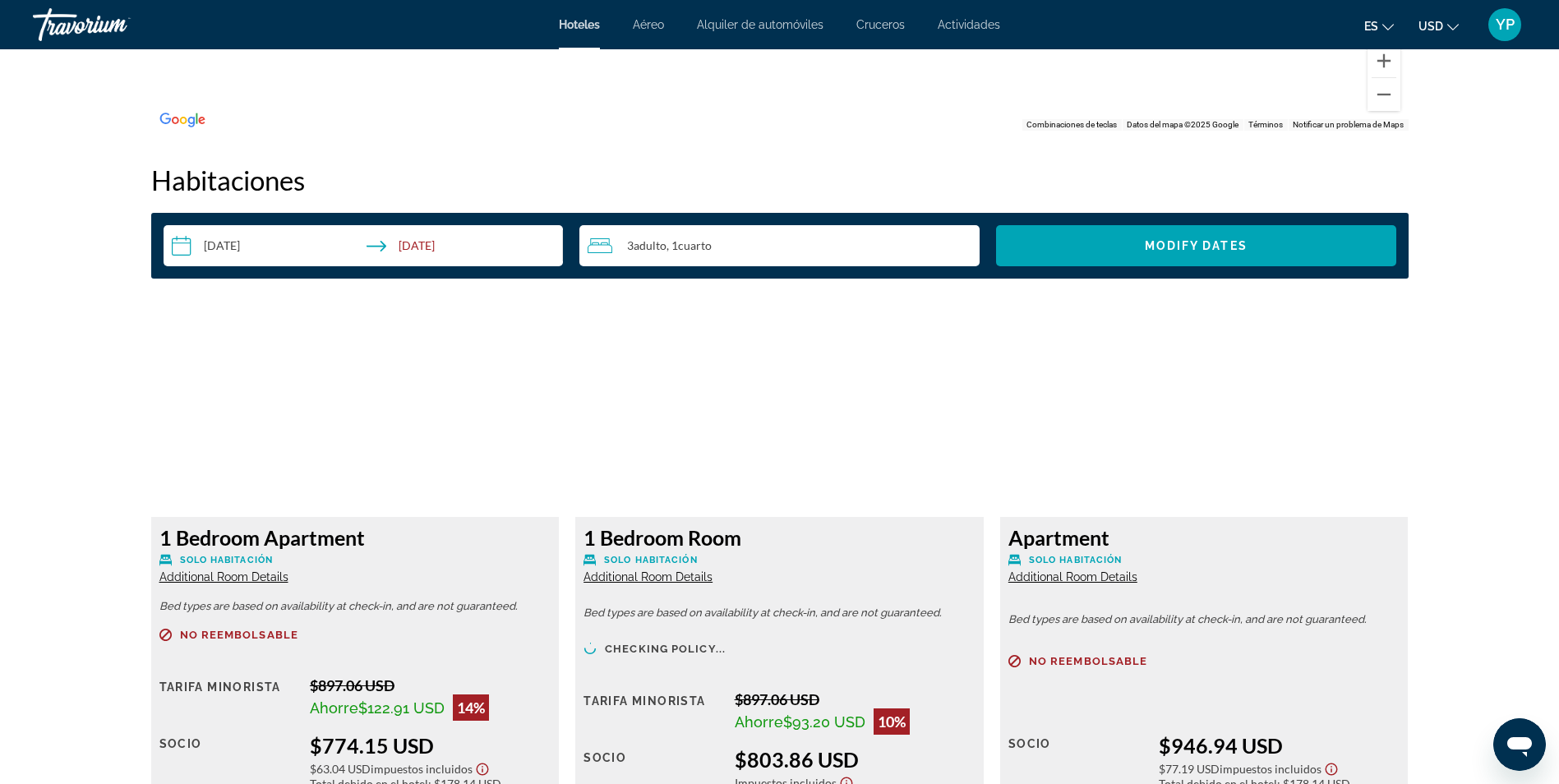
scroll to position [1890, 0]
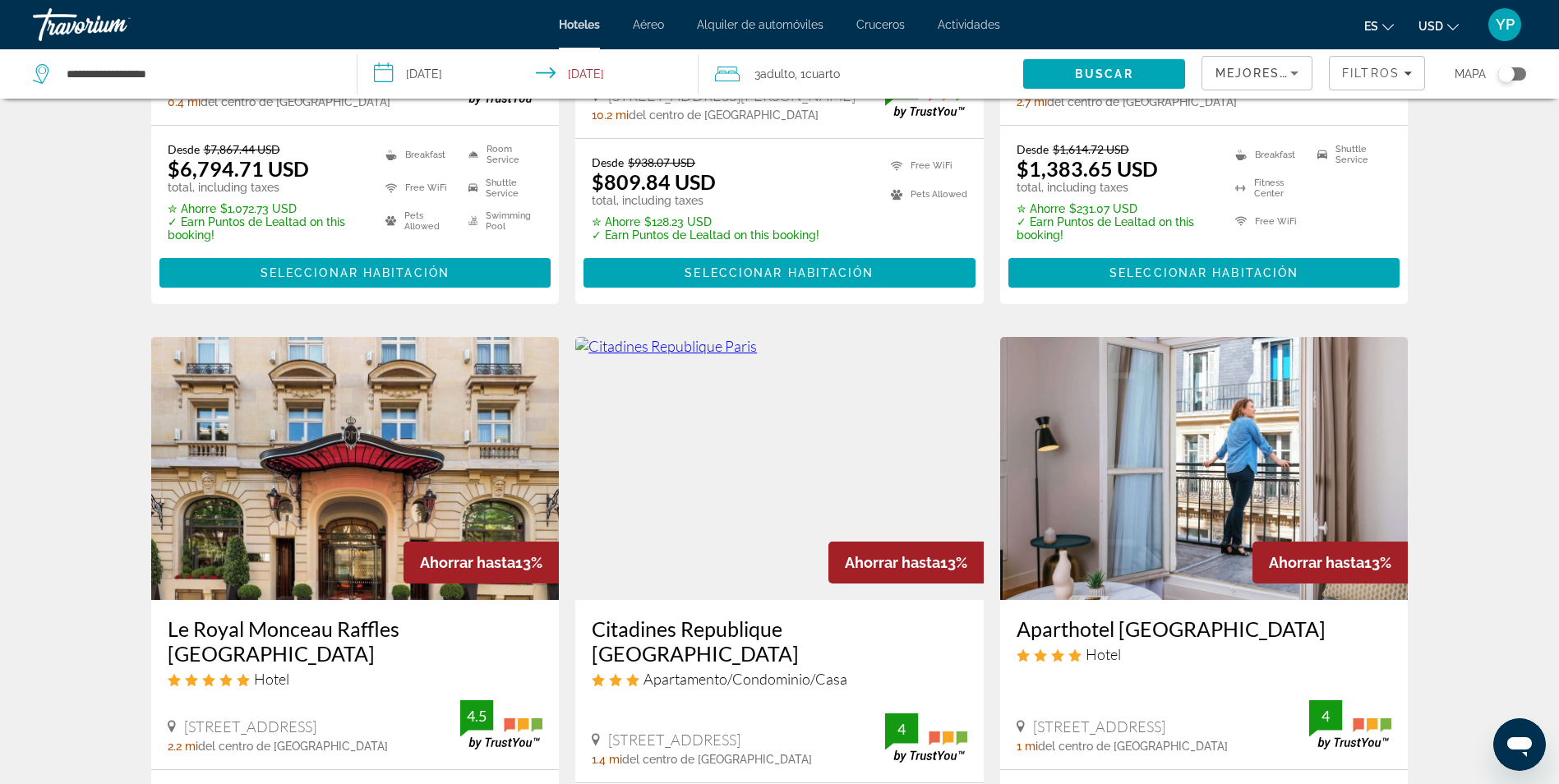
scroll to position [2054, 0]
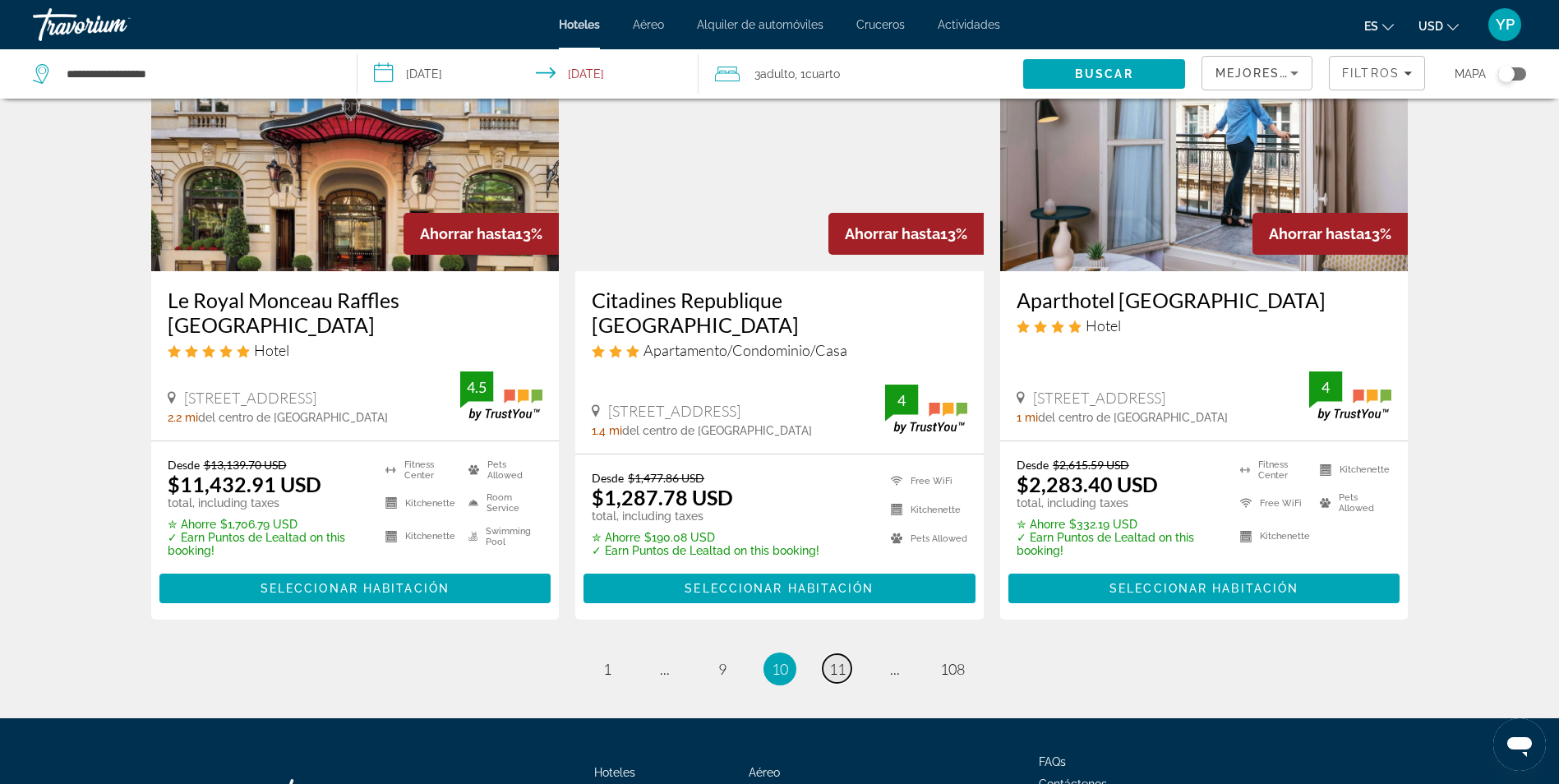
click at [836, 660] on span "11" at bounding box center [838, 669] width 17 height 18
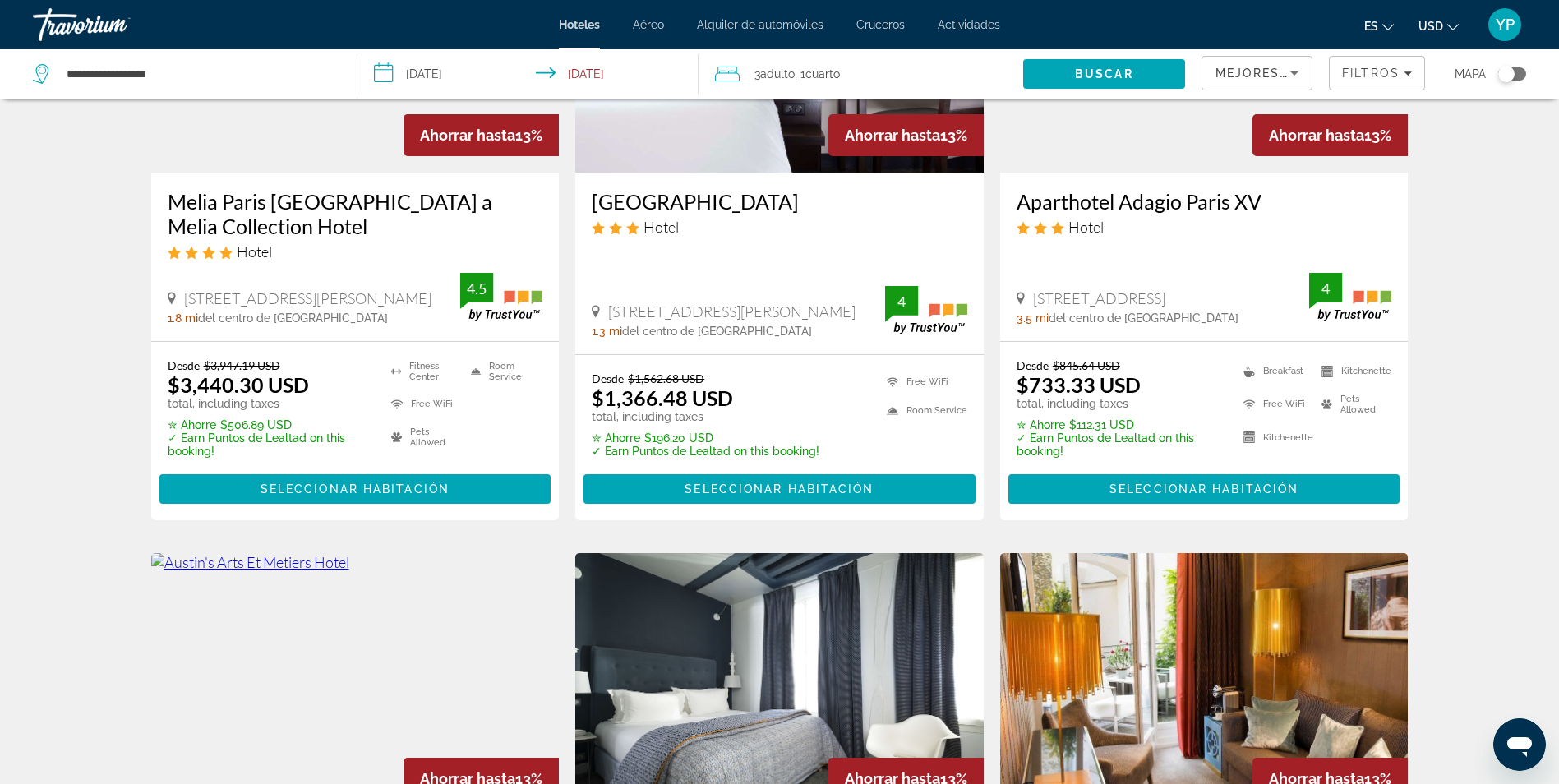
scroll to position [164, 0]
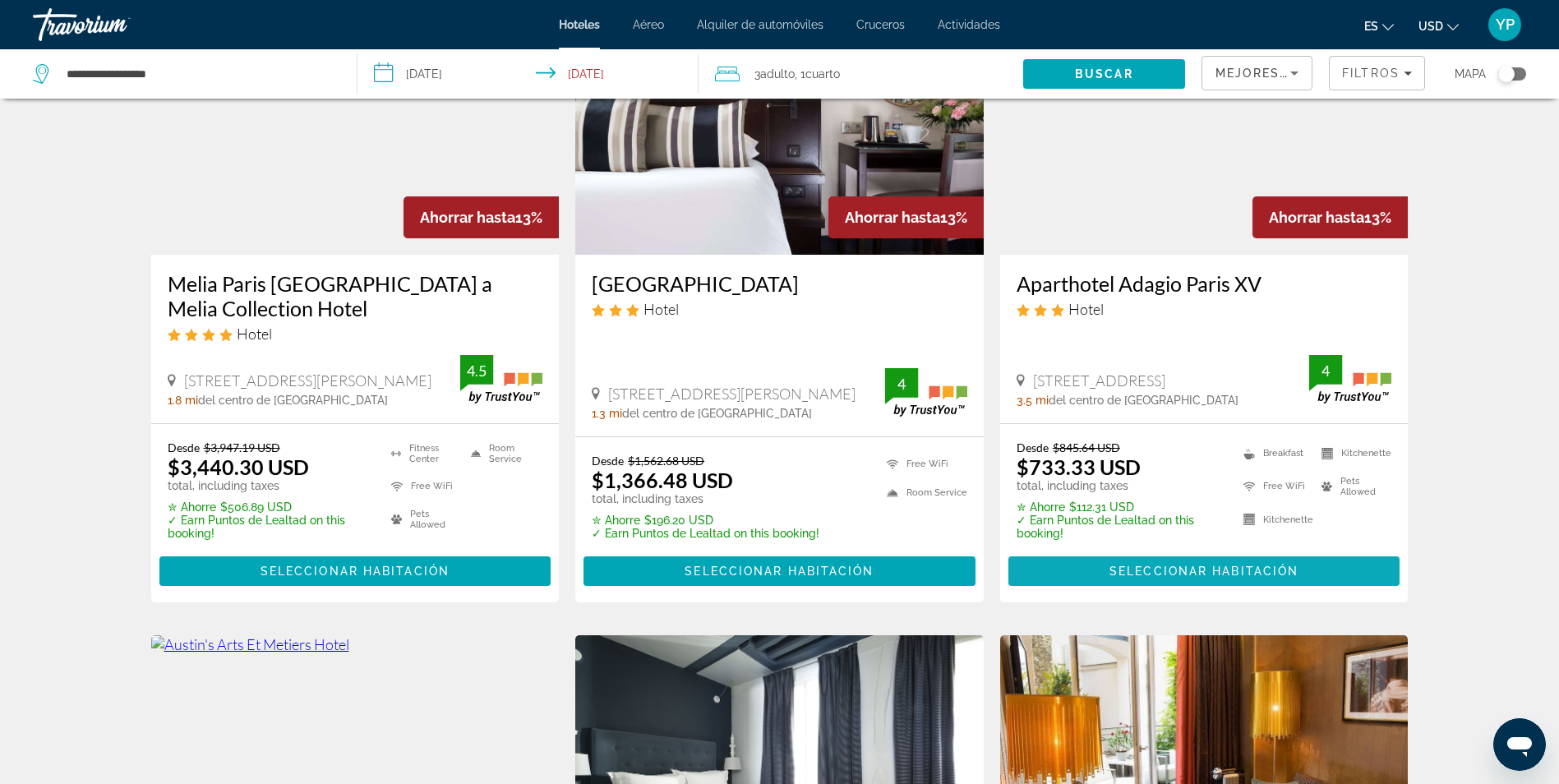
click at [1130, 574] on span "Seleccionar habitación" at bounding box center [1203, 571] width 189 height 13
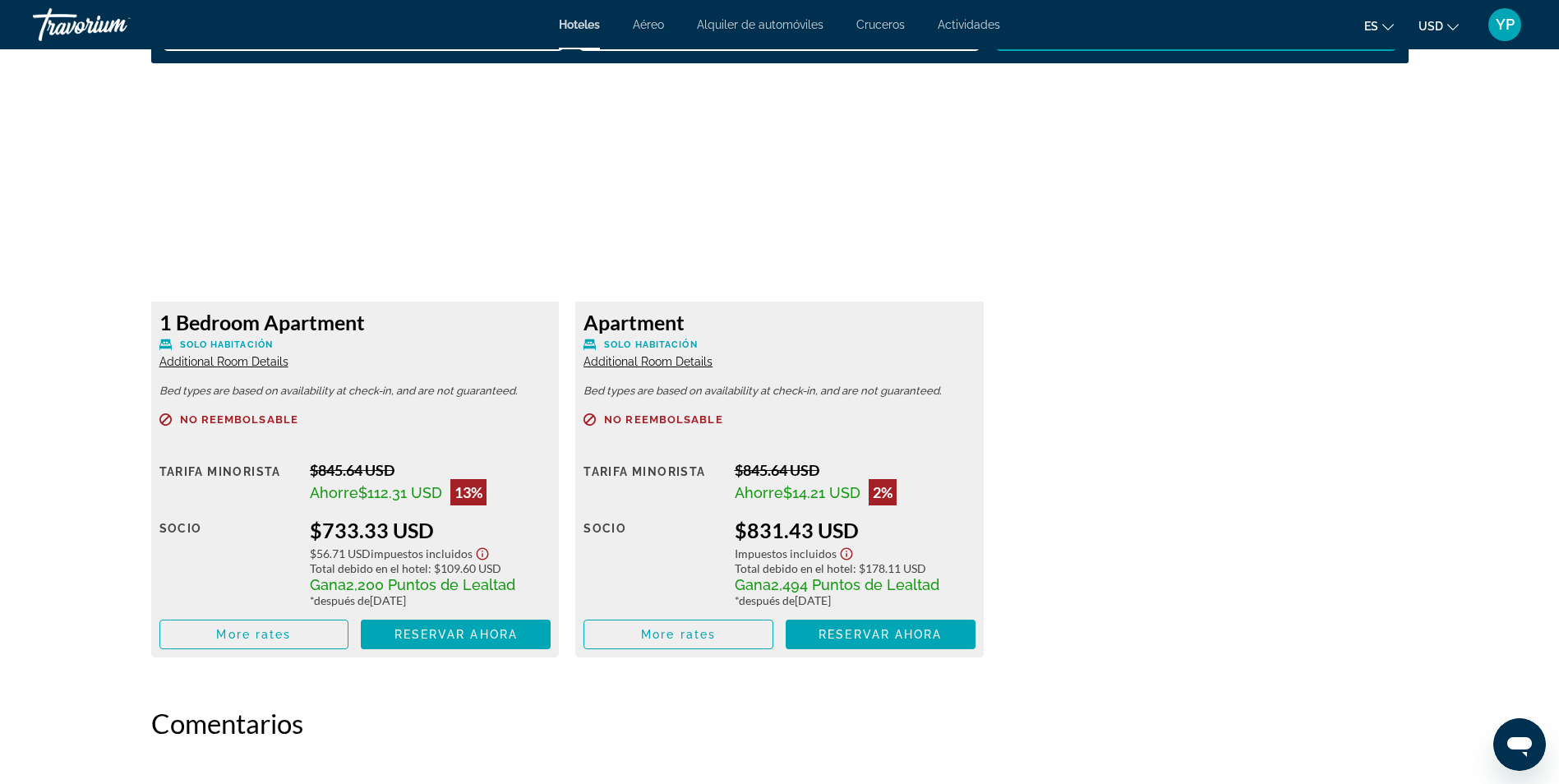
scroll to position [2383, 0]
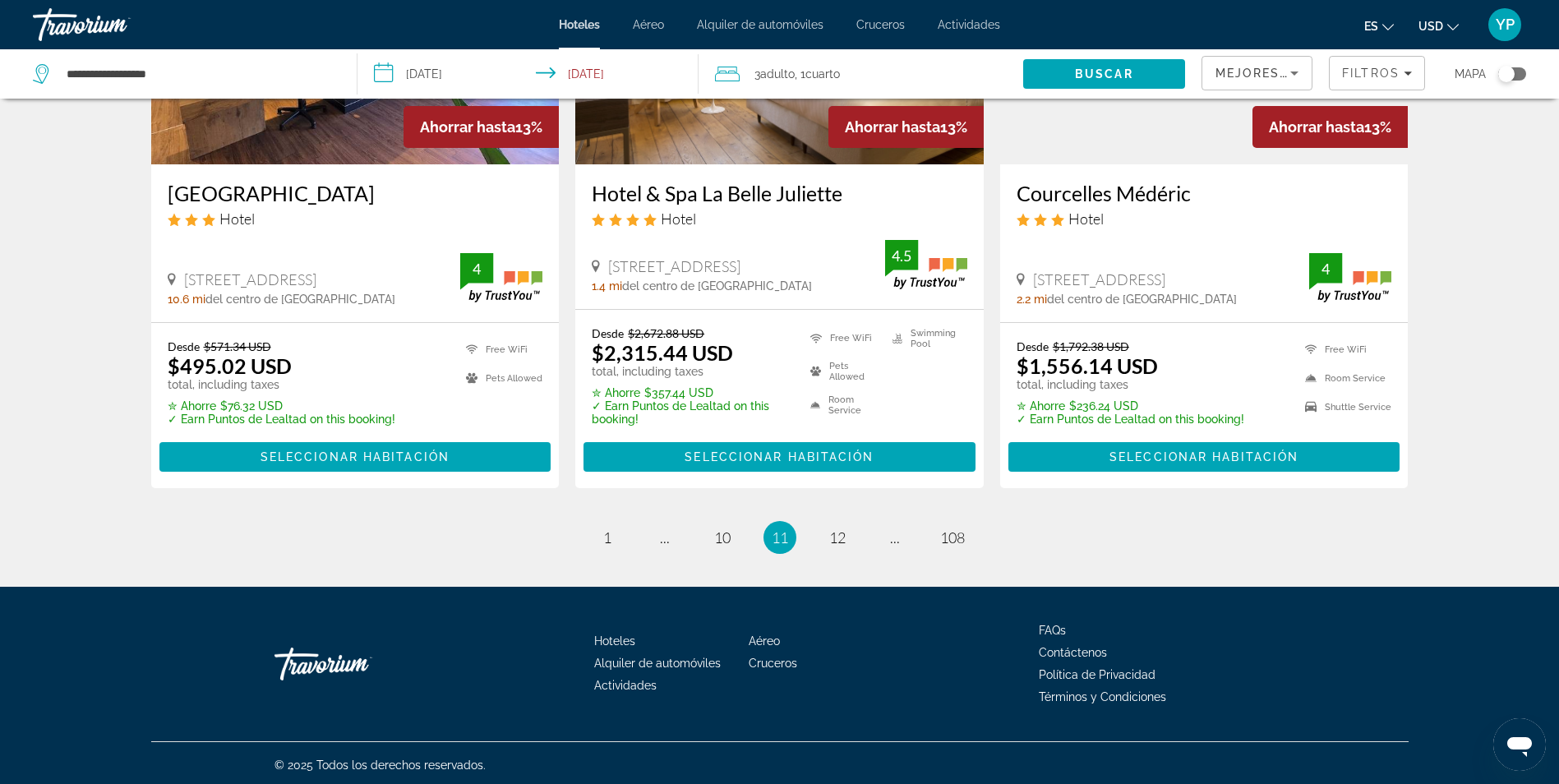
scroll to position [2142, 0]
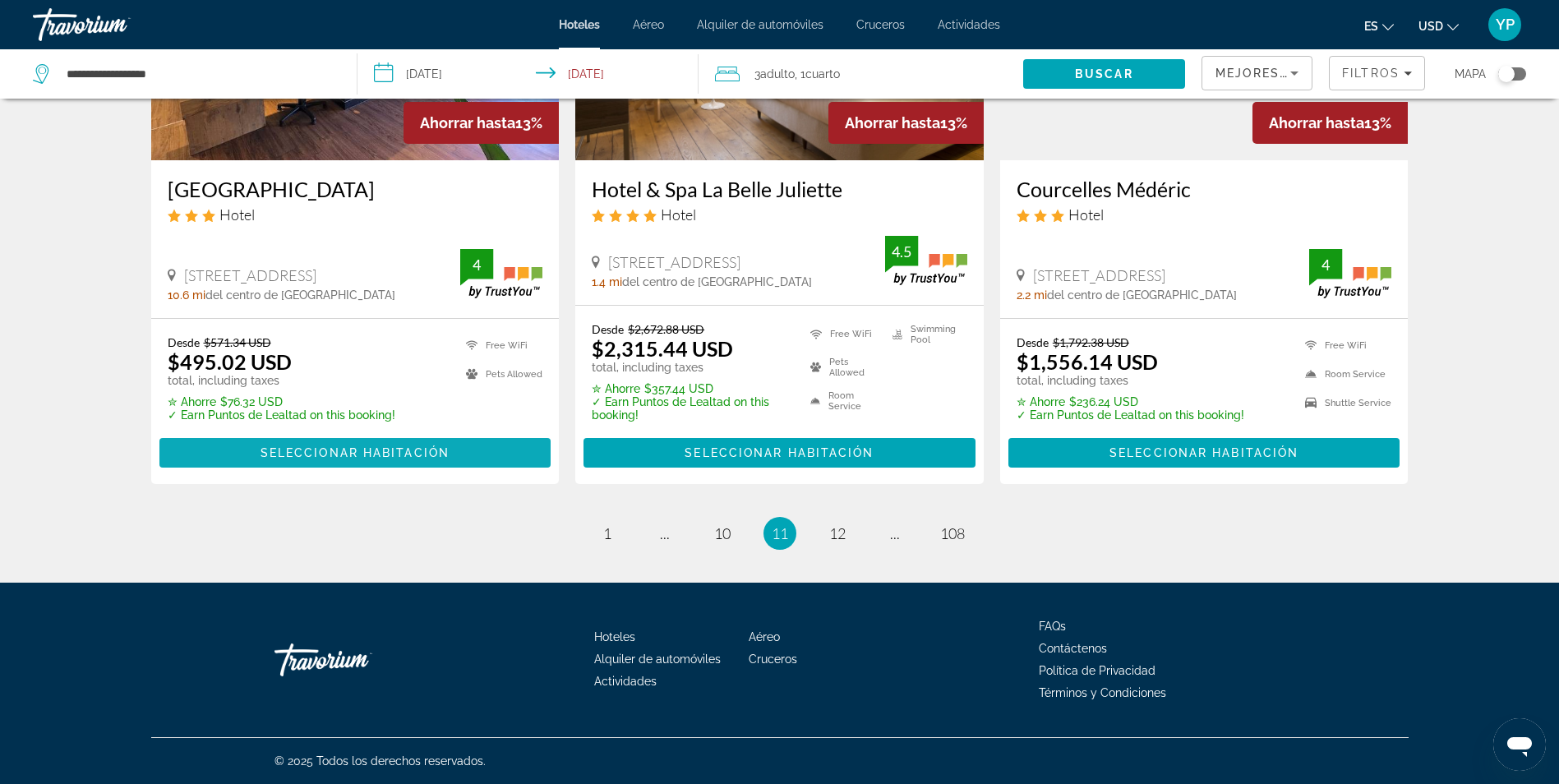
click at [424, 451] on span "Seleccionar habitación" at bounding box center [354, 453] width 189 height 13
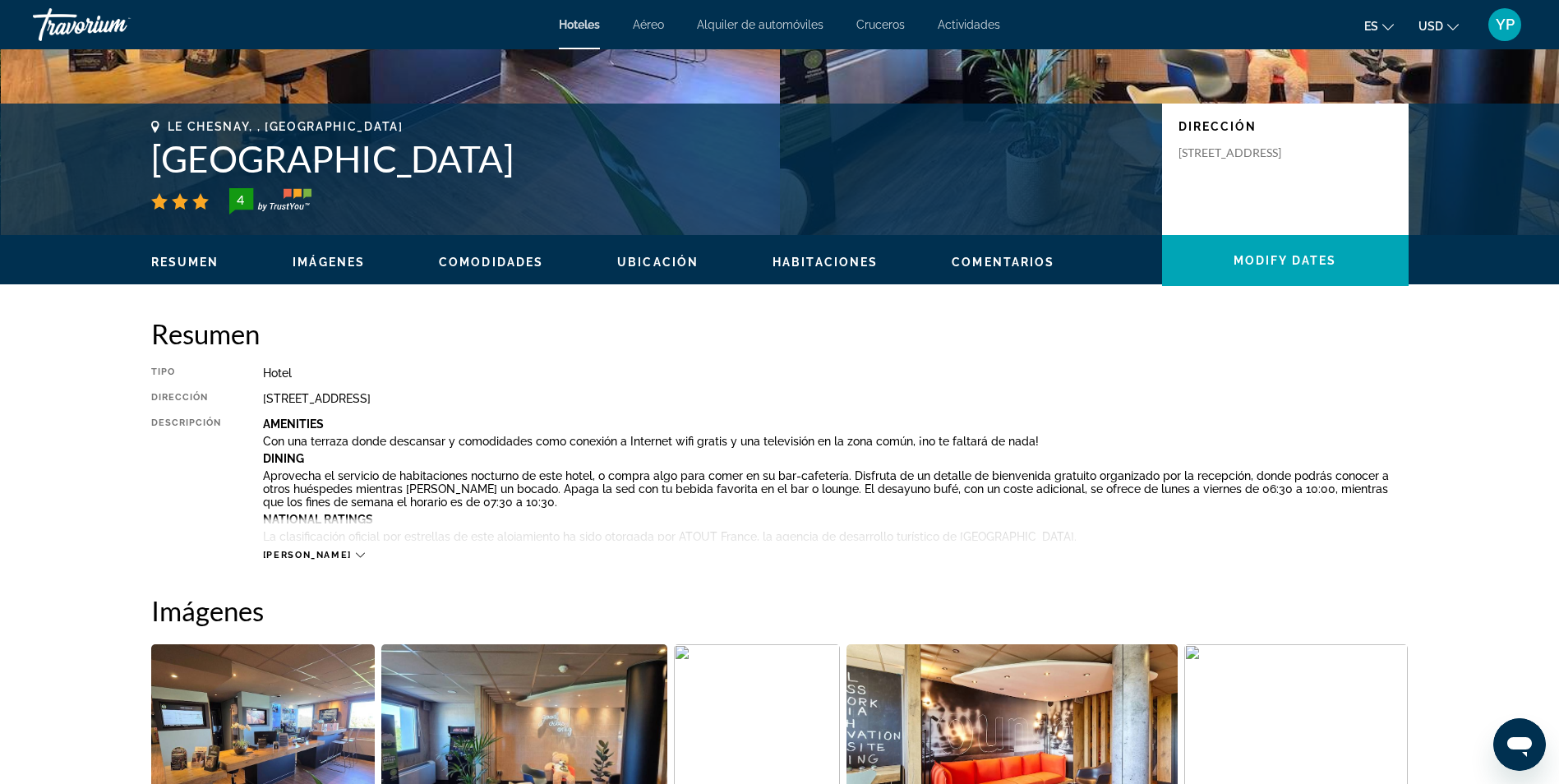
scroll to position [247, 0]
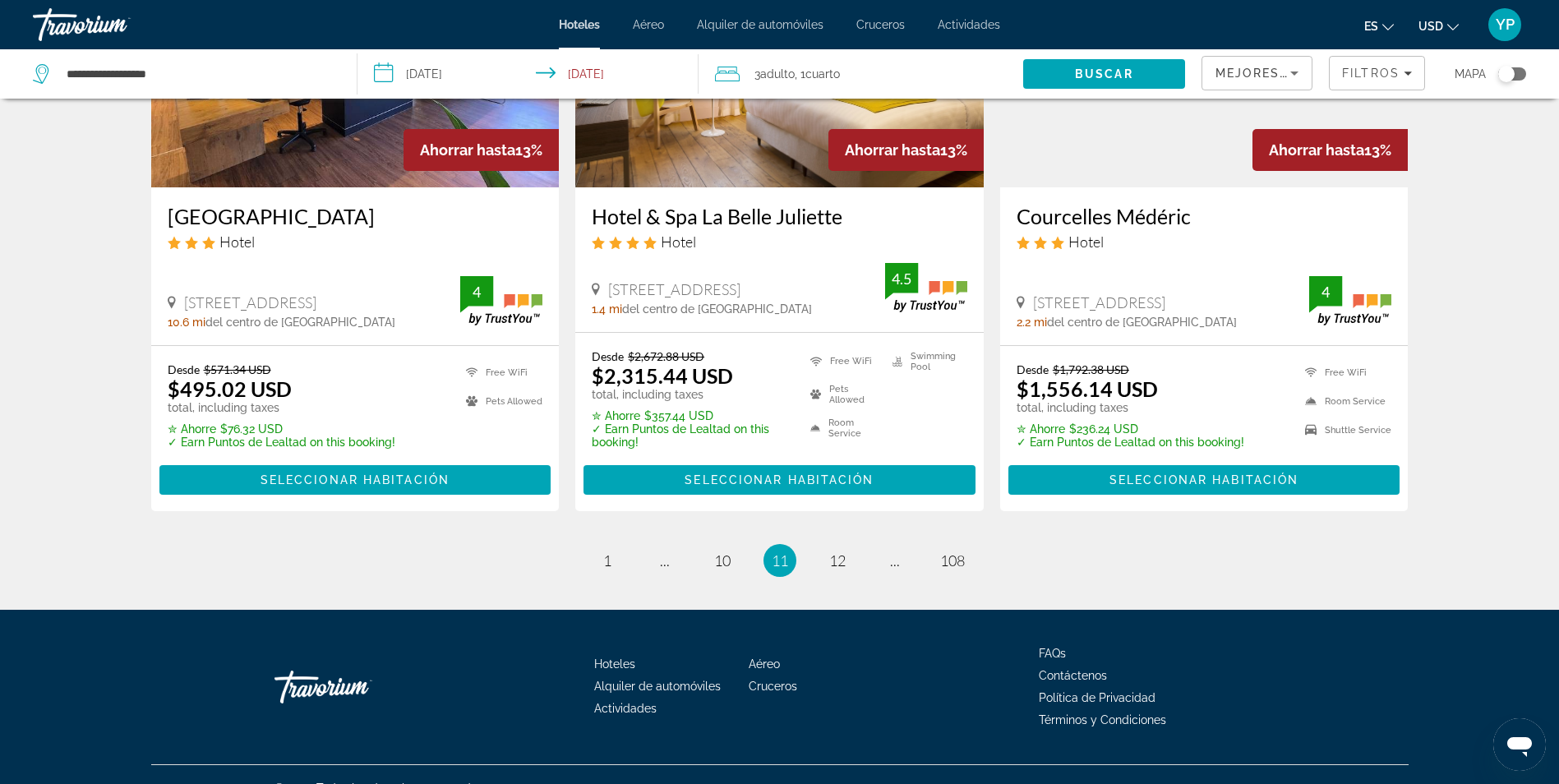
scroll to position [2136, 0]
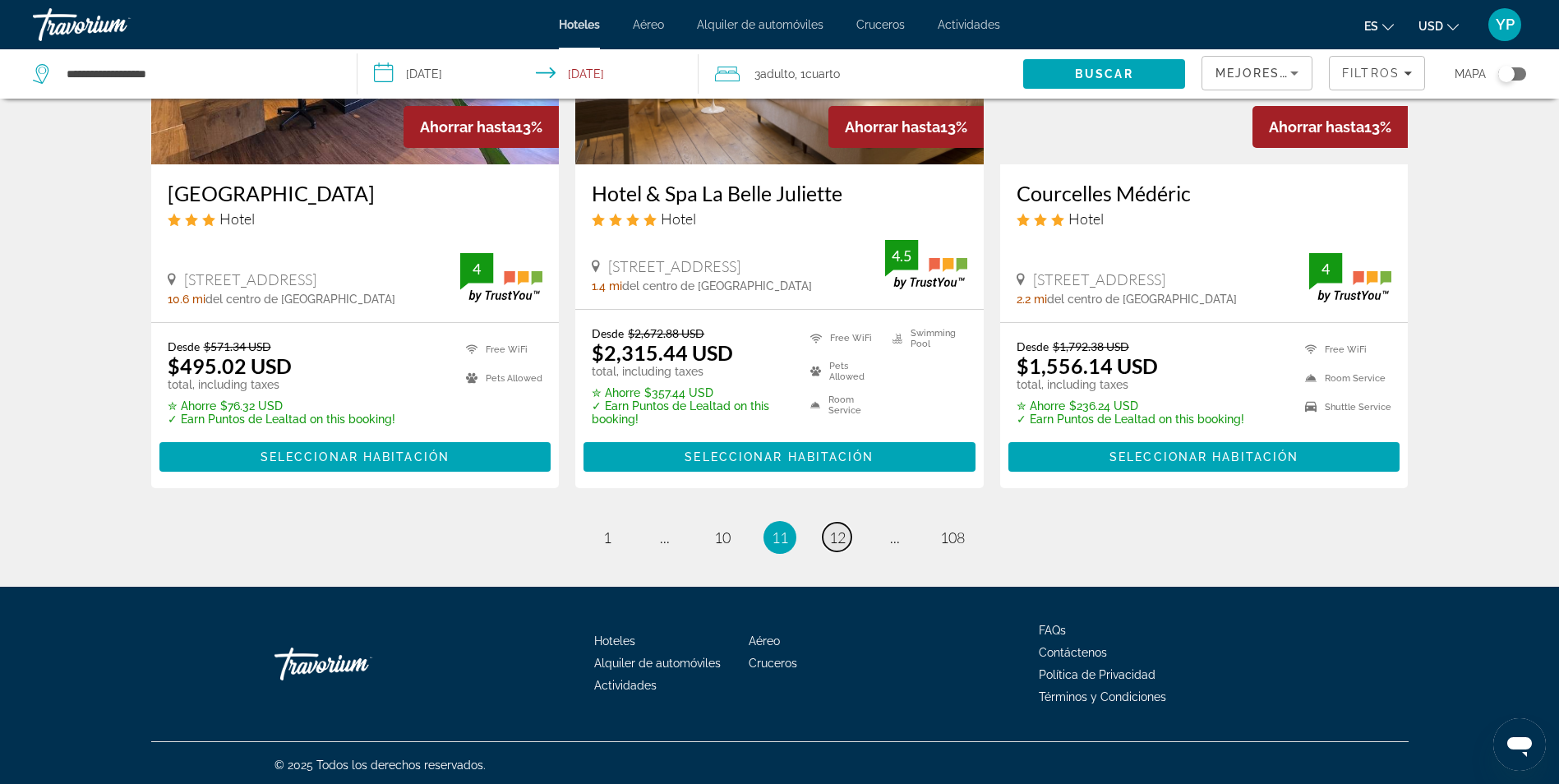
click at [840, 538] on span "12" at bounding box center [838, 537] width 17 height 18
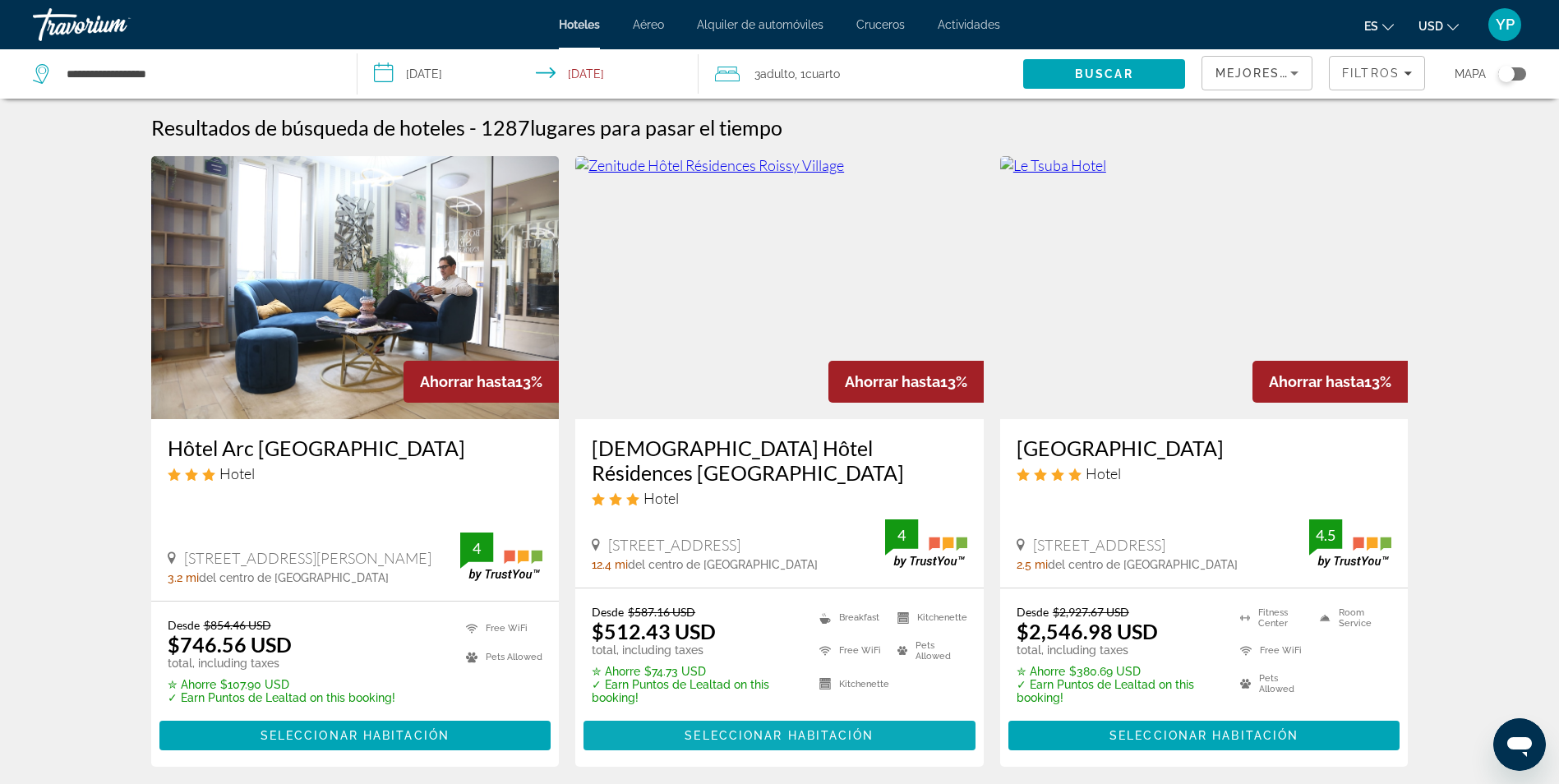
click at [705, 729] on span "Seleccionar habitación" at bounding box center [779, 735] width 189 height 13
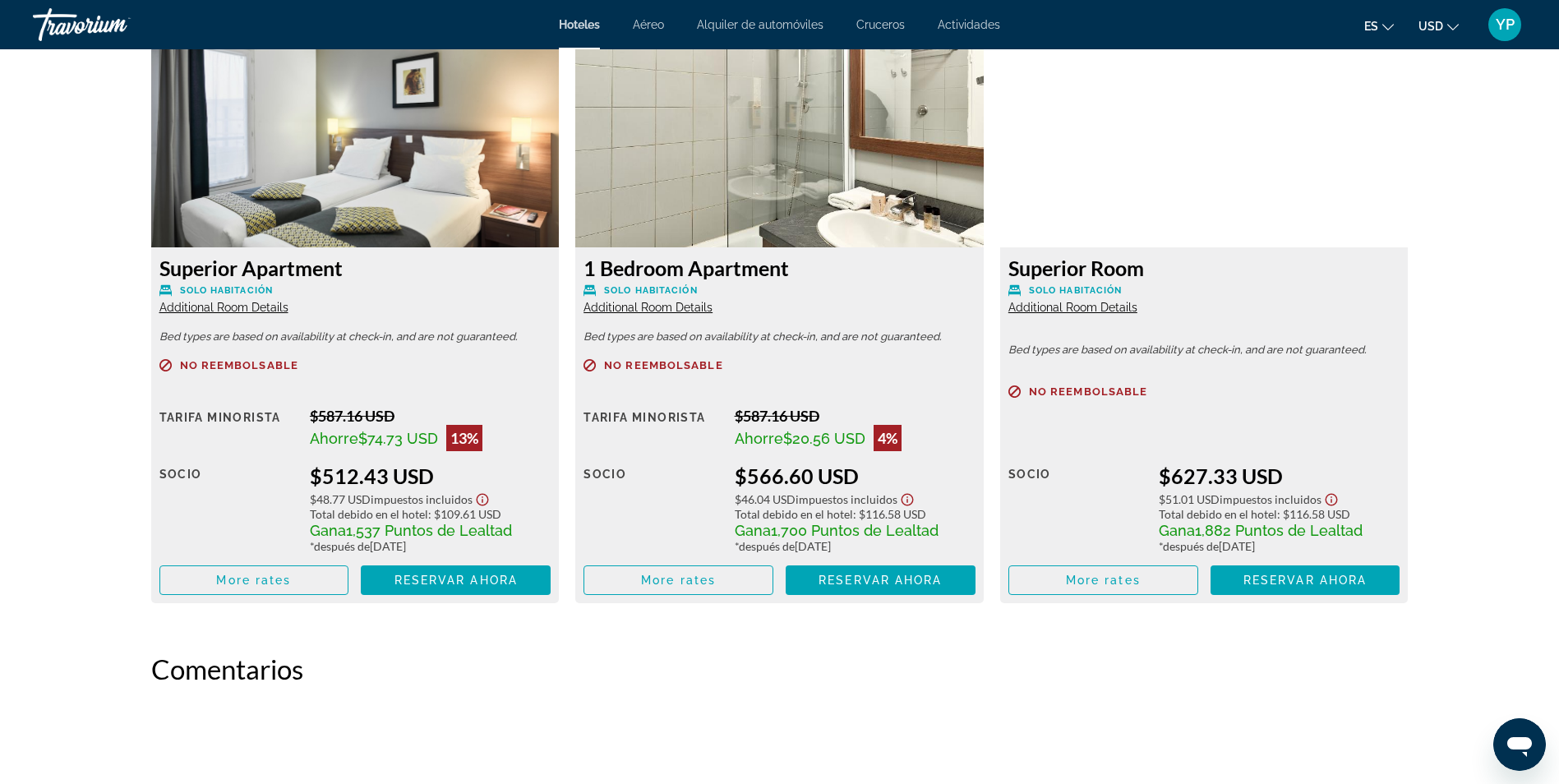
scroll to position [2054, 0]
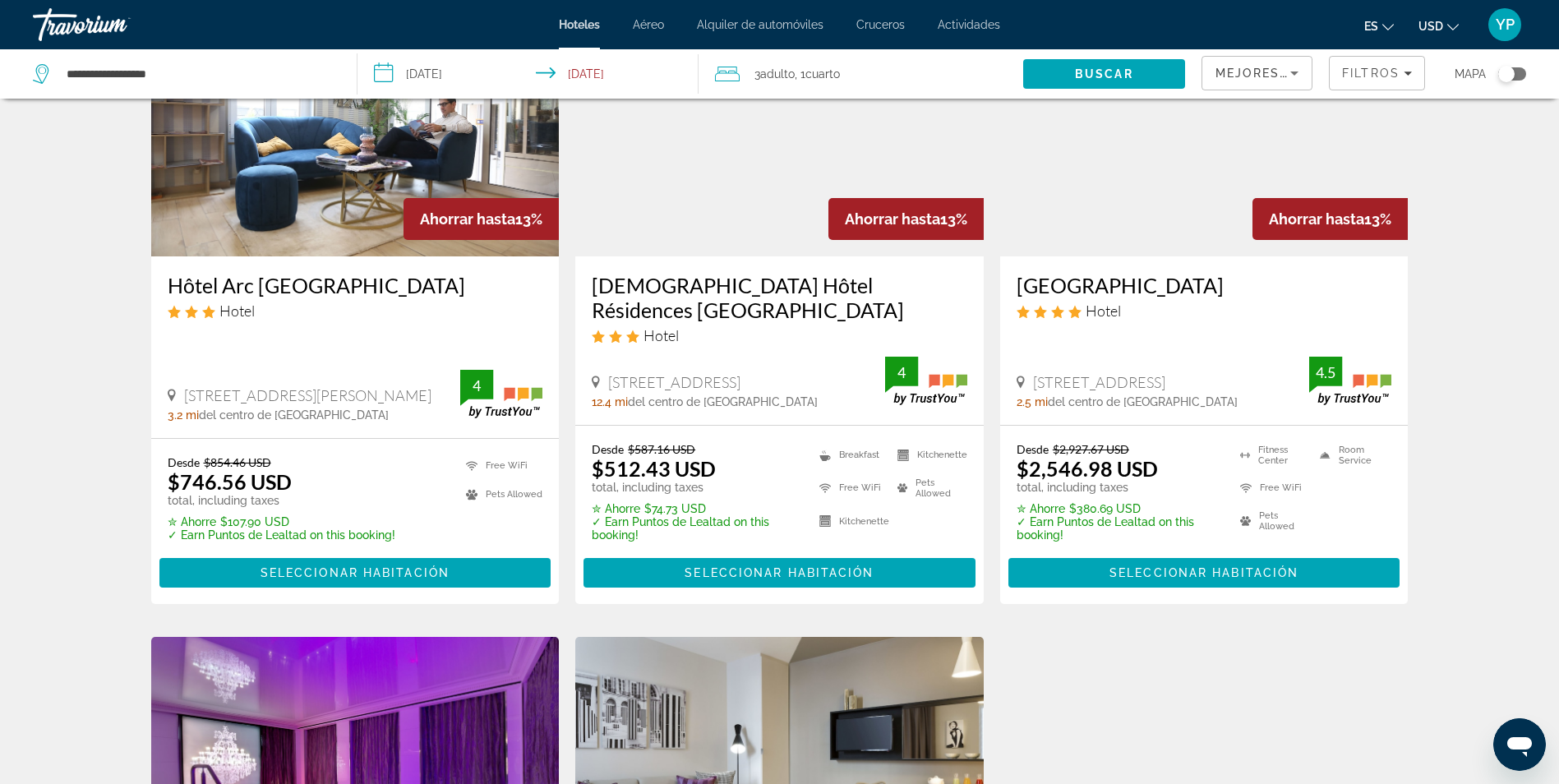
scroll to position [164, 0]
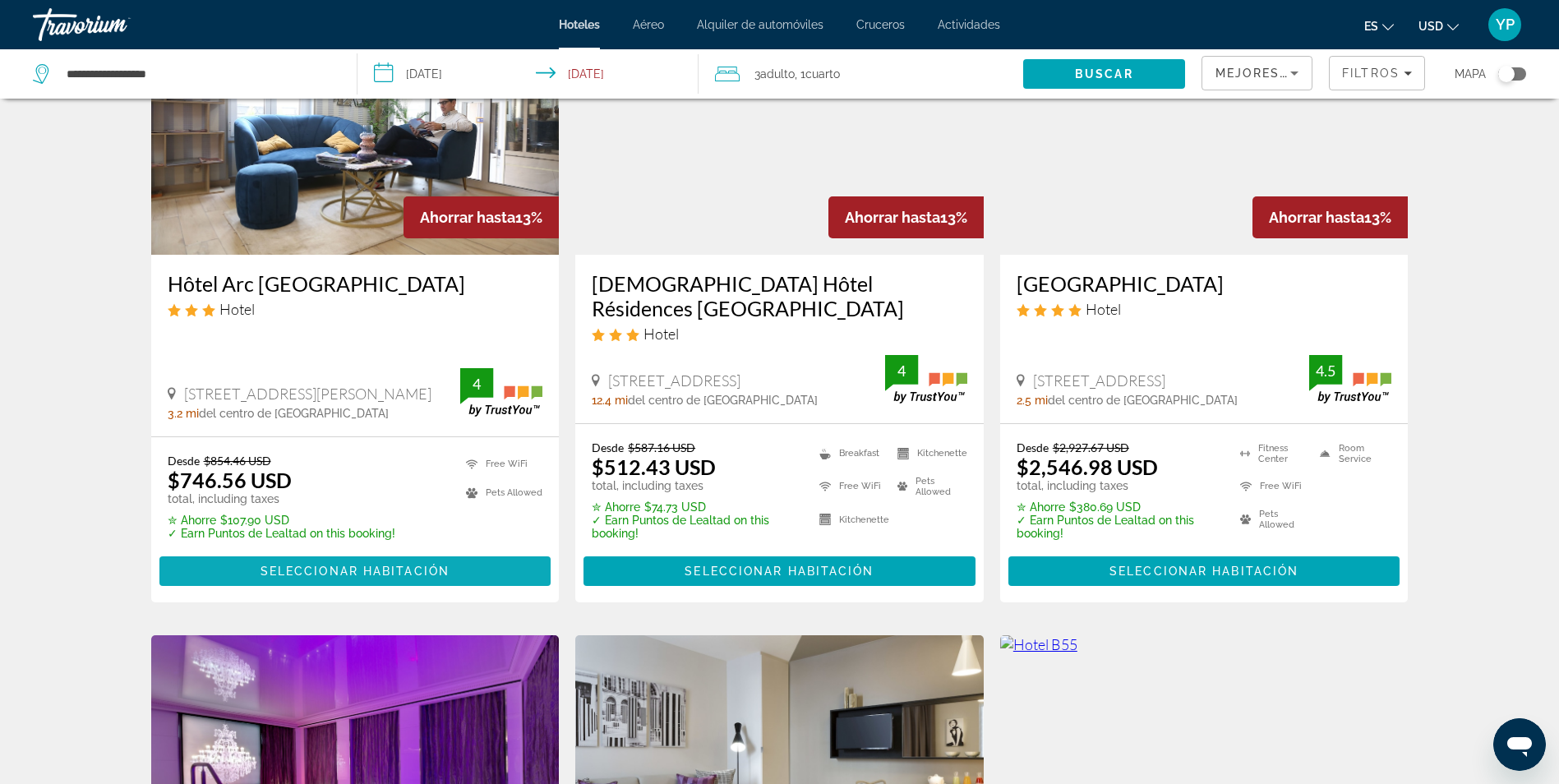
click at [311, 564] on span "Seleccionar habitación" at bounding box center [354, 571] width 189 height 13
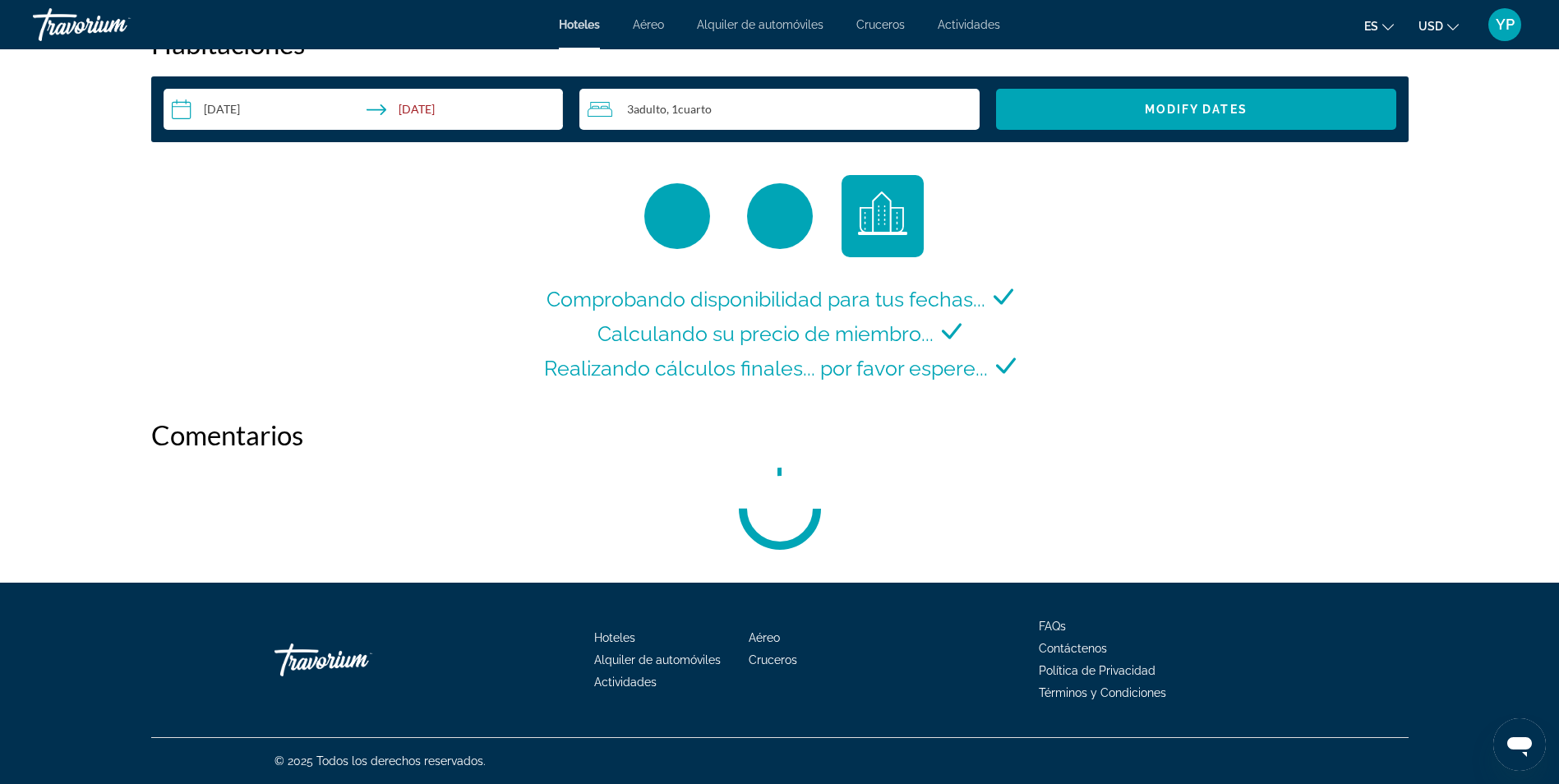
scroll to position [2175, 0]
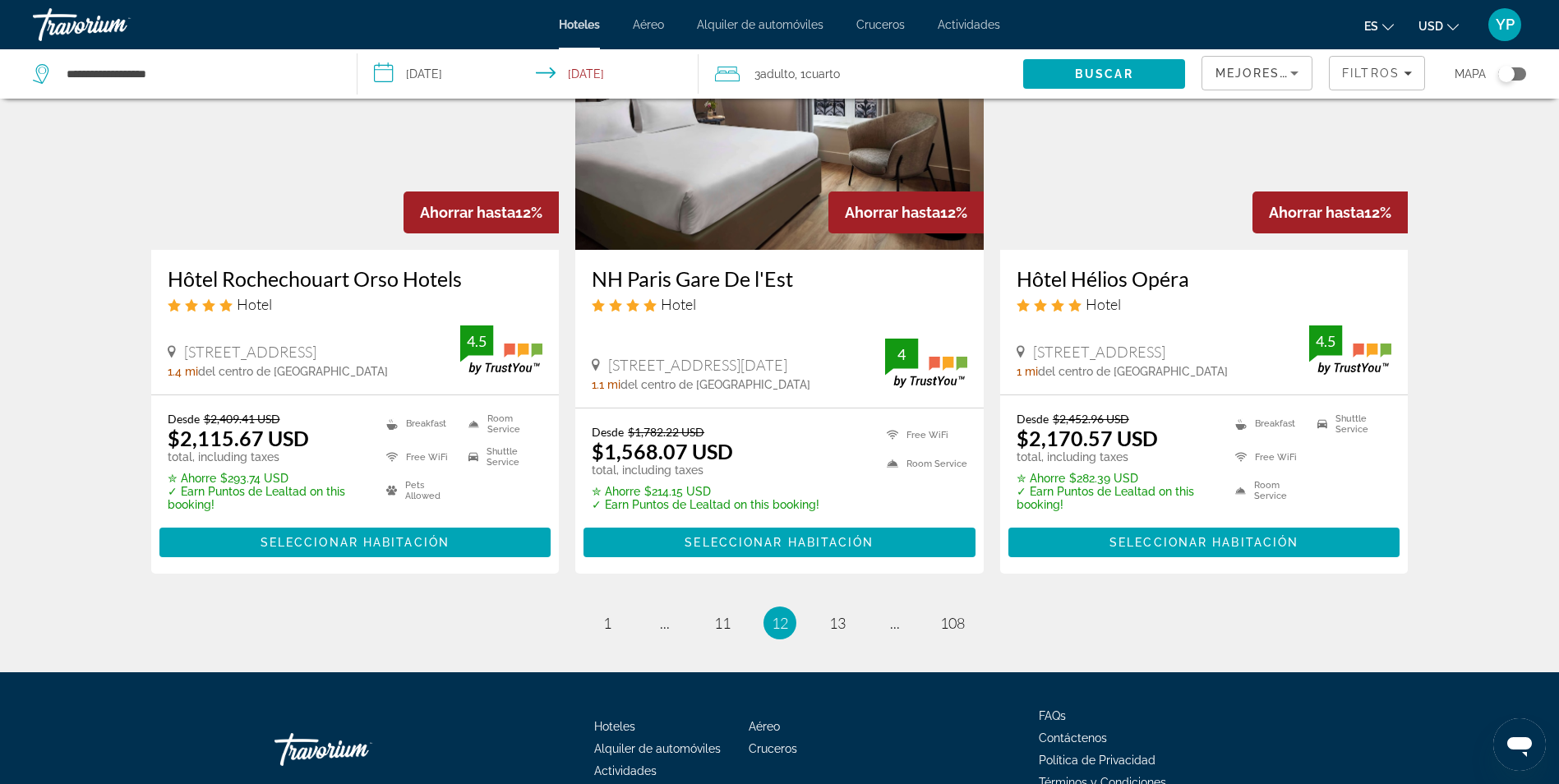
scroll to position [2136, 0]
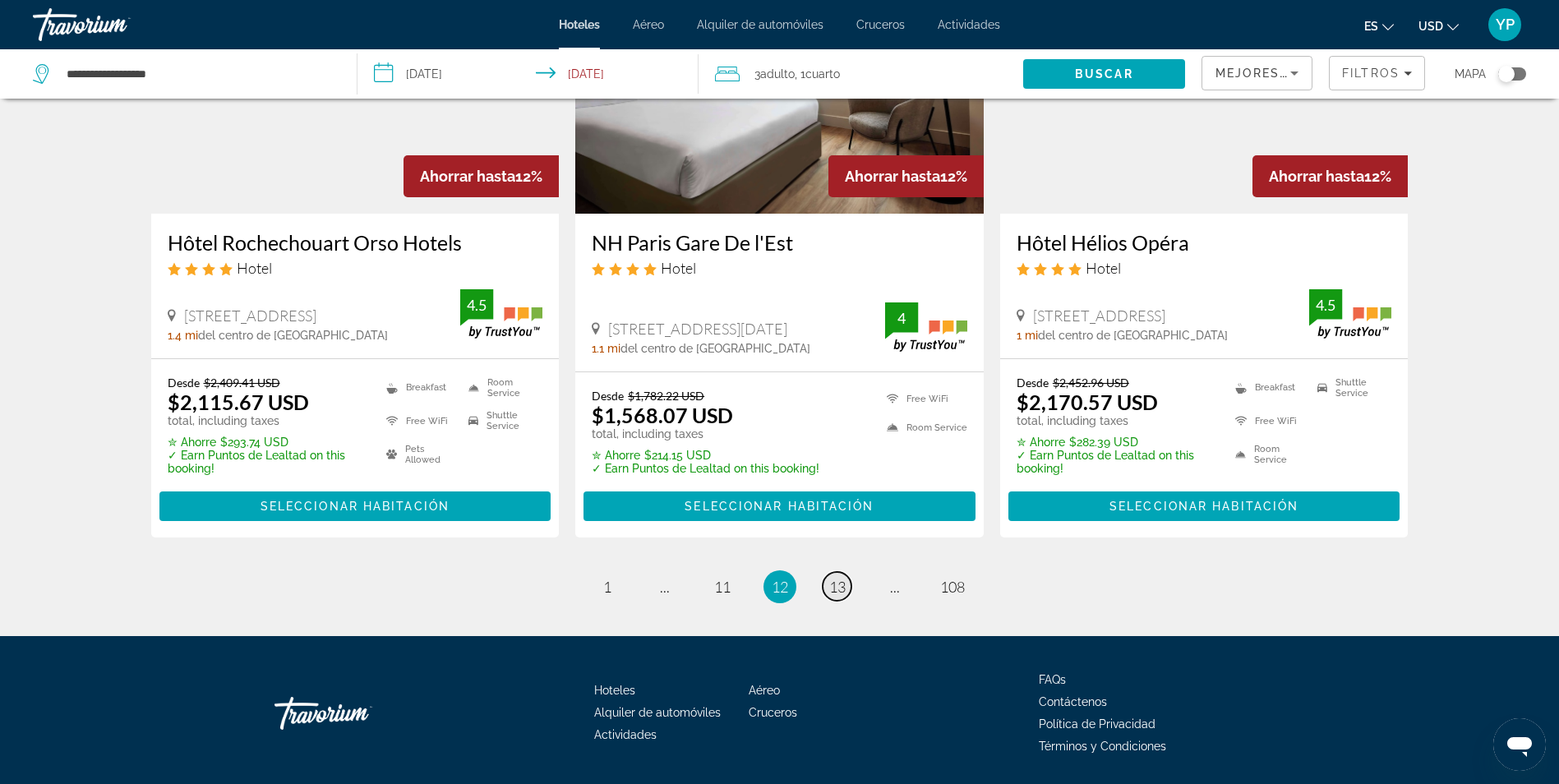
click at [843, 572] on link "page 13" at bounding box center [837, 586] width 29 height 29
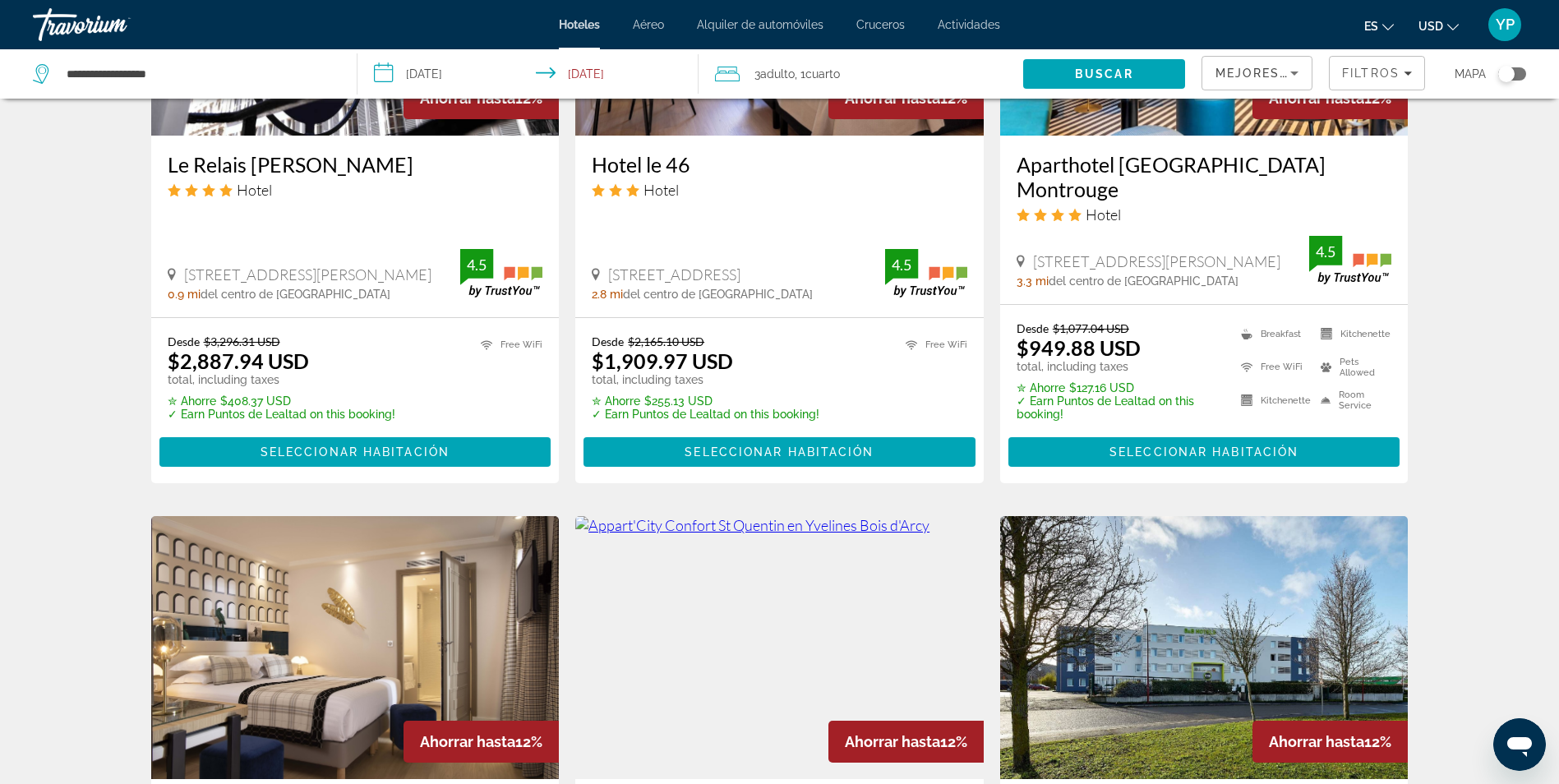
scroll to position [1561, 0]
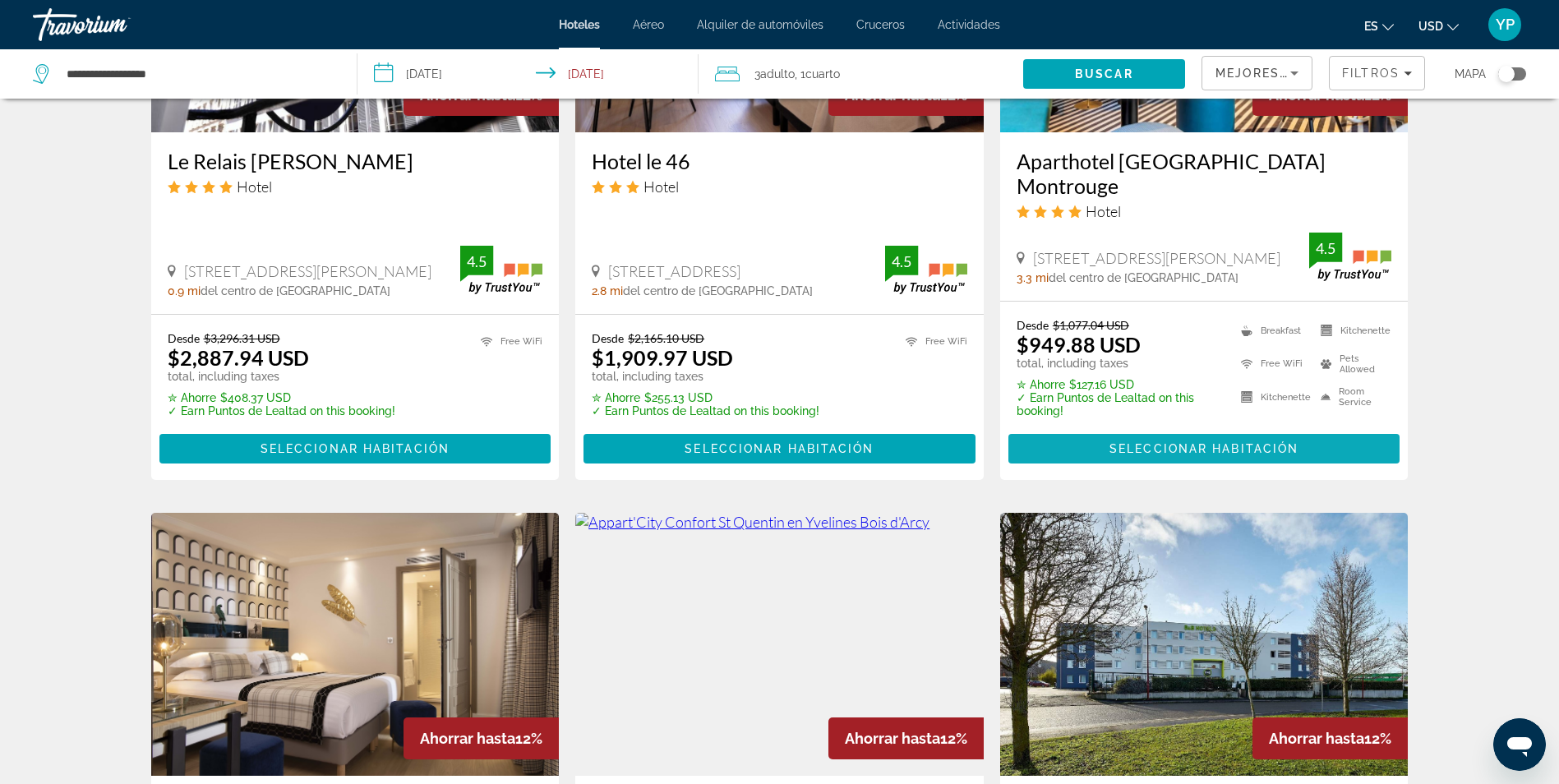
click at [1096, 433] on span "Main content" at bounding box center [1204, 449] width 392 height 39
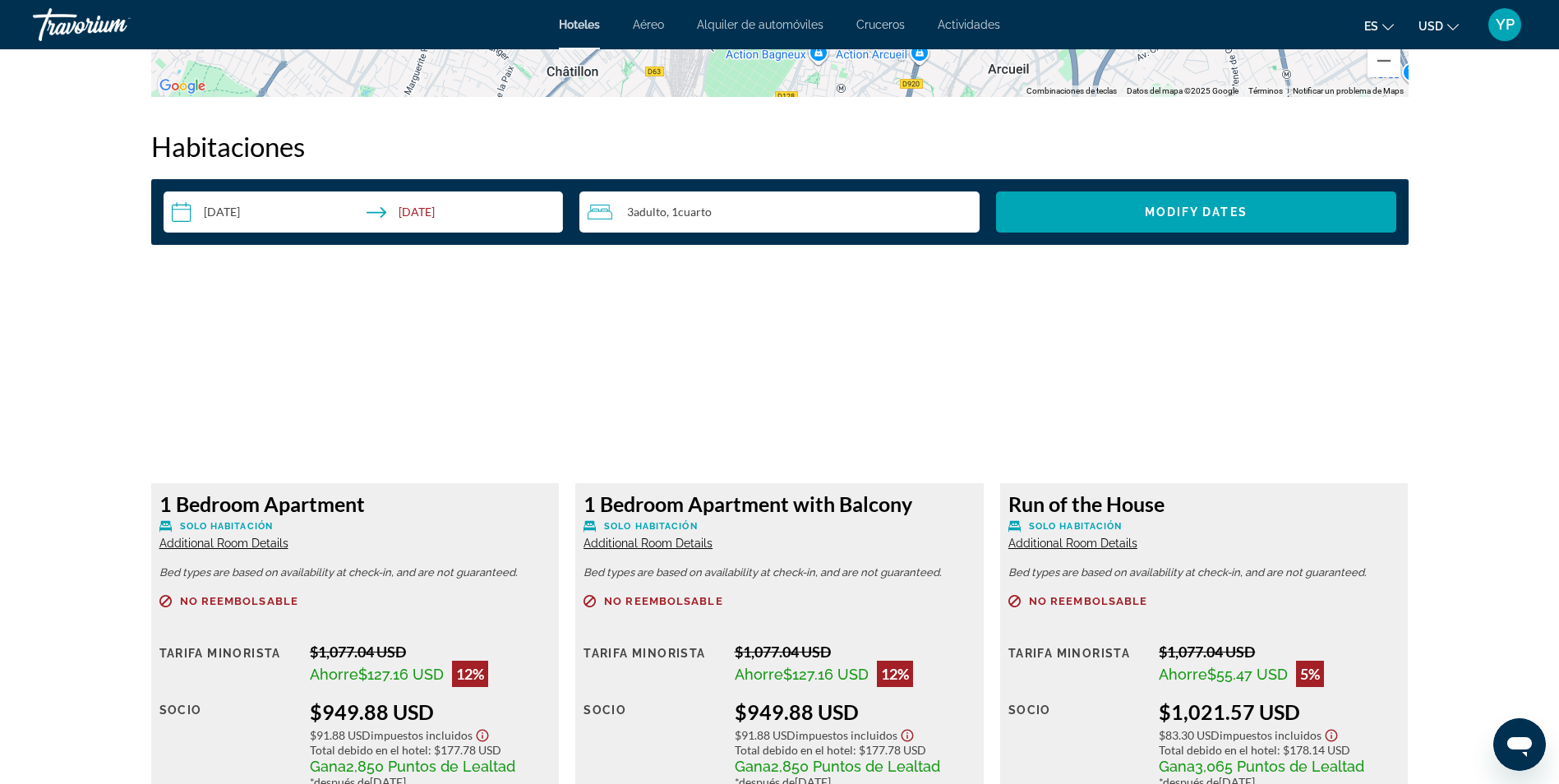
scroll to position [2054, 0]
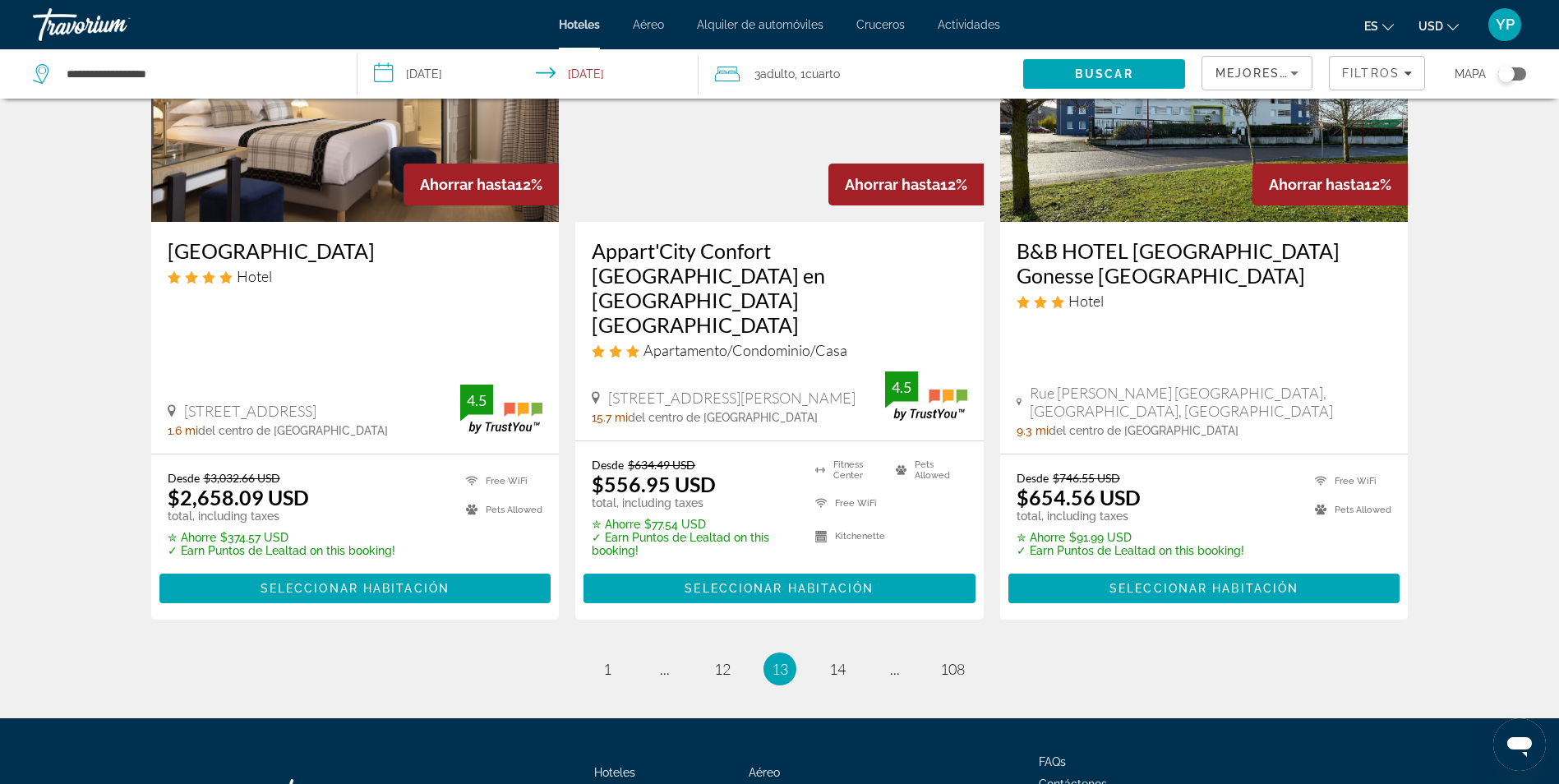
scroll to position [2190, 0]
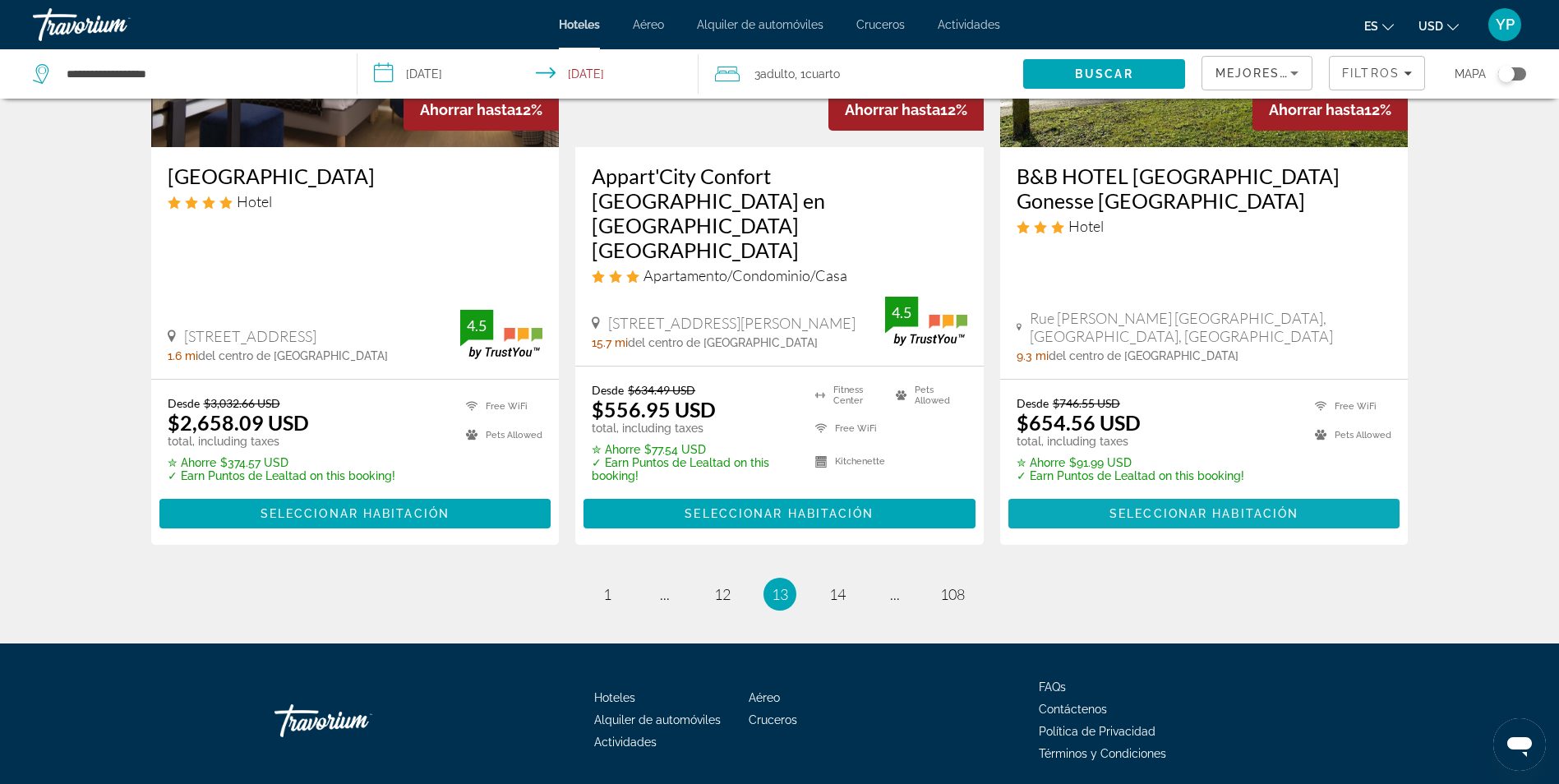
click at [1092, 494] on span "Main content" at bounding box center [1204, 514] width 392 height 39
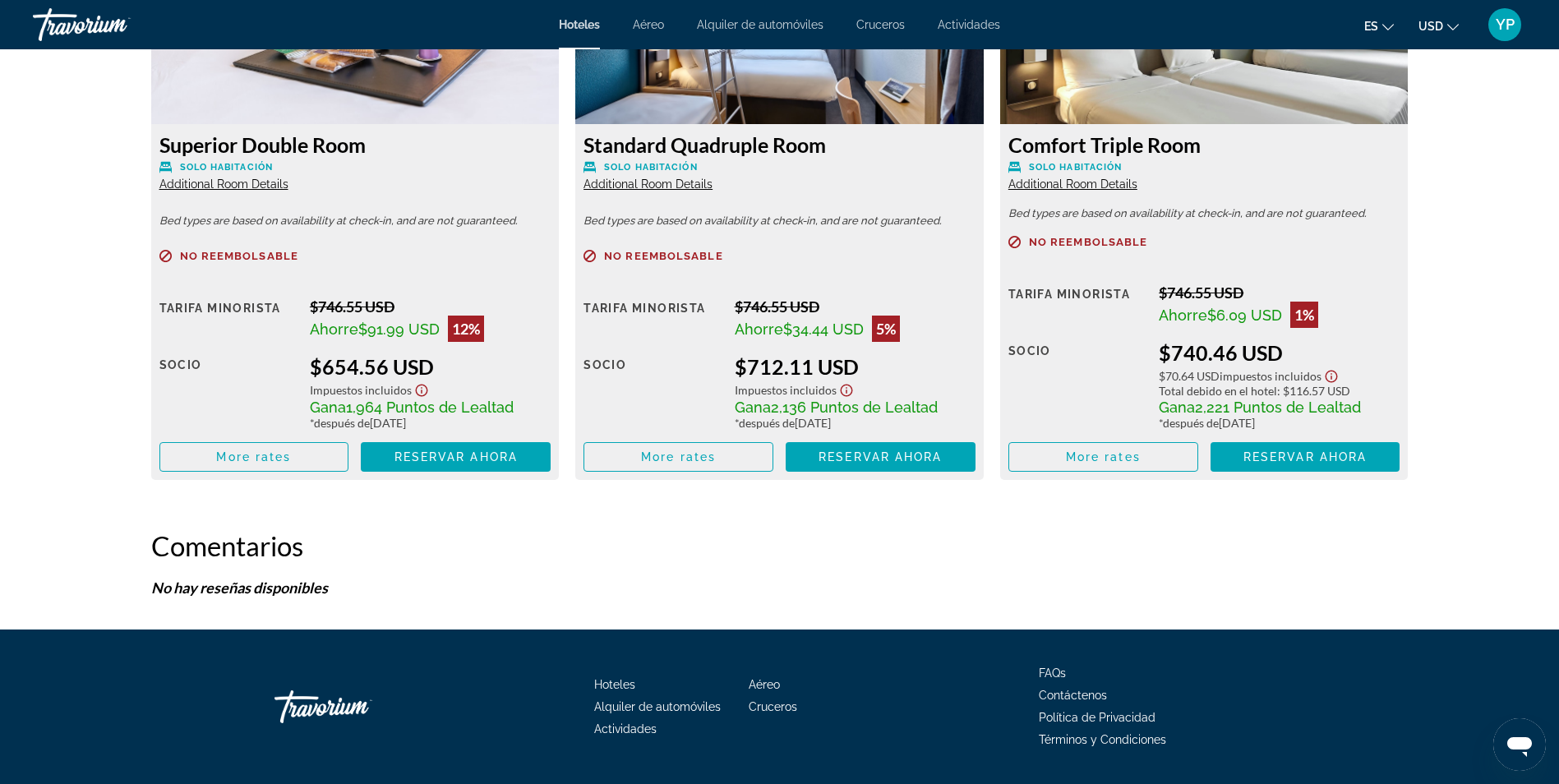
scroll to position [2454, 0]
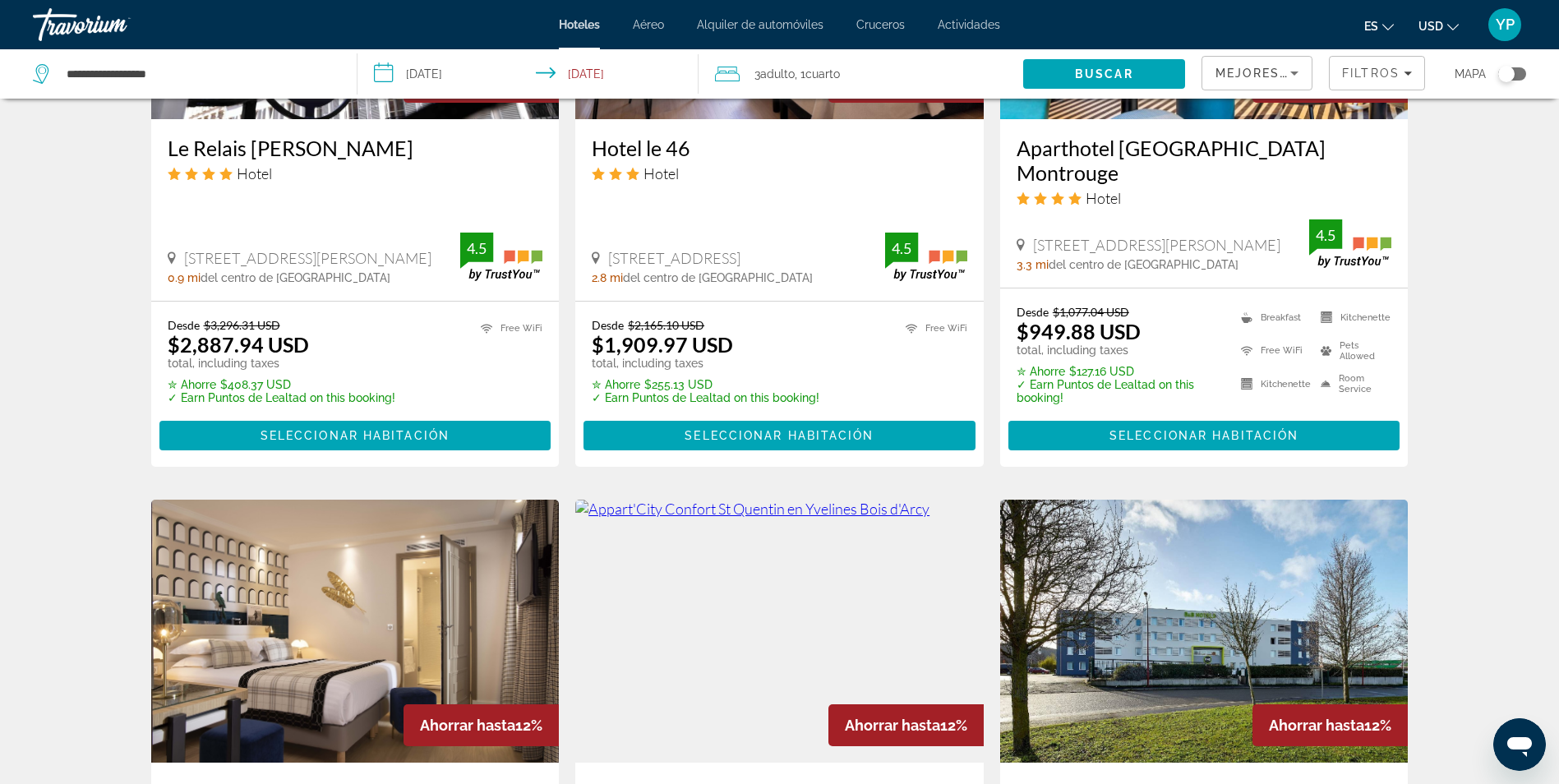
scroll to position [1972, 0]
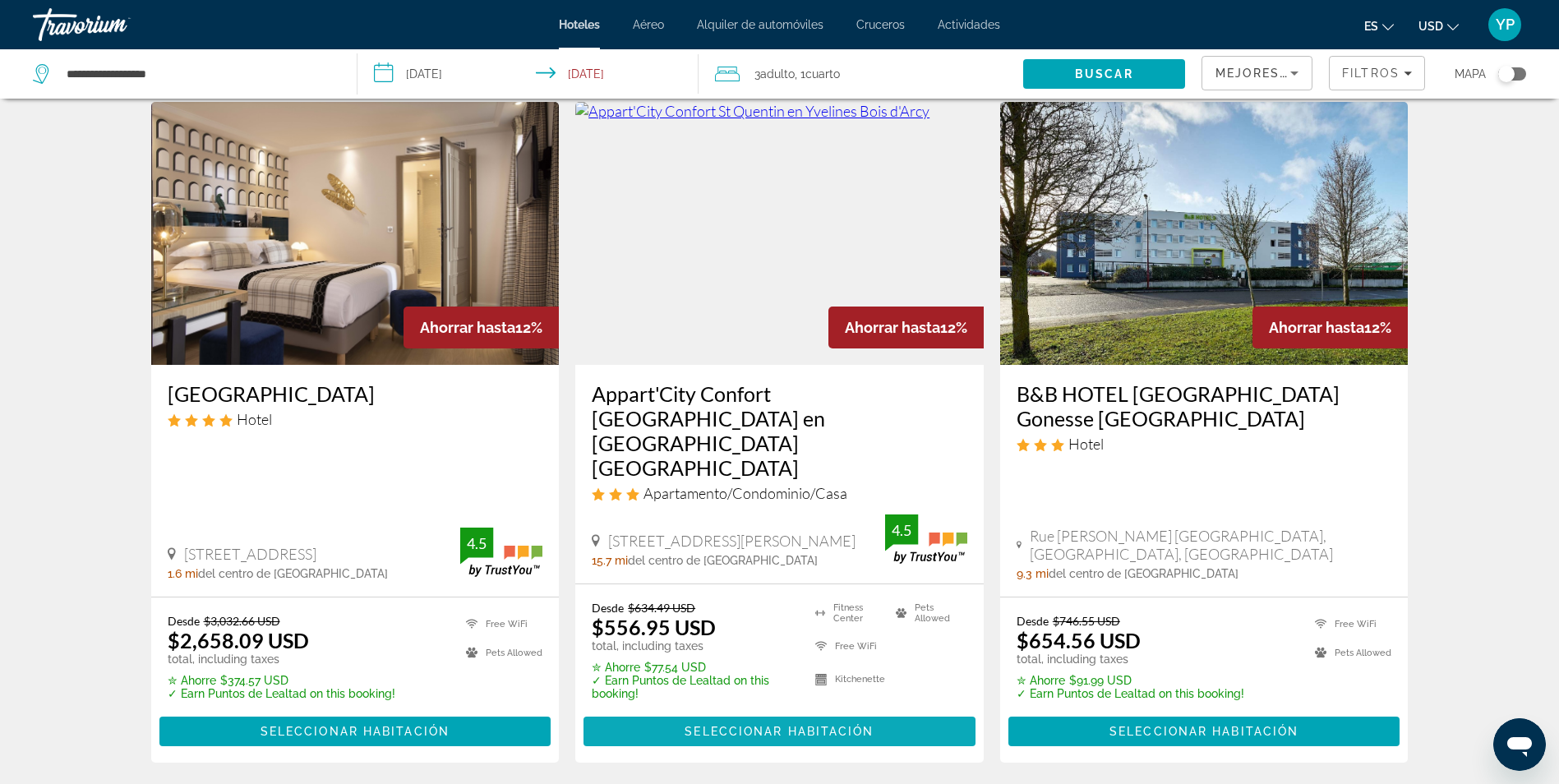
click at [660, 712] on span "Main content" at bounding box center [779, 731] width 392 height 39
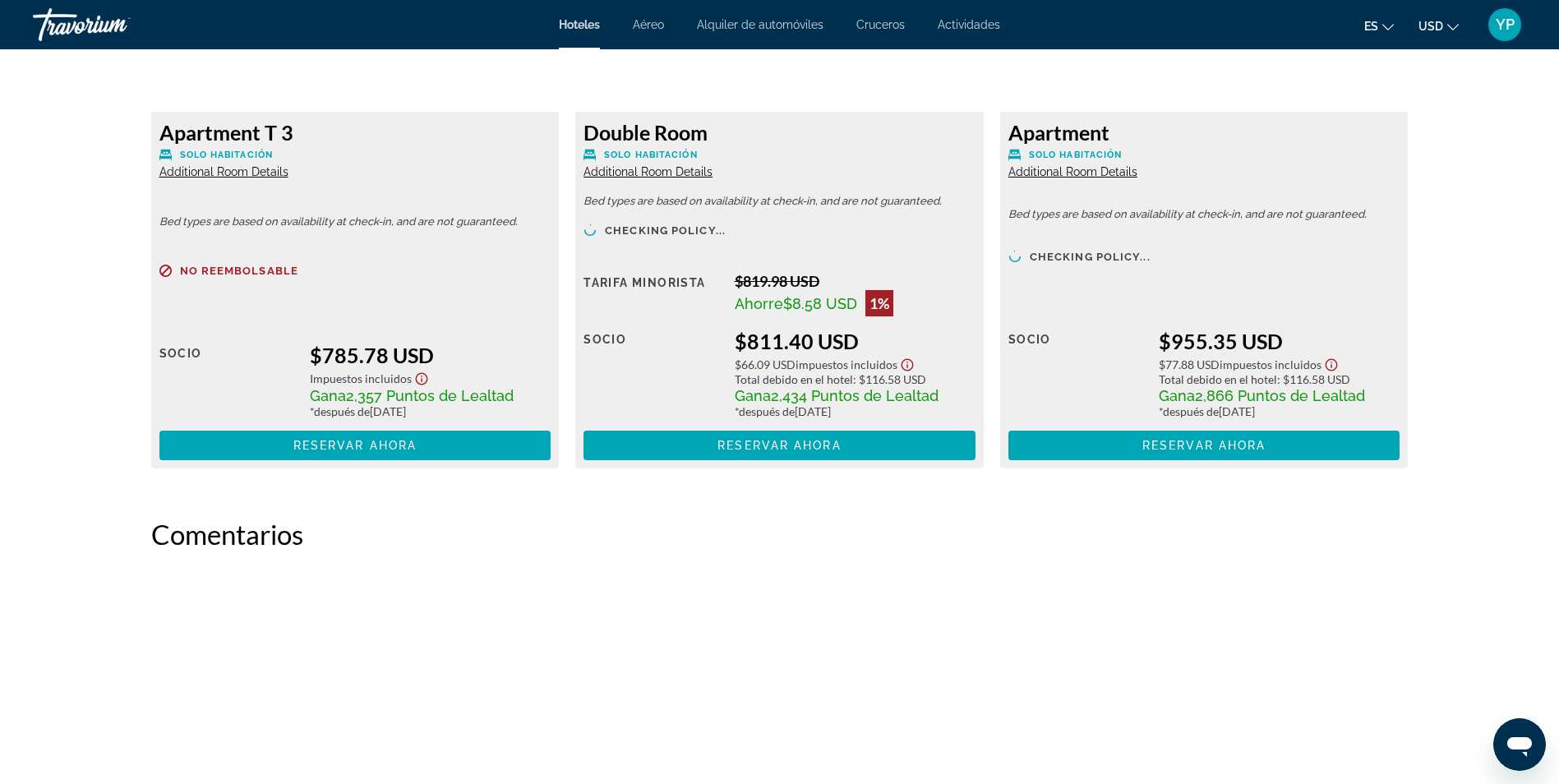
scroll to position [3244, 0]
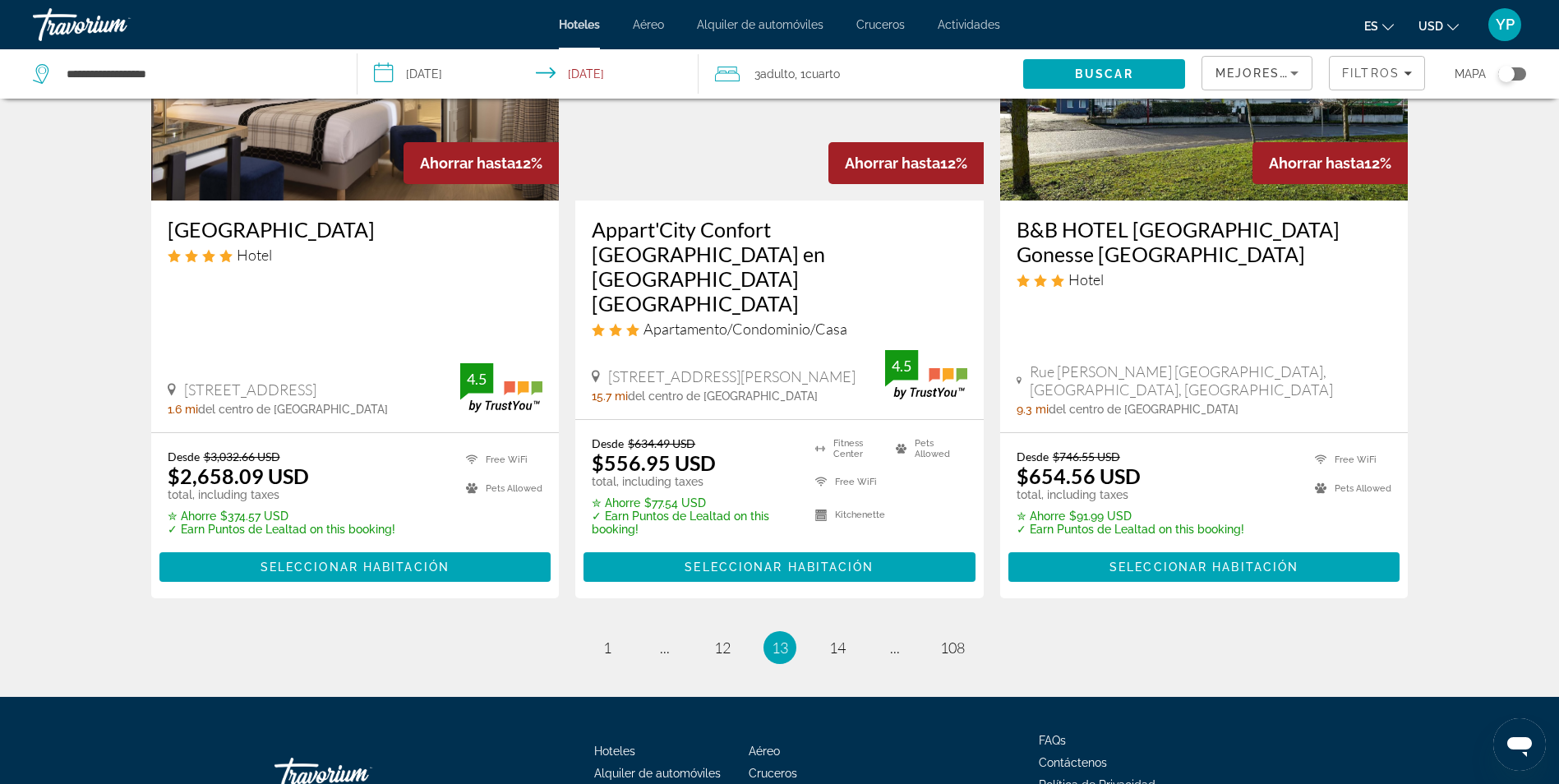
scroll to position [2190, 0]
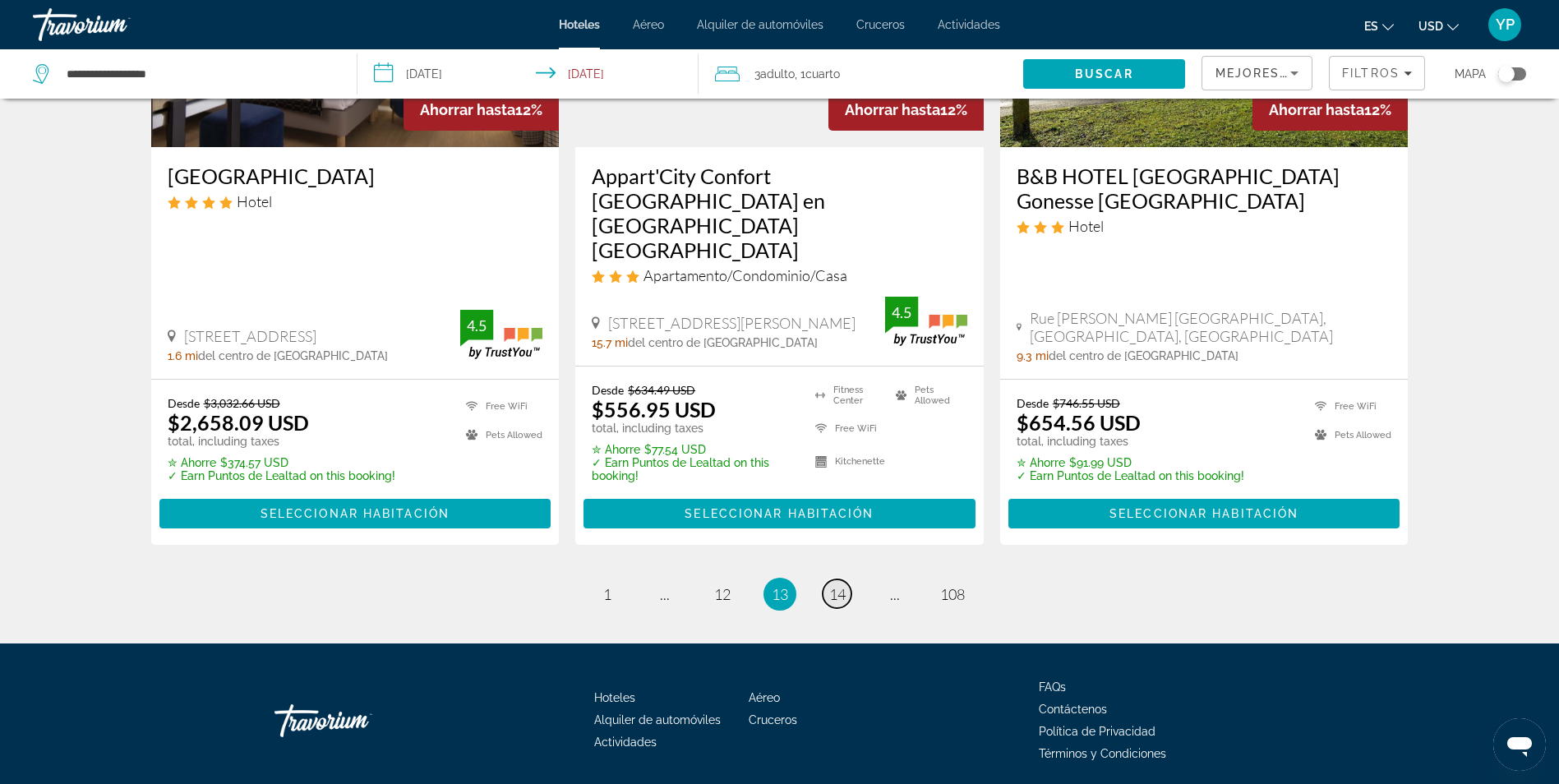
click at [830, 585] on span "14" at bounding box center [838, 593] width 17 height 18
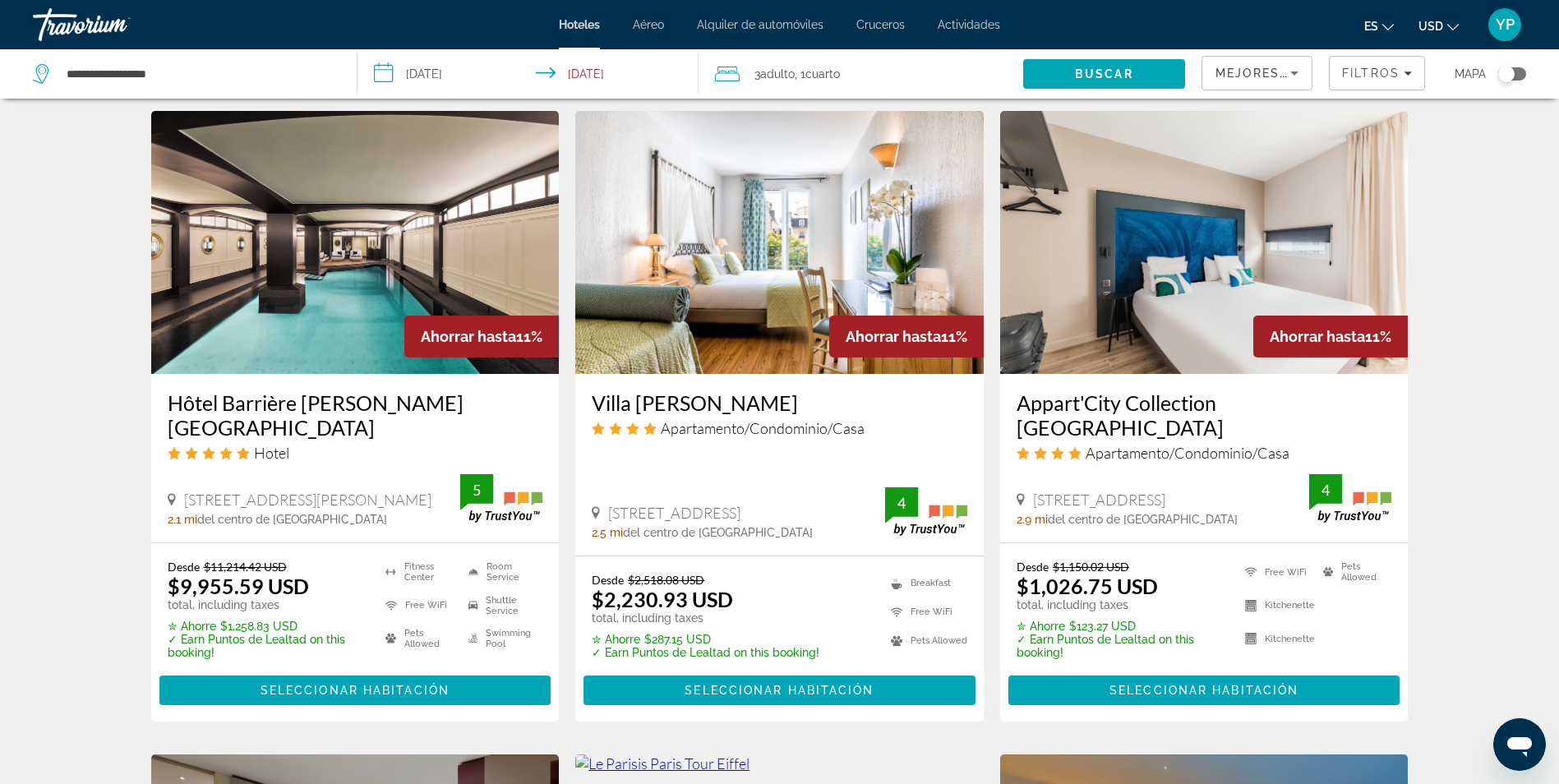
scroll to position [1314, 0]
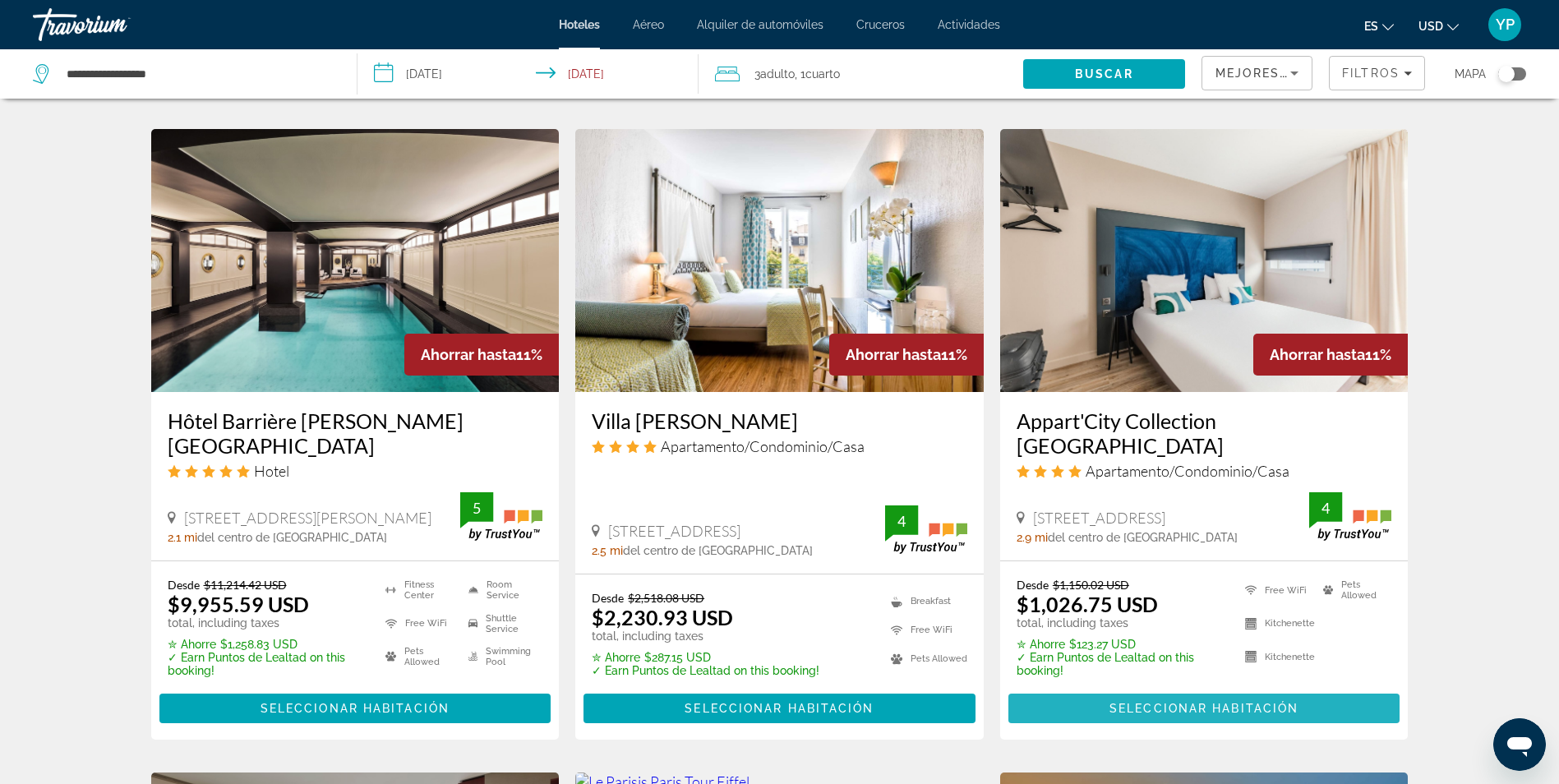
click at [1130, 701] on span "Seleccionar habitación" at bounding box center [1203, 708] width 189 height 13
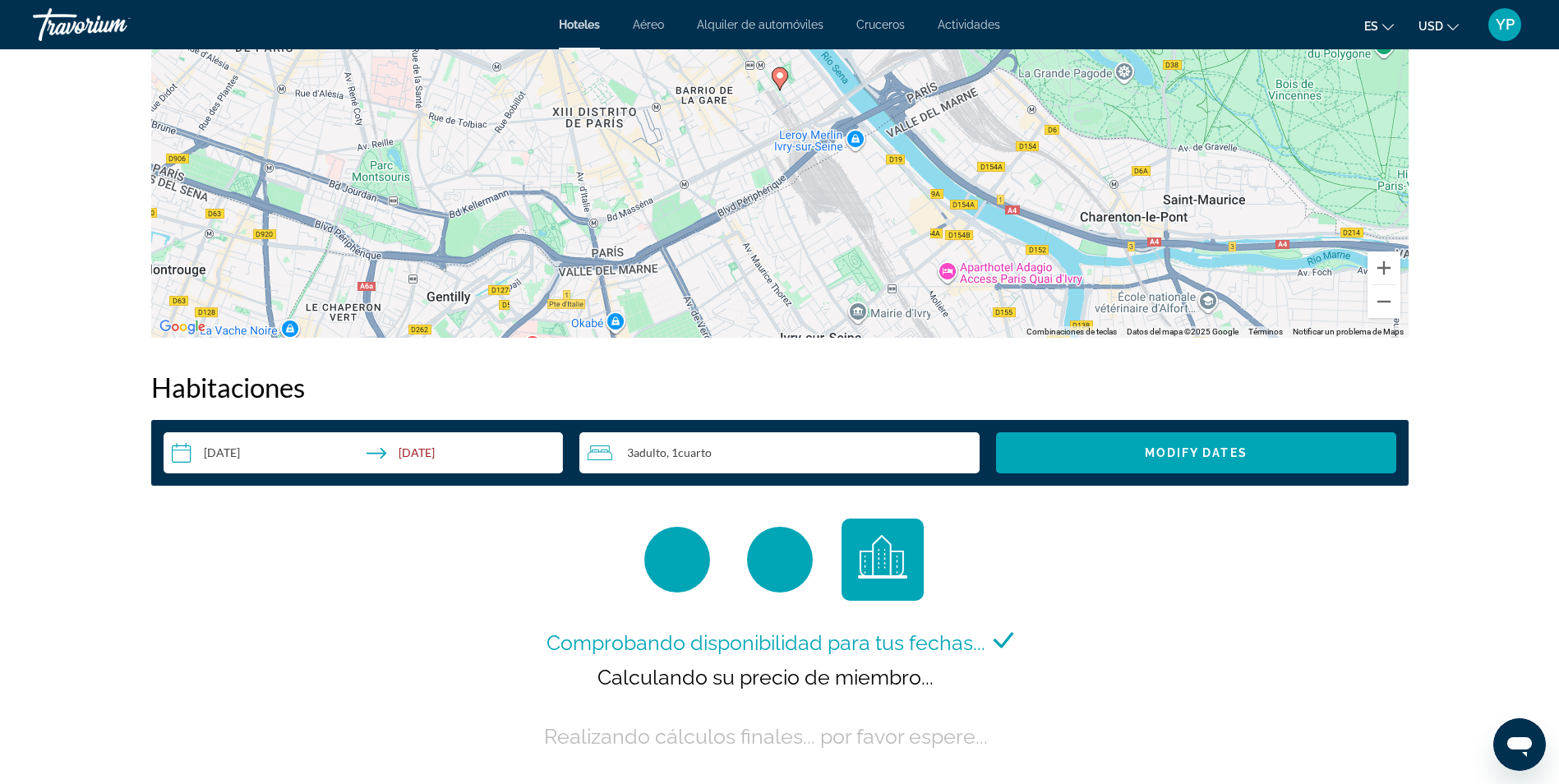
scroll to position [2136, 0]
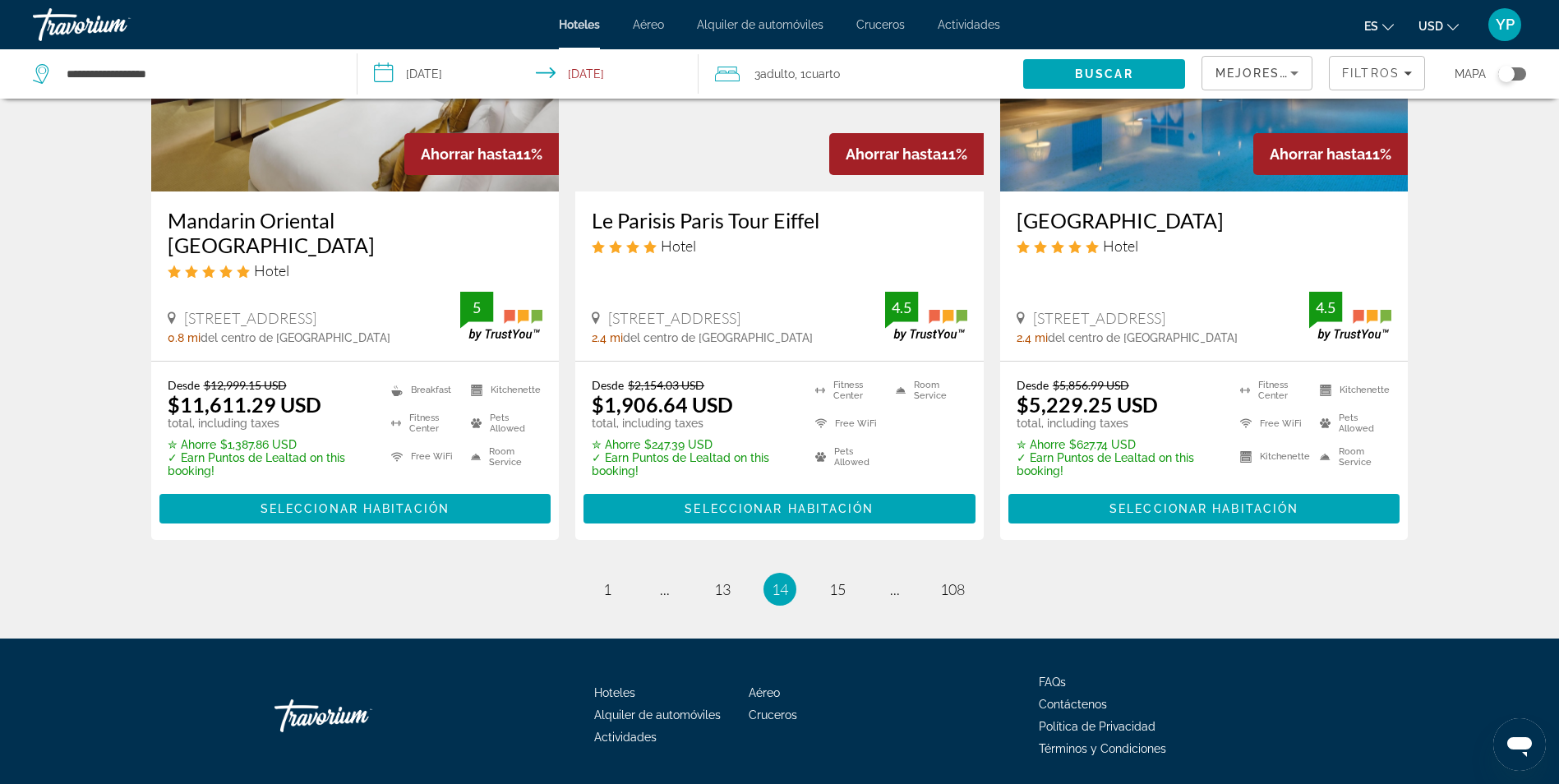
scroll to position [2165, 0]
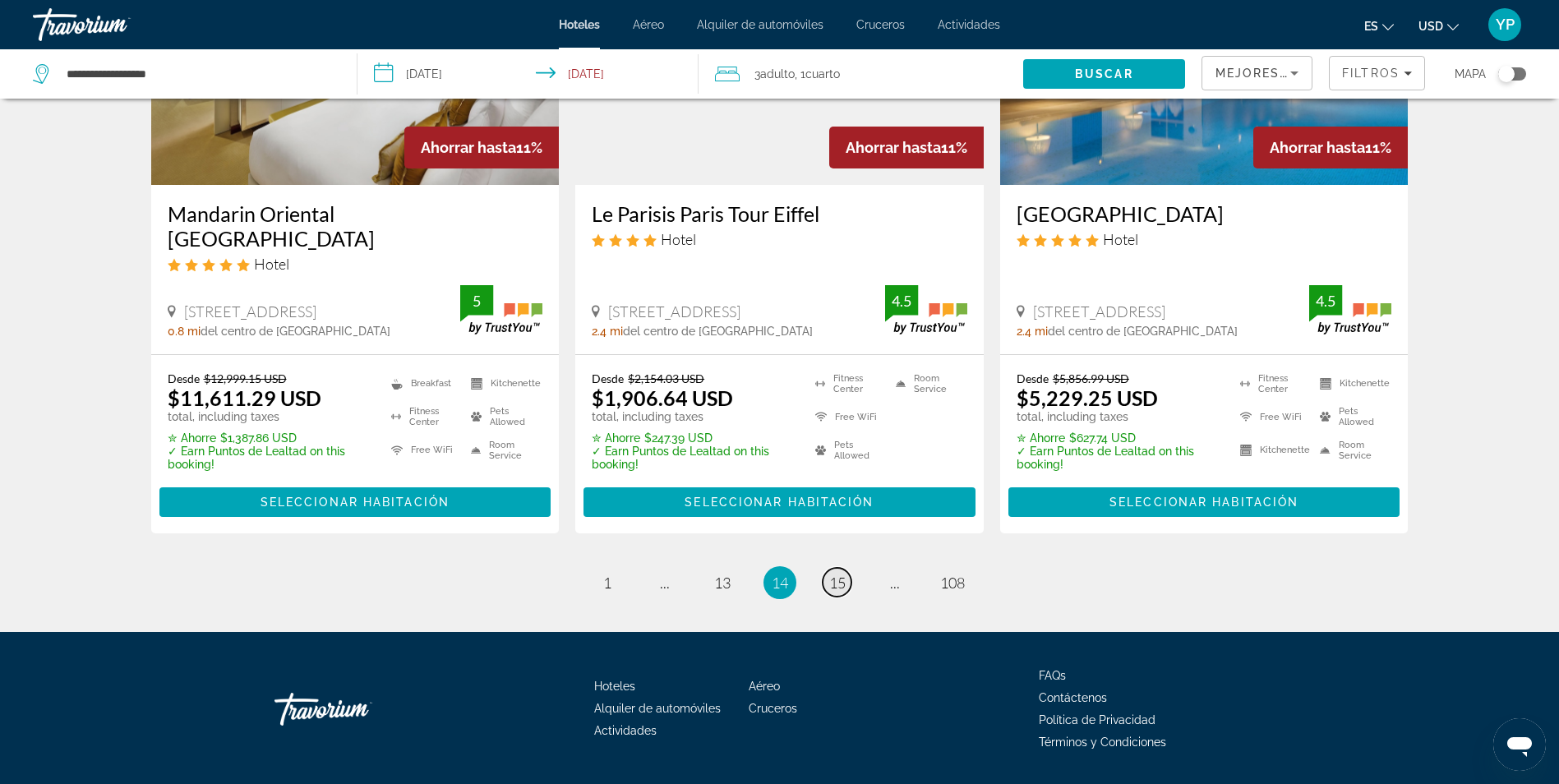
click at [826, 568] on link "page 15" at bounding box center [837, 582] width 29 height 29
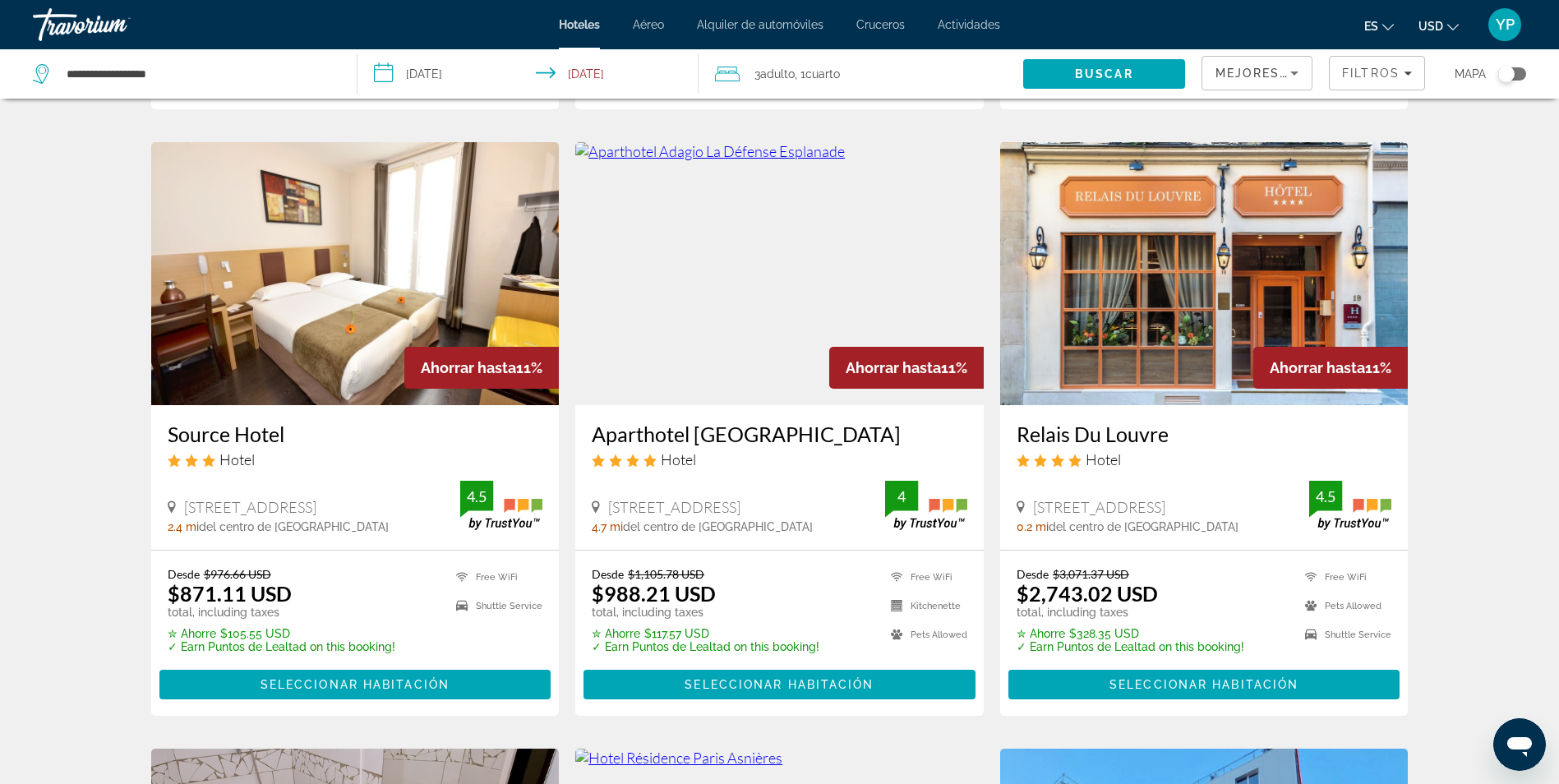
scroll to position [822, 0]
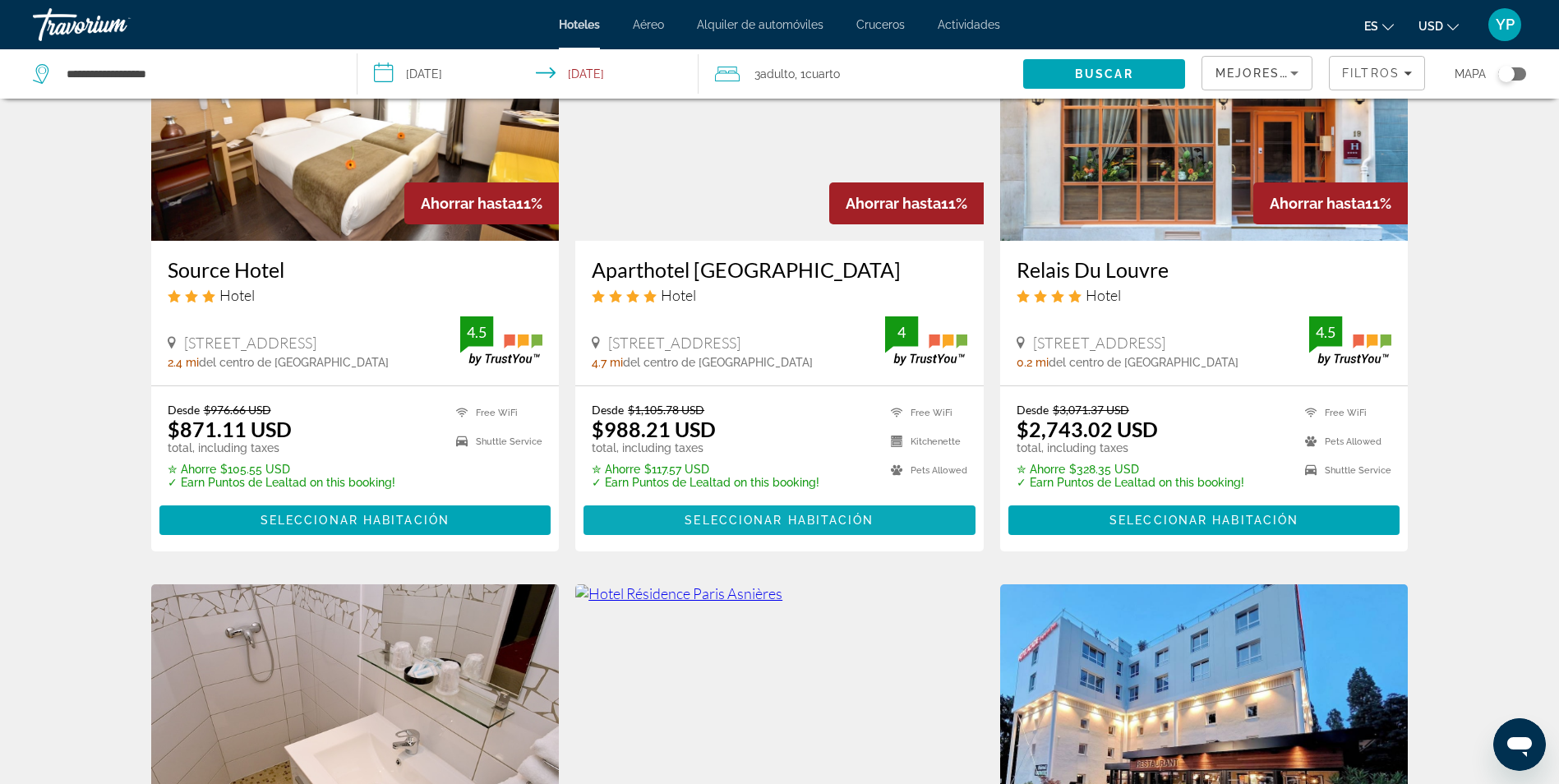
click at [787, 514] on span "Seleccionar habitación" at bounding box center [779, 520] width 189 height 13
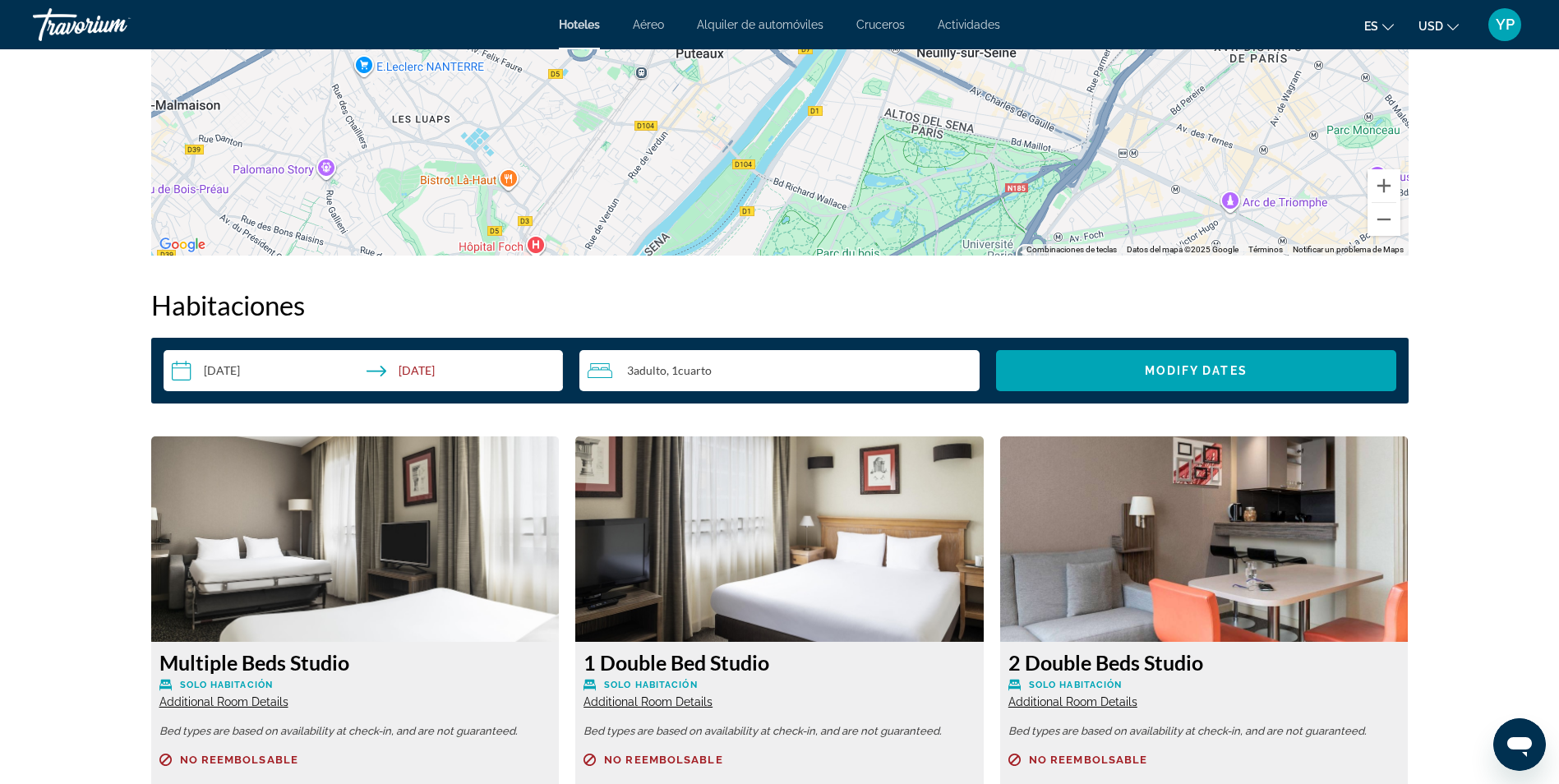
scroll to position [2136, 0]
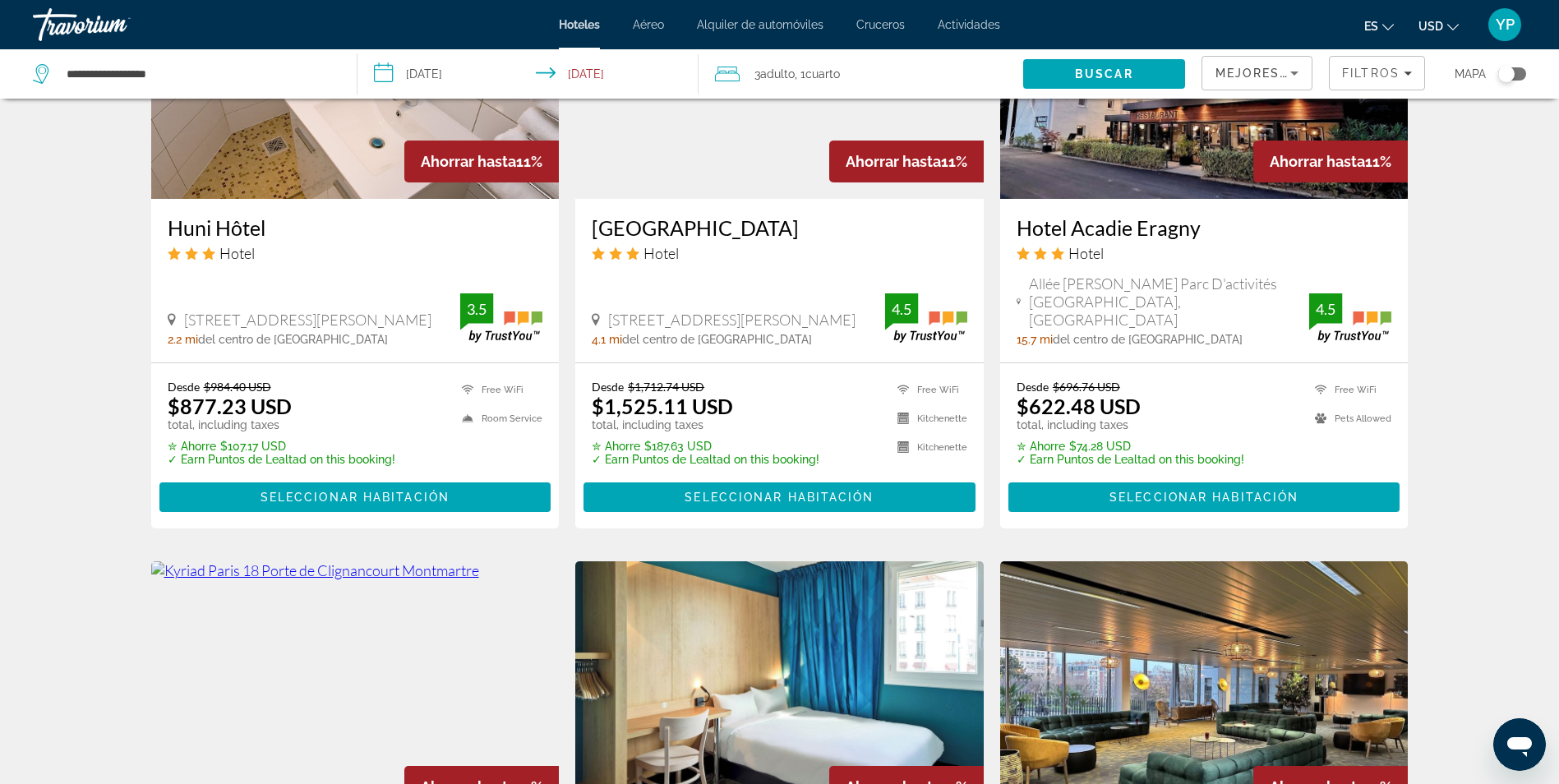
scroll to position [1561, 0]
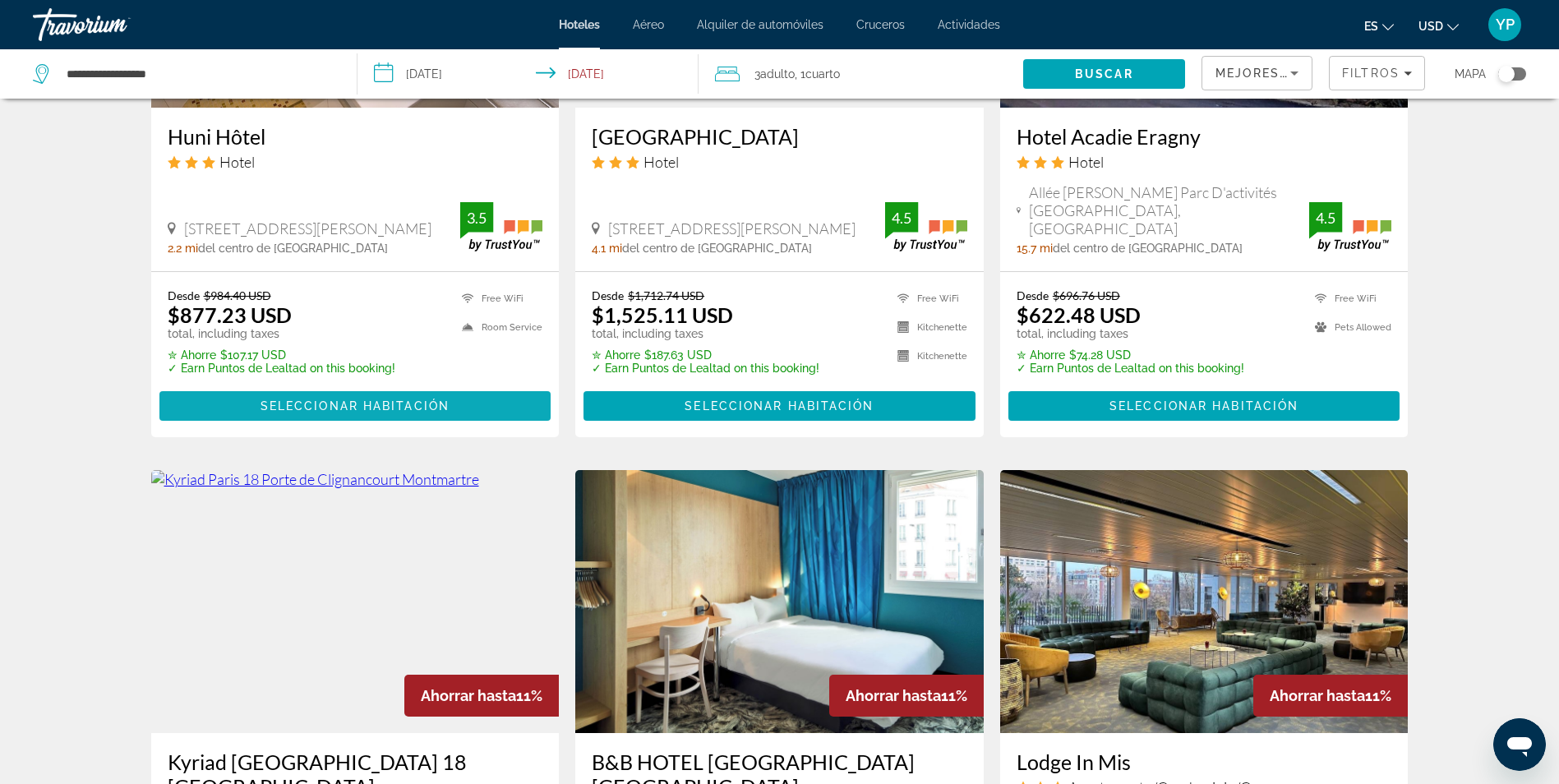
click at [304, 399] on span "Seleccionar habitación" at bounding box center [354, 406] width 189 height 13
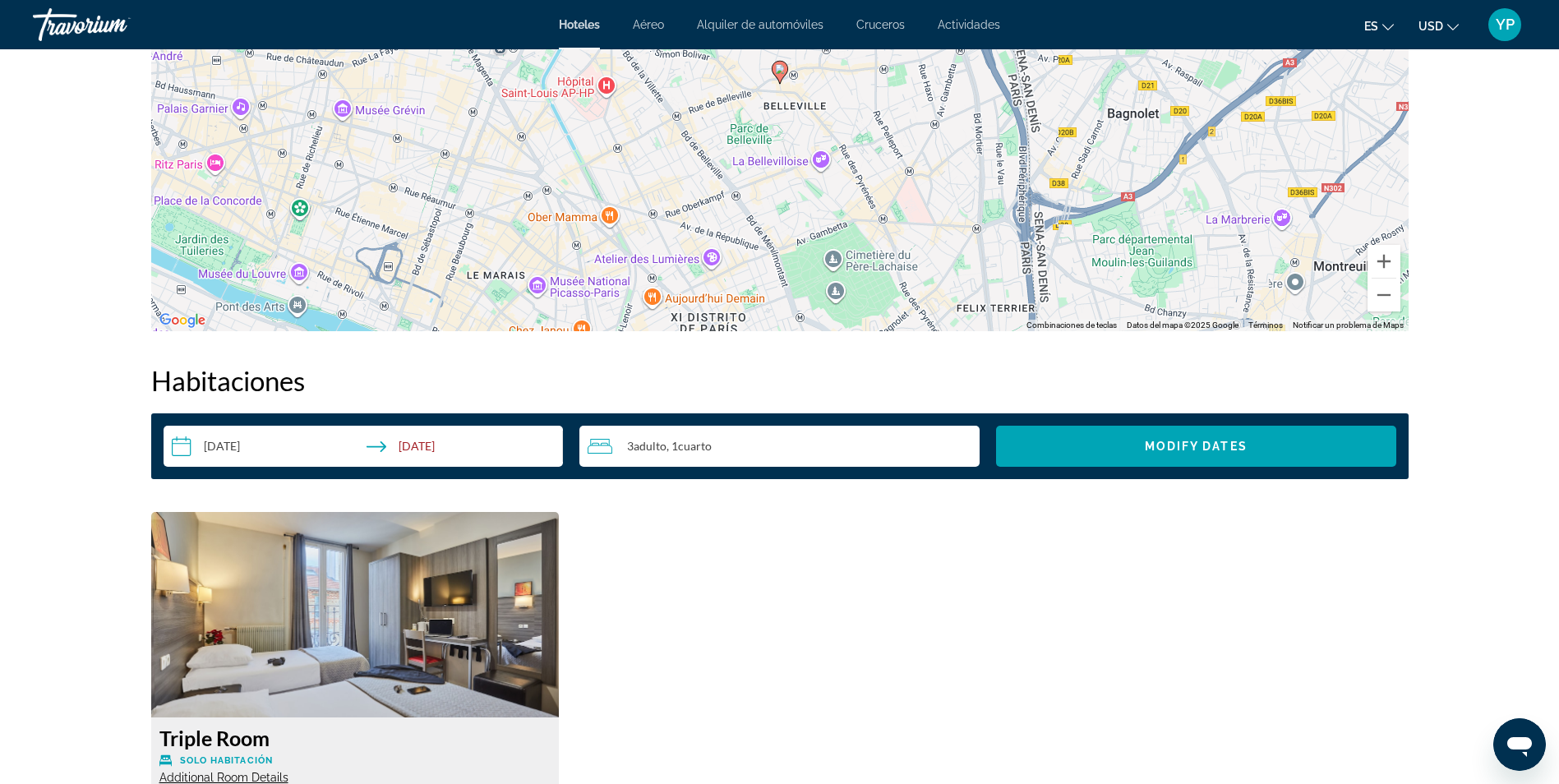
scroll to position [1972, 0]
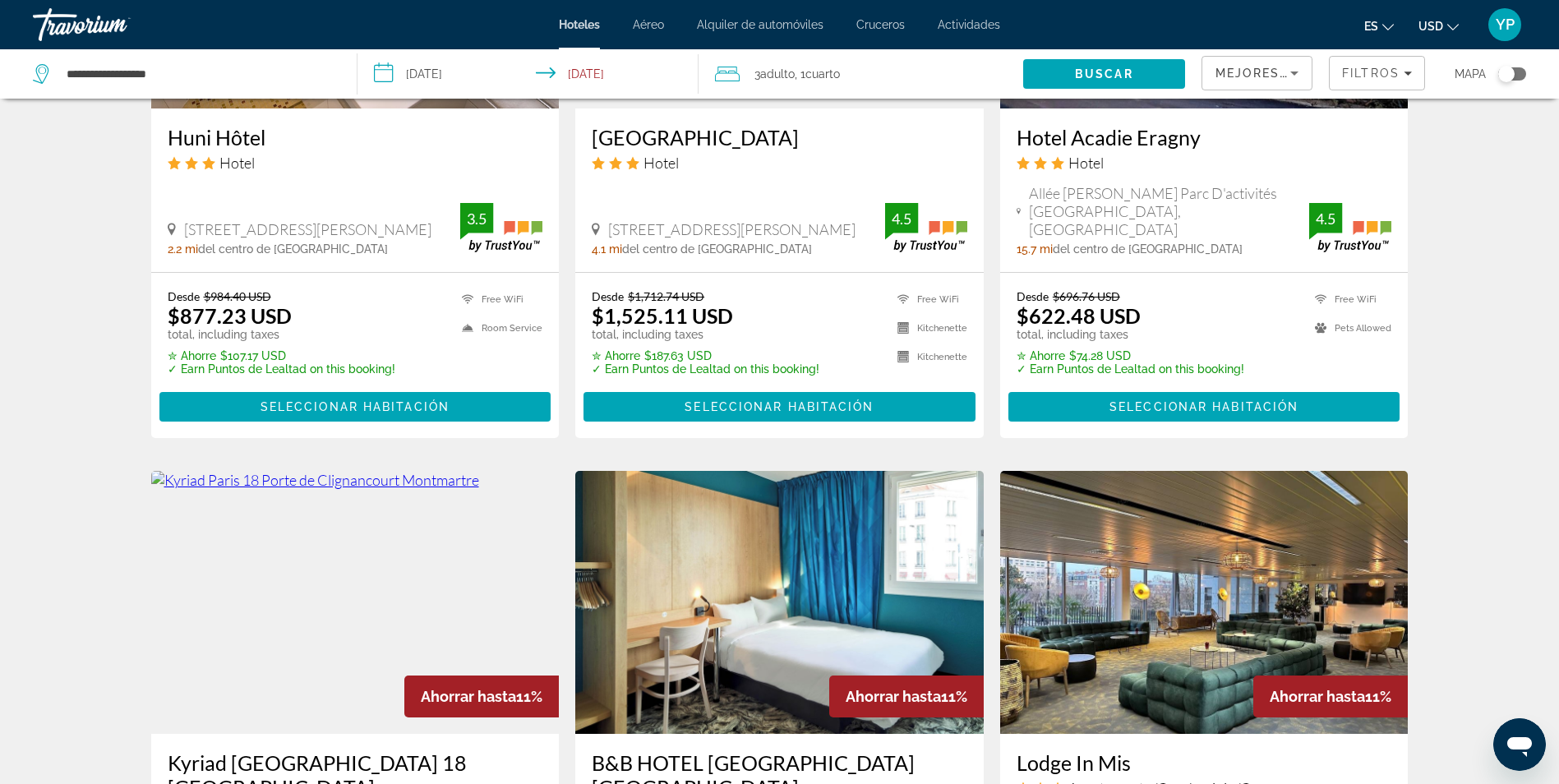
scroll to position [1561, 0]
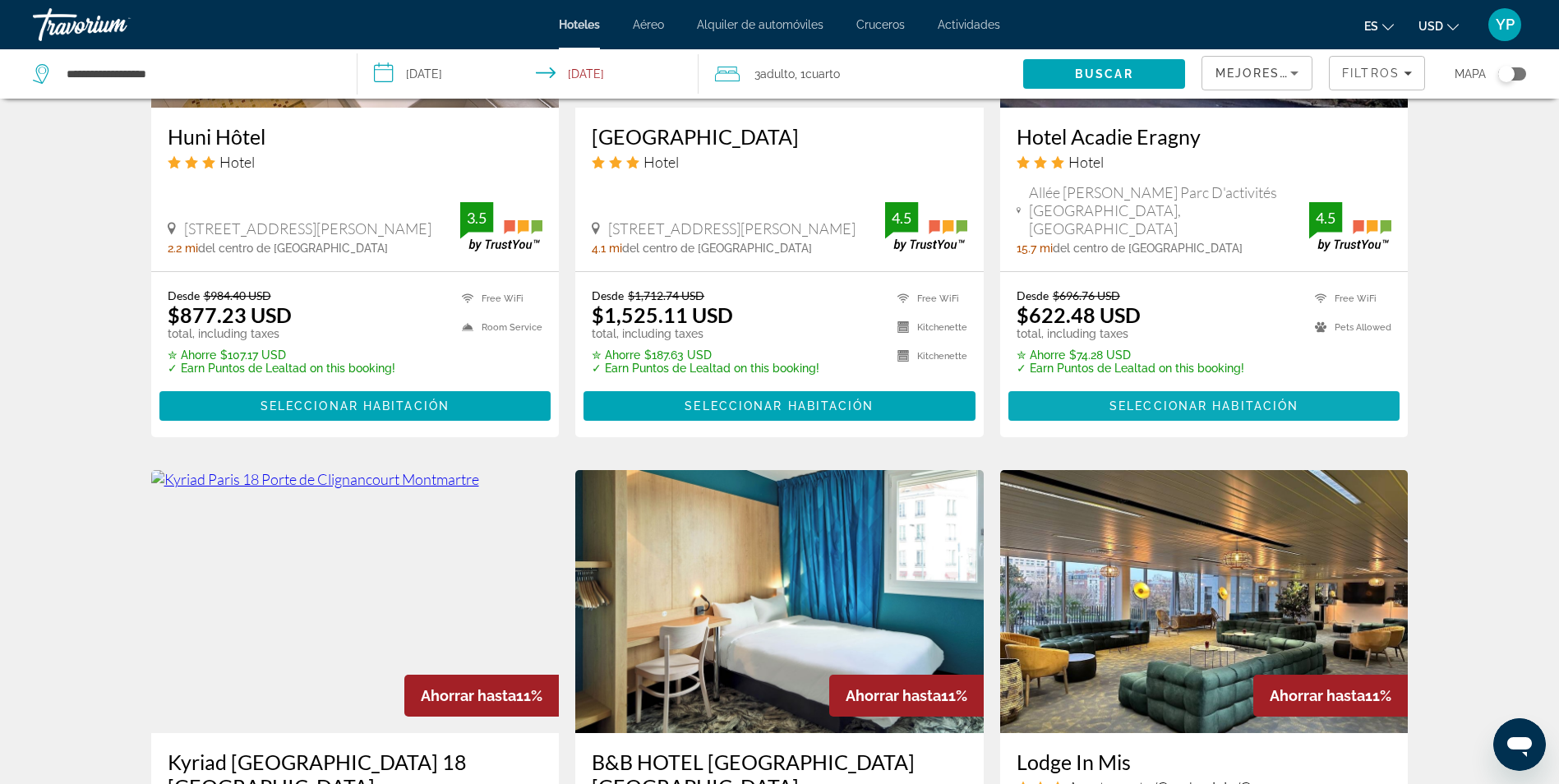
click at [1129, 399] on span "Seleccionar habitación" at bounding box center [1203, 406] width 189 height 13
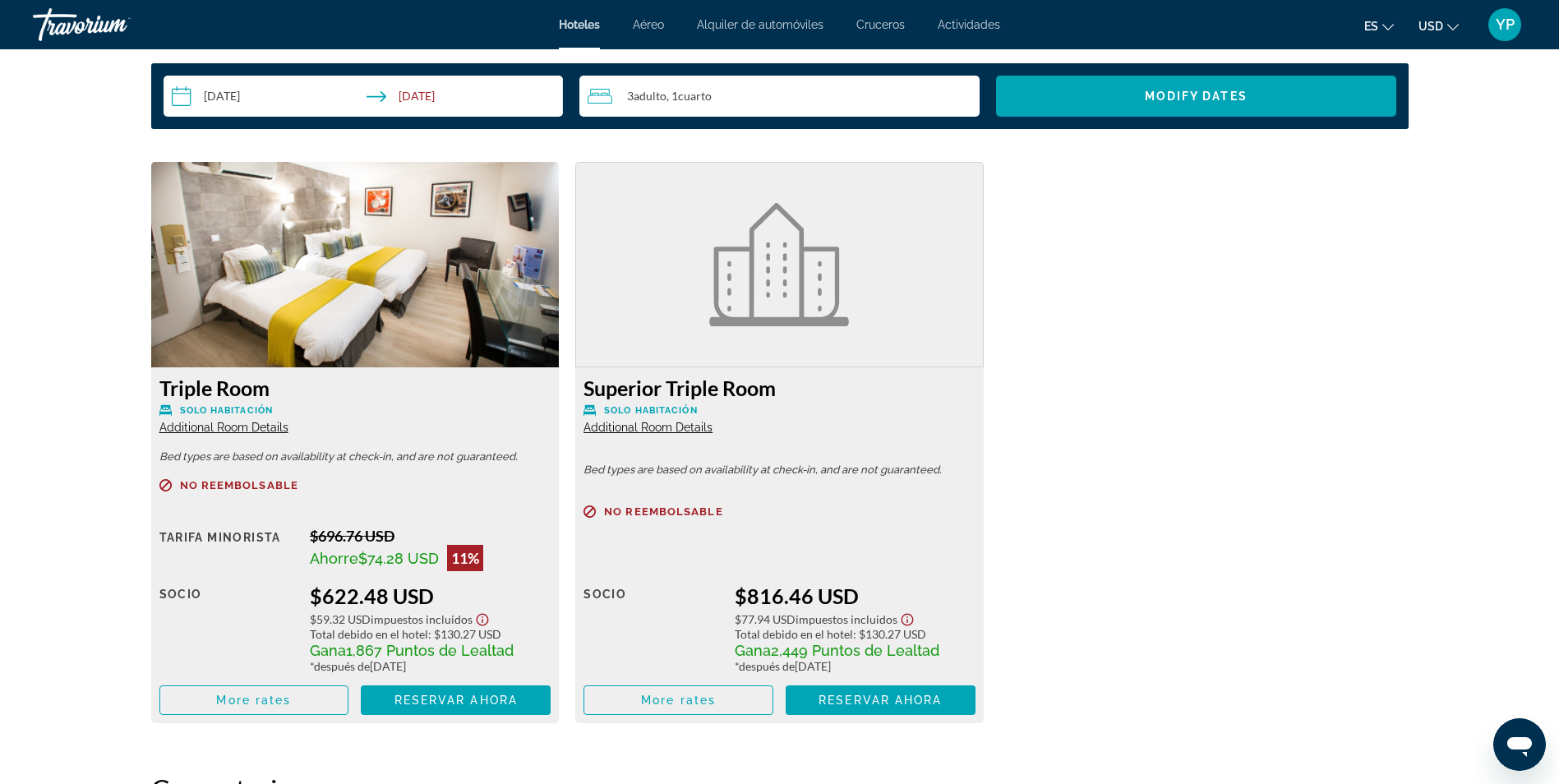
scroll to position [2029, 0]
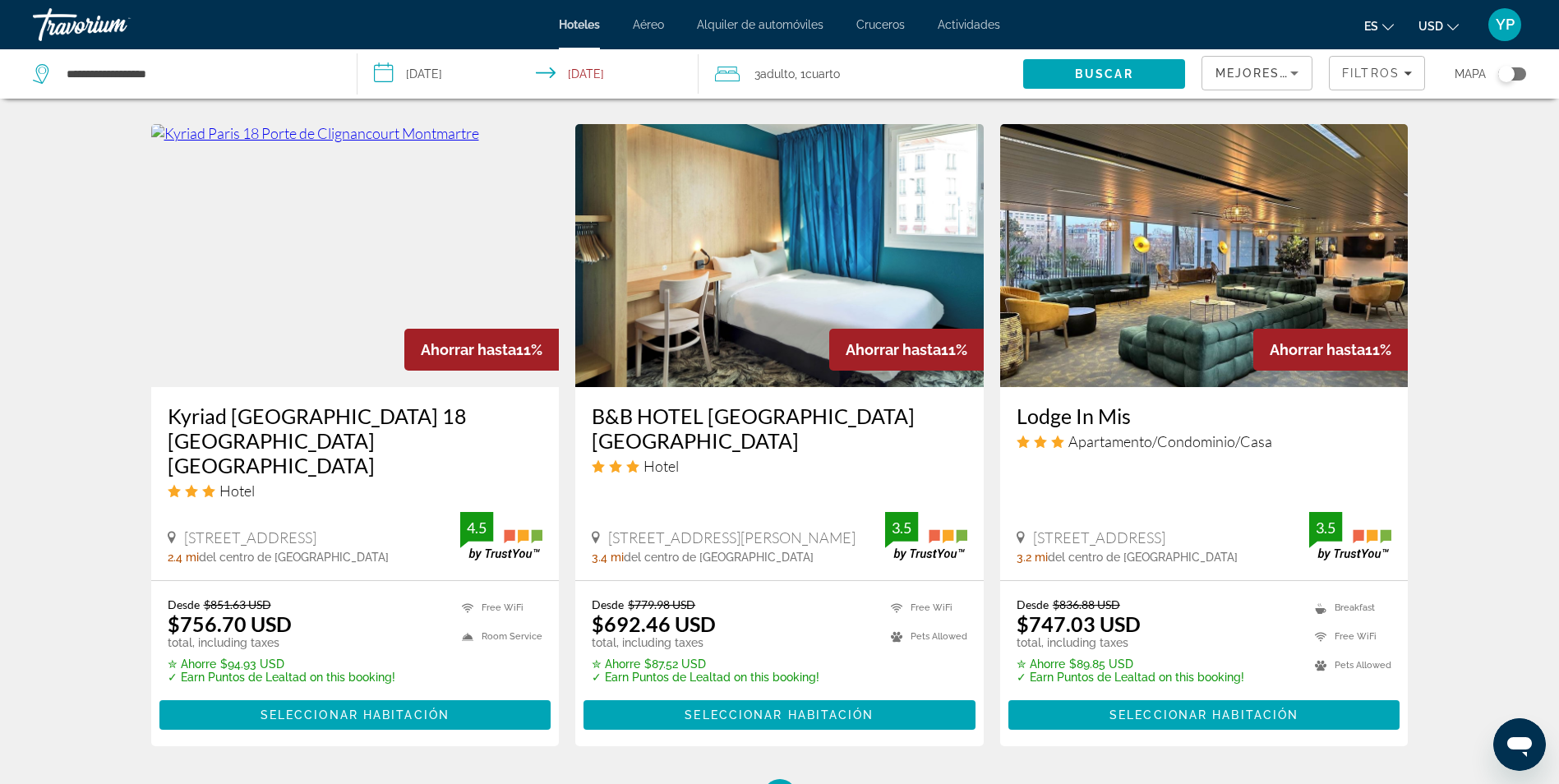
scroll to position [1972, 0]
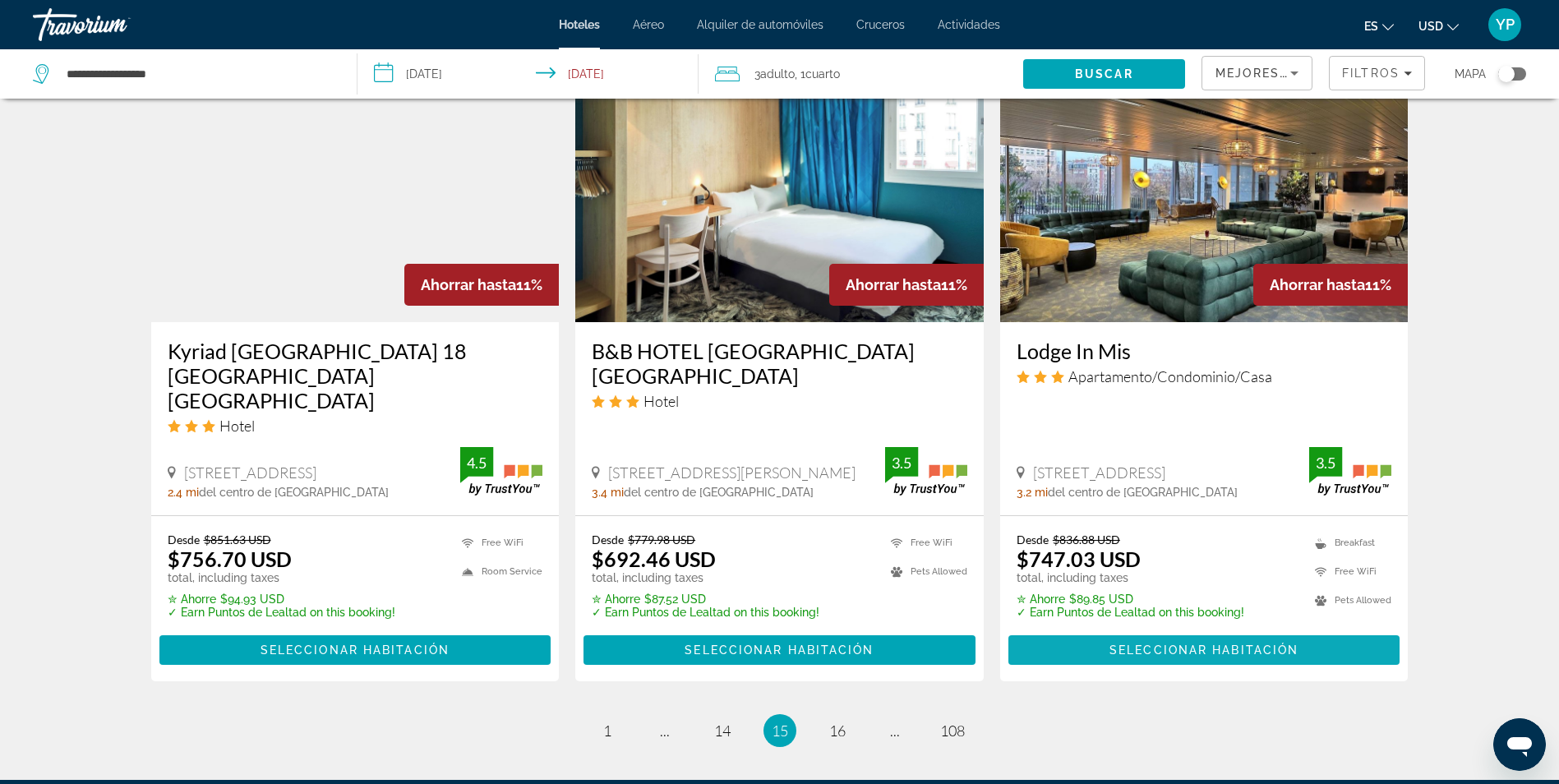
click at [1239, 643] on span "Seleccionar habitación" at bounding box center [1203, 650] width 189 height 13
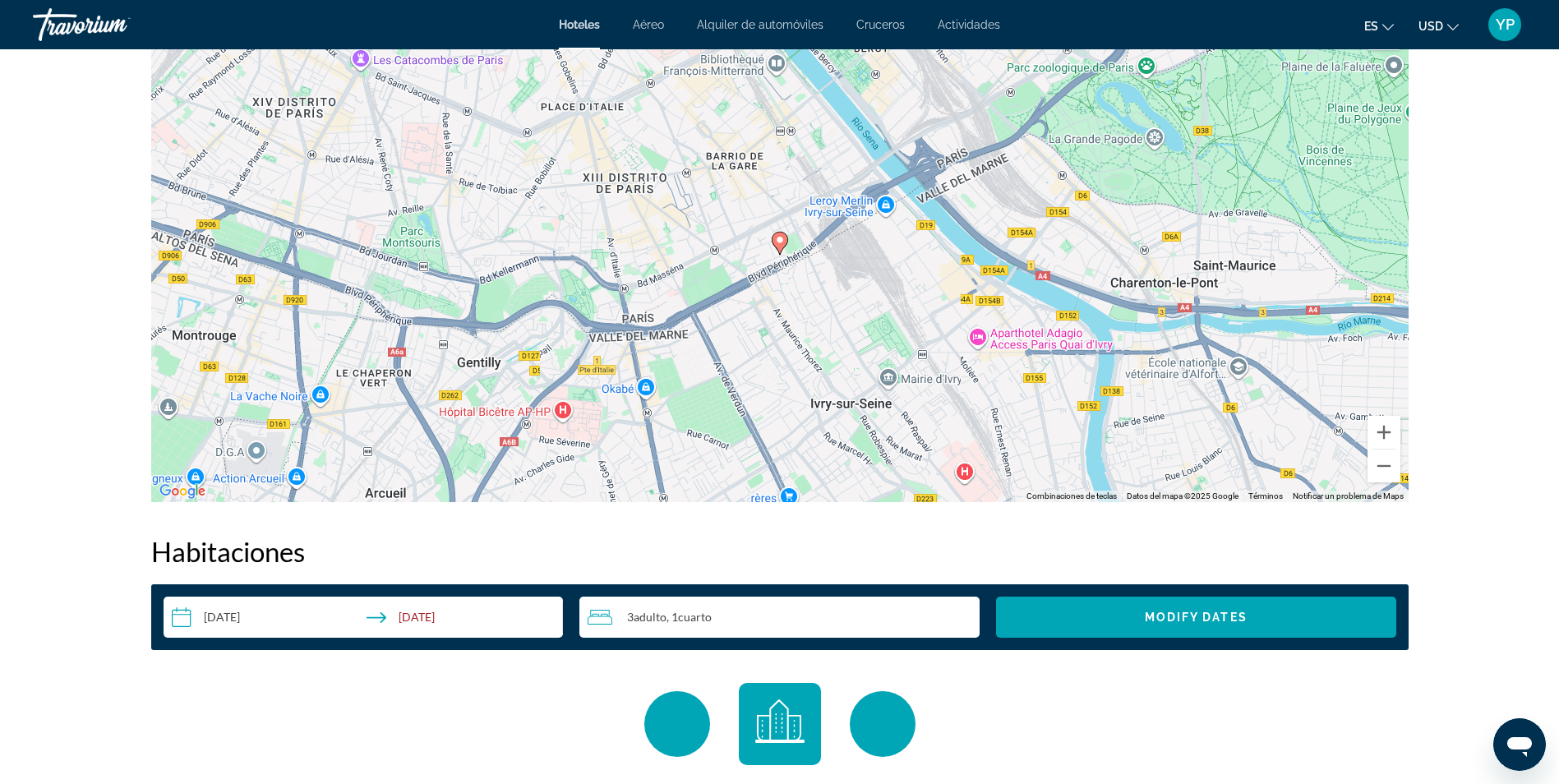
scroll to position [1890, 0]
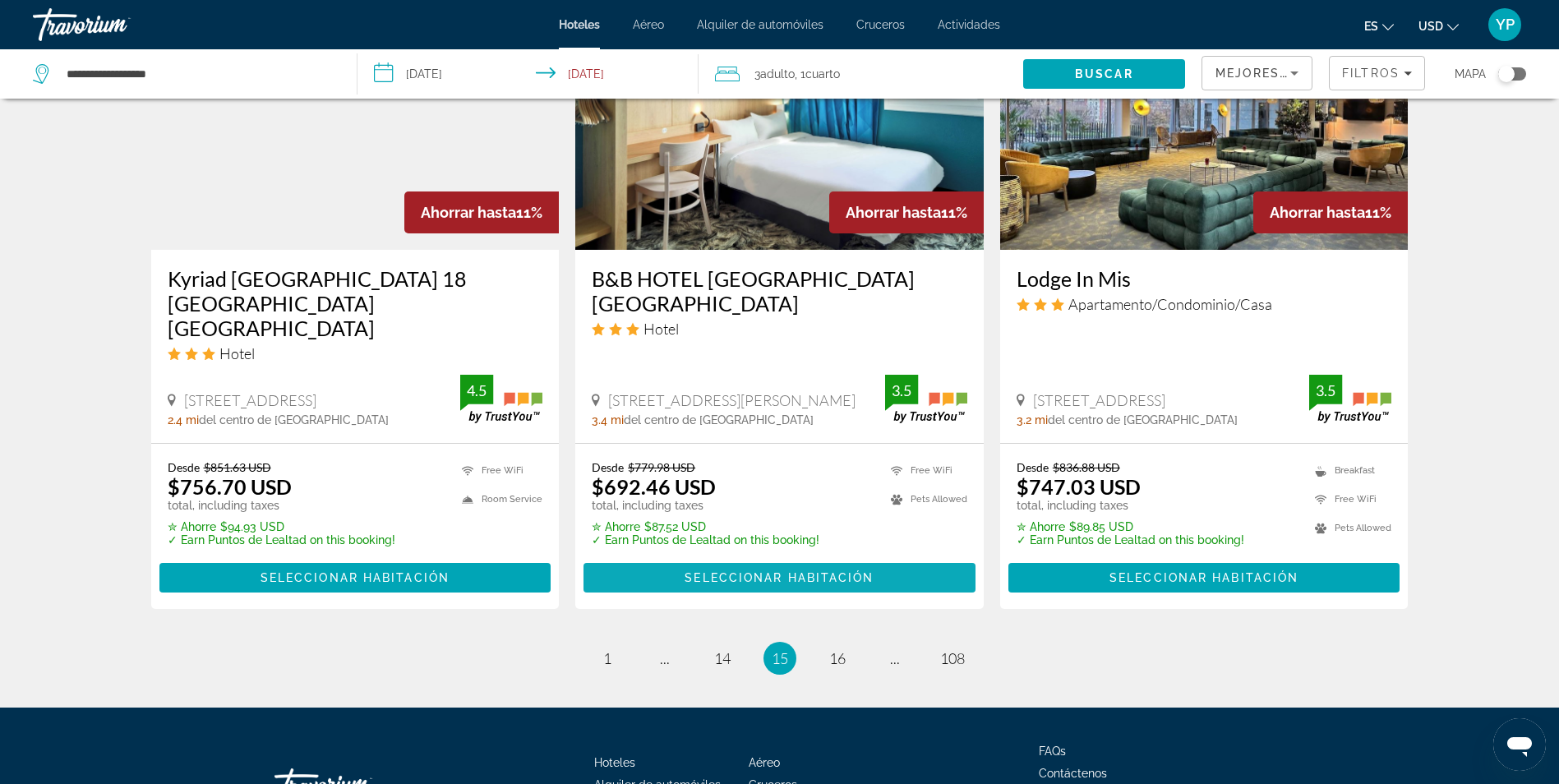
scroll to position [2102, 0]
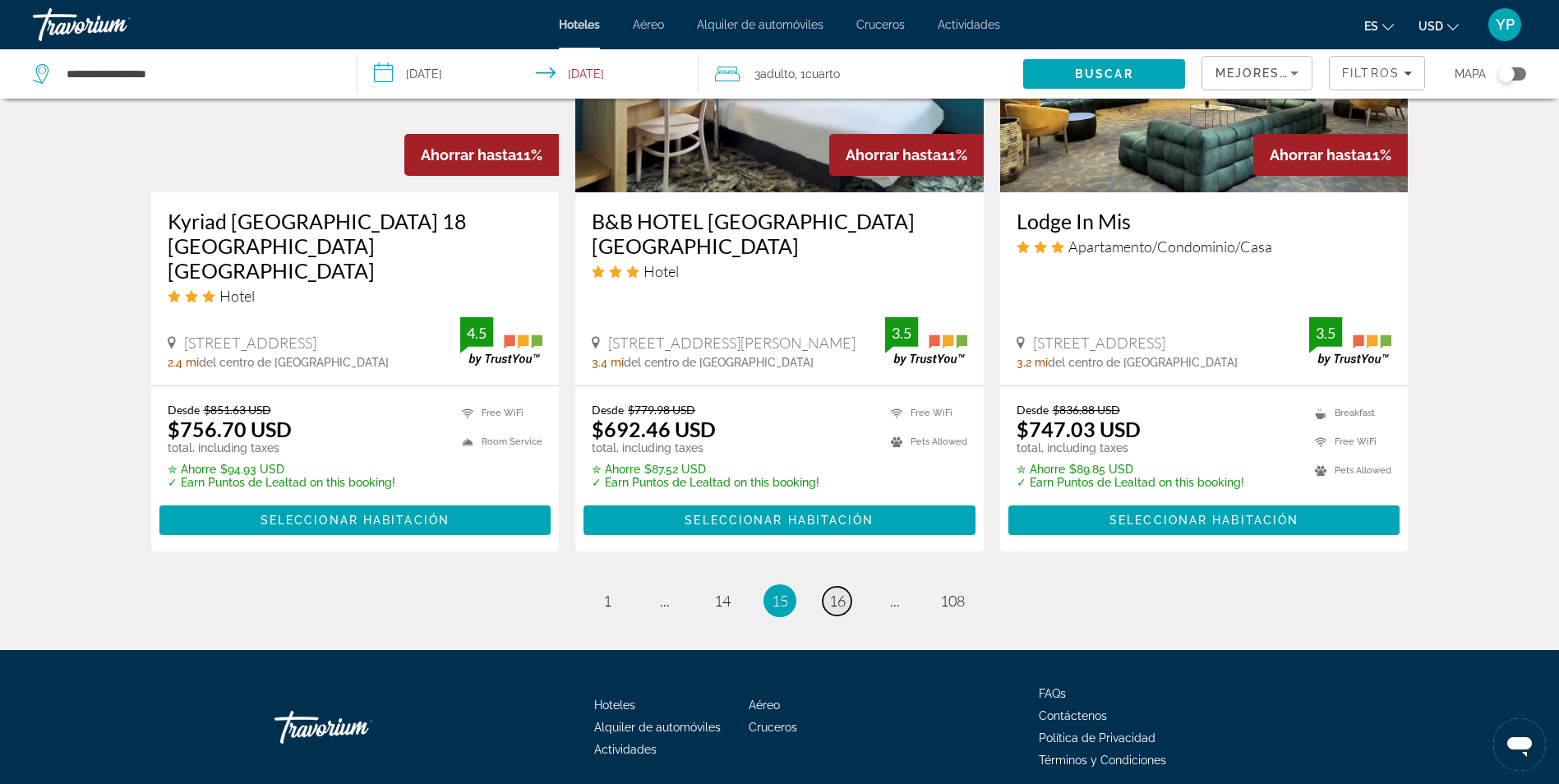
click at [826, 587] on link "page 16" at bounding box center [837, 601] width 29 height 29
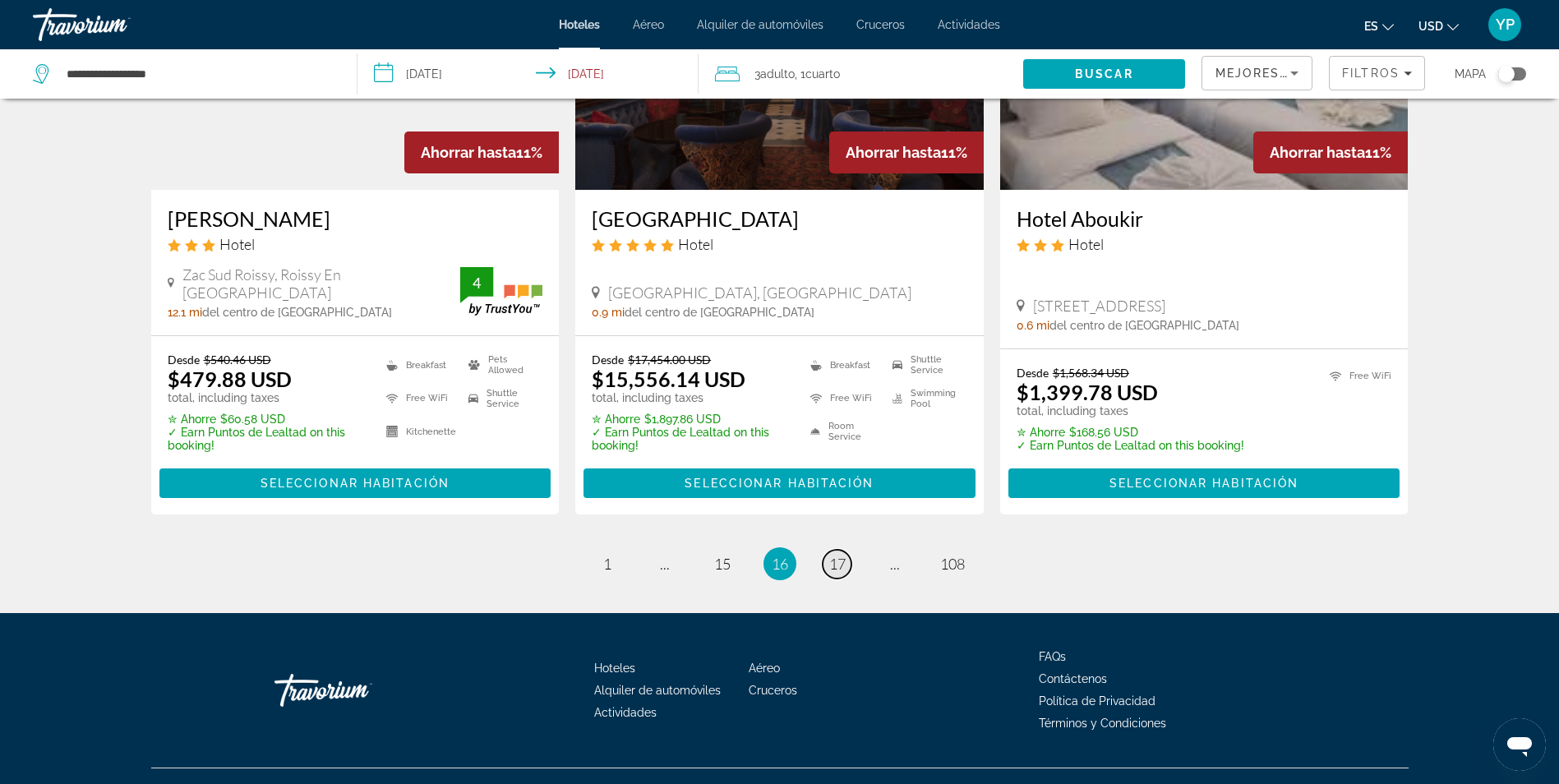
scroll to position [2139, 0]
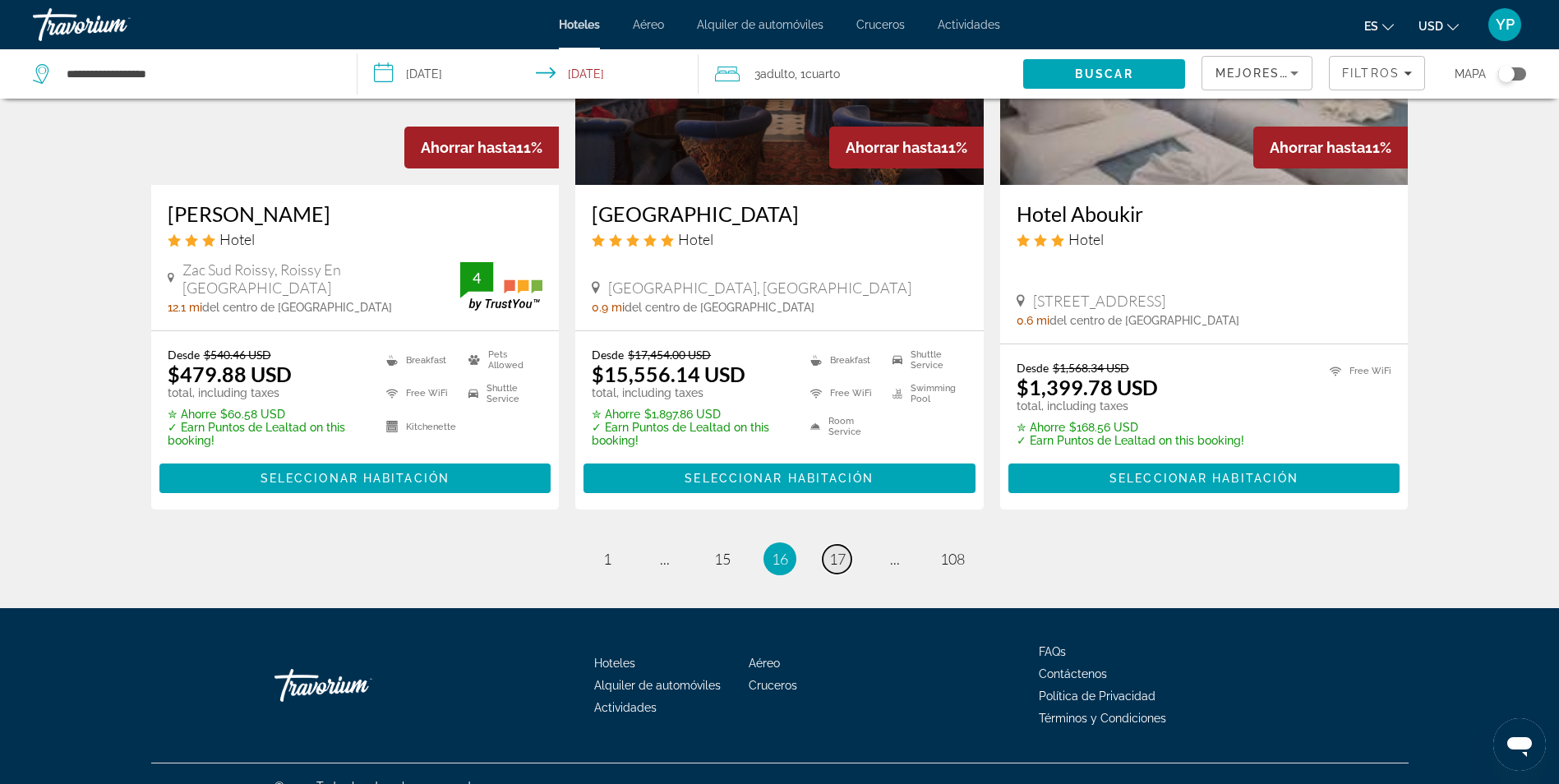
click at [851, 545] on link "page 17" at bounding box center [837, 559] width 29 height 29
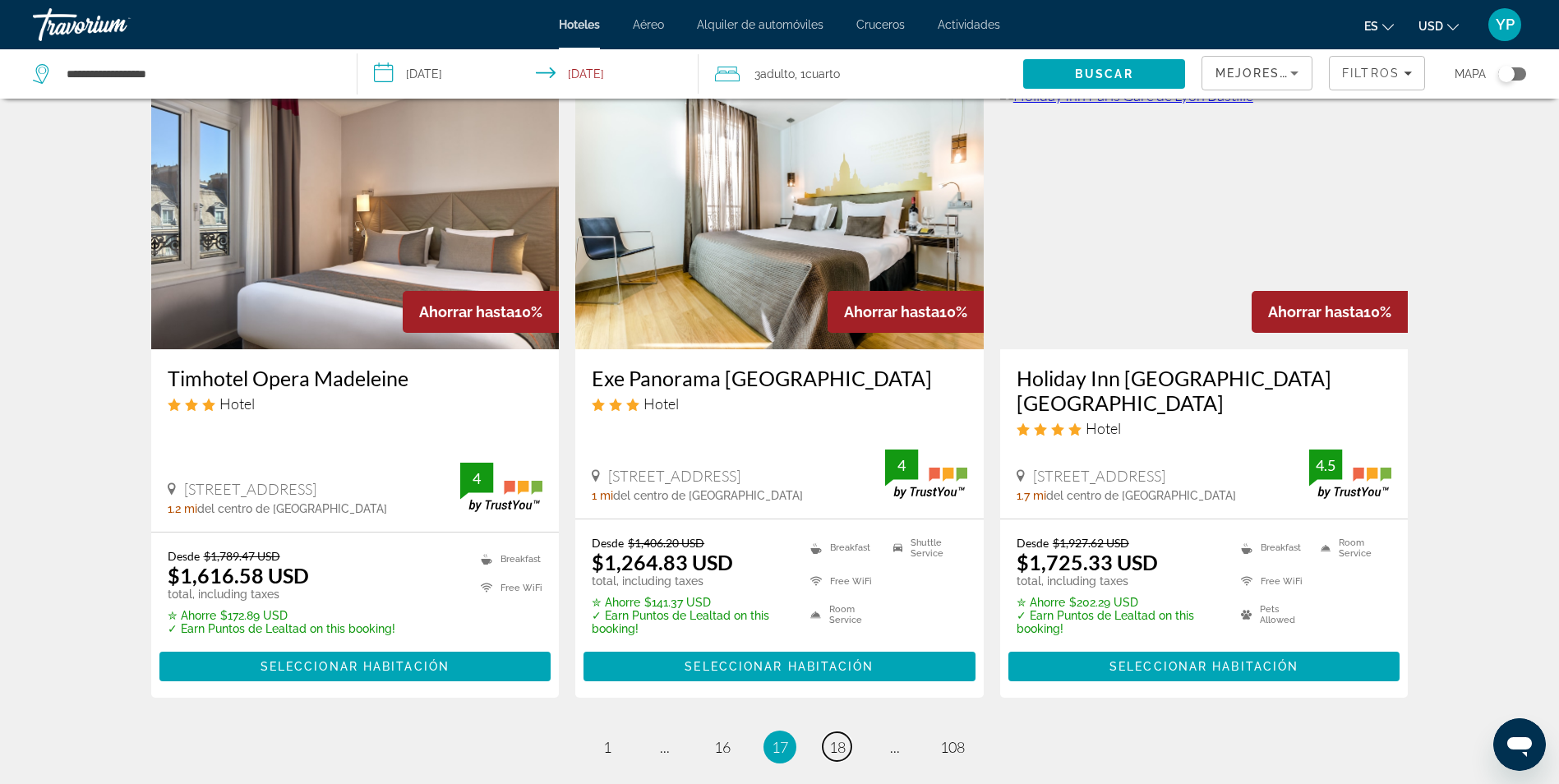
scroll to position [2123, 0]
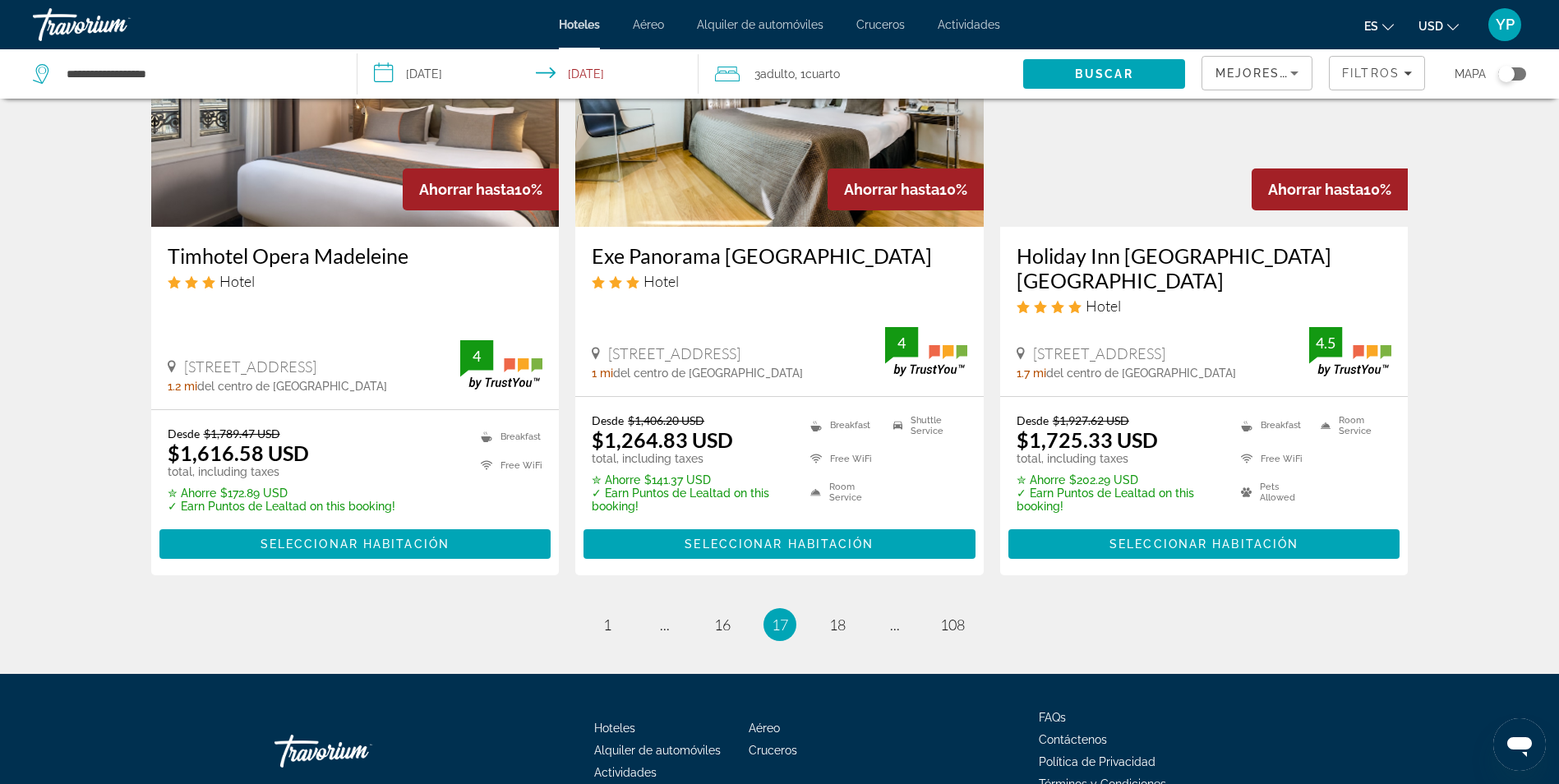
click at [772, 615] on span "17" at bounding box center [780, 623] width 17 height 18
click at [780, 615] on span "17" at bounding box center [780, 623] width 17 height 18
click at [713, 609] on link "page 16" at bounding box center [721, 623] width 29 height 29
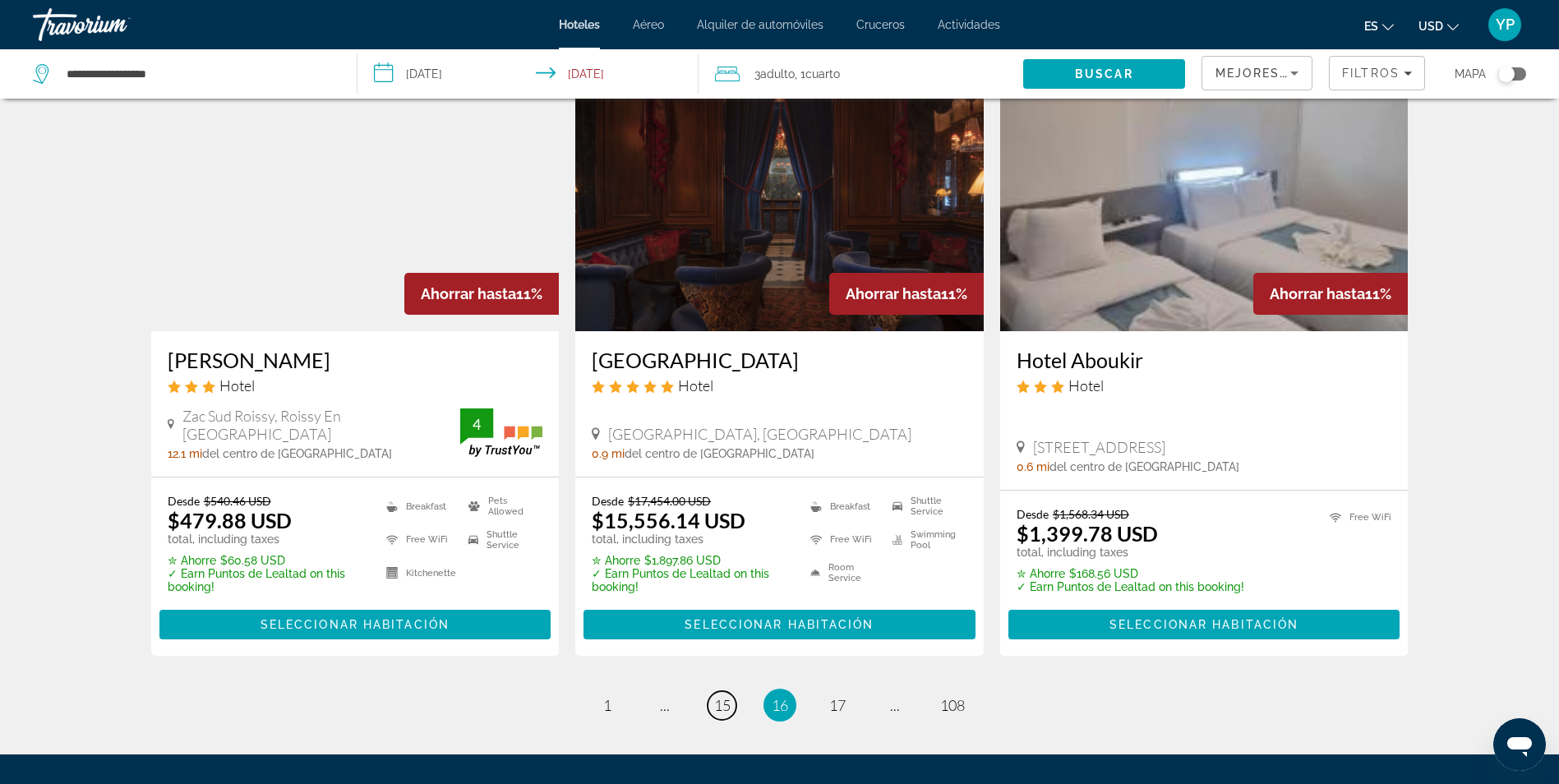
scroll to position [1975, 0]
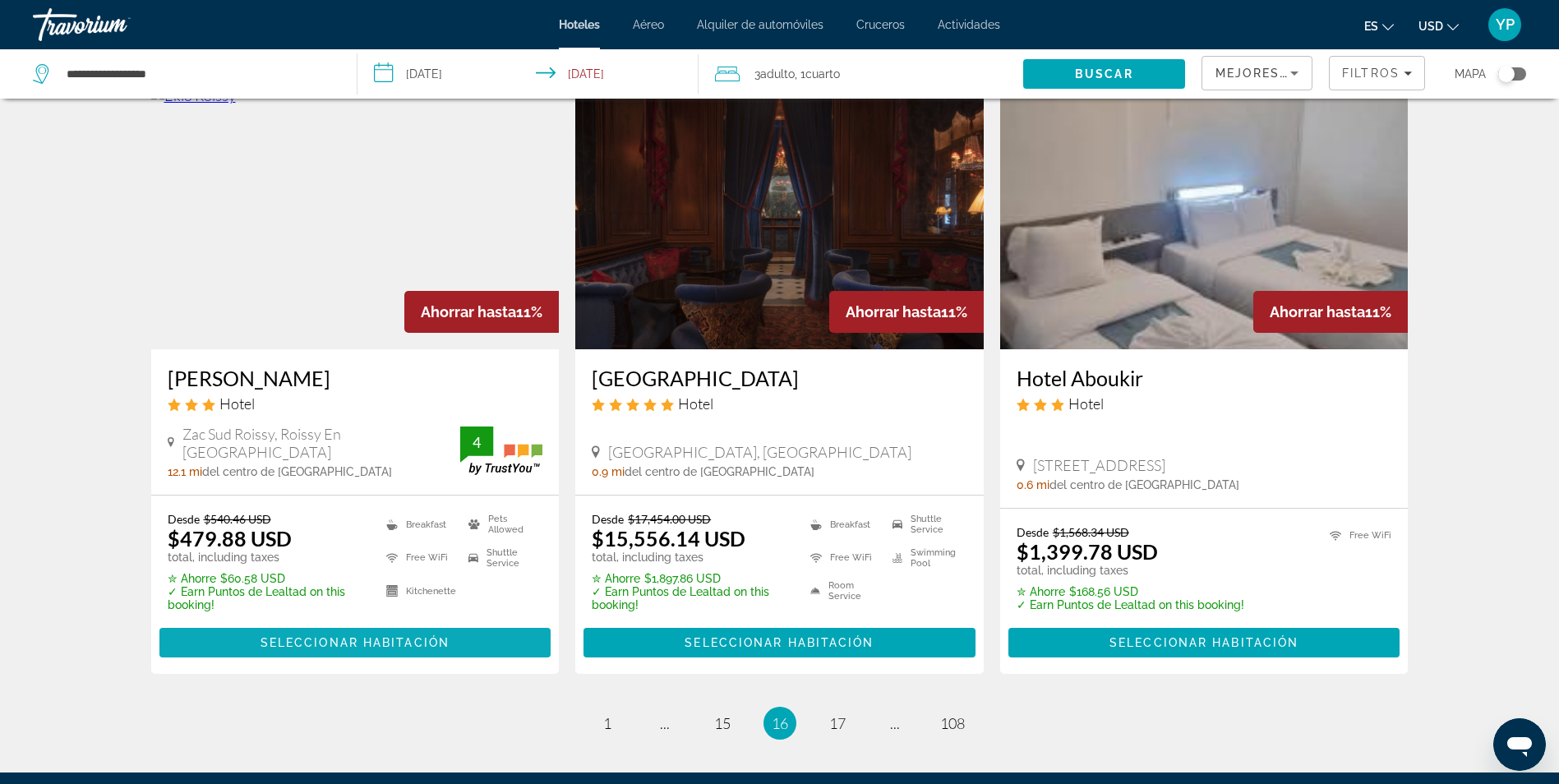
click at [283, 636] on span "Seleccionar habitación" at bounding box center [354, 642] width 189 height 13
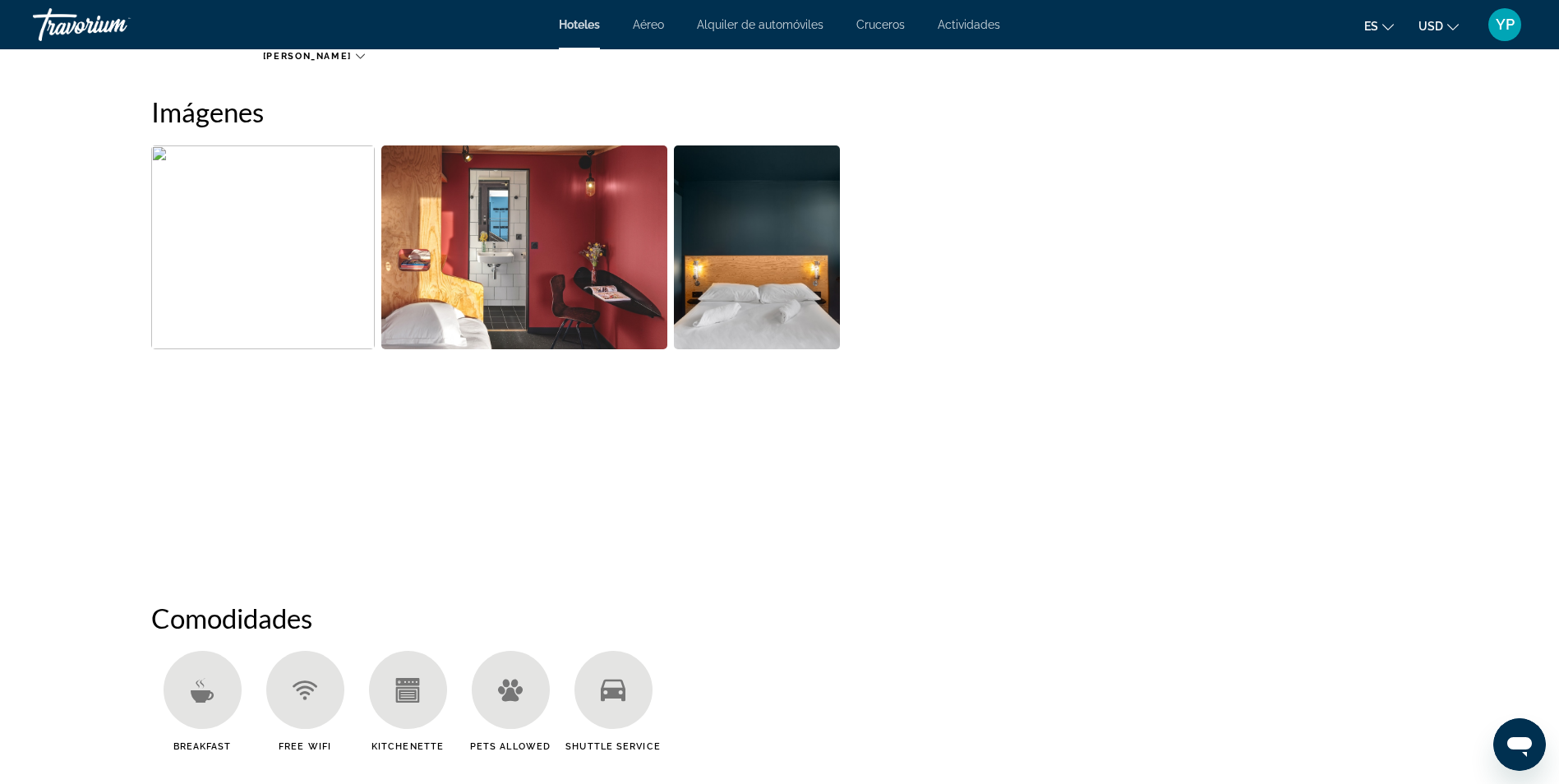
scroll to position [822, 0]
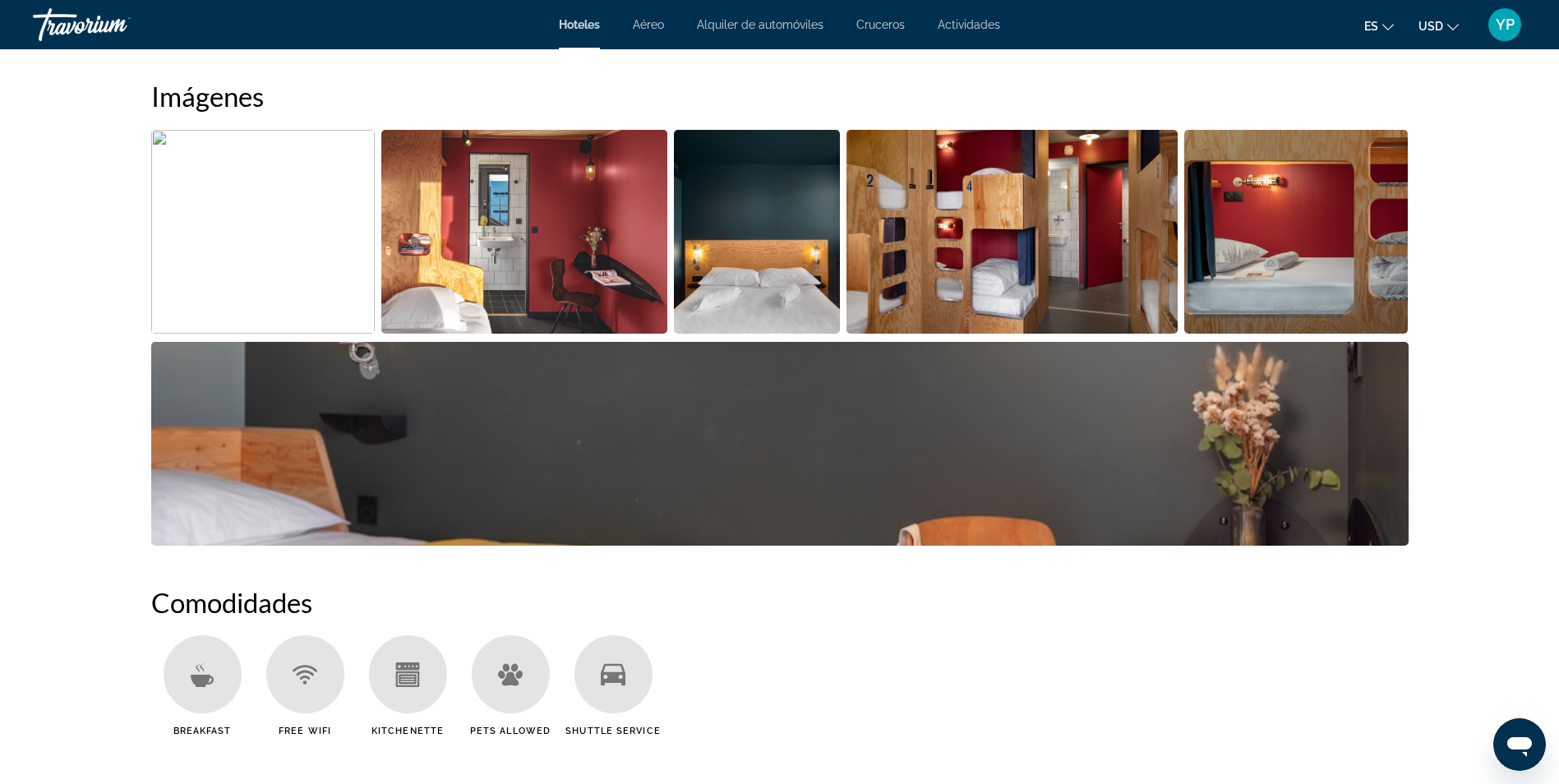
click at [925, 297] on img "Open full-screen image slider" at bounding box center [1011, 231] width 332 height 204
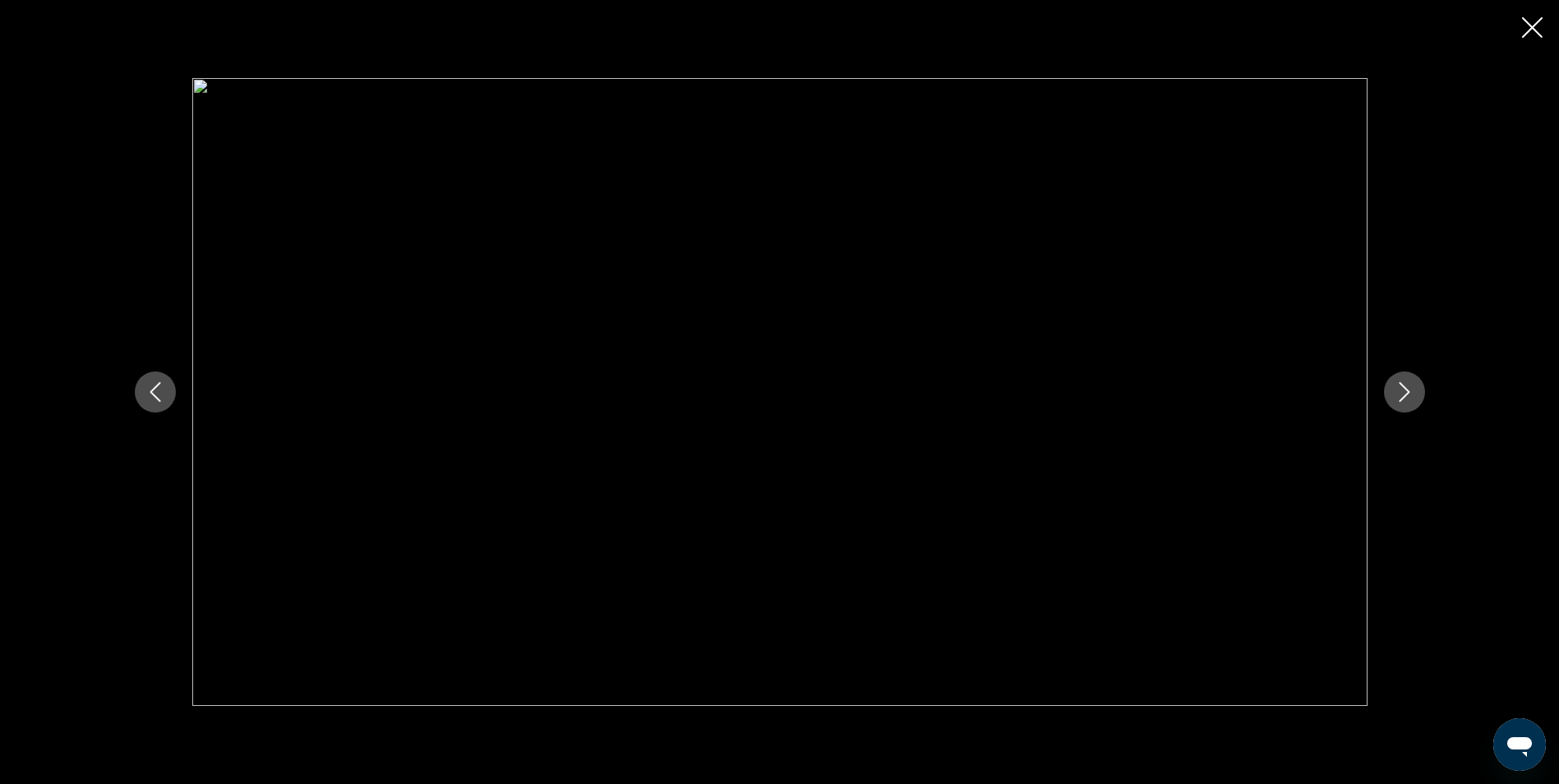
click at [1414, 398] on button "Next image" at bounding box center [1405, 392] width 41 height 41
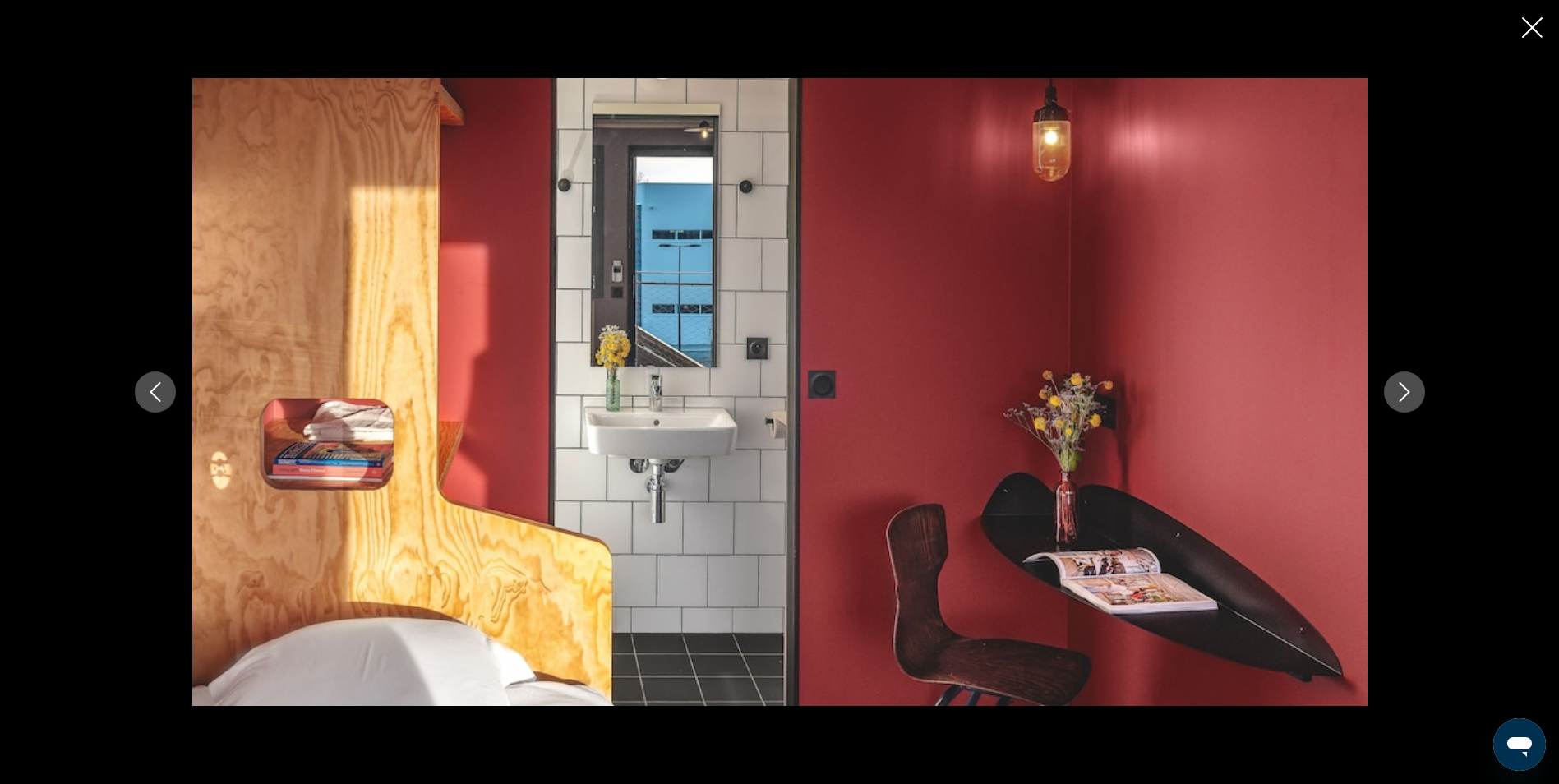
click at [1414, 398] on button "Next image" at bounding box center [1405, 392] width 41 height 41
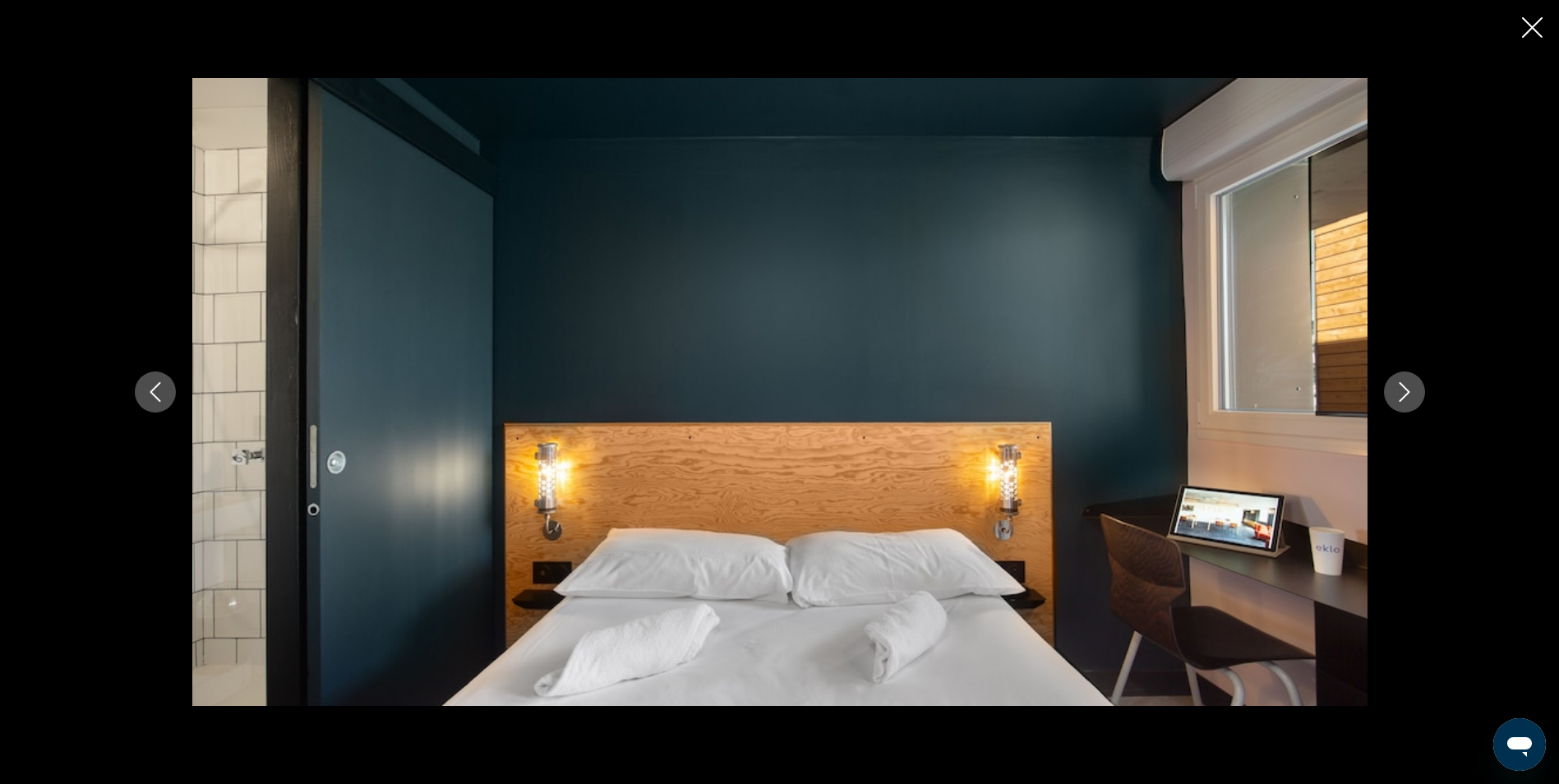
click at [1414, 398] on button "Next image" at bounding box center [1405, 392] width 41 height 41
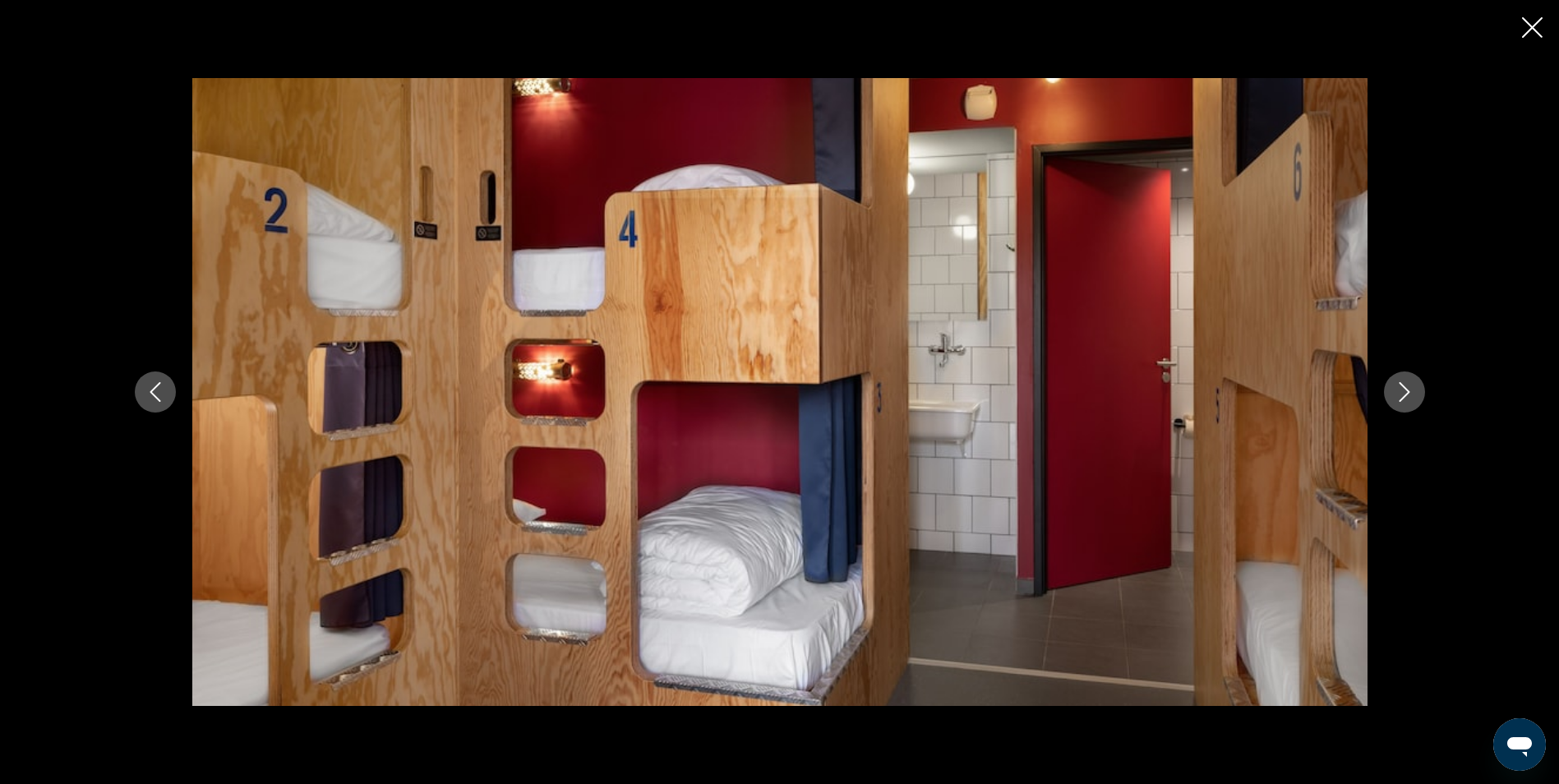
click at [1414, 398] on button "Next image" at bounding box center [1405, 392] width 41 height 41
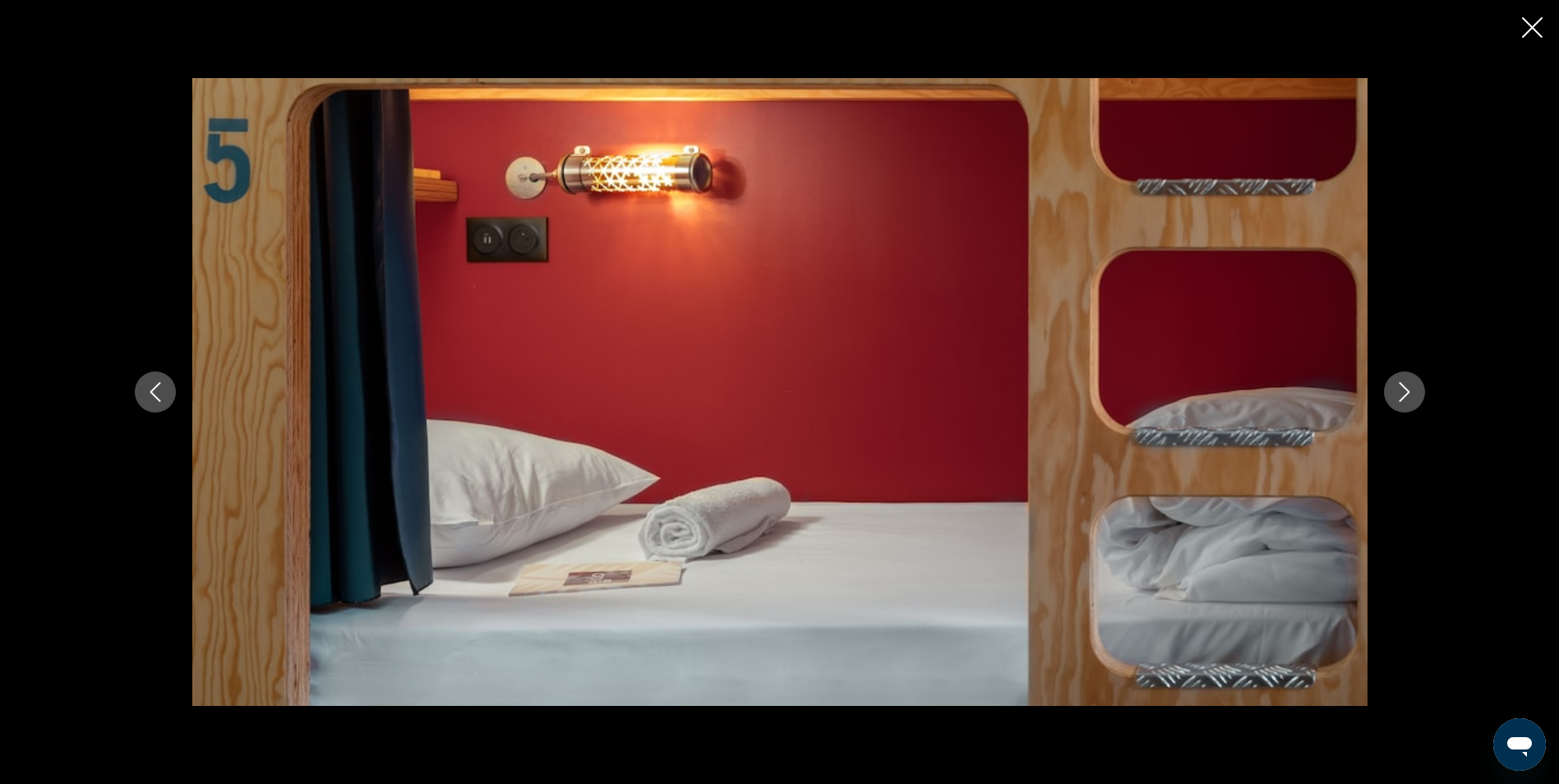
click at [1414, 398] on button "Next image" at bounding box center [1405, 392] width 41 height 41
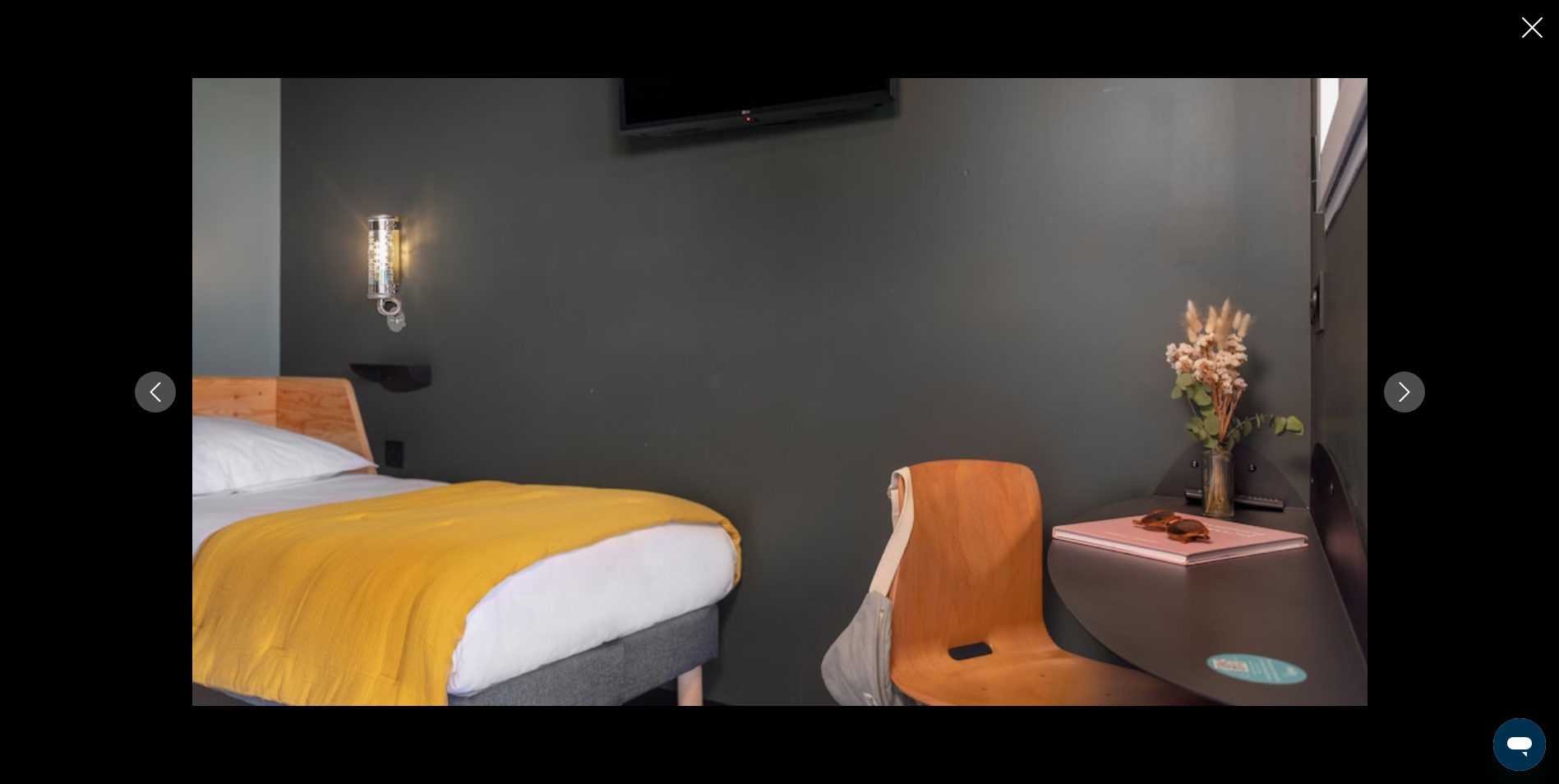
click at [1414, 398] on button "Next image" at bounding box center [1405, 392] width 41 height 41
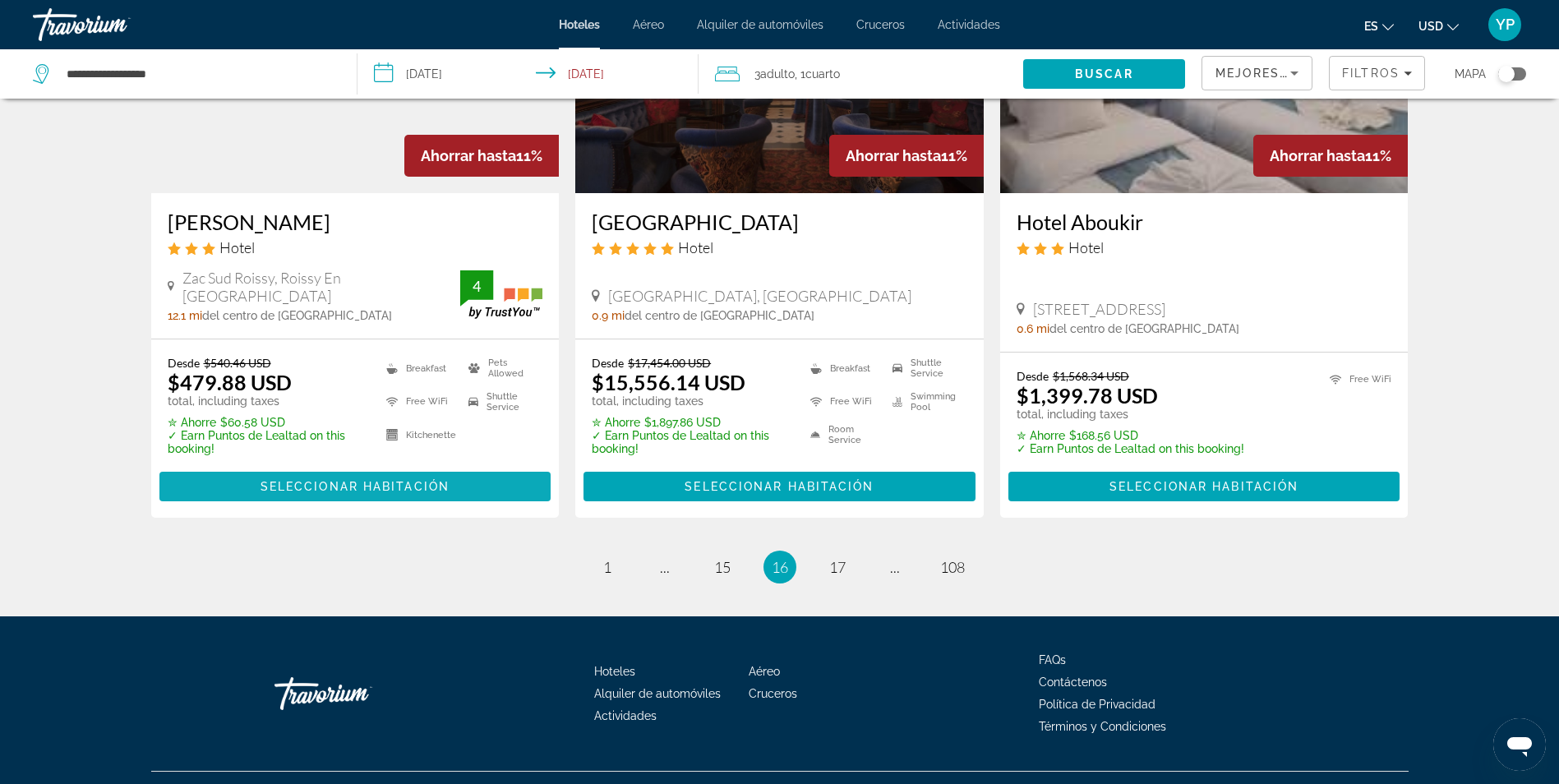
scroll to position [2139, 0]
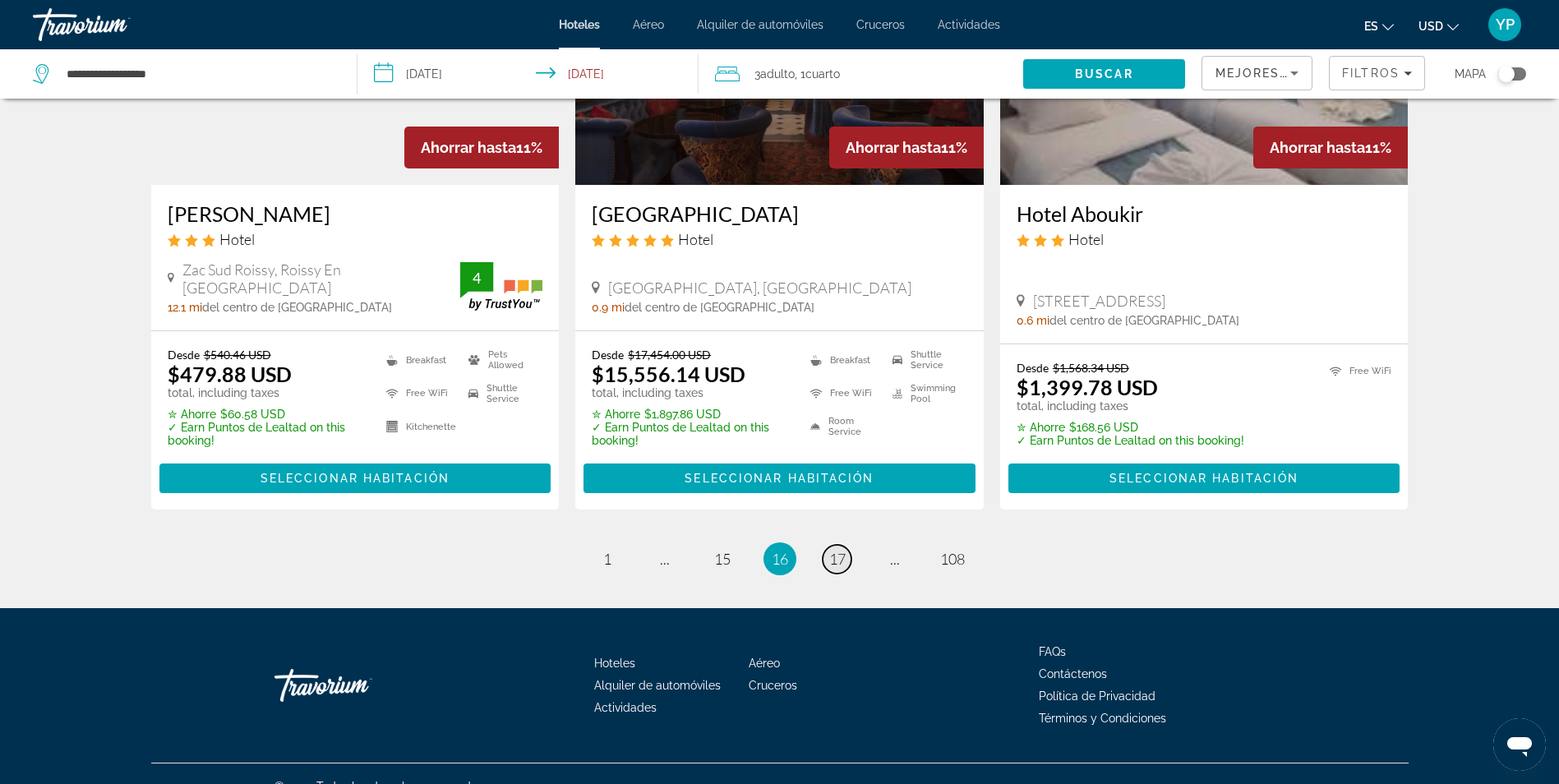
click at [838, 549] on span "17" at bounding box center [838, 558] width 17 height 18
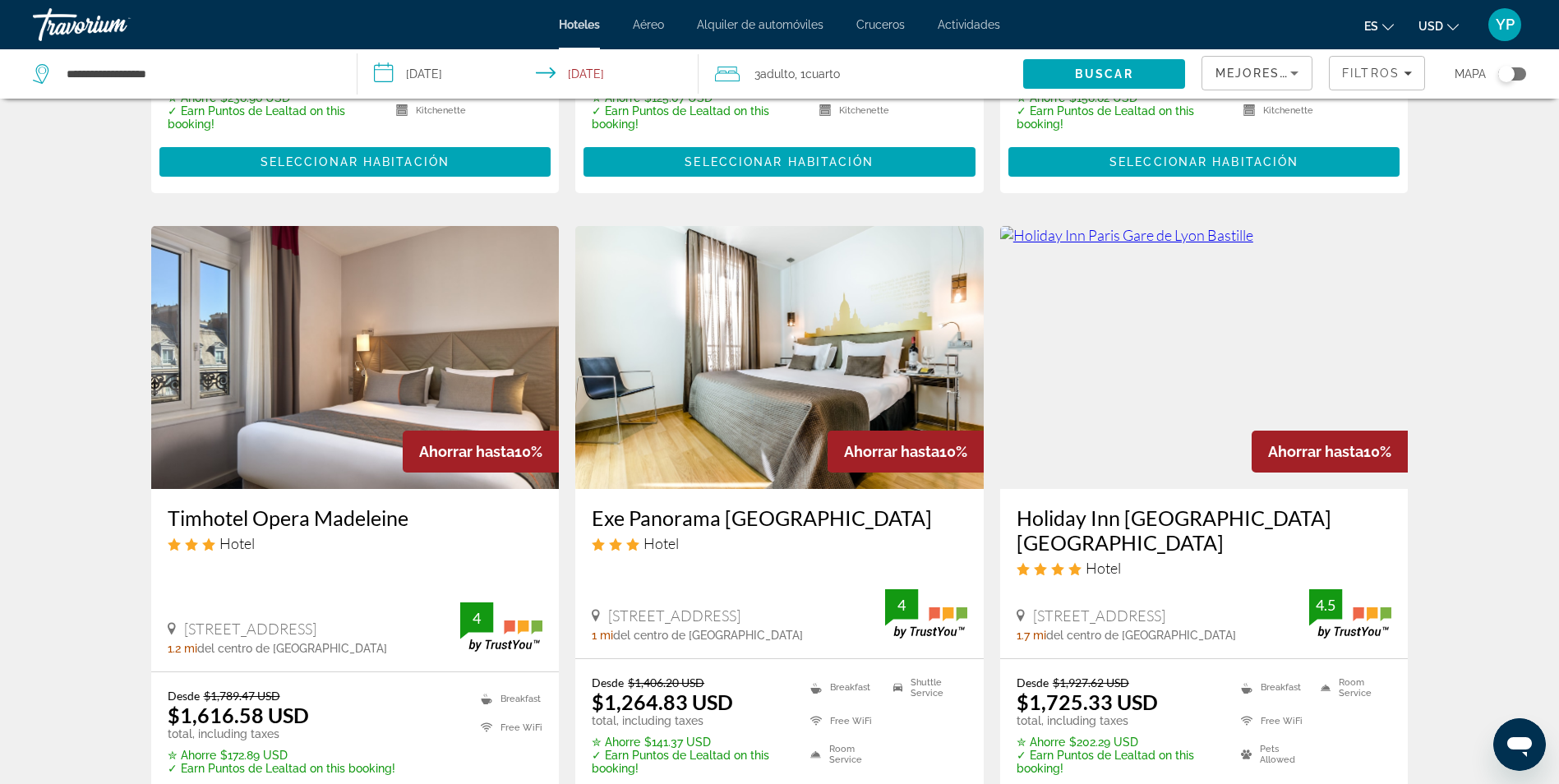
scroll to position [2054, 0]
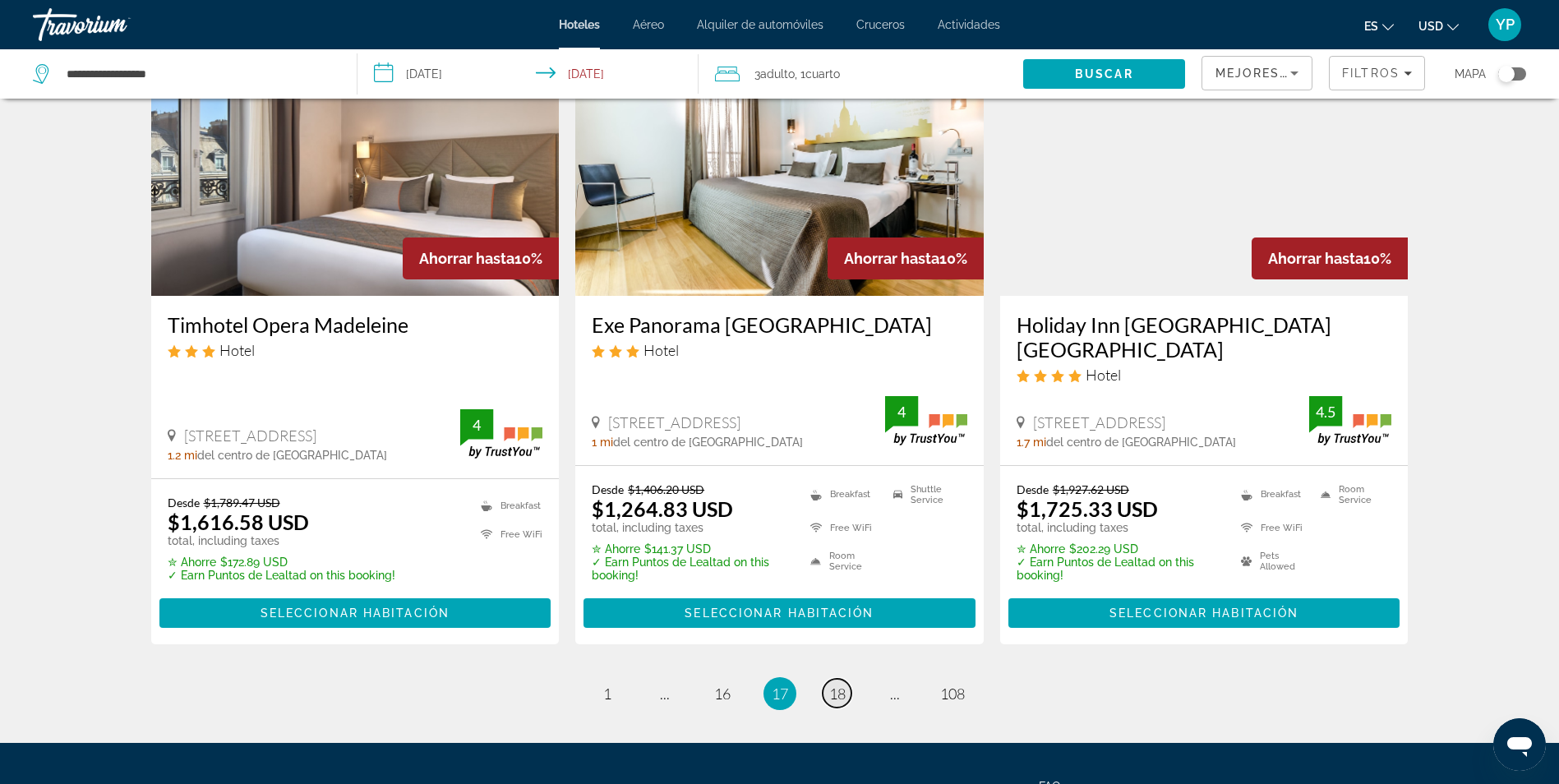
click at [833, 684] on span "18" at bounding box center [838, 693] width 17 height 18
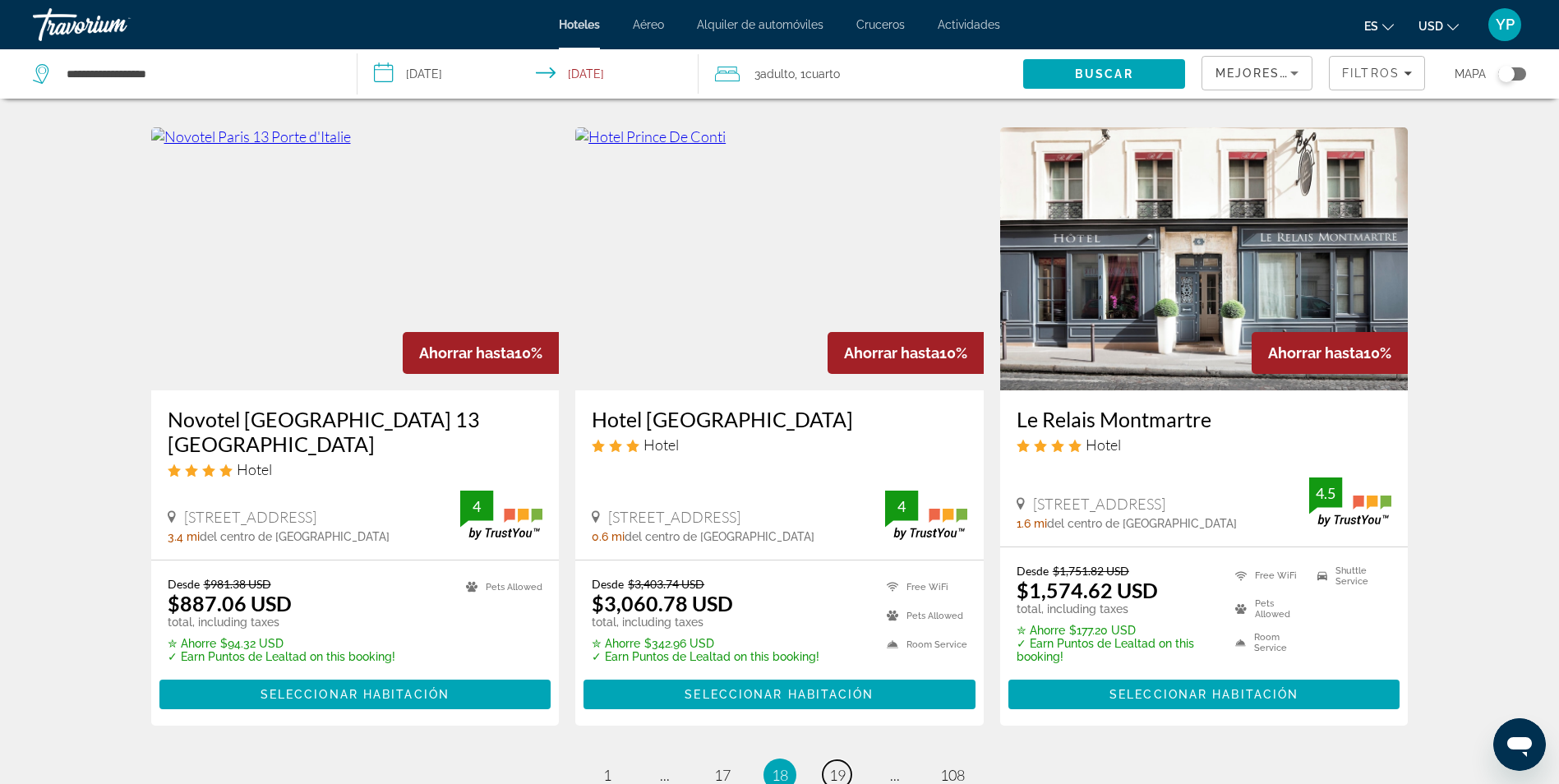
scroll to position [2054, 0]
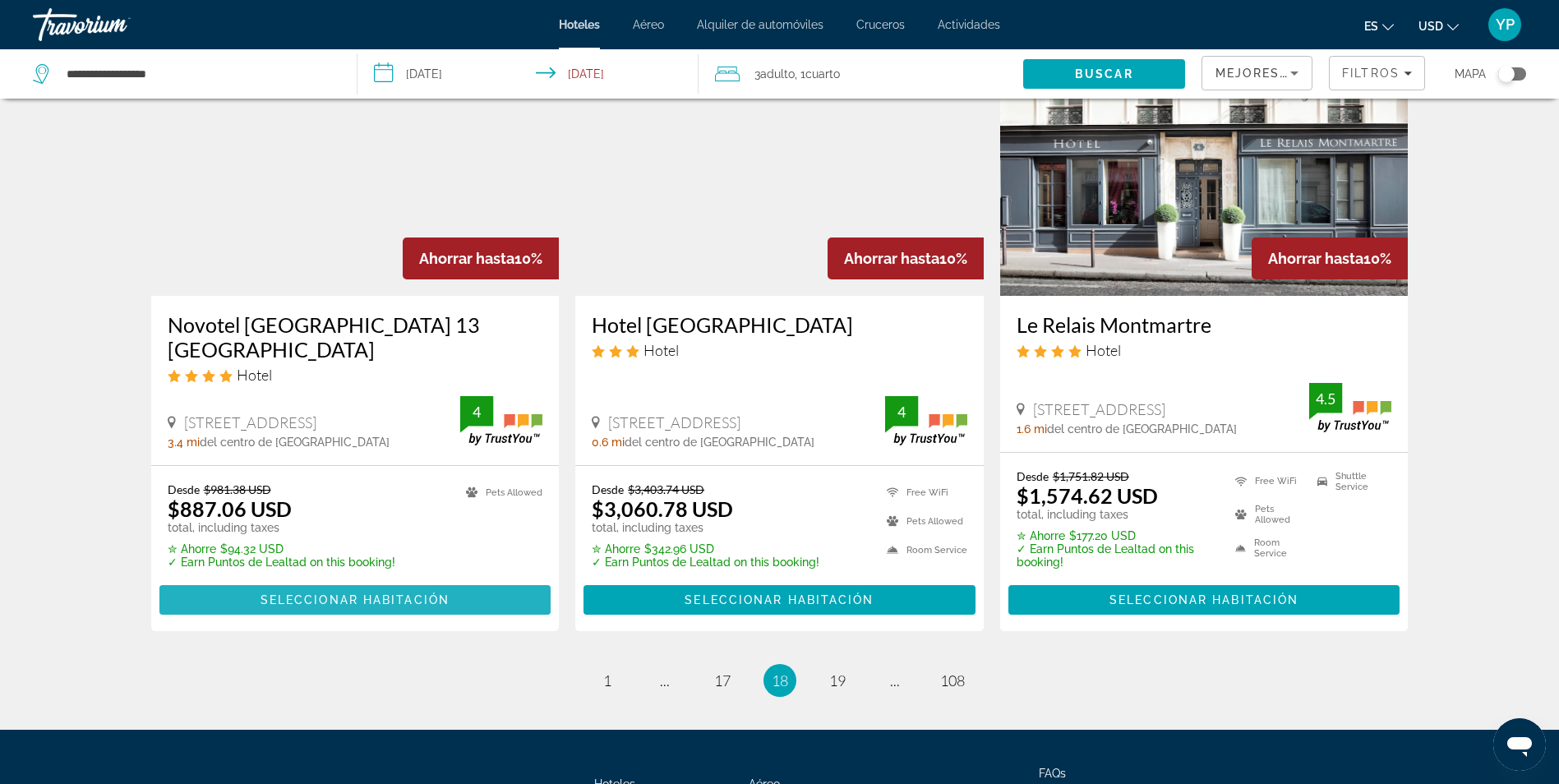
click at [463, 580] on span "Main content" at bounding box center [355, 600] width 392 height 39
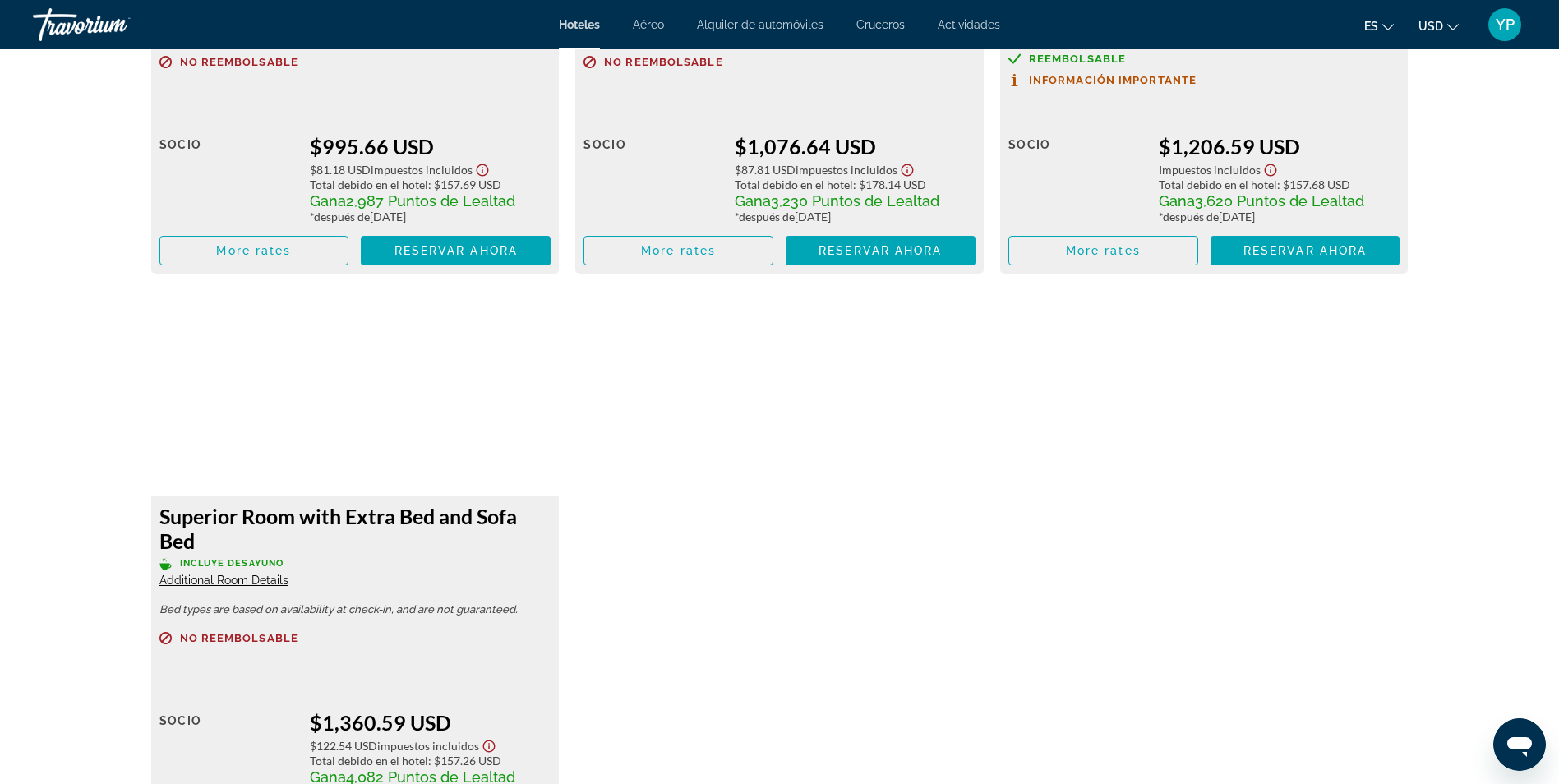
scroll to position [3205, 0]
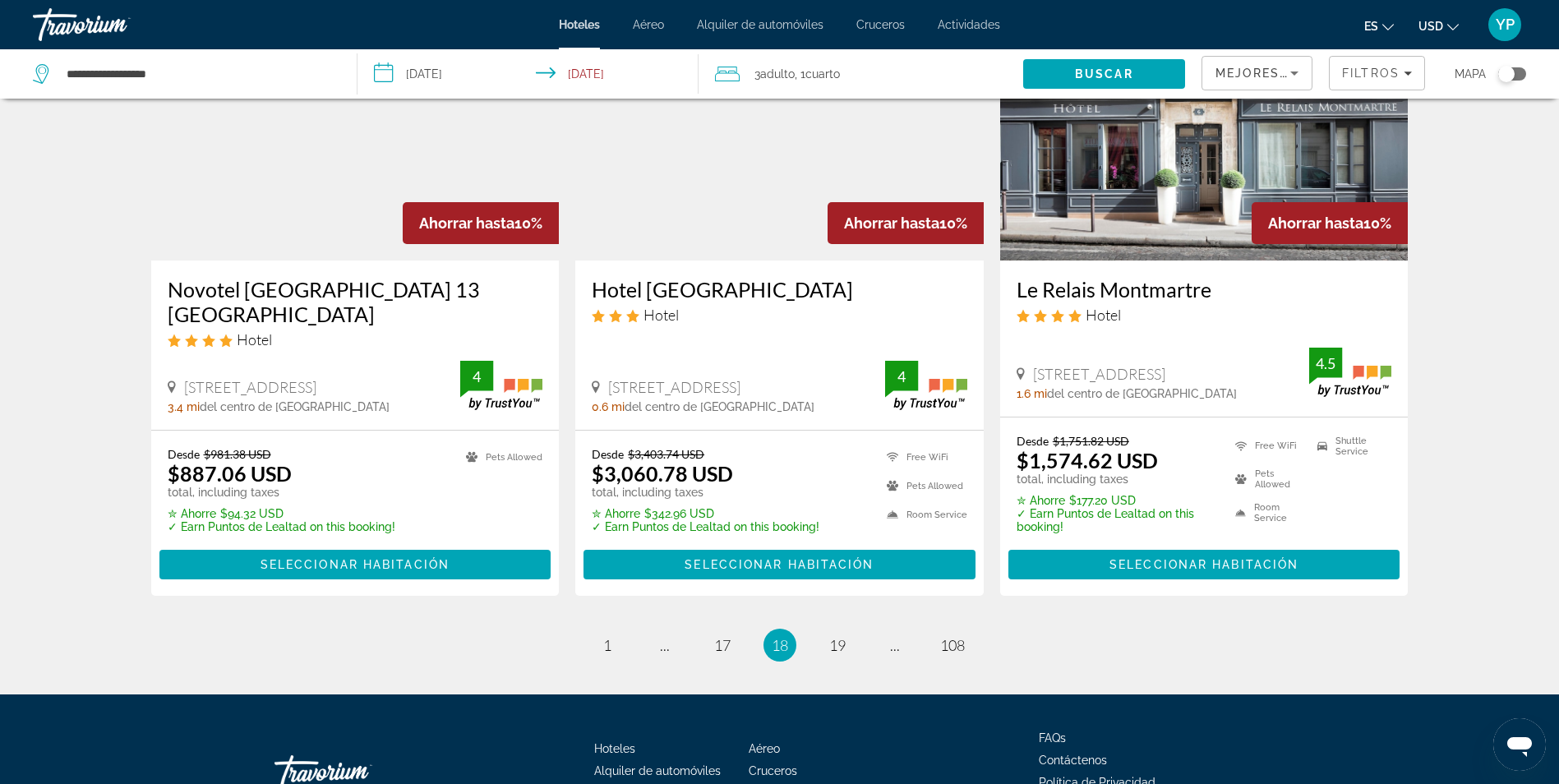
scroll to position [2141, 0]
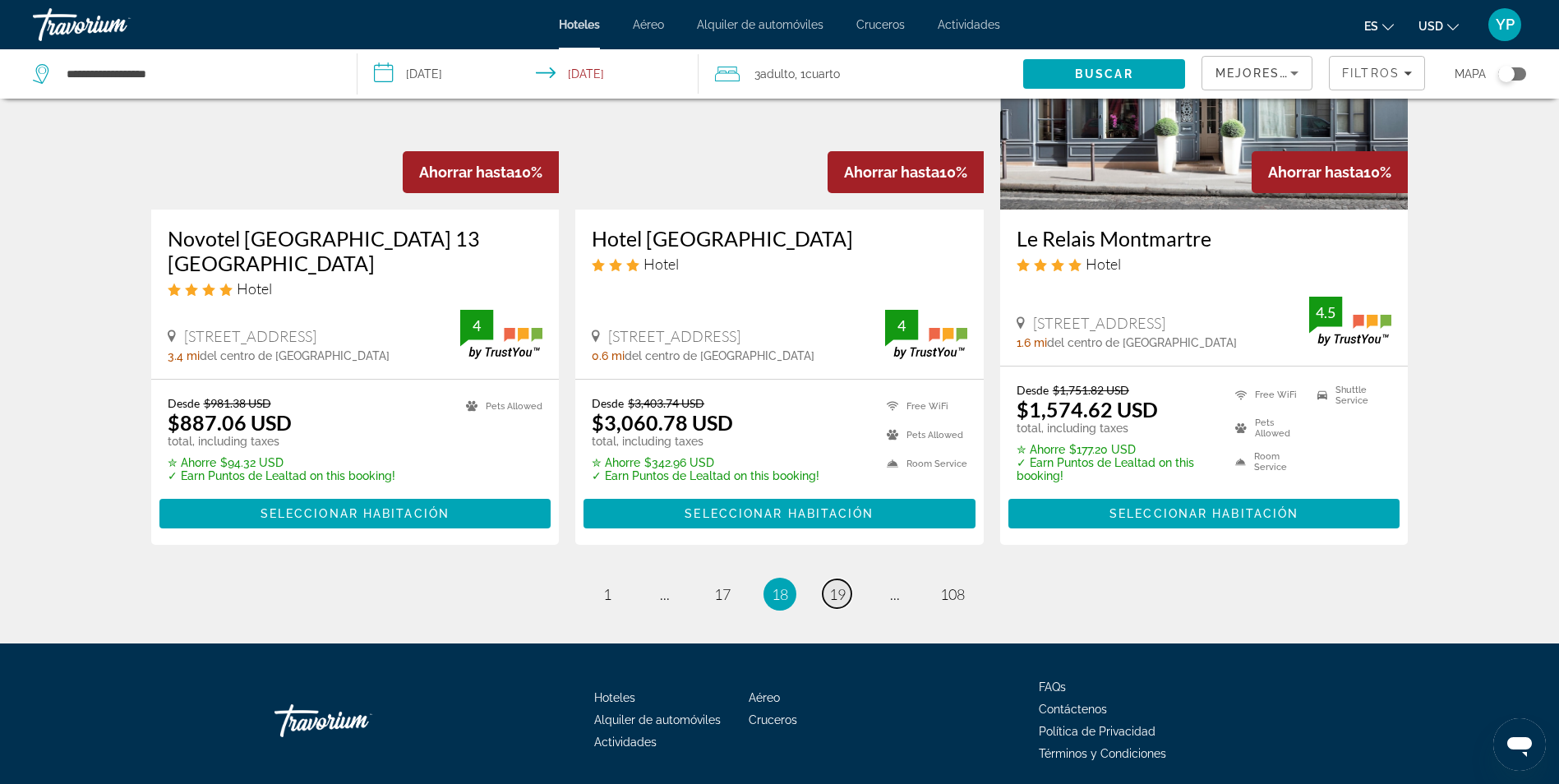
click at [833, 585] on span "19" at bounding box center [838, 593] width 17 height 18
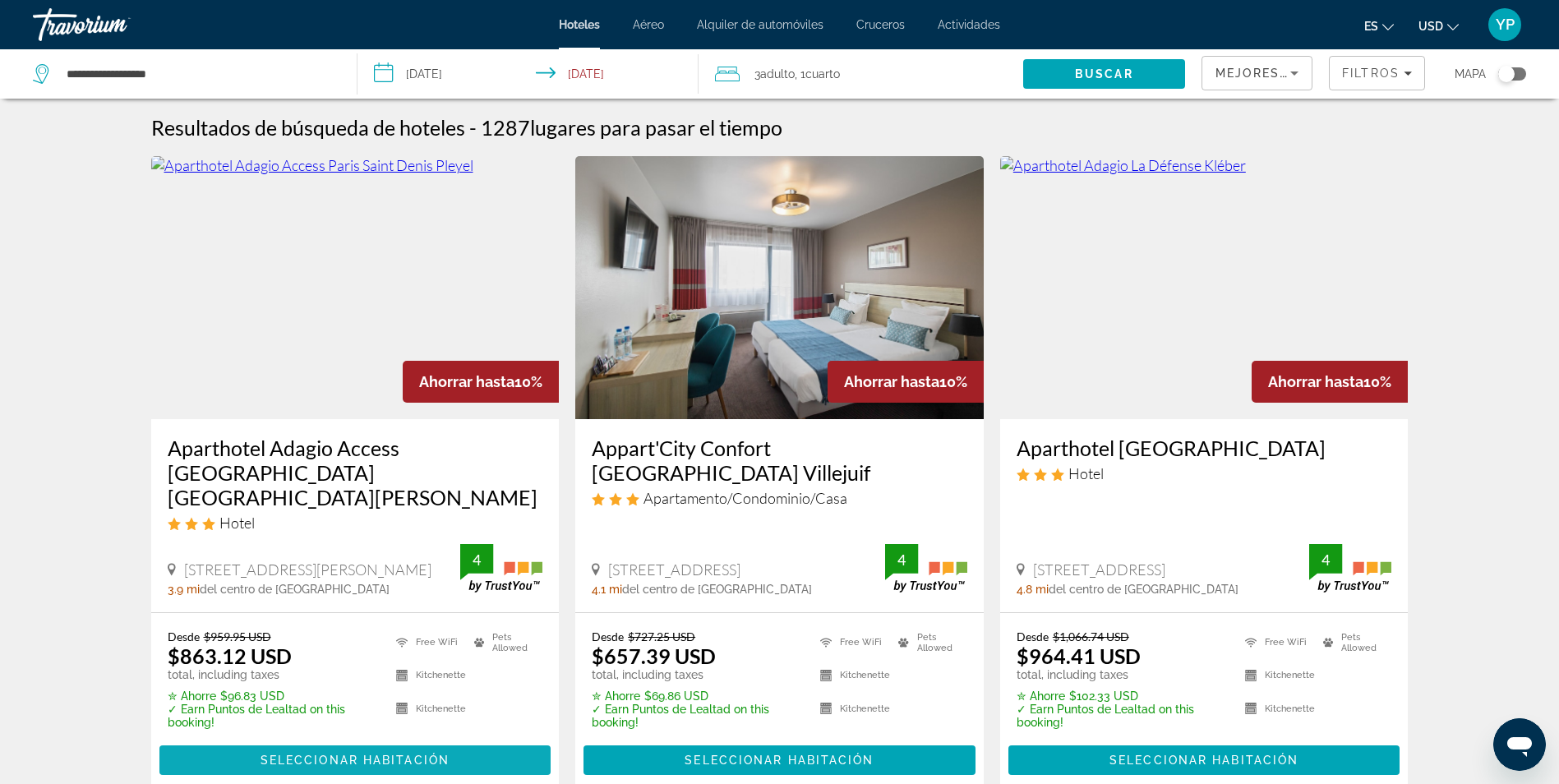
click at [332, 754] on span "Seleccionar habitación" at bounding box center [354, 761] width 189 height 13
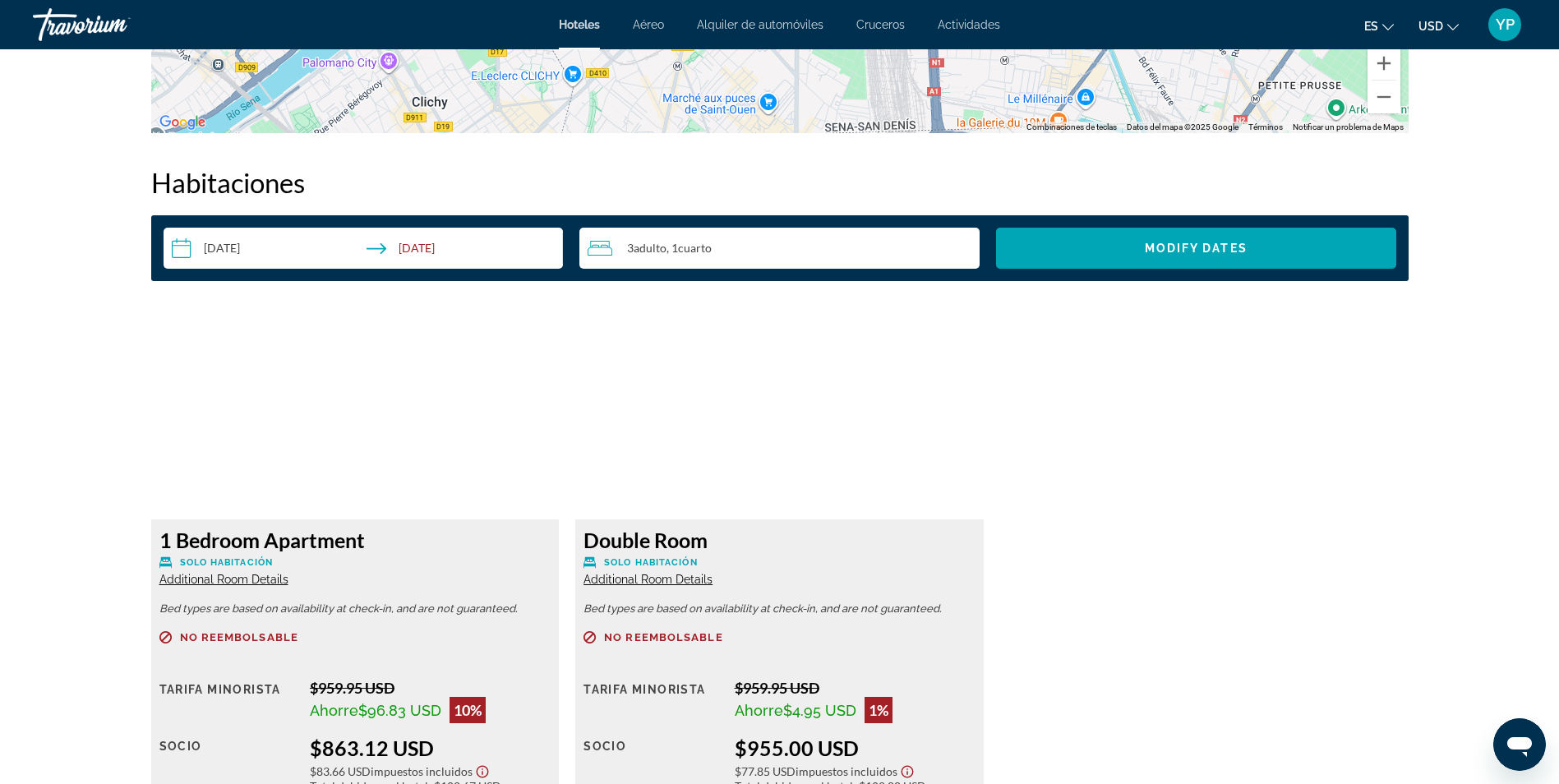
scroll to position [2011, 0]
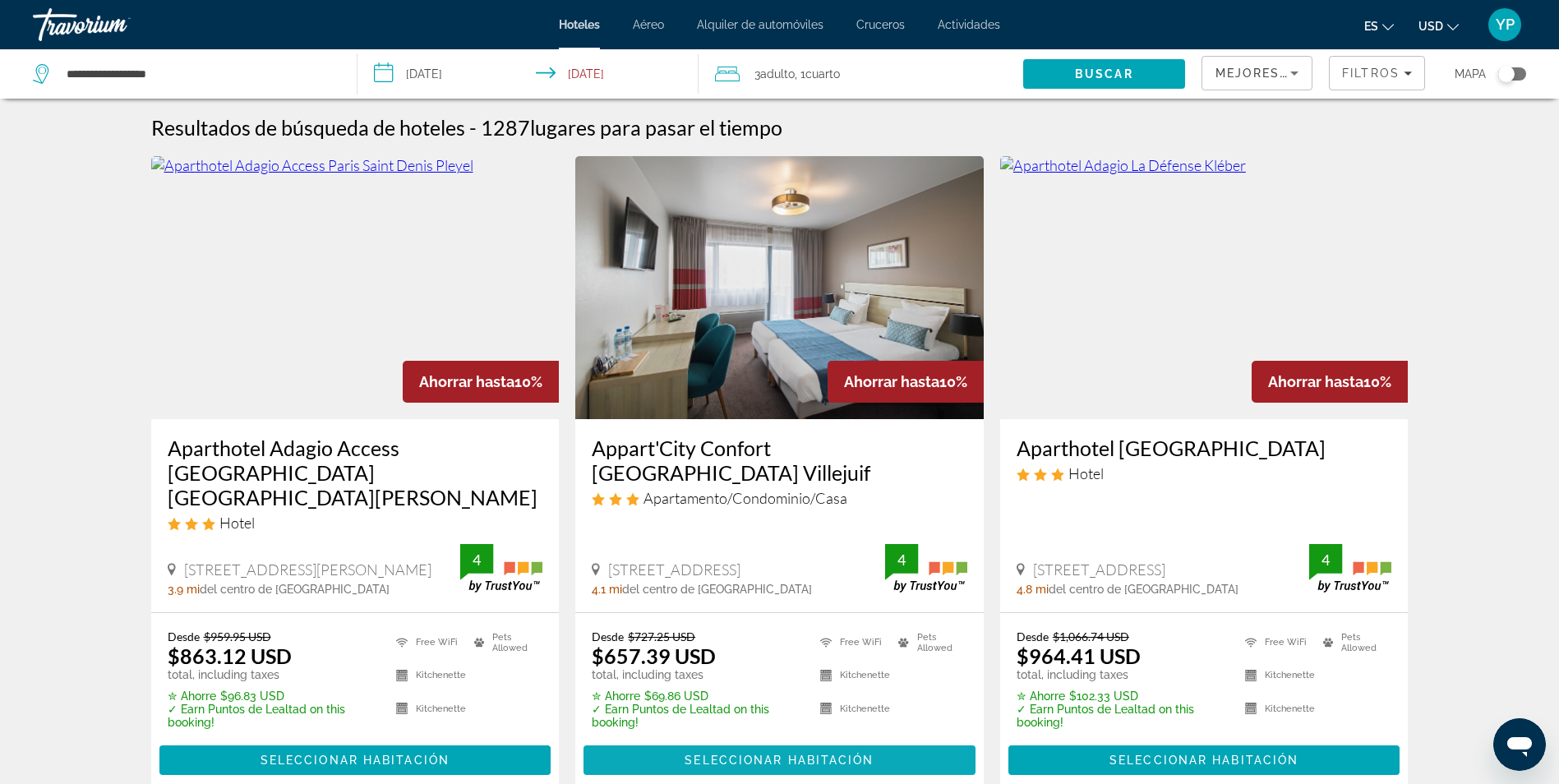
click at [705, 754] on span "Seleccionar habitación" at bounding box center [779, 761] width 189 height 13
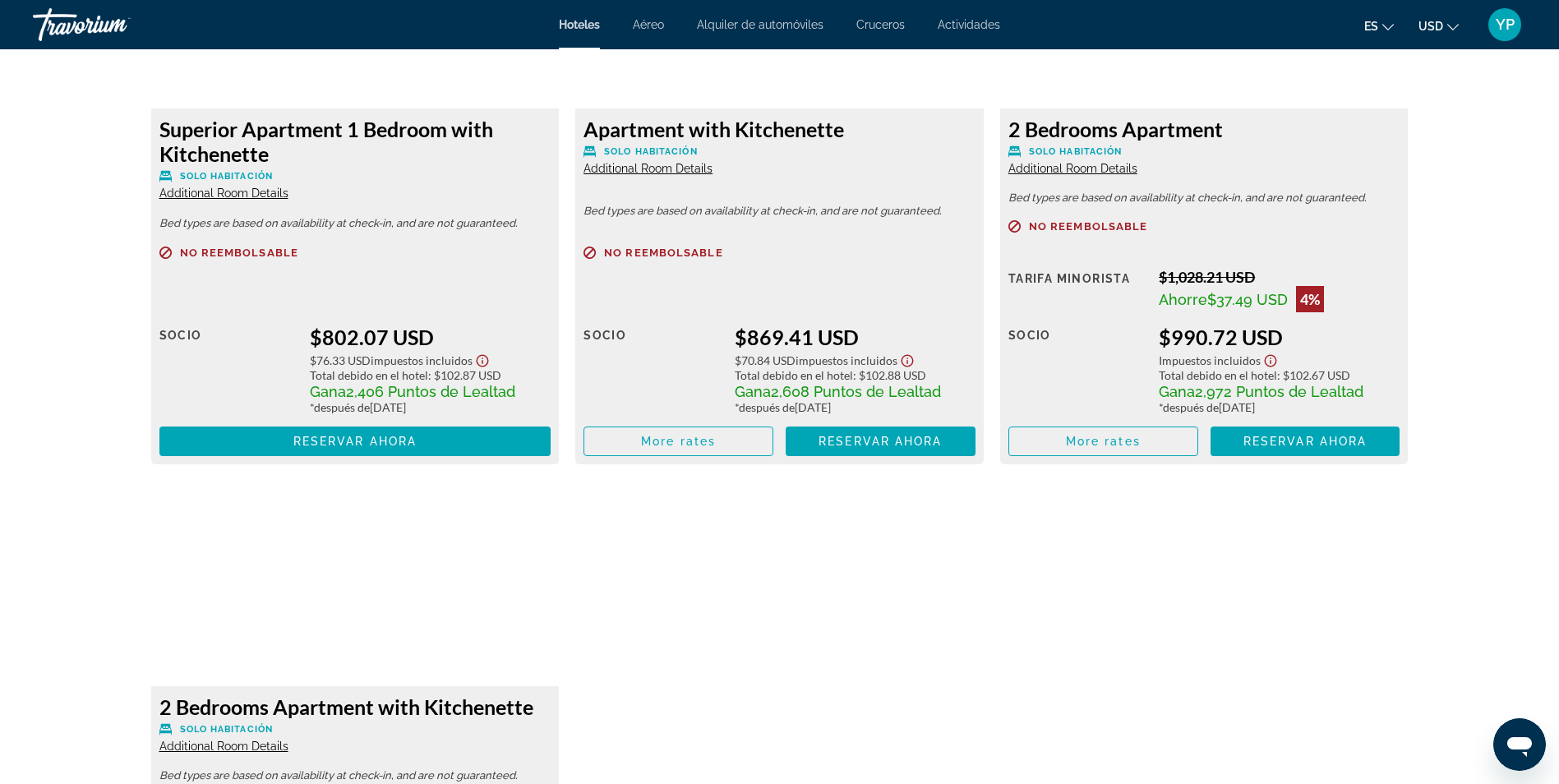
scroll to position [2959, 0]
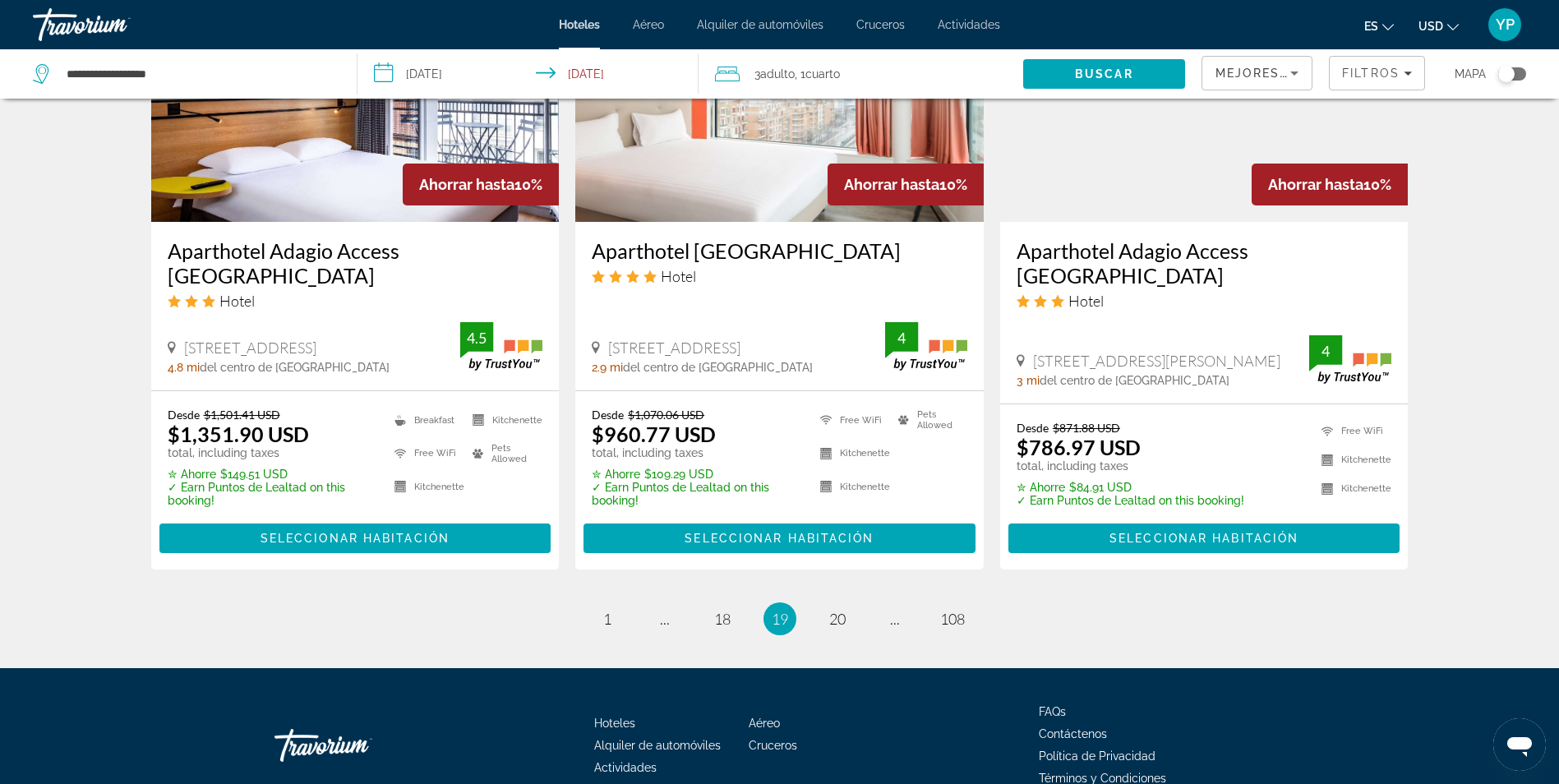
scroll to position [2191, 0]
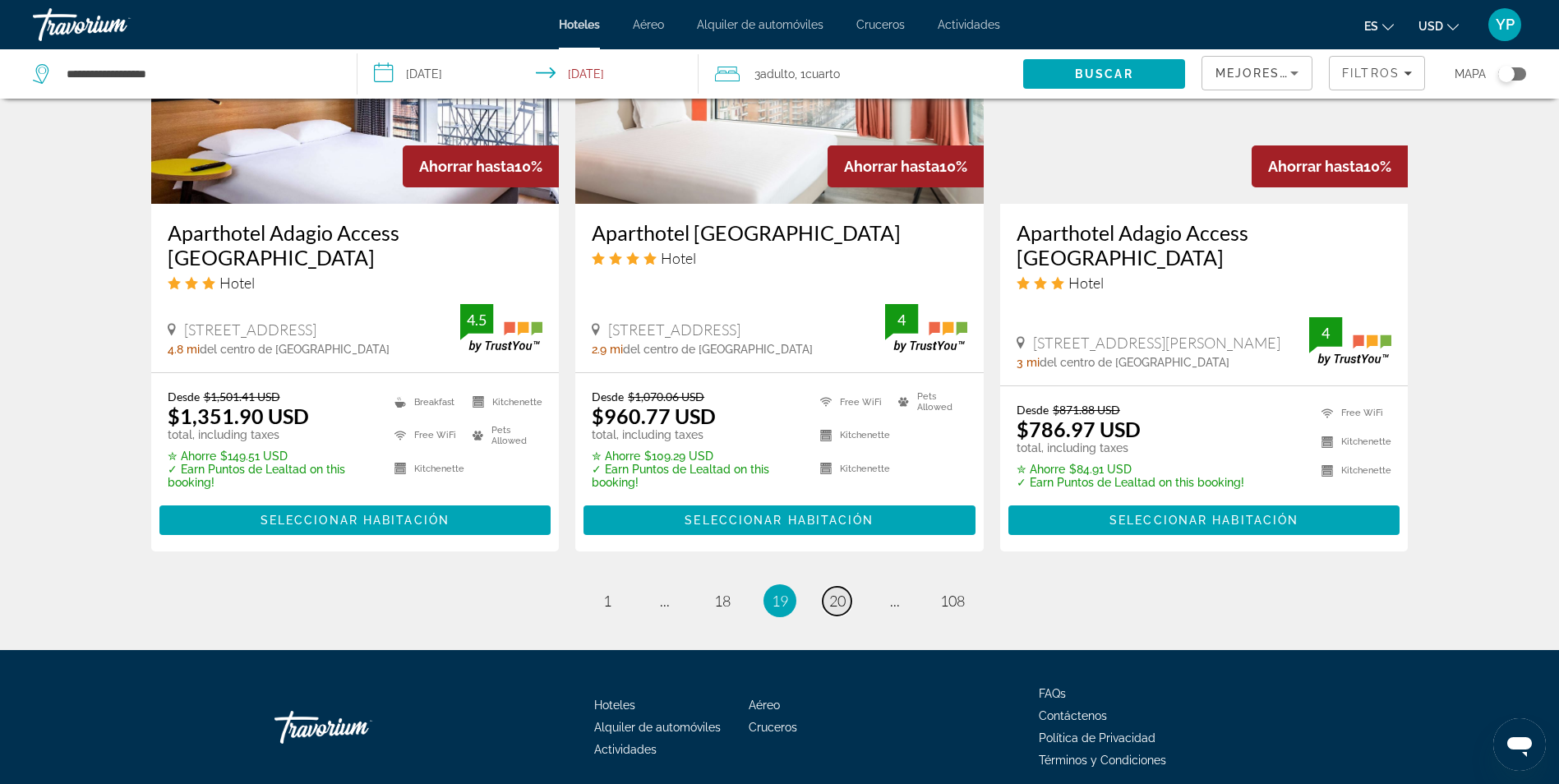
click at [840, 592] on span "20" at bounding box center [838, 600] width 17 height 18
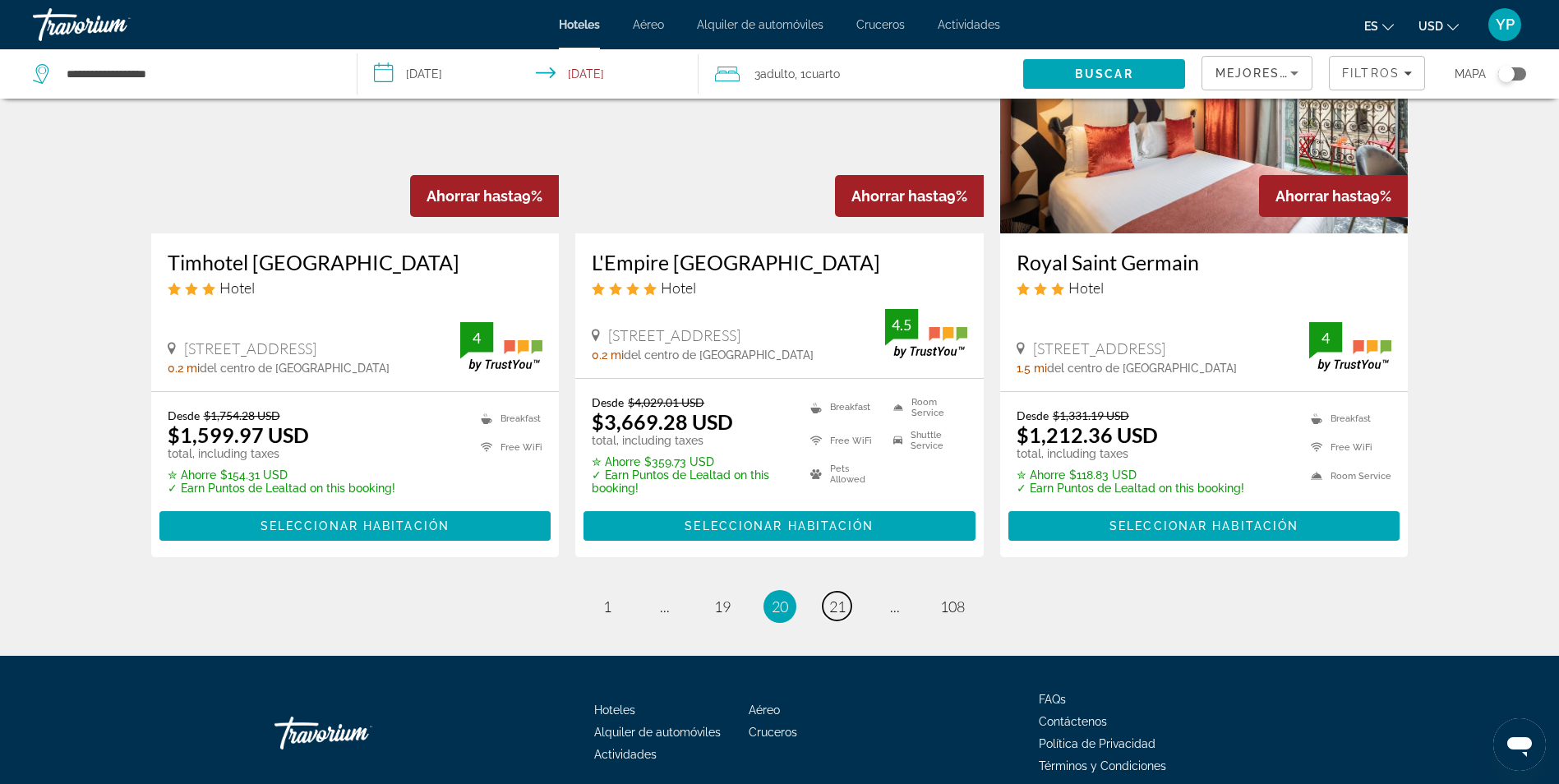
scroll to position [2115, 0]
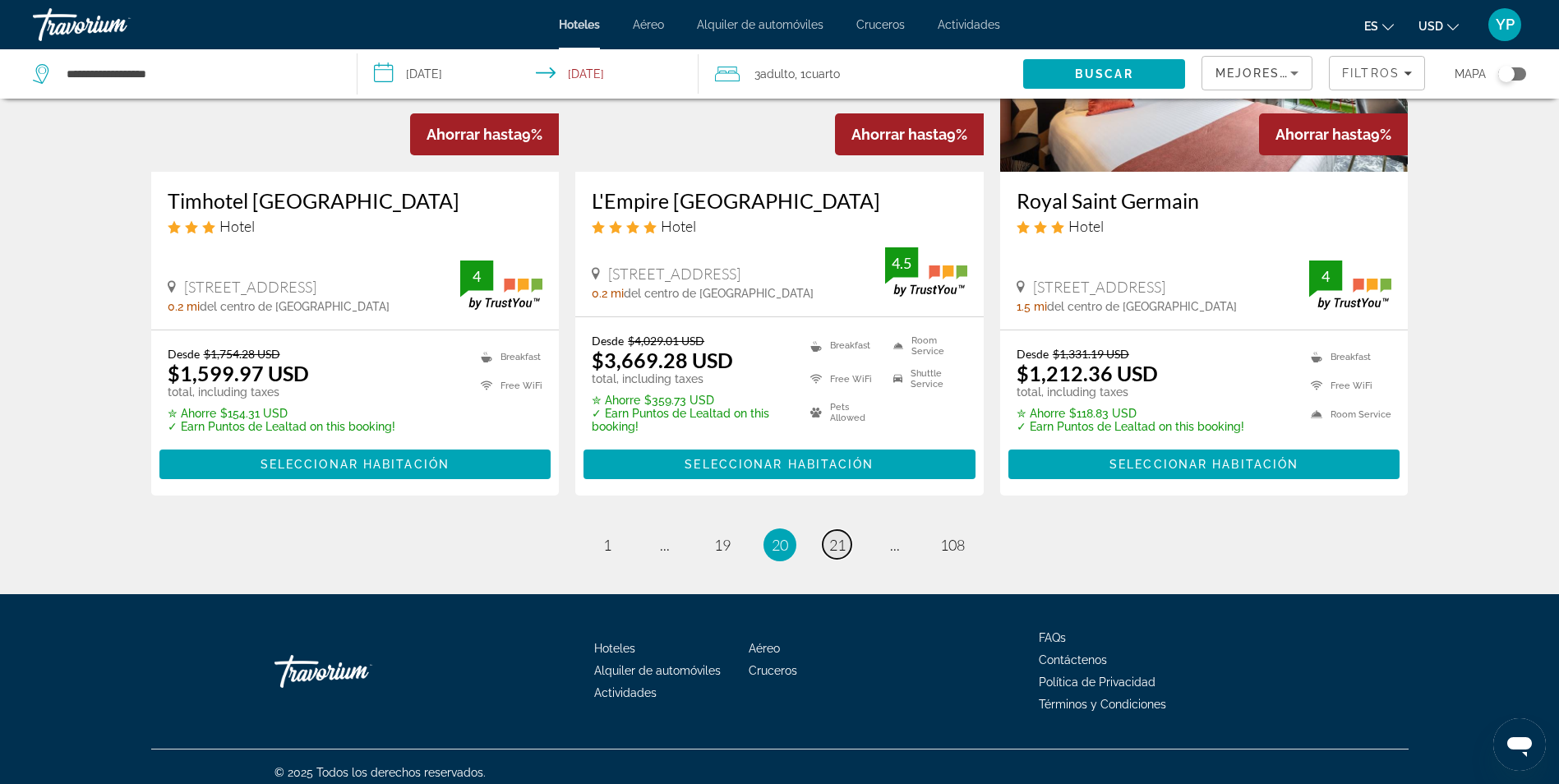
click at [844, 536] on span "21" at bounding box center [838, 545] width 17 height 18
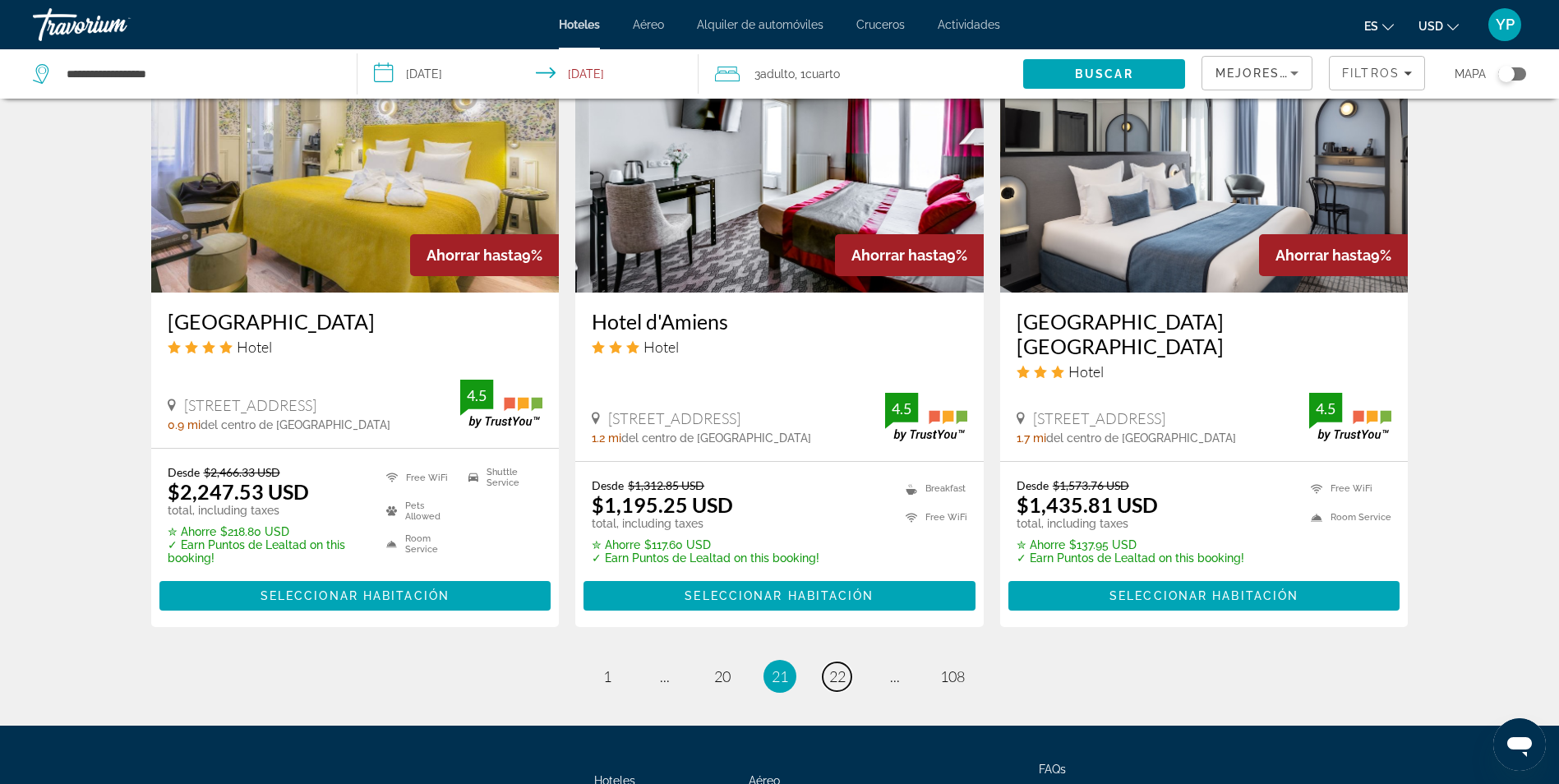
scroll to position [2102, 0]
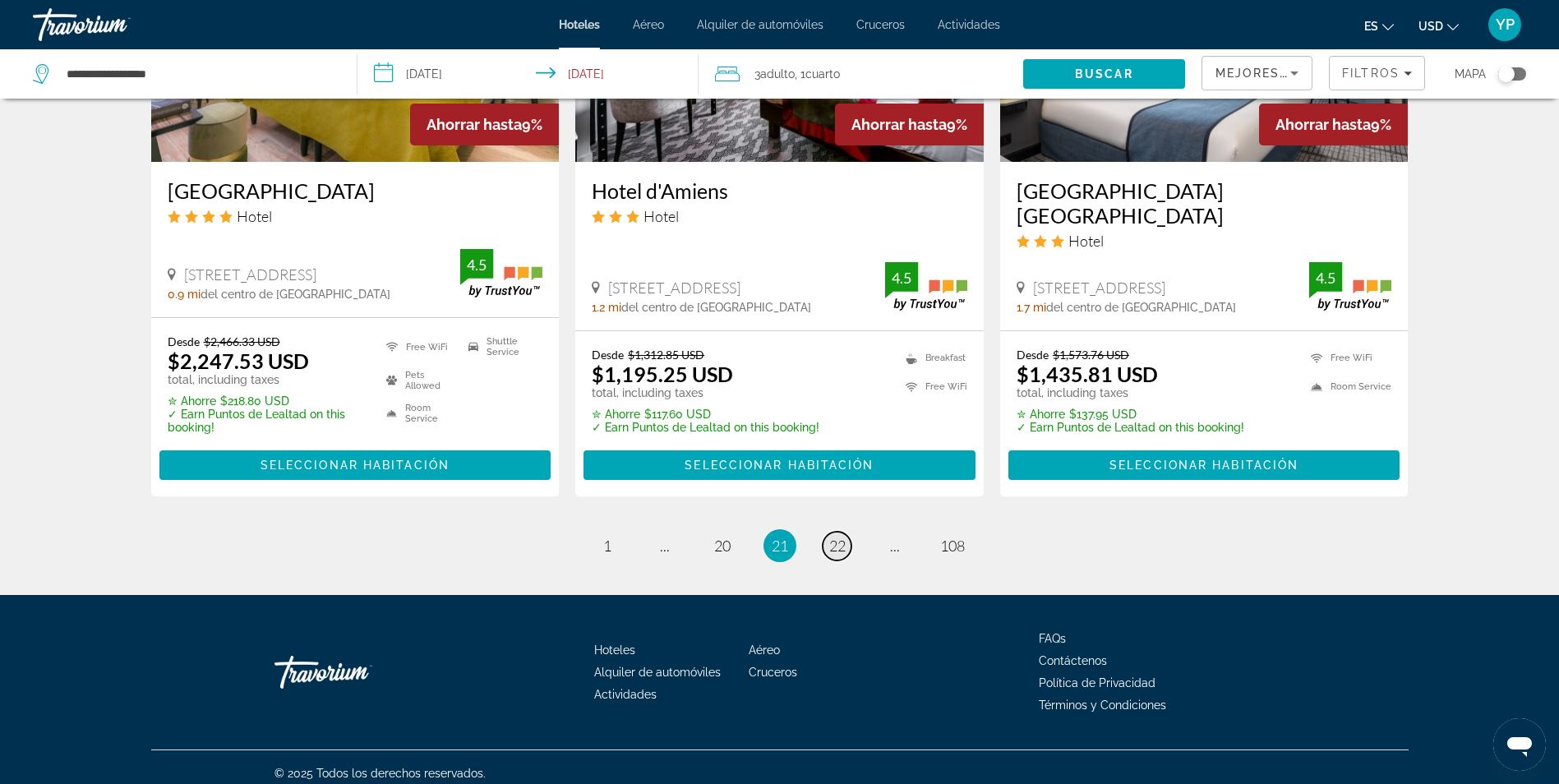
click at [835, 538] on span "22" at bounding box center [838, 545] width 17 height 18
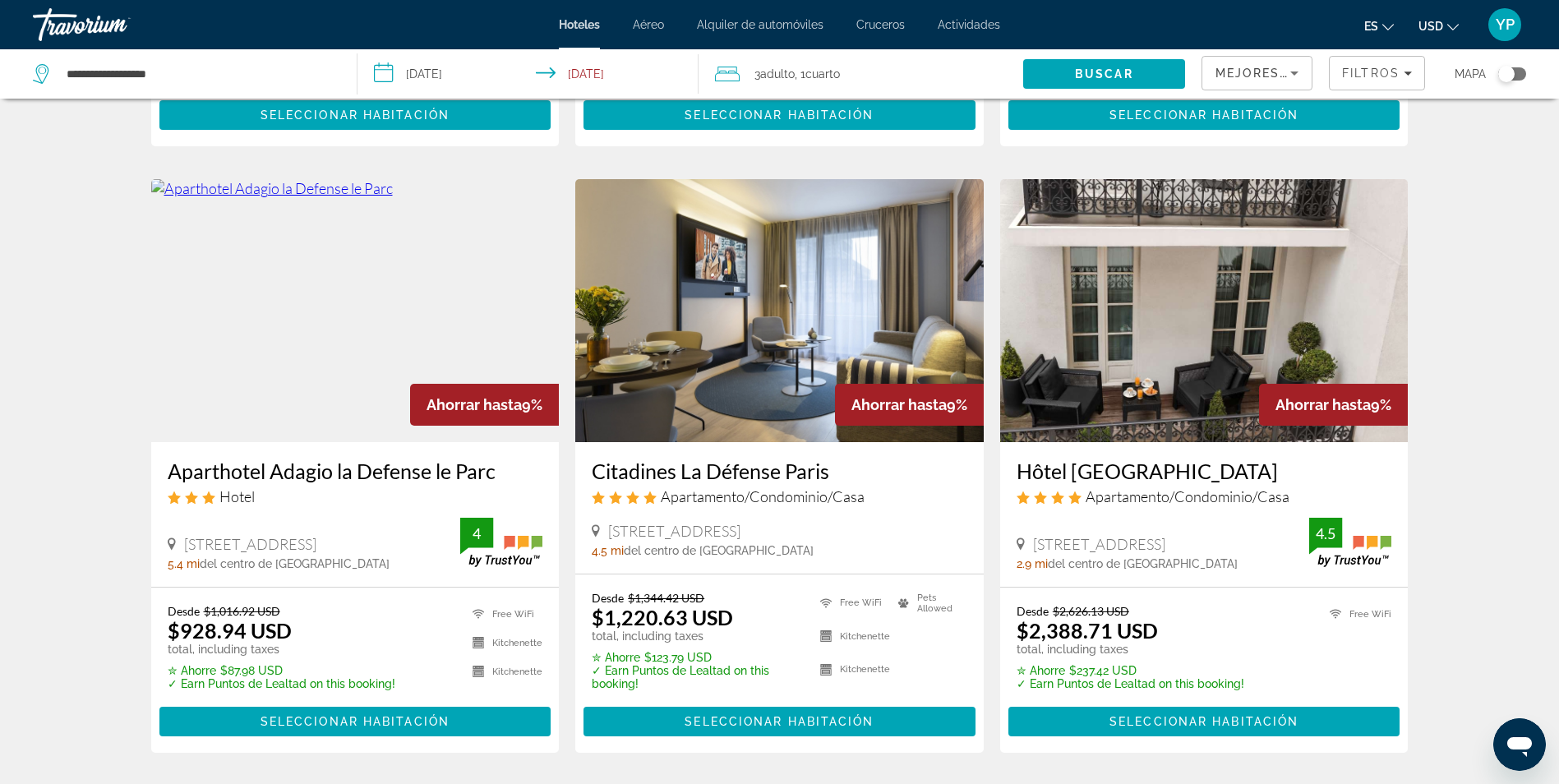
scroll to position [1972, 0]
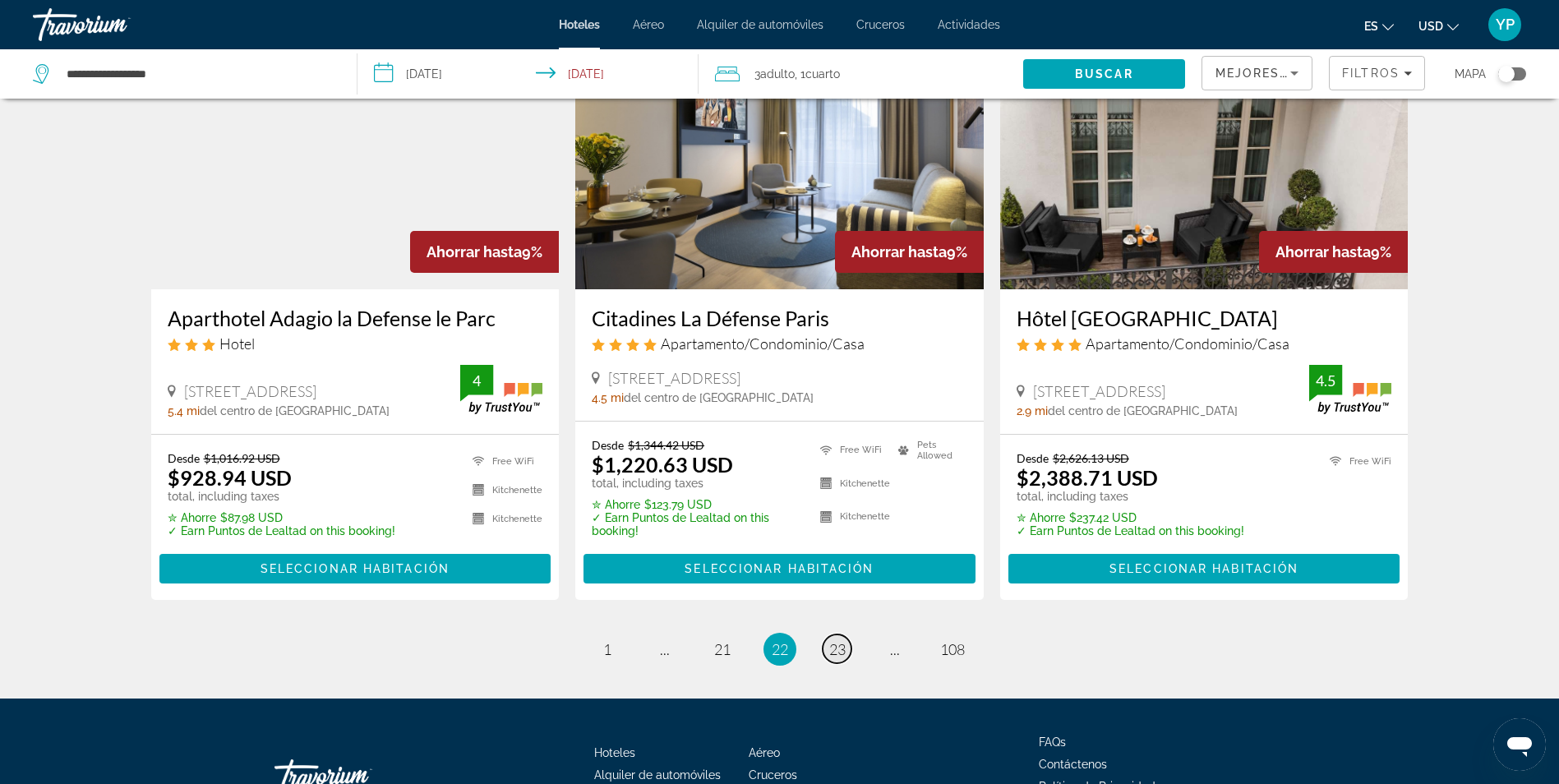
click at [841, 640] on span "23" at bounding box center [838, 649] width 17 height 18
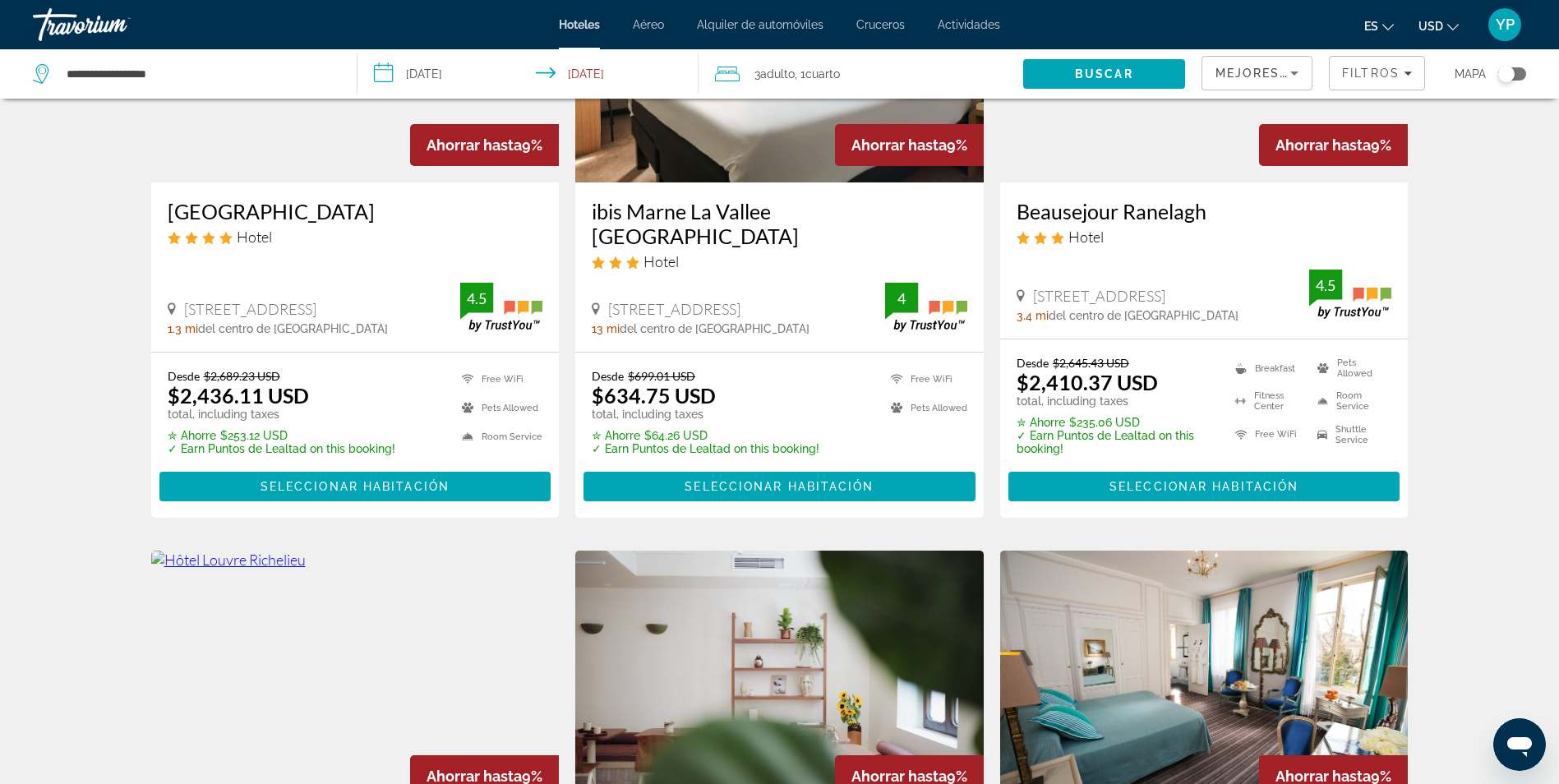
scroll to position [822, 0]
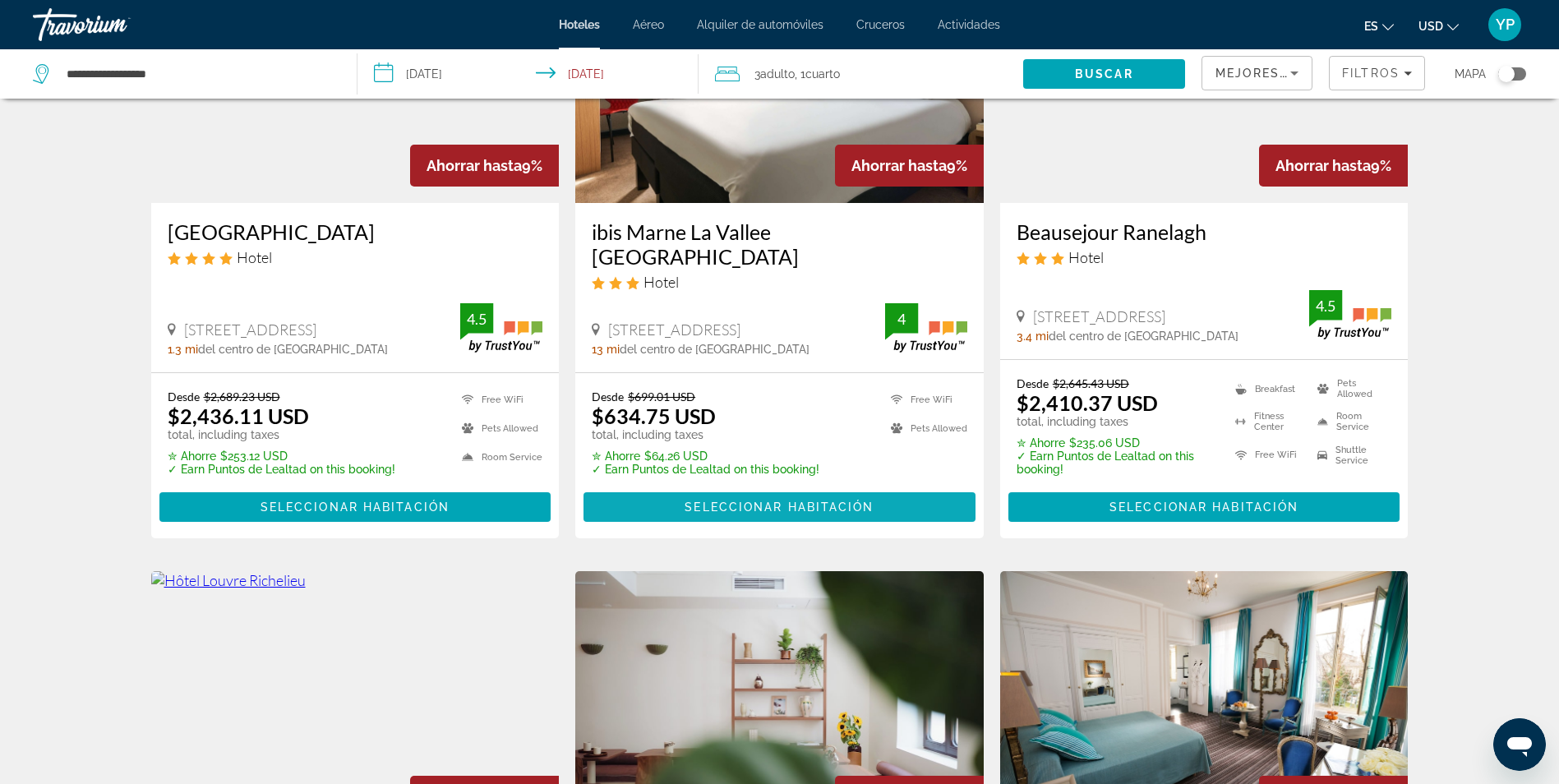
click at [753, 500] on span "Seleccionar habitación" at bounding box center [779, 507] width 189 height 13
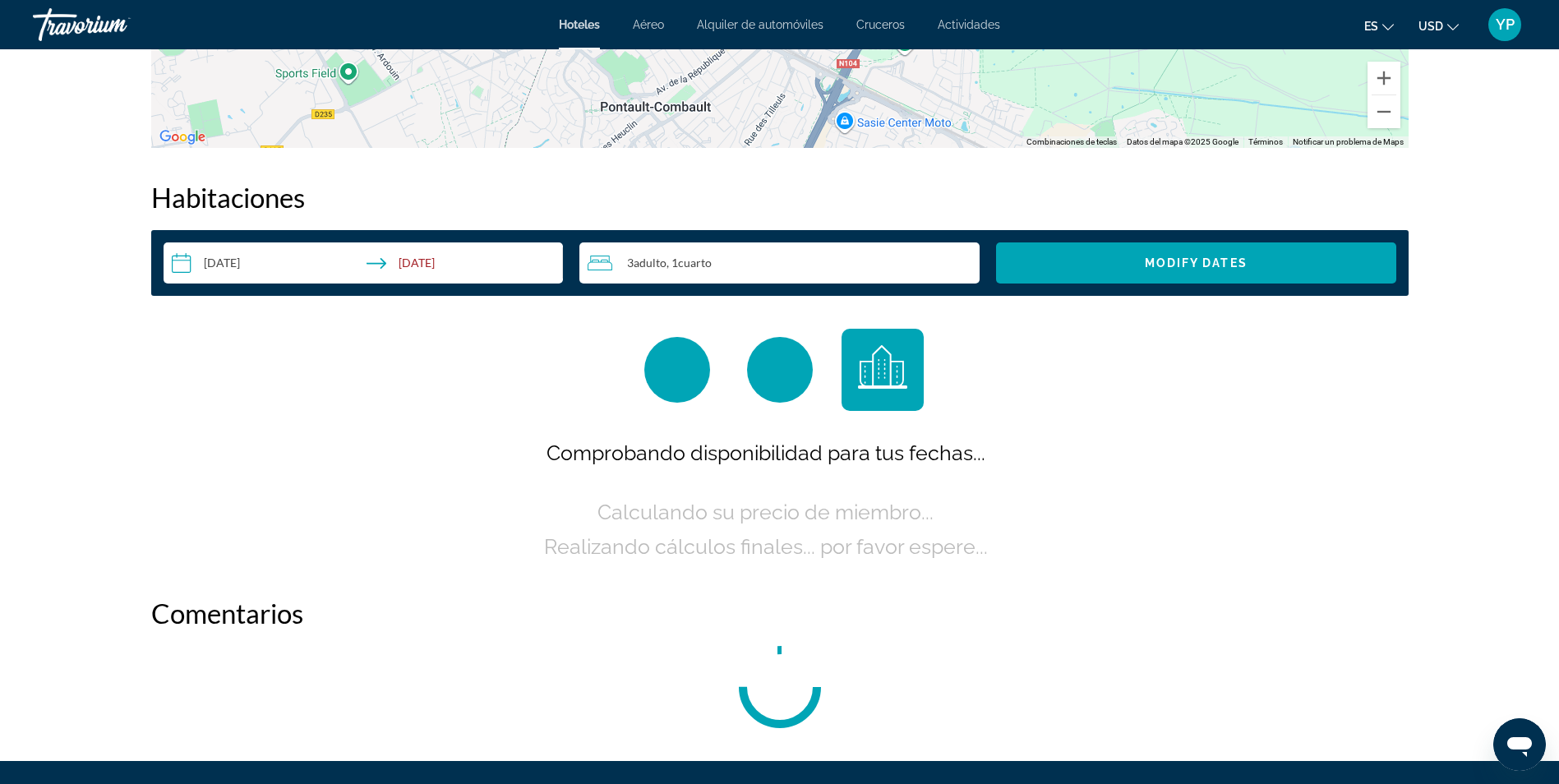
scroll to position [2136, 0]
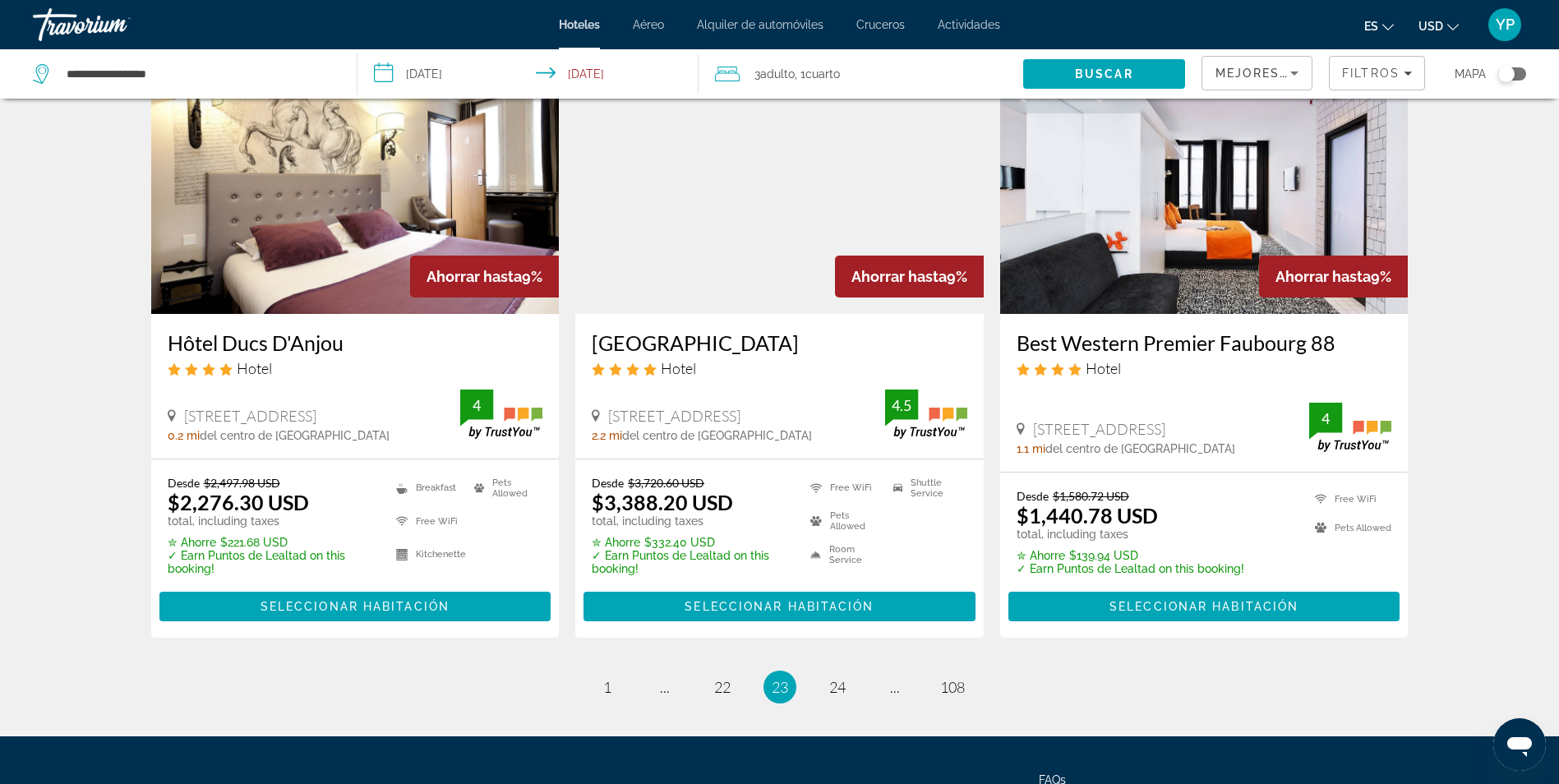
scroll to position [2114, 0]
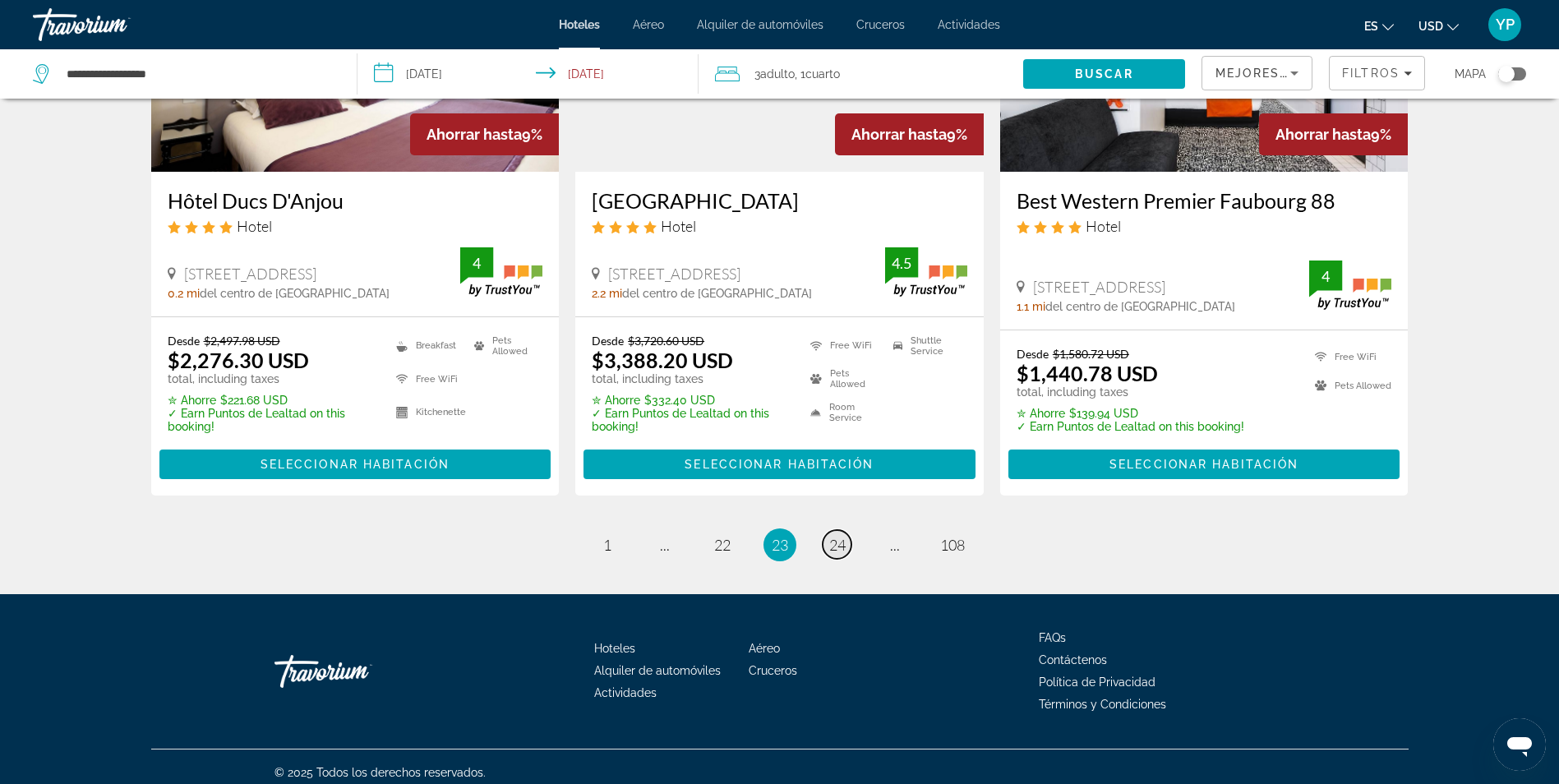
click at [842, 536] on span "24" at bounding box center [838, 545] width 17 height 18
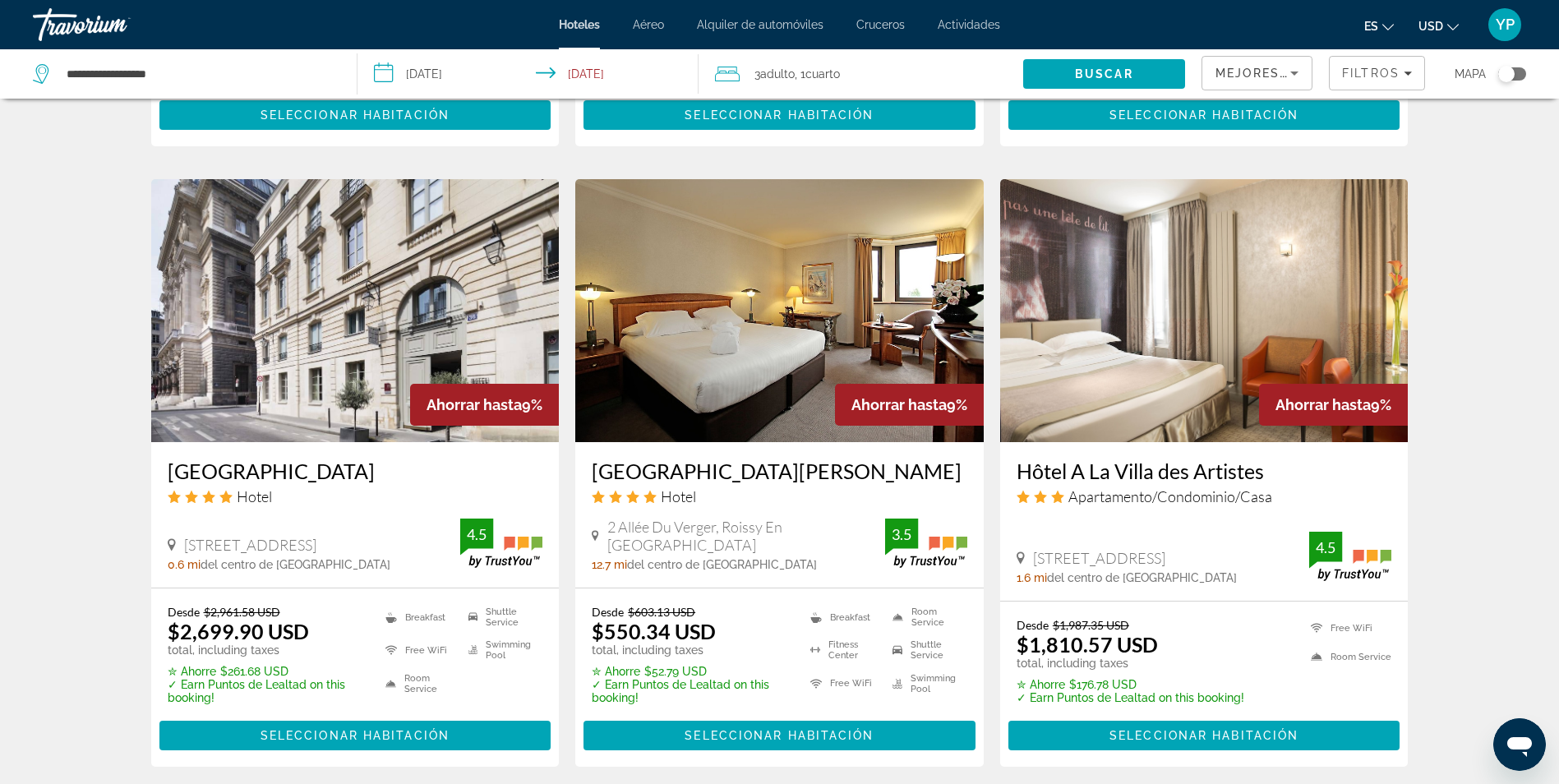
scroll to position [2122, 0]
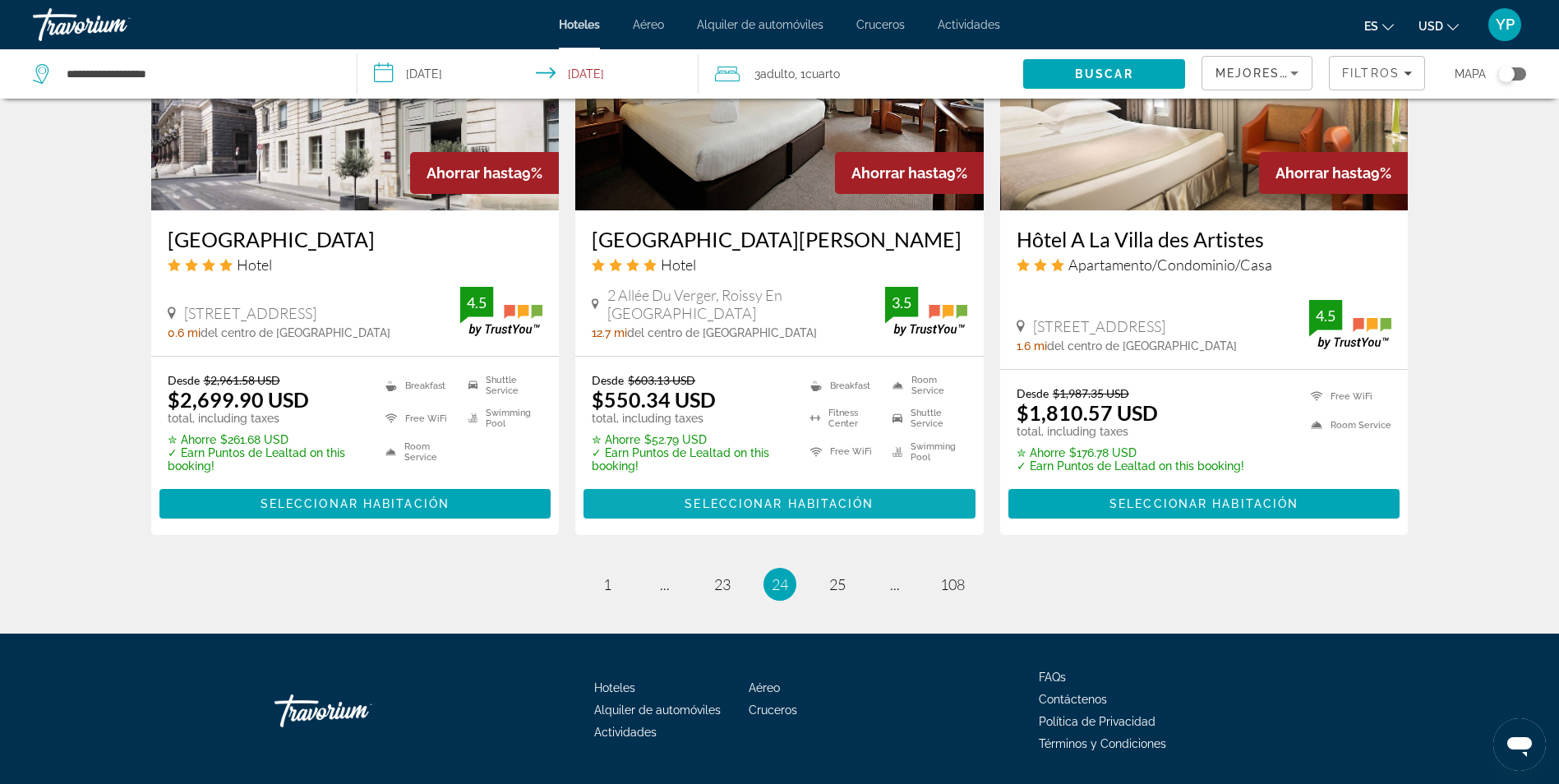
click at [745, 484] on span "Main content" at bounding box center [779, 503] width 392 height 39
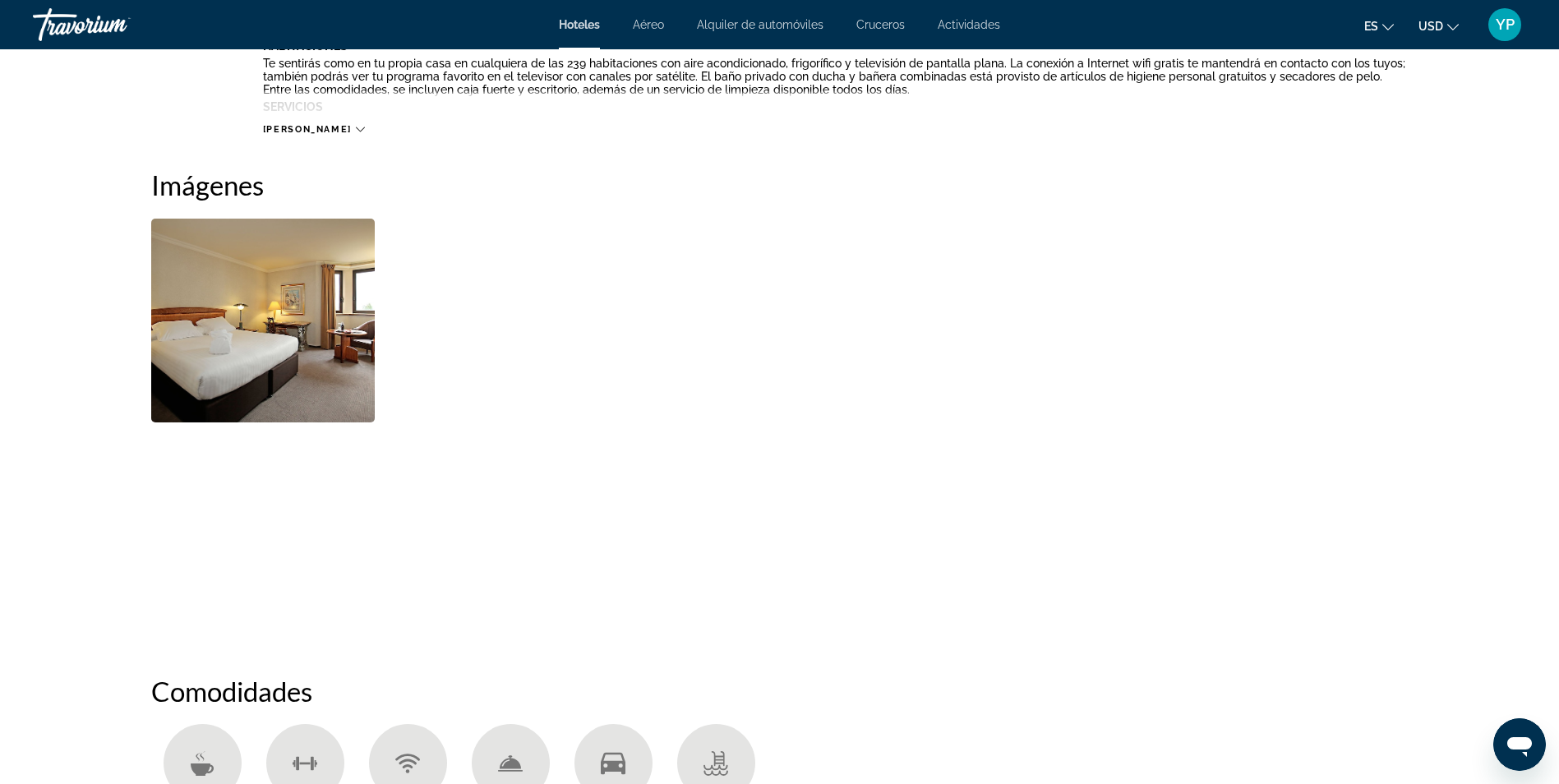
scroll to position [861, 0]
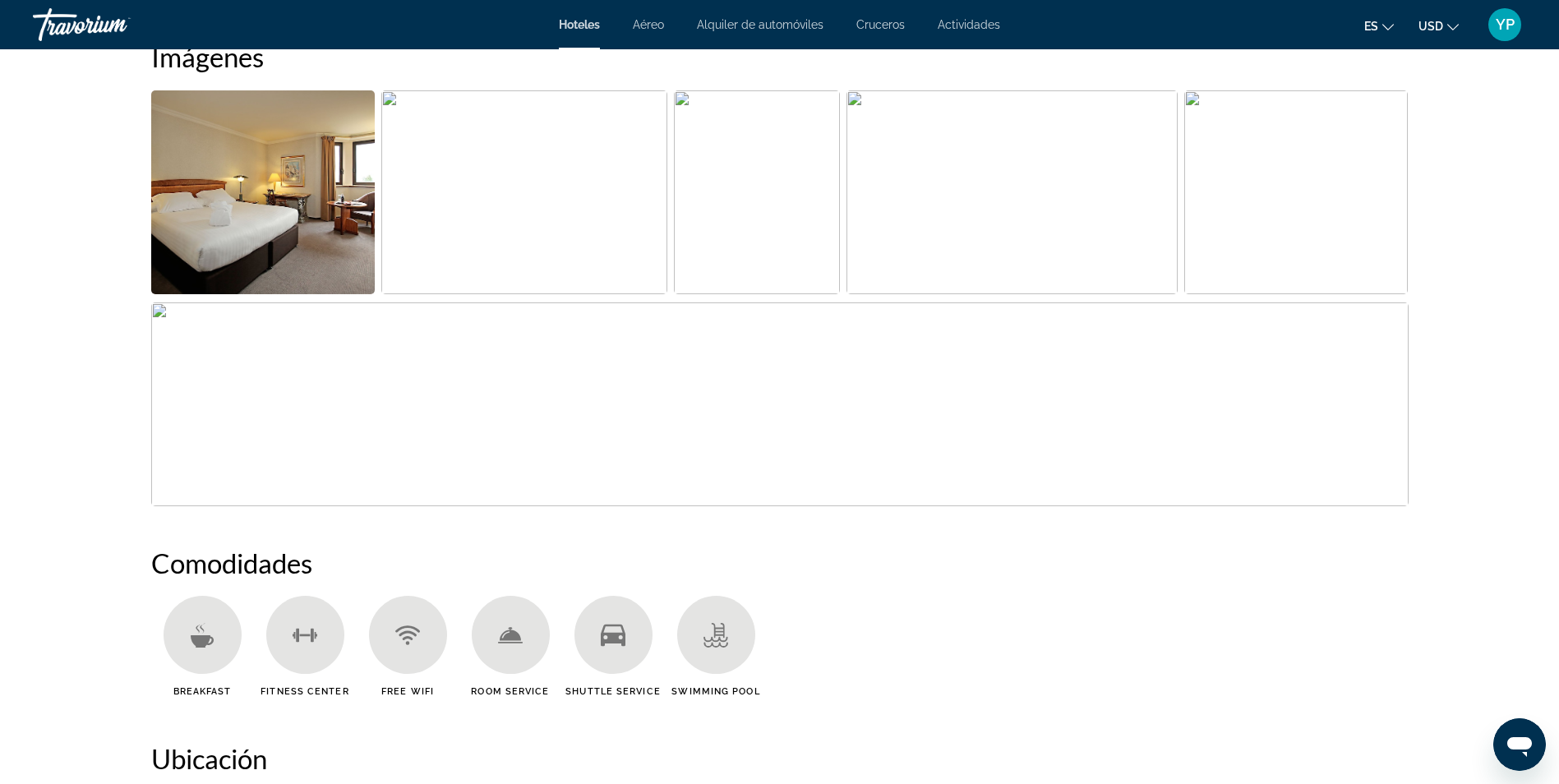
click at [1050, 270] on img "Open full-screen image slider" at bounding box center [1011, 192] width 332 height 204
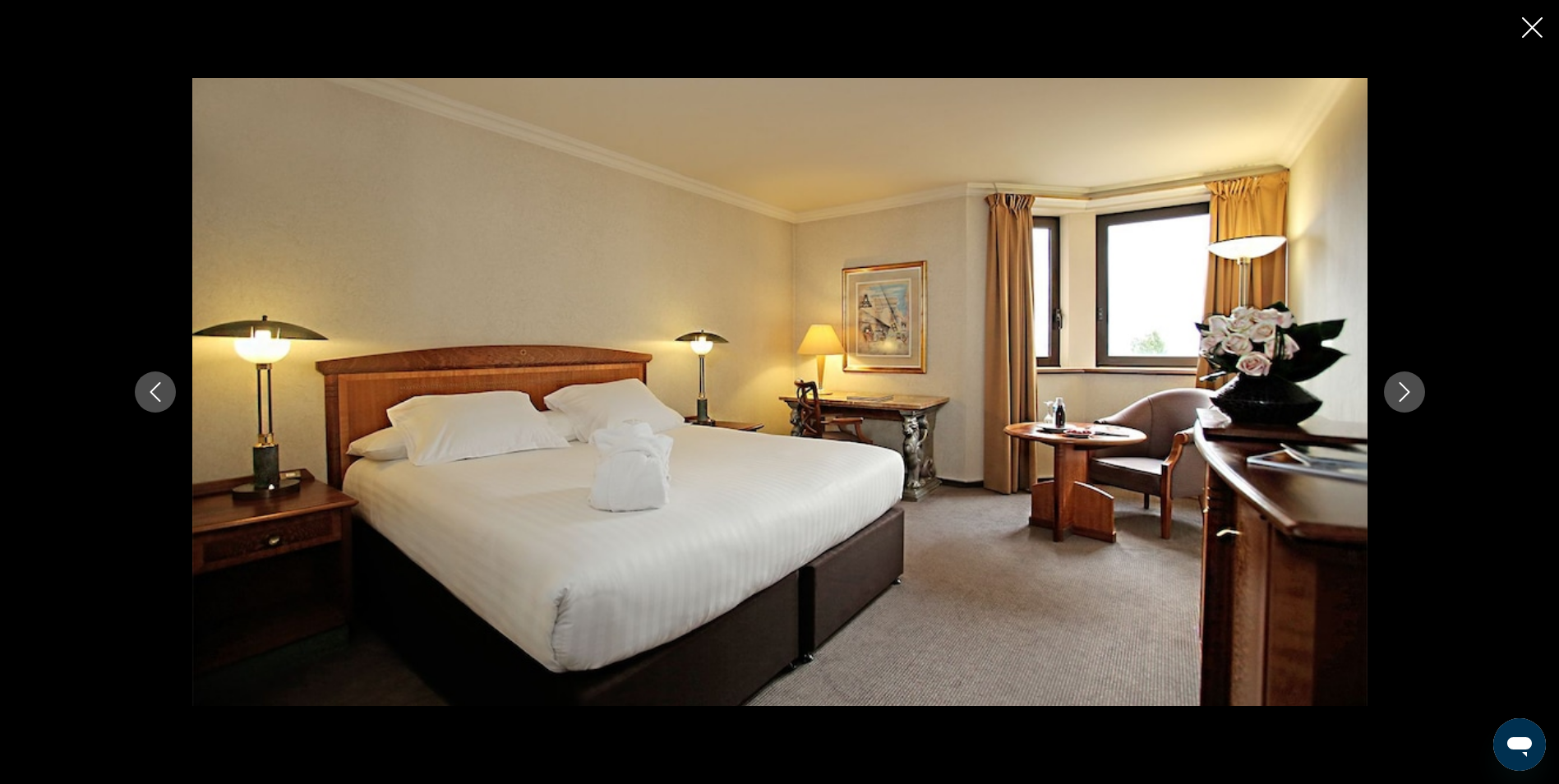
click at [1405, 392] on icon "Next image" at bounding box center [1404, 392] width 20 height 20
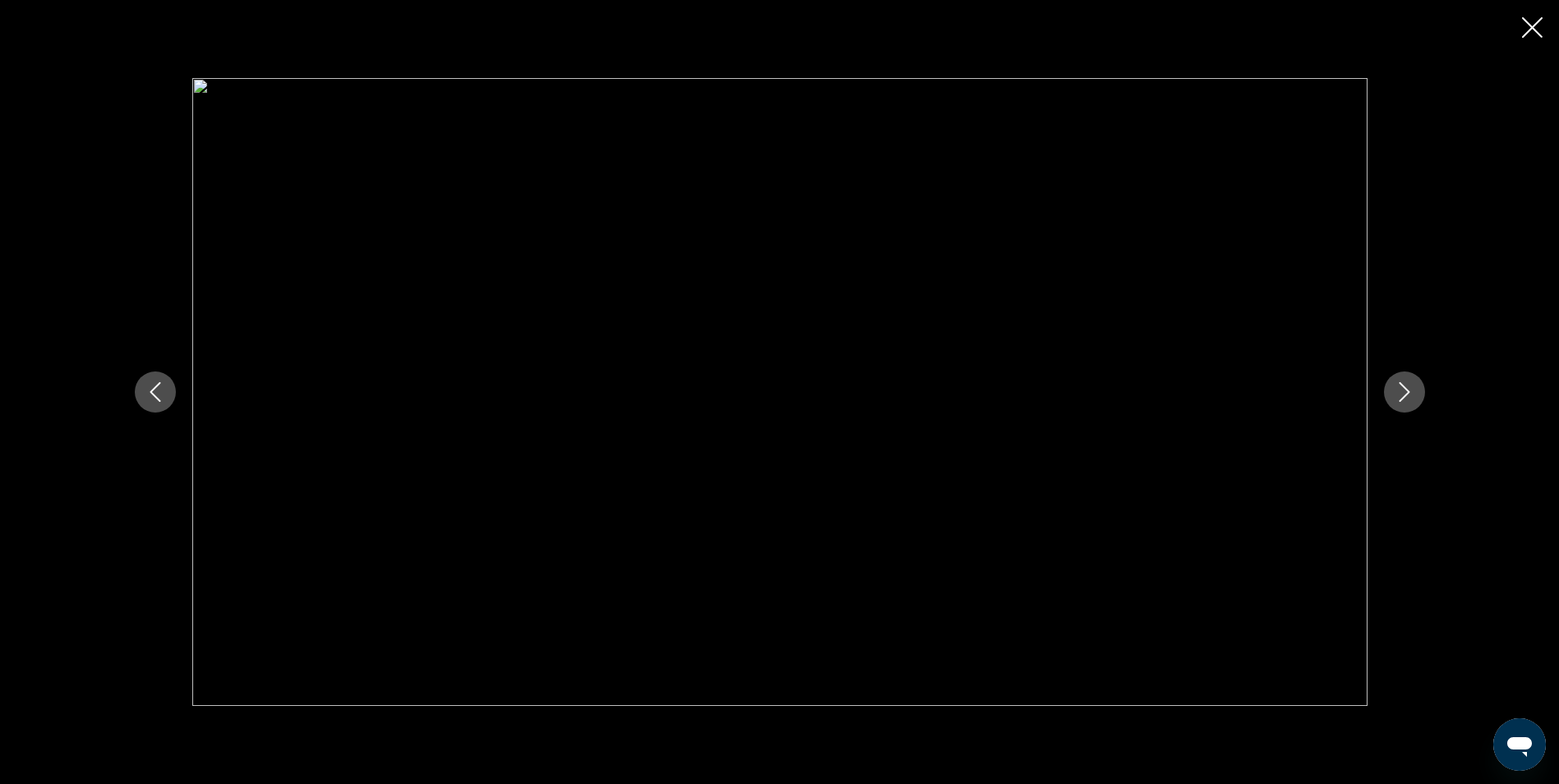
click at [1405, 392] on icon "Next image" at bounding box center [1404, 392] width 20 height 20
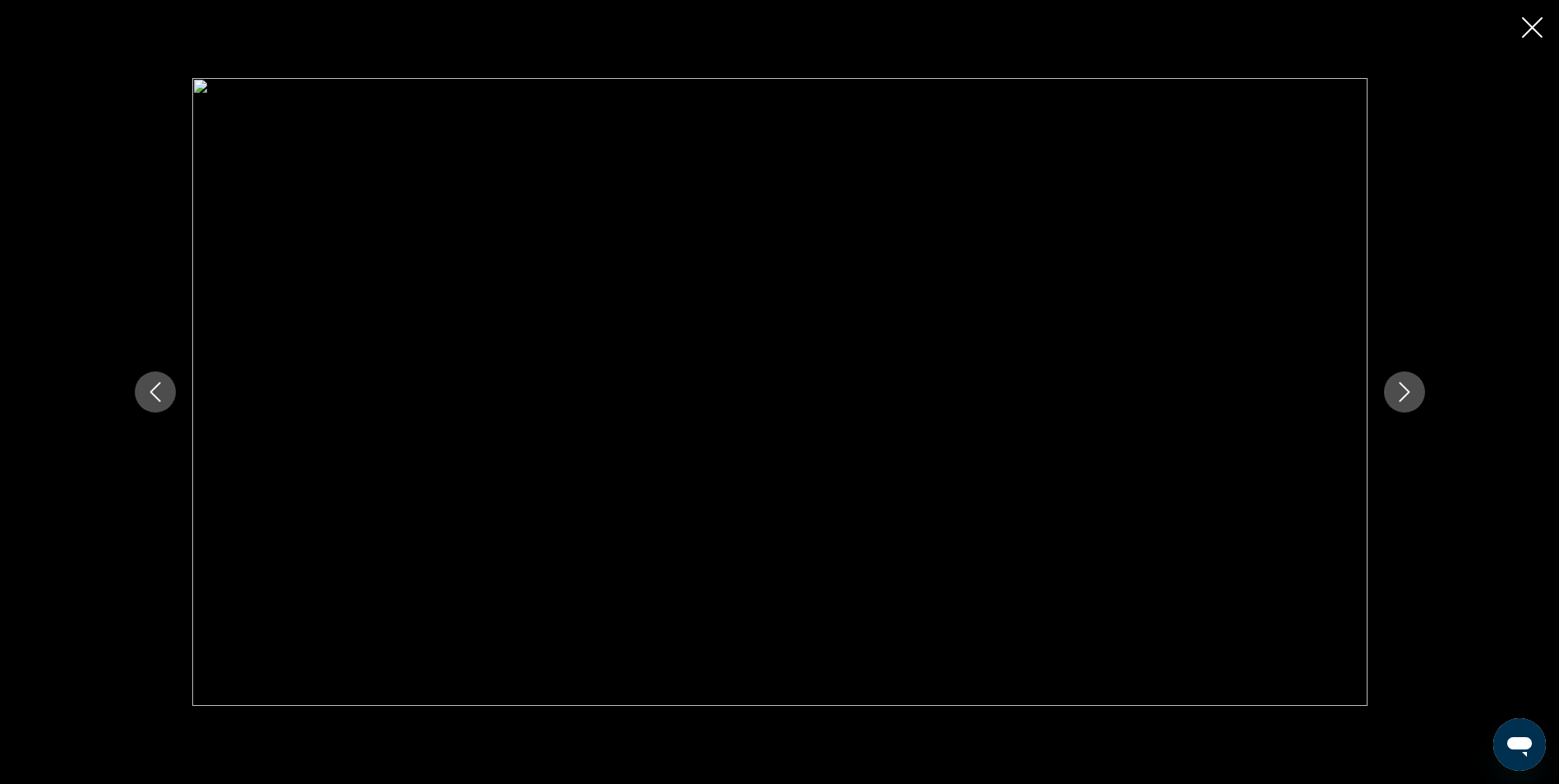
click at [1405, 392] on icon "Next image" at bounding box center [1404, 392] width 20 height 20
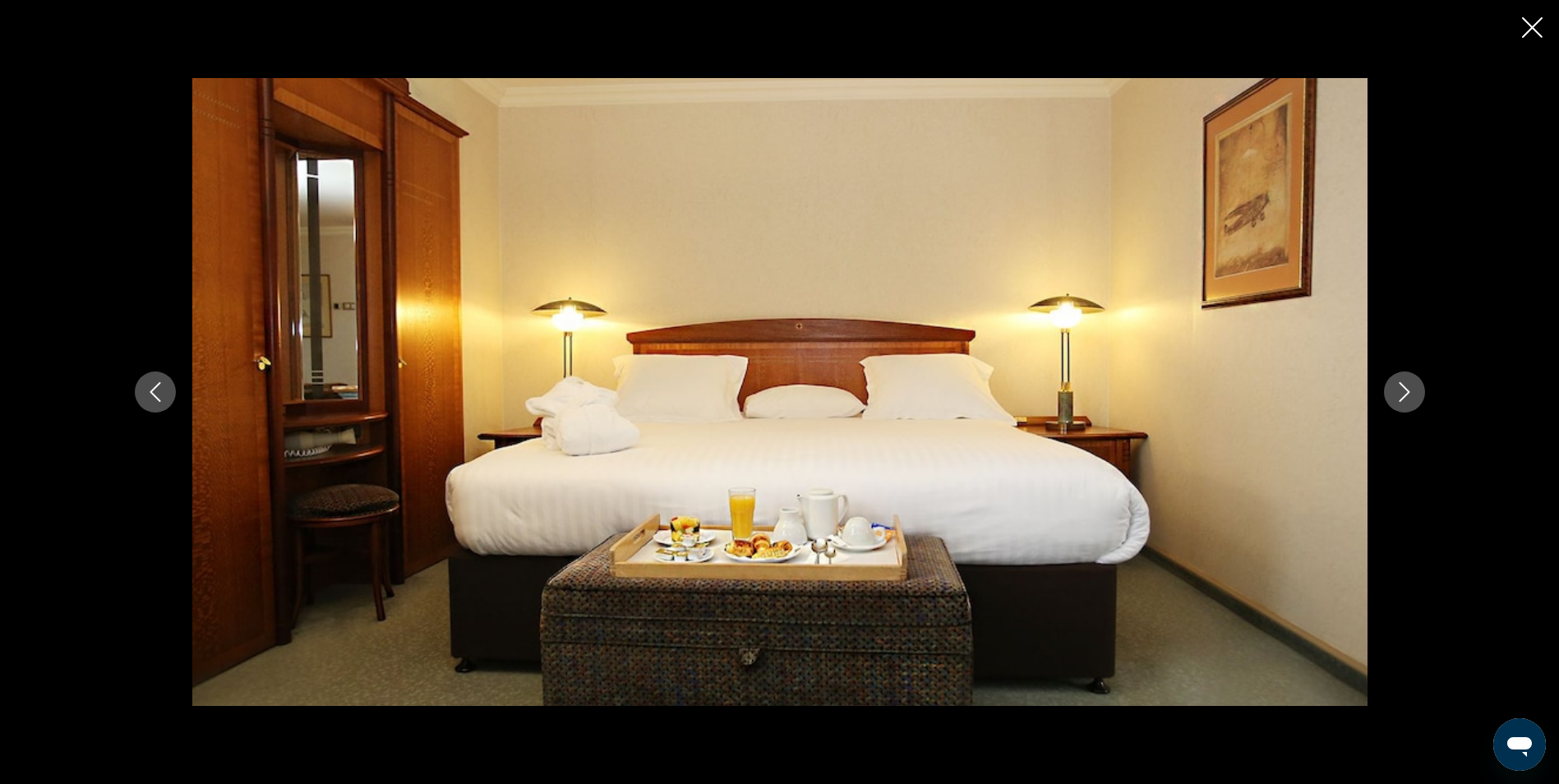
click at [1405, 392] on icon "Next image" at bounding box center [1404, 392] width 20 height 20
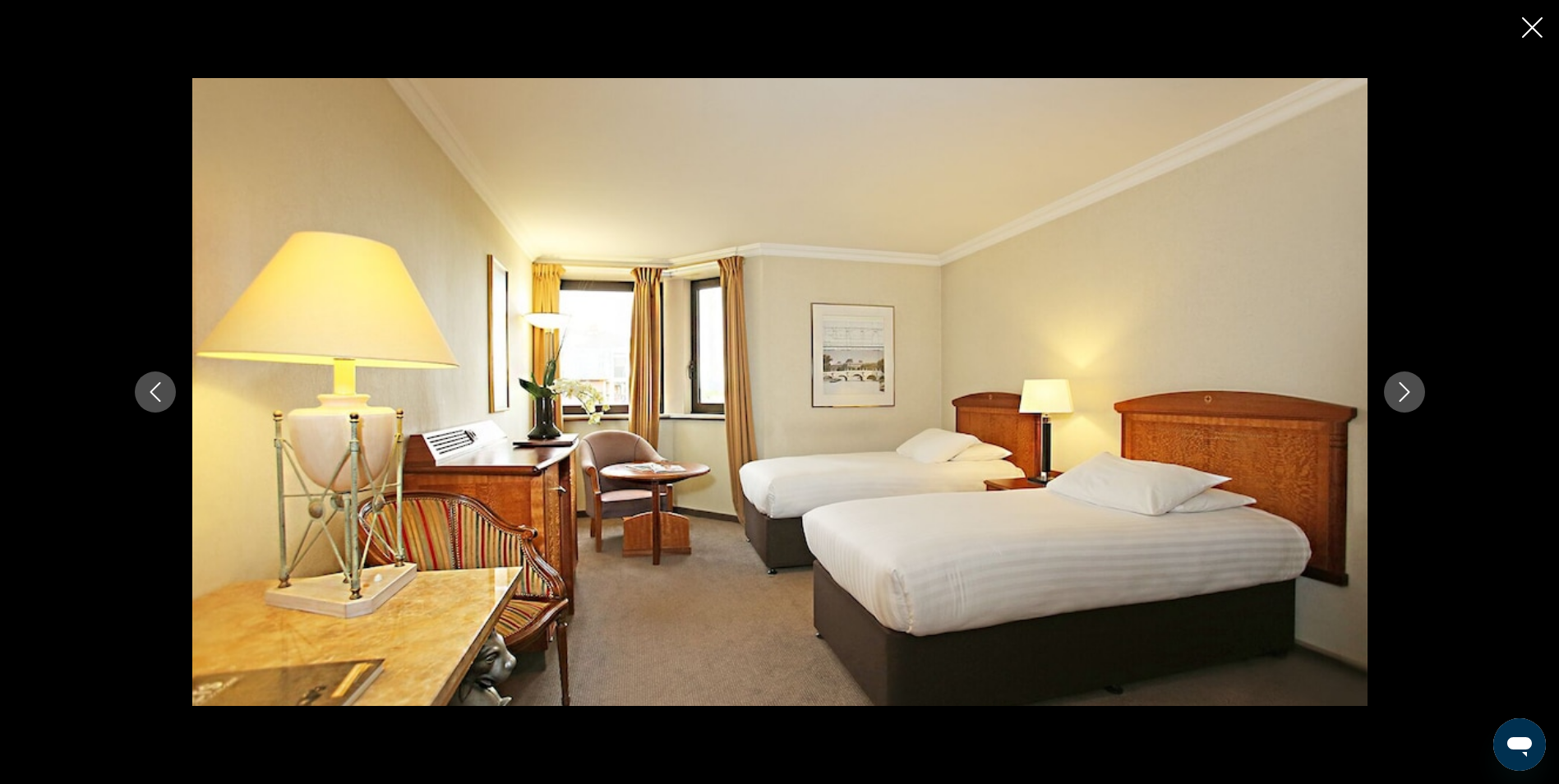
click at [1405, 392] on icon "Next image" at bounding box center [1404, 392] width 20 height 20
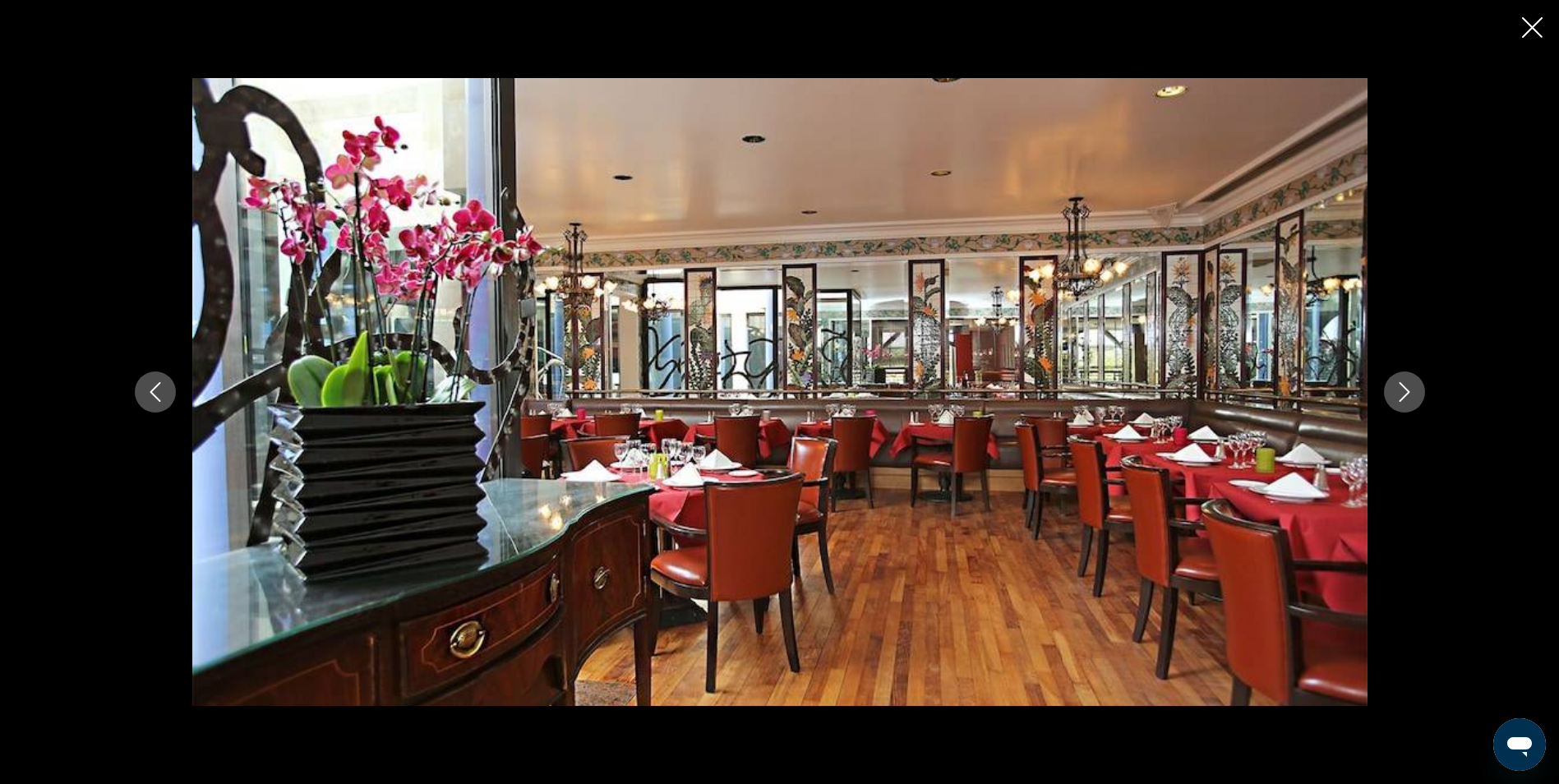
click at [1526, 37] on icon "Close slideshow" at bounding box center [1533, 27] width 21 height 21
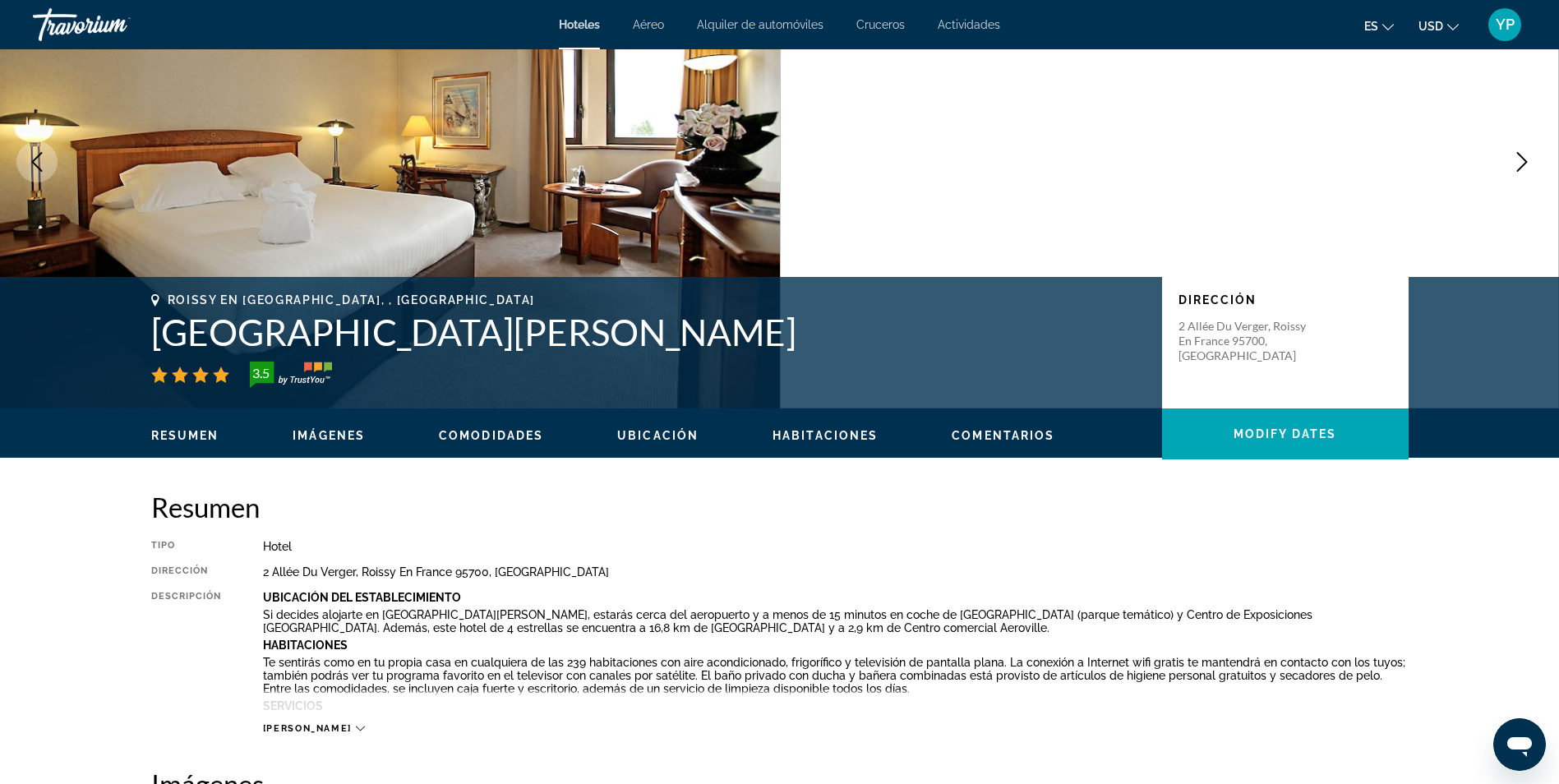
scroll to position [0, 0]
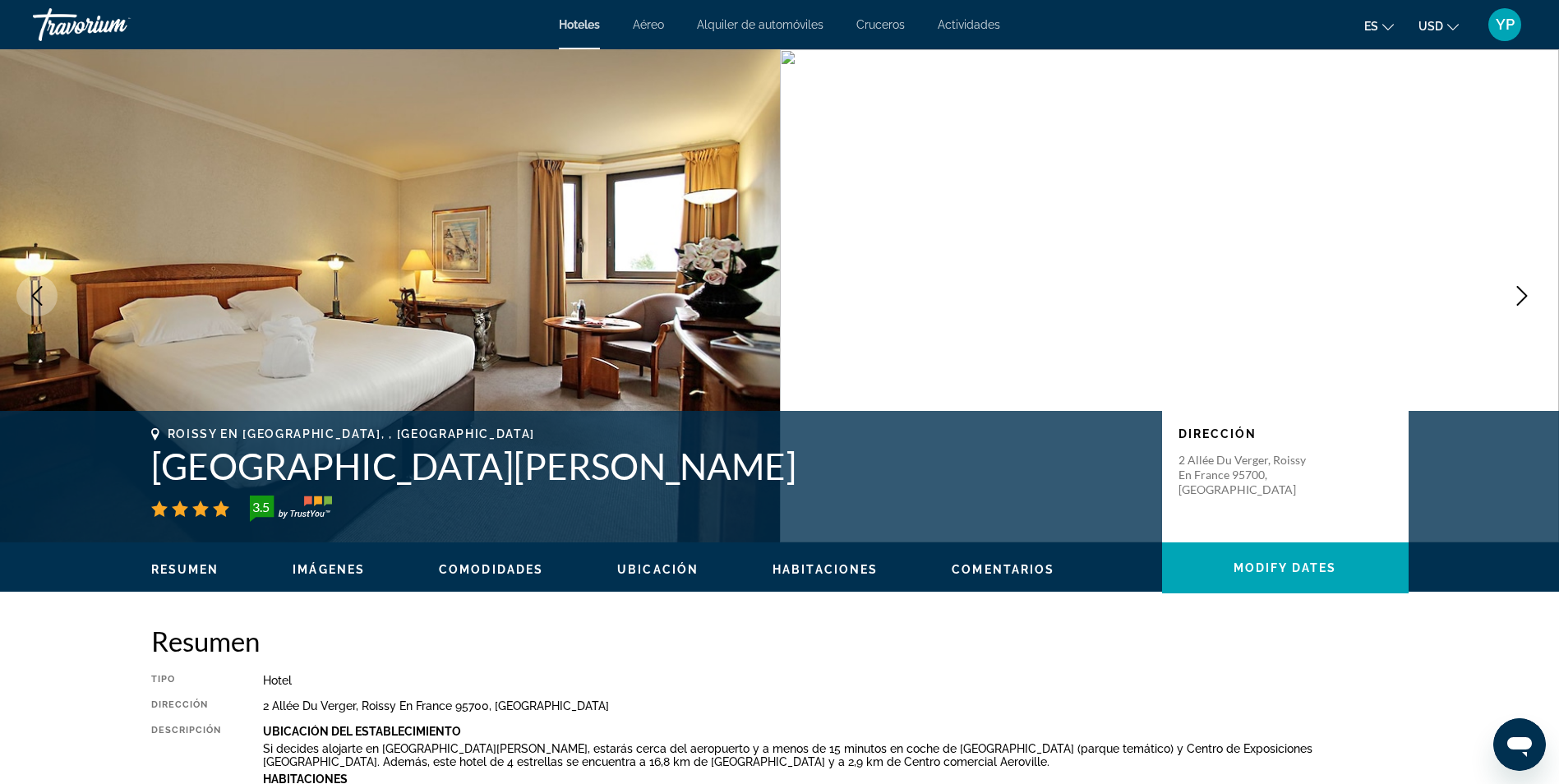
click at [986, 21] on span "Actividades" at bounding box center [969, 24] width 63 height 13
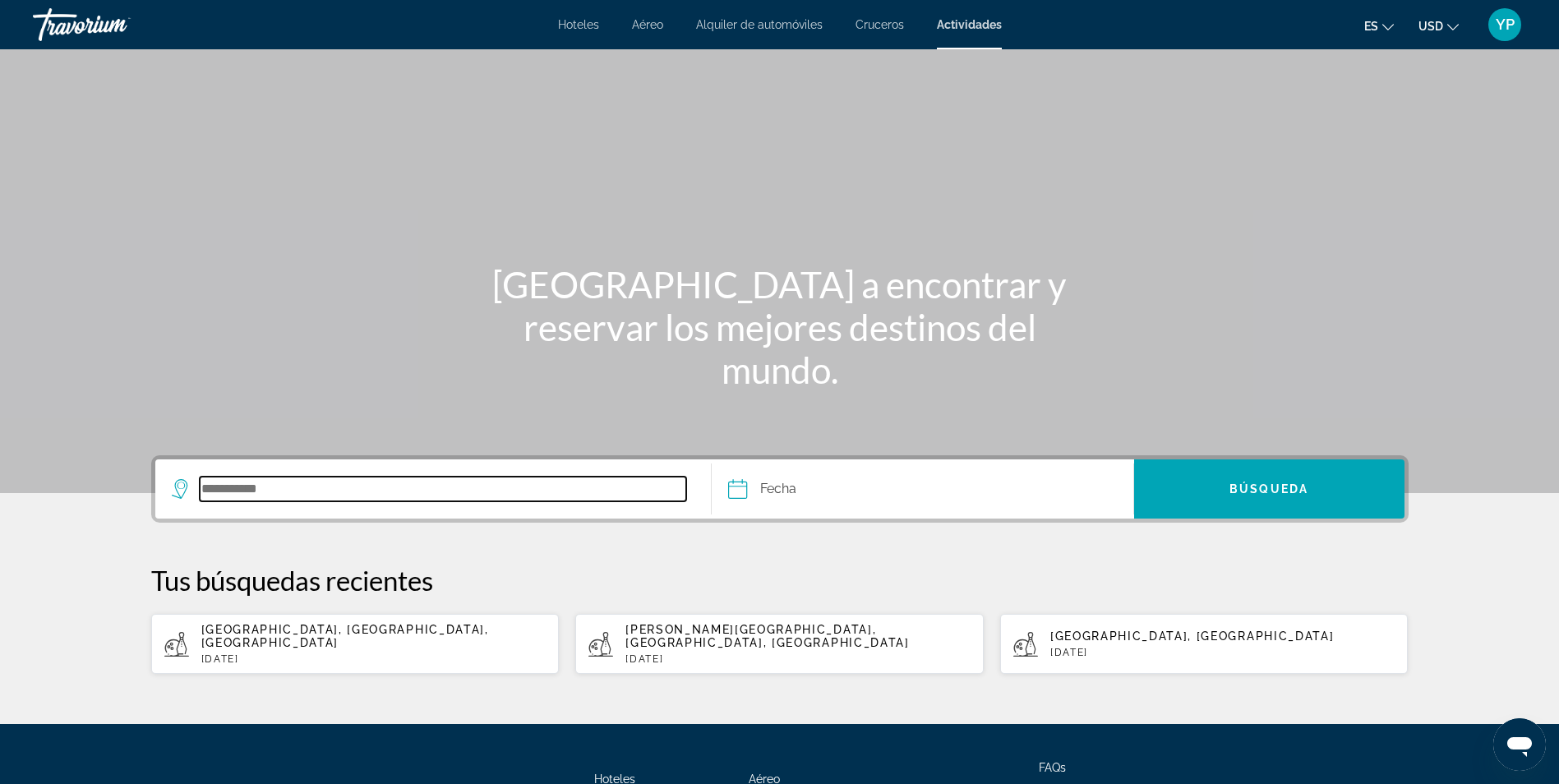
click at [293, 482] on input "Search destination" at bounding box center [443, 489] width 487 height 24
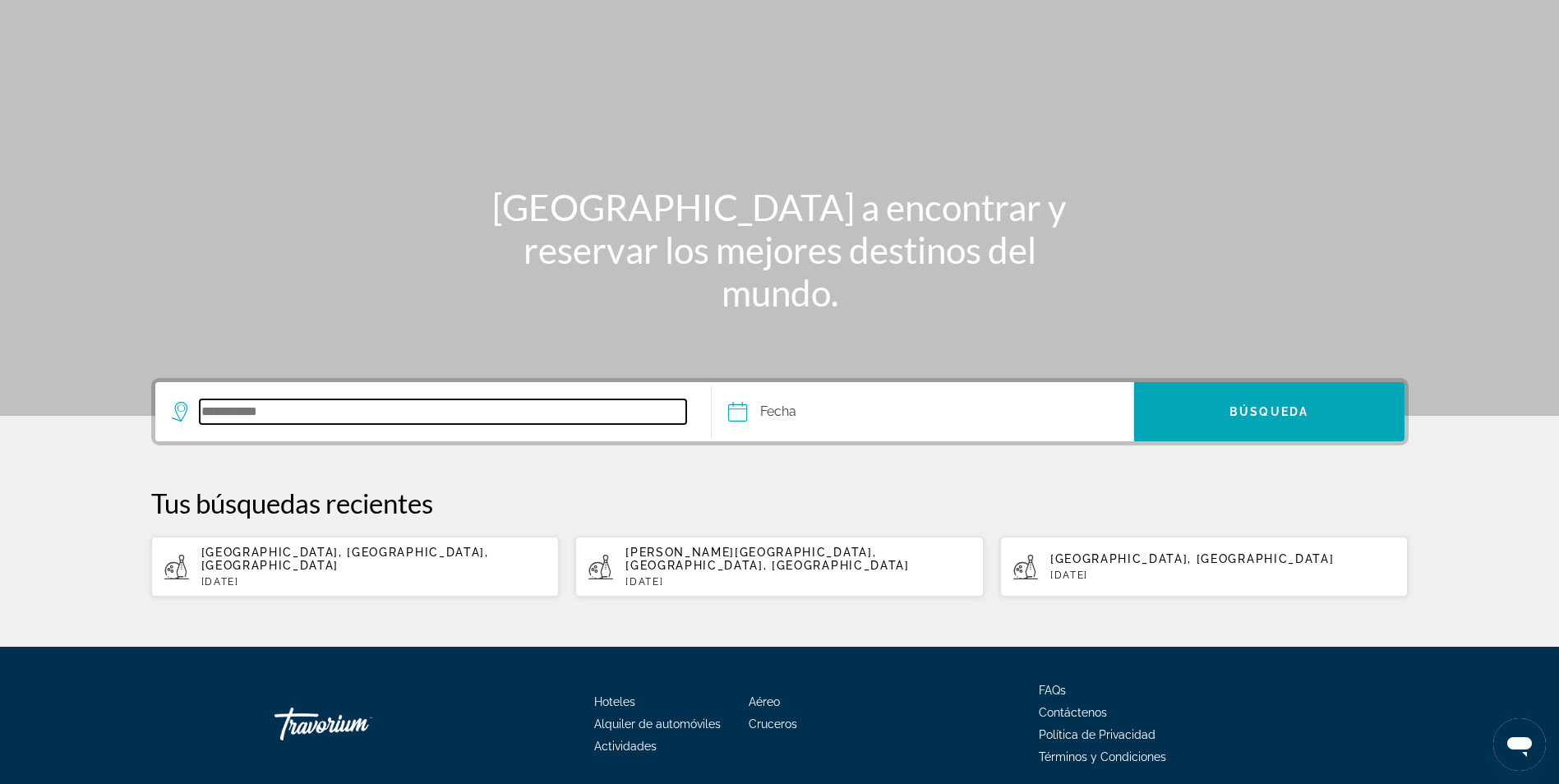
scroll to position [129, 0]
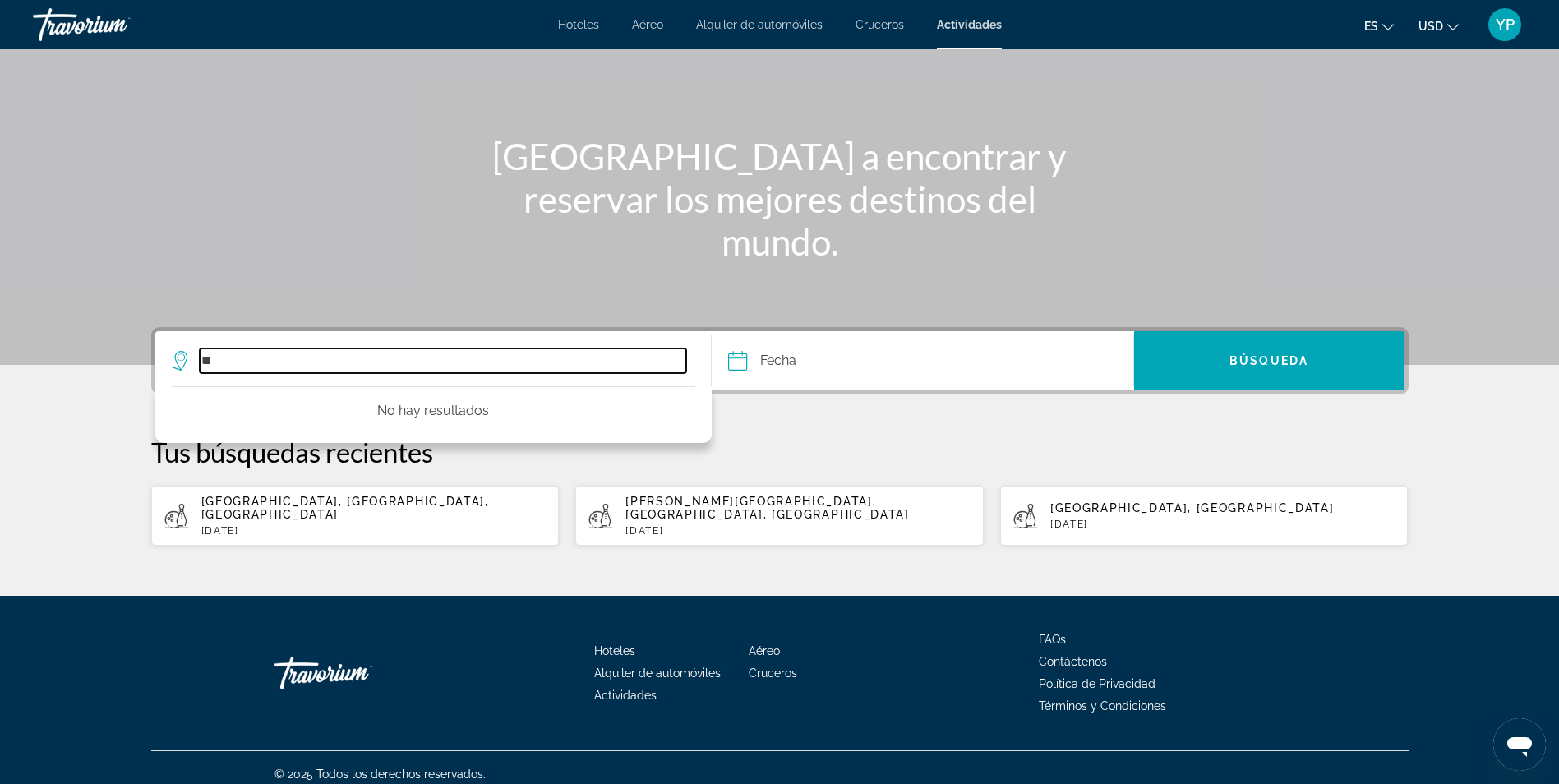
type input "*"
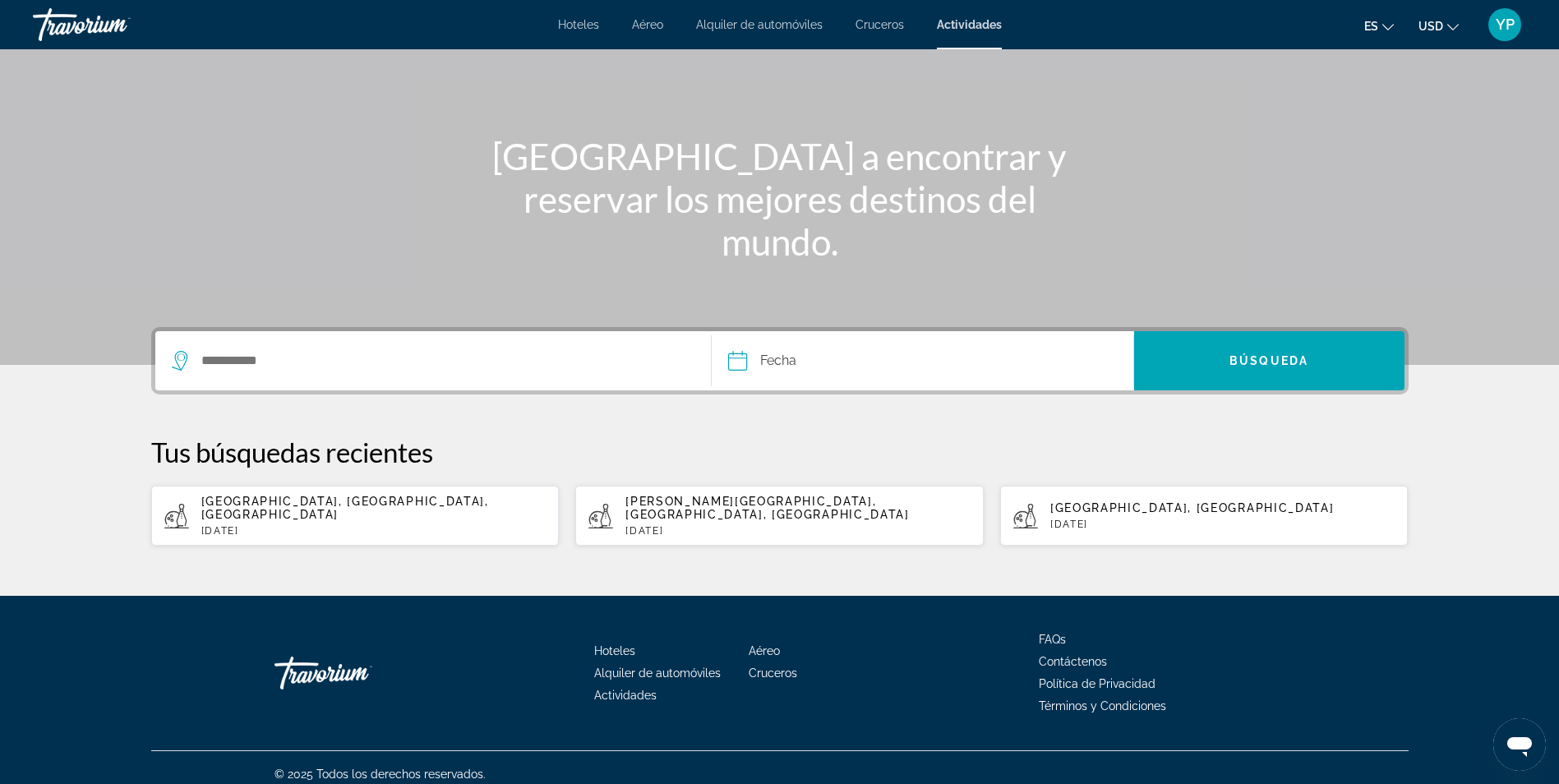
click at [571, 26] on span "Hoteles" at bounding box center [579, 24] width 41 height 13
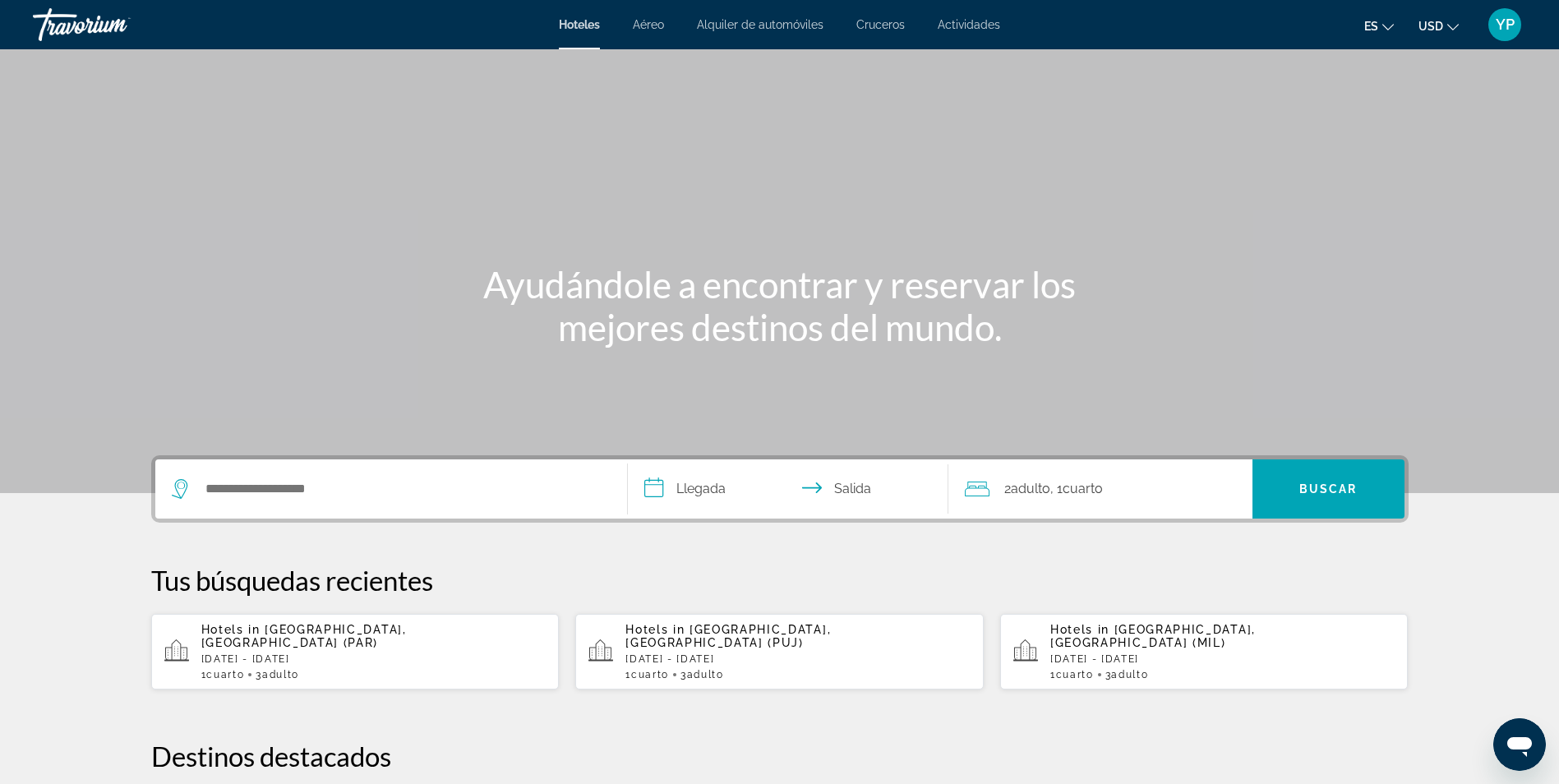
click at [651, 23] on span "Aéreo" at bounding box center [648, 24] width 31 height 13
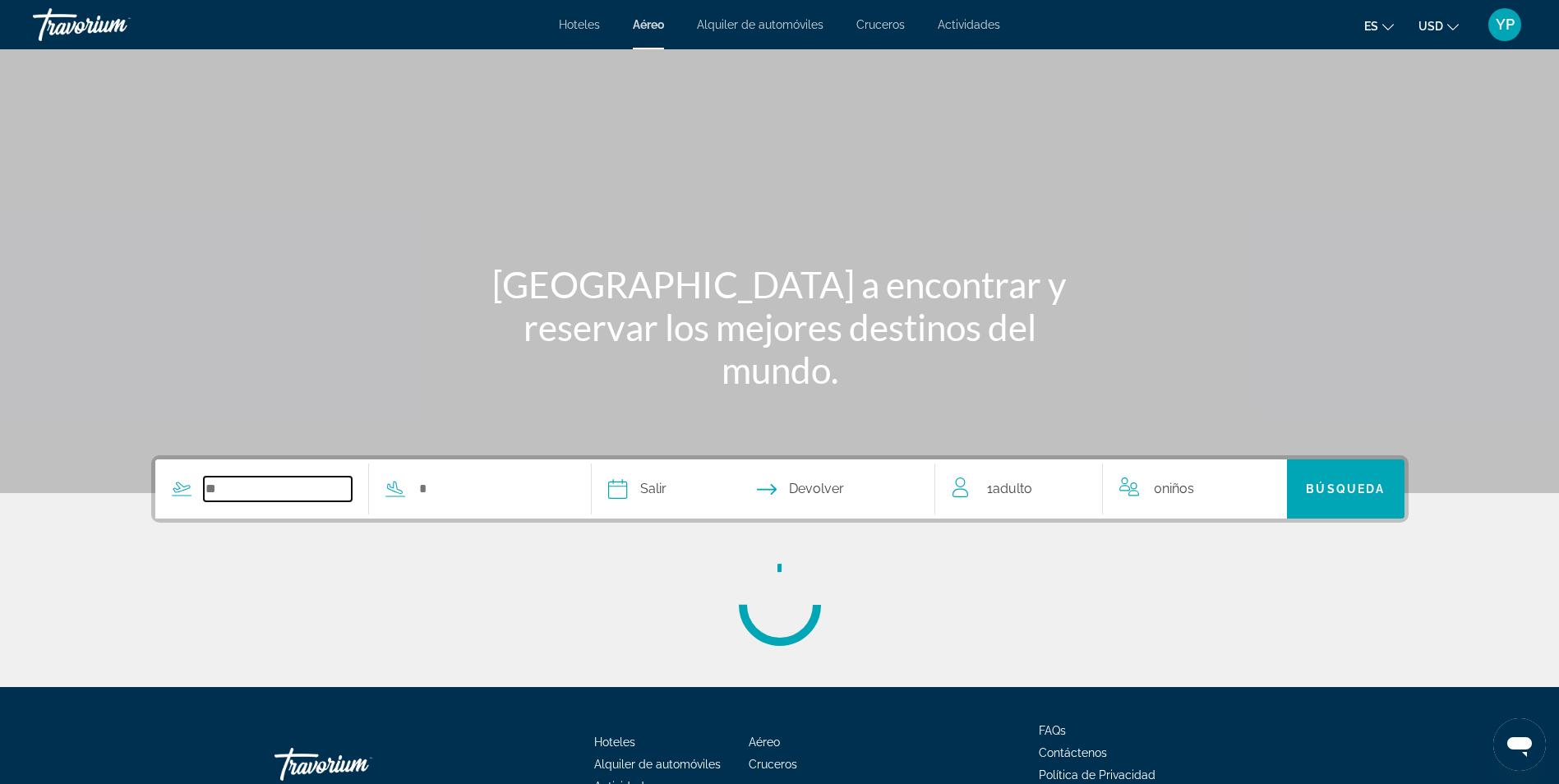
click at [289, 488] on input "Search widget" at bounding box center [278, 489] width 148 height 24
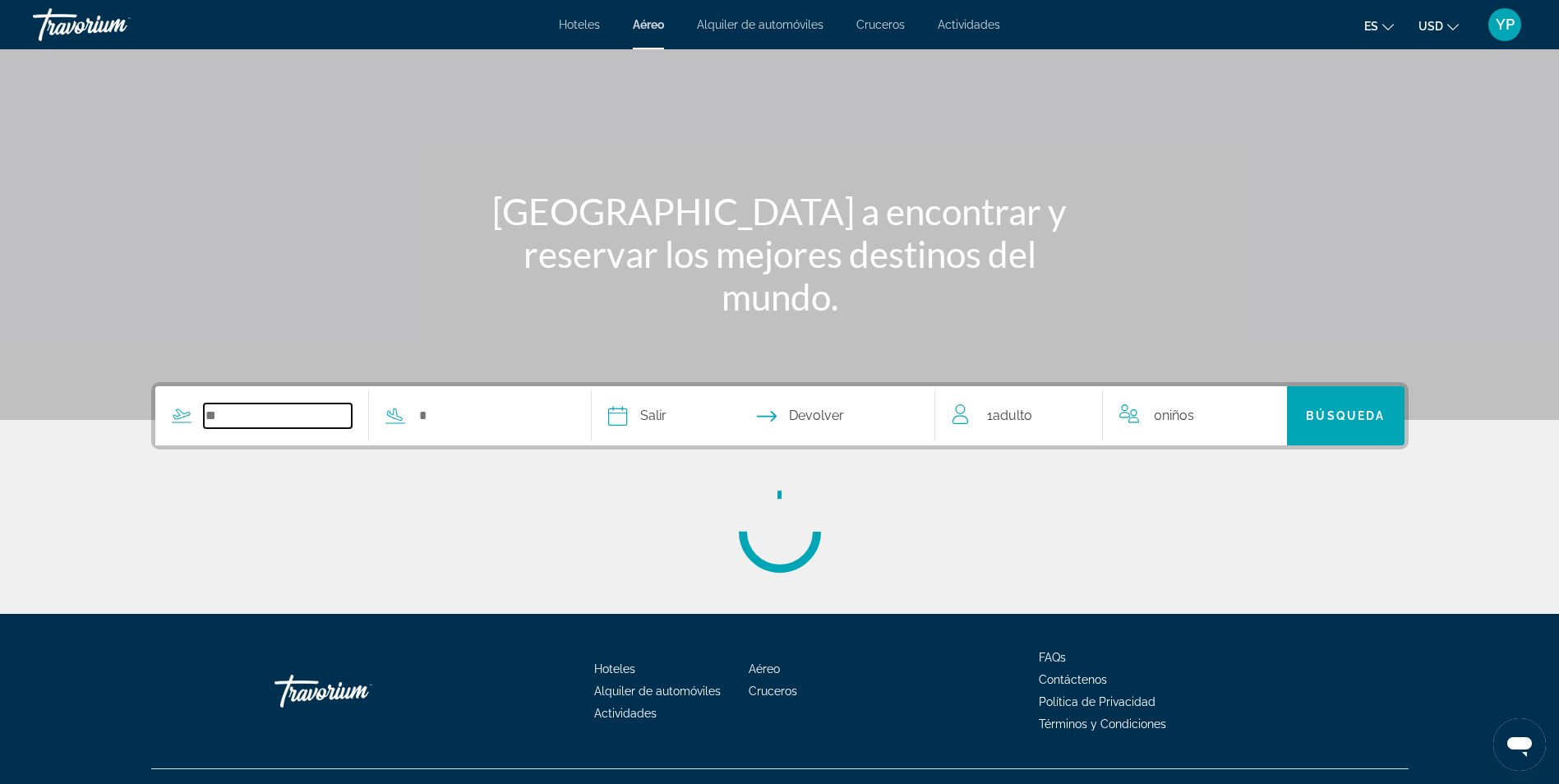
scroll to position [104, 0]
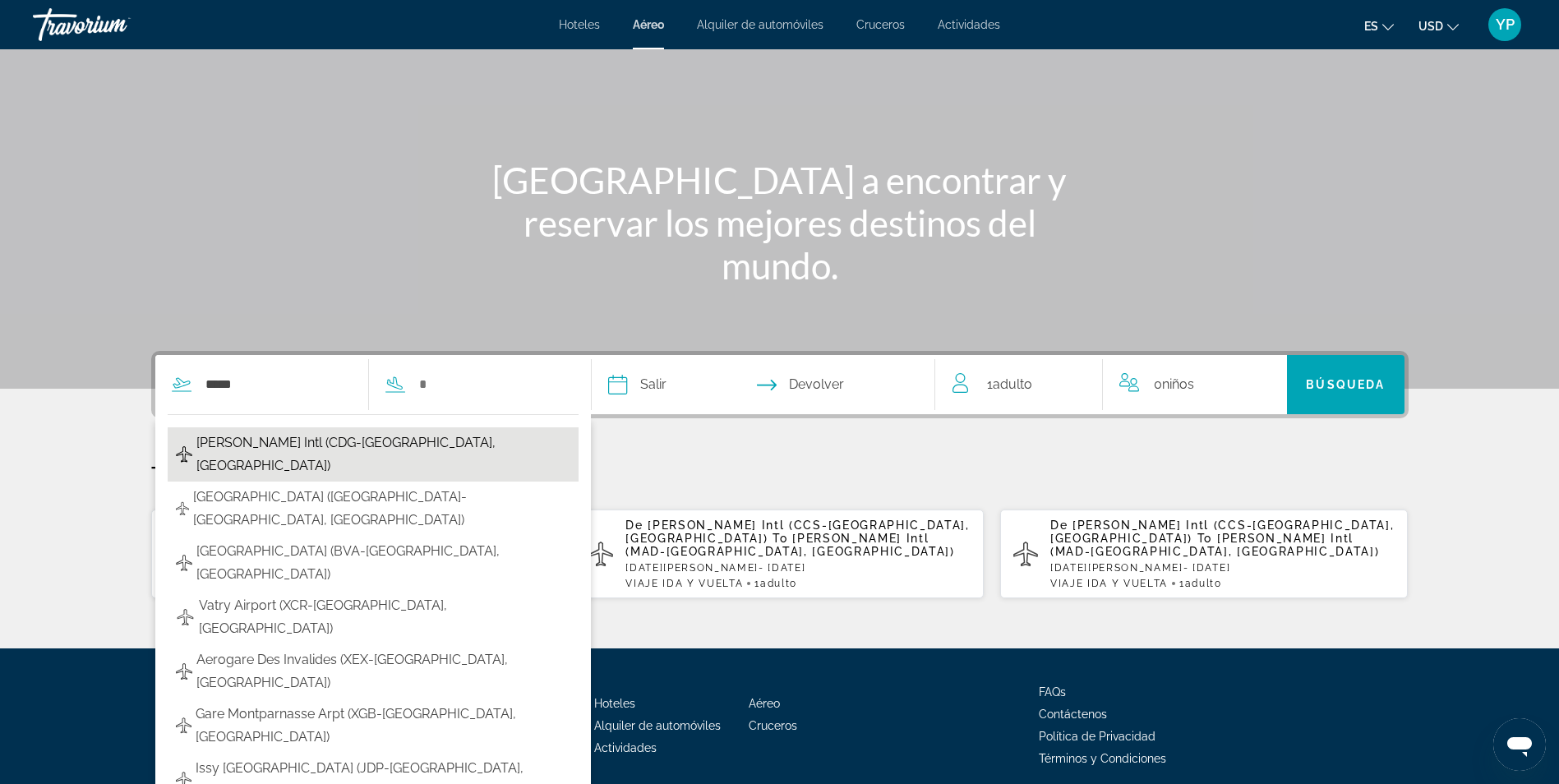
click at [368, 444] on span "[PERSON_NAME] Intl (CDG-[GEOGRAPHIC_DATA], [GEOGRAPHIC_DATA])" at bounding box center [383, 453] width 374 height 46
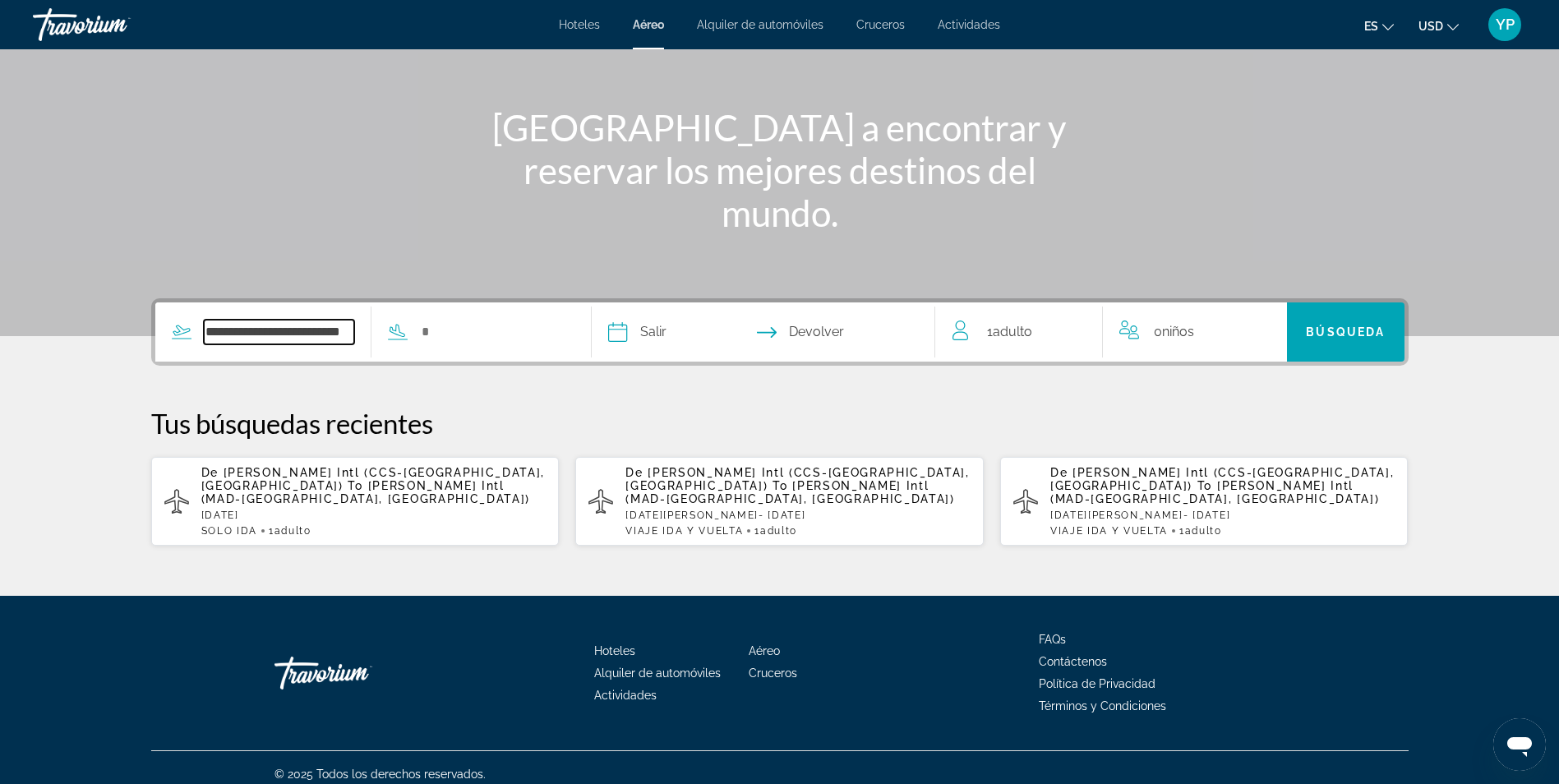
scroll to position [0, 0]
type input "*"
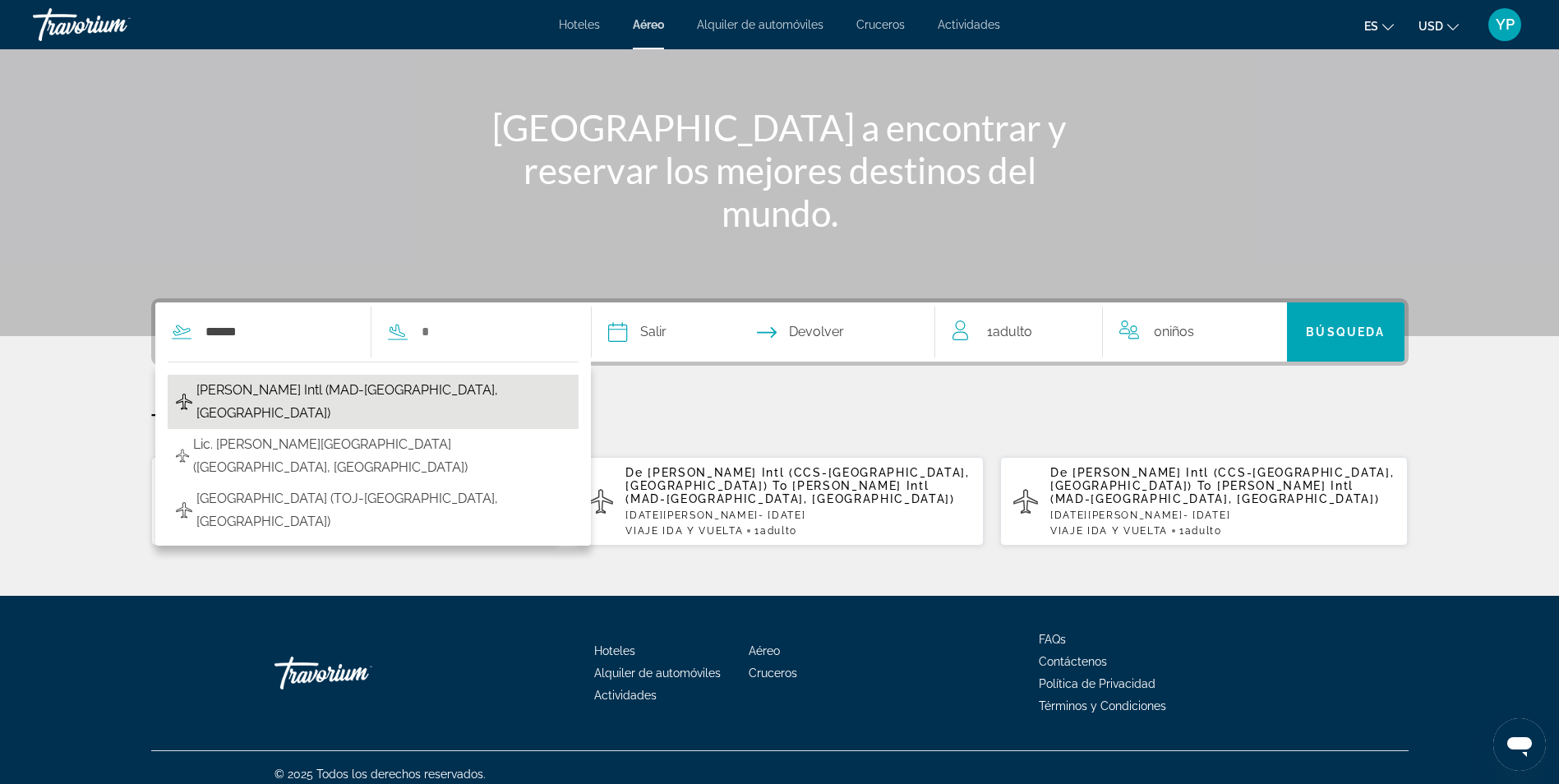
click at [346, 388] on span "[PERSON_NAME] Intl (MAD-[GEOGRAPHIC_DATA], [GEOGRAPHIC_DATA])" at bounding box center [383, 401] width 374 height 46
type input "**********"
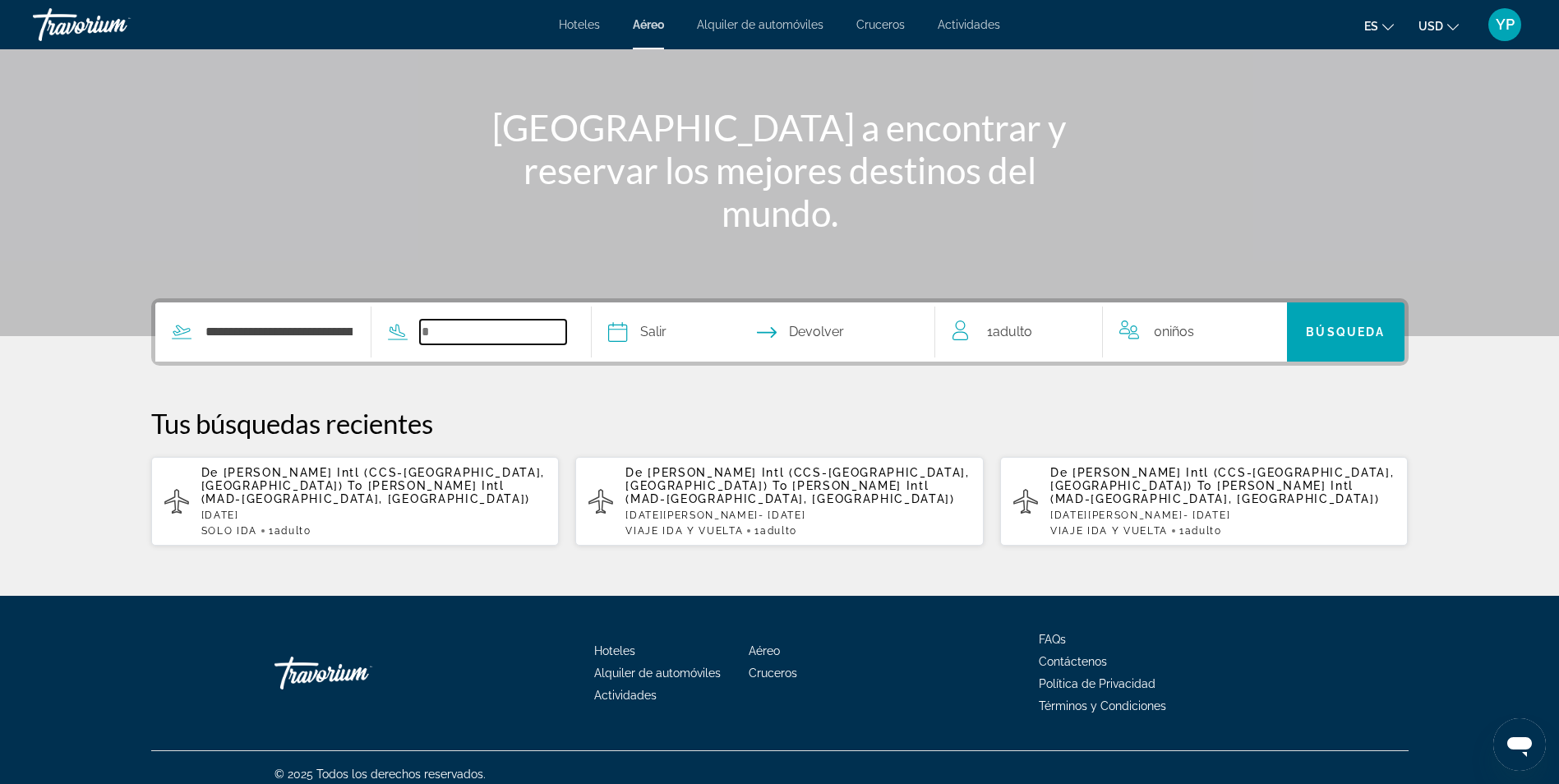
click at [448, 339] on input "Search widget" at bounding box center [493, 331] width 147 height 24
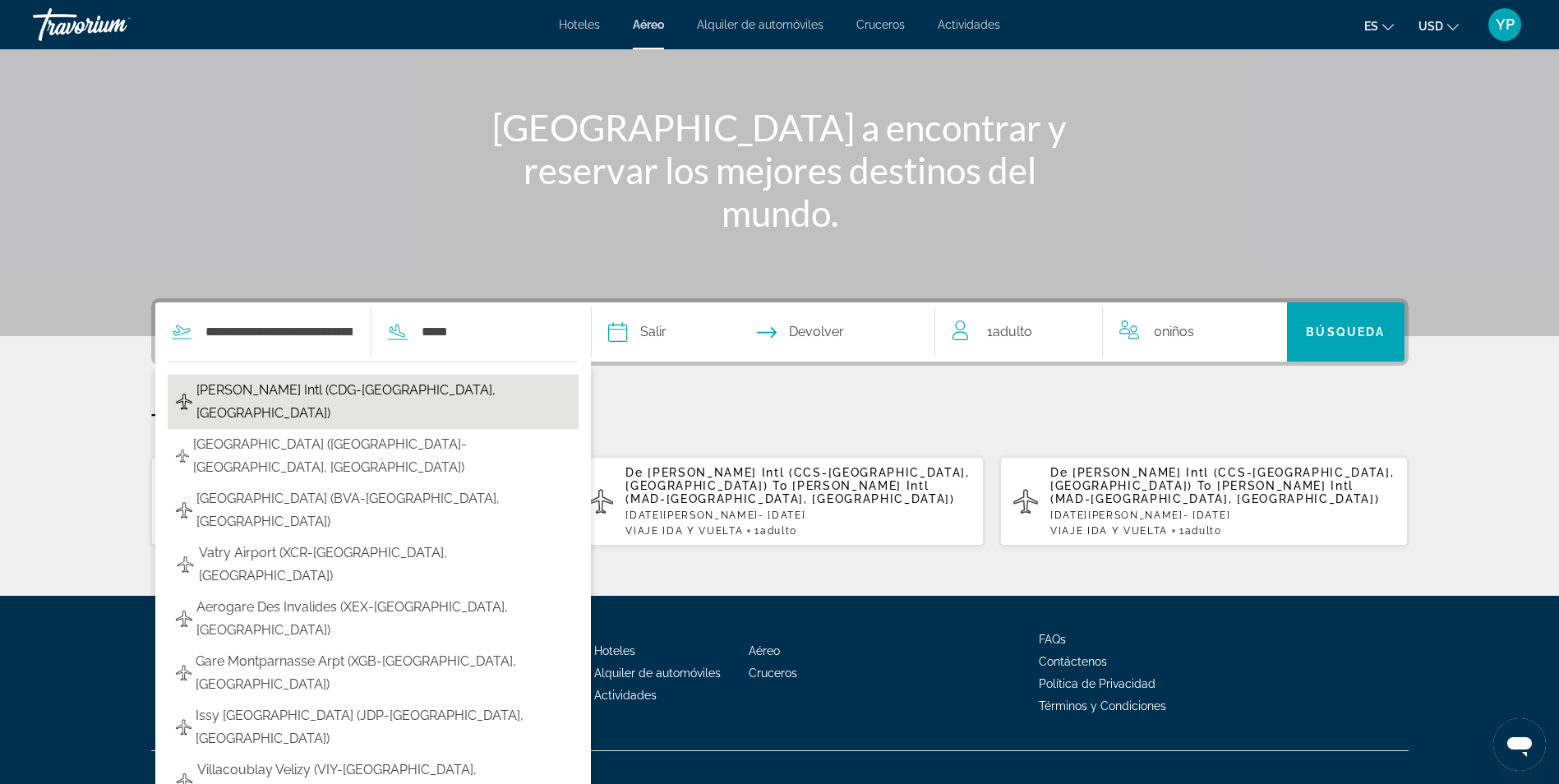
click at [440, 387] on span "[PERSON_NAME] Intl (CDG-[GEOGRAPHIC_DATA], [GEOGRAPHIC_DATA])" at bounding box center [383, 401] width 374 height 46
type input "**********"
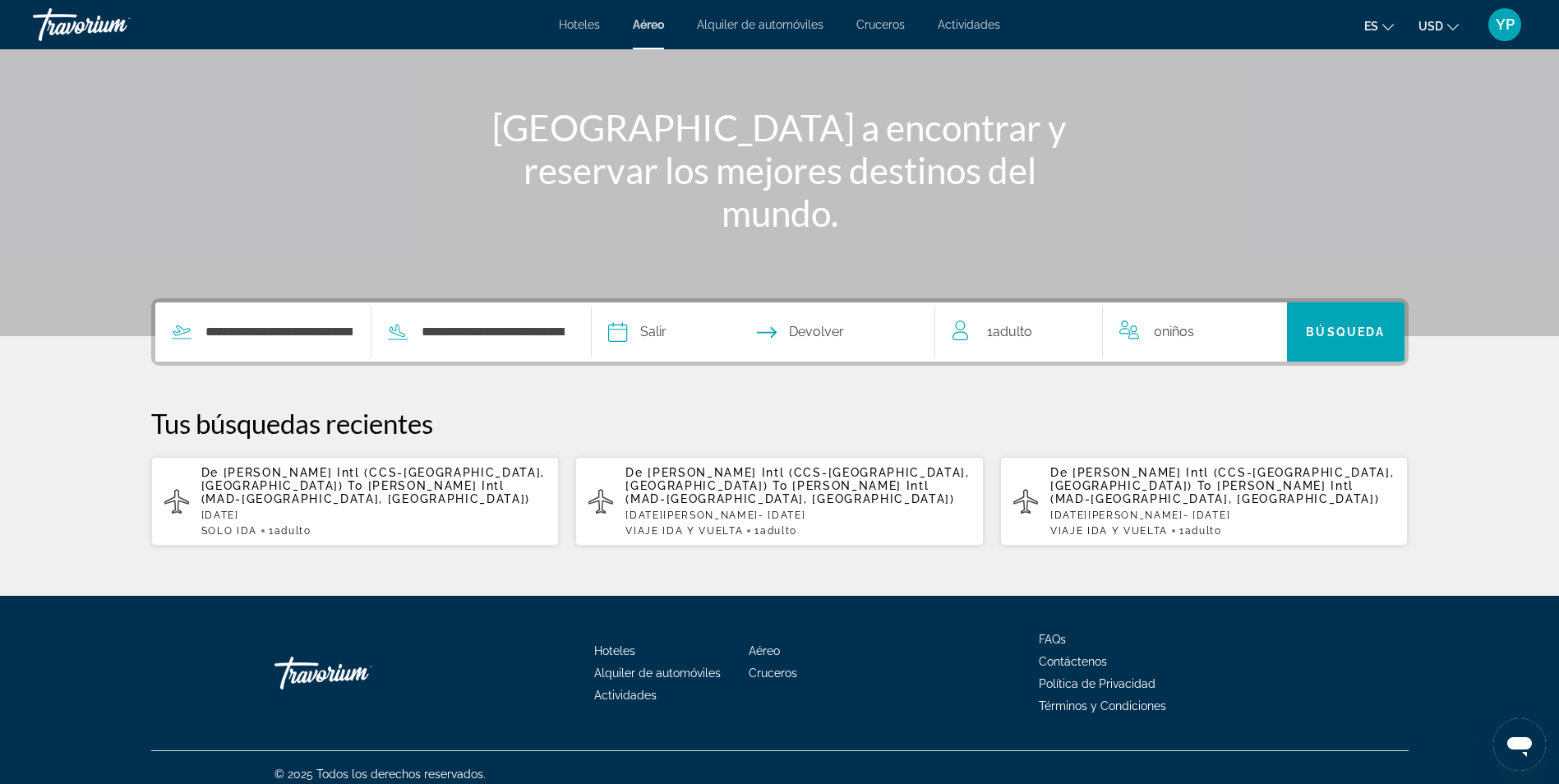
click at [669, 332] on input "Depart date" at bounding box center [688, 334] width 170 height 64
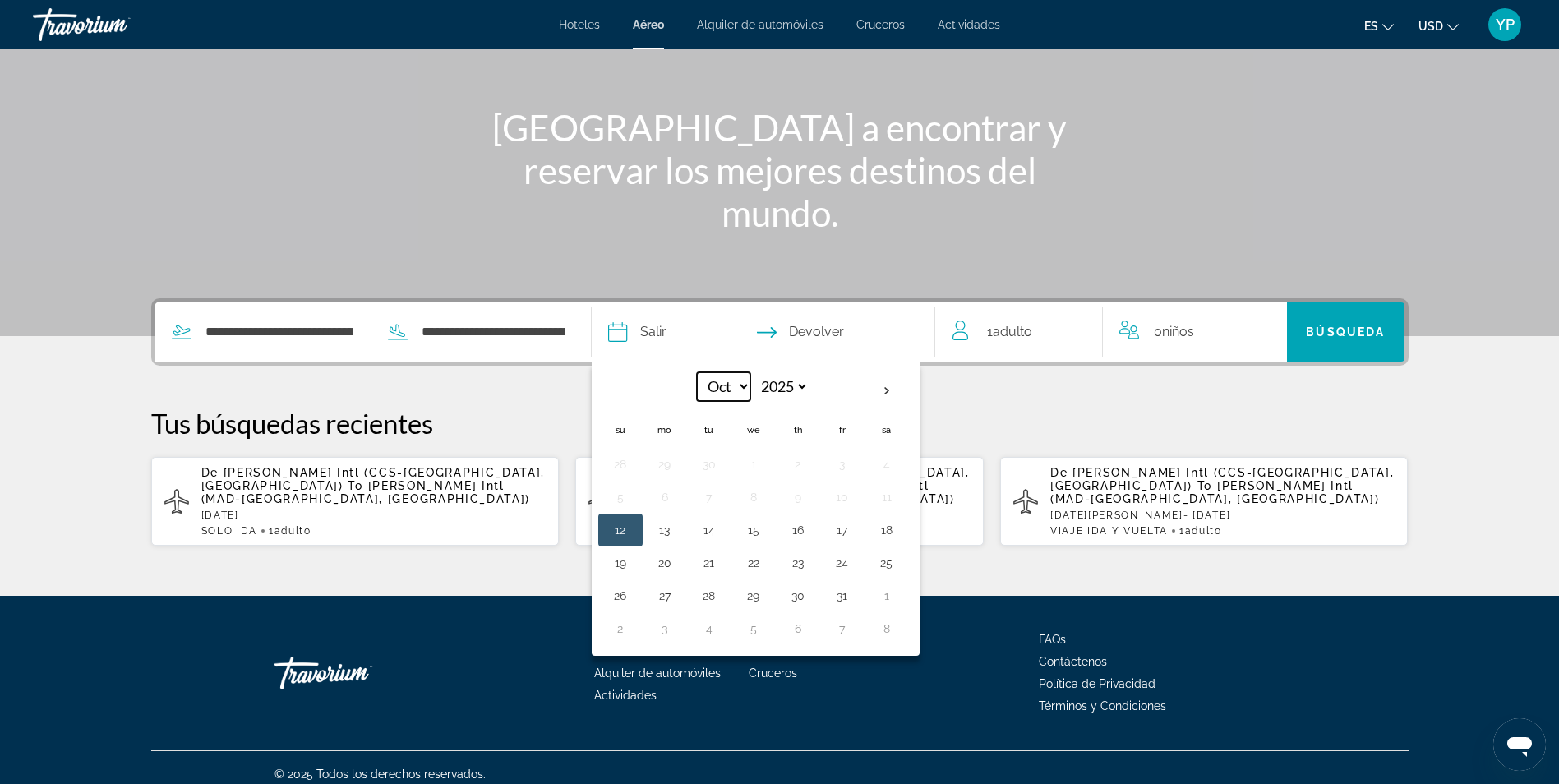
click at [743, 387] on select "*** *** *** *** *** *** *** *** *** *** *** ***" at bounding box center [723, 386] width 54 height 29
select select "**"
click at [701, 372] on select "*** *** *** *** *** *** *** *** *** *** *** ***" at bounding box center [723, 386] width 54 height 29
click at [626, 501] on button "7" at bounding box center [621, 497] width 26 height 23
type input "**********"
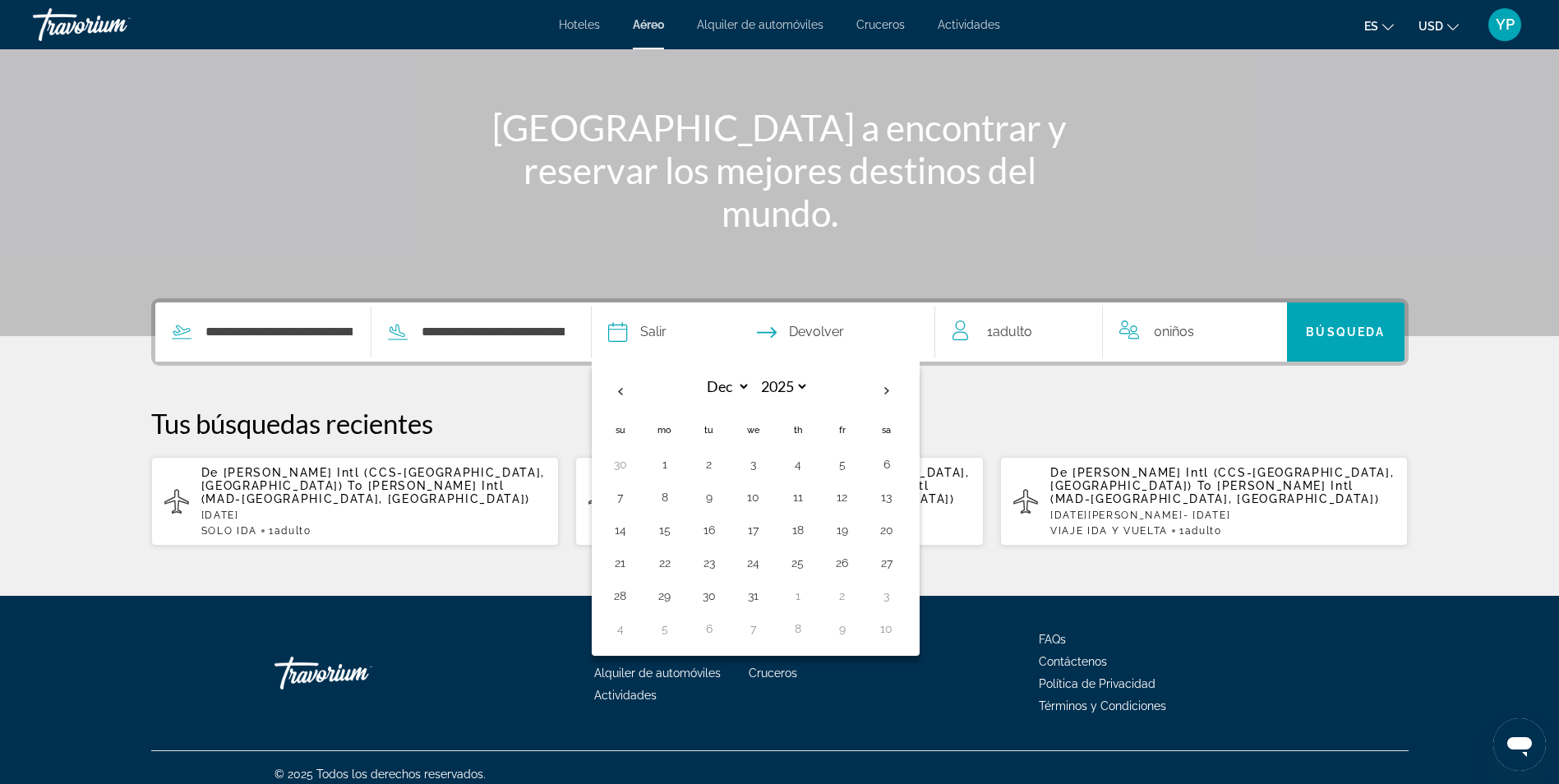
select select "**"
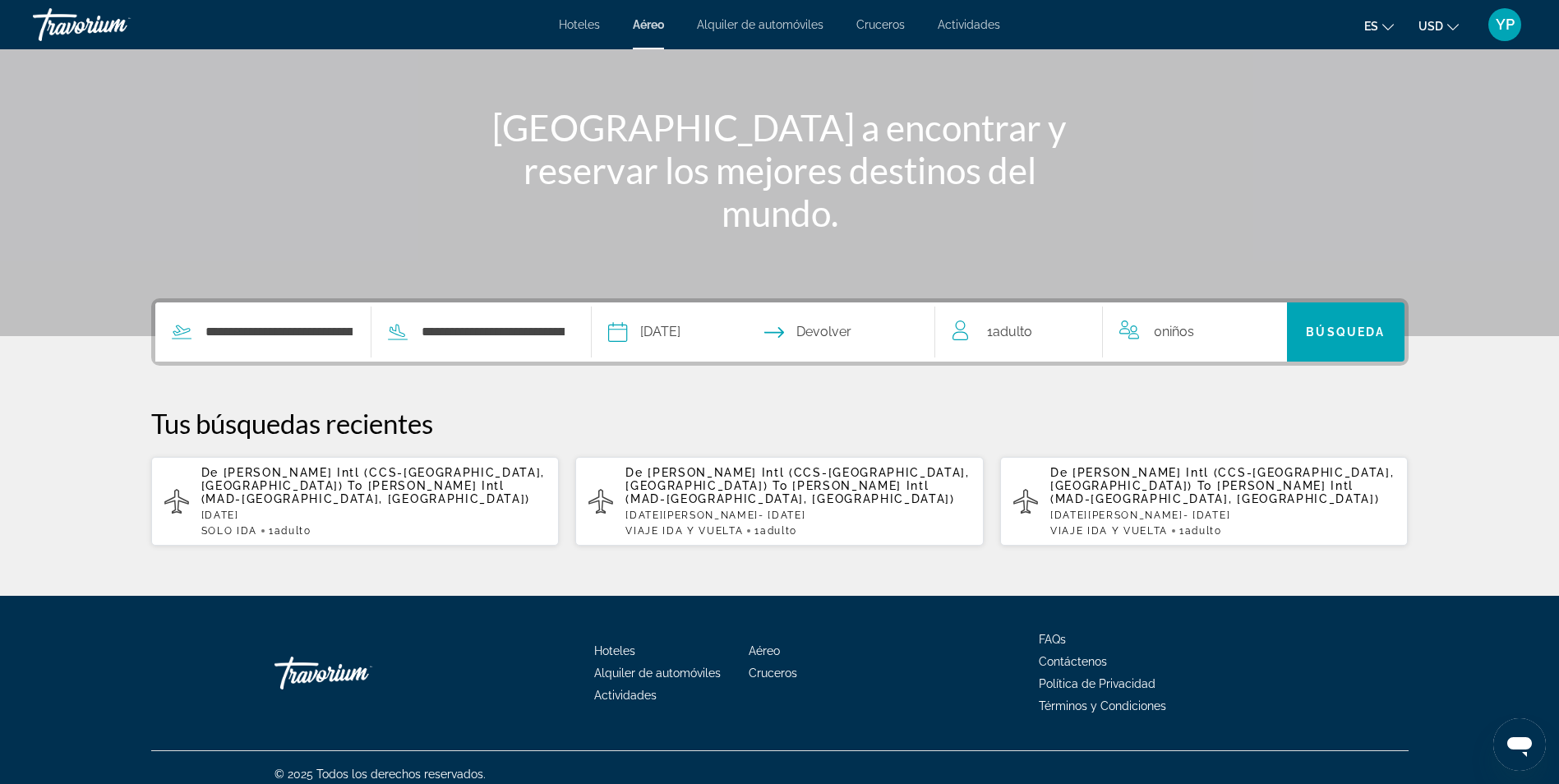
click at [844, 348] on input "Return date" at bounding box center [857, 334] width 170 height 64
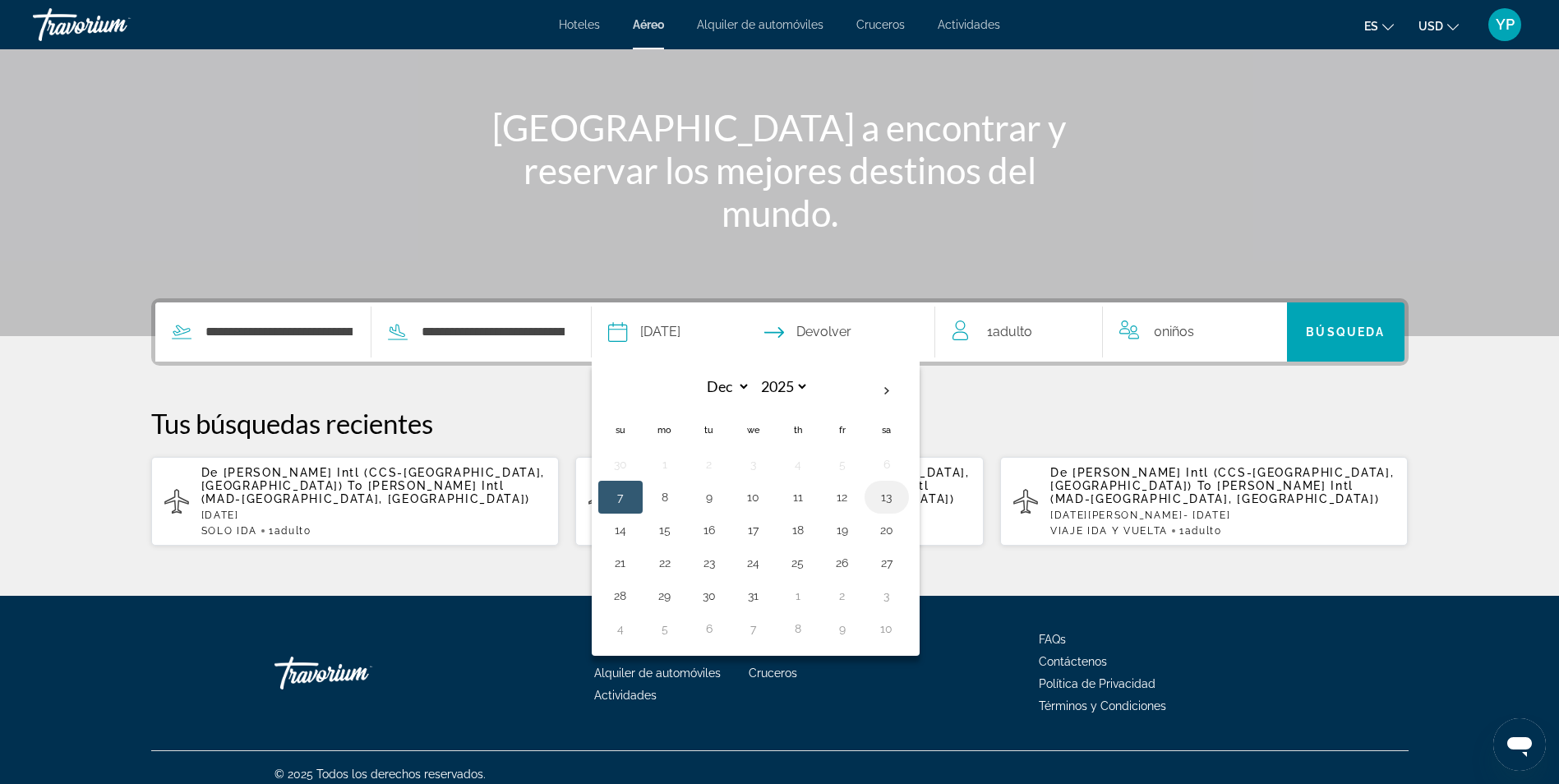
click at [889, 497] on button "13" at bounding box center [887, 497] width 26 height 23
type input "**********"
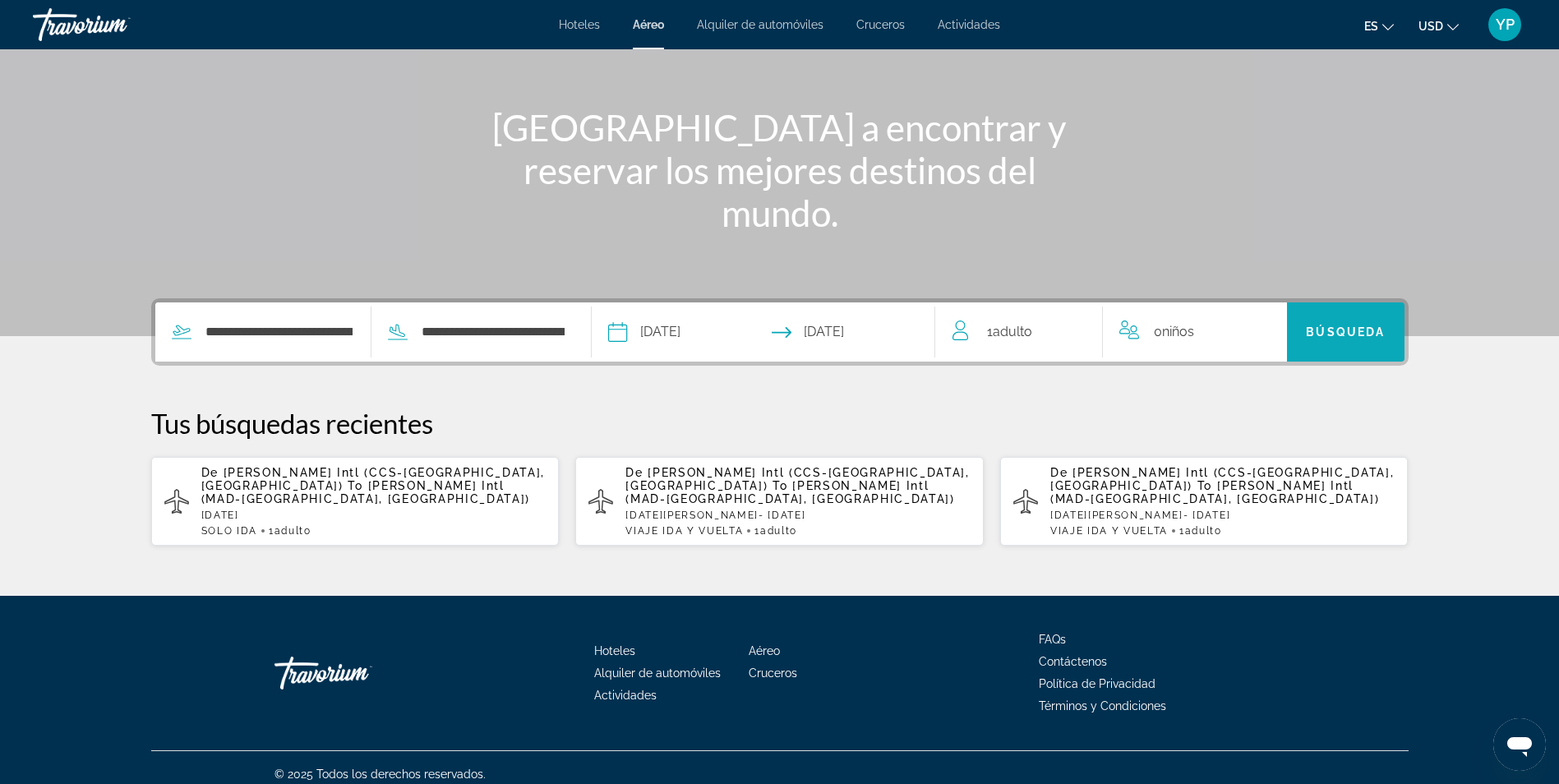
click at [1349, 346] on span "Search" at bounding box center [1345, 332] width 117 height 39
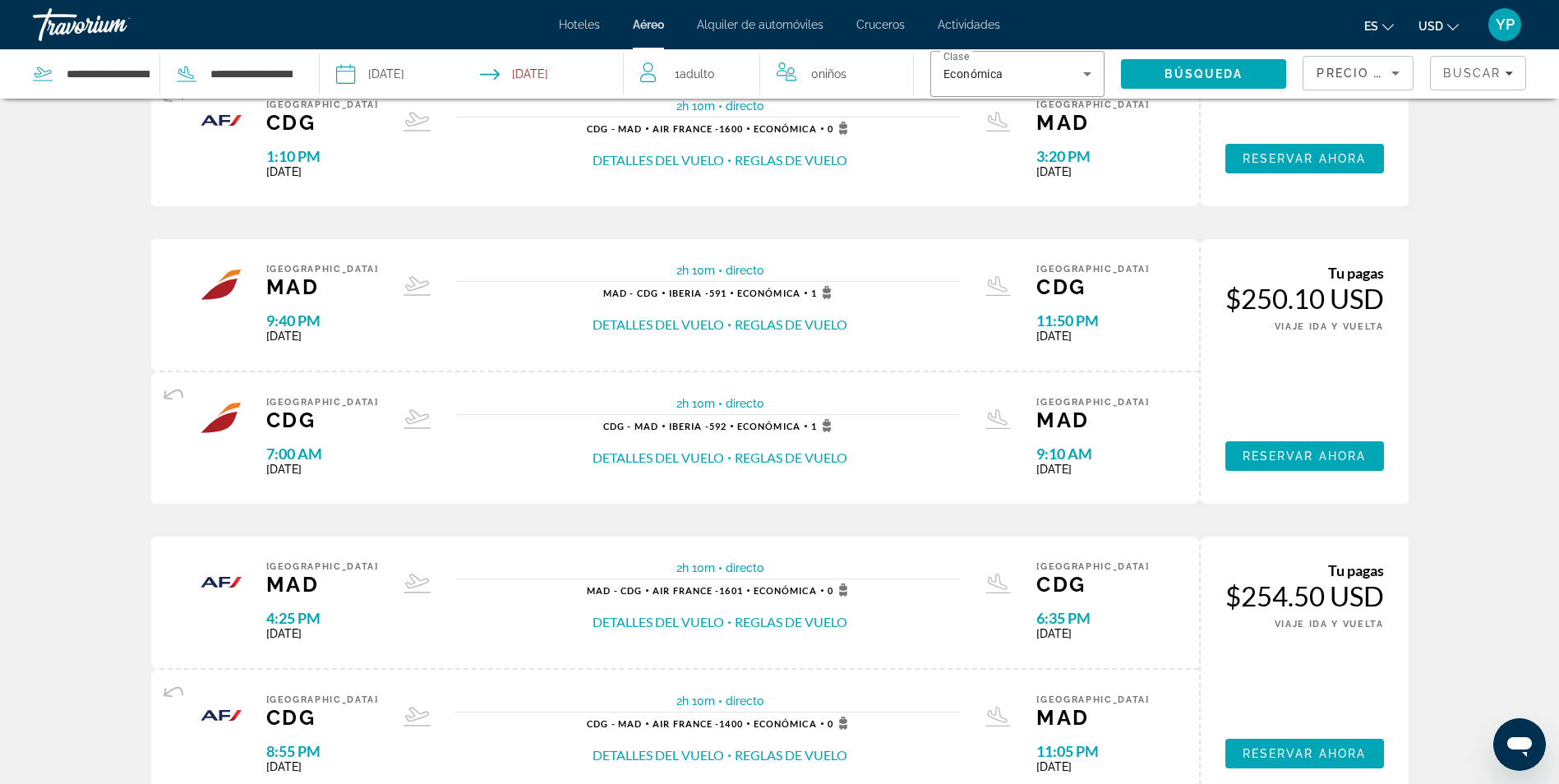
scroll to position [1068, 0]
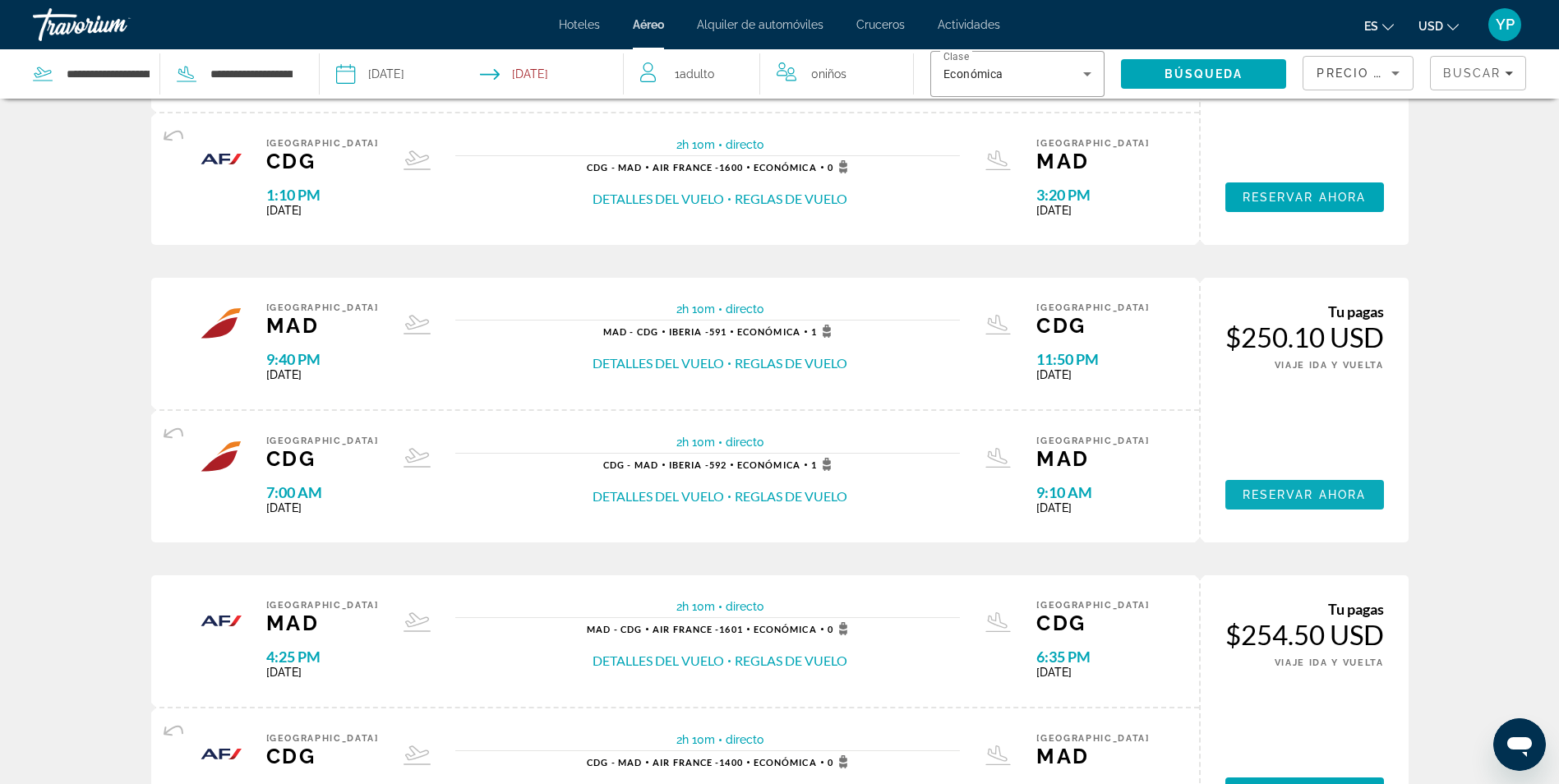
click at [1283, 490] on span "Reservar ahora" at bounding box center [1304, 495] width 123 height 13
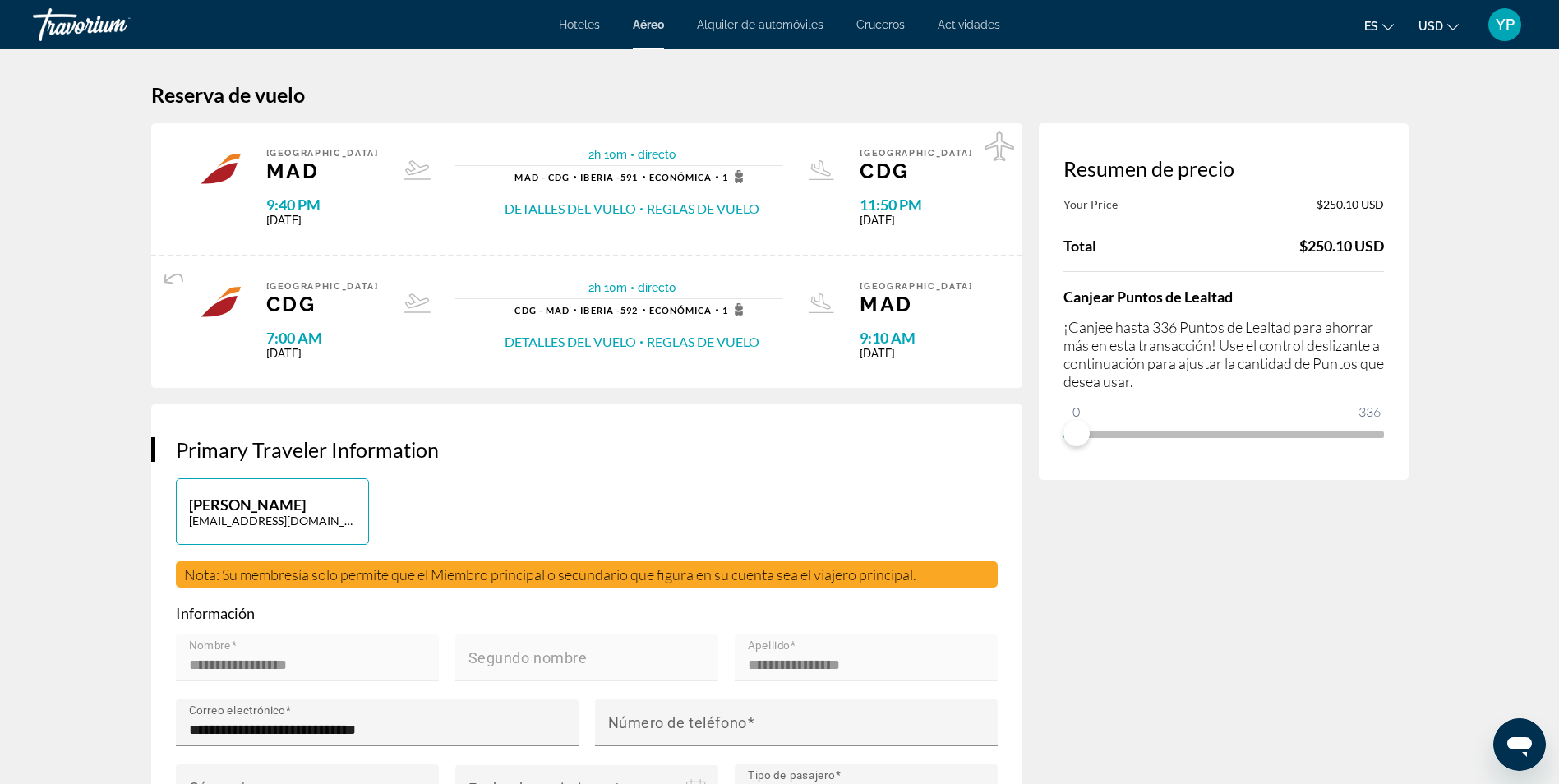
click at [557, 208] on button "Detalles del vuelo" at bounding box center [570, 208] width 131 height 18
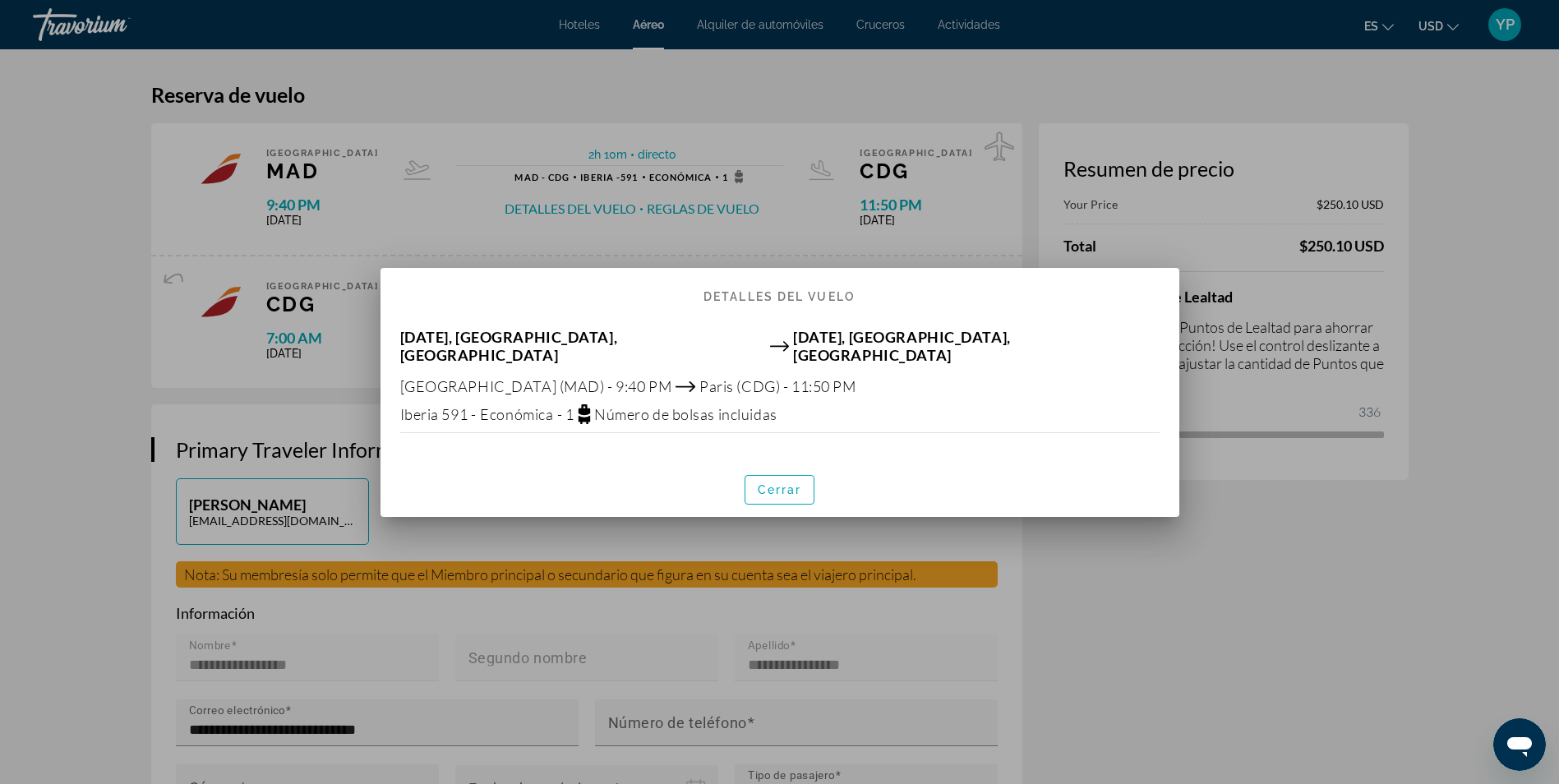
click at [673, 407] on span "Número de bolsas incluidas" at bounding box center [686, 413] width 183 height 18
click at [681, 409] on span "Número de bolsas incluidas" at bounding box center [686, 413] width 183 height 18
click at [688, 409] on span "Número de bolsas incluidas" at bounding box center [686, 413] width 183 height 18
click at [702, 411] on span "Número de bolsas incluidas" at bounding box center [686, 413] width 183 height 18
click at [1148, 628] on div at bounding box center [780, 392] width 1559 height 784
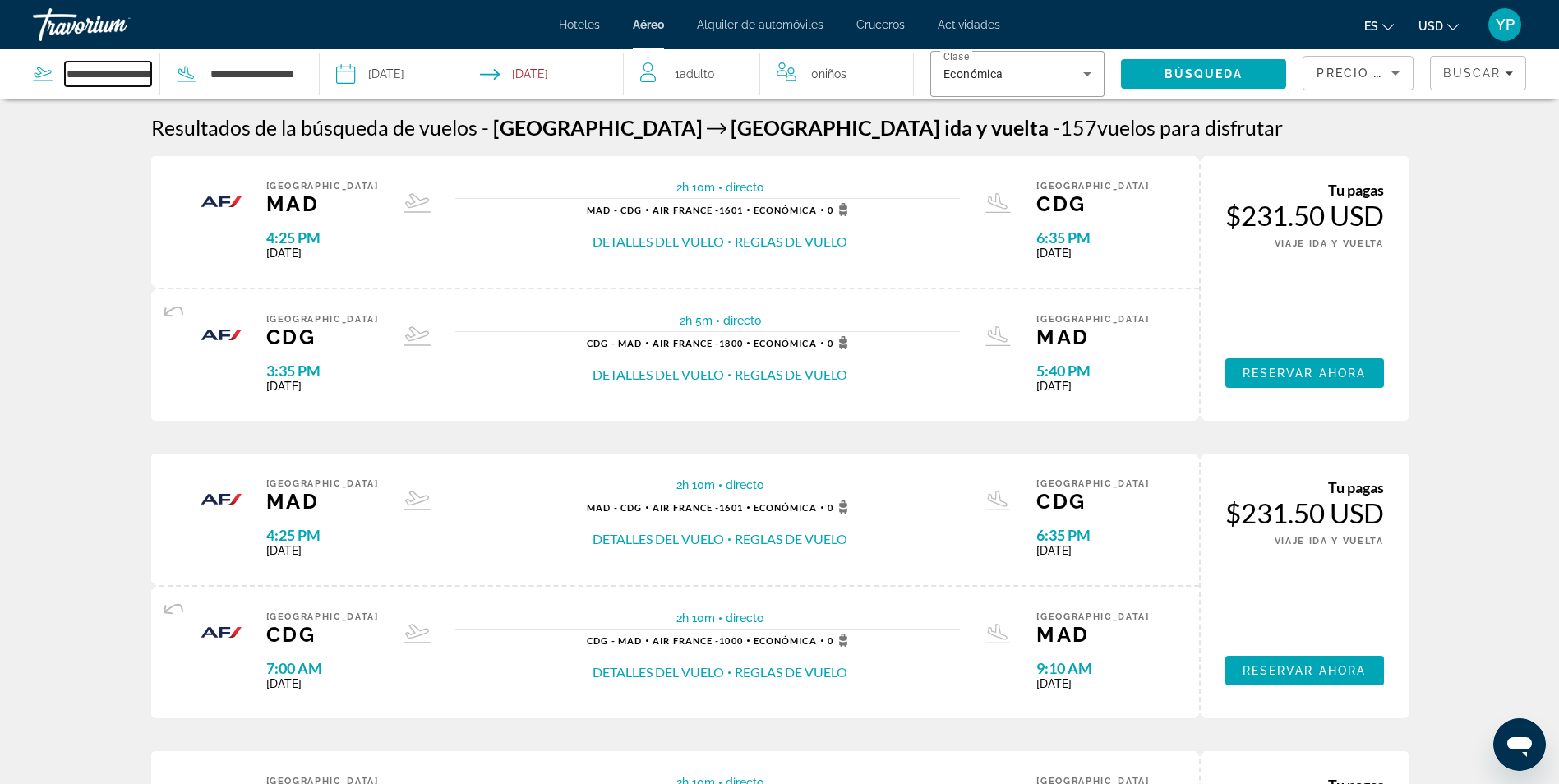
click at [131, 69] on input "**********" at bounding box center [108, 74] width 86 height 24
click at [217, 76] on input "**********" at bounding box center [252, 74] width 86 height 24
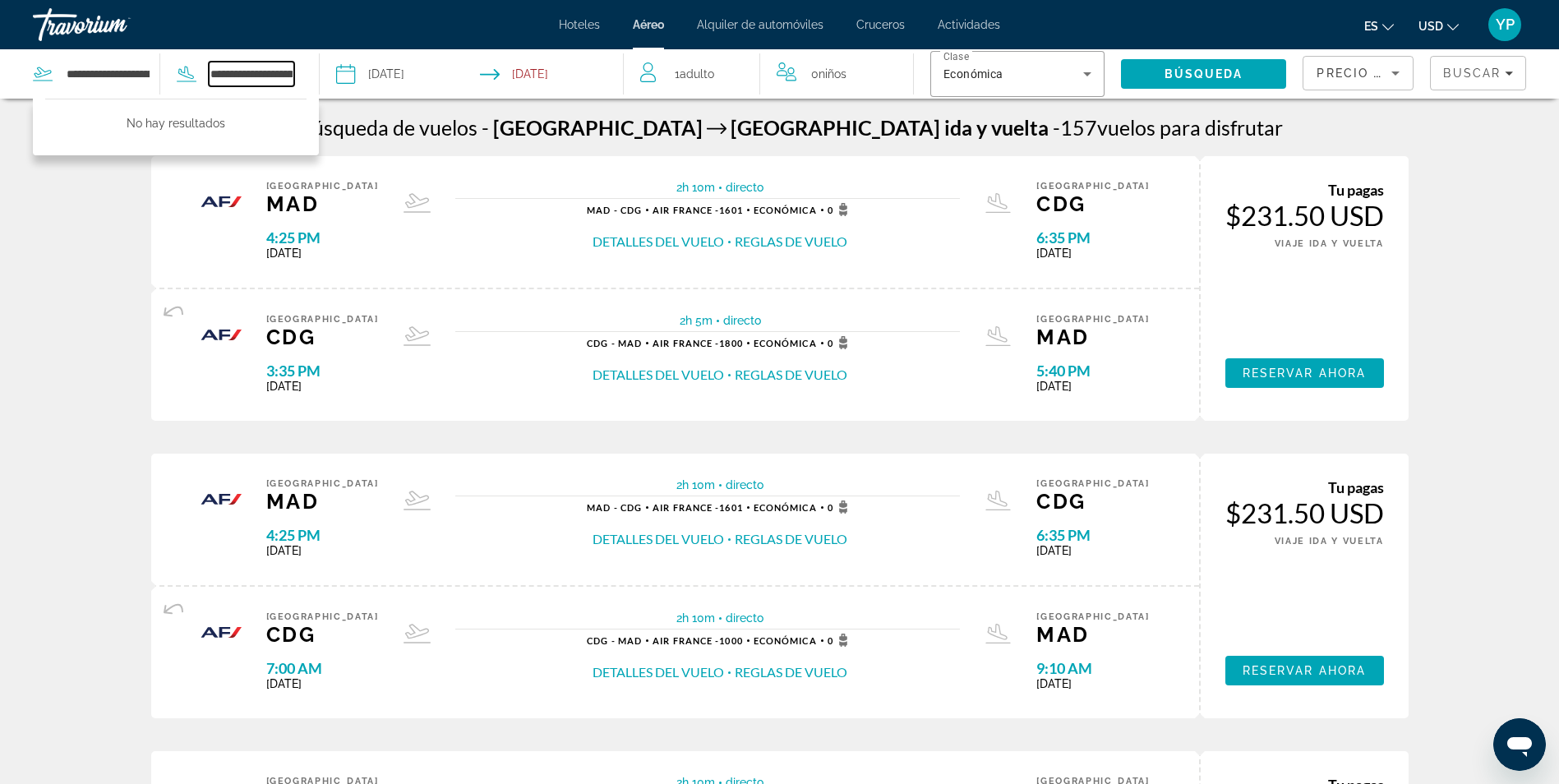
drag, startPoint x: 280, startPoint y: 73, endPoint x: 194, endPoint y: 66, distance: 86.3
click at [194, 66] on div "**********" at bounding box center [228, 74] width 135 height 24
drag, startPoint x: 291, startPoint y: 70, endPoint x: 207, endPoint y: 72, distance: 84.0
click at [207, 72] on div "**********" at bounding box center [228, 74] width 135 height 24
type input "**********"
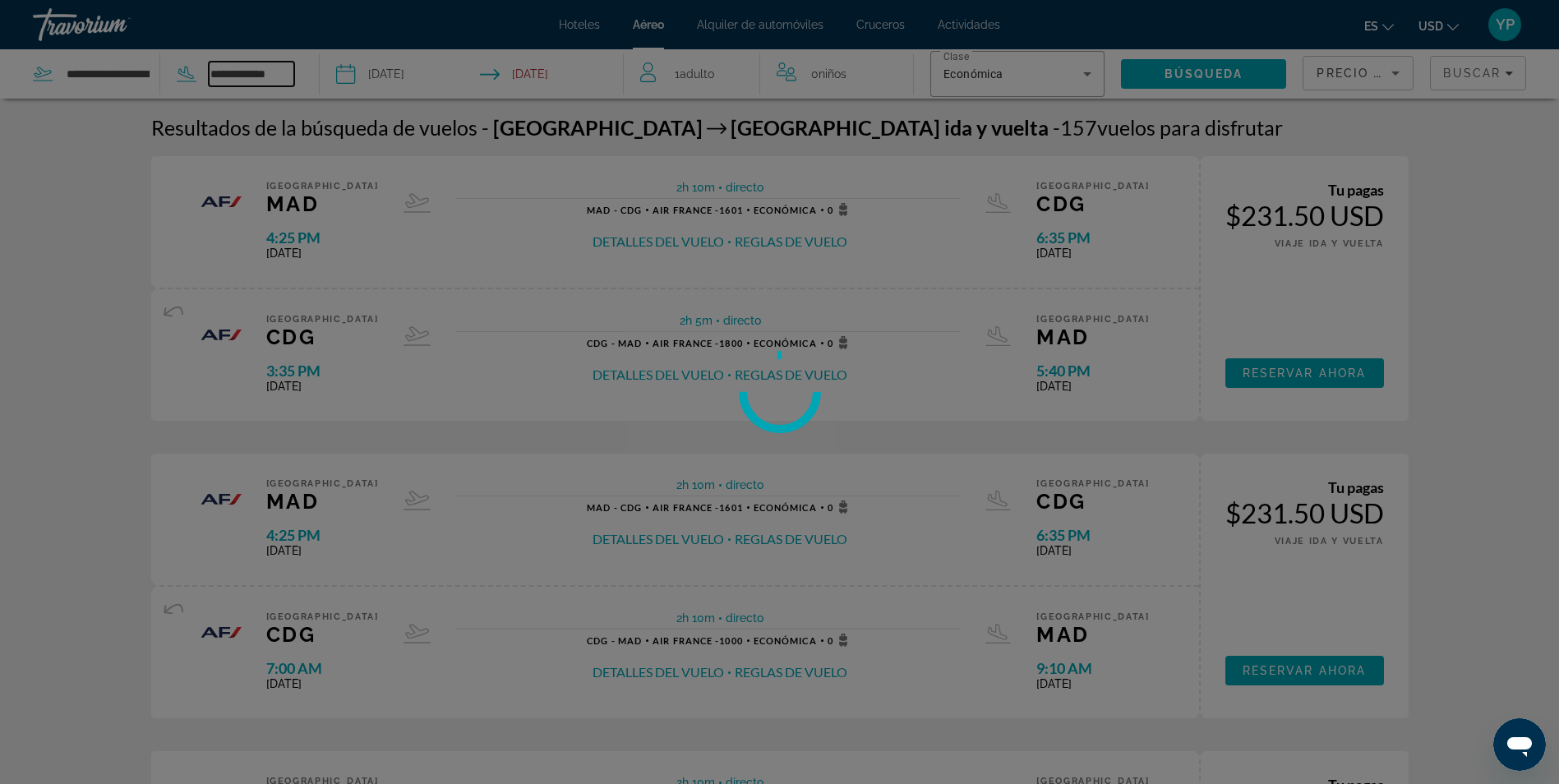
drag, startPoint x: 280, startPoint y: 75, endPoint x: 149, endPoint y: 72, distance: 131.0
click at [149, 72] on div "**********" at bounding box center [780, 392] width 1559 height 784
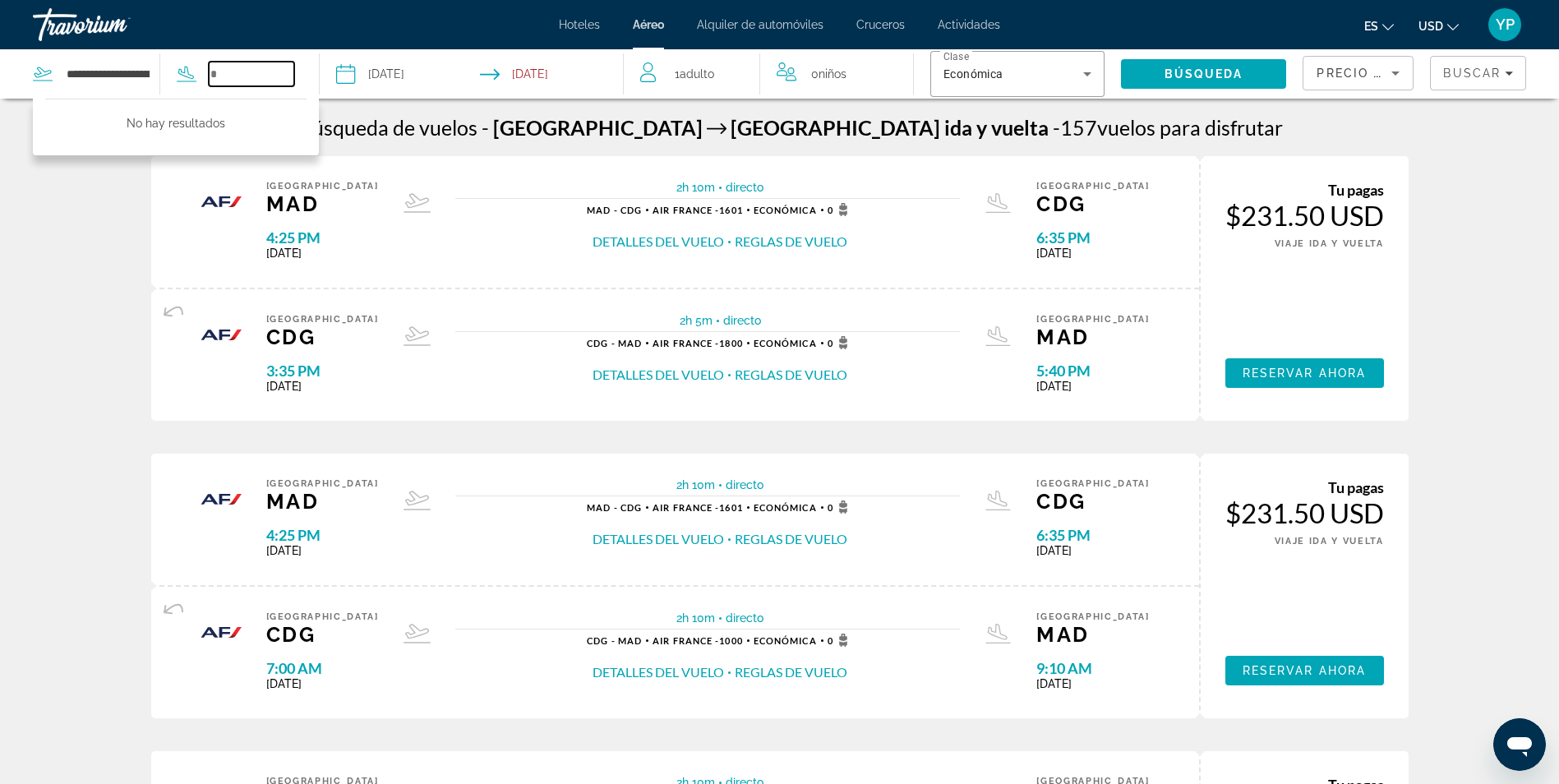
click at [232, 75] on input "Search widget" at bounding box center [252, 74] width 86 height 24
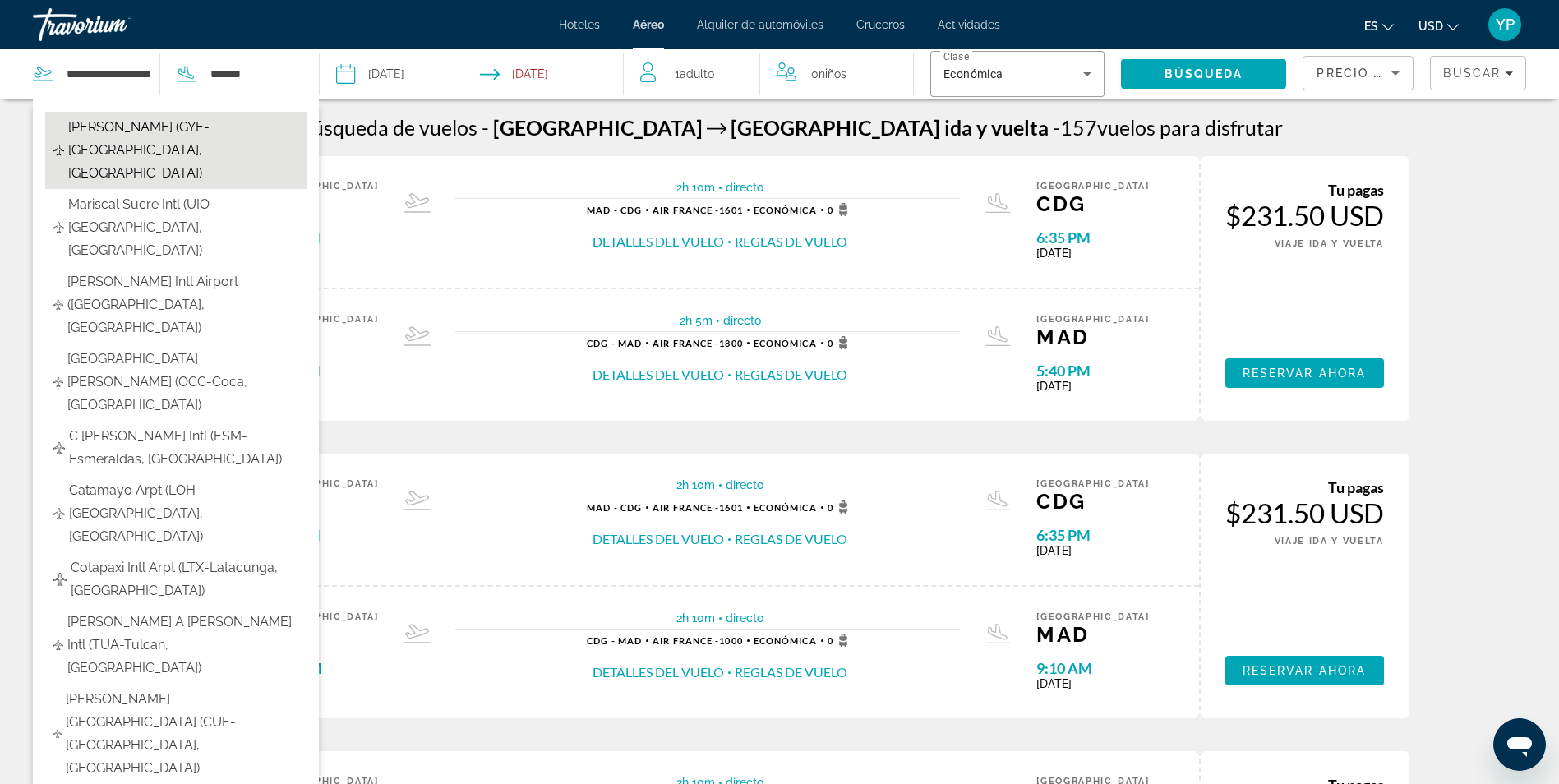
click at [235, 139] on span "[PERSON_NAME] (GYE-[GEOGRAPHIC_DATA], [GEOGRAPHIC_DATA])" at bounding box center [183, 150] width 230 height 69
type input "**********"
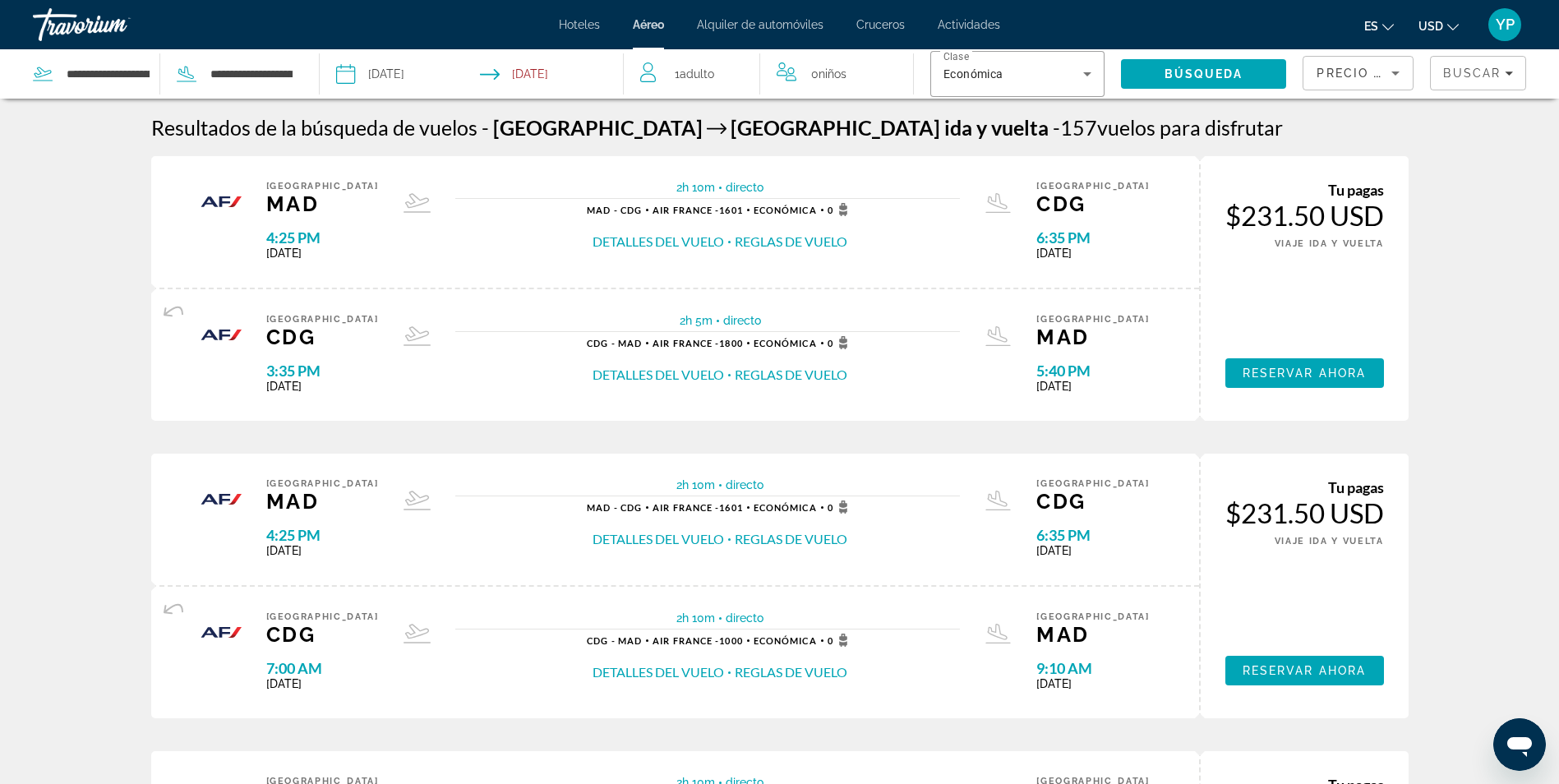
click at [543, 71] on input "Return date: Dec 13, 2025" at bounding box center [555, 77] width 150 height 54
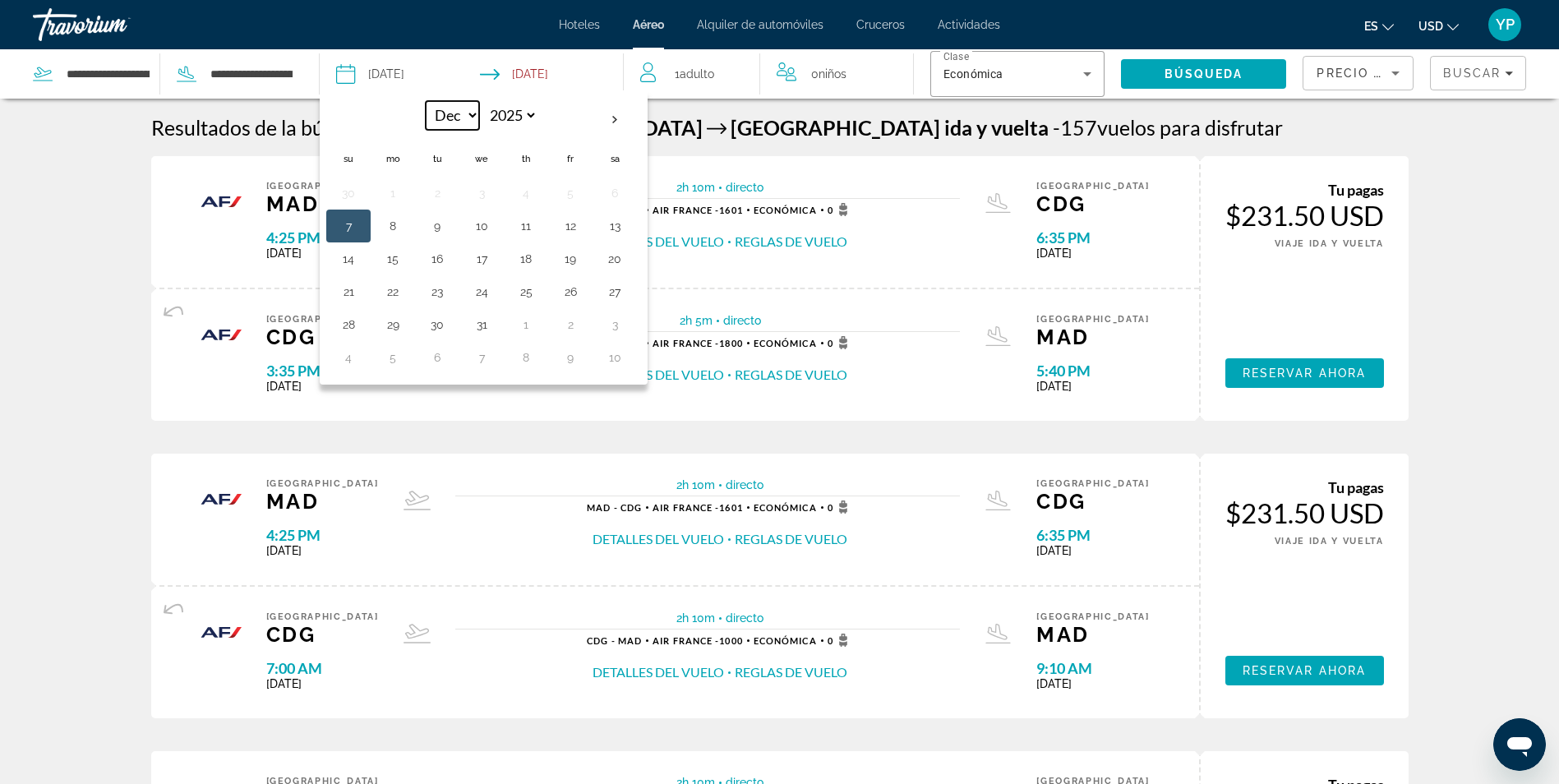
click at [471, 115] on select "*** *** *** *** *** *** *** *** *** *** *** ***" at bounding box center [452, 115] width 54 height 29
click at [517, 112] on select "**** **** **** **** **** ****" at bounding box center [510, 115] width 54 height 29
select select "****"
click at [484, 101] on select "**** **** **** **** **** ****" at bounding box center [510, 115] width 54 height 29
click at [466, 114] on select "*** *** *** *** *** *** *** *** *** *** *** ***" at bounding box center [452, 115] width 54 height 29
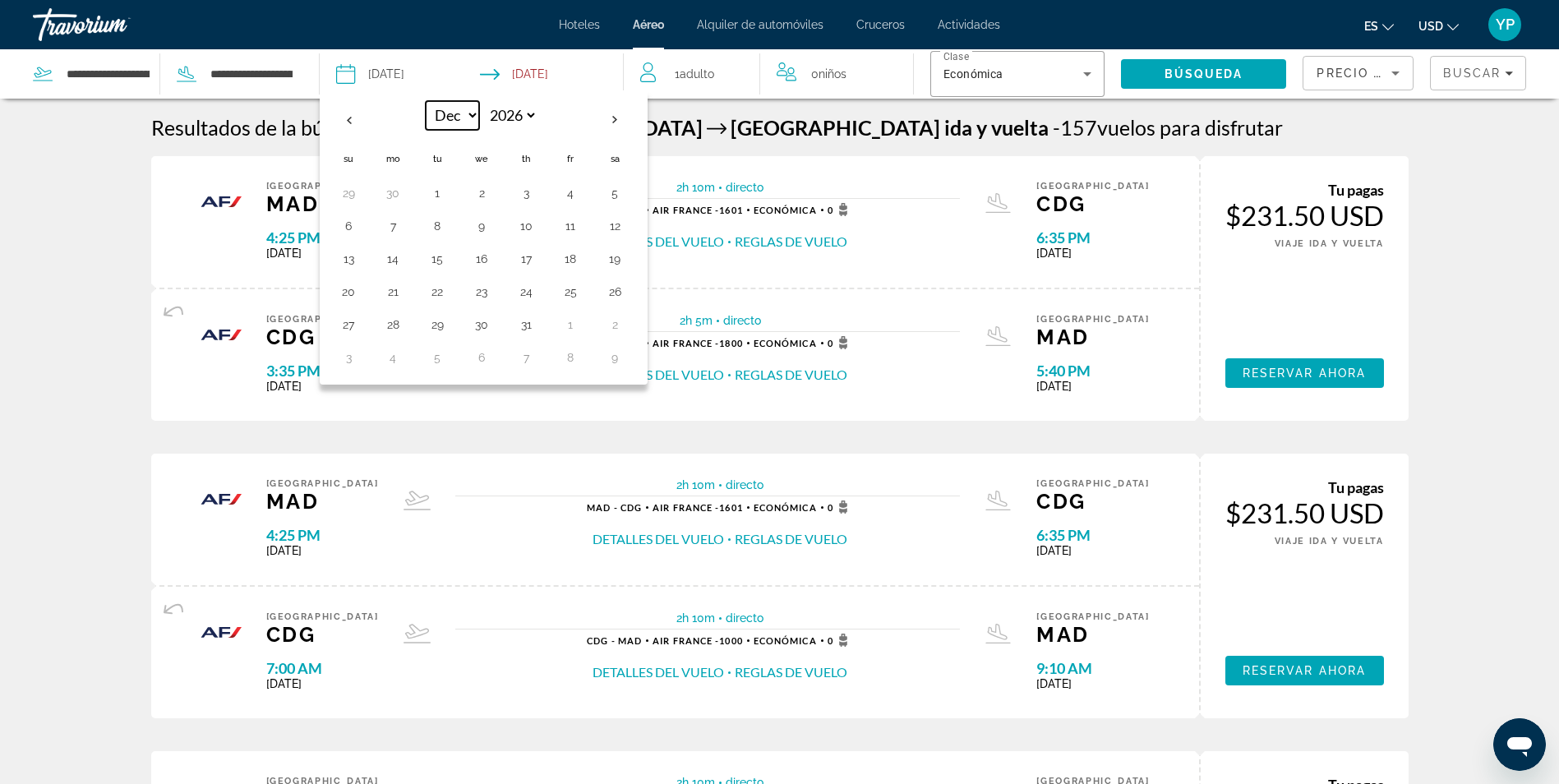
select select "*"
click at [425, 101] on select "*** *** *** *** *** *** *** *** *** *** *** ***" at bounding box center [452, 115] width 54 height 29
click at [482, 230] on button "7" at bounding box center [482, 225] width 26 height 23
type input "**********"
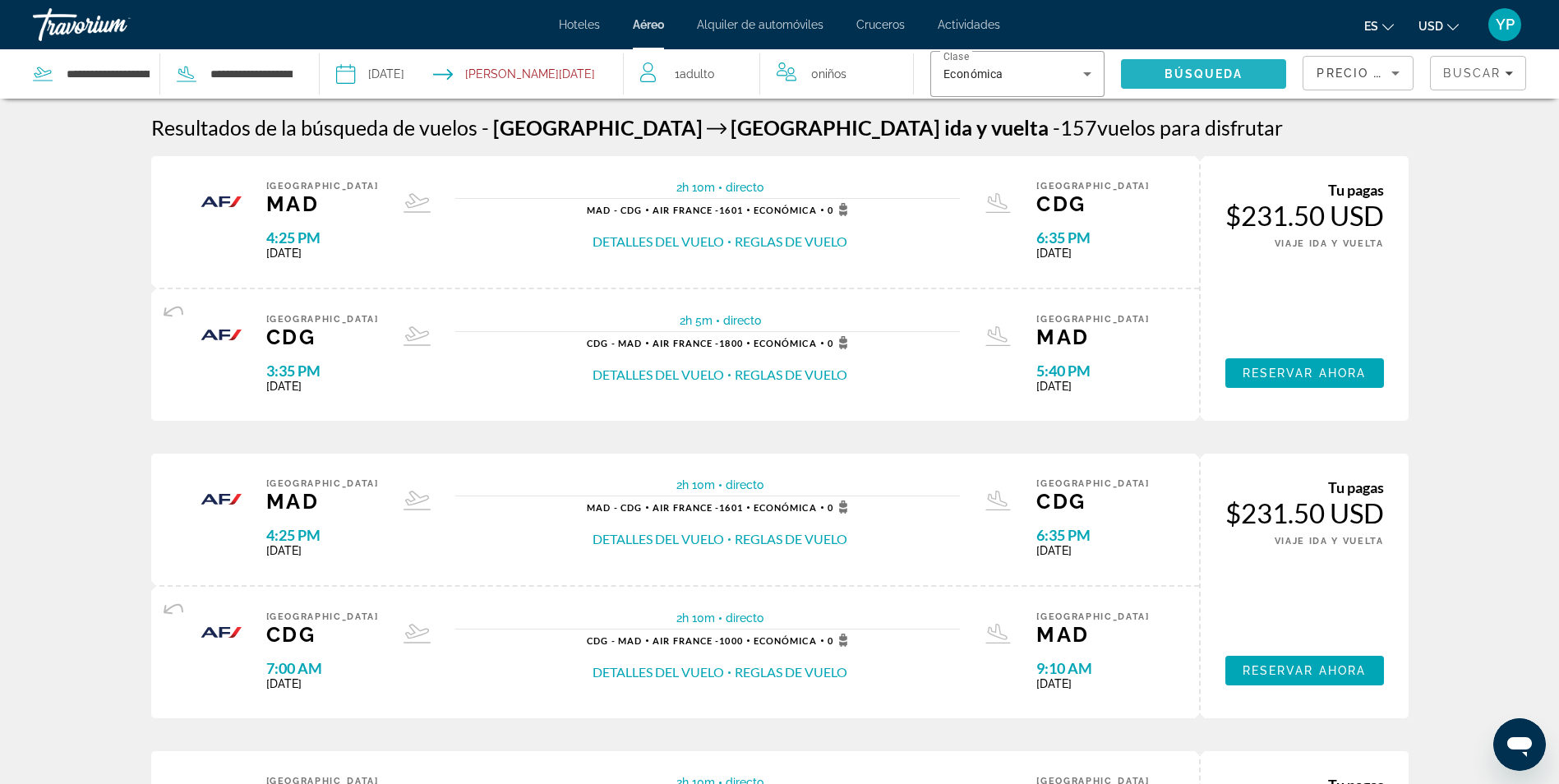
click at [1182, 84] on span "Search" at bounding box center [1204, 74] width 166 height 39
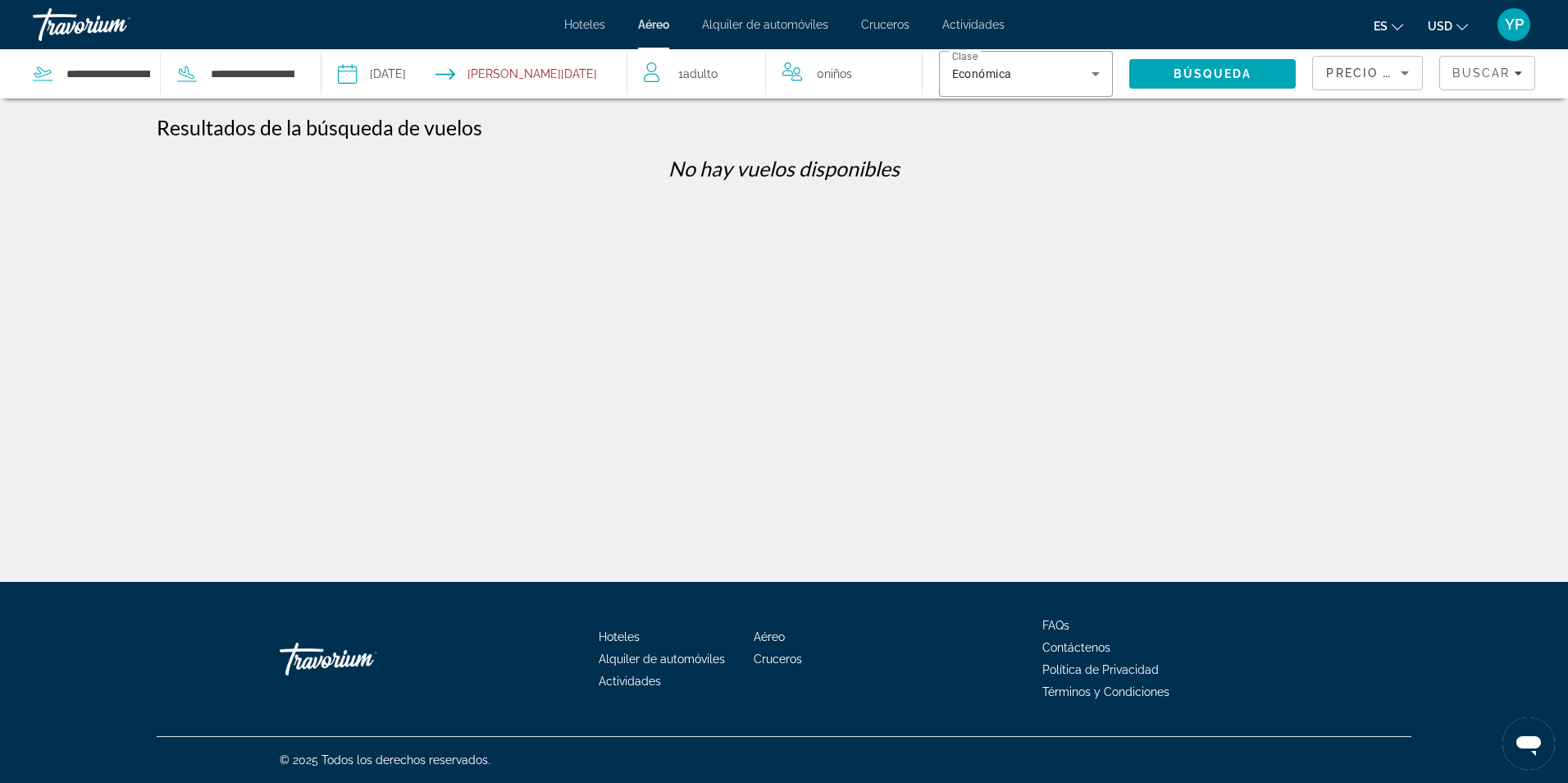
click at [524, 85] on input "**********" at bounding box center [558, 77] width 151 height 54
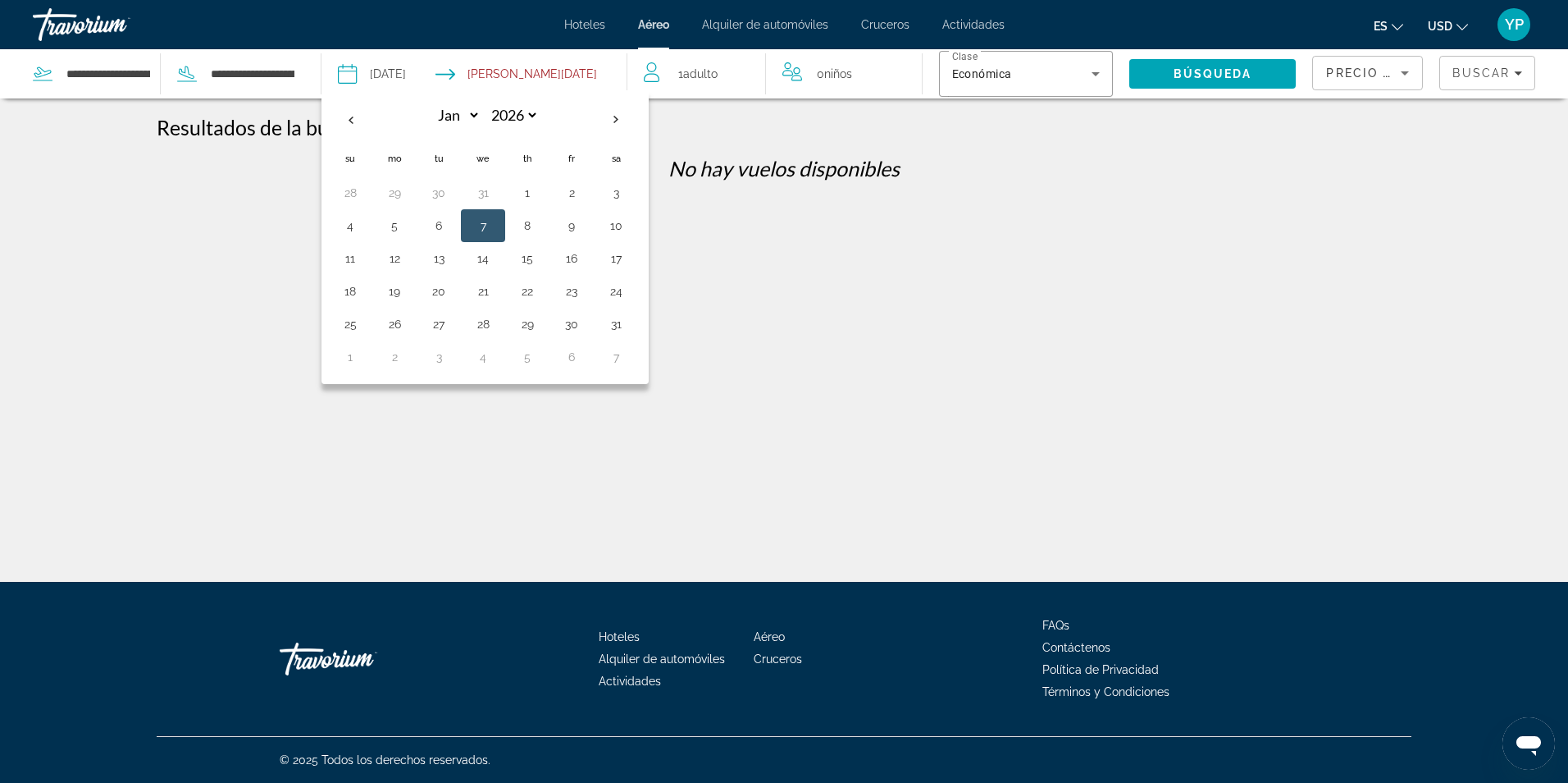
click at [407, 70] on input "Depart date: Dec 7, 2025" at bounding box center [409, 77] width 151 height 54
click at [469, 117] on select "*** *** *** *** *** *** *** *** *** *** *** ***" at bounding box center [454, 115] width 53 height 29
select select "**"
click at [427, 101] on select "*** *** *** *** *** *** *** *** *** *** *** ***" at bounding box center [454, 115] width 53 height 29
click at [356, 233] on button "2" at bounding box center [351, 225] width 26 height 23
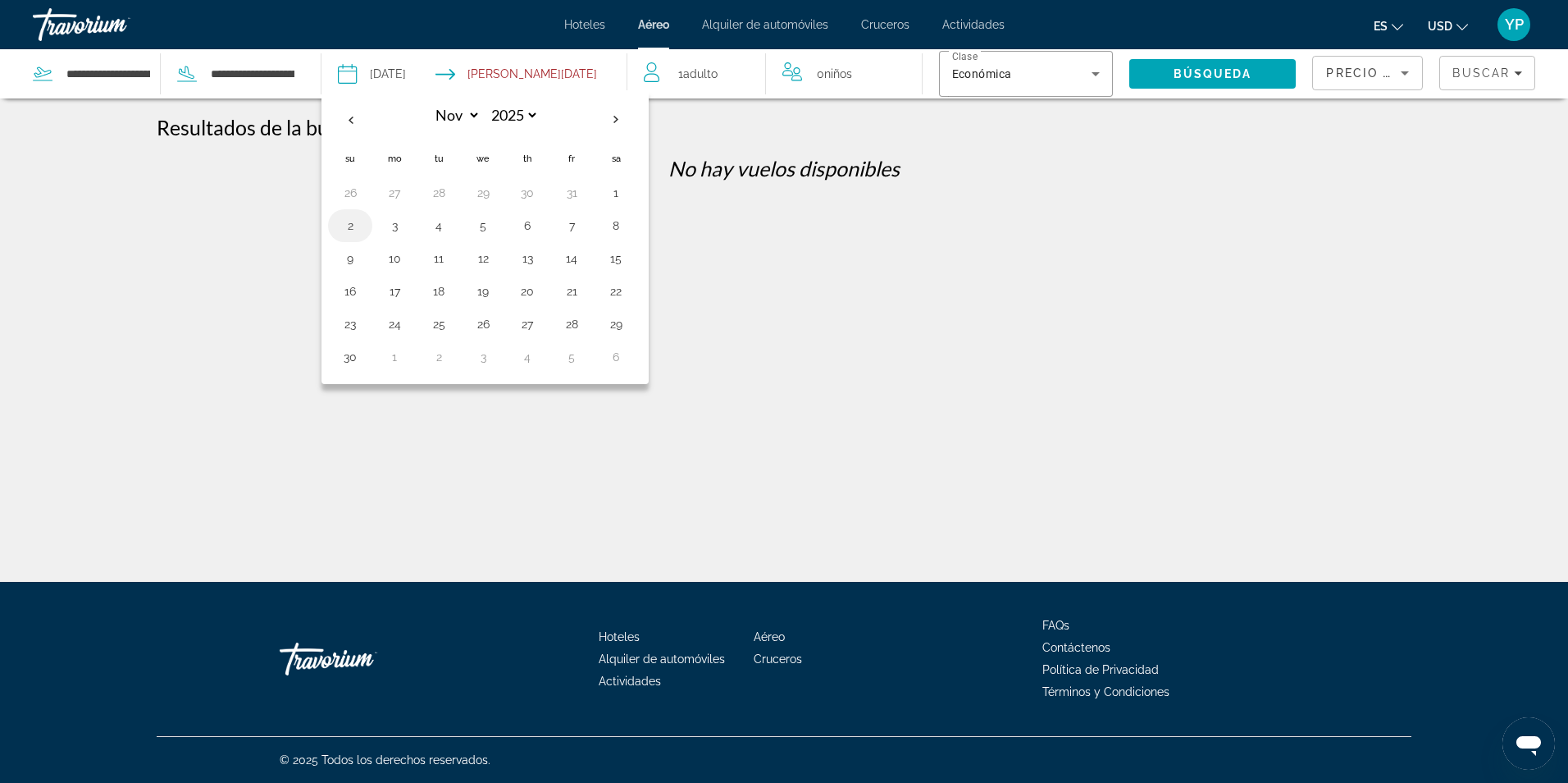
type input "**********"
select select "**"
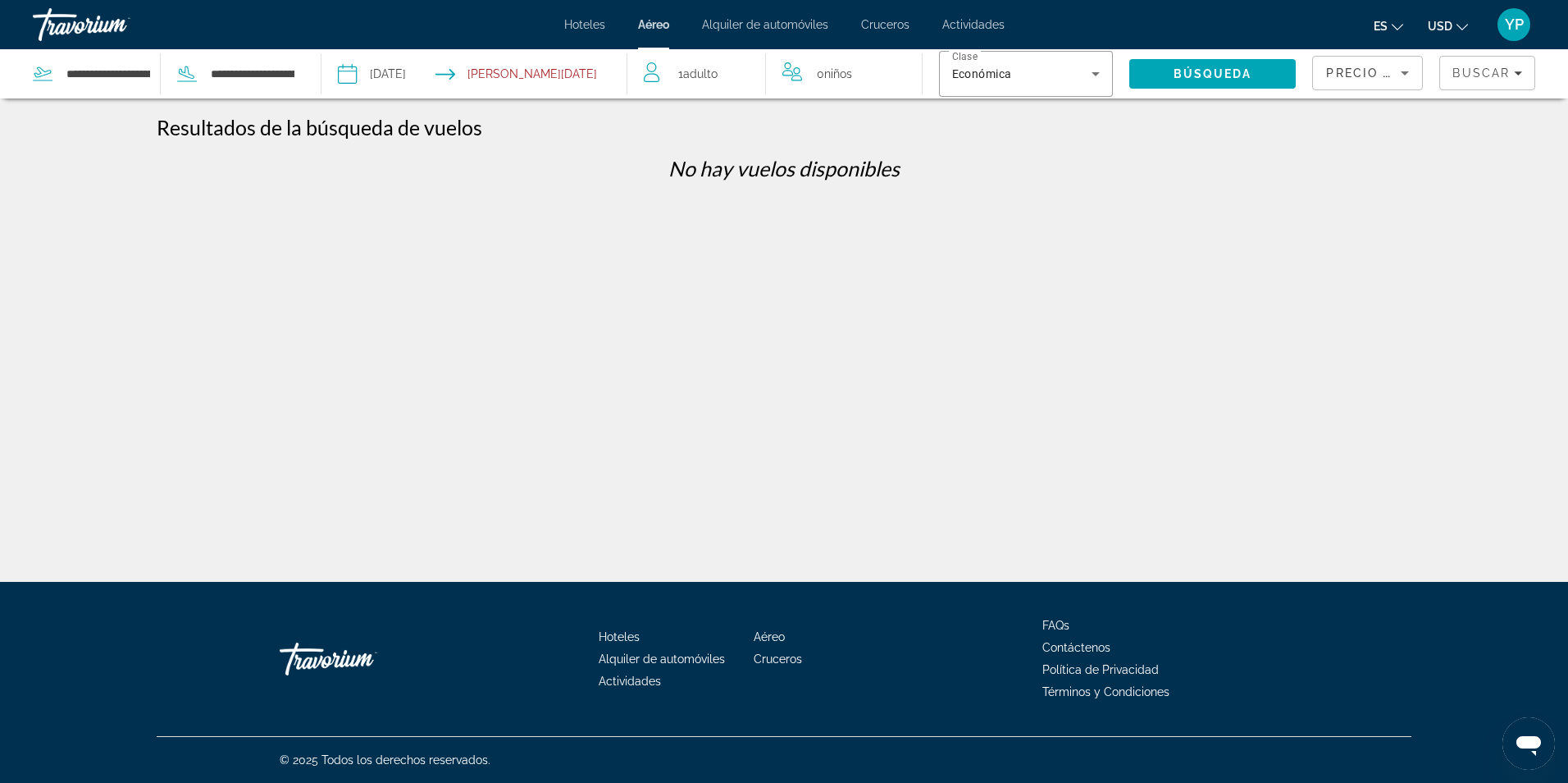
click at [569, 75] on input "Return date: Jan 7, 2026" at bounding box center [558, 77] width 151 height 54
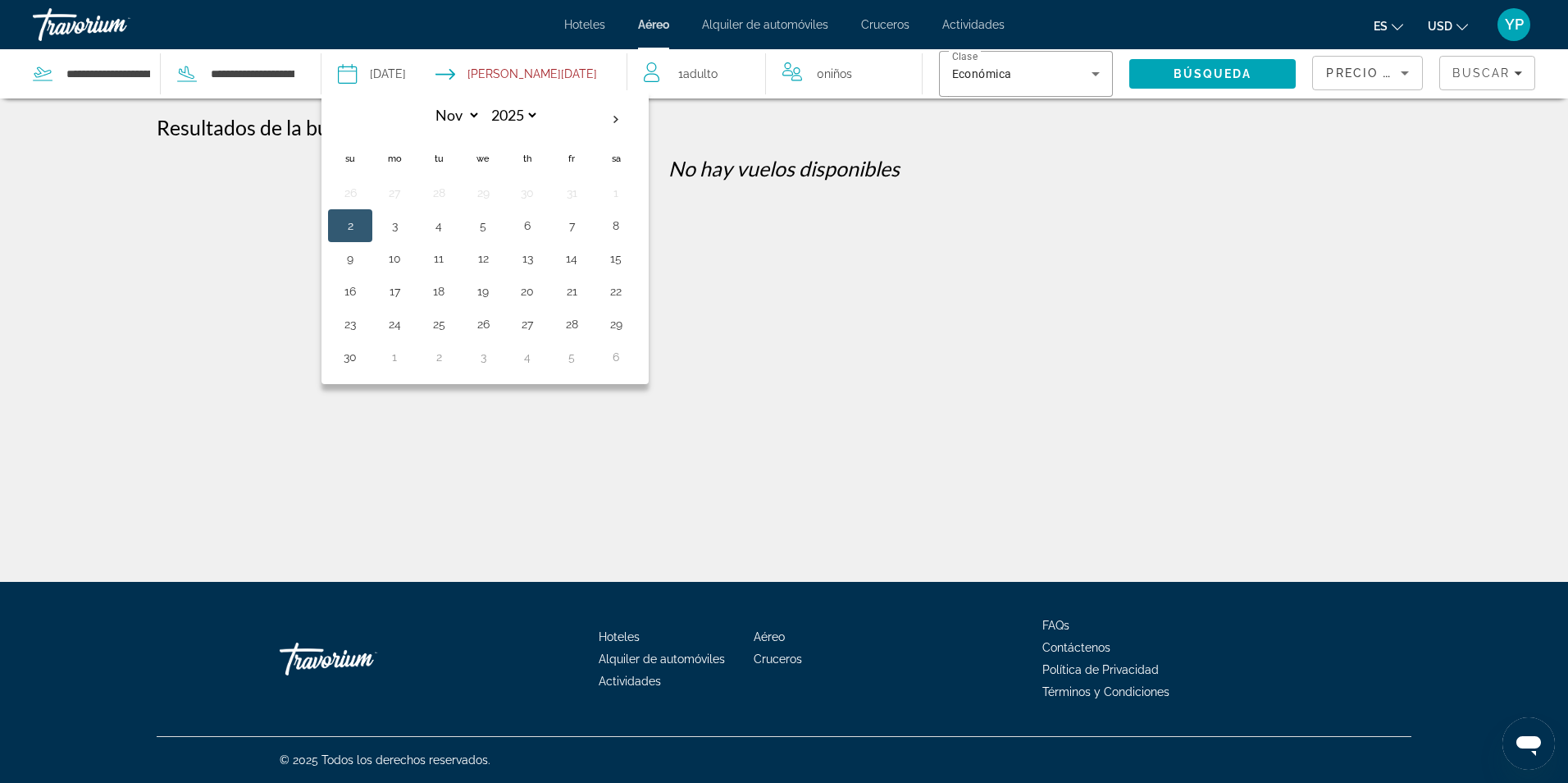
click at [554, 70] on input "Return date: Jan 7, 2026" at bounding box center [558, 77] width 151 height 54
click at [554, 71] on input "Return date: Jan 7, 2026" at bounding box center [558, 77] width 151 height 54
drag, startPoint x: 521, startPoint y: 115, endPoint x: 518, endPoint y: 124, distance: 9.5
click at [518, 124] on select "**** **** **** **** **** ****" at bounding box center [512, 115] width 53 height 29
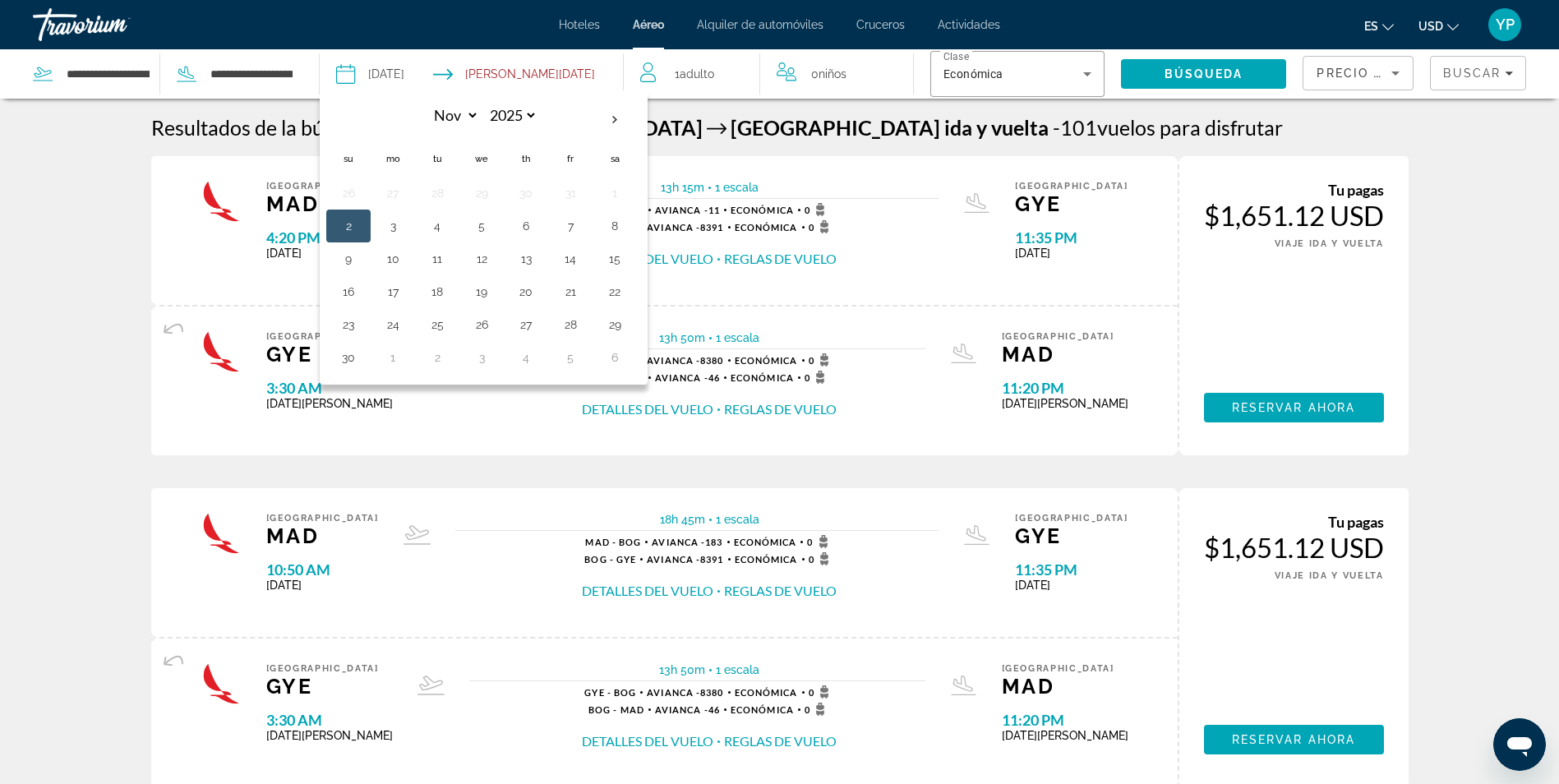
drag, startPoint x: 122, startPoint y: 206, endPoint x: 248, endPoint y: 192, distance: 126.8
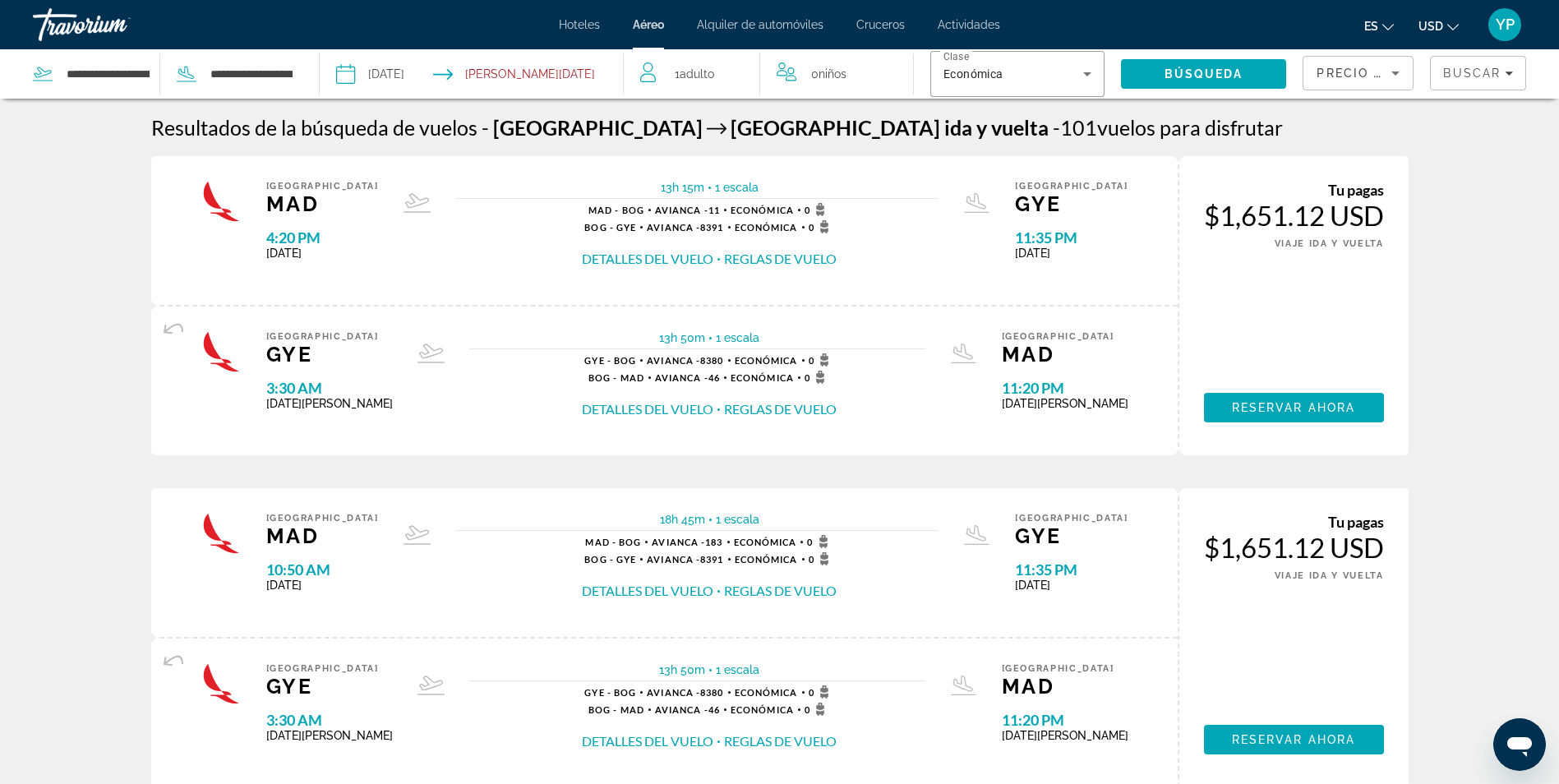
click at [517, 80] on input "Return date: Jan 7, 2026" at bounding box center [555, 77] width 150 height 54
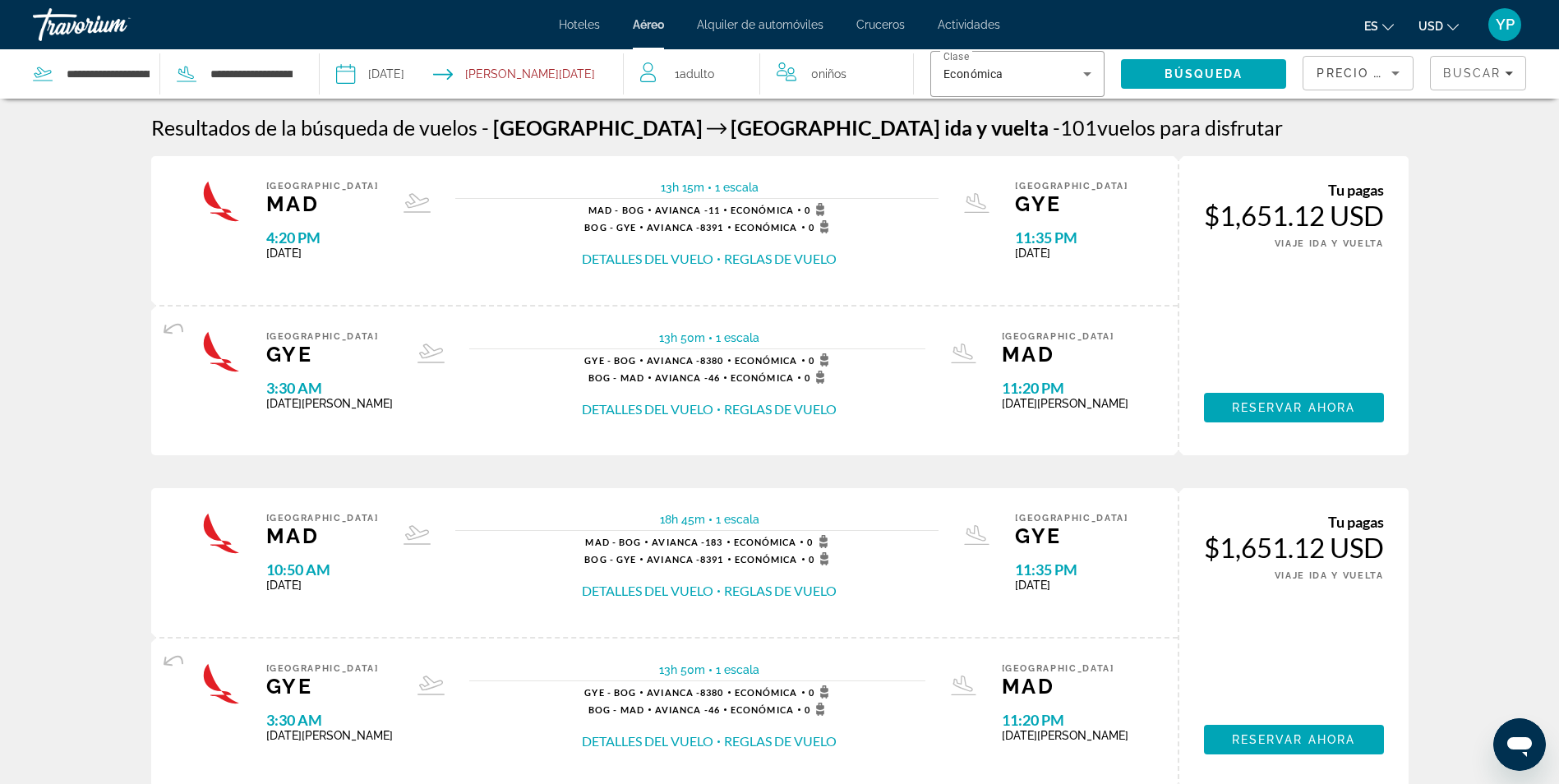
click at [522, 78] on input "Return date: Jan 7, 2026" at bounding box center [555, 77] width 150 height 54
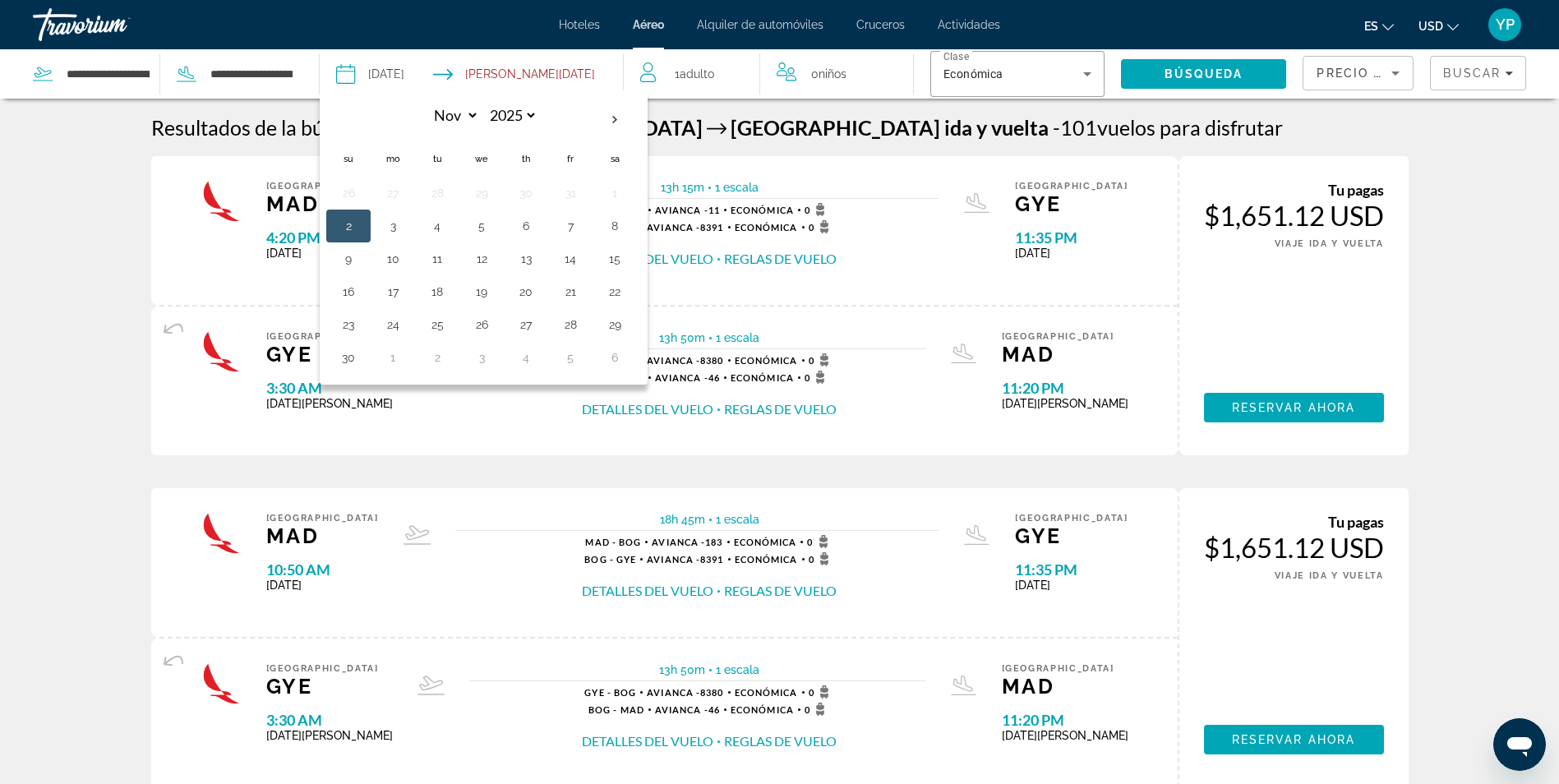
click at [510, 69] on input "Return date: Jan 7, 2026" at bounding box center [555, 77] width 150 height 54
click at [565, 76] on input "Return date: Jan 7, 2026" at bounding box center [555, 77] width 150 height 54
drag, startPoint x: 248, startPoint y: 154, endPoint x: 246, endPoint y: 144, distance: 10.2
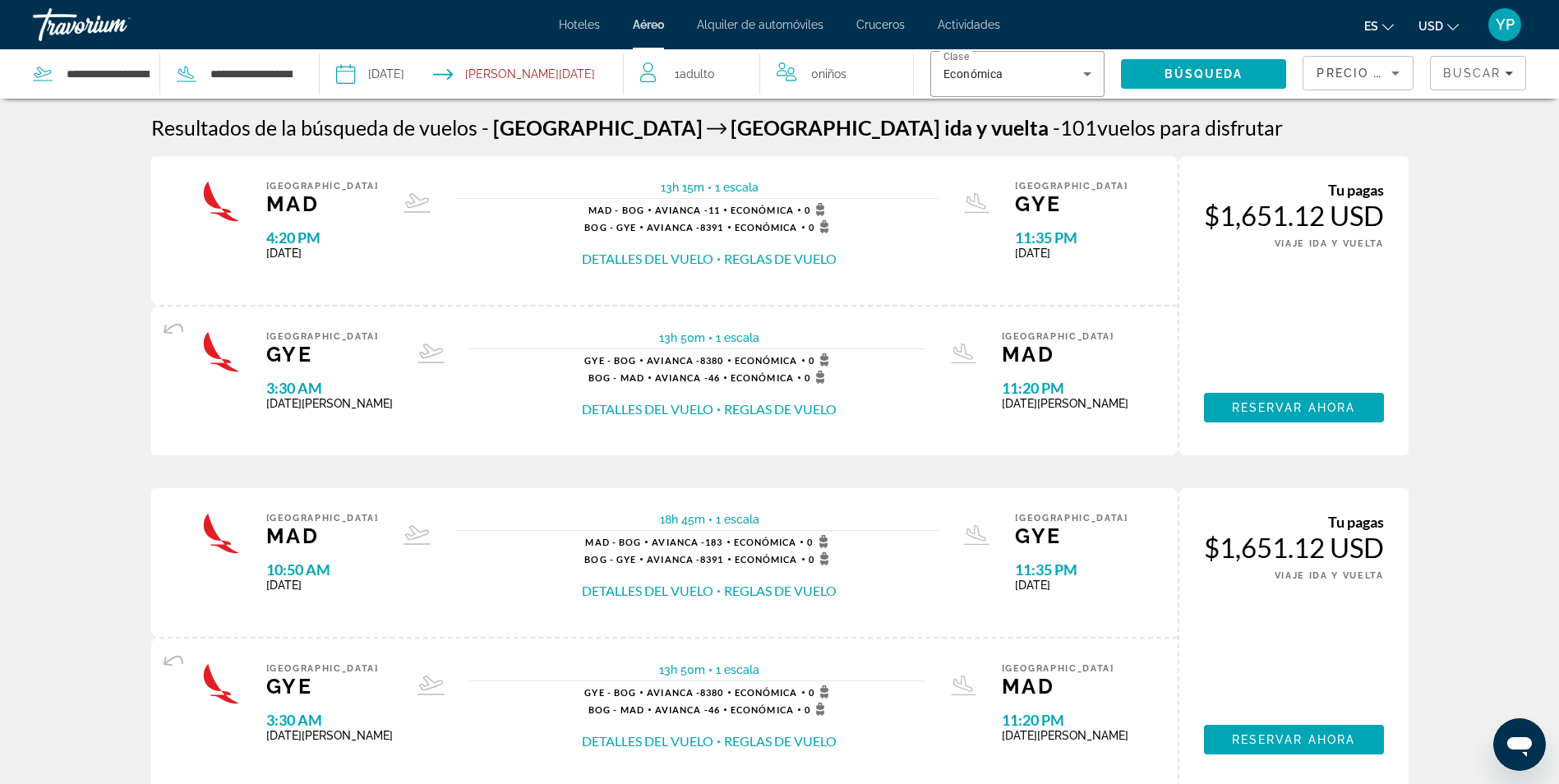
click at [450, 74] on input "**********" at bounding box center [408, 77] width 150 height 54
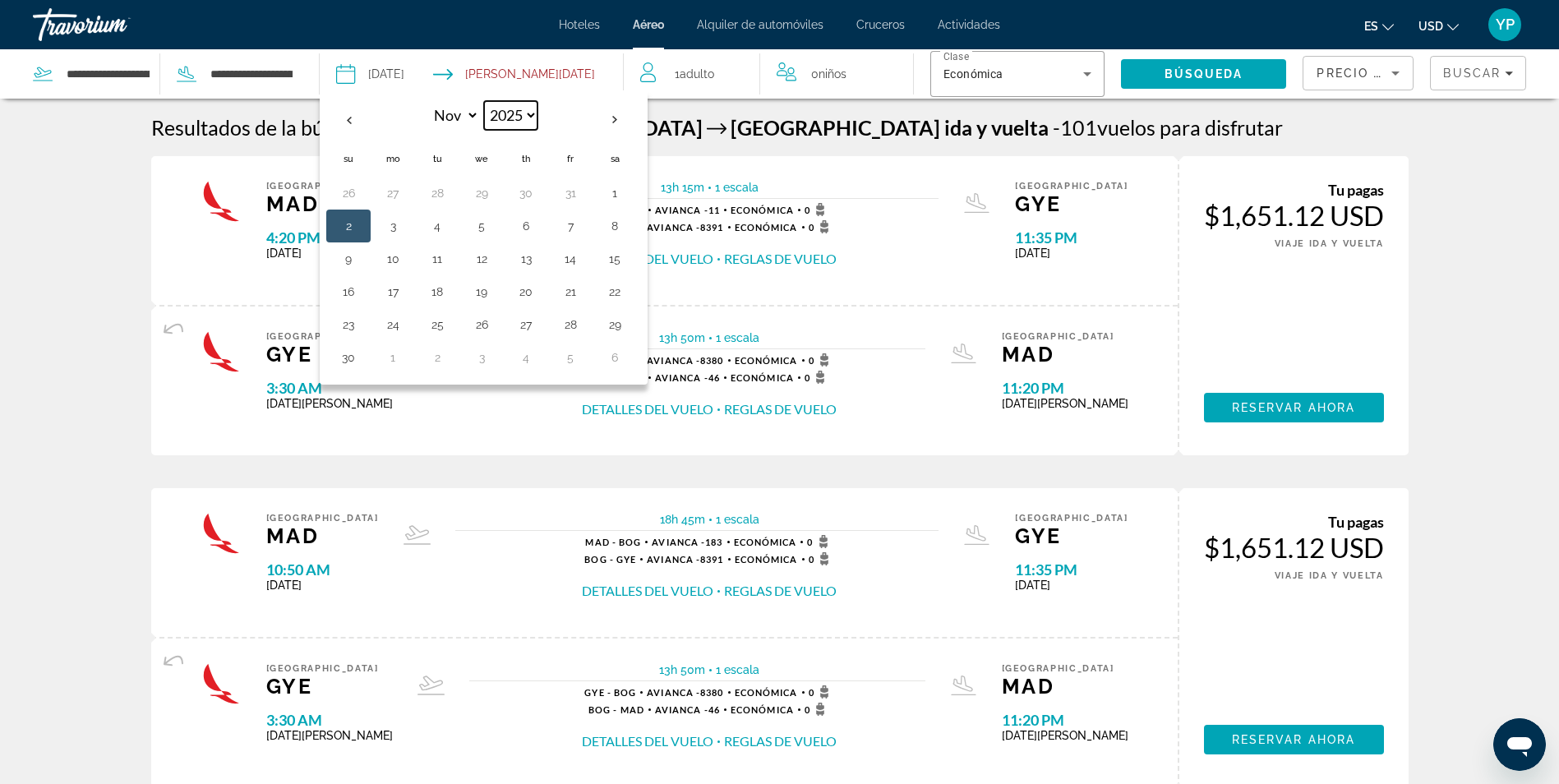
click at [486, 116] on select "**** **** **** **** **** ****" at bounding box center [510, 115] width 54 height 29
click at [484, 101] on select "**** **** **** **** **** ****" at bounding box center [510, 115] width 54 height 29
click at [451, 122] on select "*** *** *** *** *** *** *** *** *** *** *** ***" at bounding box center [452, 115] width 54 height 29
click at [425, 101] on select "*** *** *** *** *** *** *** *** *** *** *** ***" at bounding box center [452, 115] width 54 height 29
click at [453, 114] on select "*** *** *** *** *** *** *** *** *** *** *** ***" at bounding box center [452, 115] width 54 height 29
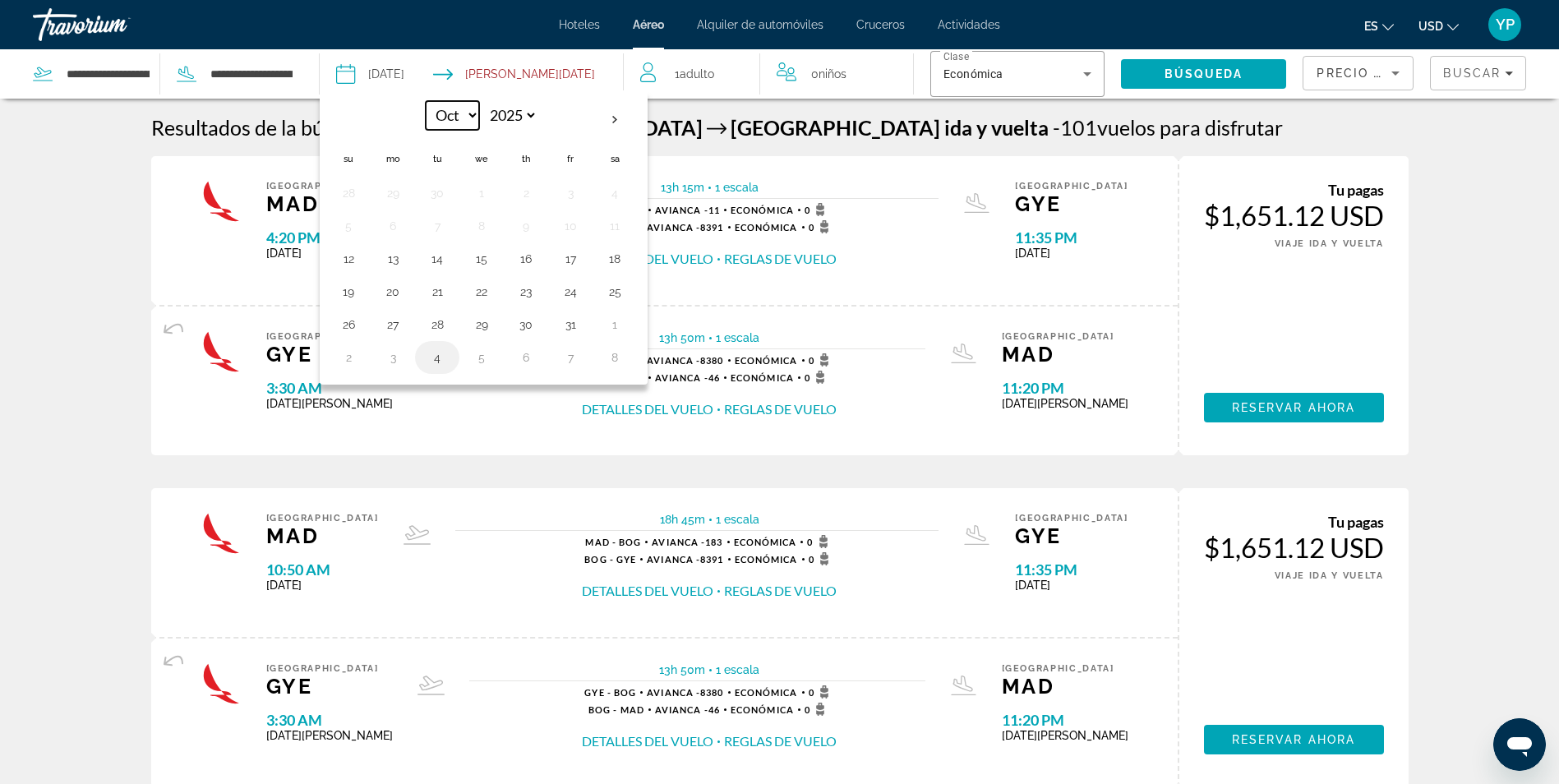
click at [425, 101] on select "*** *** *** *** *** *** *** *** *** *** *** ***" at bounding box center [452, 115] width 54 height 29
click at [471, 121] on select "*** *** *** *** *** *** *** *** *** *** *** ***" at bounding box center [452, 115] width 54 height 29
select select "*"
click at [425, 101] on select "*** *** *** *** *** *** *** *** *** *** *** ***" at bounding box center [452, 115] width 54 height 29
click at [384, 300] on button "20" at bounding box center [393, 291] width 26 height 23
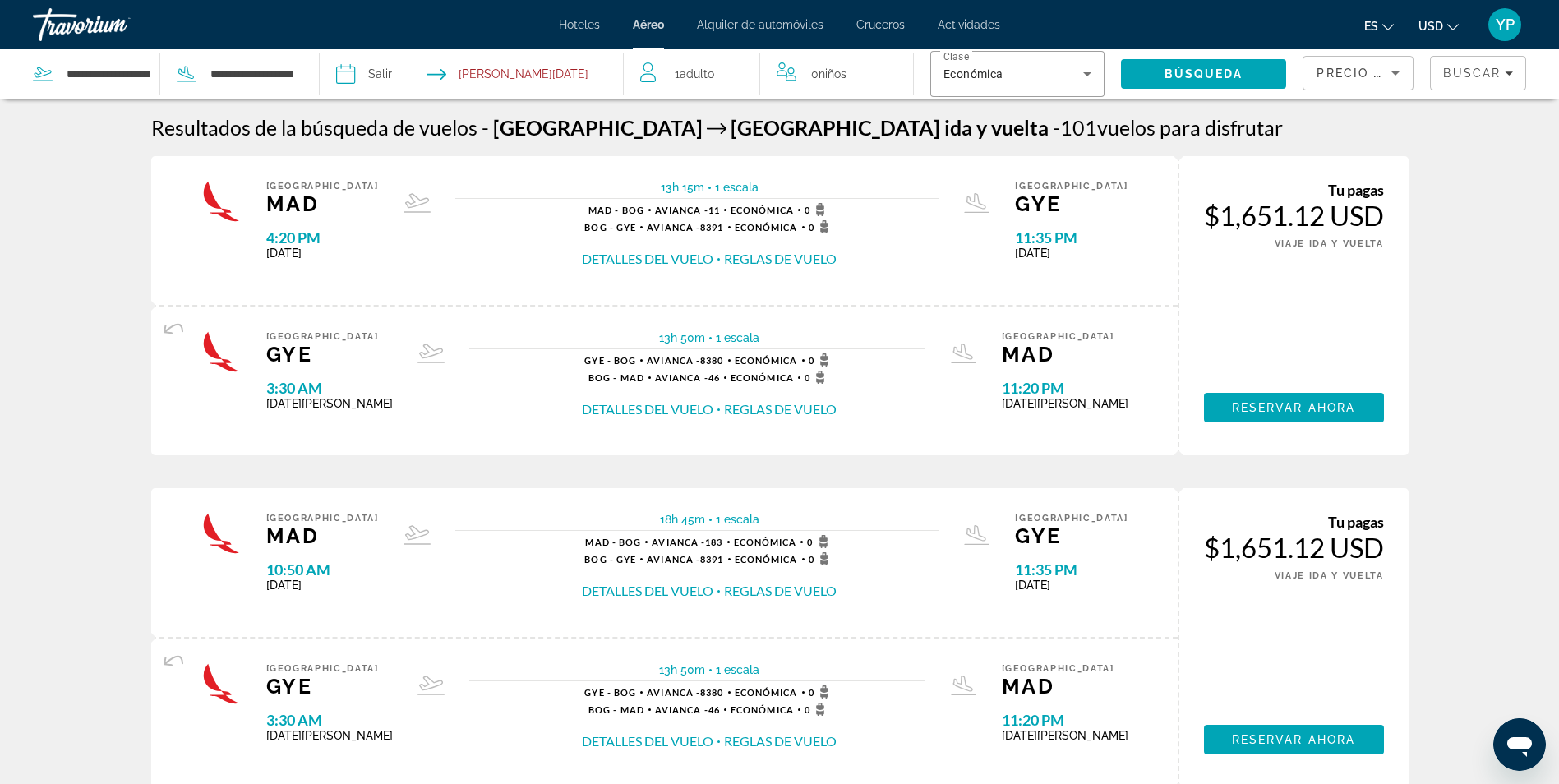
type input "**********"
select select "*"
click at [535, 95] on input "Return date: Jan 7, 2026" at bounding box center [555, 77] width 150 height 54
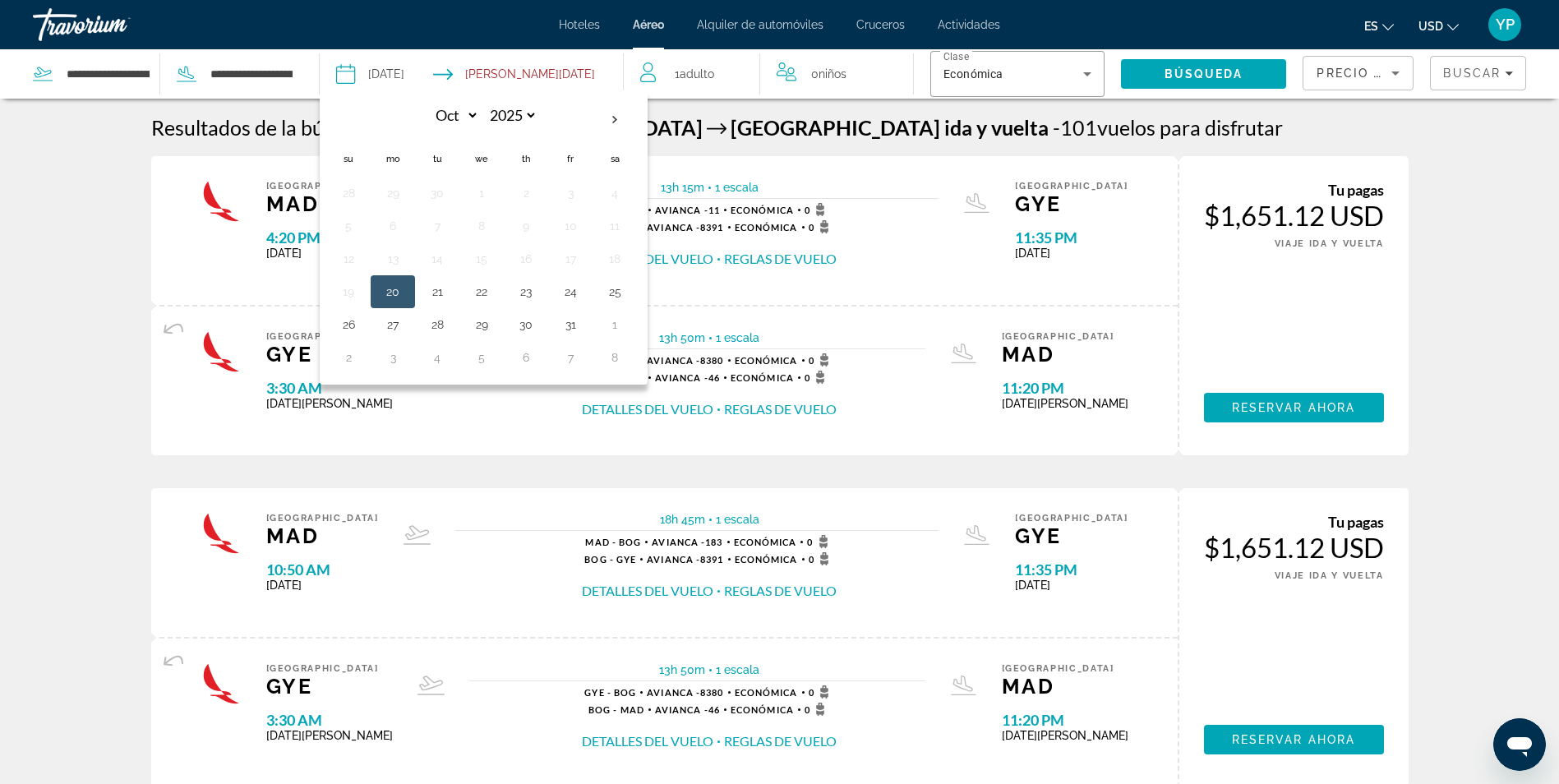
click at [534, 77] on input "Return date: Jan 7, 2026" at bounding box center [555, 77] width 150 height 54
click at [535, 76] on input "Return date: Jan 7, 2026" at bounding box center [555, 77] width 150 height 54
click at [514, 118] on select "**** **** **** **** **** ****" at bounding box center [510, 115] width 54 height 29
click at [466, 123] on select "*** *** *** *** *** *** *** *** *** *** *** ***" at bounding box center [452, 115] width 54 height 29
click at [607, 65] on input "Return date: Jan 7, 2026" at bounding box center [555, 77] width 150 height 54
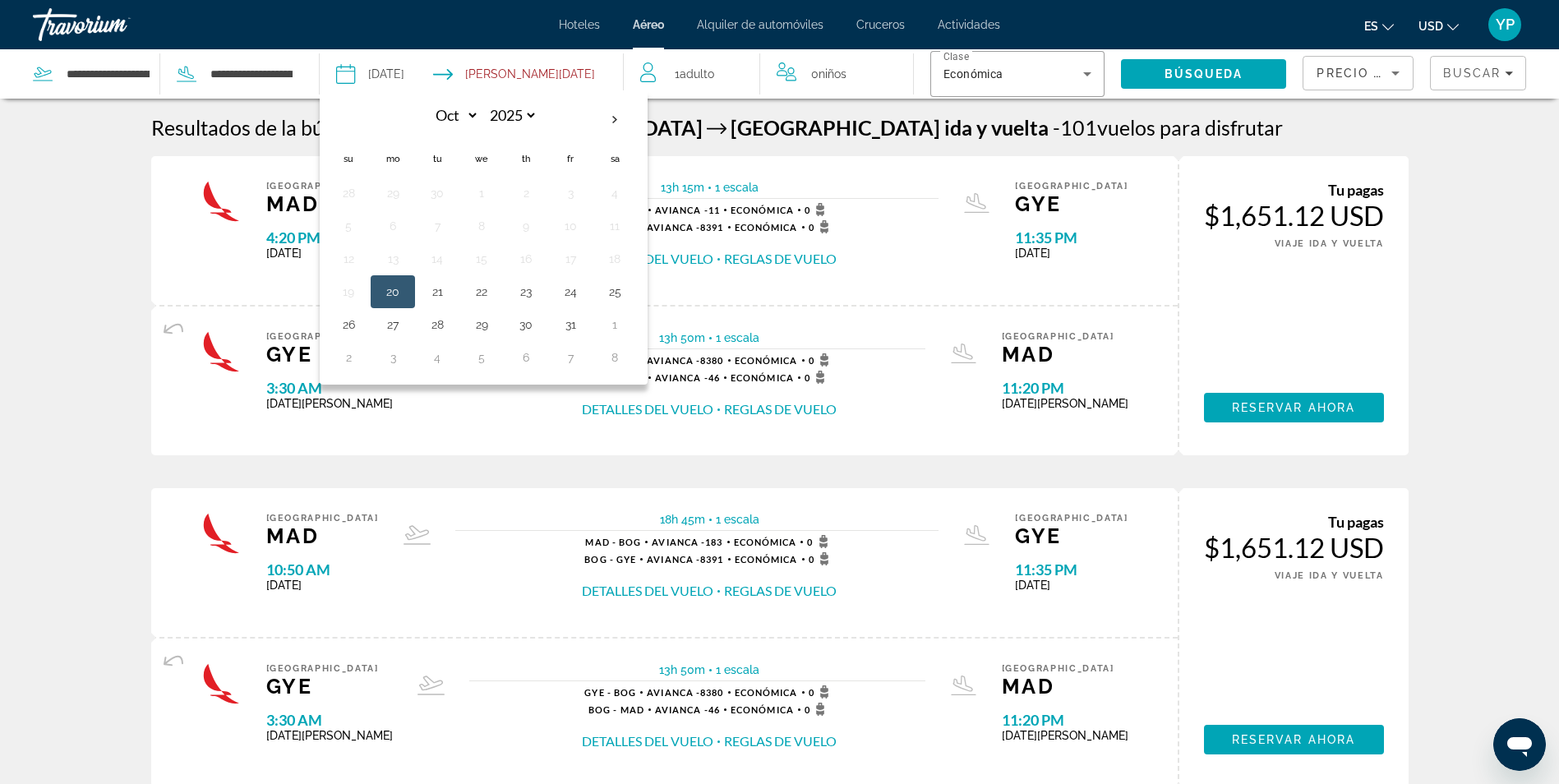
click at [578, 77] on input "Return date: Jan 7, 2026" at bounding box center [555, 77] width 150 height 54
click at [574, 81] on input "Return date: Jan 7, 2026" at bounding box center [555, 77] width 150 height 54
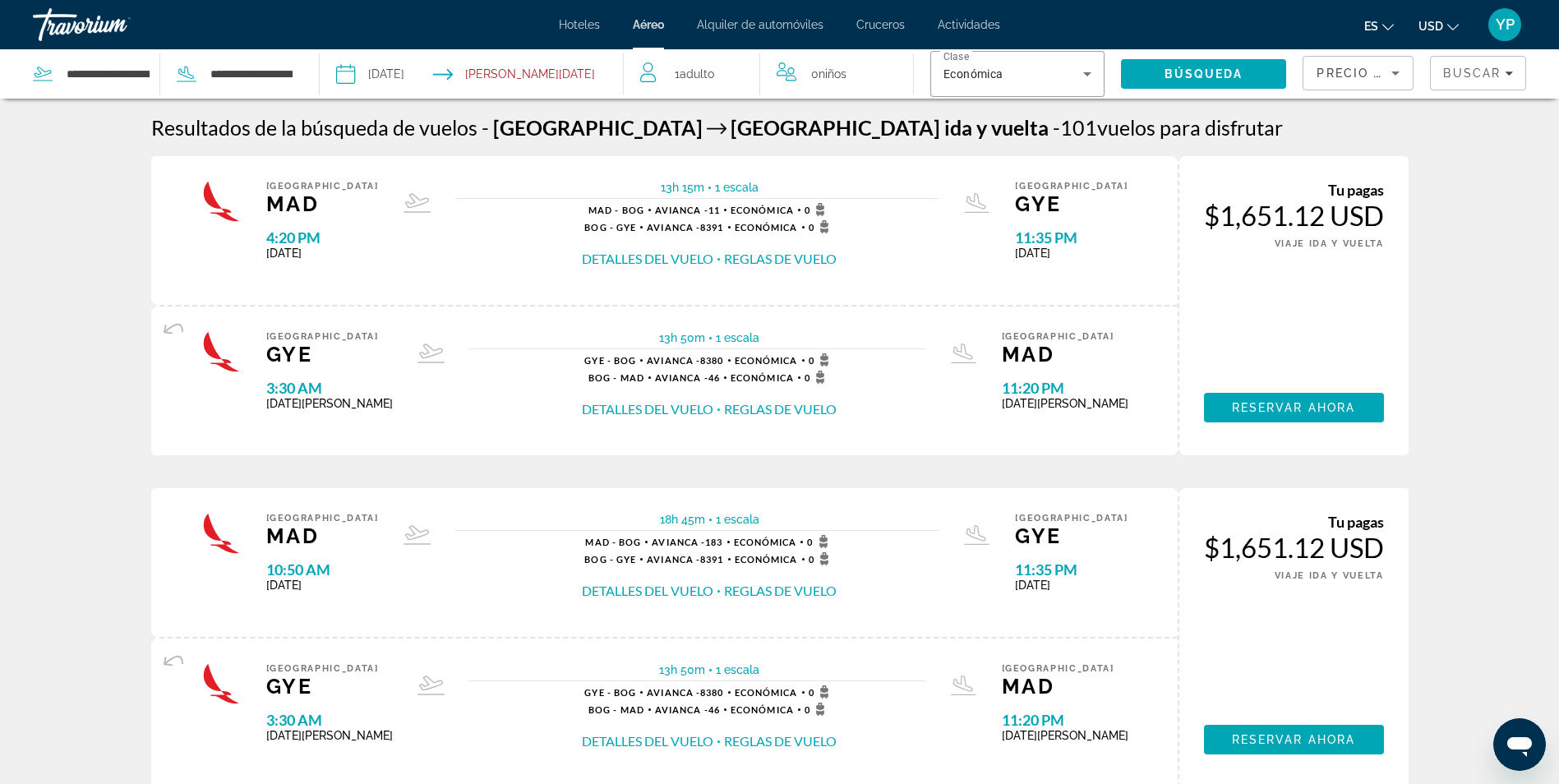
drag, startPoint x: 532, startPoint y: 83, endPoint x: 484, endPoint y: 62, distance: 52.4
click at [481, 62] on input "Return date: Jan 7, 2026" at bounding box center [555, 77] width 150 height 54
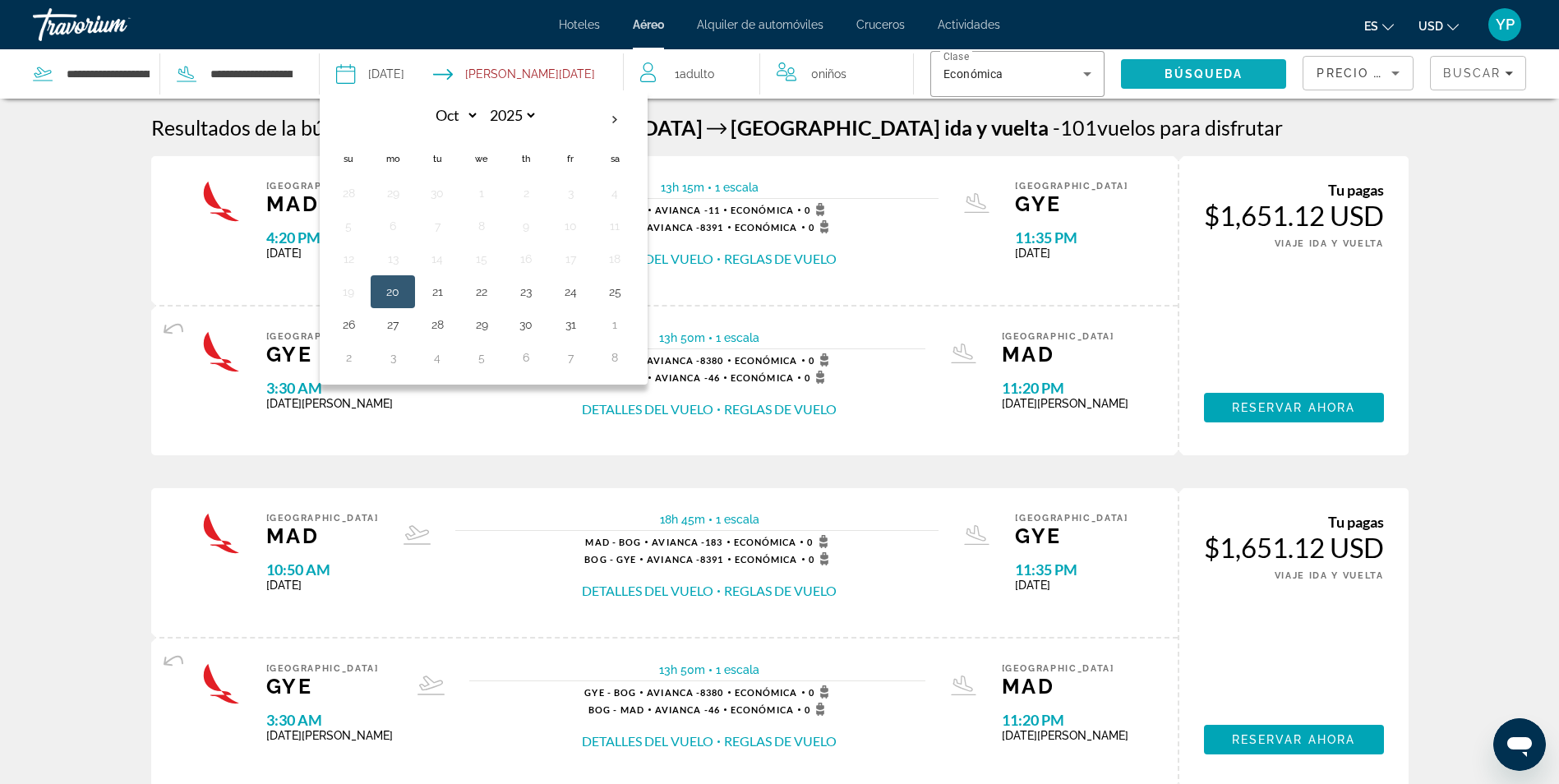
click at [1226, 85] on span "Search" at bounding box center [1204, 74] width 166 height 39
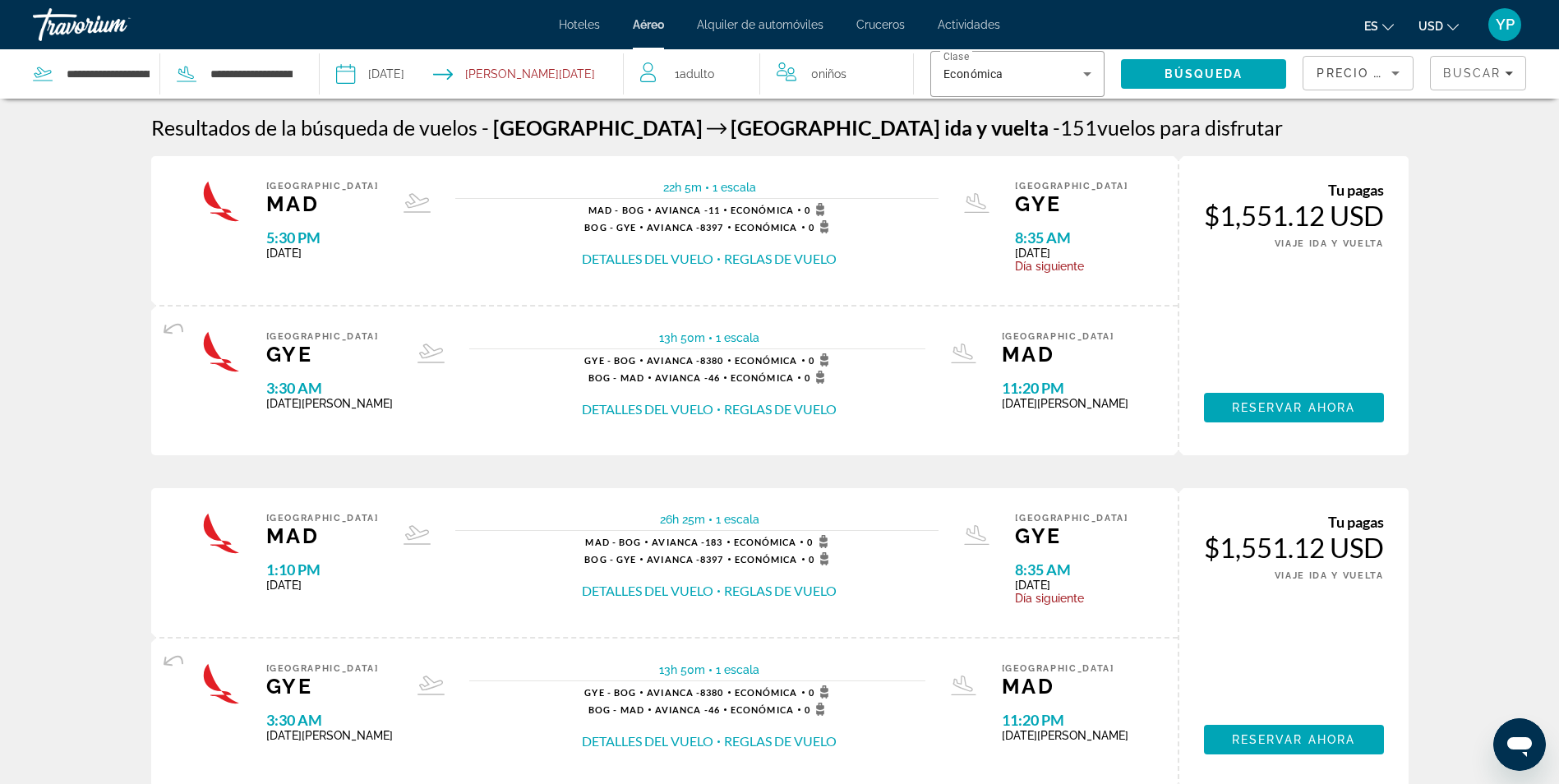
click at [392, 89] on input "**********" at bounding box center [408, 77] width 150 height 54
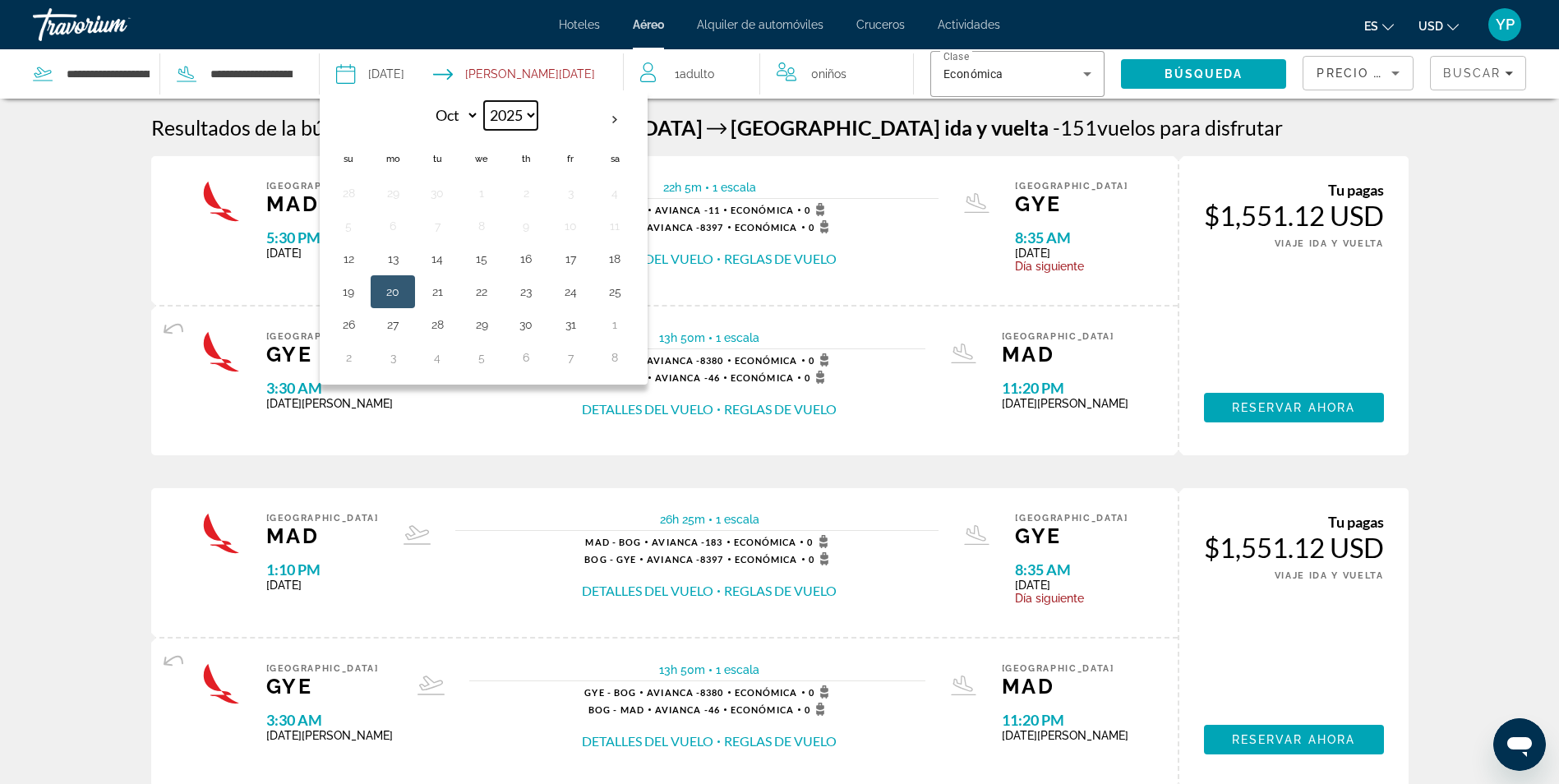
click at [514, 122] on select "**** **** **** **** **** ****" at bounding box center [510, 115] width 54 height 29
select select "****"
click at [484, 101] on select "**** **** **** **** **** ****" at bounding box center [510, 115] width 54 height 29
click at [448, 115] on select "*** *** *** *** *** *** *** *** *** *** *** ***" at bounding box center [452, 115] width 54 height 29
click at [425, 101] on select "*** *** *** *** *** *** *** *** *** *** *** ***" at bounding box center [452, 115] width 54 height 29
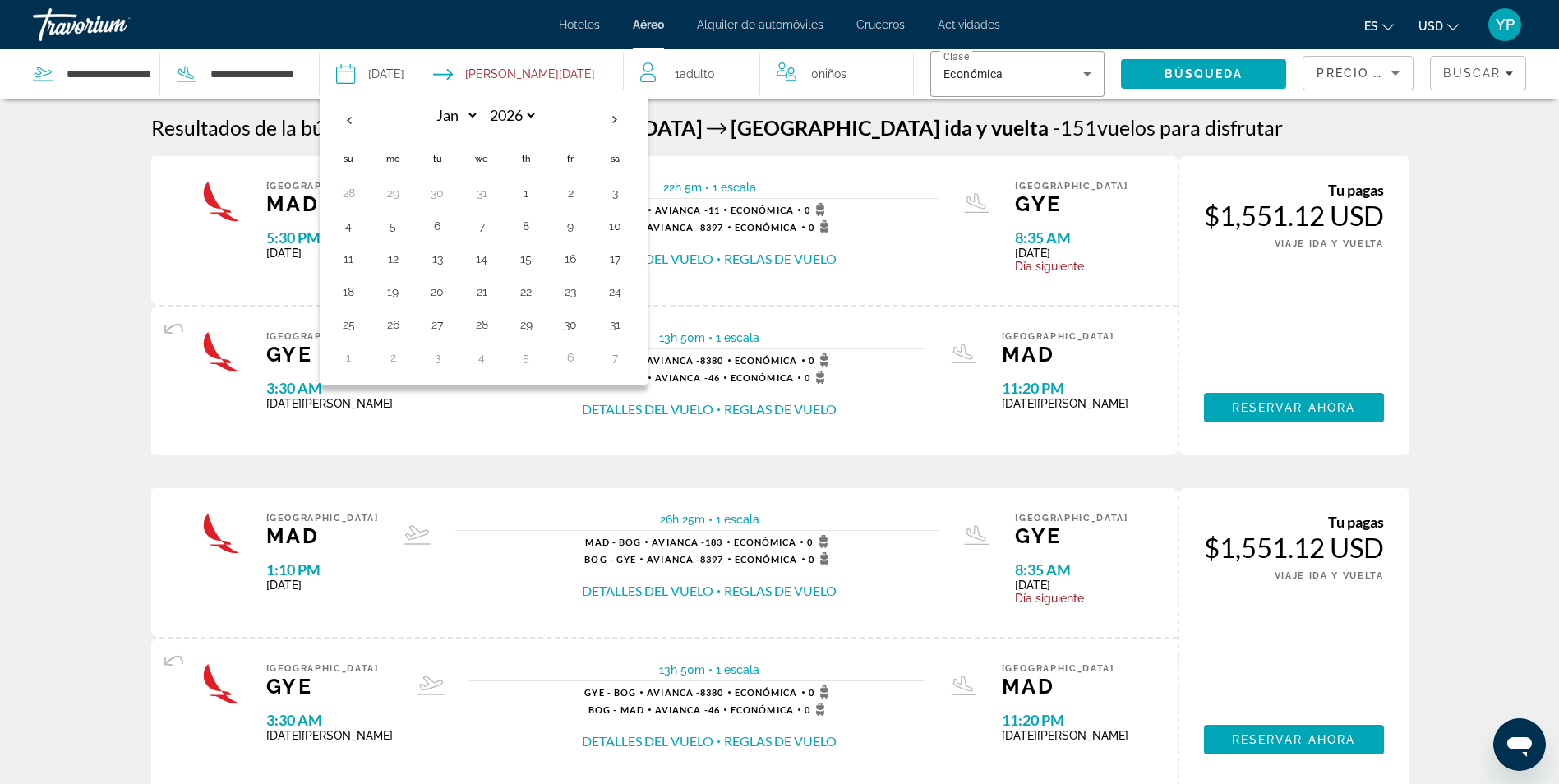
click at [533, 71] on input "Return date: Jan 7, 2026" at bounding box center [555, 77] width 150 height 54
click at [543, 75] on input "Return date: Jan 7, 2026" at bounding box center [555, 77] width 150 height 54
click at [398, 69] on input "**********" at bounding box center [408, 77] width 150 height 54
select select "*"
click at [468, 114] on select "*** *** *** *** *** *** *** *** *** *** *** ***" at bounding box center [452, 115] width 54 height 29
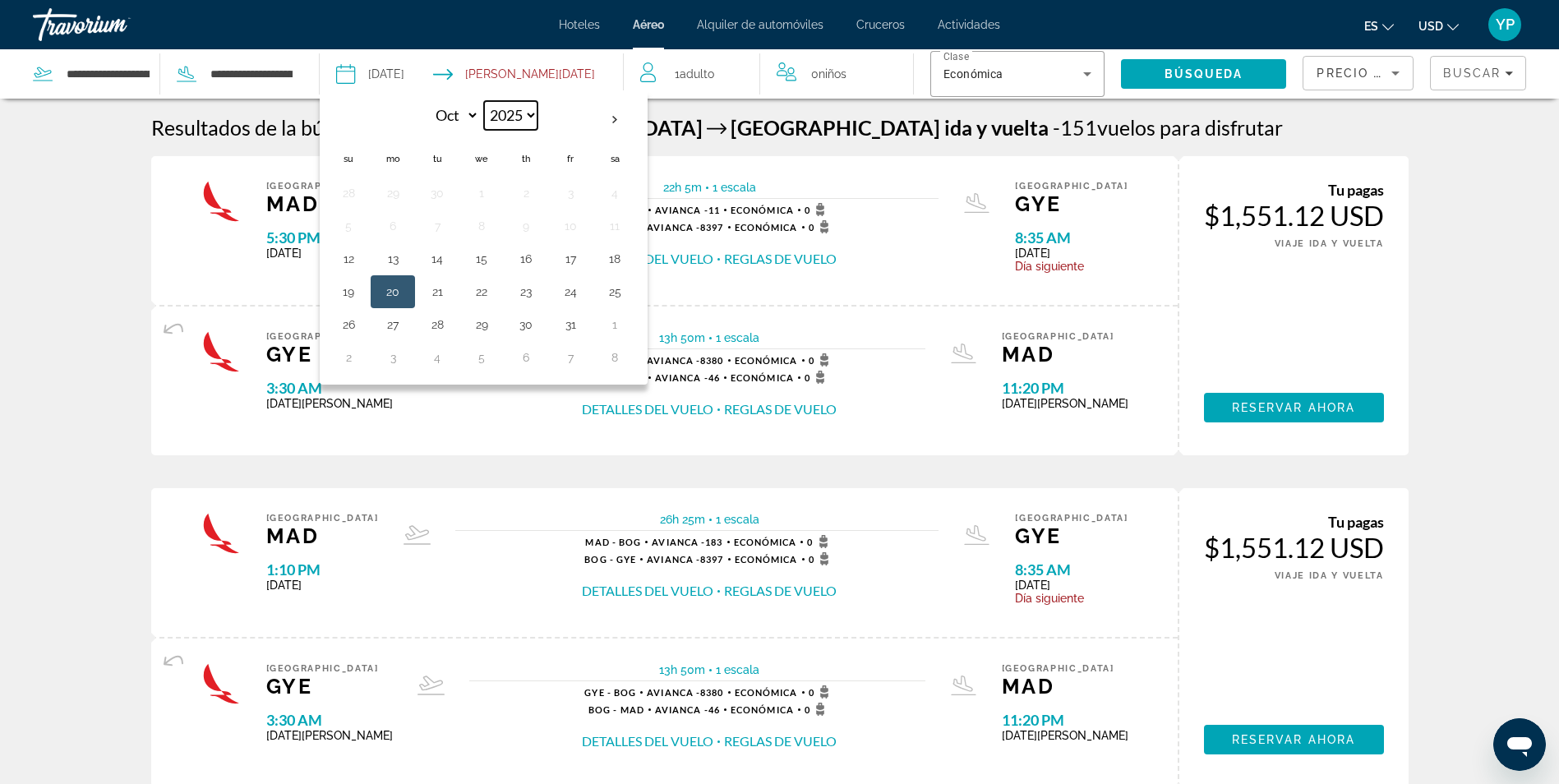
click at [508, 115] on select "**** **** **** **** **** ****" at bounding box center [510, 115] width 54 height 29
select select "****"
click at [484, 101] on select "**** **** **** **** **** ****" at bounding box center [510, 115] width 54 height 29
click at [457, 117] on select "*** *** *** *** *** *** *** *** *** *** *** ***" at bounding box center [452, 115] width 54 height 29
select select "*"
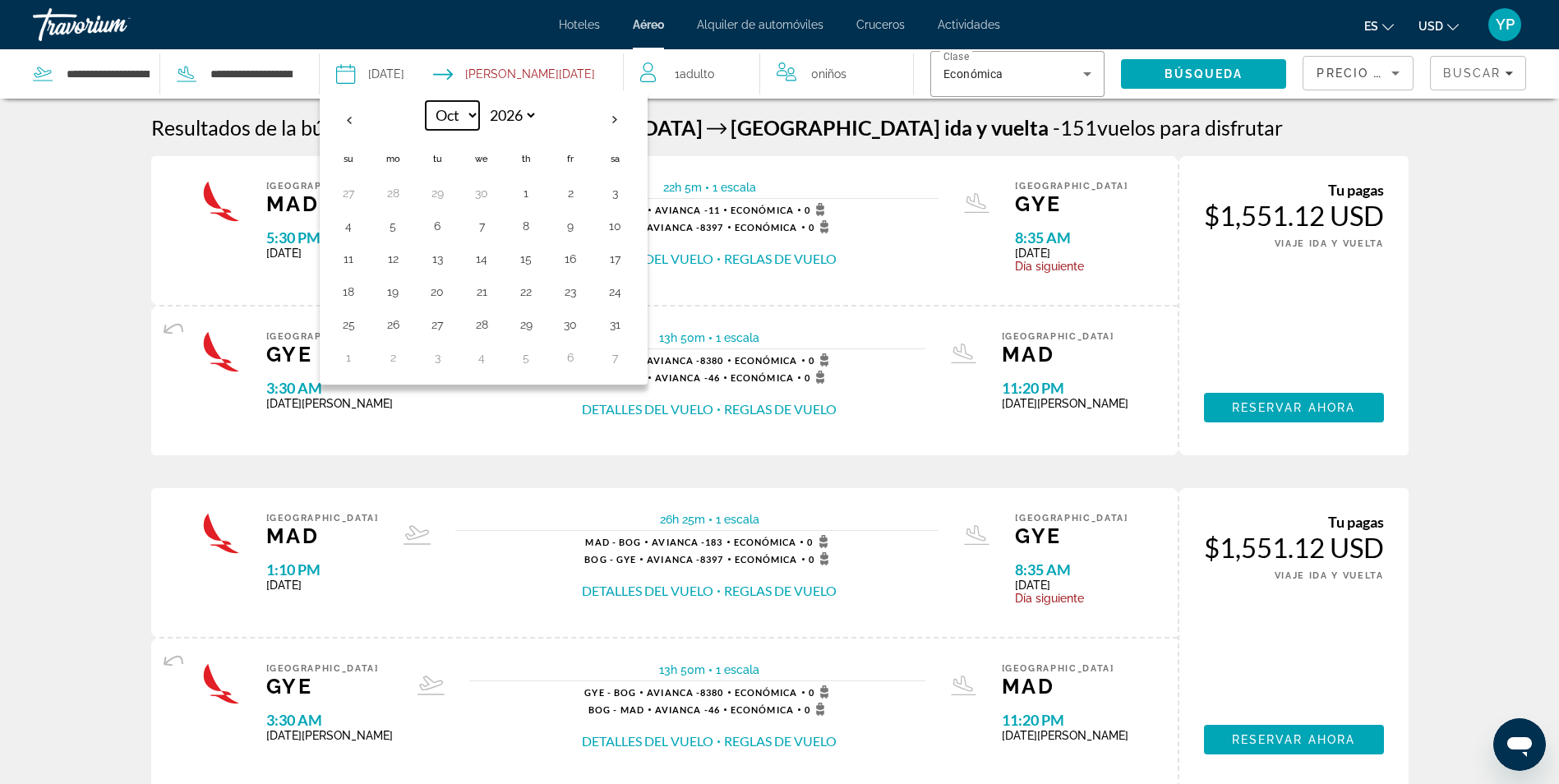
click at [425, 101] on select "*** *** *** *** *** *** *** *** *** *** *** ***" at bounding box center [452, 115] width 54 height 29
click at [566, 82] on input "Return date: Jan 7, 2026" at bounding box center [555, 77] width 150 height 54
click at [531, 120] on select "**** **** **** **** **** ****" at bounding box center [510, 115] width 54 height 29
select select "****"
click at [484, 101] on select "**** **** **** **** **** ****" at bounding box center [510, 115] width 54 height 29
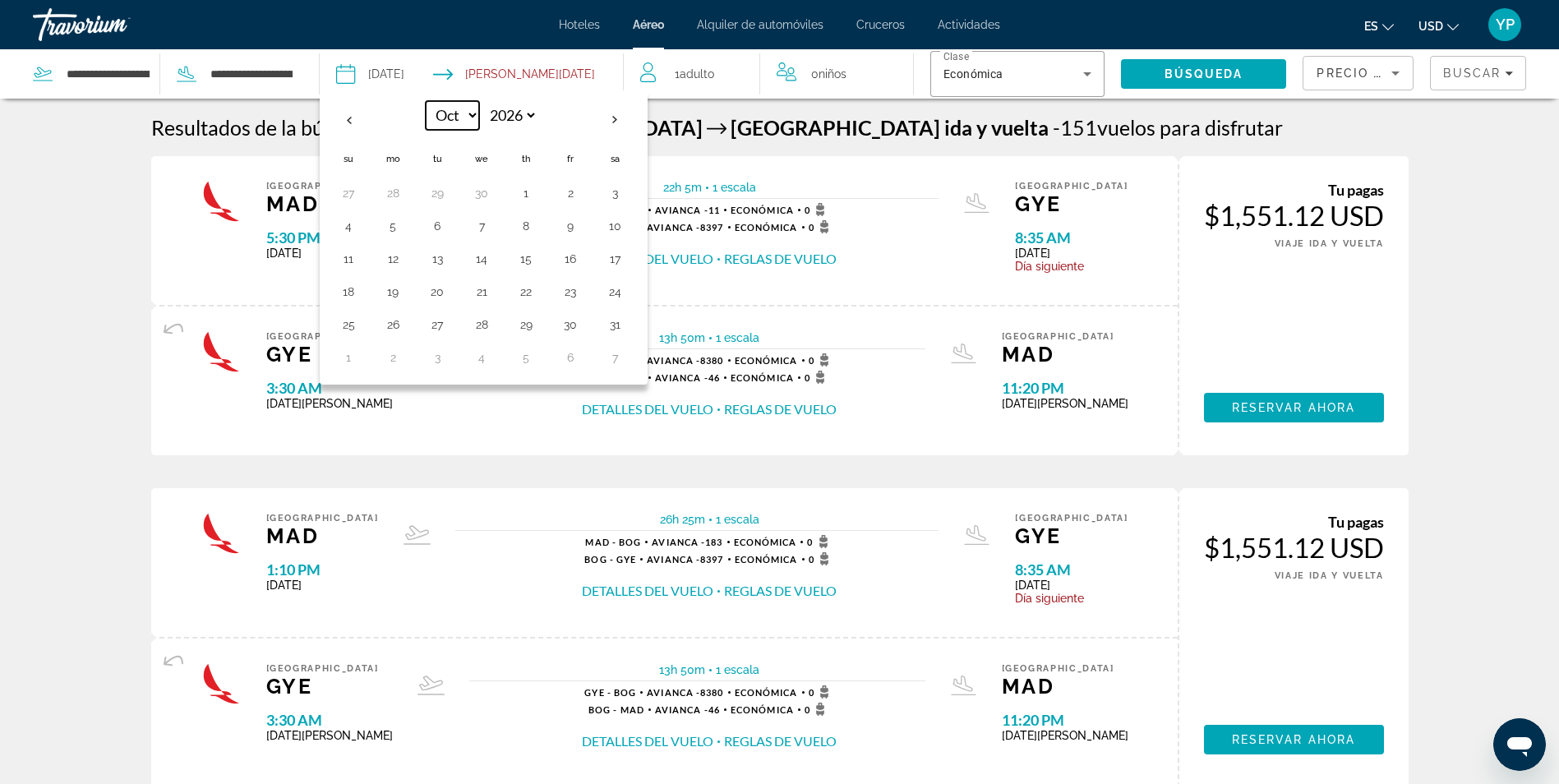
click at [459, 111] on select "*** *** *** *** *** *** *** *** *** *** *** ***" at bounding box center [452, 115] width 54 height 29
select select "*"
click at [425, 101] on select "*** *** *** *** *** *** *** *** *** *** *** ***" at bounding box center [452, 115] width 54 height 29
click at [1197, 72] on span "Búsqueda" at bounding box center [1204, 74] width 79 height 13
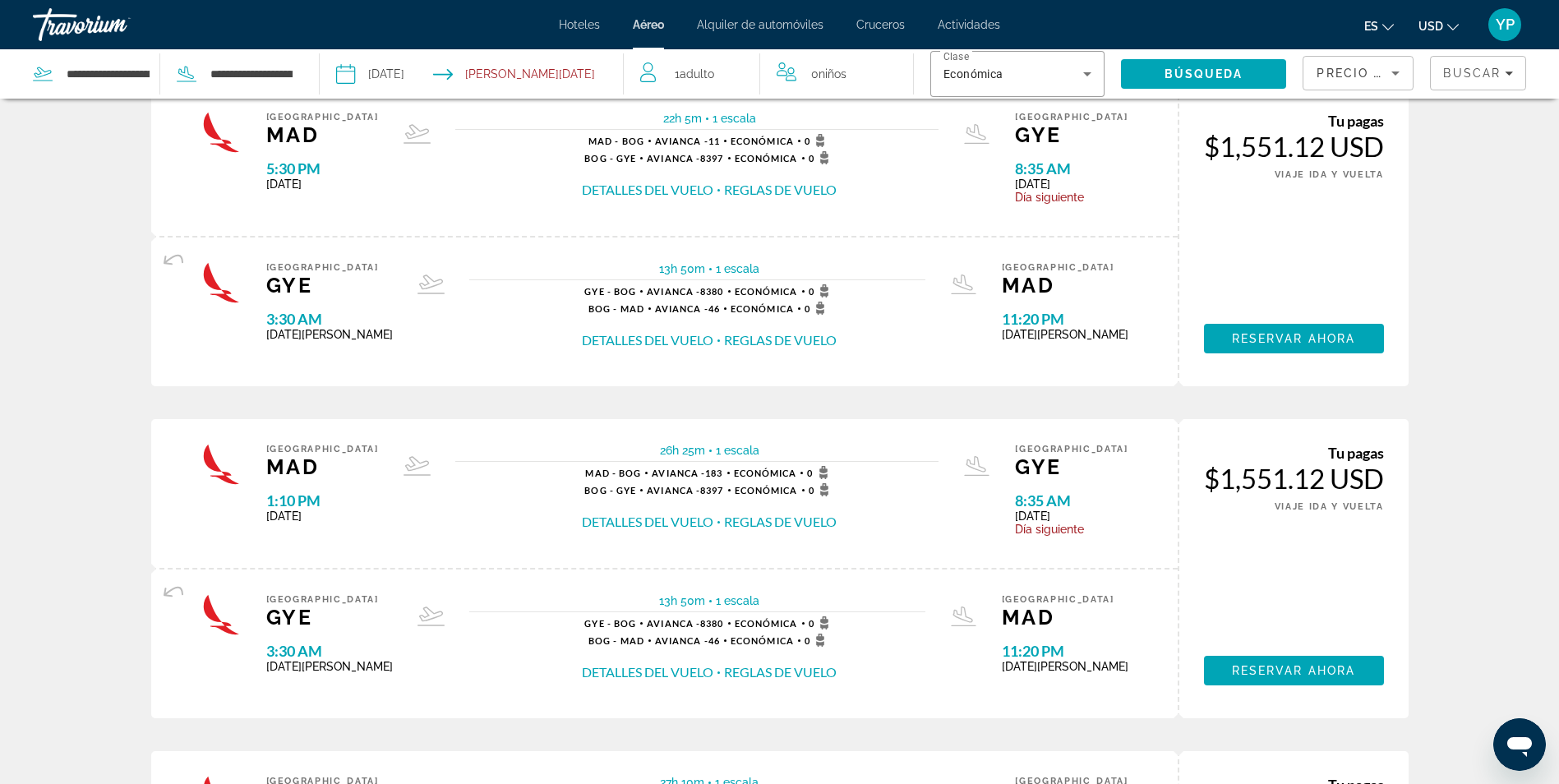
scroll to position [164, 0]
